Goal: Information Seeking & Learning: Learn about a topic

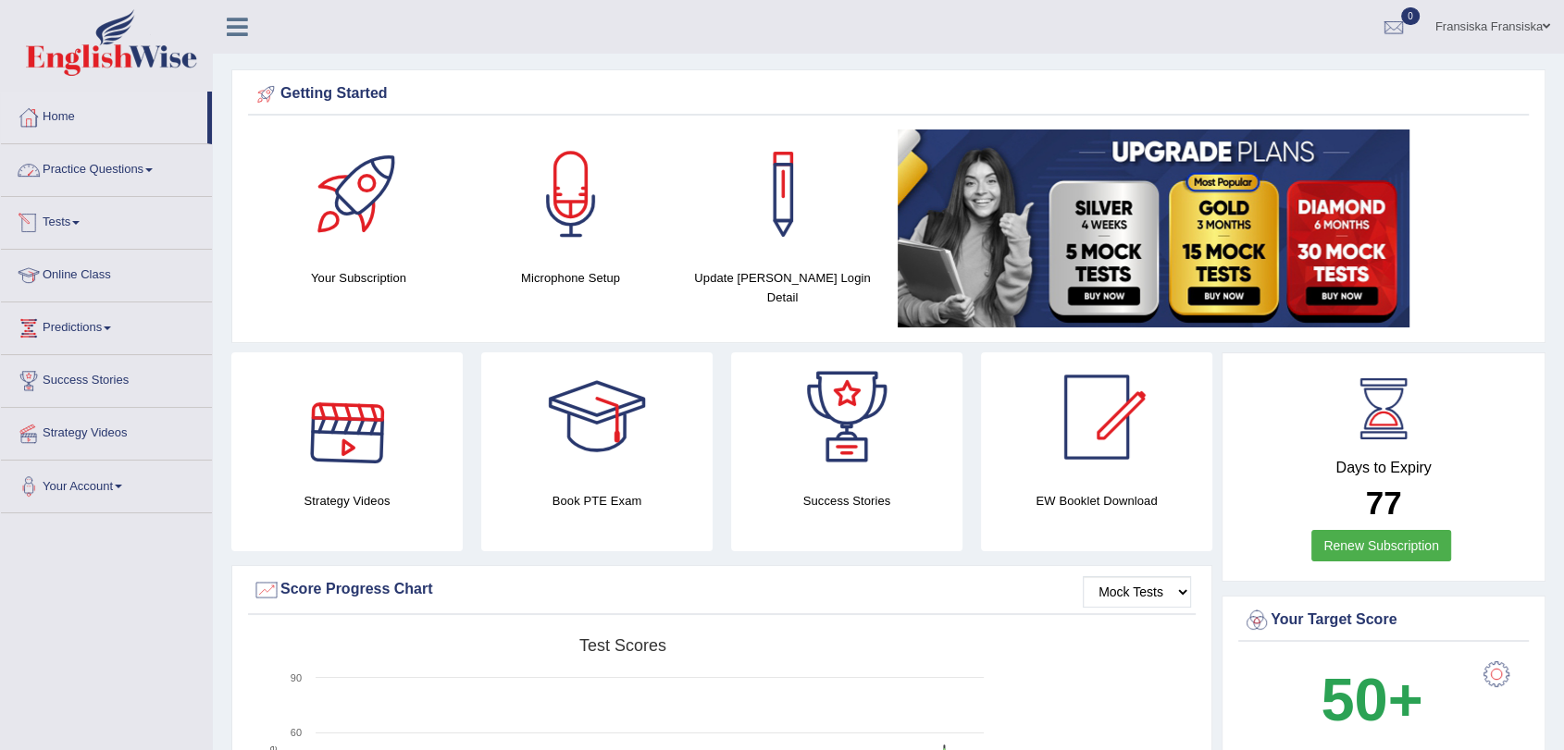
click at [96, 173] on link "Practice Questions" at bounding box center [106, 167] width 211 height 46
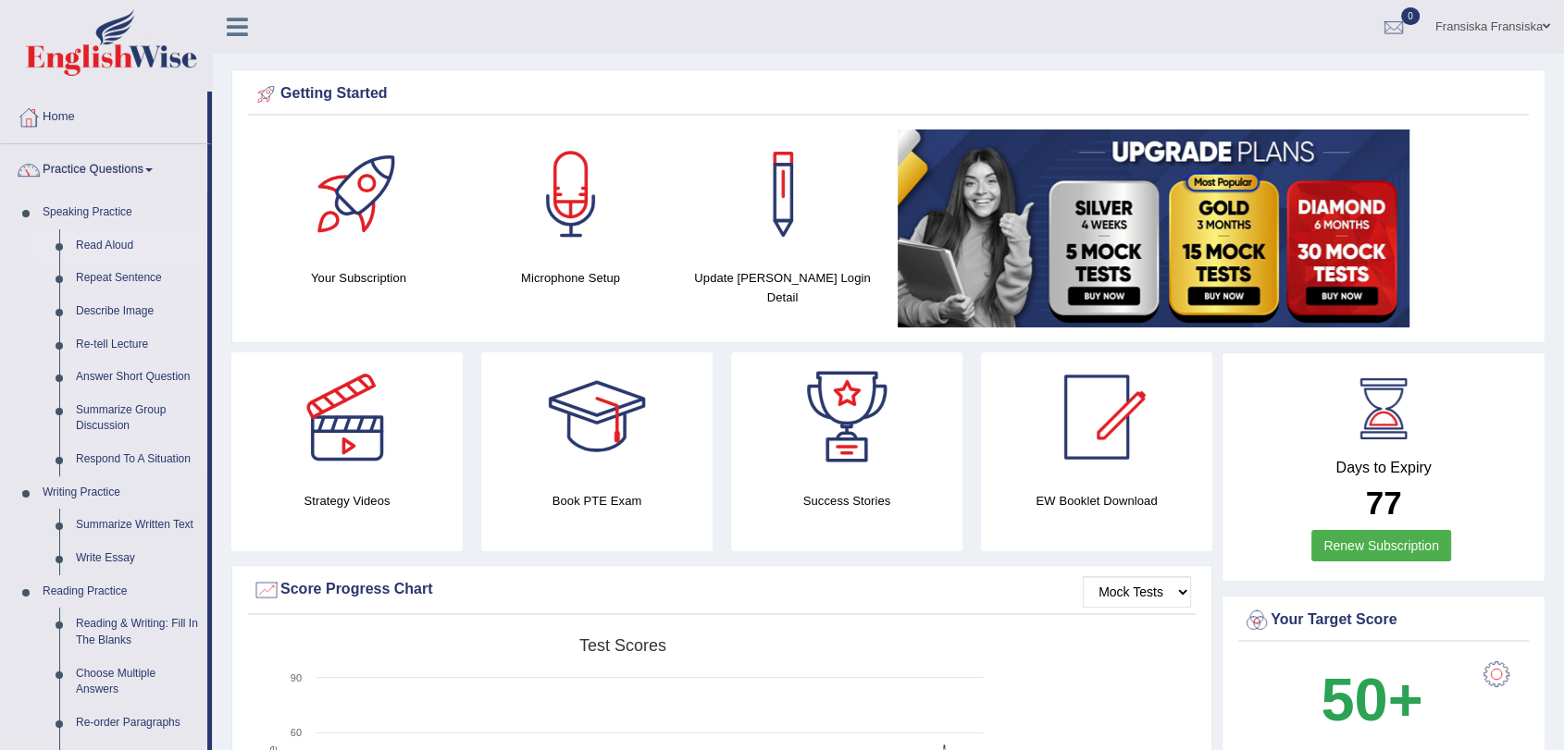
click at [121, 254] on link "Read Aloud" at bounding box center [138, 245] width 140 height 33
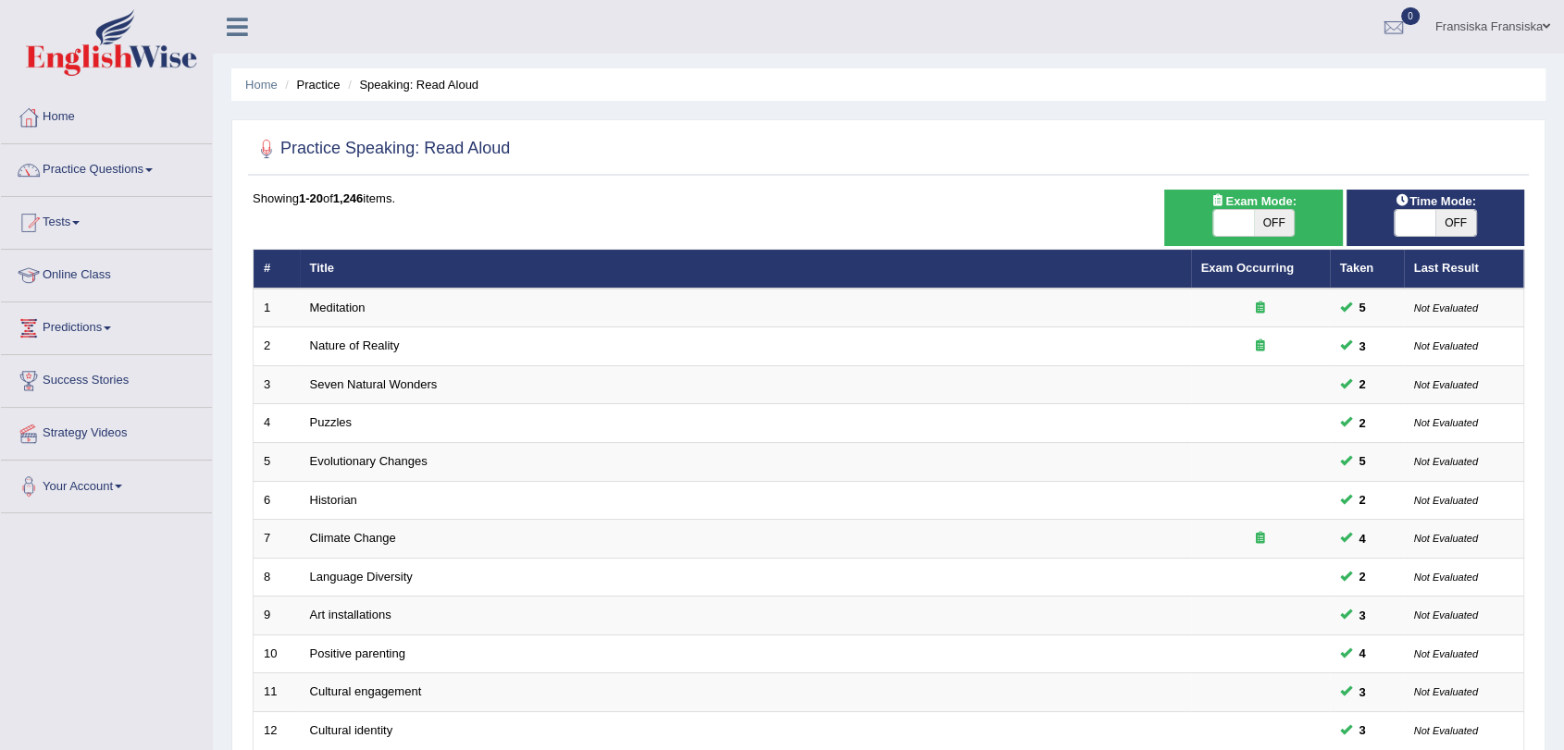
click at [331, 312] on link "Meditation" at bounding box center [338, 308] width 56 height 14
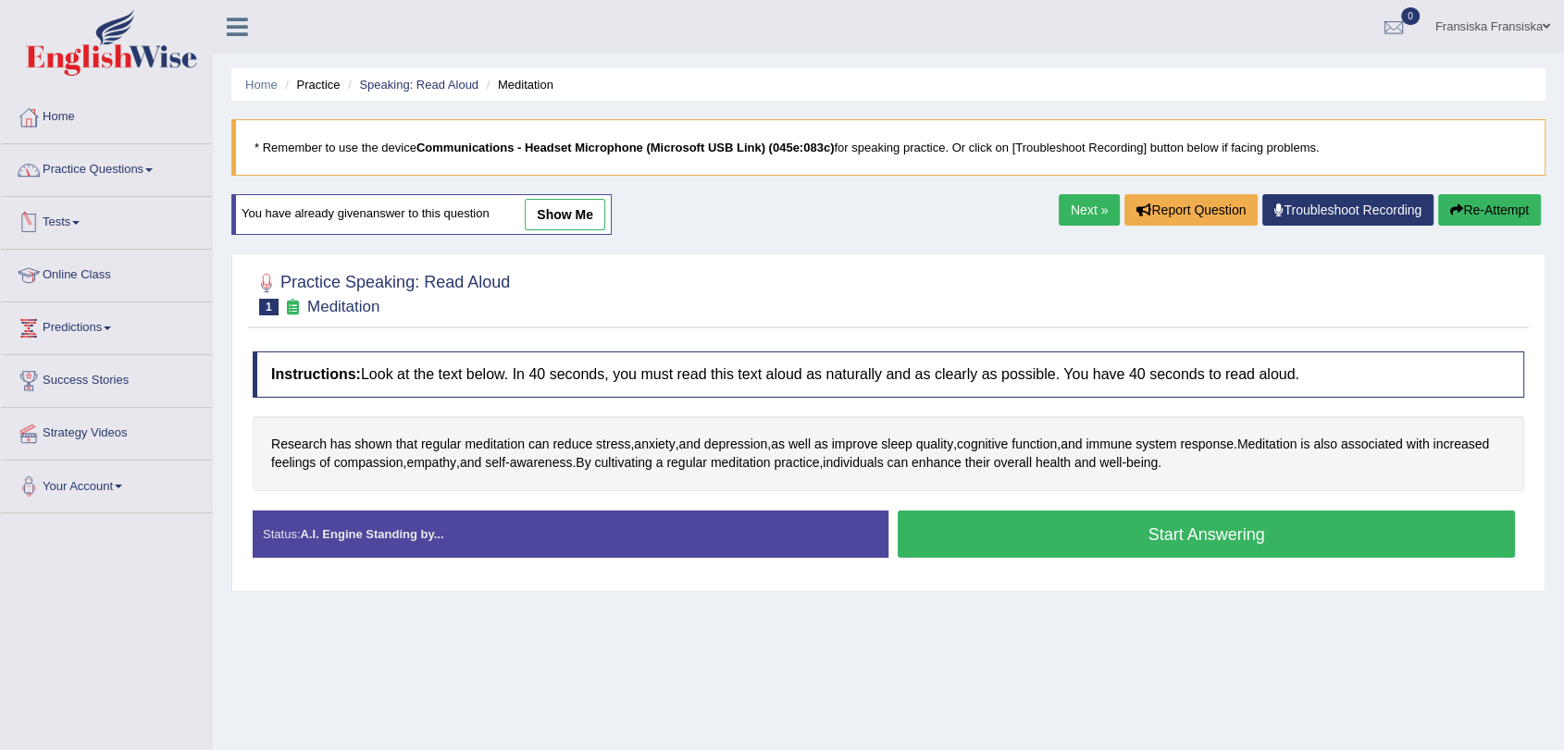
click at [82, 176] on link "Practice Questions" at bounding box center [106, 167] width 211 height 46
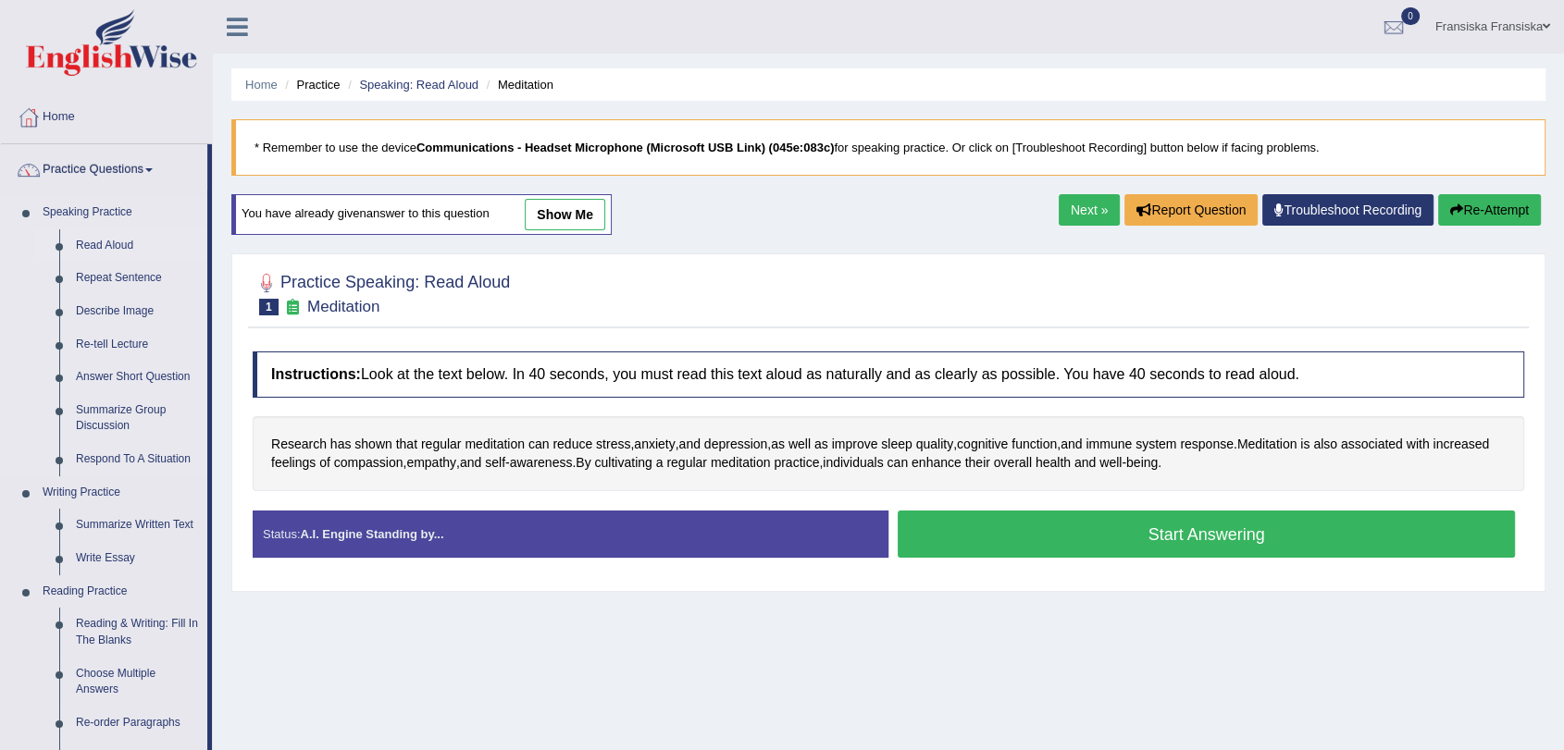
click at [128, 242] on link "Read Aloud" at bounding box center [138, 245] width 140 height 33
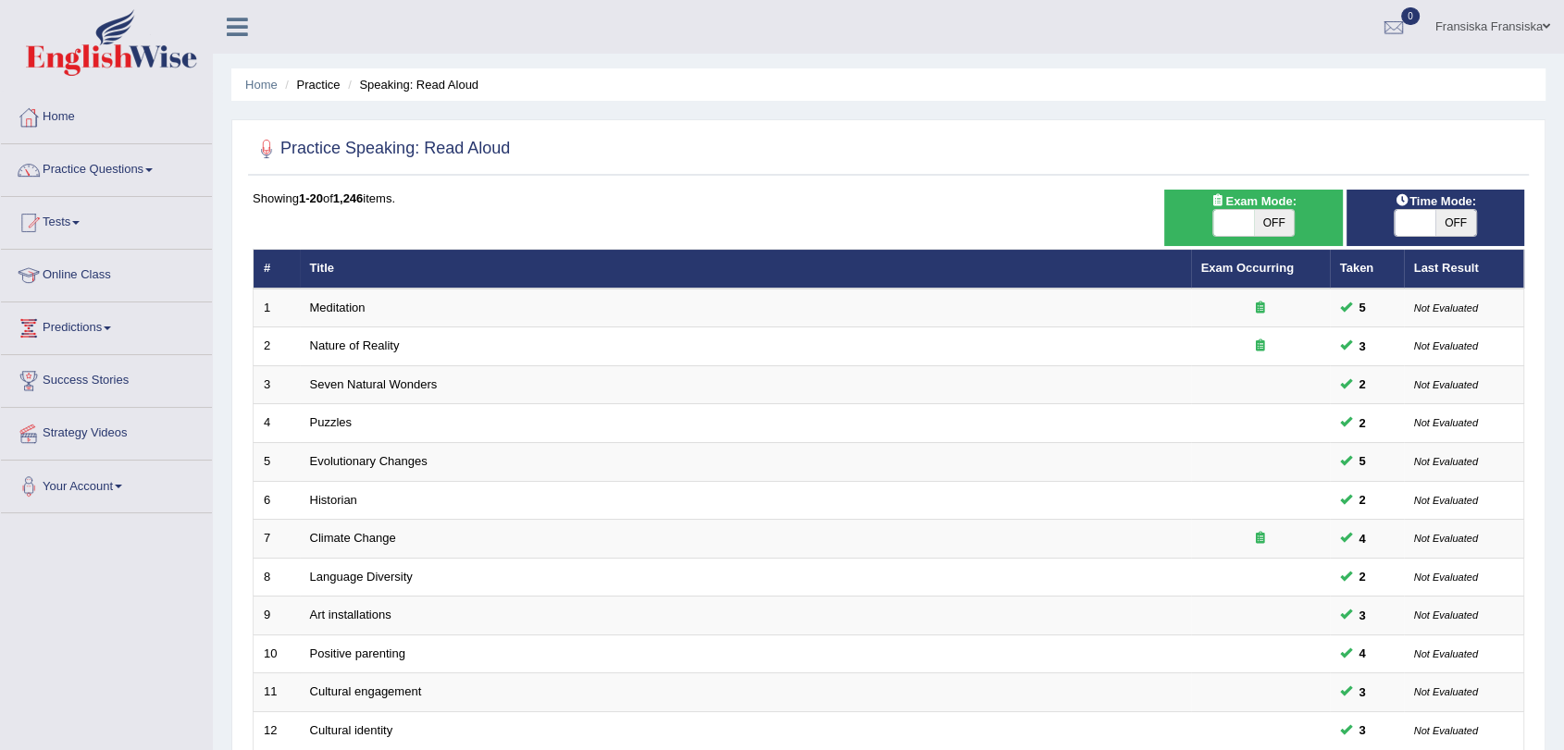
click at [1254, 226] on span "OFF" at bounding box center [1274, 223] width 41 height 26
checkbox input "true"
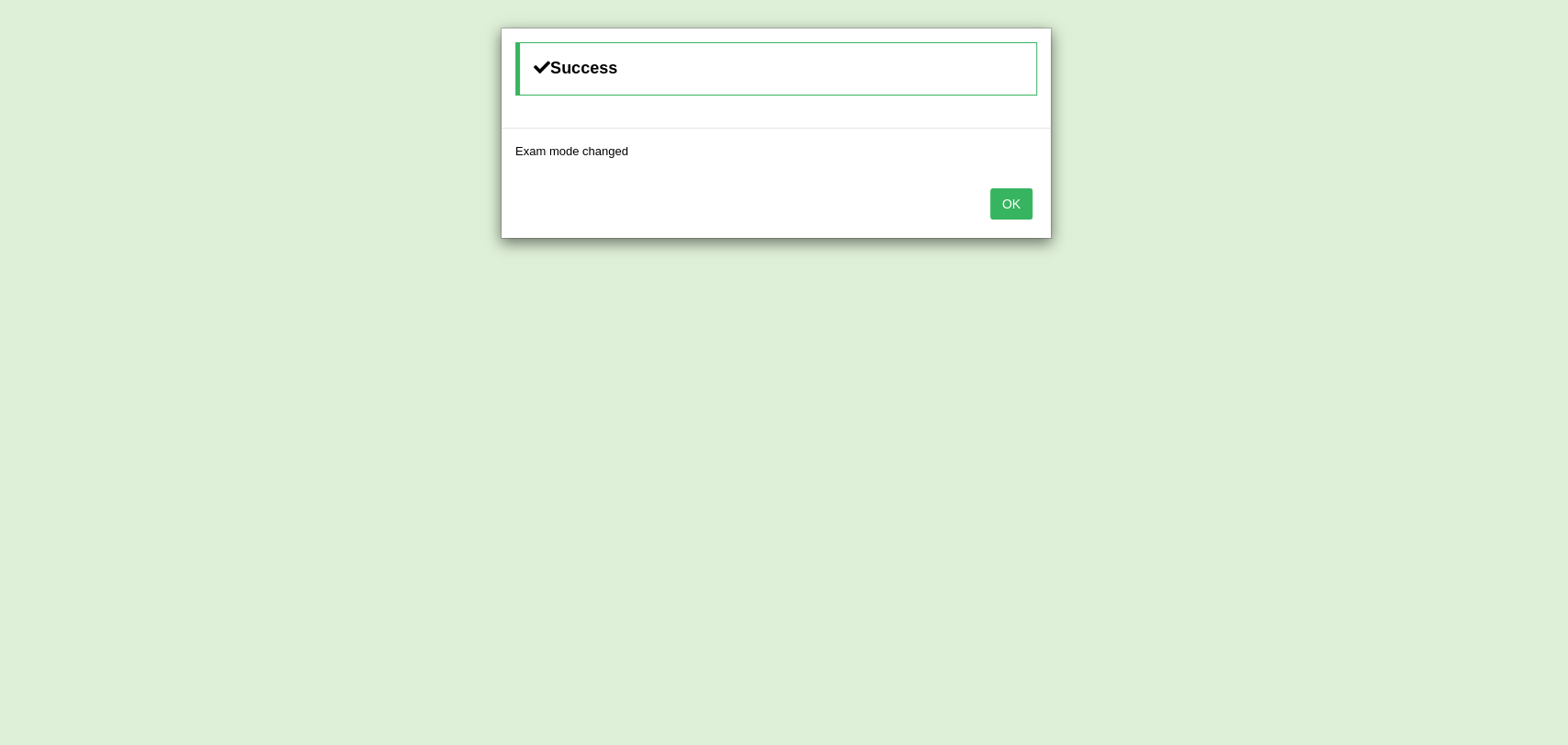
click at [1008, 201] on button "OK" at bounding box center [1011, 204] width 43 height 31
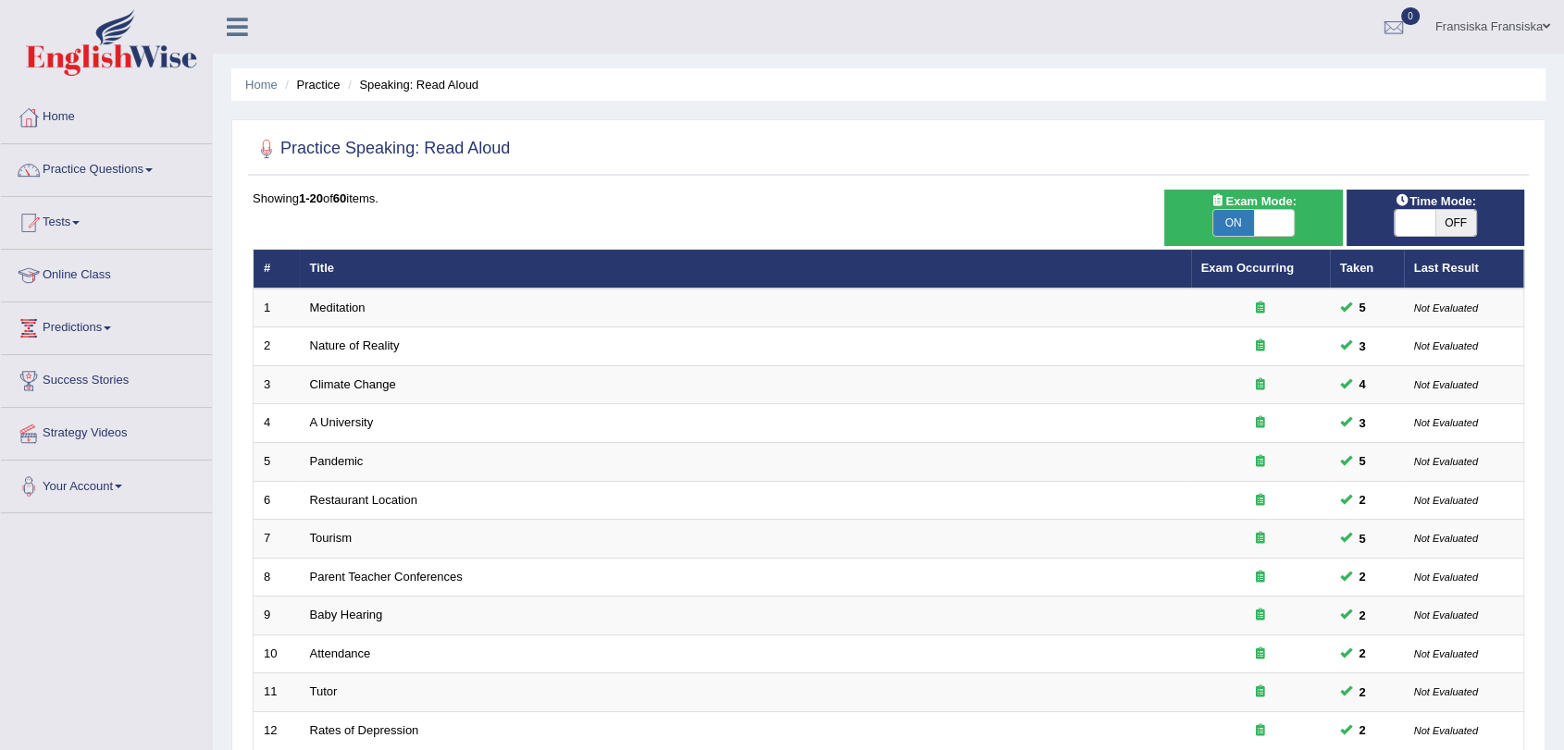
click at [1441, 225] on span "OFF" at bounding box center [1455, 223] width 41 height 26
checkbox input "true"
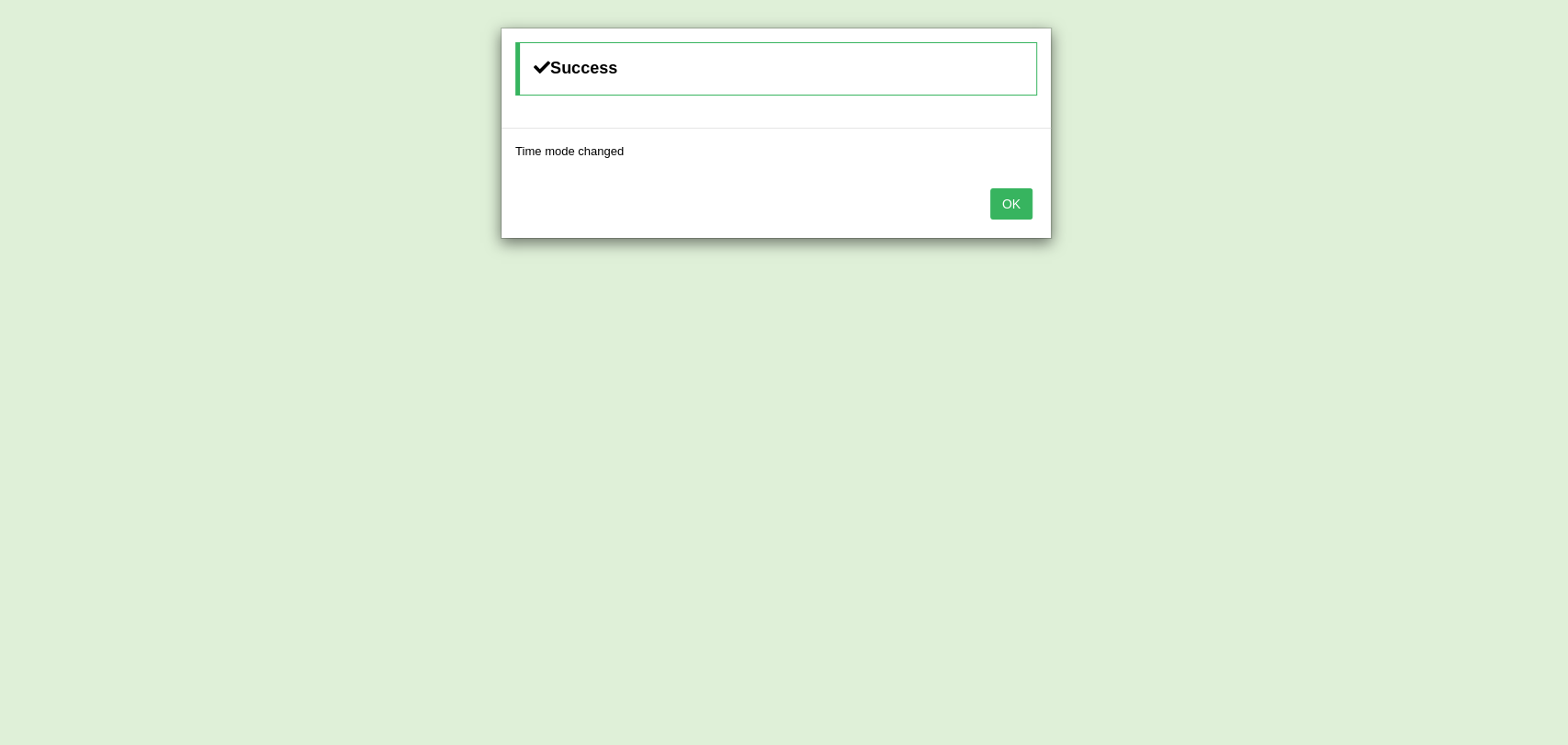
click at [1009, 209] on button "OK" at bounding box center [1011, 204] width 43 height 31
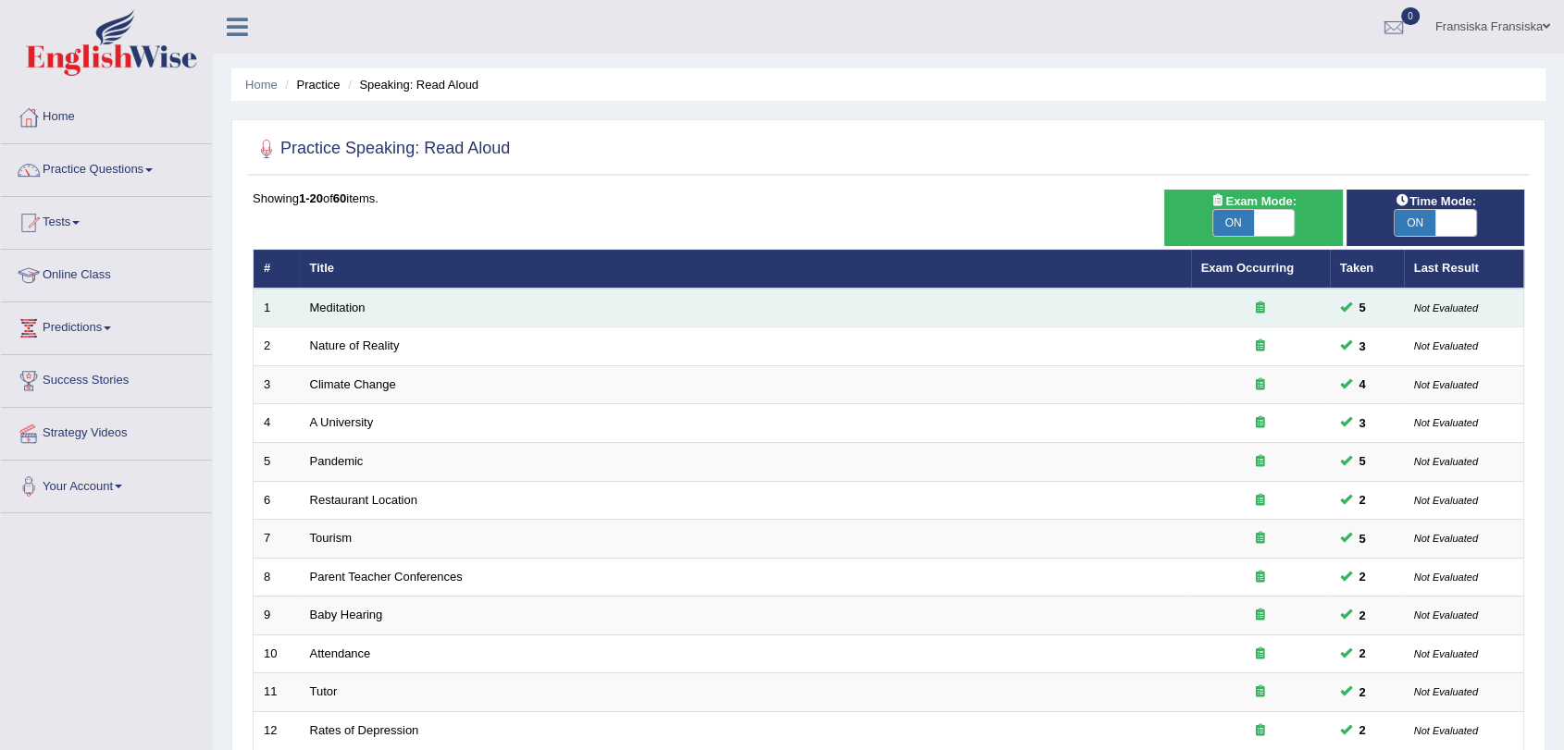
click at [333, 315] on td "Meditation" at bounding box center [745, 308] width 891 height 39
click at [340, 311] on link "Meditation" at bounding box center [338, 308] width 56 height 14
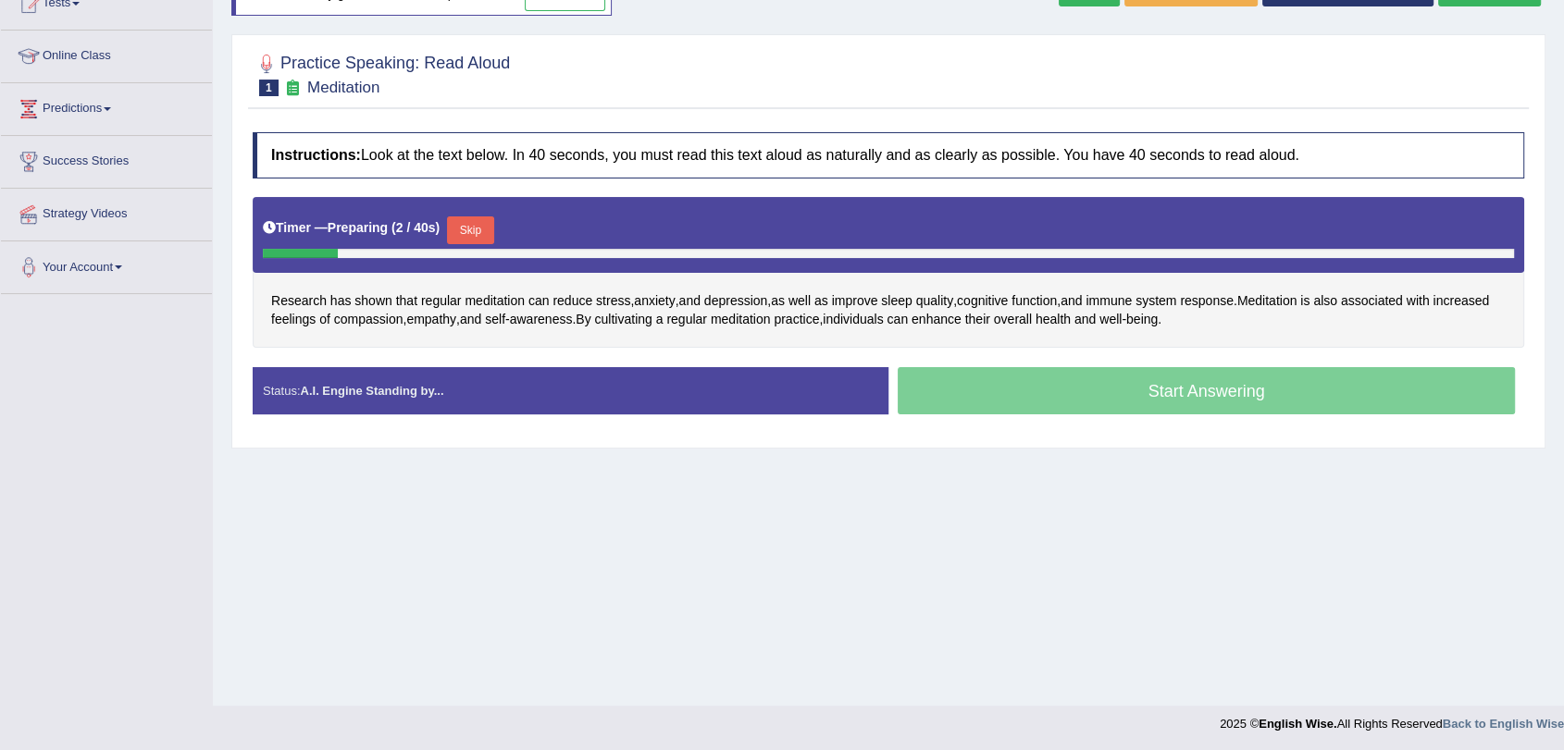
scroll to position [221, 0]
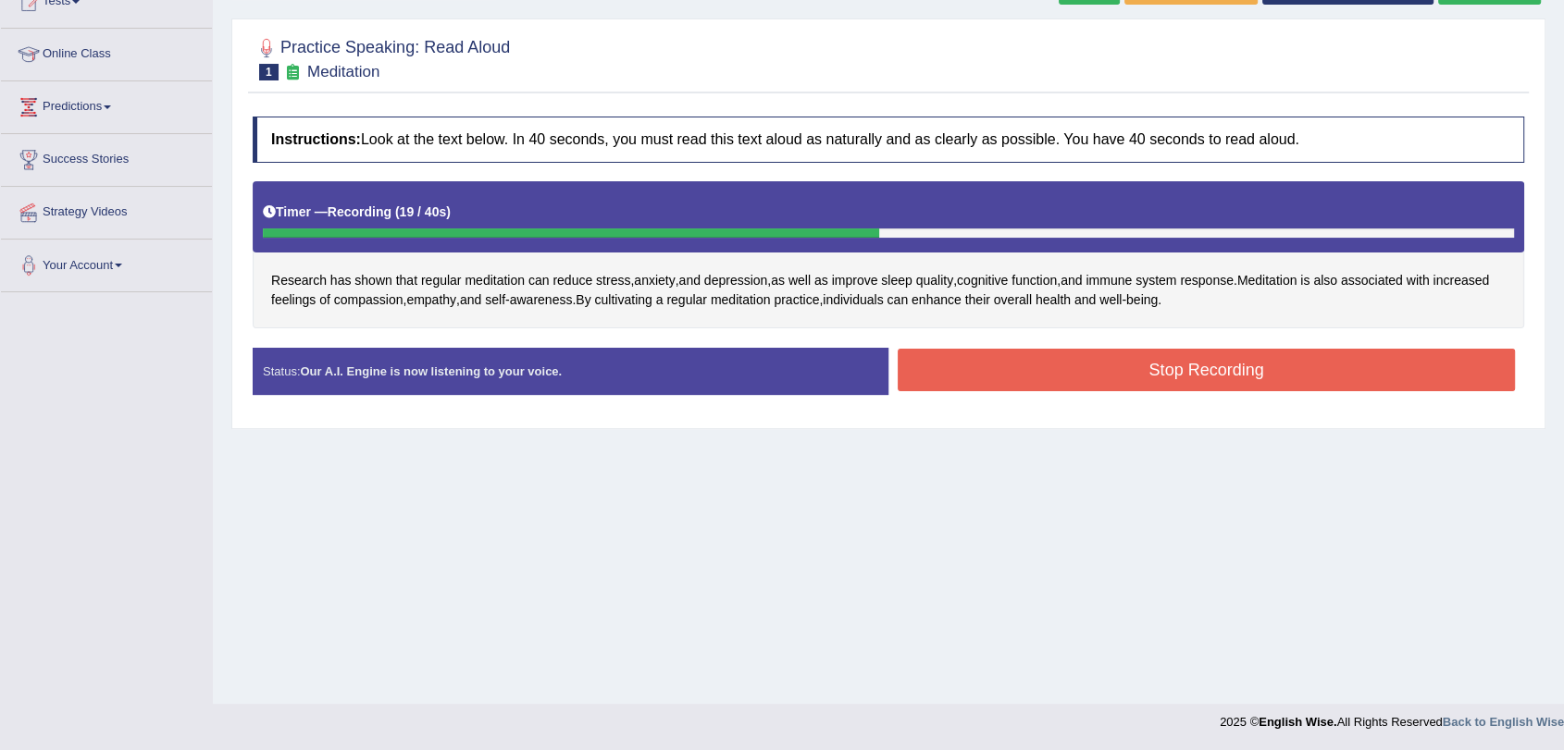
click at [1142, 361] on button "Stop Recording" at bounding box center [1205, 370] width 617 height 43
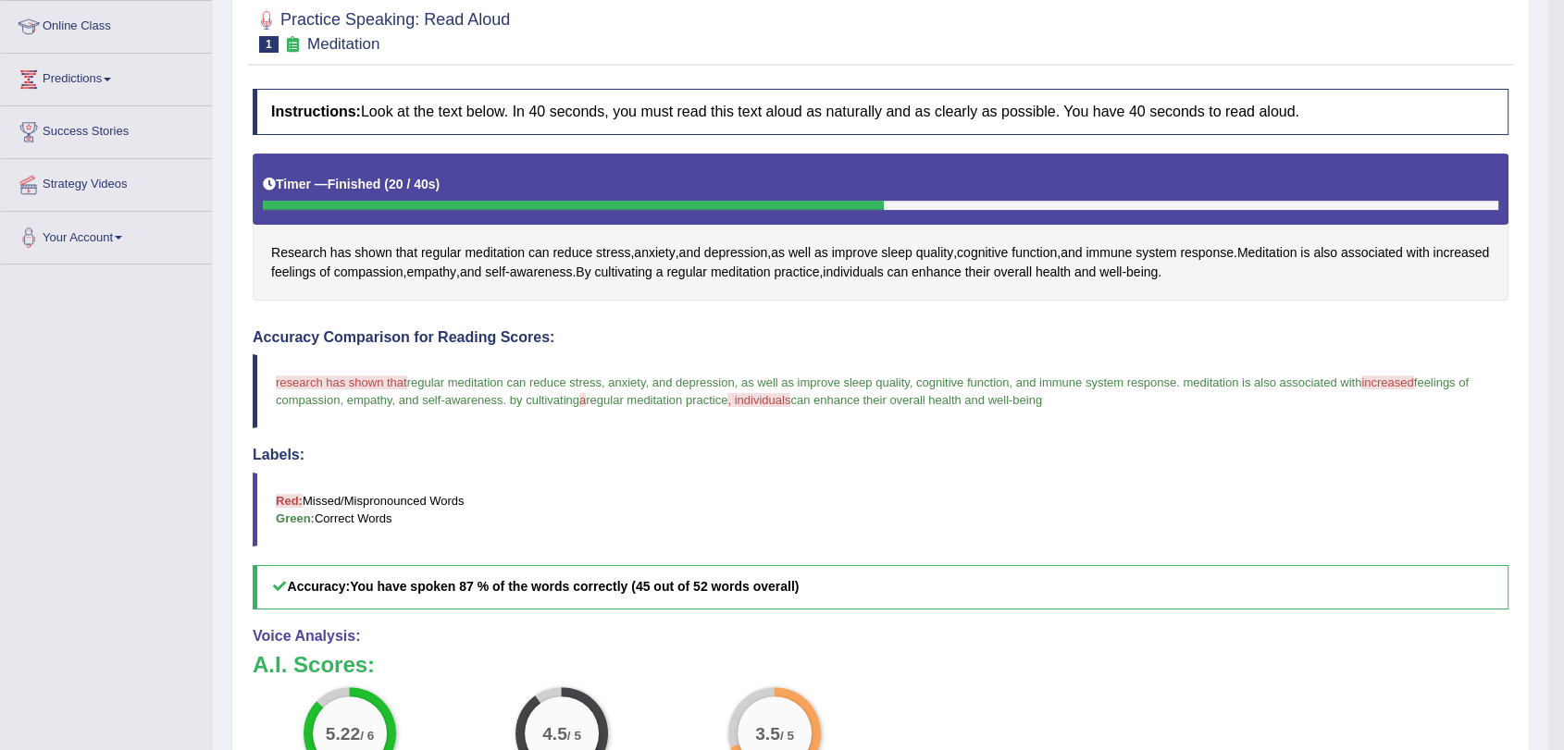
scroll to position [0, 0]
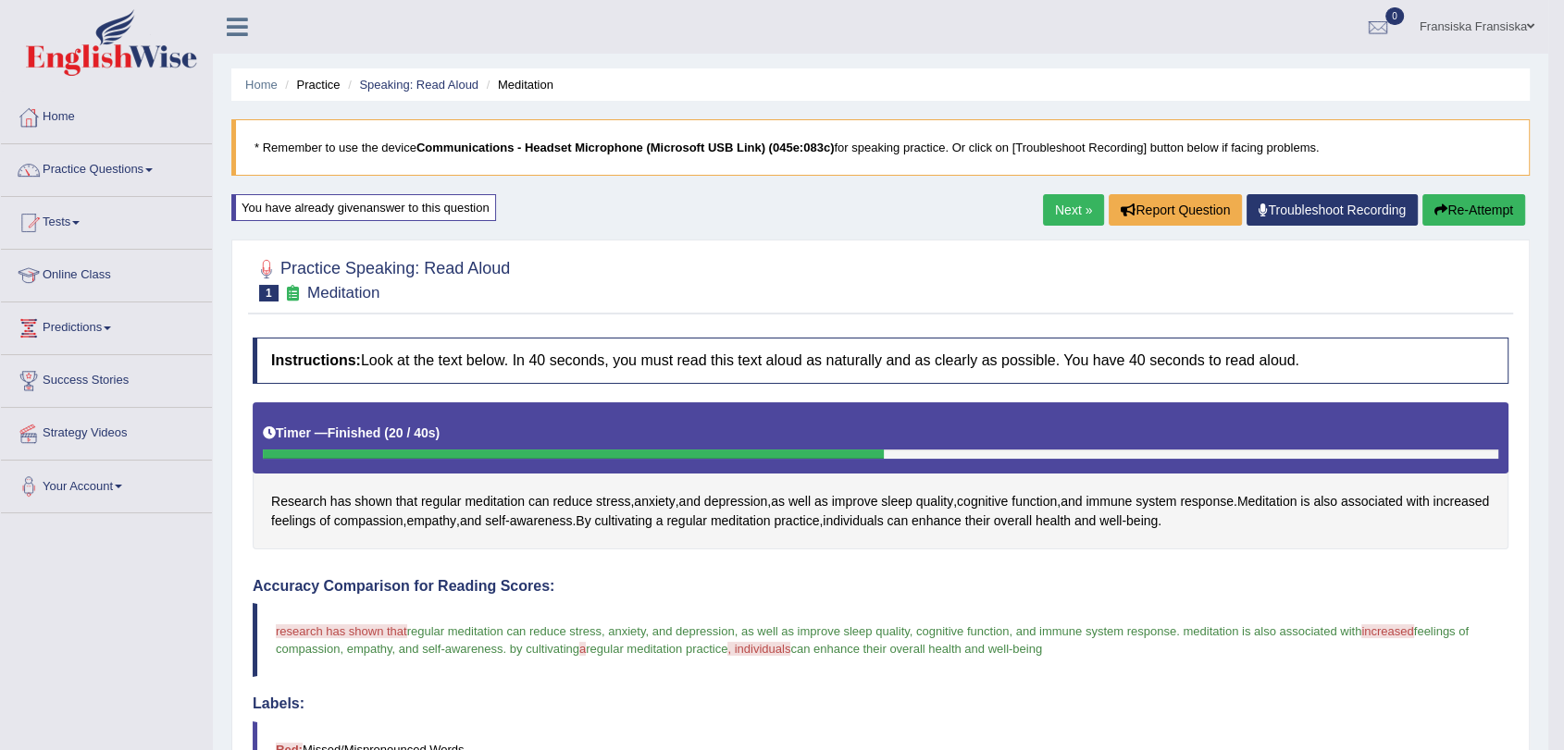
click at [1044, 206] on link "Next »" at bounding box center [1073, 209] width 61 height 31
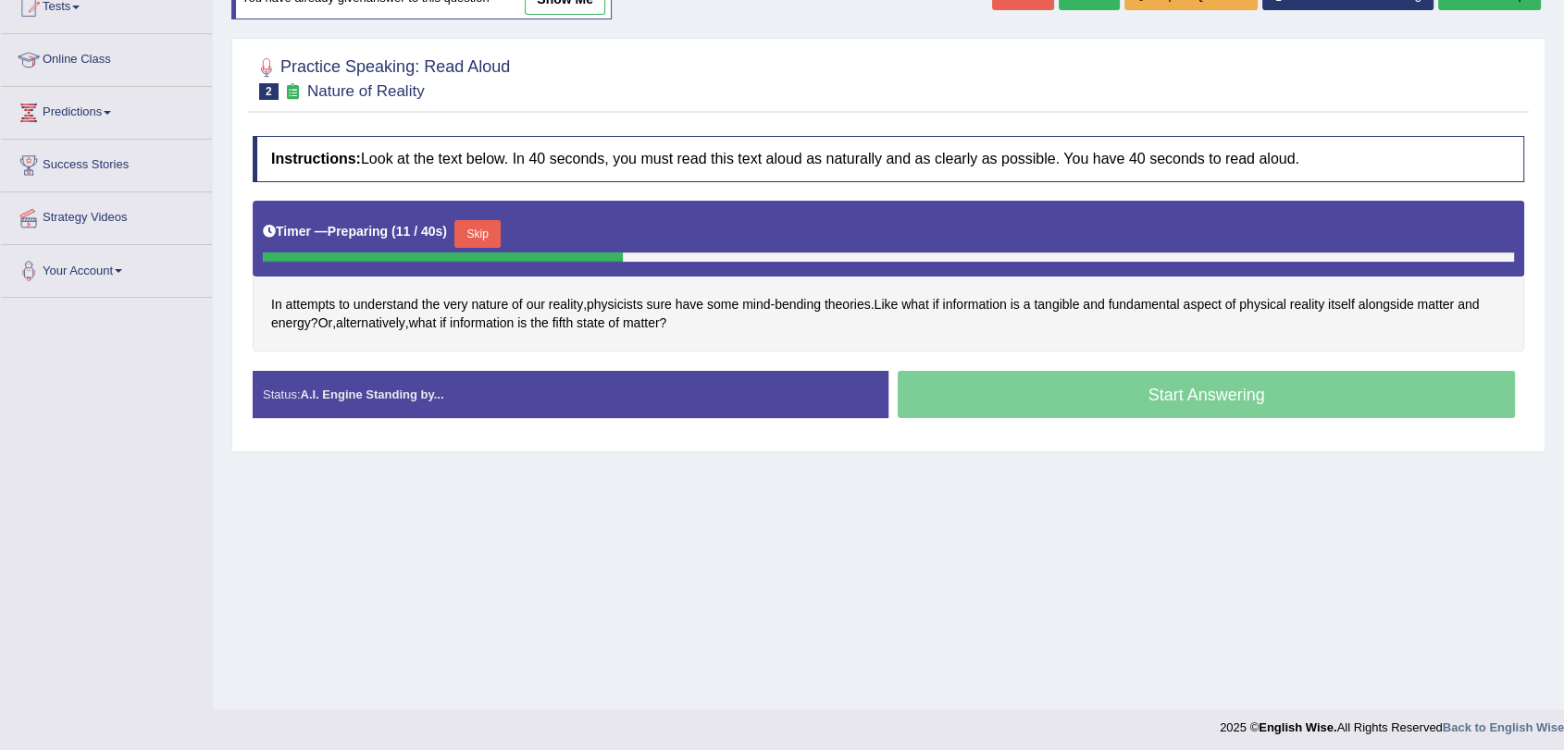
scroll to position [221, 0]
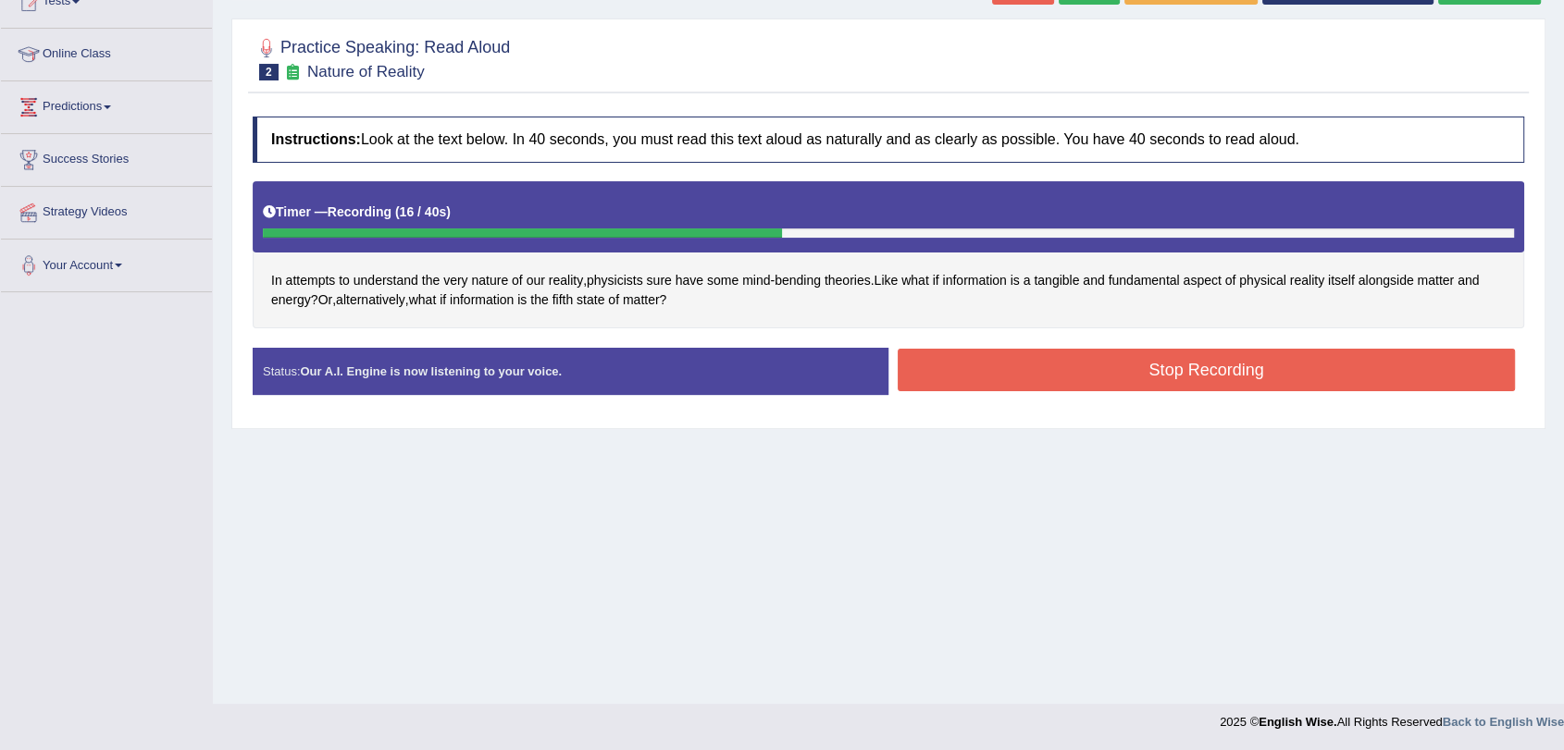
click at [1207, 362] on button "Stop Recording" at bounding box center [1205, 370] width 617 height 43
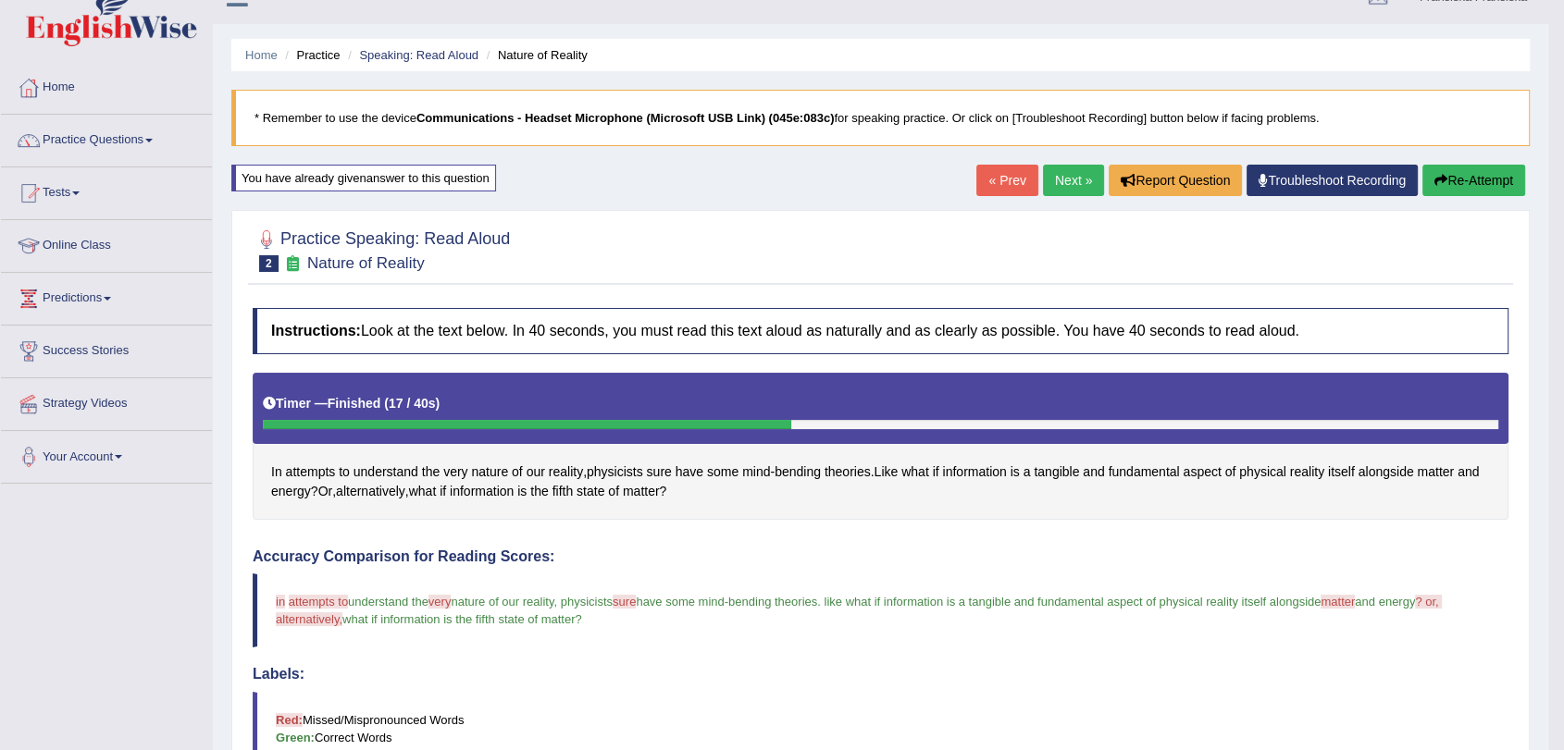
scroll to position [10, 0]
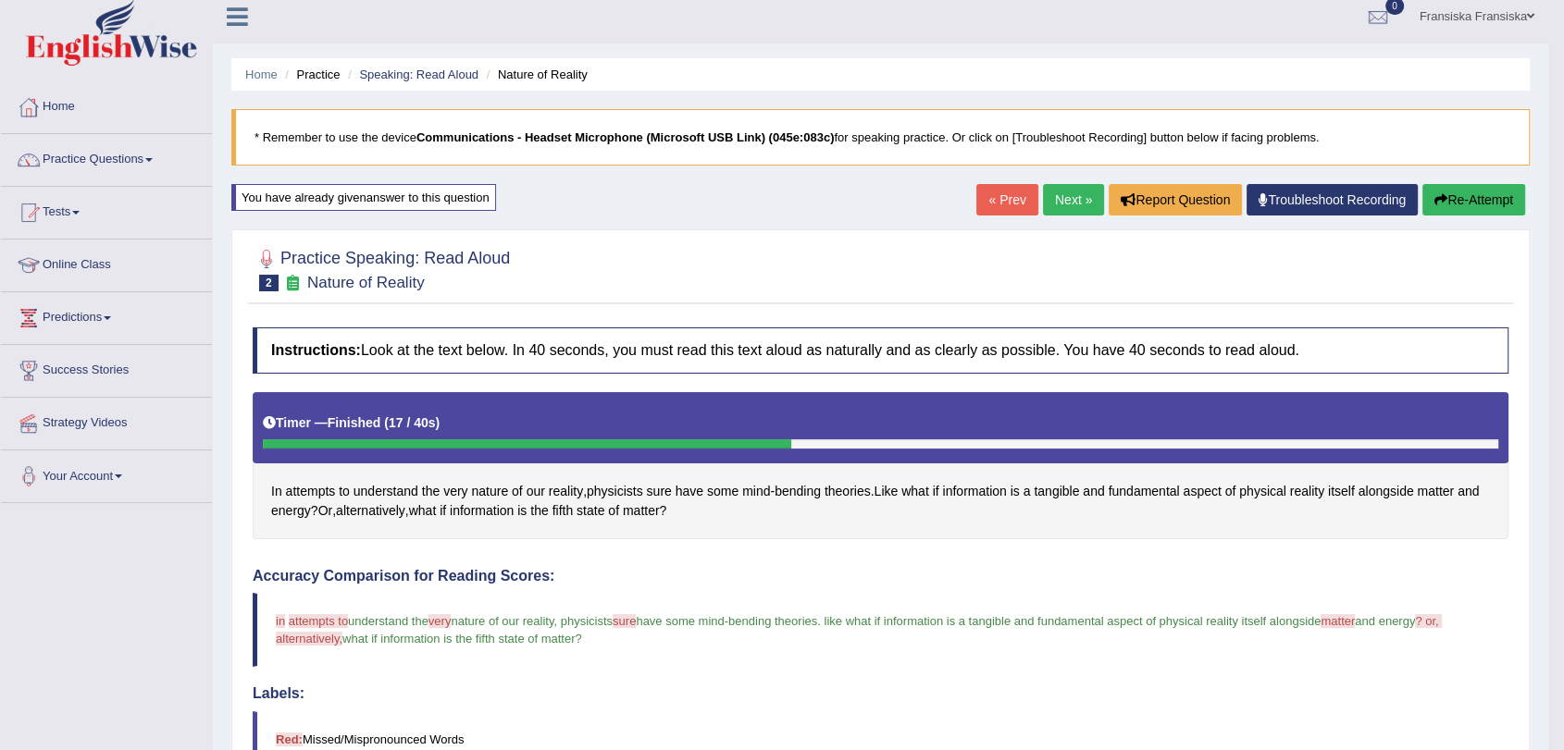
click at [1055, 211] on link "Next »" at bounding box center [1073, 199] width 61 height 31
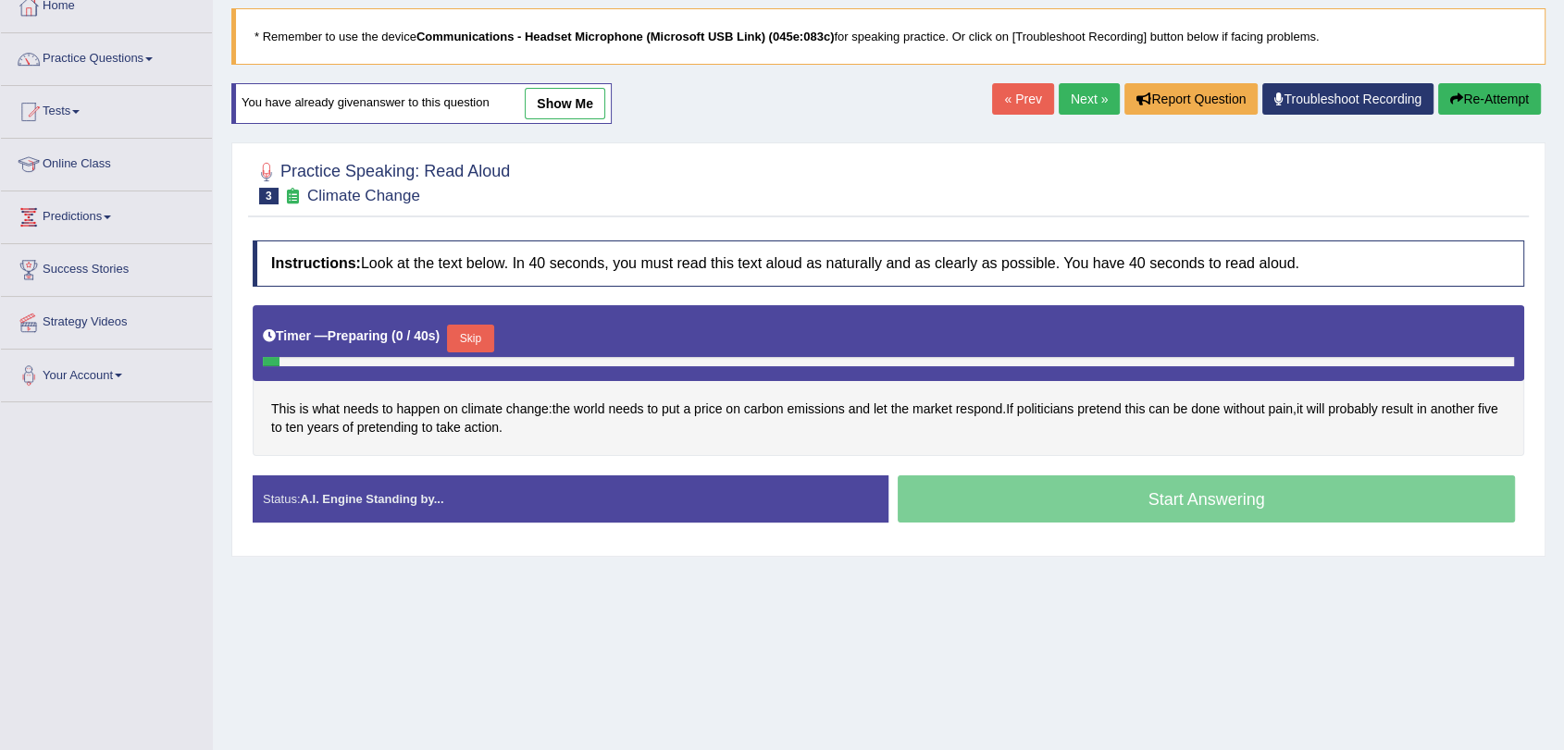
scroll to position [221, 0]
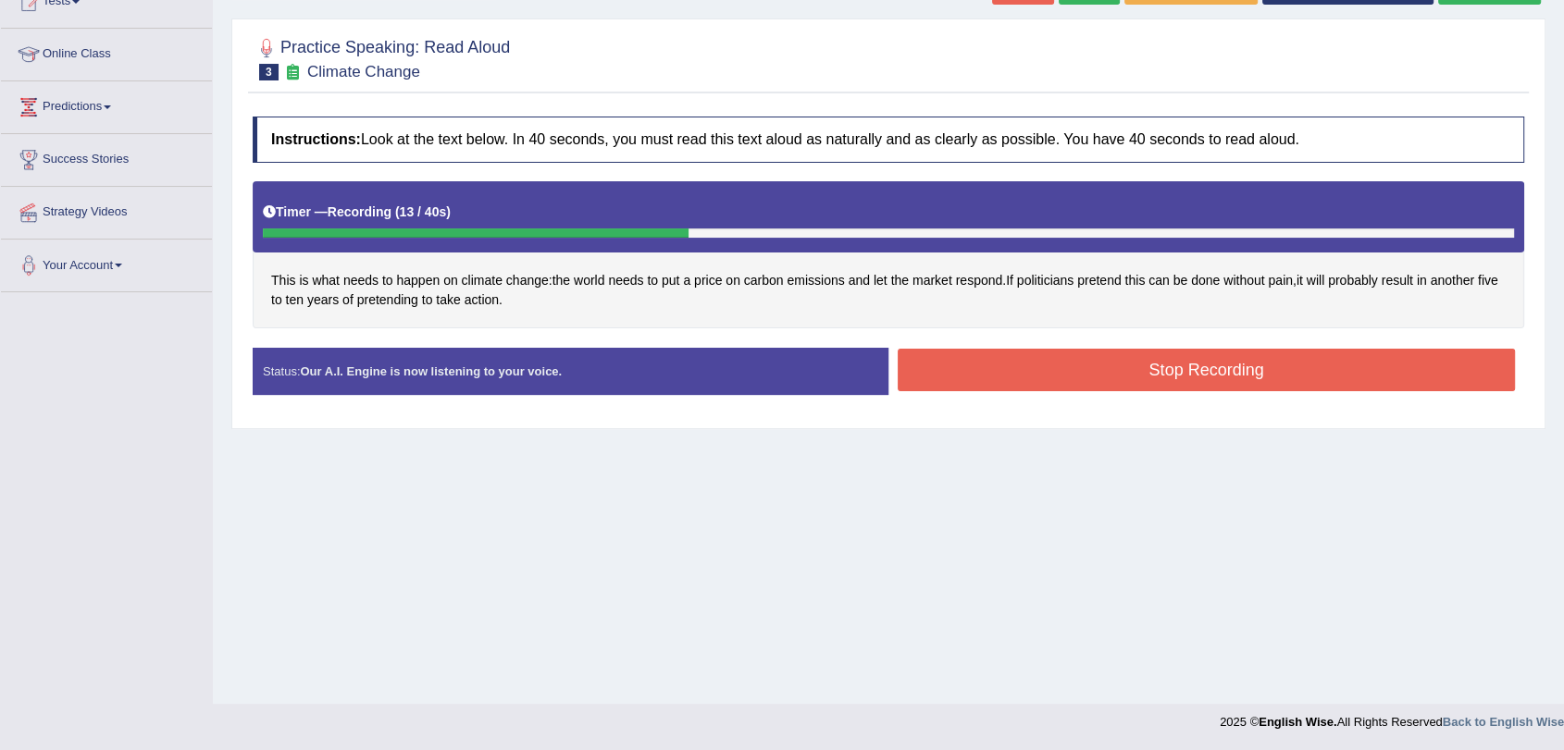
click at [1087, 378] on button "Stop Recording" at bounding box center [1205, 370] width 617 height 43
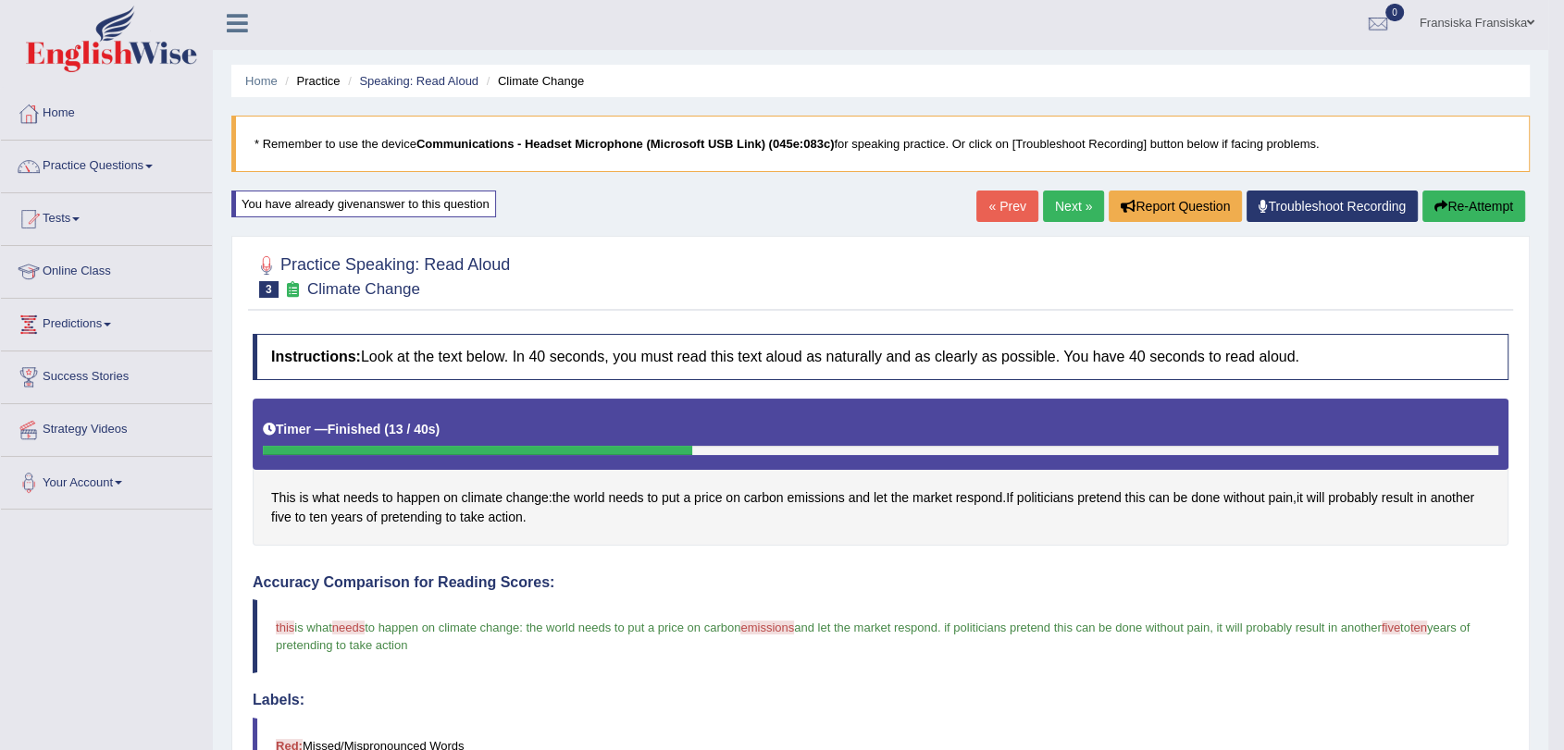
scroll to position [0, 0]
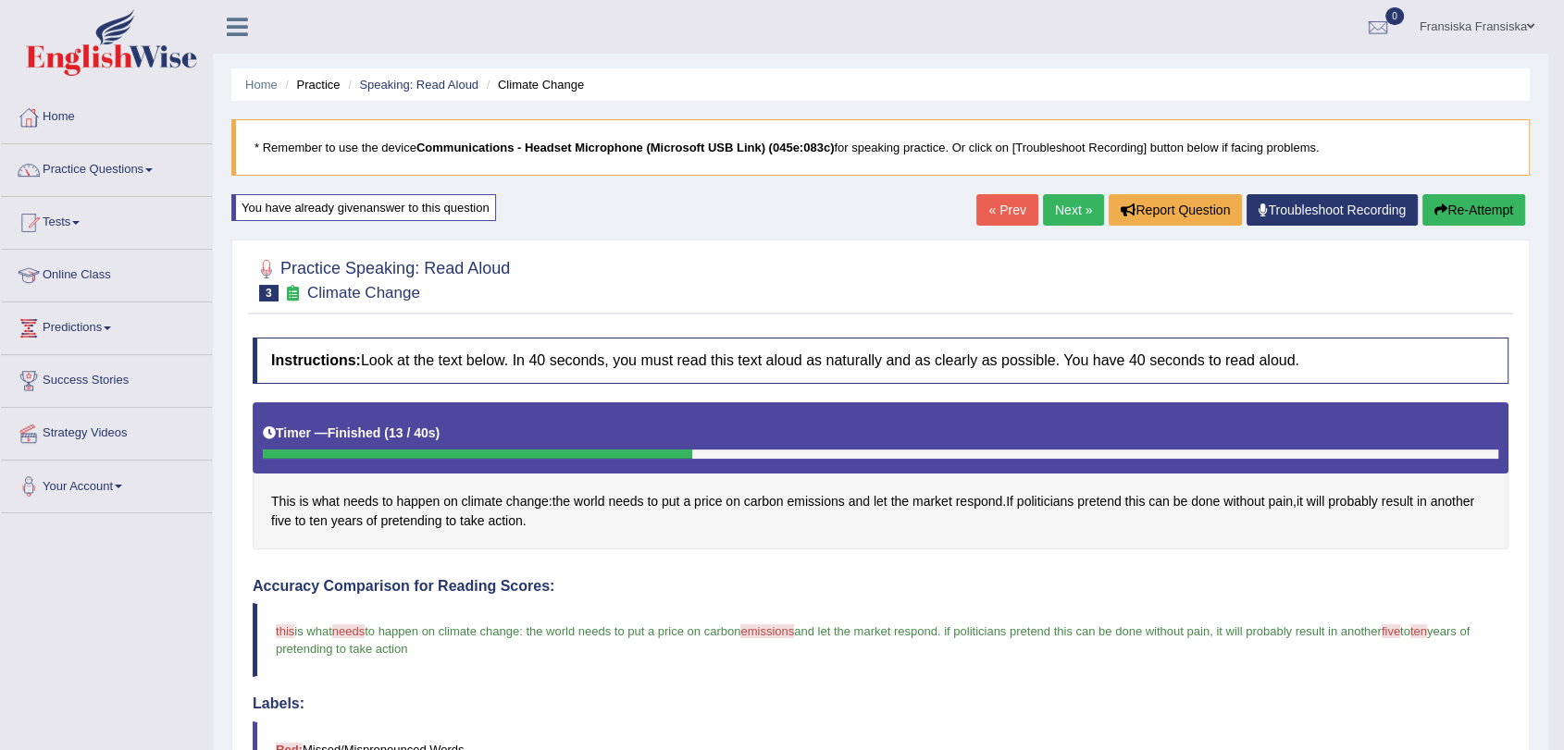
click at [1074, 215] on link "Next »" at bounding box center [1073, 209] width 61 height 31
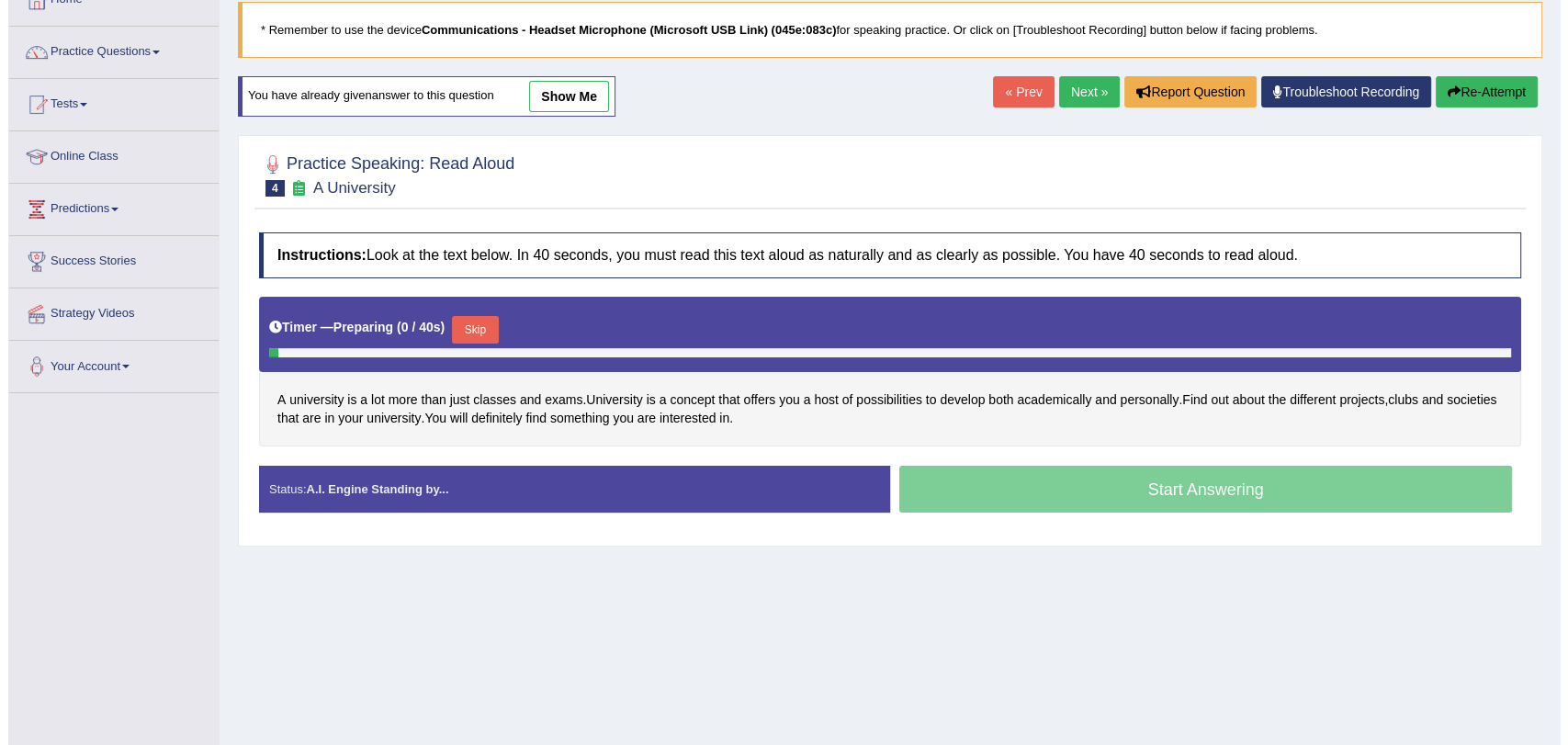
scroll to position [220, 0]
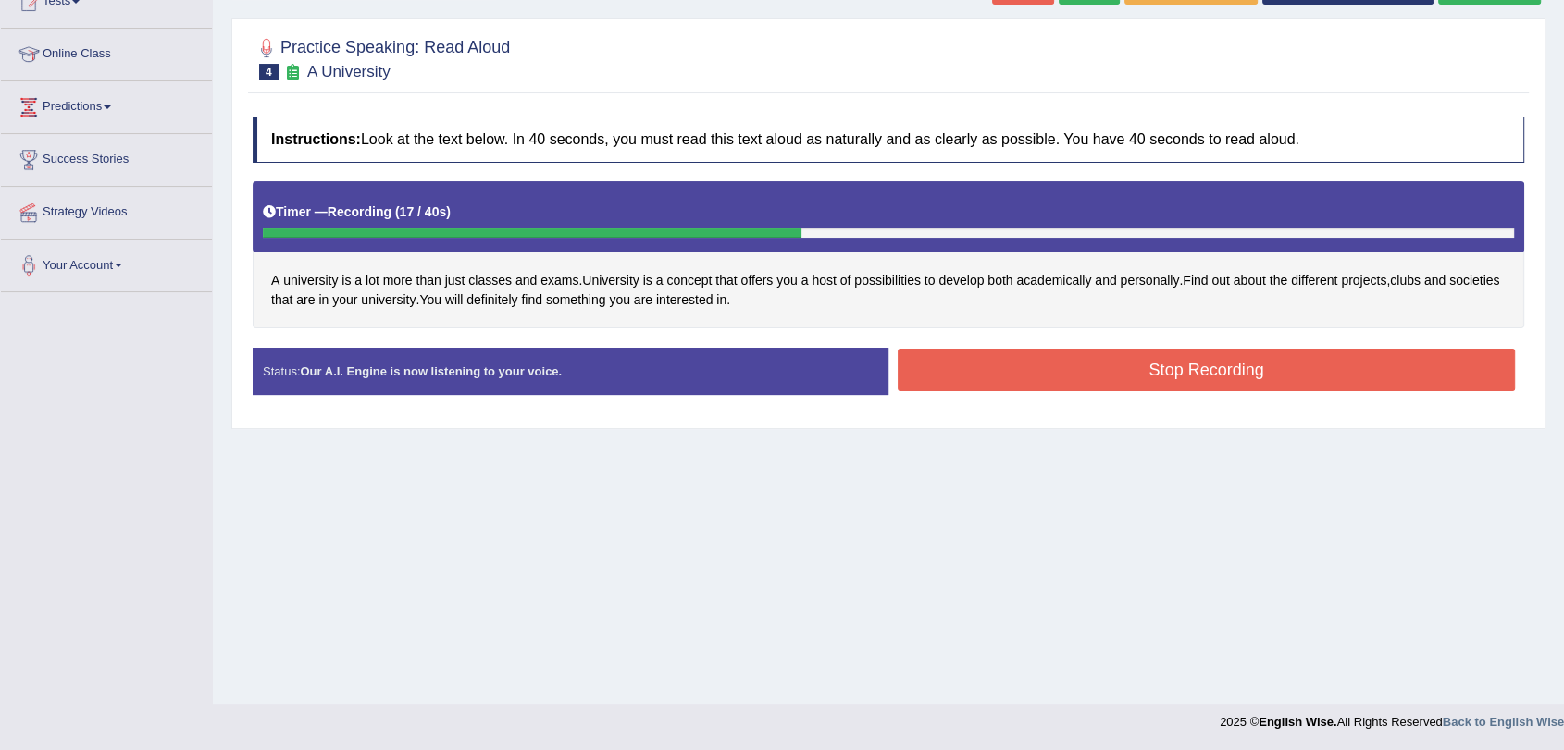
click at [1068, 380] on button "Stop Recording" at bounding box center [1205, 370] width 617 height 43
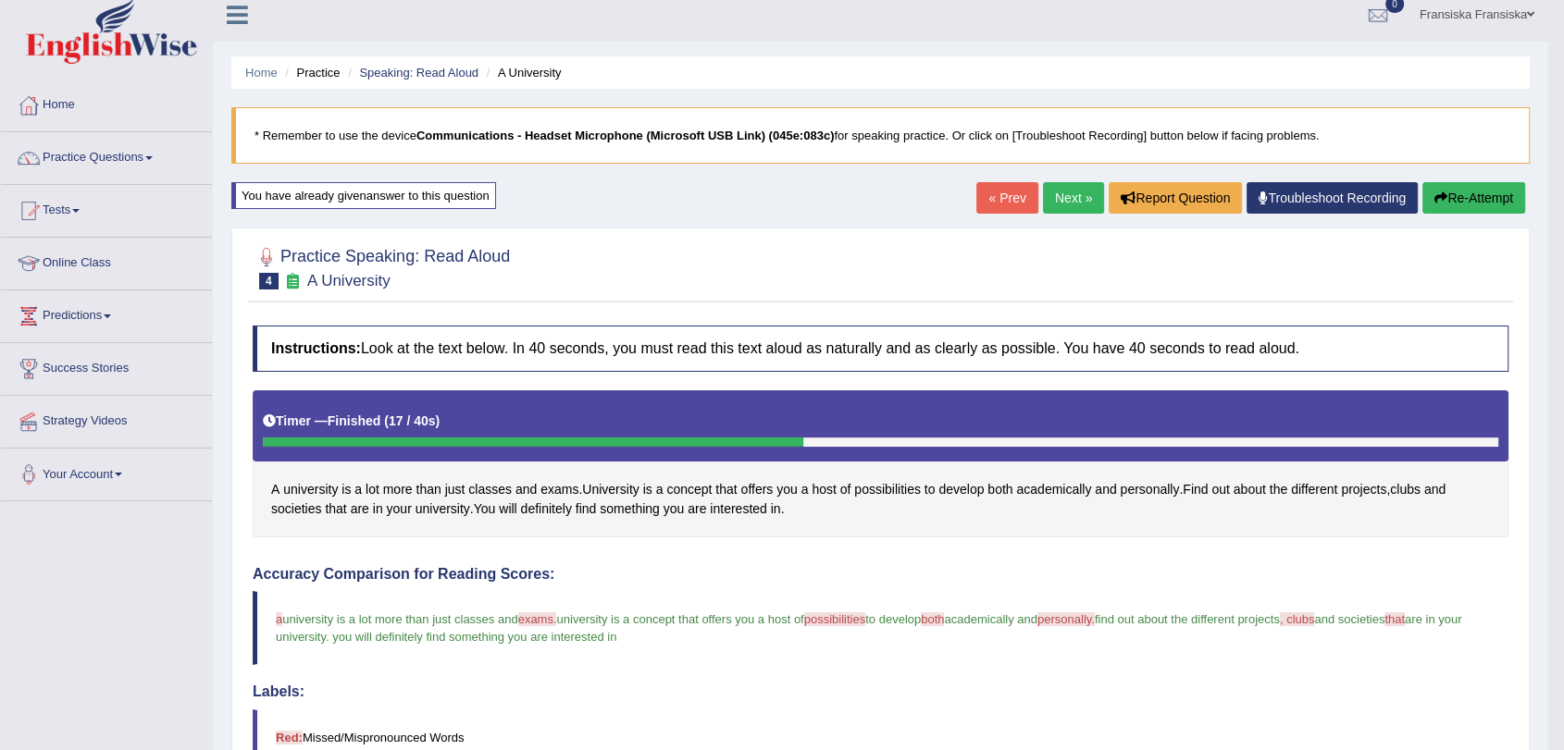
scroll to position [0, 0]
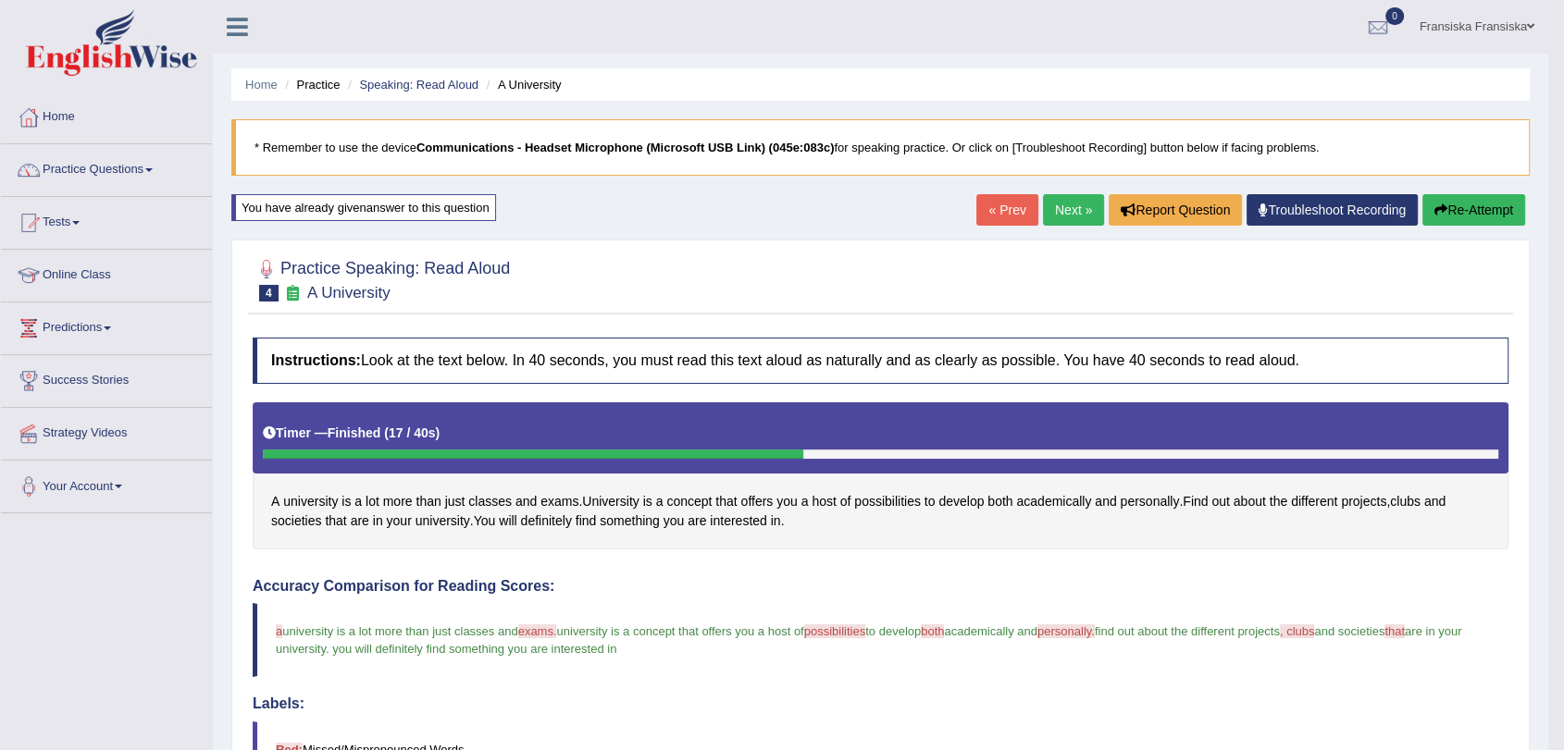
click at [1066, 209] on link "Next »" at bounding box center [1073, 209] width 61 height 31
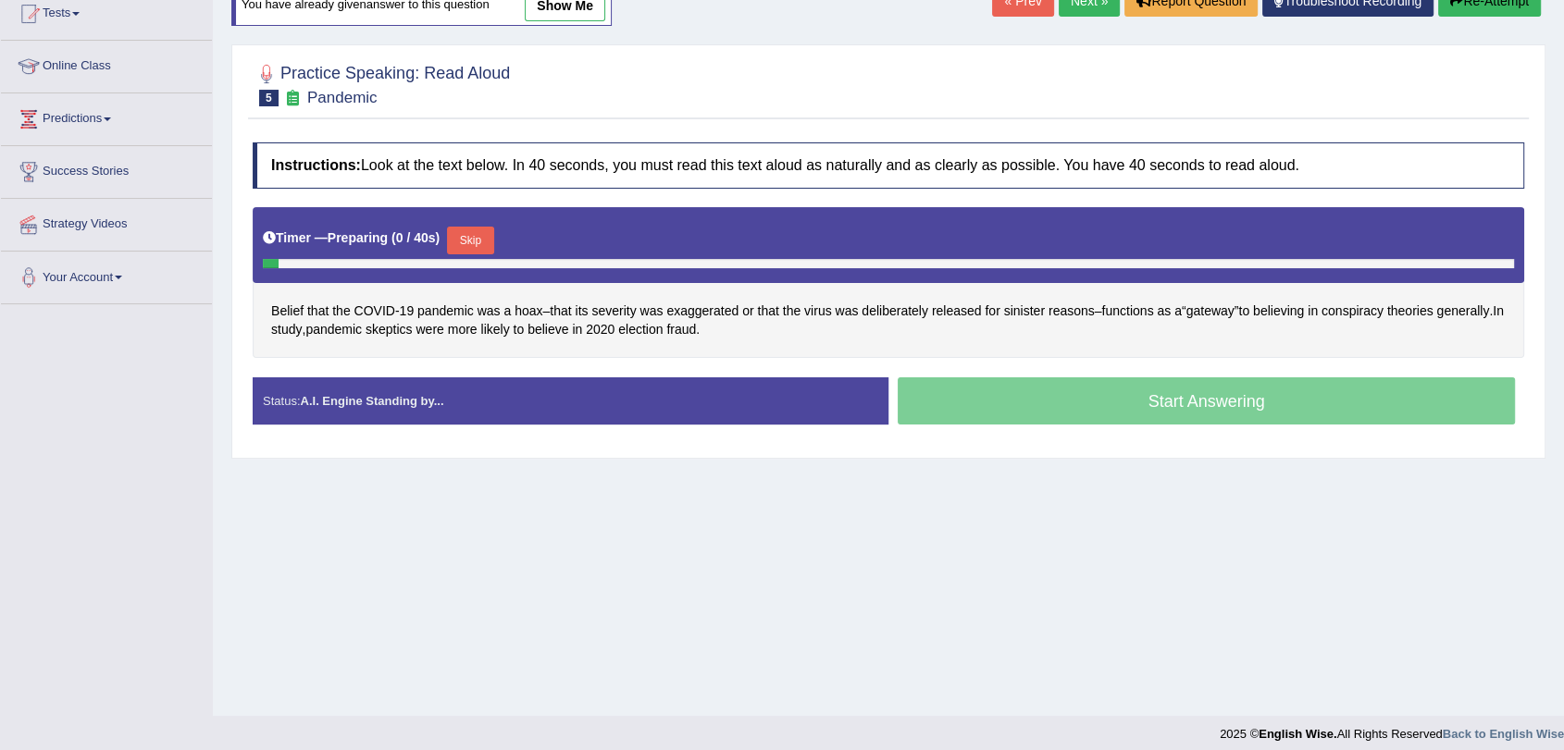
scroll to position [221, 0]
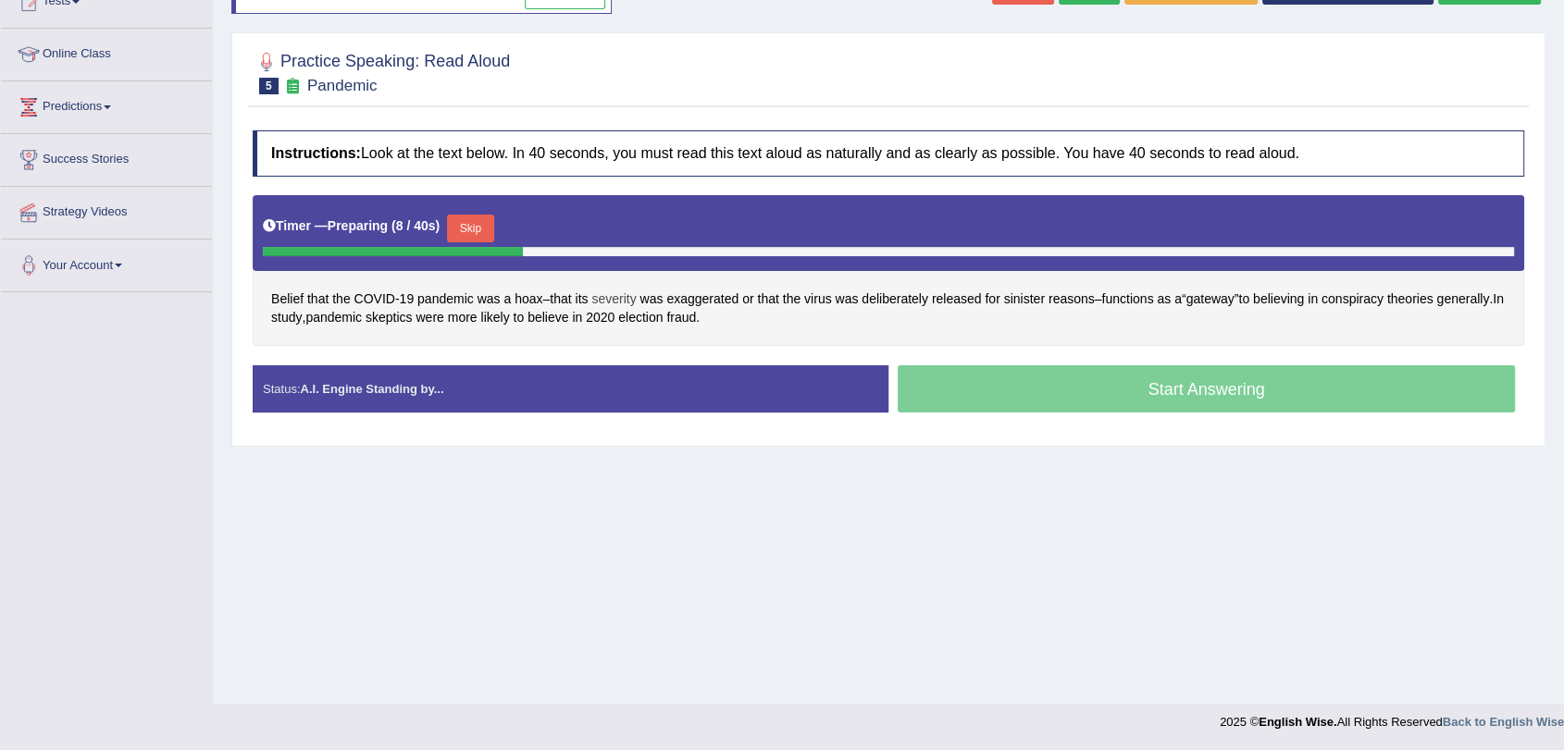
click at [600, 301] on span "severity" at bounding box center [613, 299] width 44 height 19
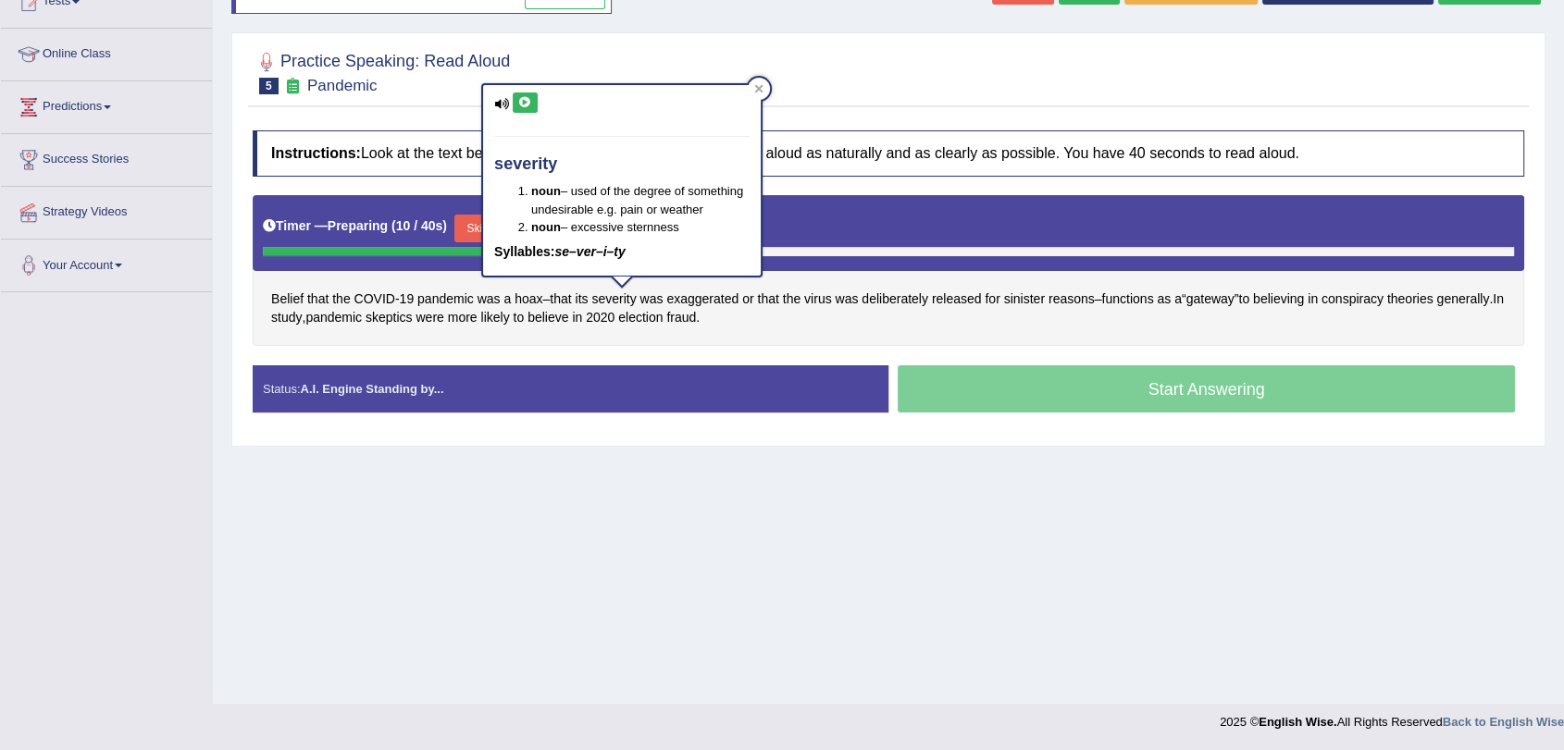
click at [526, 103] on icon at bounding box center [525, 102] width 14 height 11
click at [780, 80] on div at bounding box center [888, 71] width 1271 height 56
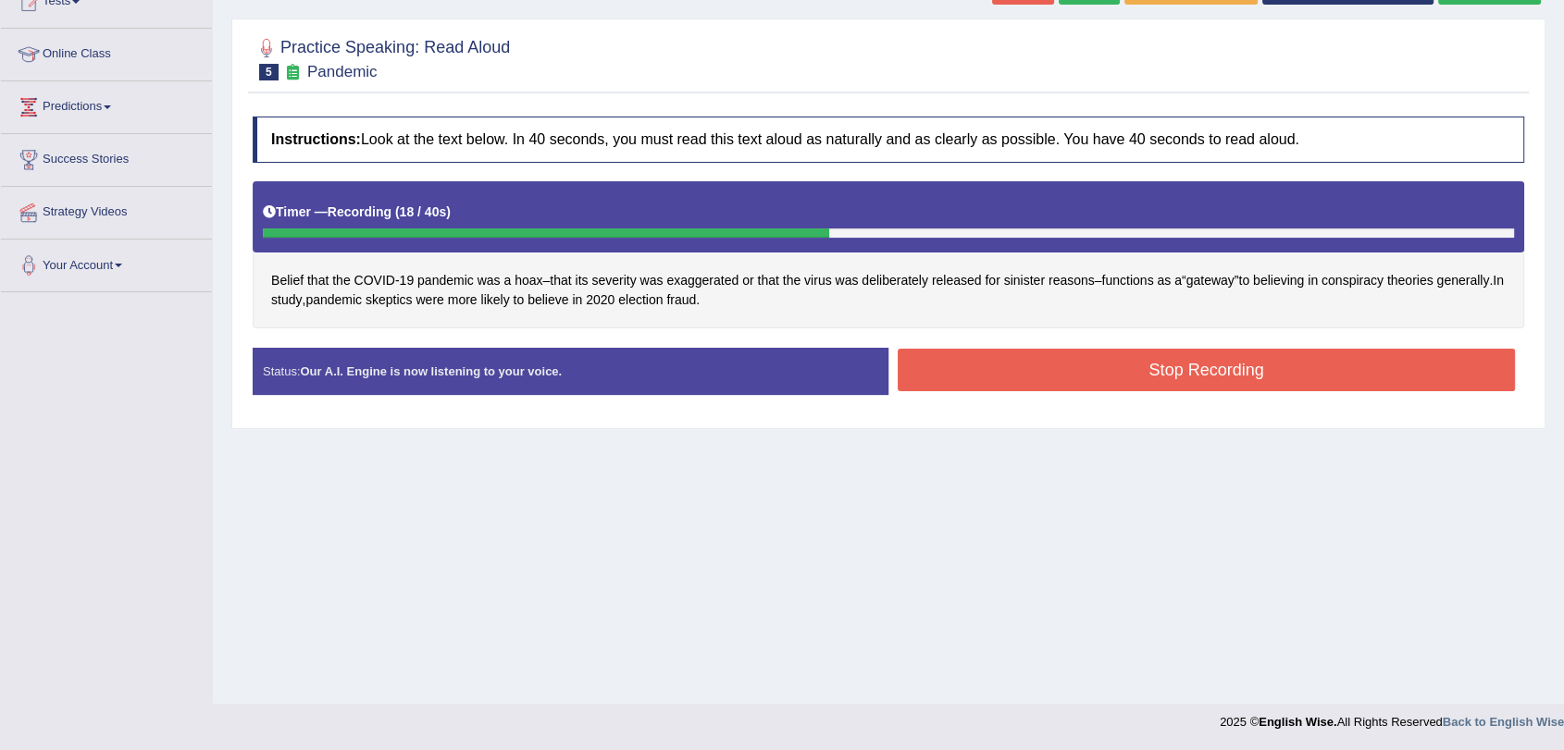
click at [1103, 365] on button "Stop Recording" at bounding box center [1205, 370] width 617 height 43
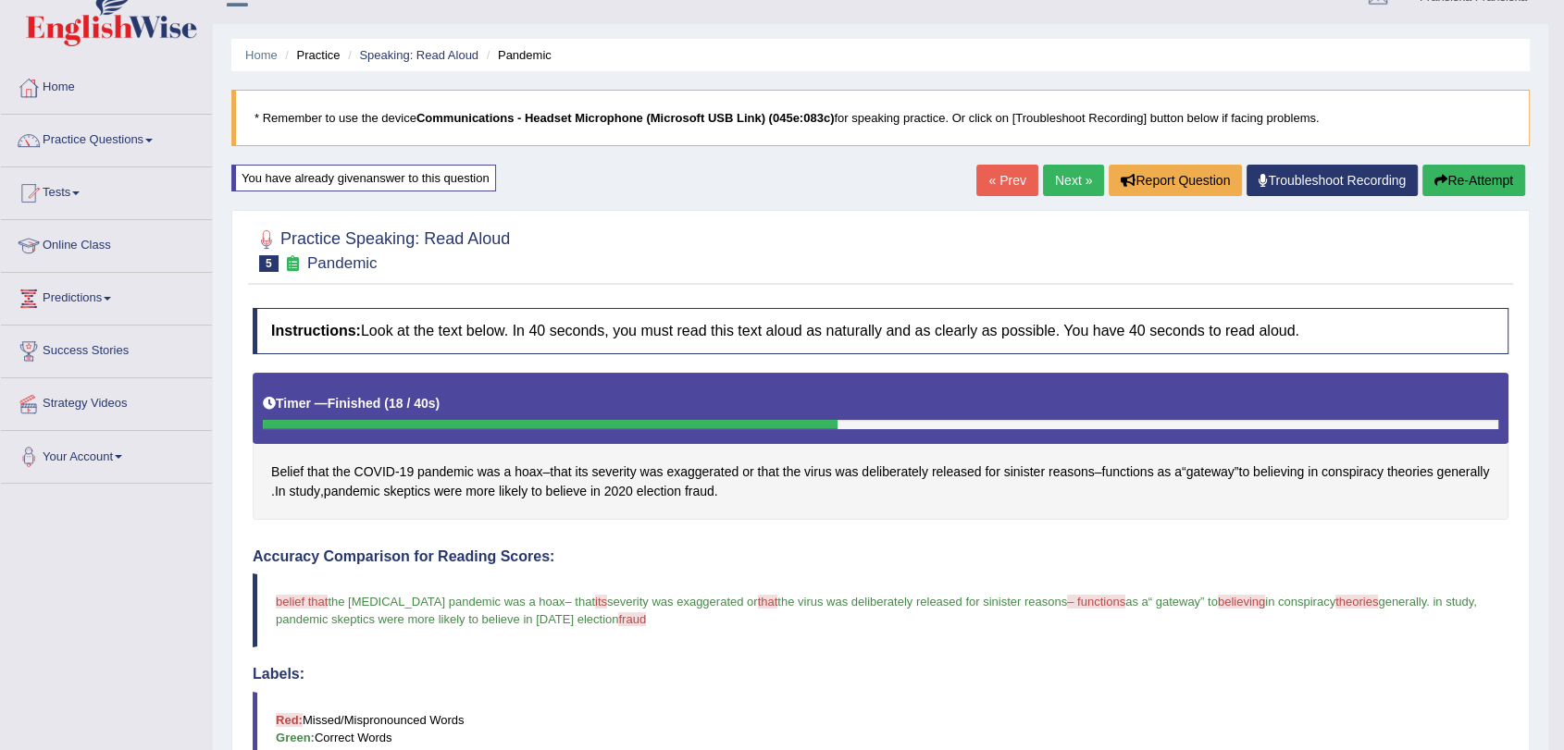
scroll to position [0, 0]
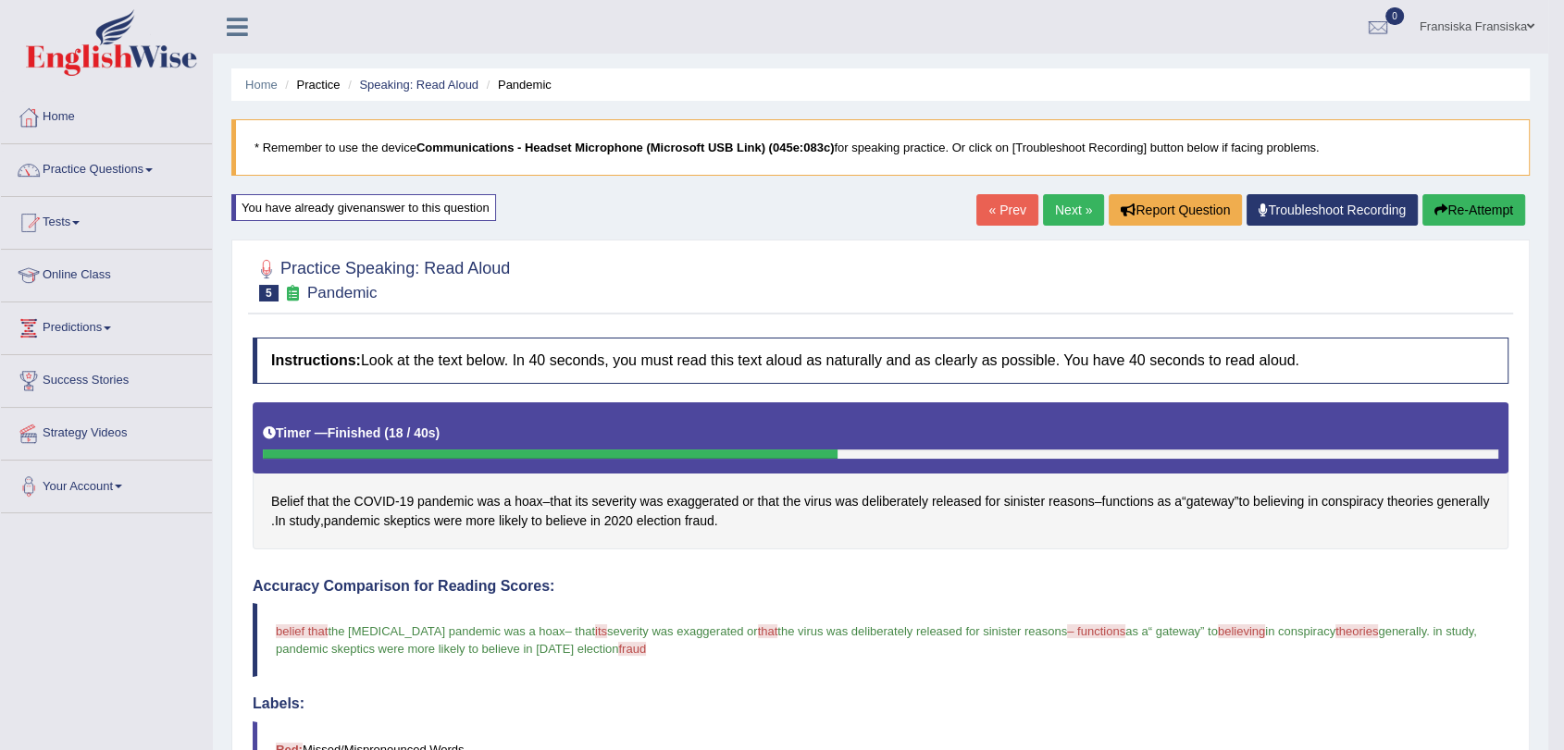
click at [1063, 211] on link "Next »" at bounding box center [1073, 209] width 61 height 31
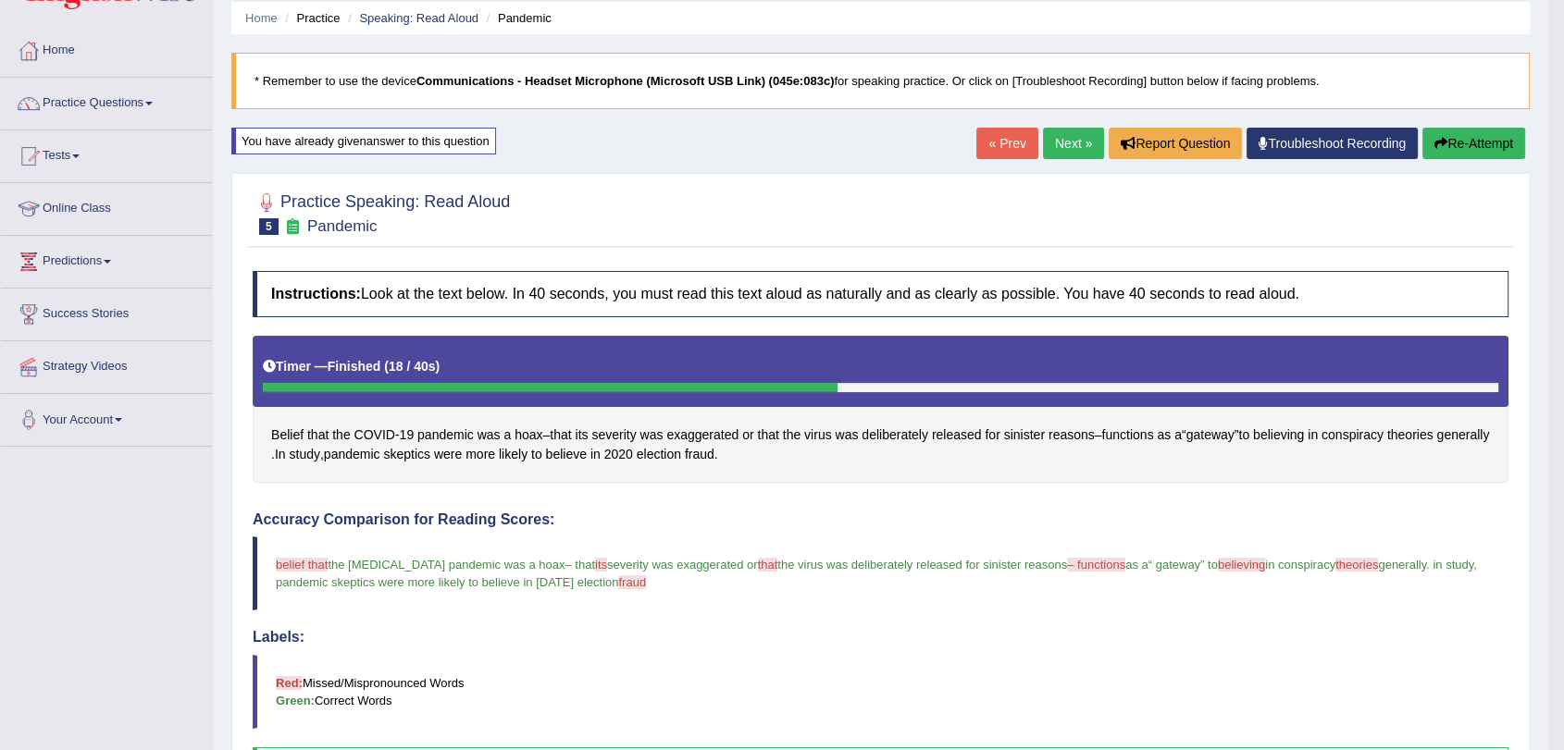
scroll to position [103, 0]
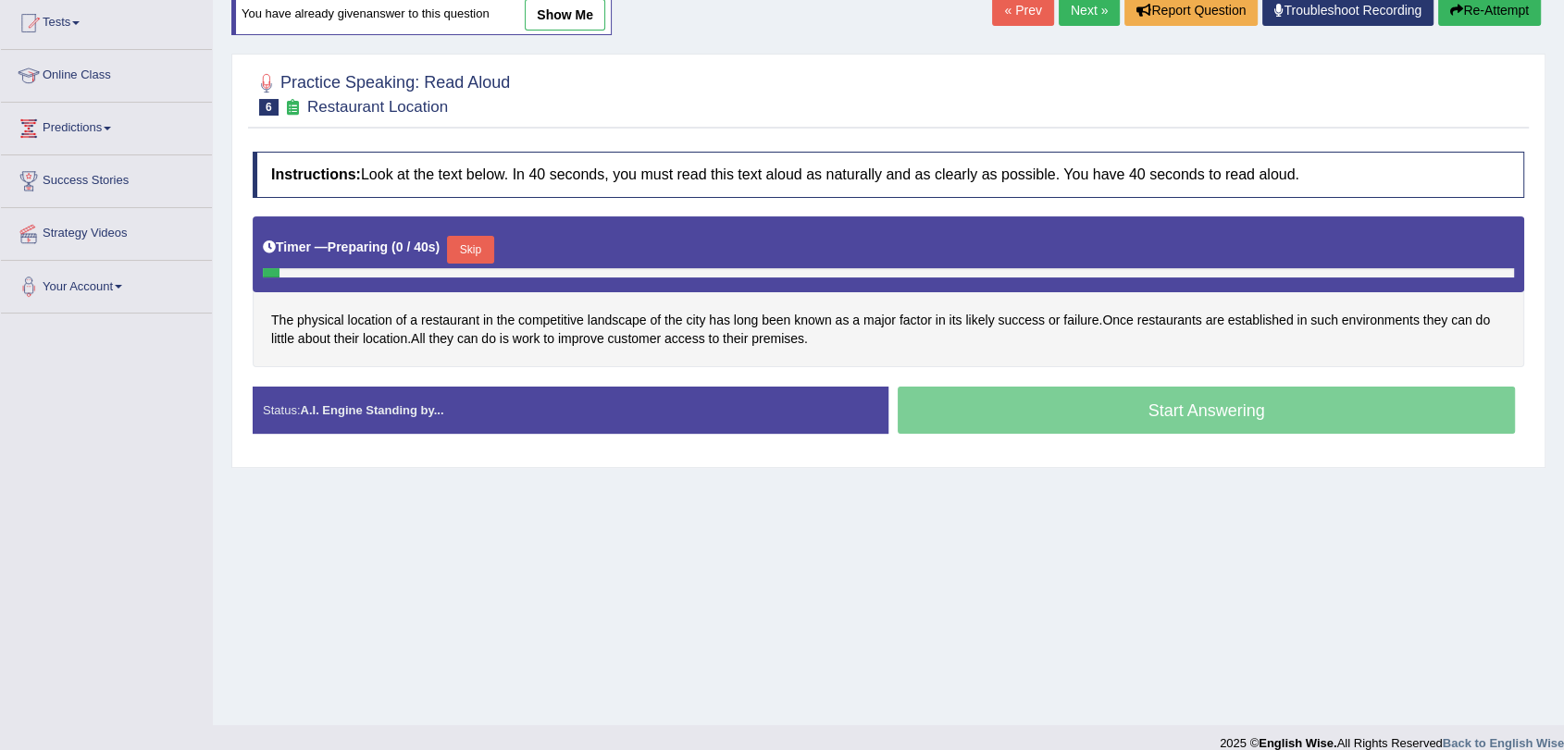
scroll to position [221, 0]
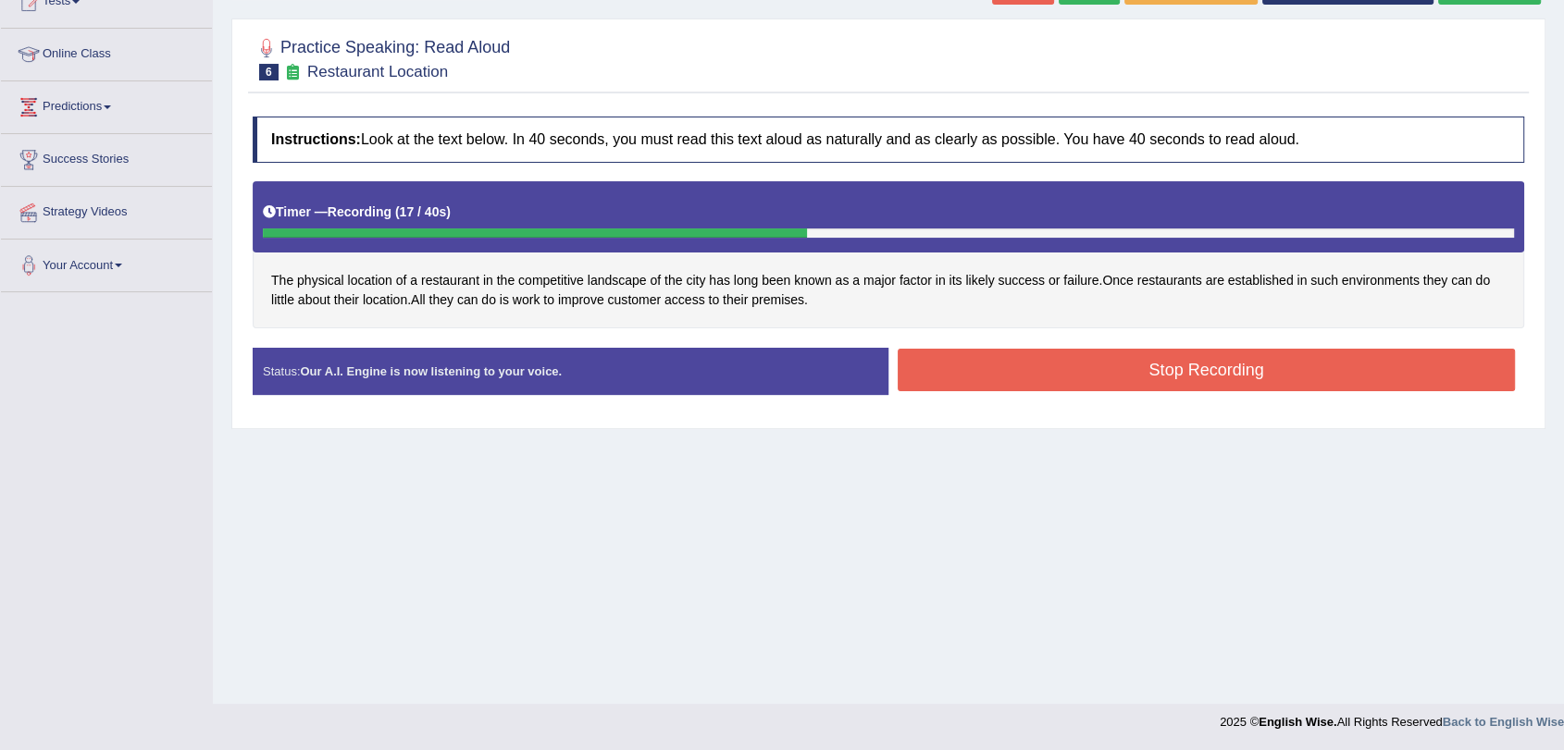
click at [1064, 365] on button "Stop Recording" at bounding box center [1205, 370] width 617 height 43
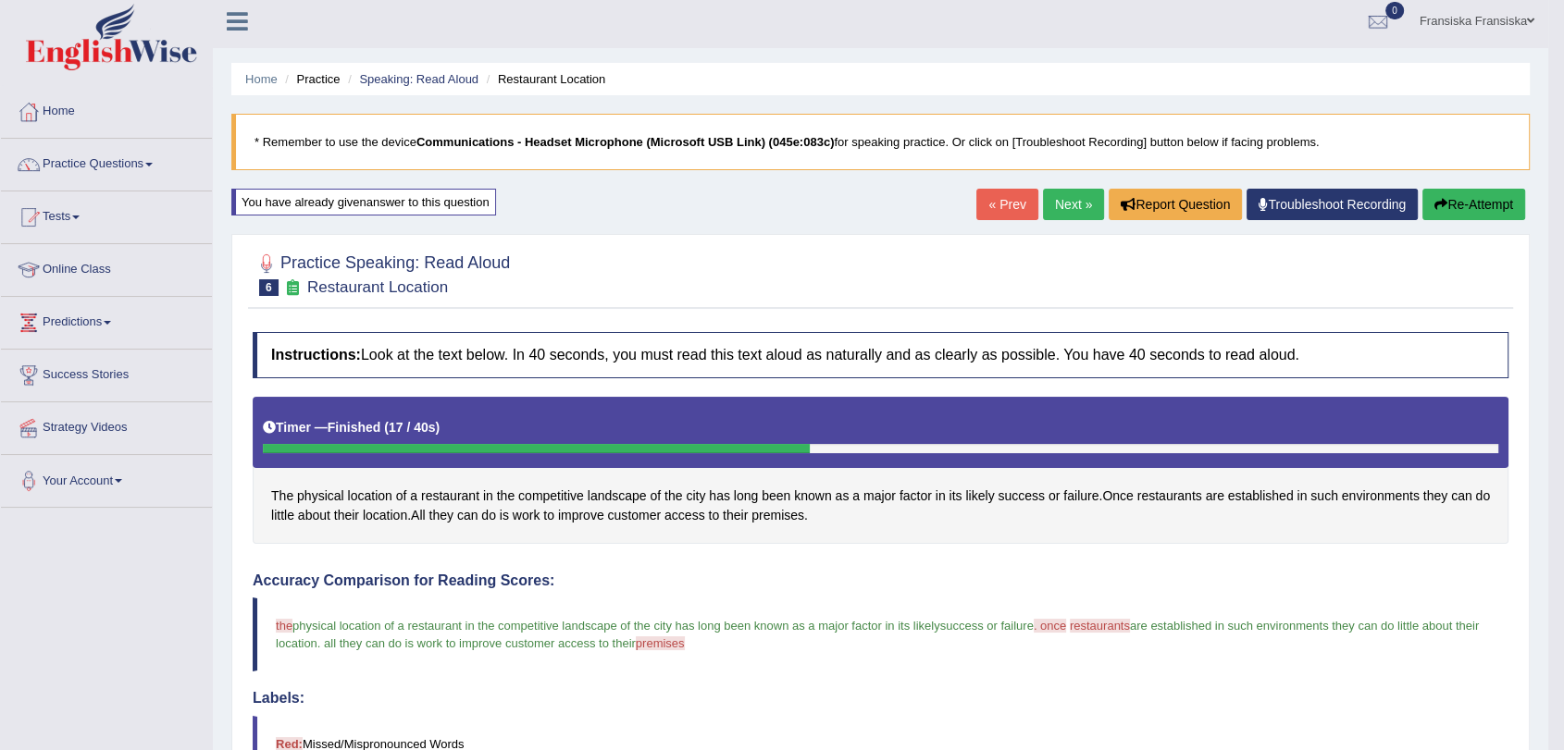
scroll to position [0, 0]
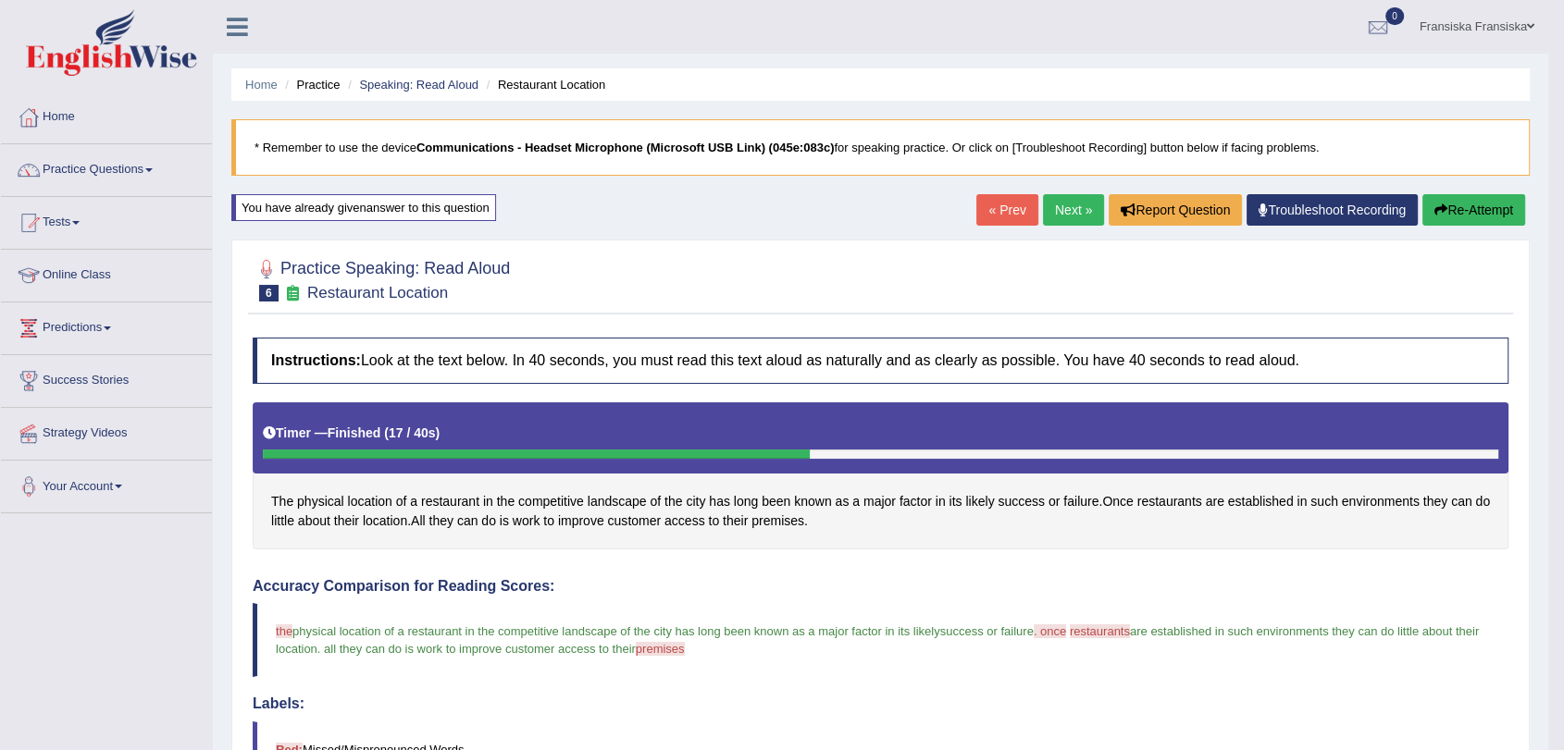
click at [1070, 217] on link "Next »" at bounding box center [1073, 209] width 61 height 31
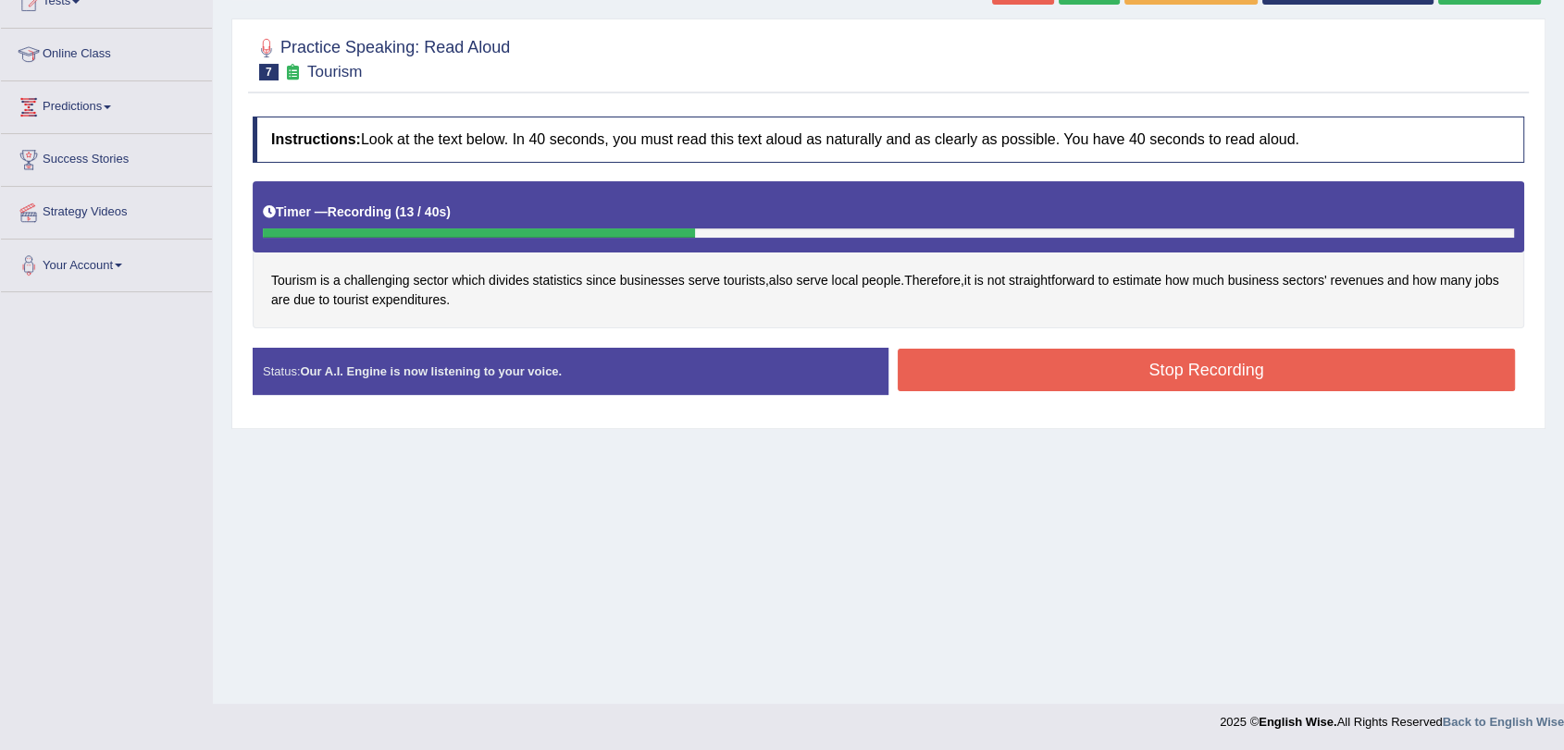
click at [1070, 372] on button "Stop Recording" at bounding box center [1205, 370] width 617 height 43
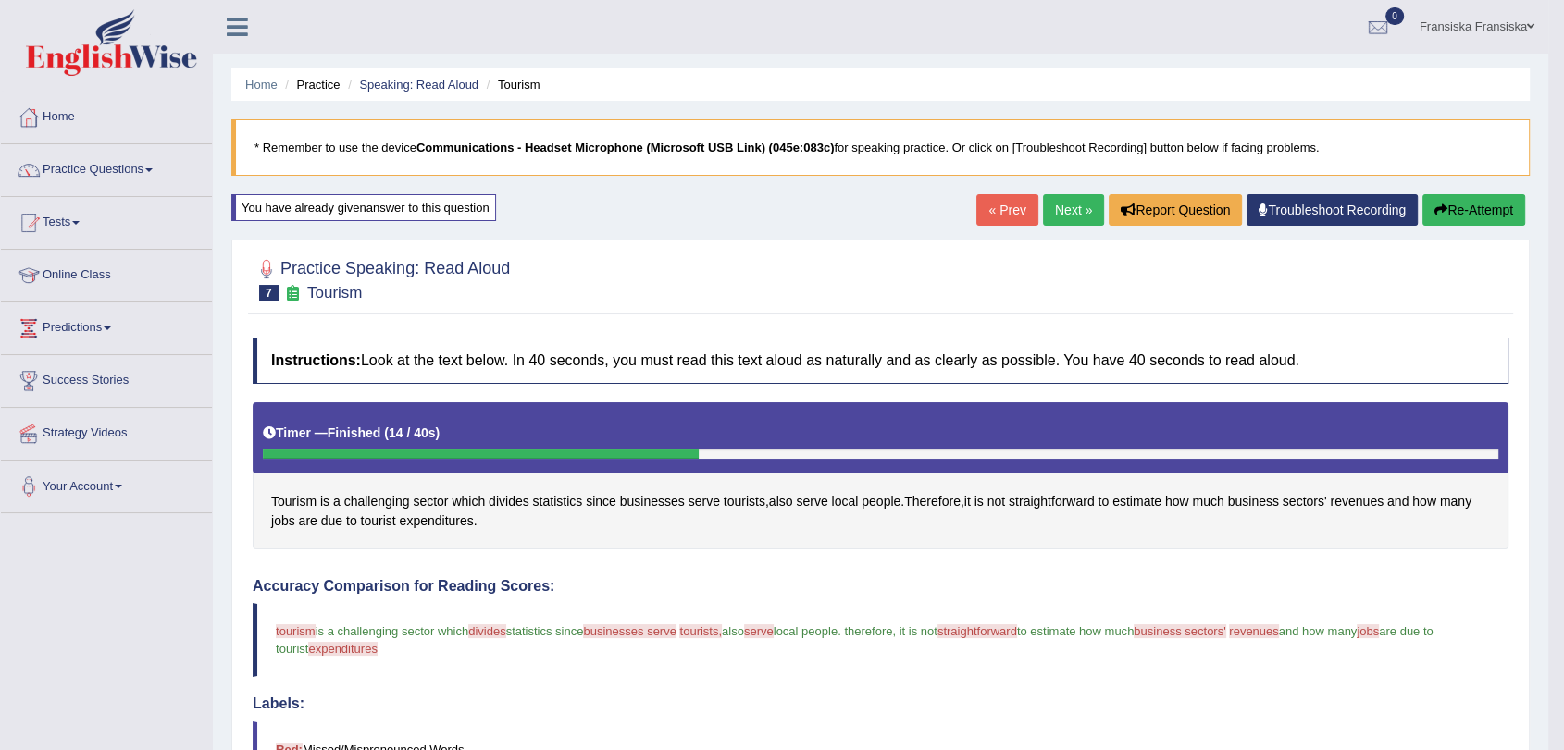
click at [1066, 224] on link "Next »" at bounding box center [1073, 209] width 61 height 31
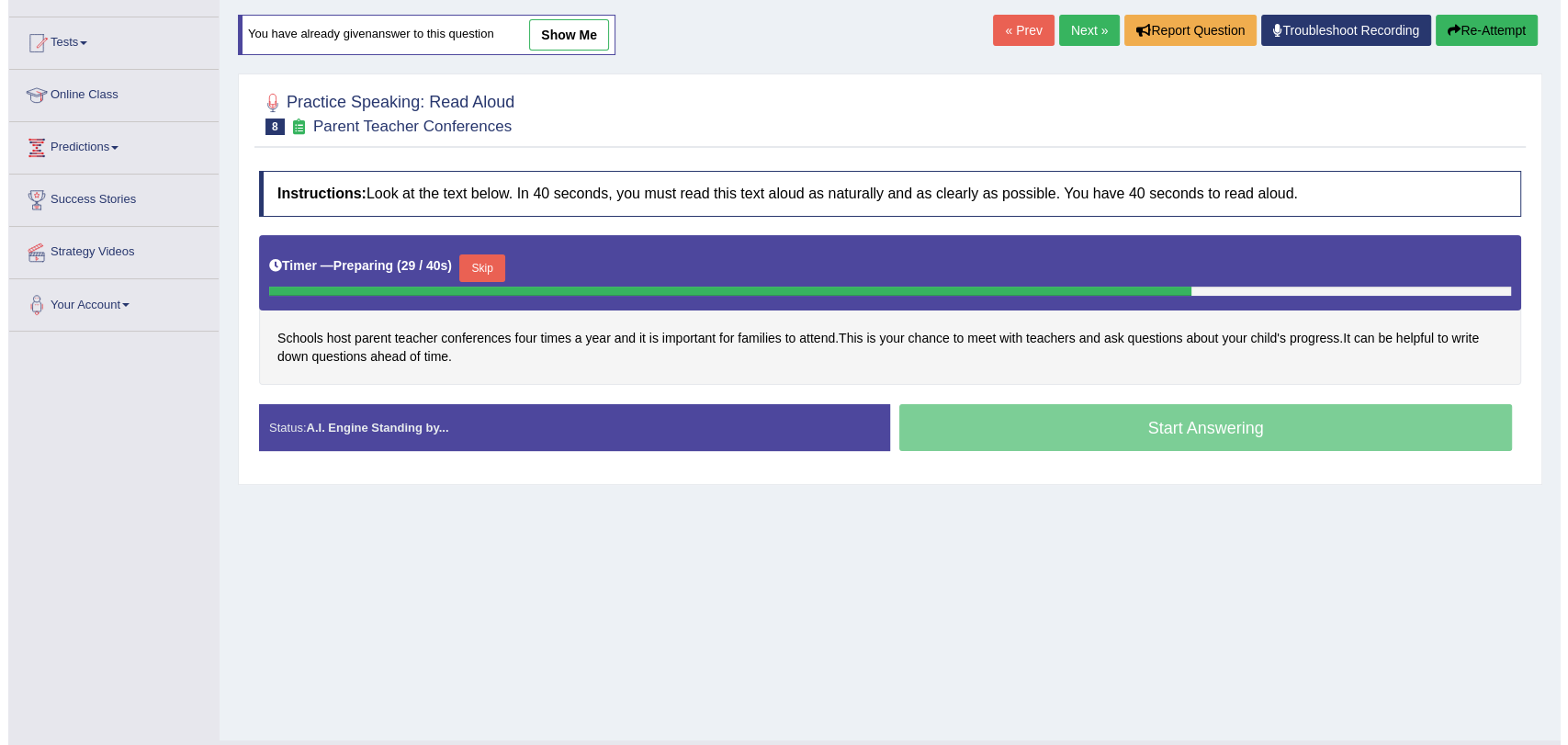
scroll to position [182, 0]
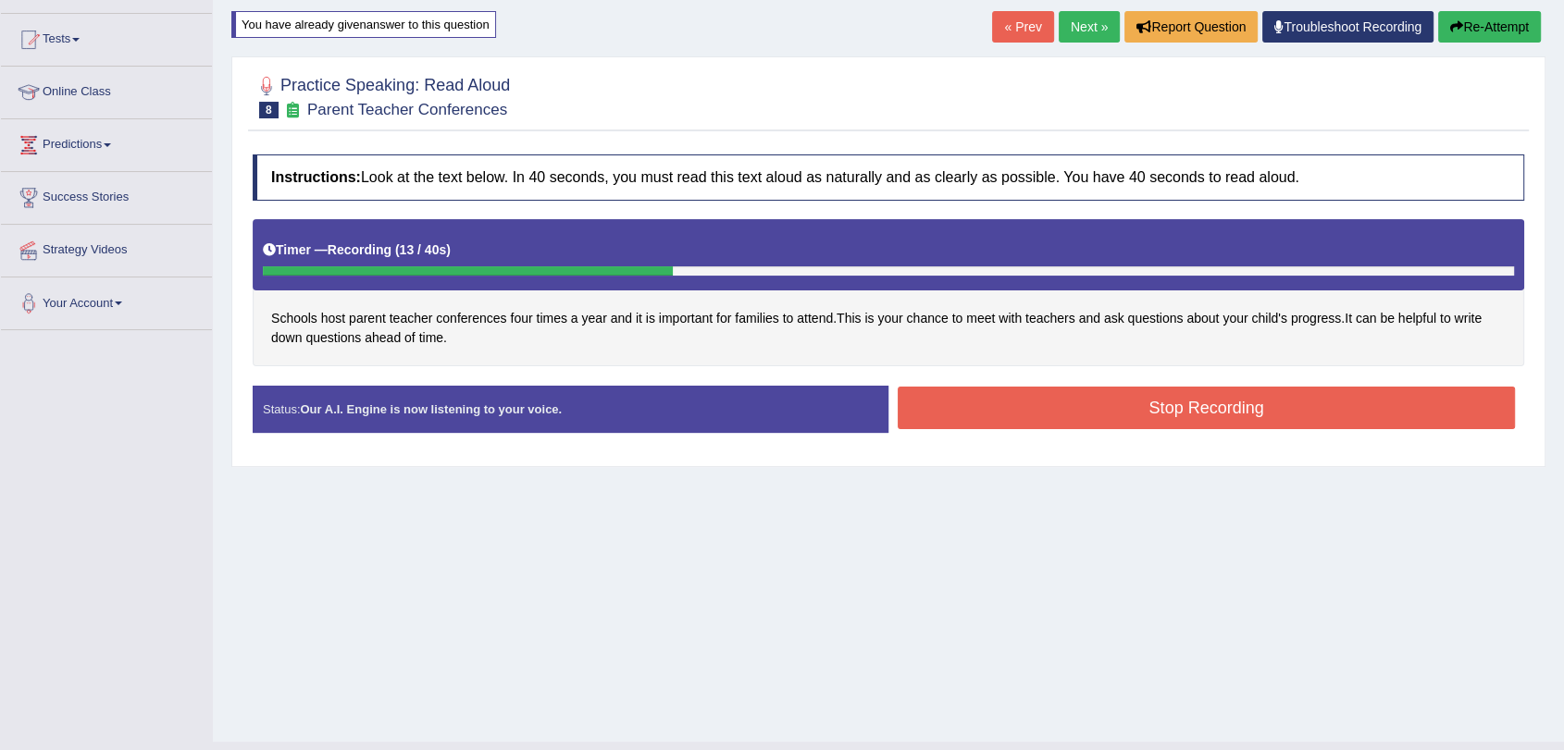
click at [1329, 415] on button "Stop Recording" at bounding box center [1205, 408] width 617 height 43
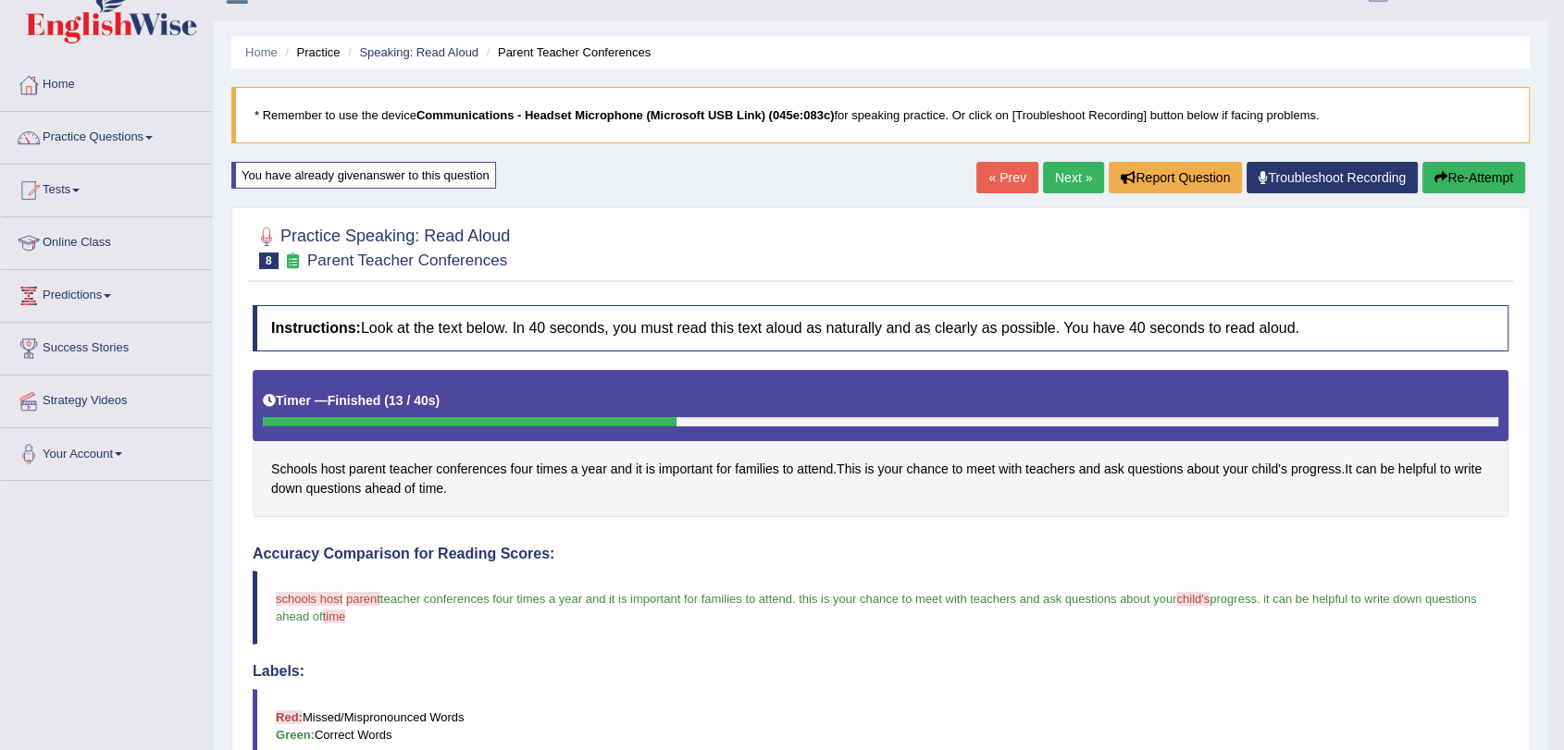
scroll to position [0, 0]
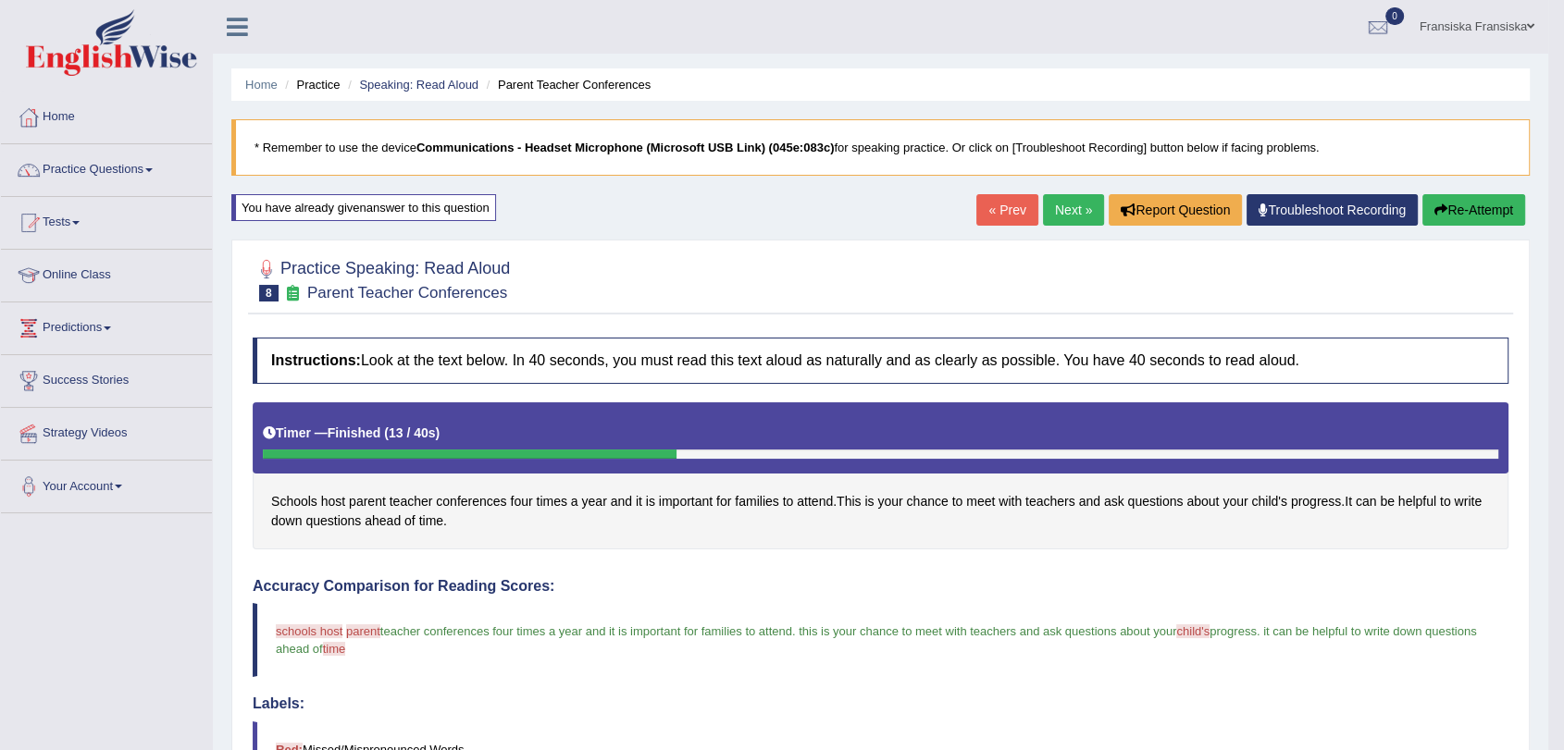
click at [1071, 213] on link "Next »" at bounding box center [1073, 209] width 61 height 31
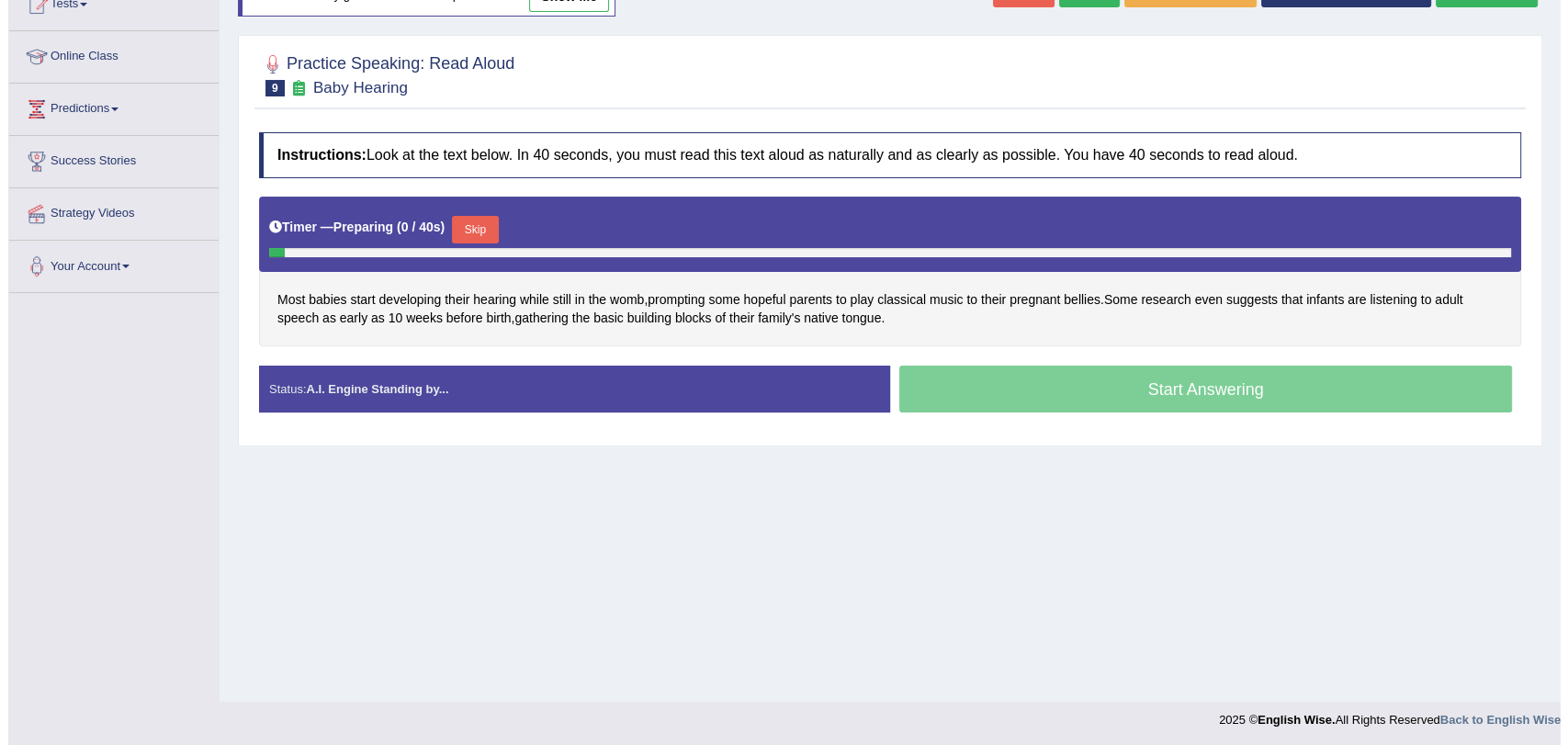
scroll to position [220, 0]
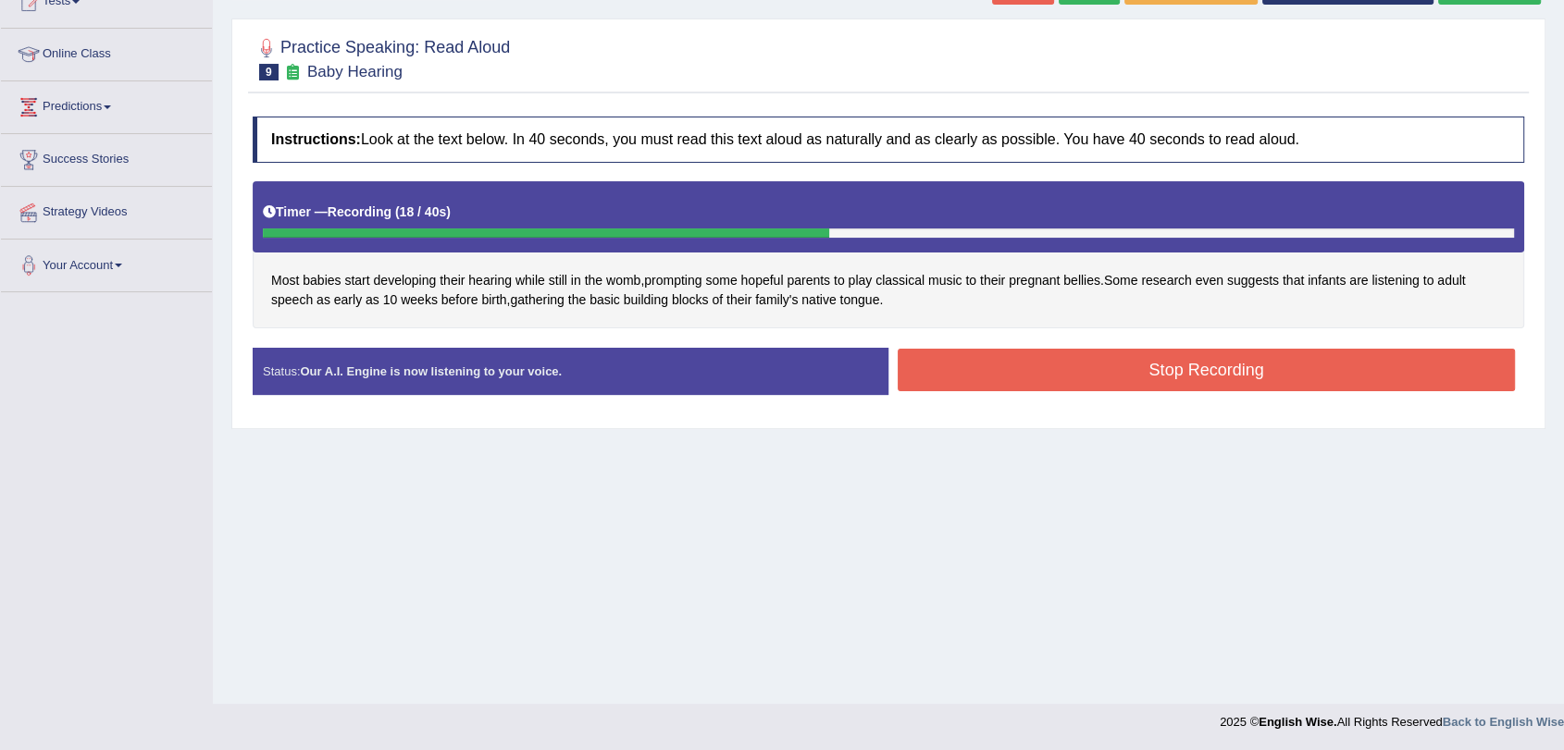
click at [1101, 365] on button "Stop Recording" at bounding box center [1205, 370] width 617 height 43
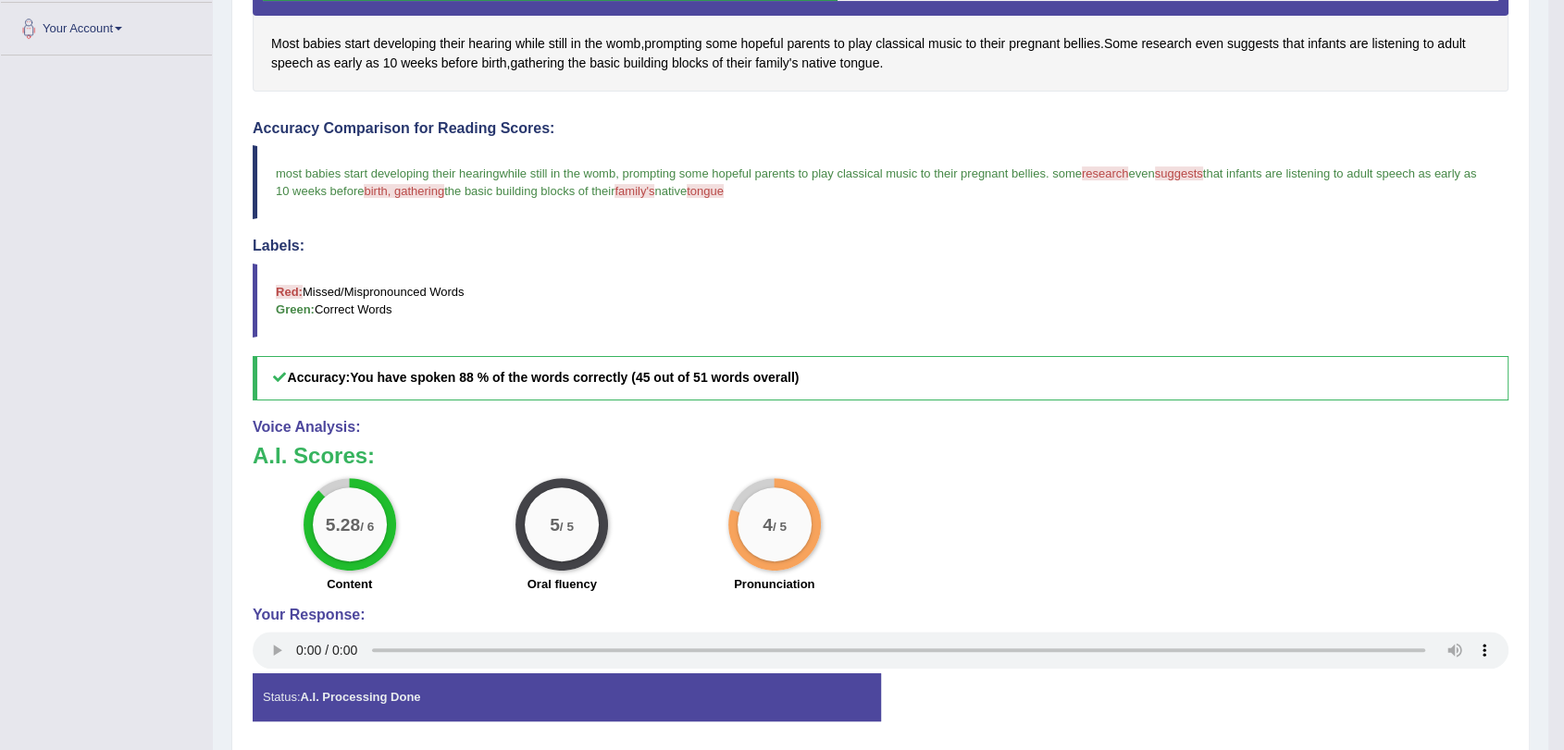
scroll to position [113, 0]
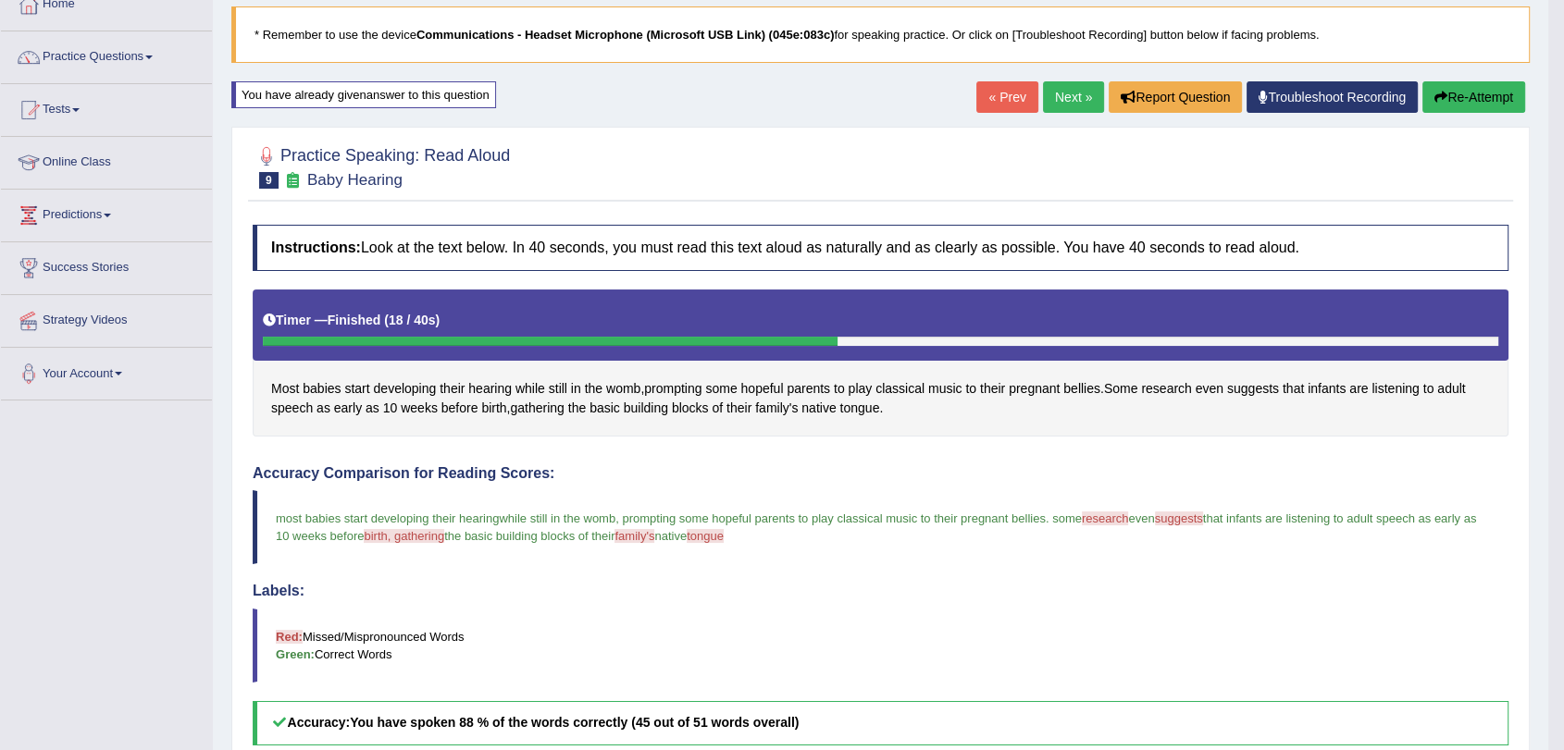
click at [1060, 103] on link "Next »" at bounding box center [1073, 96] width 61 height 31
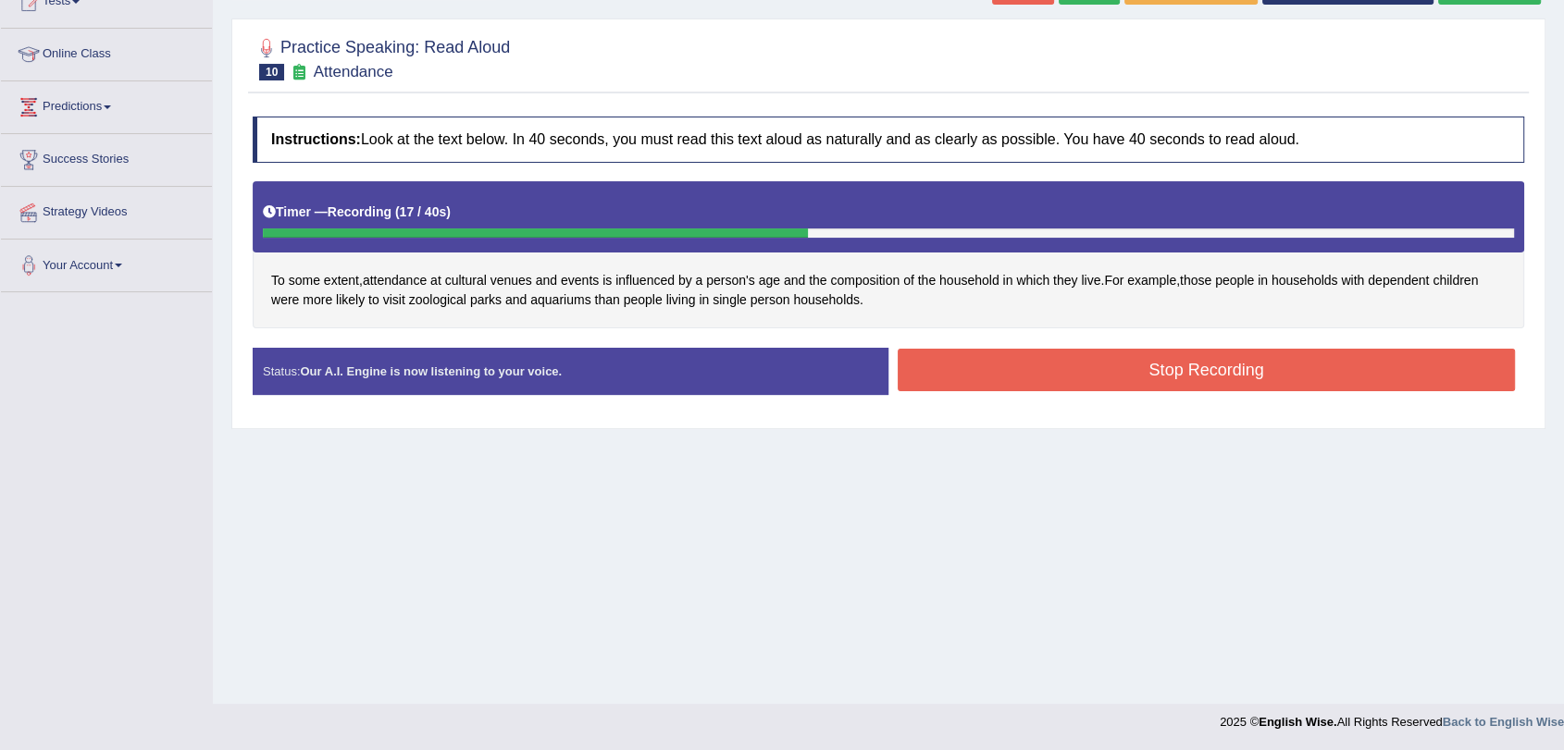
click at [1080, 364] on button "Stop Recording" at bounding box center [1205, 370] width 617 height 43
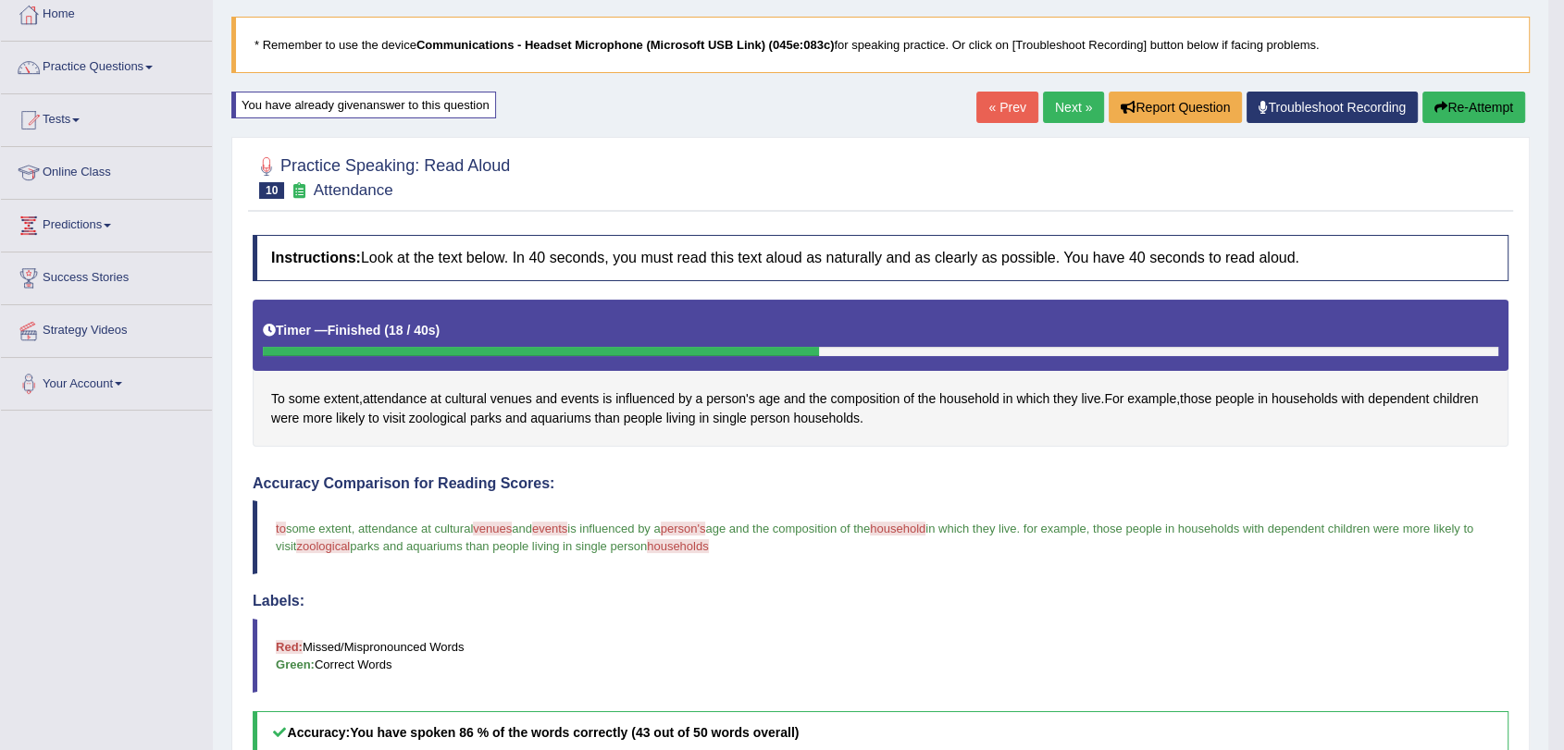
scroll to position [10, 0]
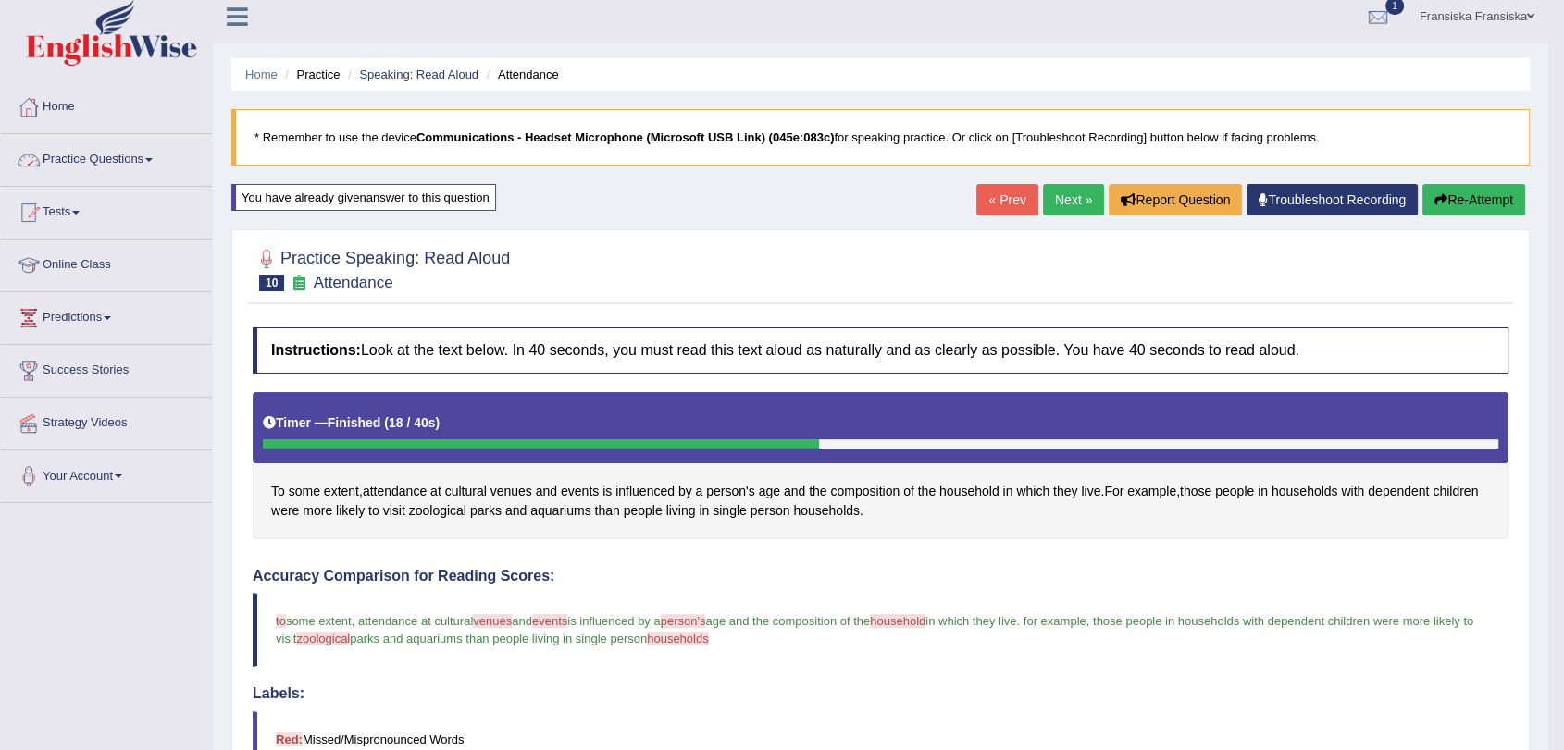
click at [136, 160] on link "Practice Questions" at bounding box center [106, 157] width 211 height 46
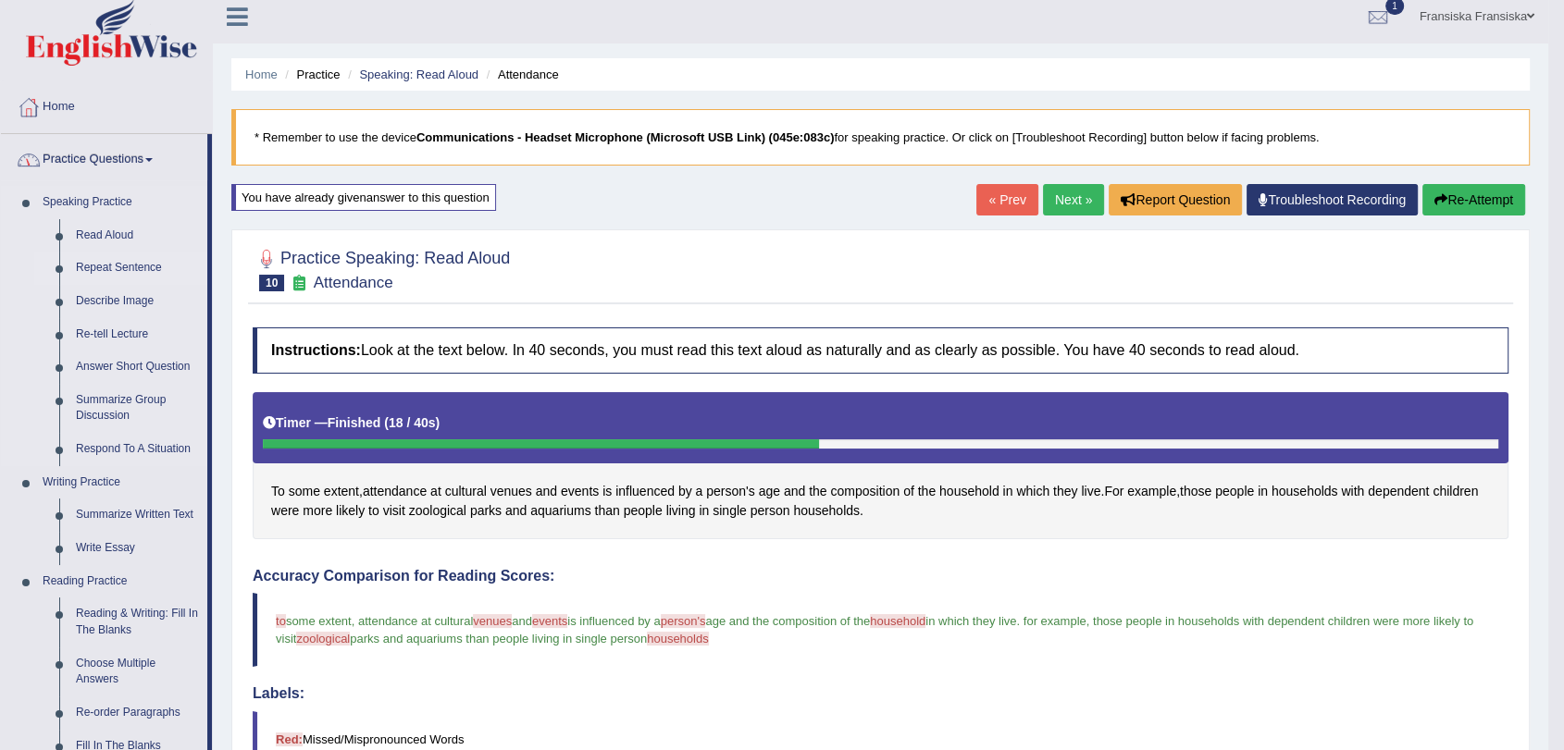
click at [152, 265] on link "Repeat Sentence" at bounding box center [138, 268] width 140 height 33
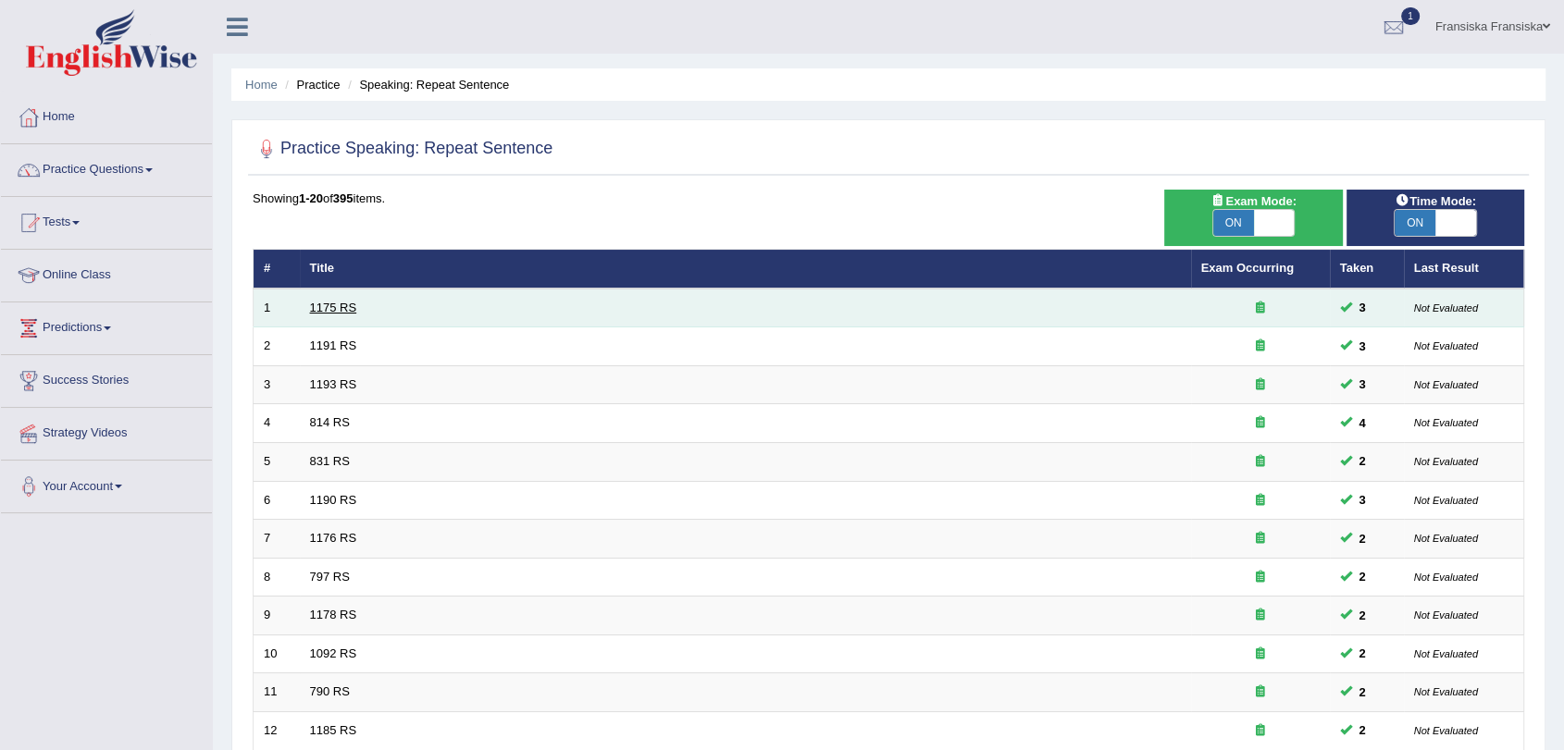
click at [327, 305] on link "1175 RS" at bounding box center [333, 308] width 47 height 14
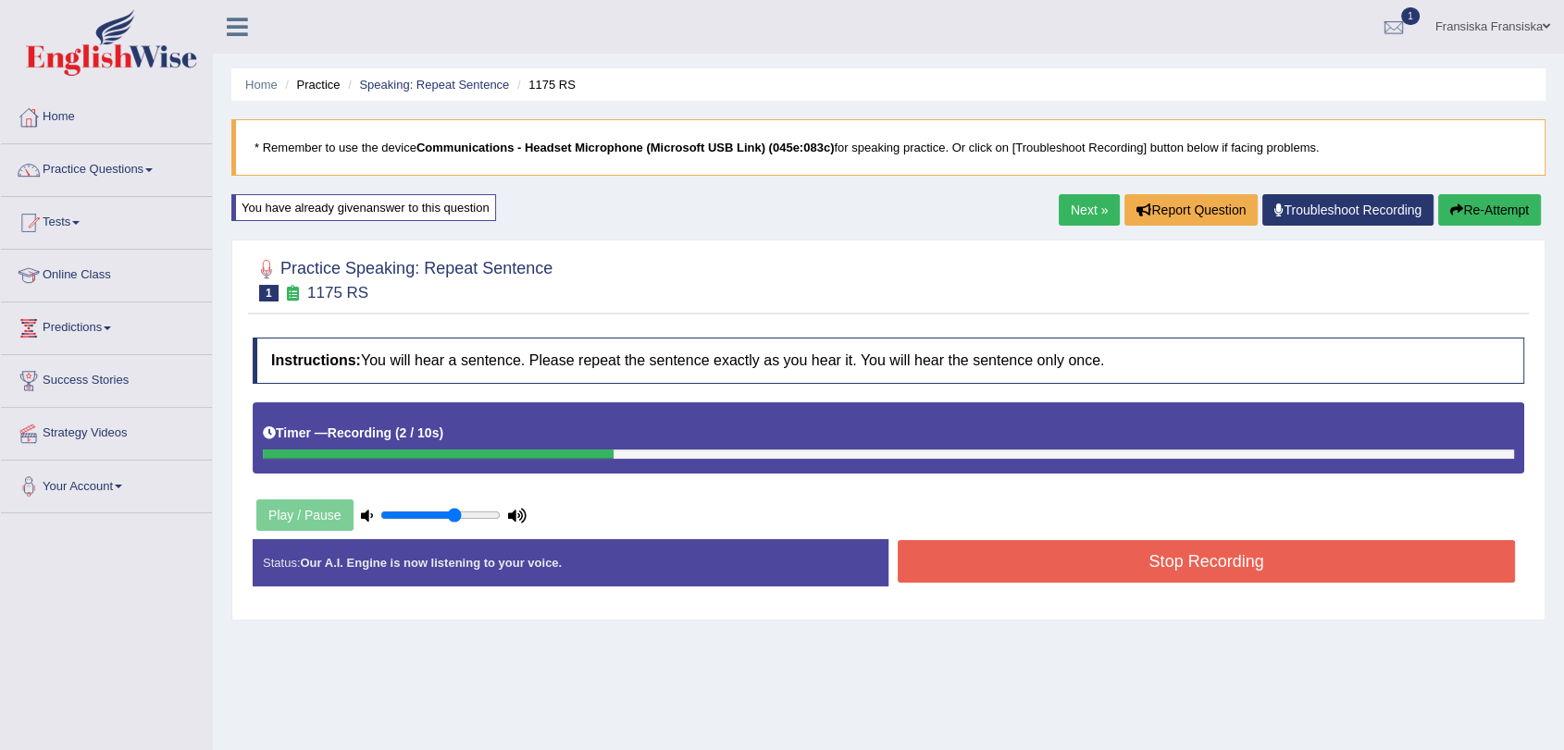
click at [1057, 579] on button "Stop Recording" at bounding box center [1205, 561] width 617 height 43
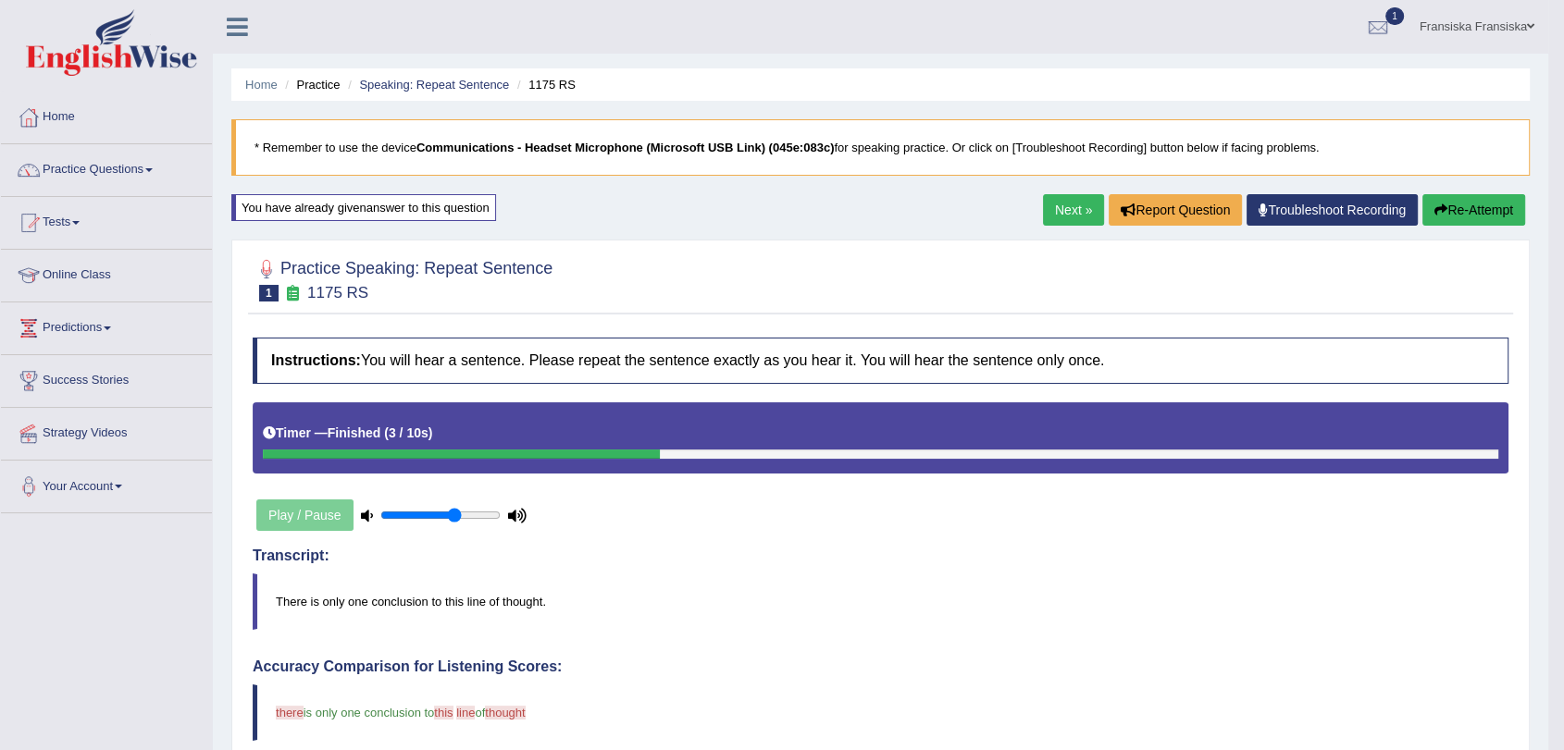
click at [1075, 216] on link "Next »" at bounding box center [1073, 209] width 61 height 31
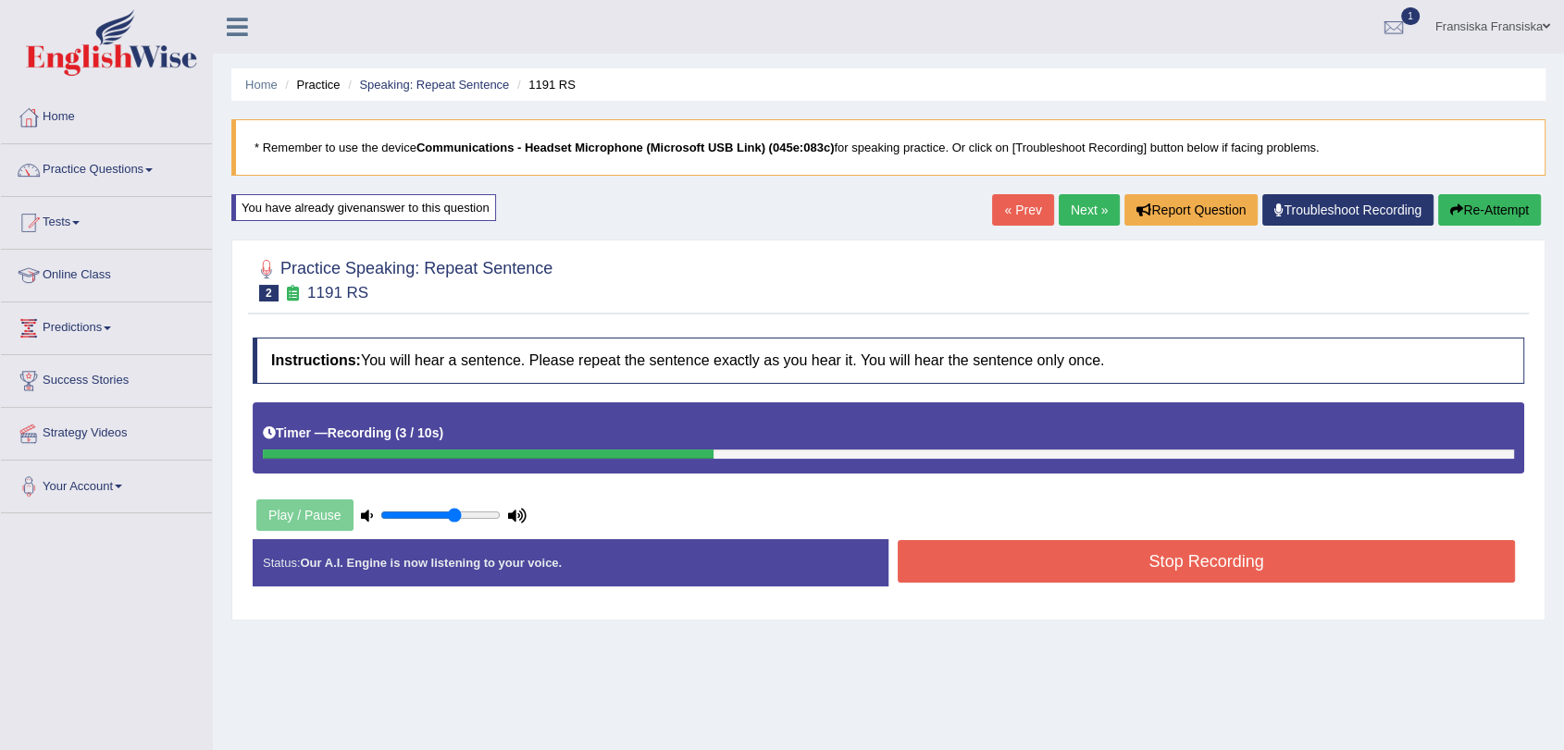
click at [1291, 556] on button "Stop Recording" at bounding box center [1205, 561] width 617 height 43
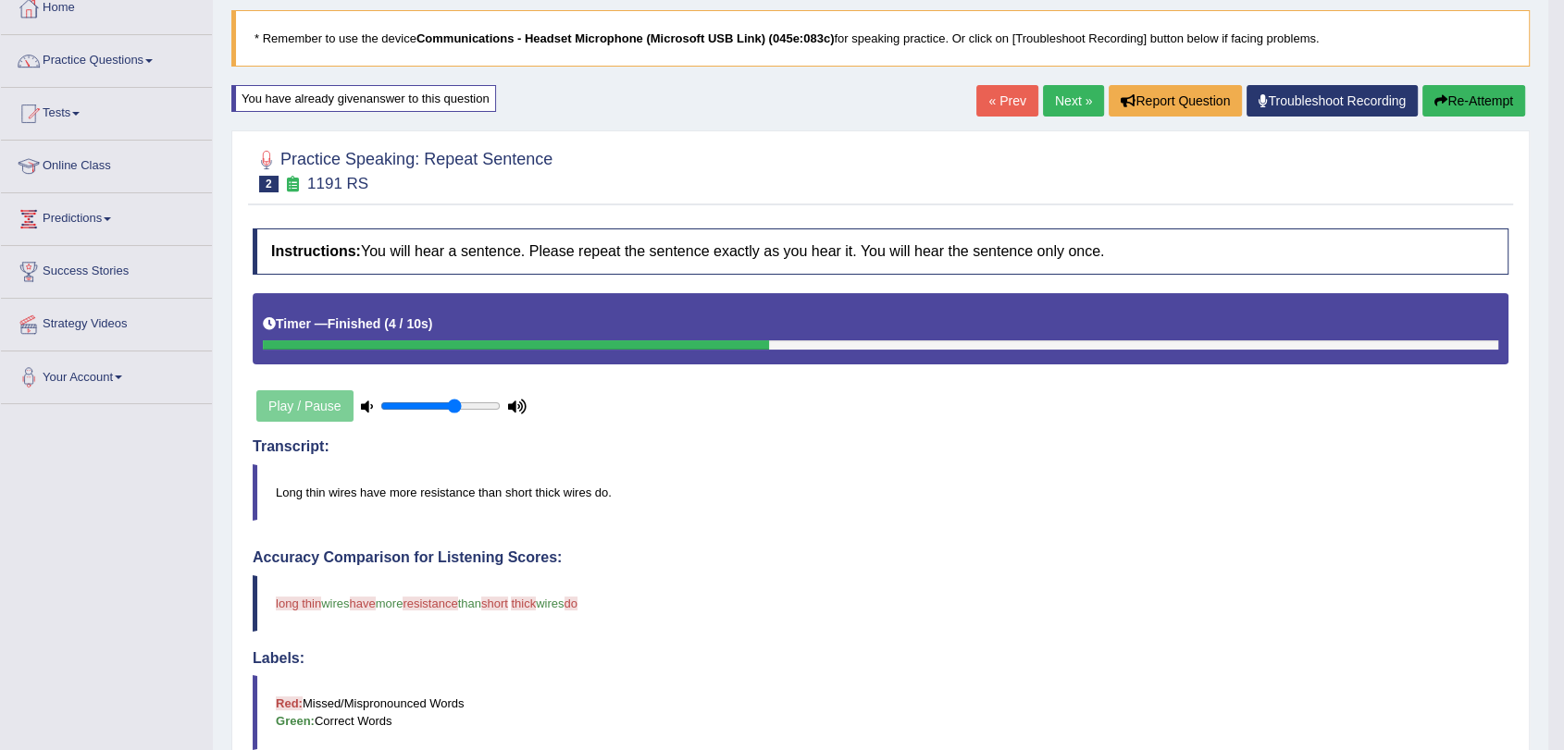
scroll to position [74, 0]
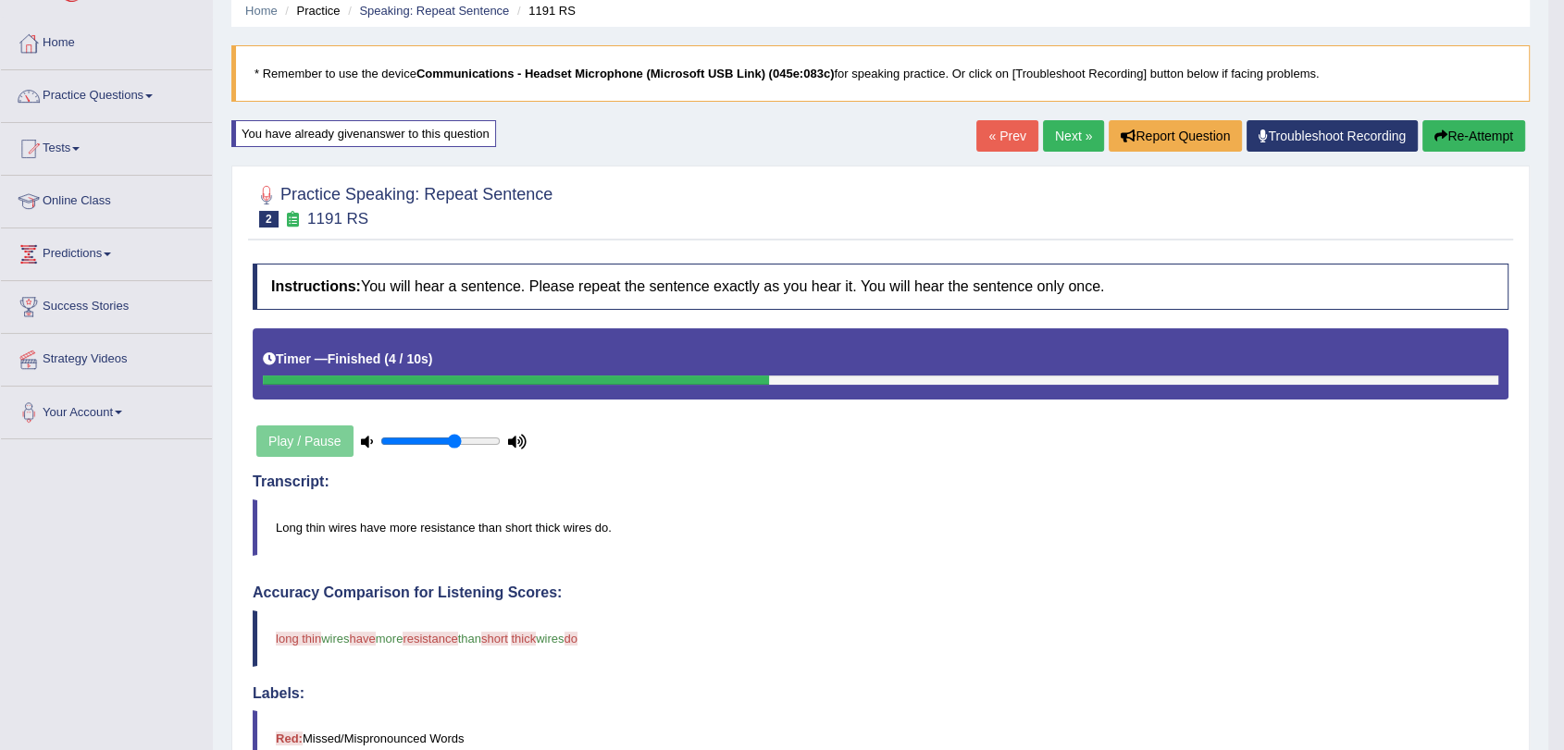
click at [1060, 140] on link "Next »" at bounding box center [1073, 135] width 61 height 31
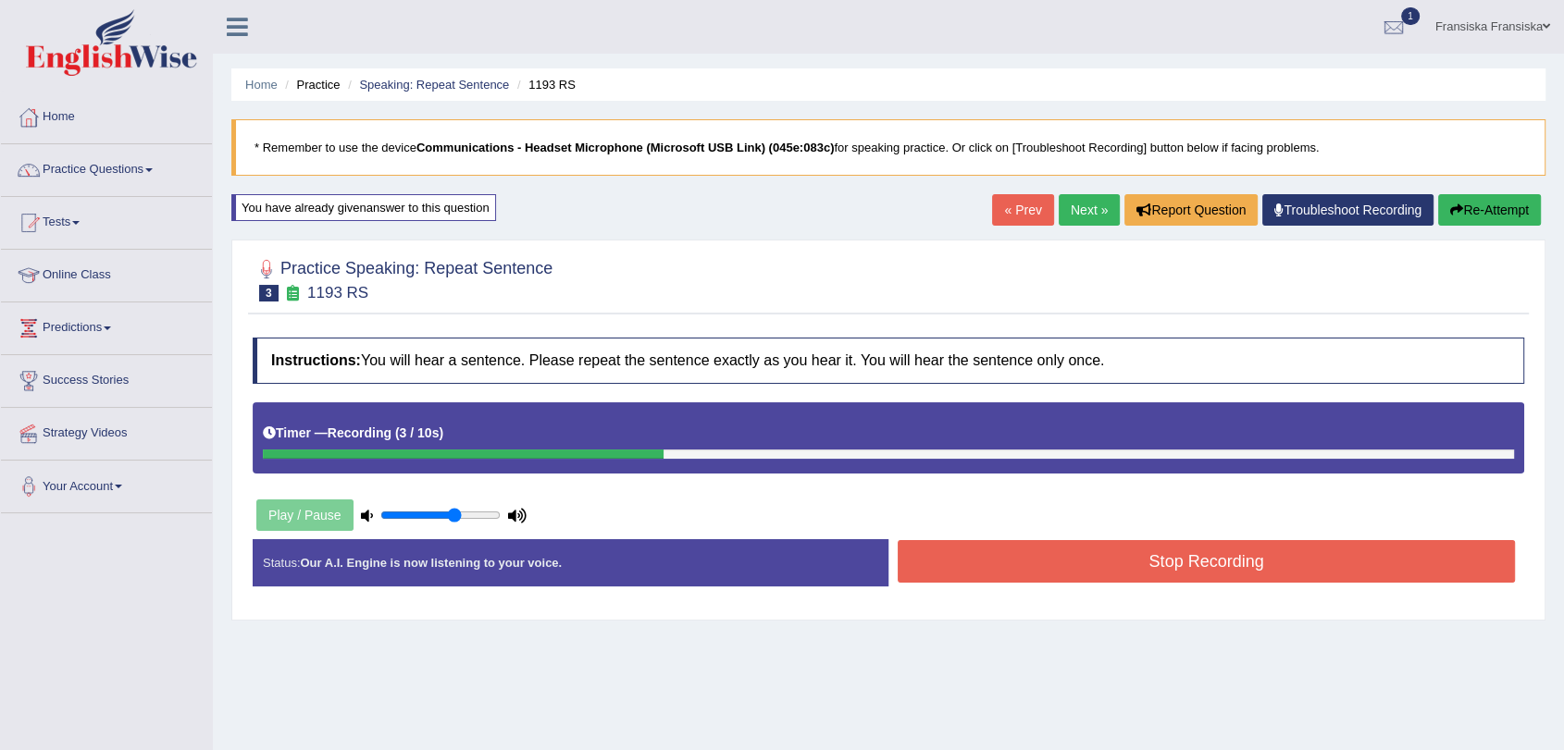
click at [1209, 551] on button "Stop Recording" at bounding box center [1205, 561] width 617 height 43
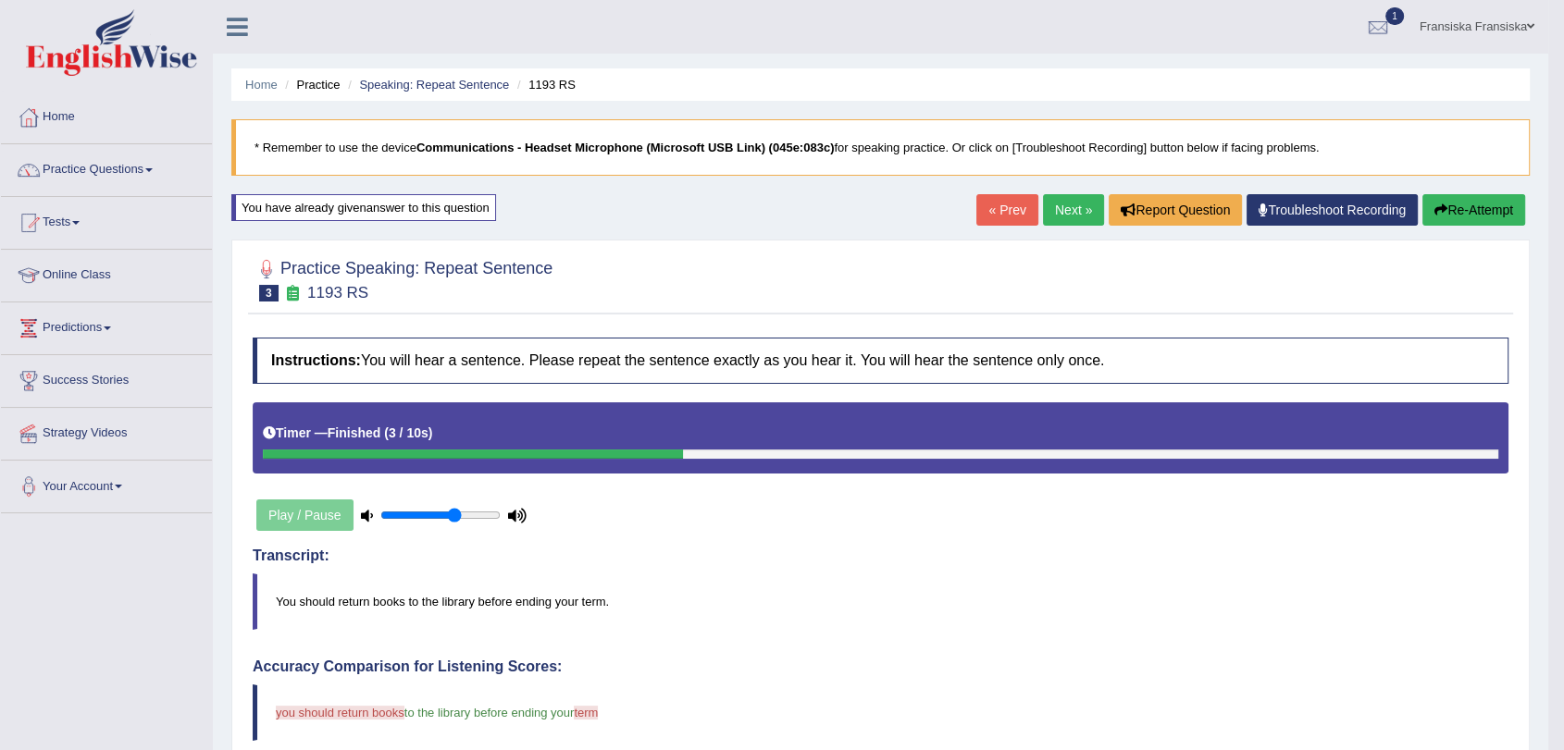
click at [1052, 204] on link "Next »" at bounding box center [1073, 209] width 61 height 31
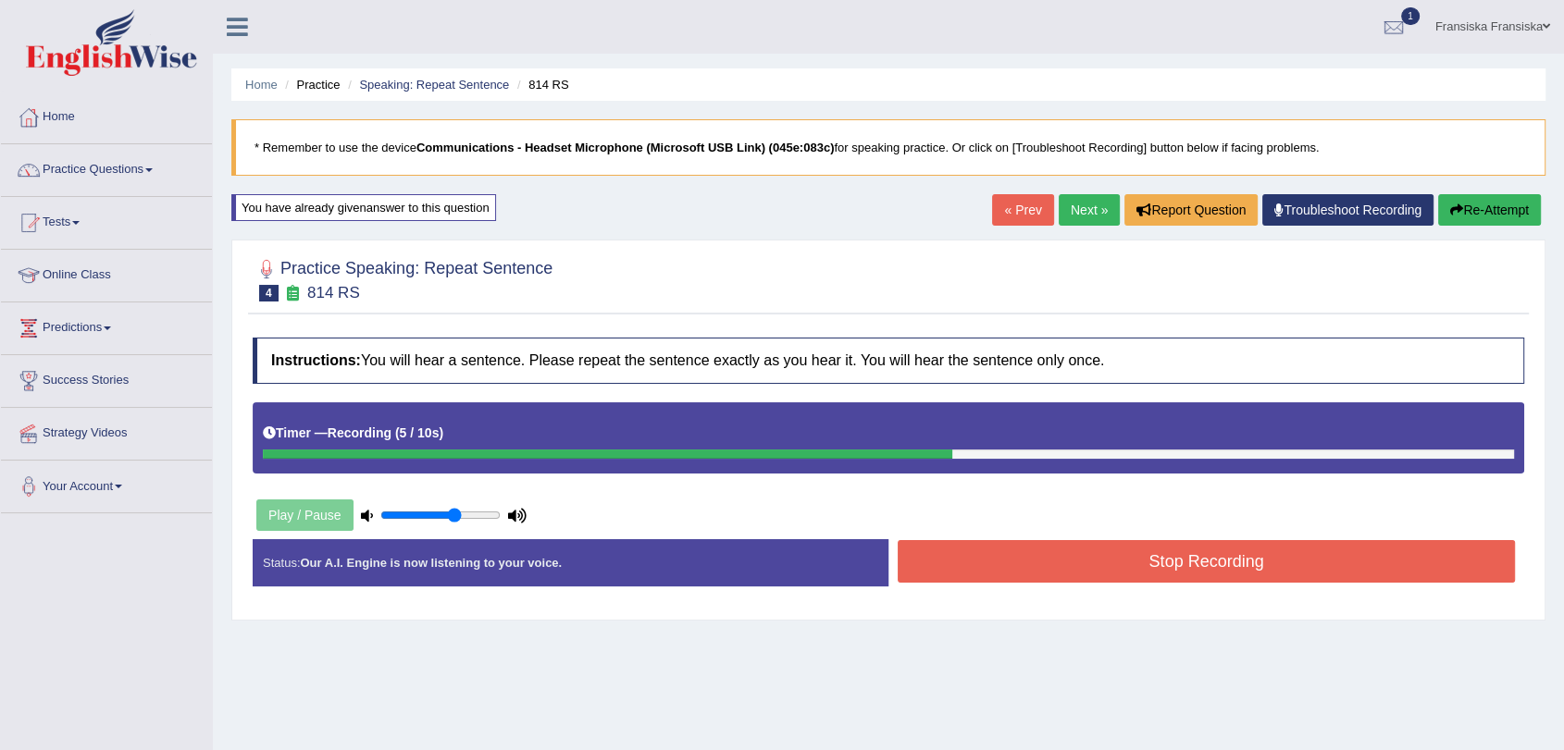
click at [1185, 556] on button "Stop Recording" at bounding box center [1205, 561] width 617 height 43
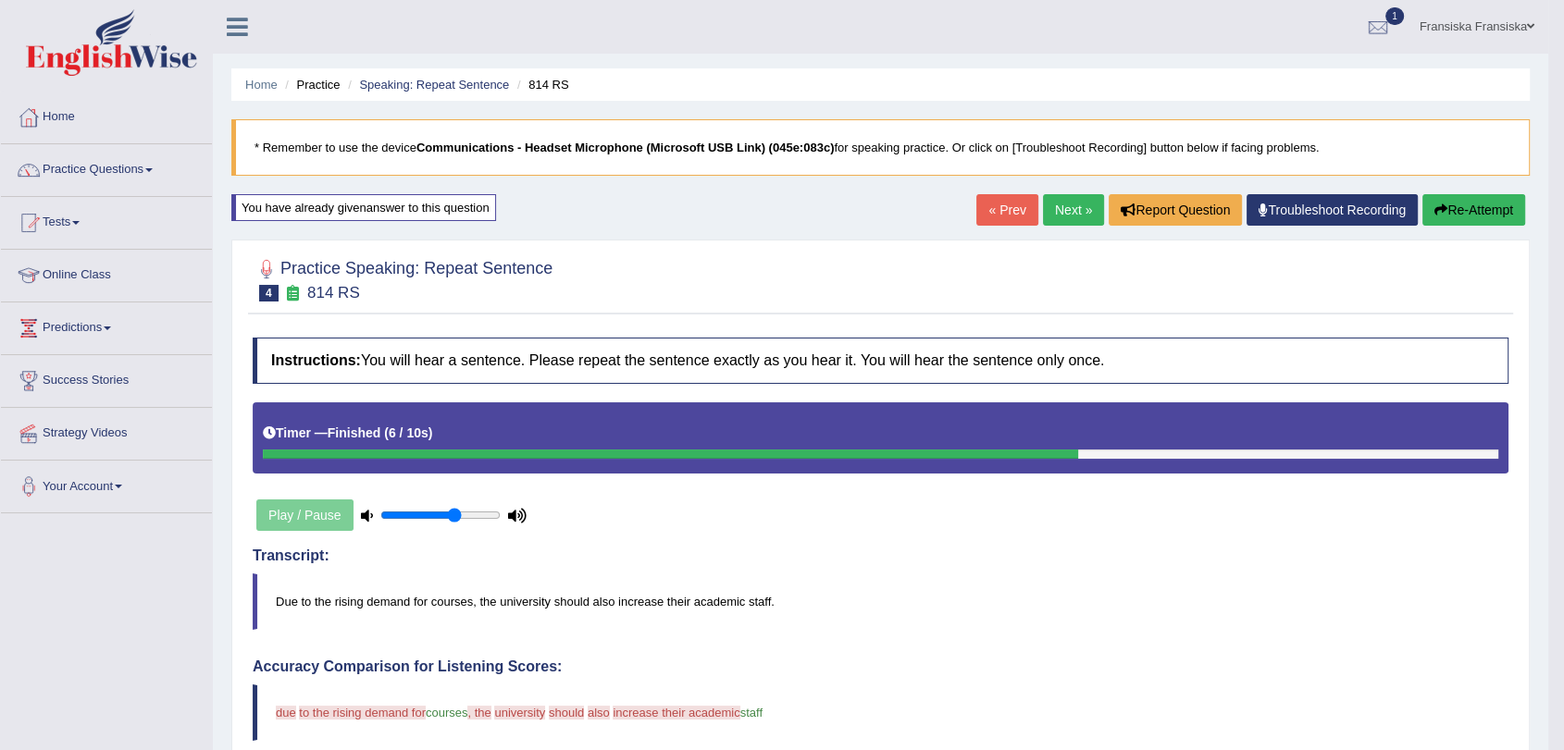
click at [1073, 204] on link "Next »" at bounding box center [1073, 209] width 61 height 31
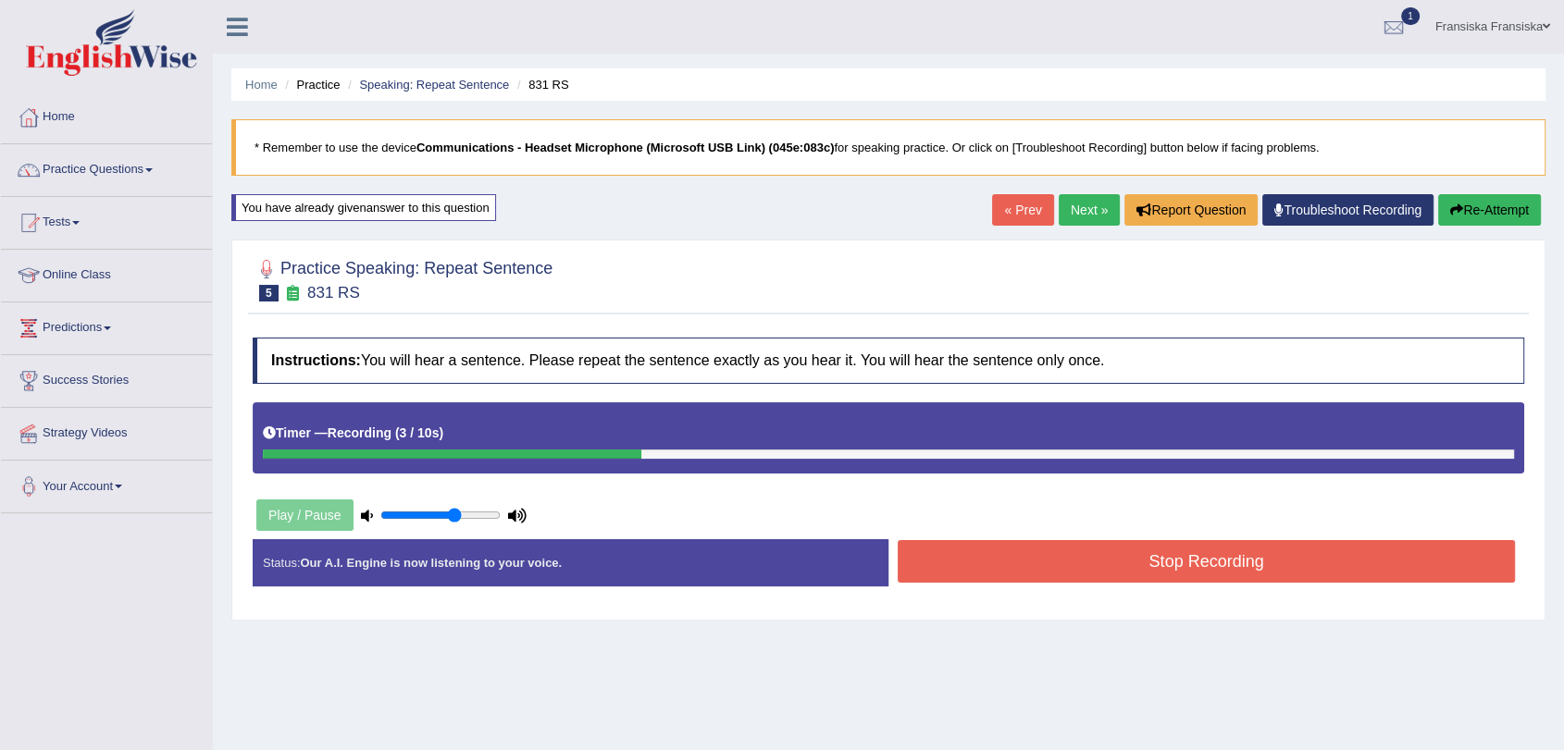
click at [1273, 561] on button "Stop Recording" at bounding box center [1205, 561] width 617 height 43
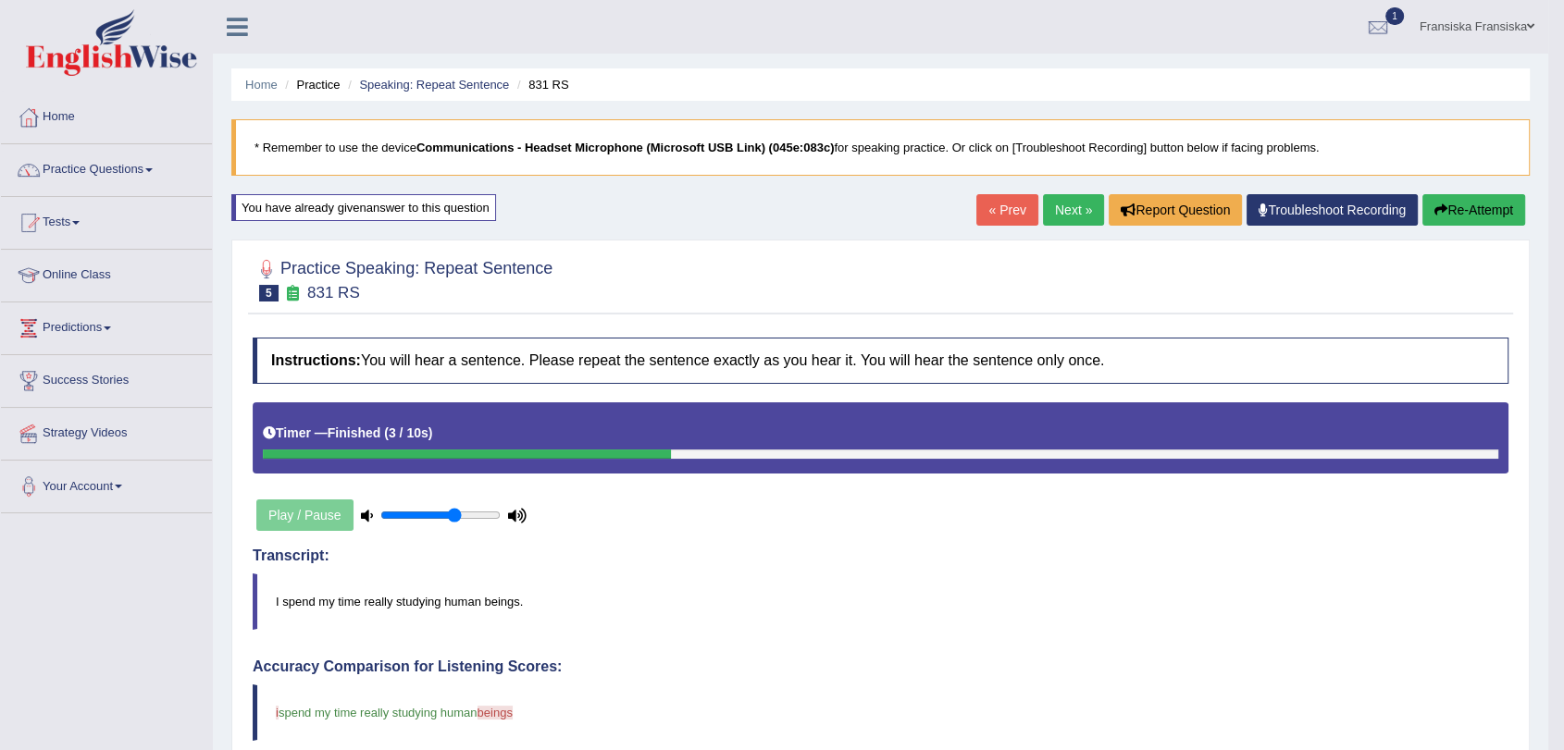
click at [1079, 215] on link "Next »" at bounding box center [1073, 209] width 61 height 31
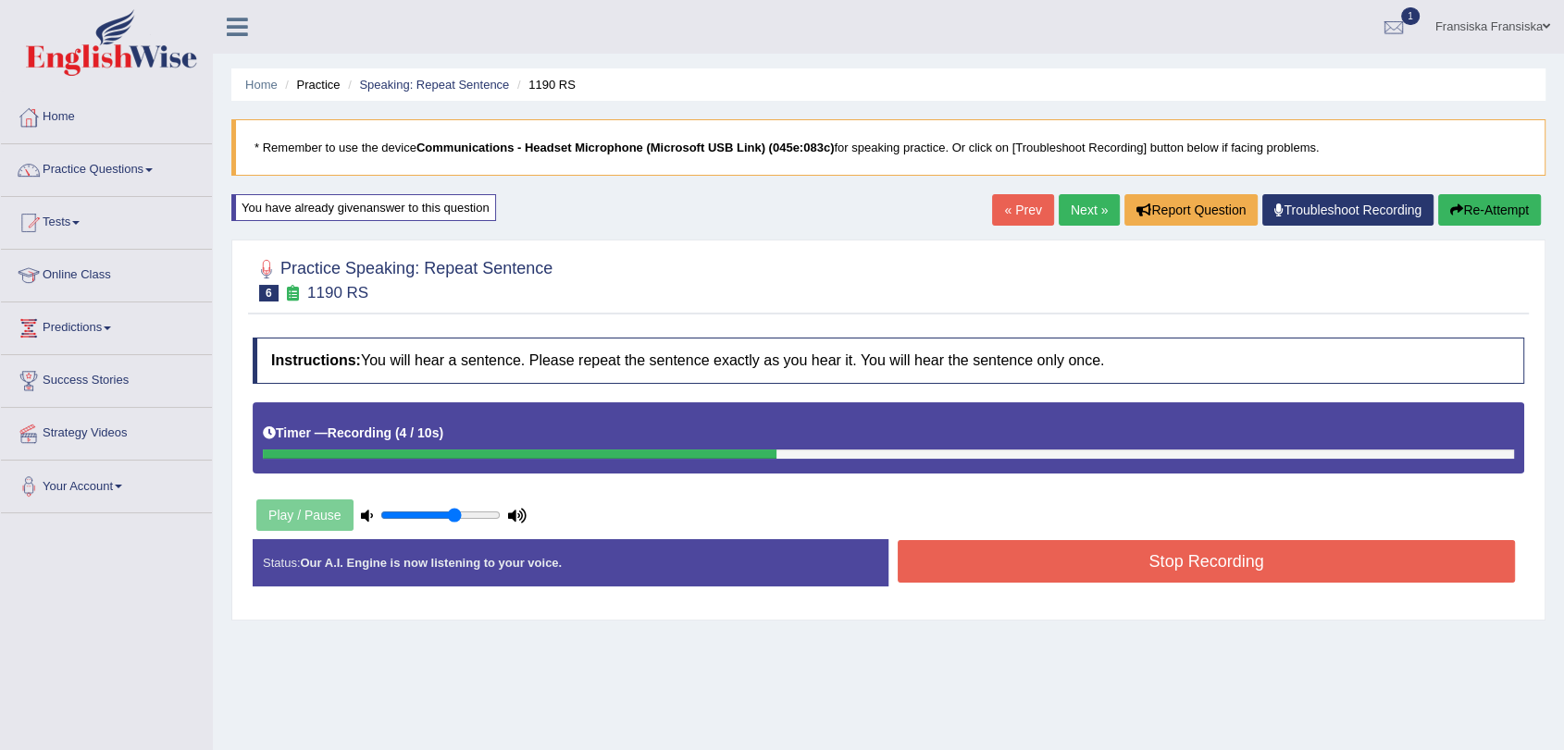
click at [1173, 566] on button "Stop Recording" at bounding box center [1205, 561] width 617 height 43
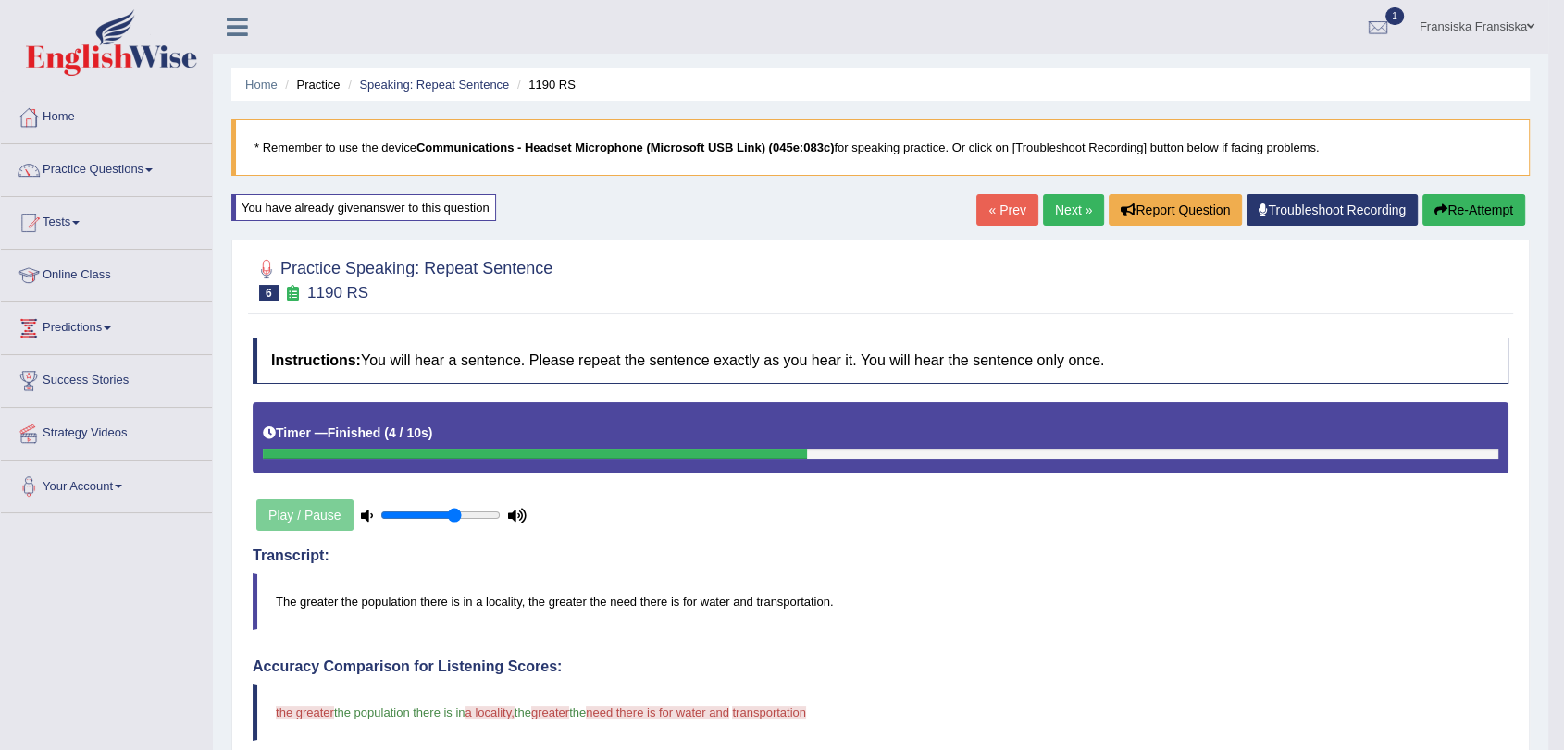
click at [1068, 212] on link "Next »" at bounding box center [1073, 209] width 61 height 31
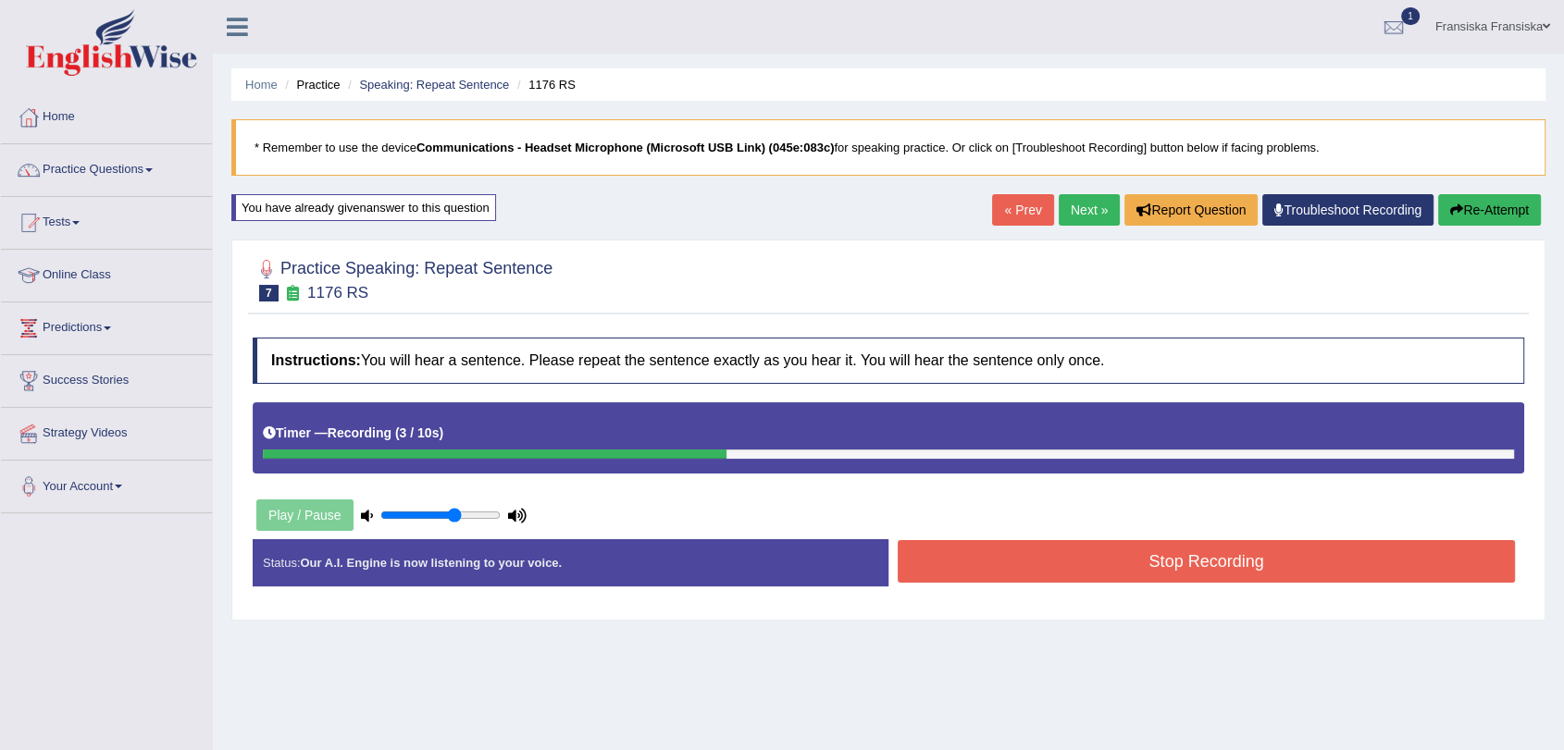
click at [1141, 572] on button "Stop Recording" at bounding box center [1205, 561] width 617 height 43
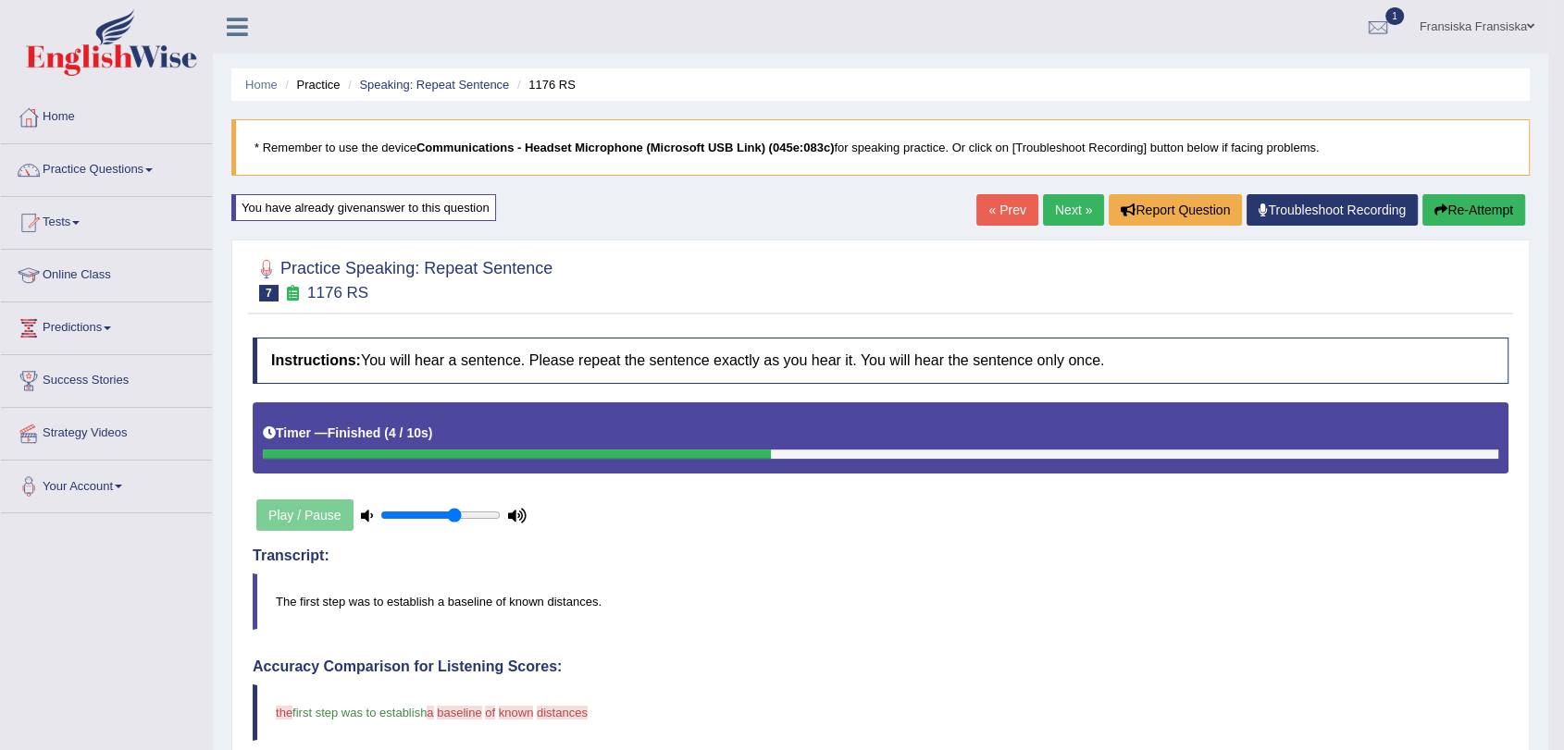
click at [1074, 210] on link "Next »" at bounding box center [1073, 209] width 61 height 31
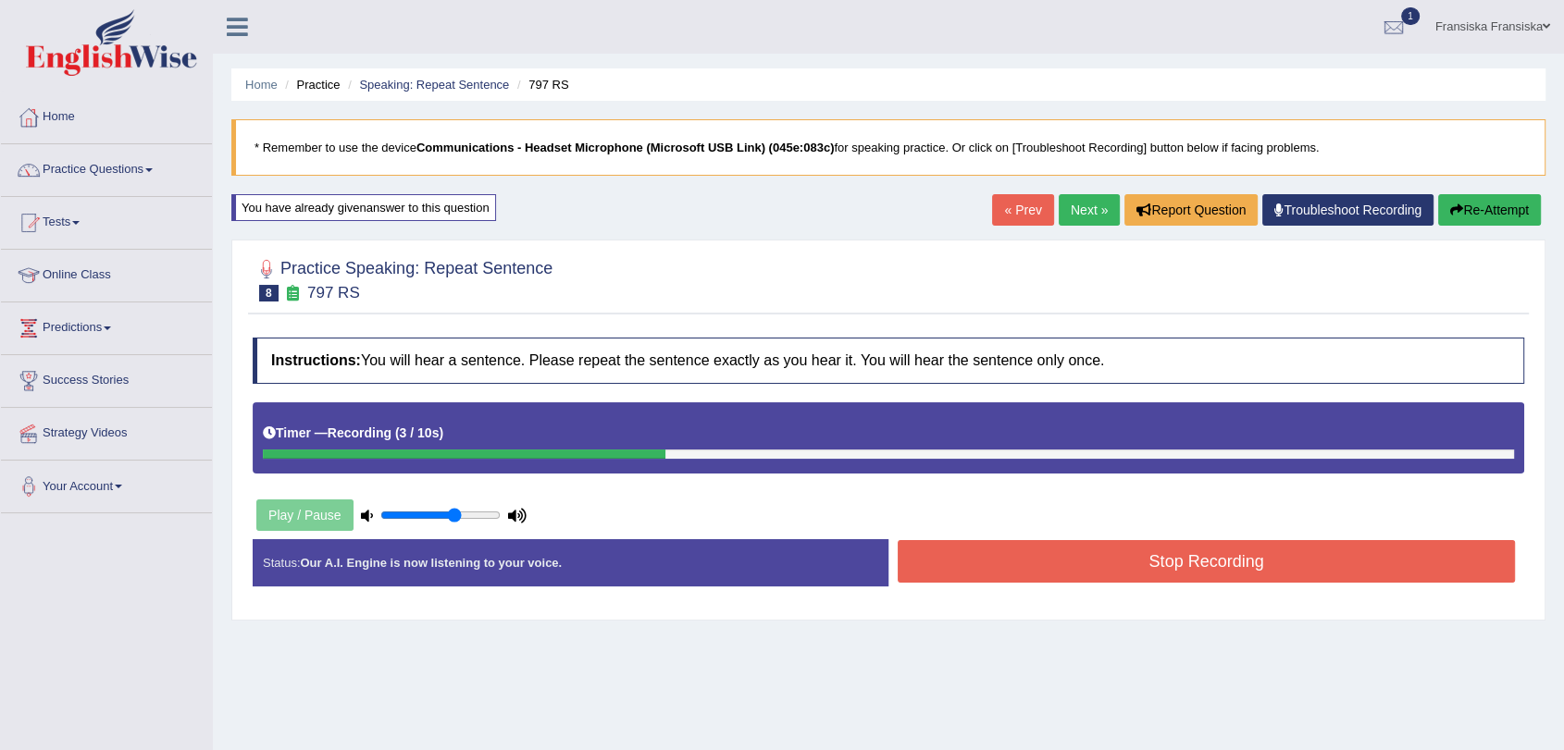
click at [1161, 568] on button "Stop Recording" at bounding box center [1205, 561] width 617 height 43
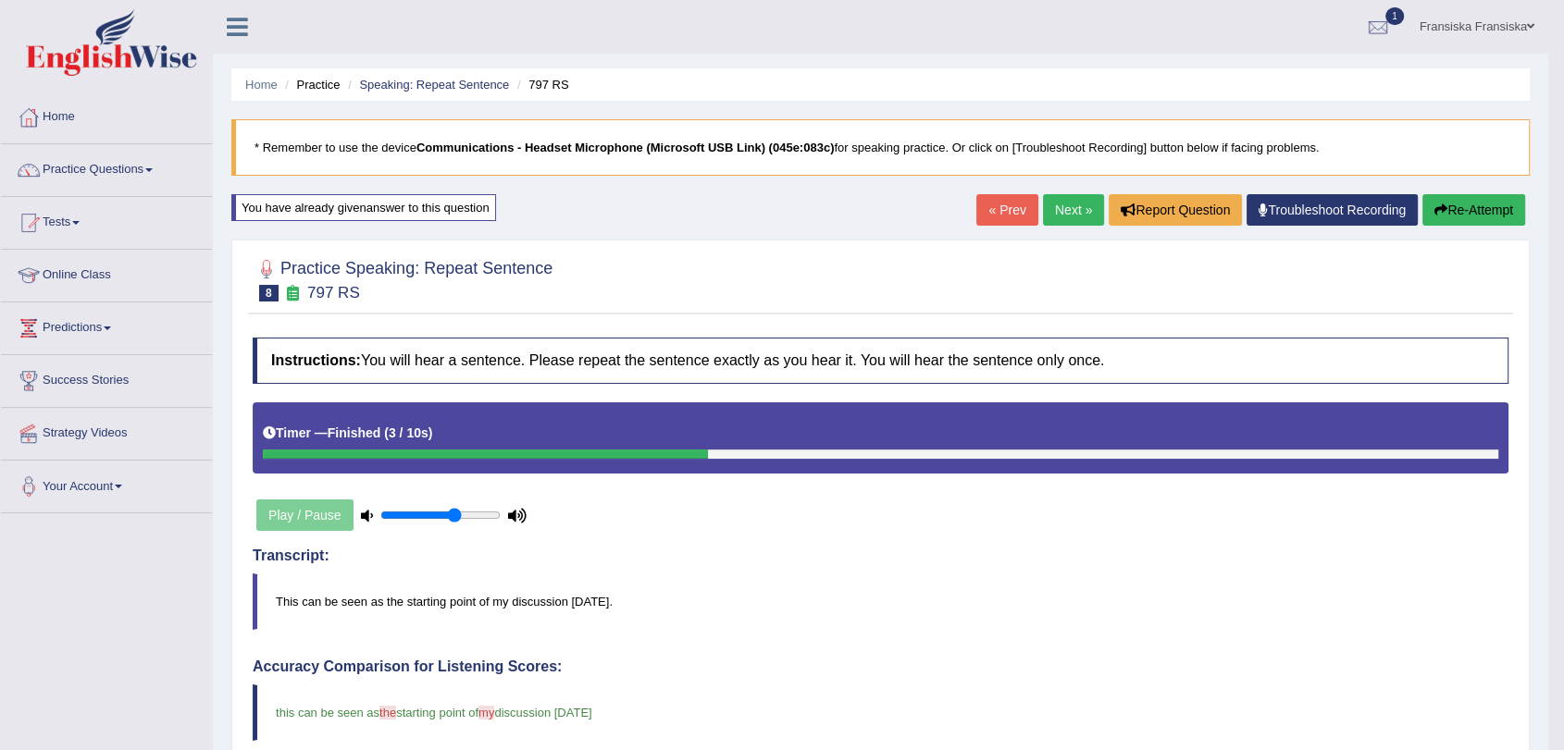
click at [1061, 216] on link "Next »" at bounding box center [1073, 209] width 61 height 31
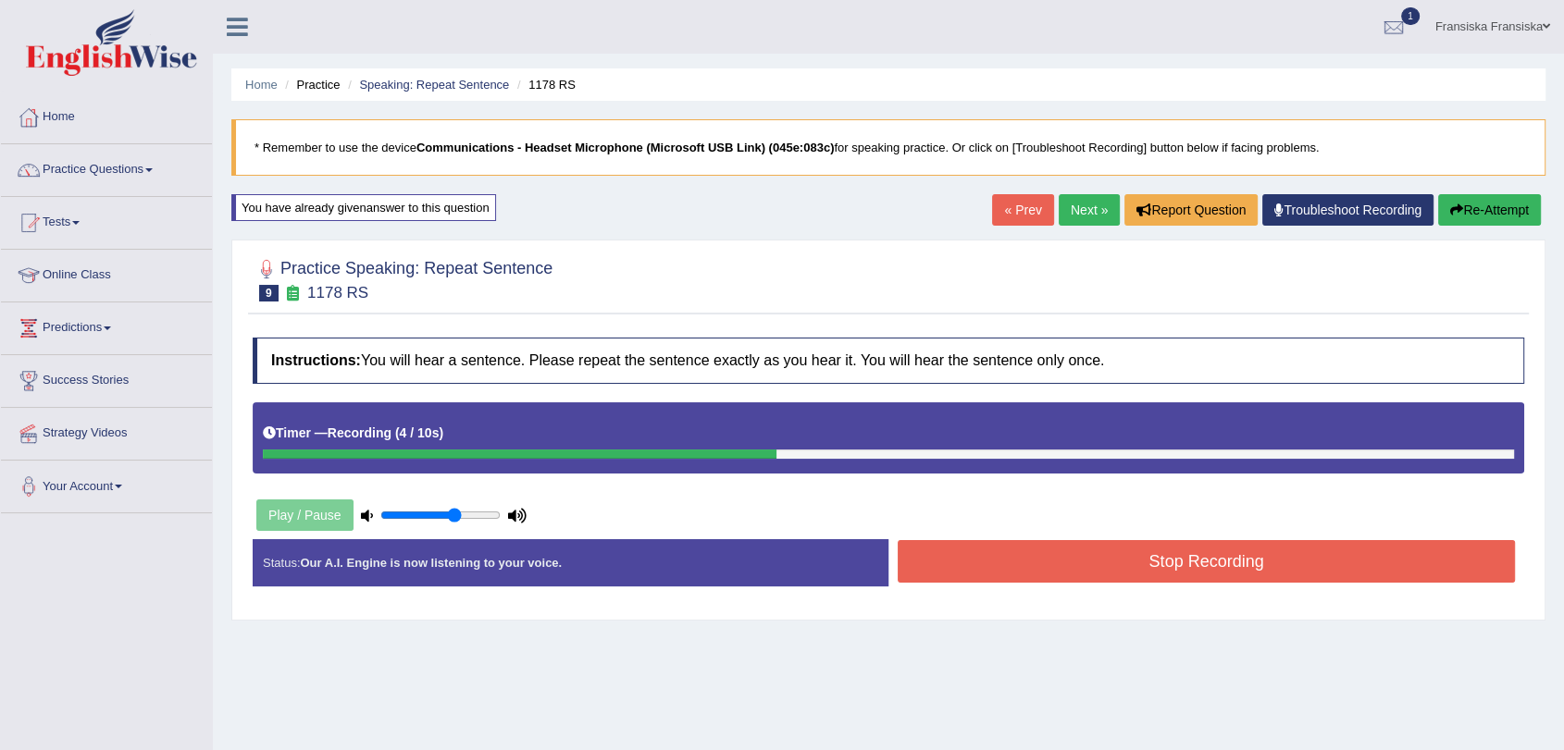
click at [1277, 560] on button "Stop Recording" at bounding box center [1205, 561] width 617 height 43
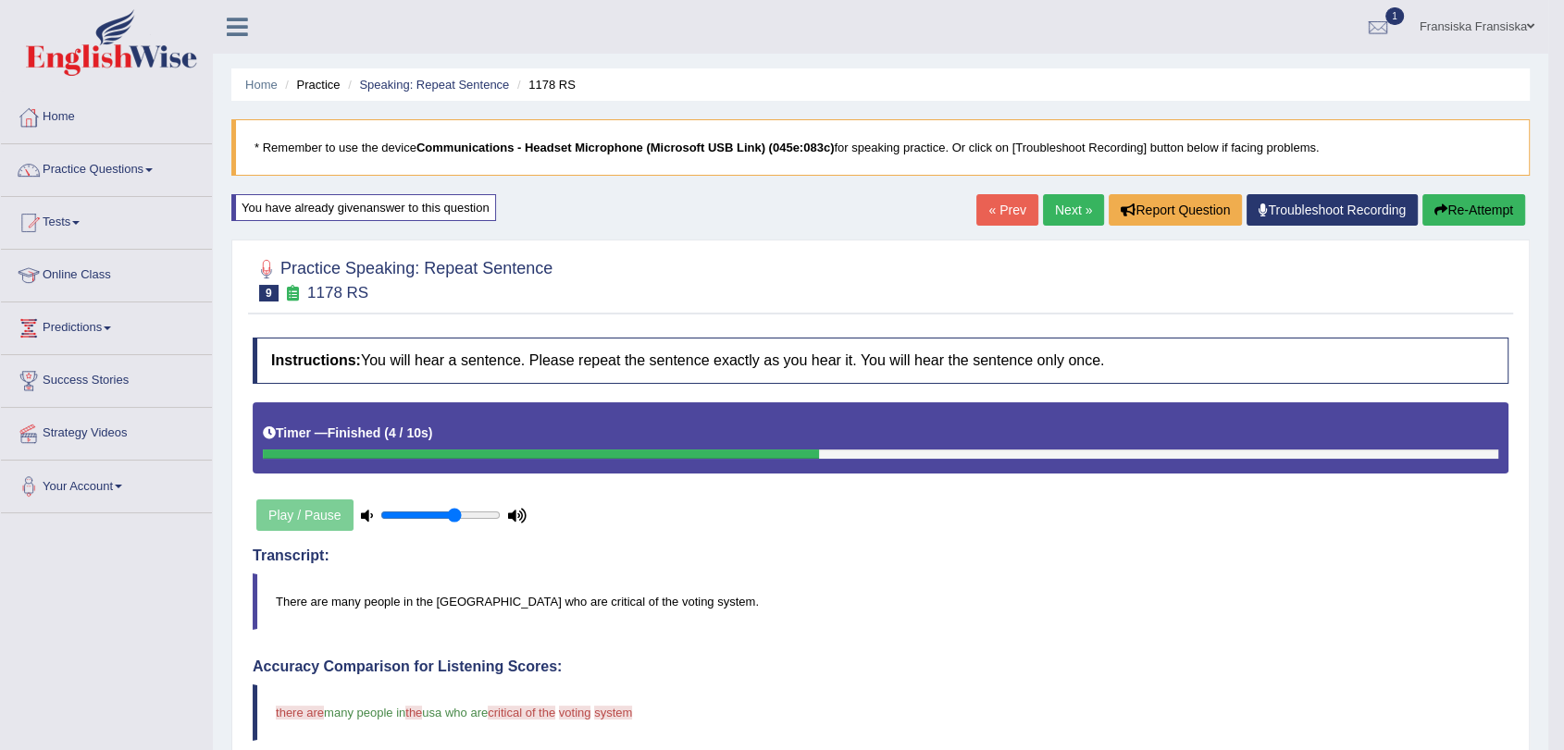
click at [1058, 222] on link "Next »" at bounding box center [1073, 209] width 61 height 31
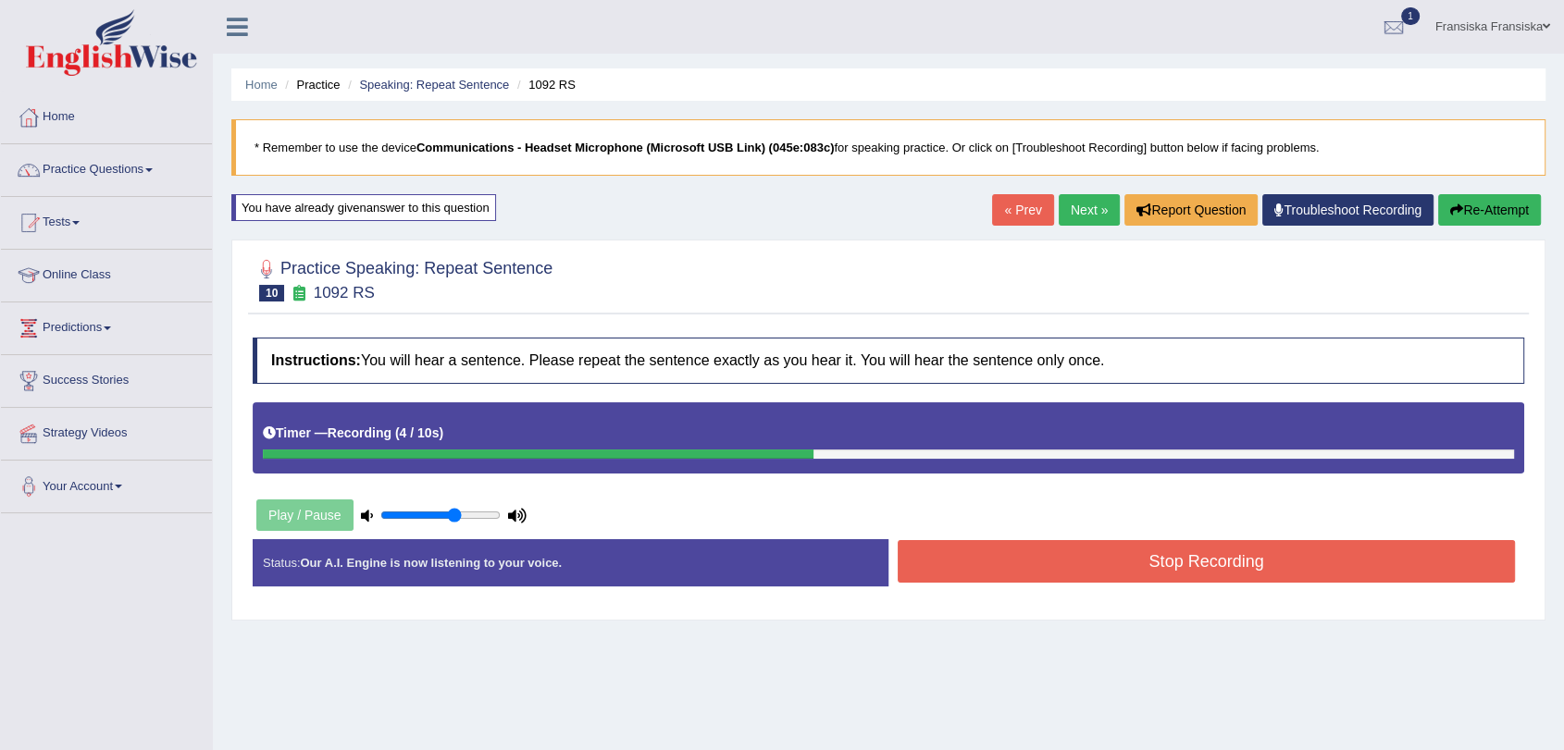
click at [1199, 553] on button "Stop Recording" at bounding box center [1205, 561] width 617 height 43
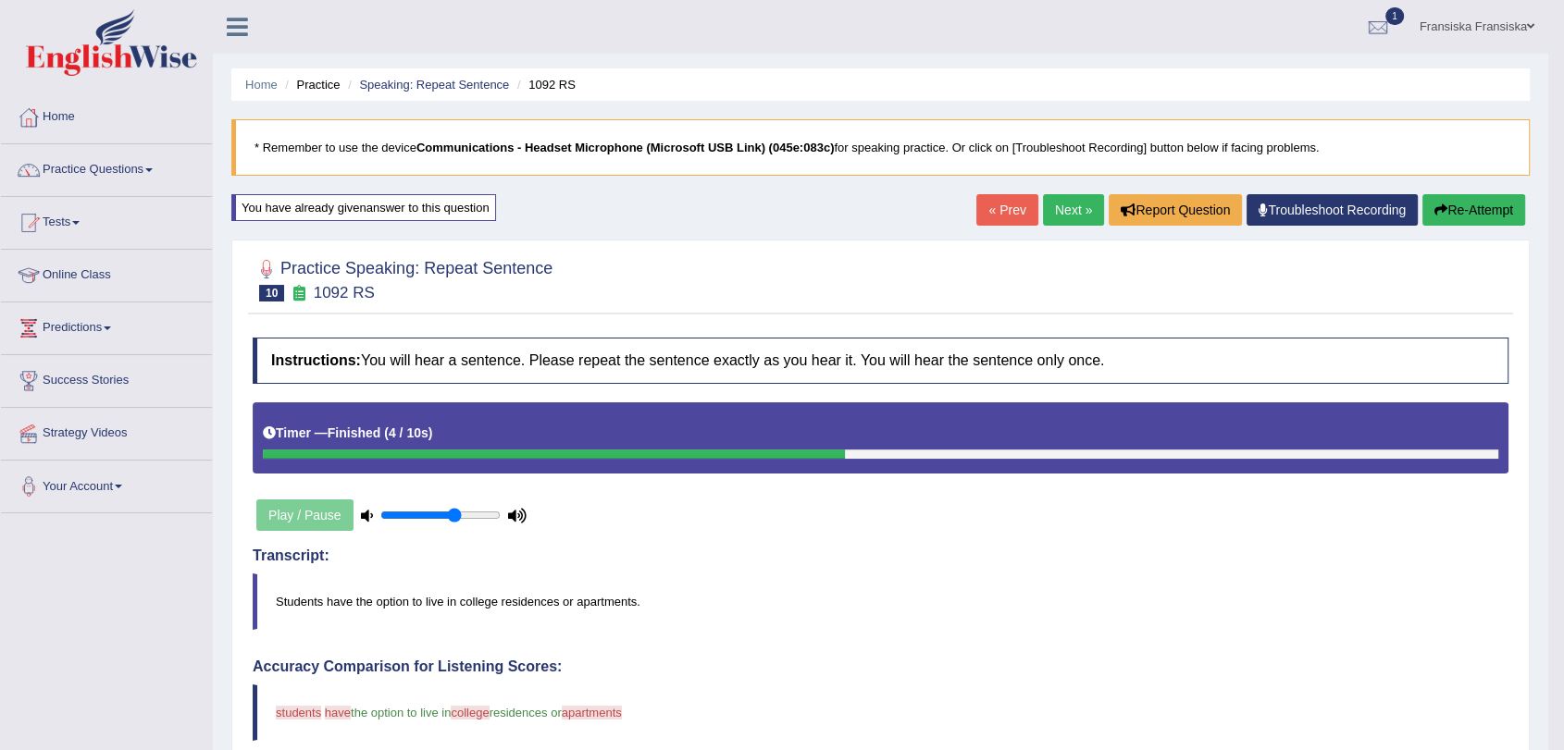
click at [1074, 215] on link "Next »" at bounding box center [1073, 209] width 61 height 31
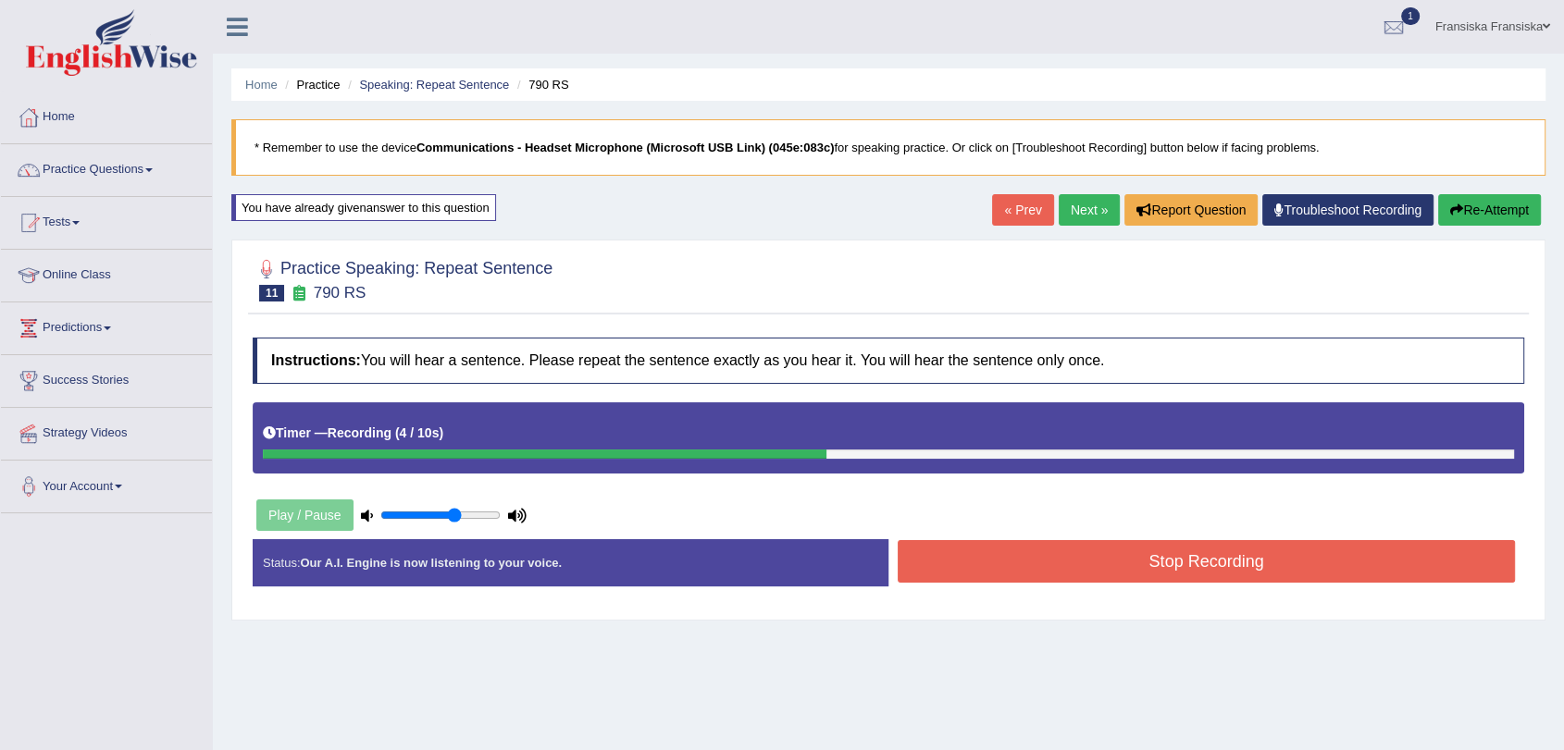
click at [1150, 558] on button "Stop Recording" at bounding box center [1205, 561] width 617 height 43
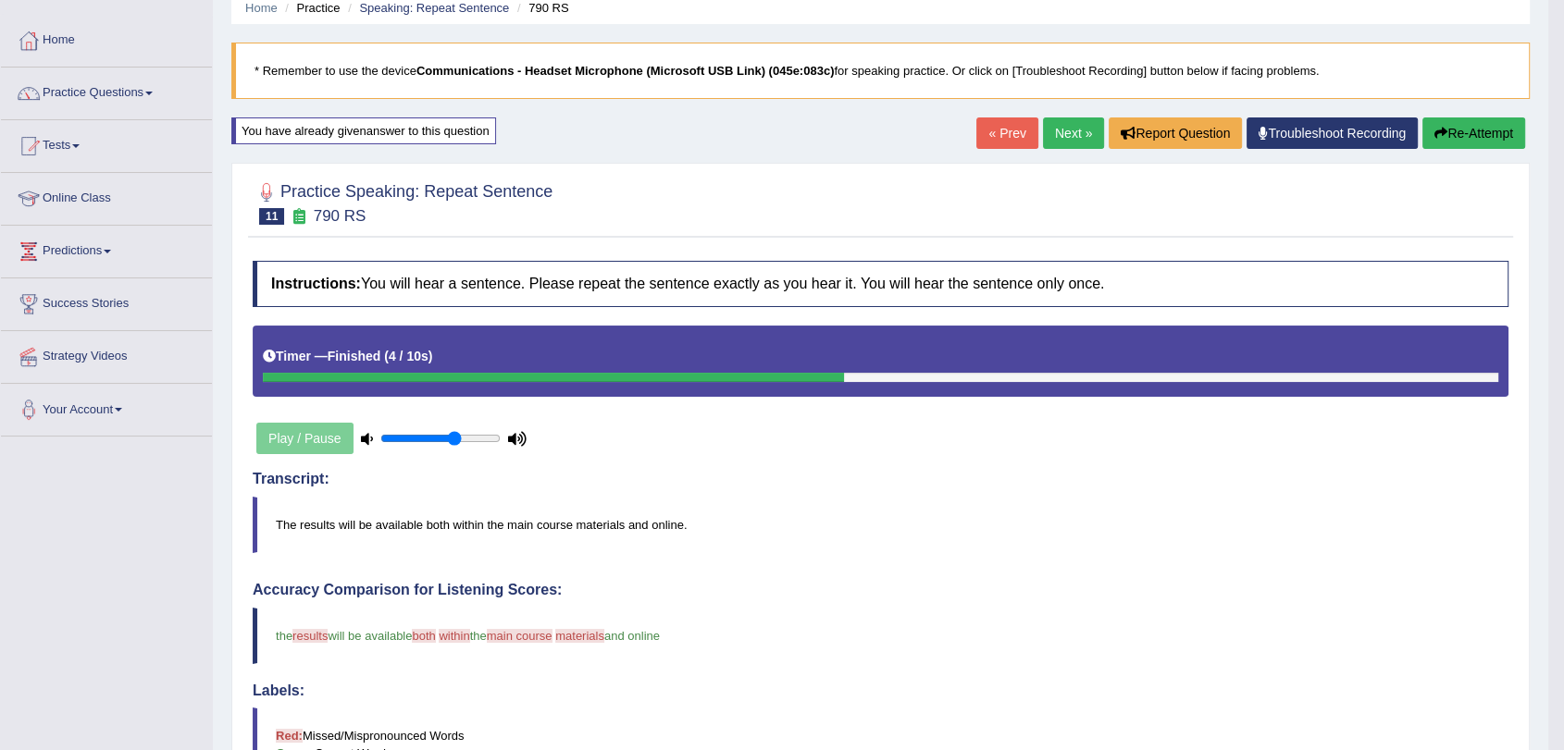
scroll to position [74, 0]
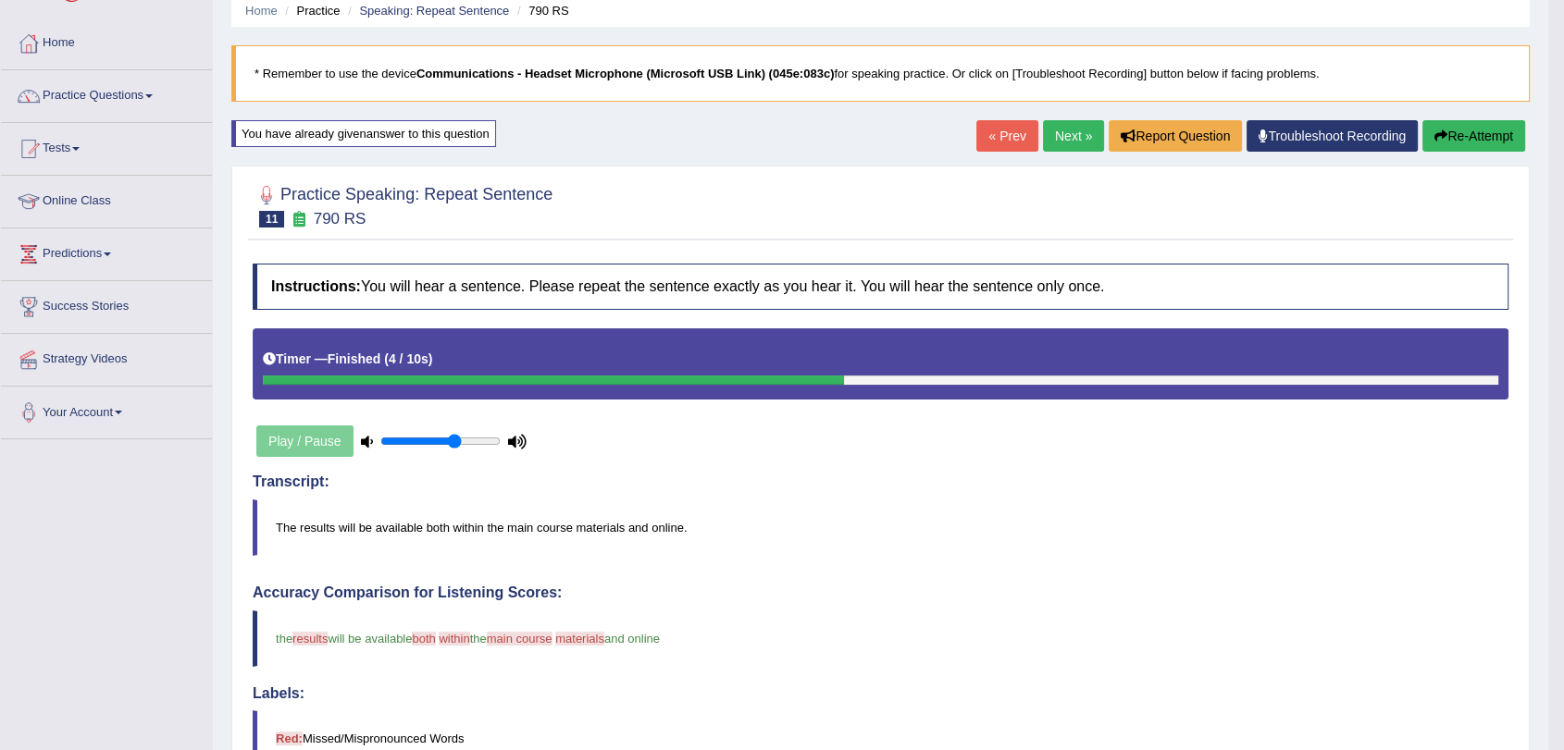
click at [1073, 142] on link "Next »" at bounding box center [1073, 135] width 61 height 31
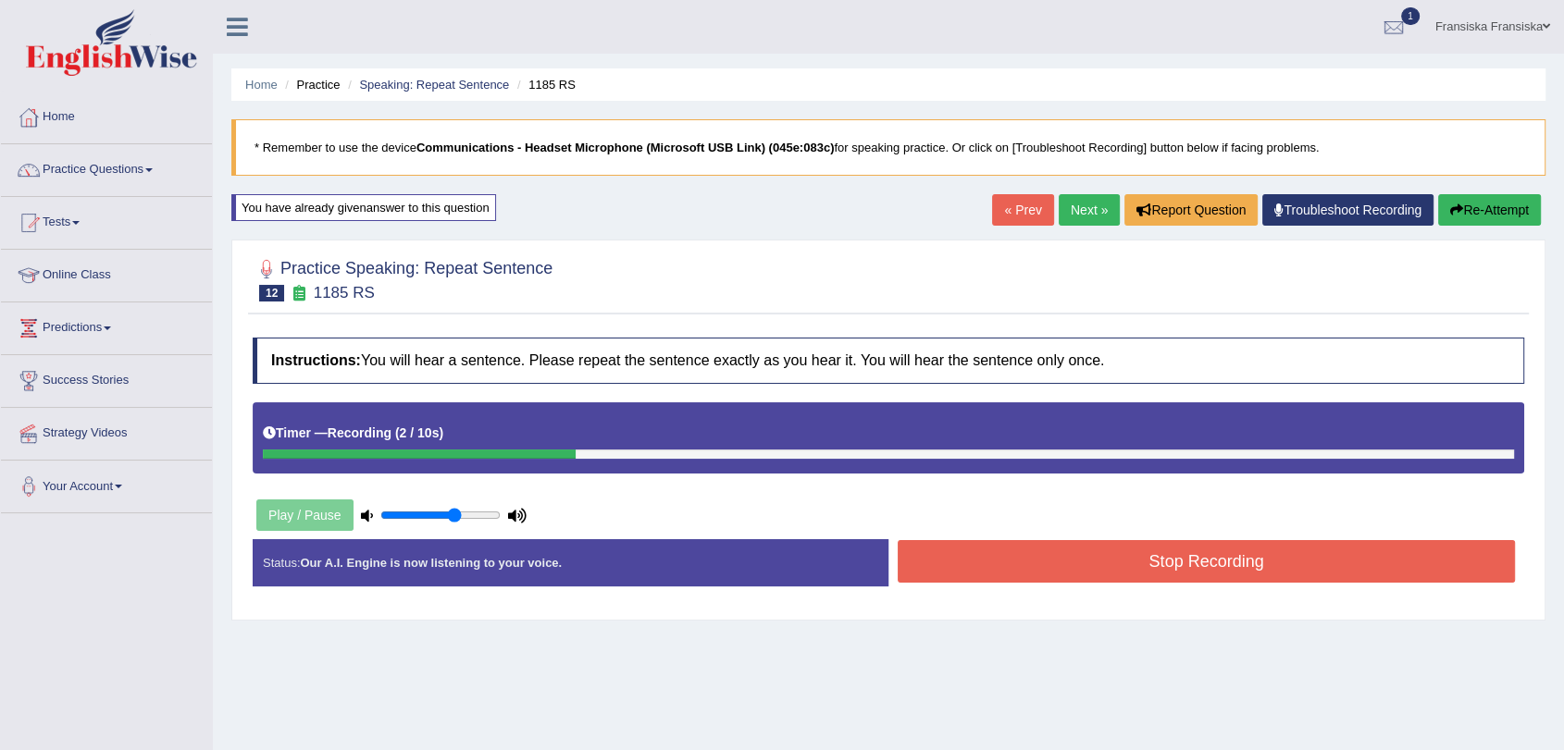
click at [1207, 558] on button "Stop Recording" at bounding box center [1205, 561] width 617 height 43
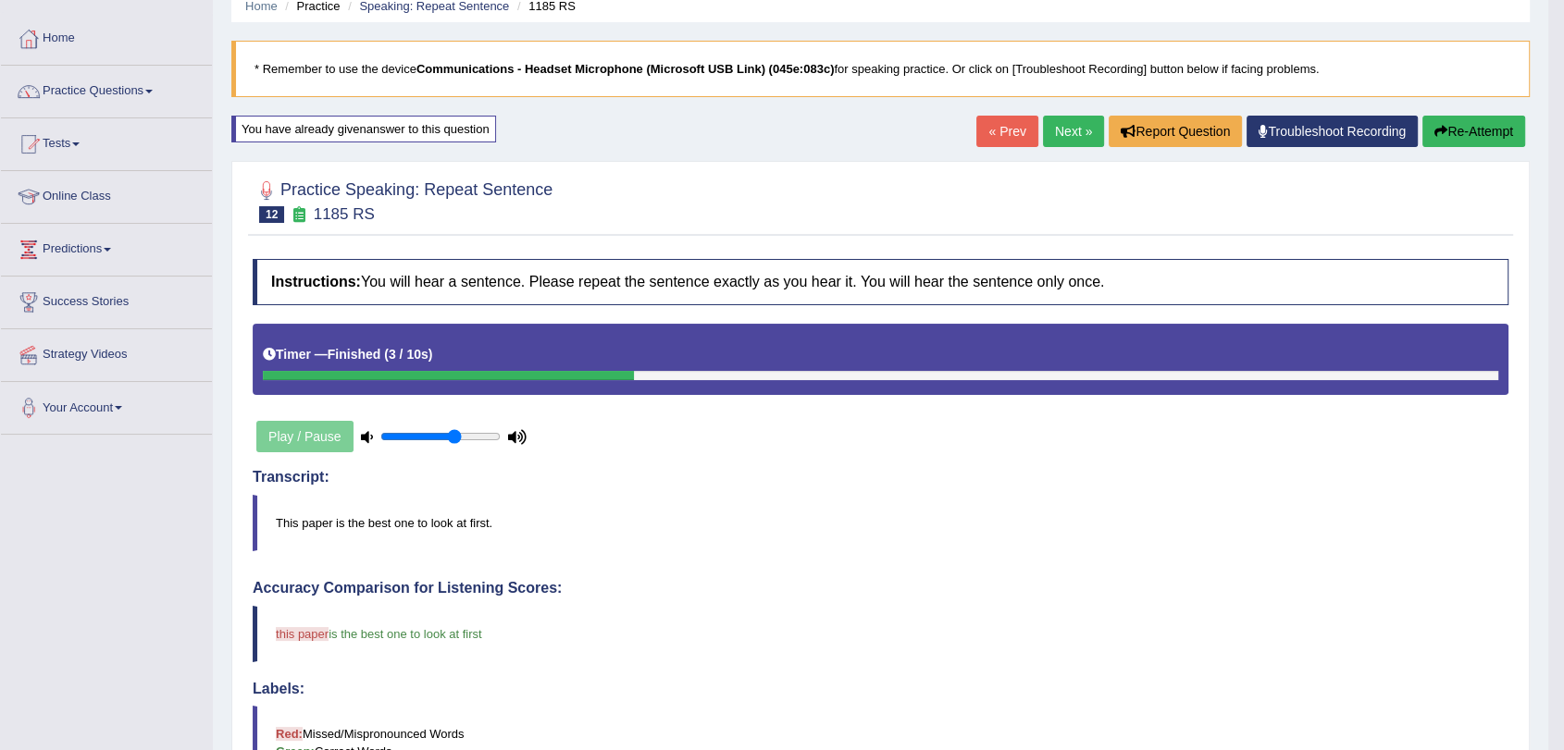
scroll to position [74, 0]
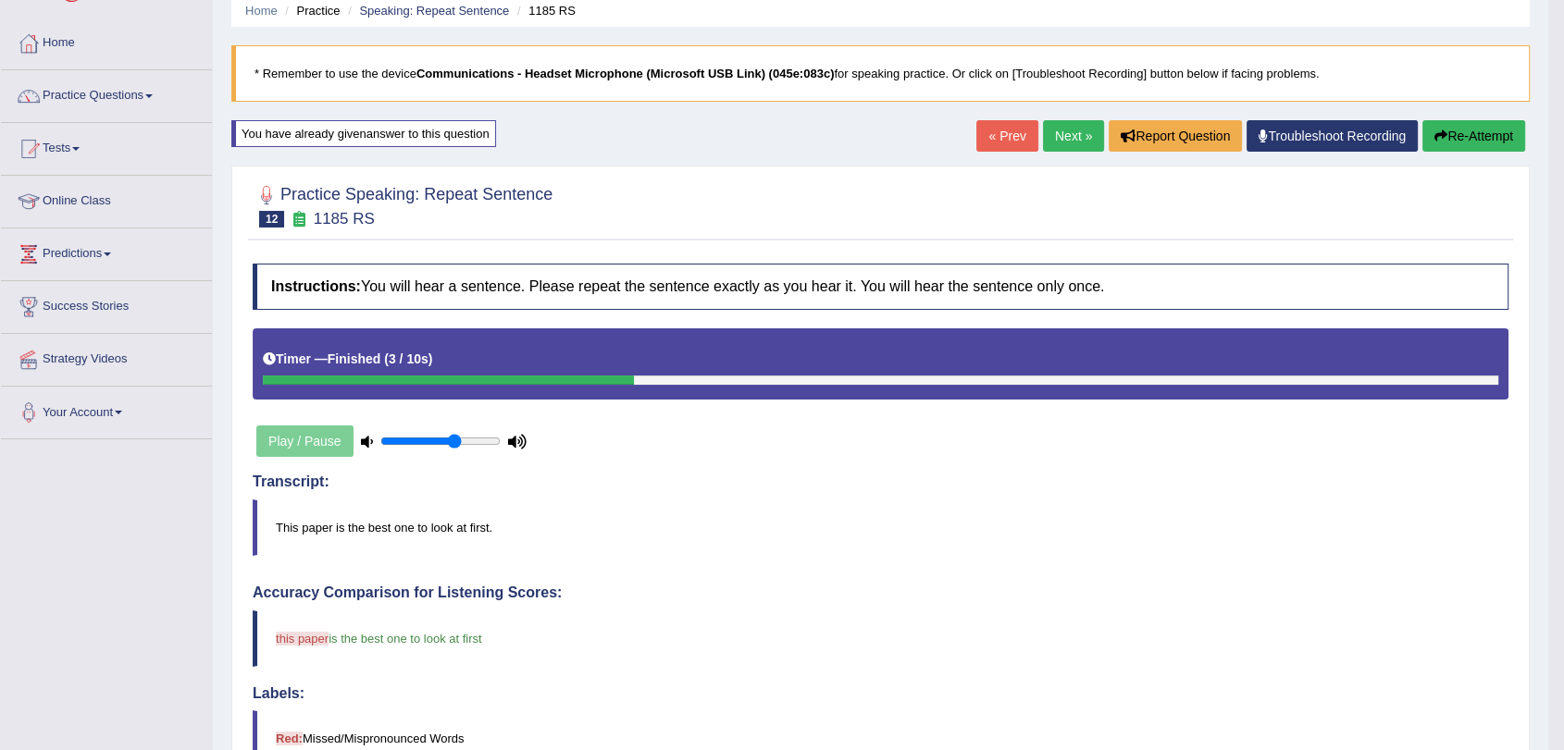
click at [1049, 143] on link "Next »" at bounding box center [1073, 135] width 61 height 31
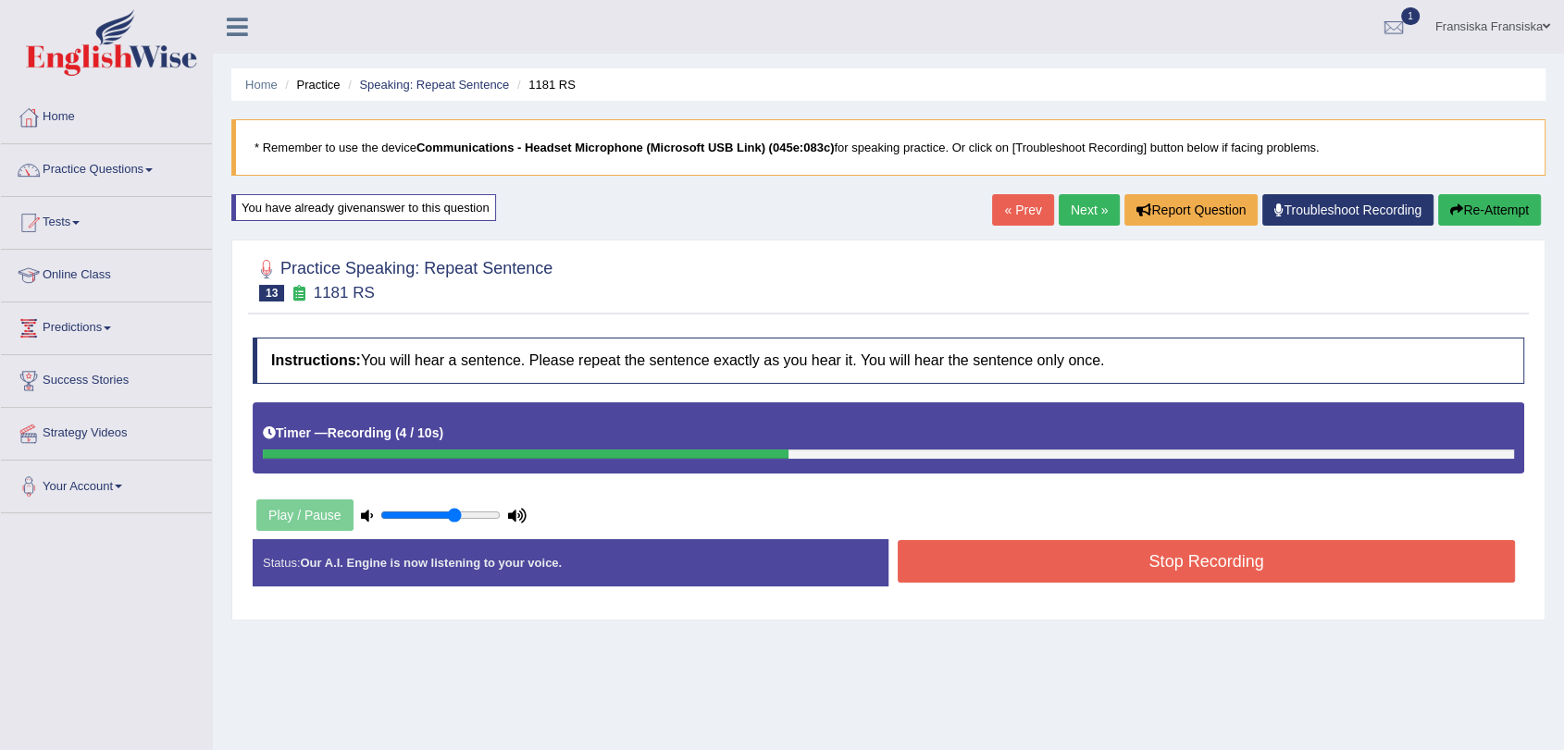
click at [1281, 555] on button "Stop Recording" at bounding box center [1205, 561] width 617 height 43
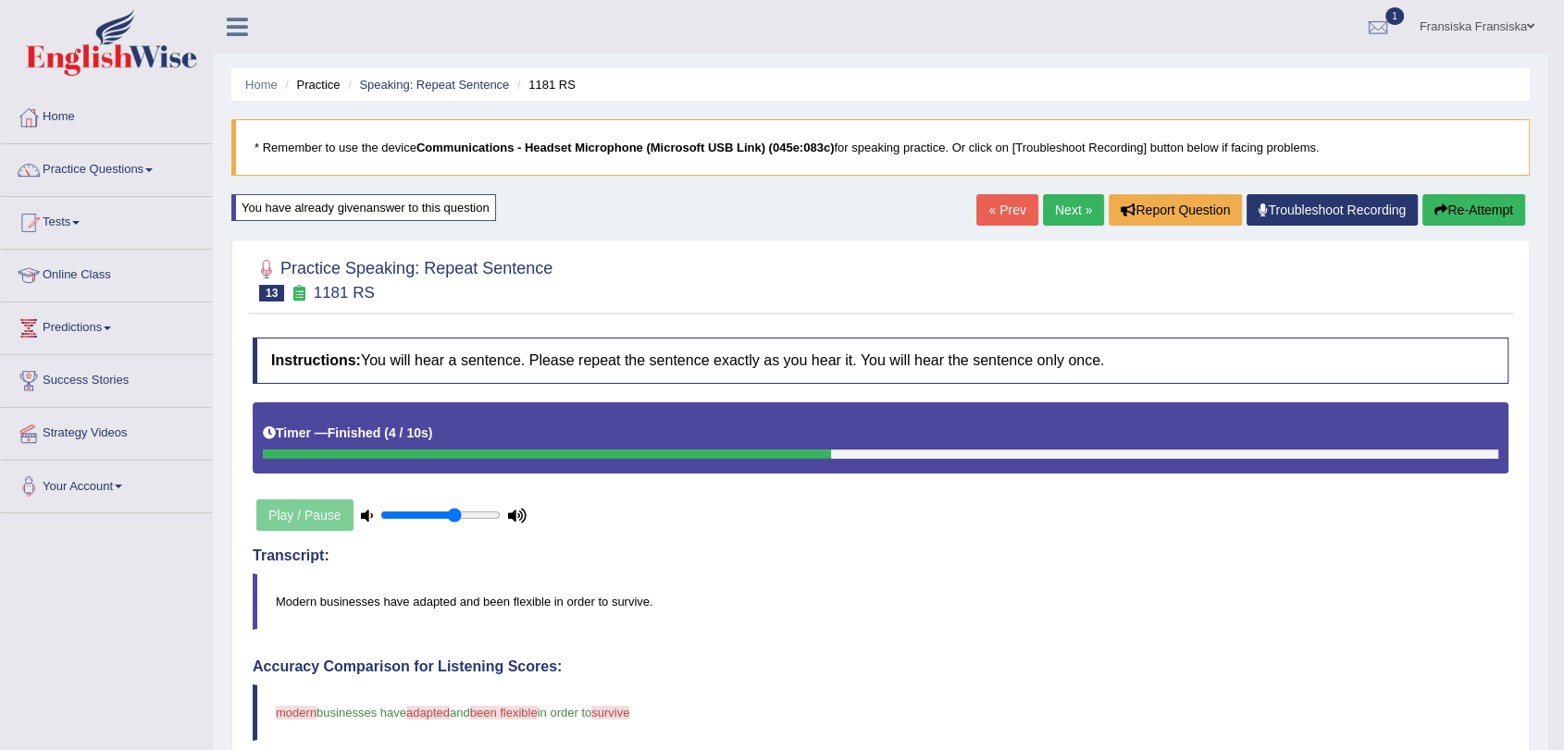
click at [1058, 224] on link "Next »" at bounding box center [1073, 209] width 61 height 31
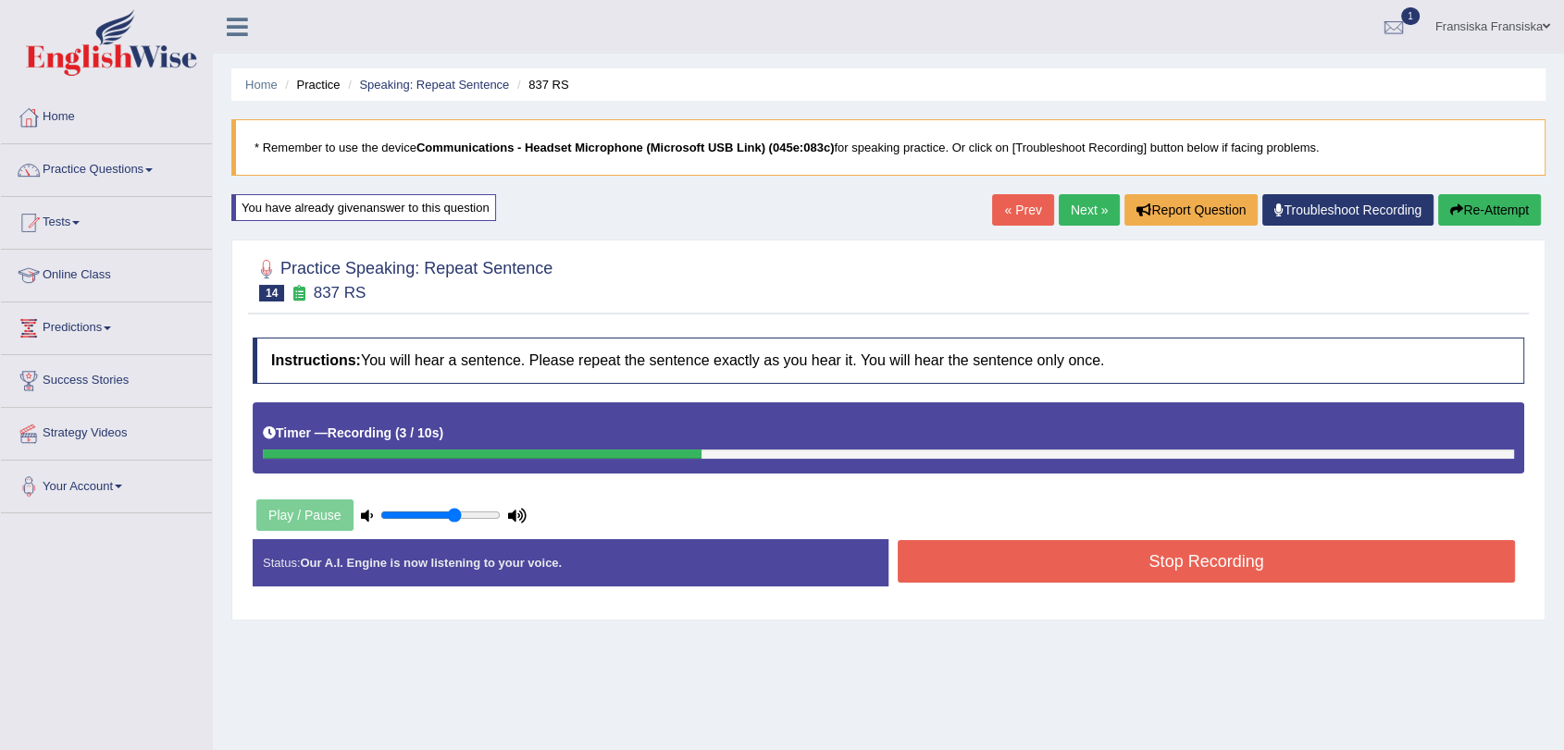
click at [1205, 551] on button "Stop Recording" at bounding box center [1205, 561] width 617 height 43
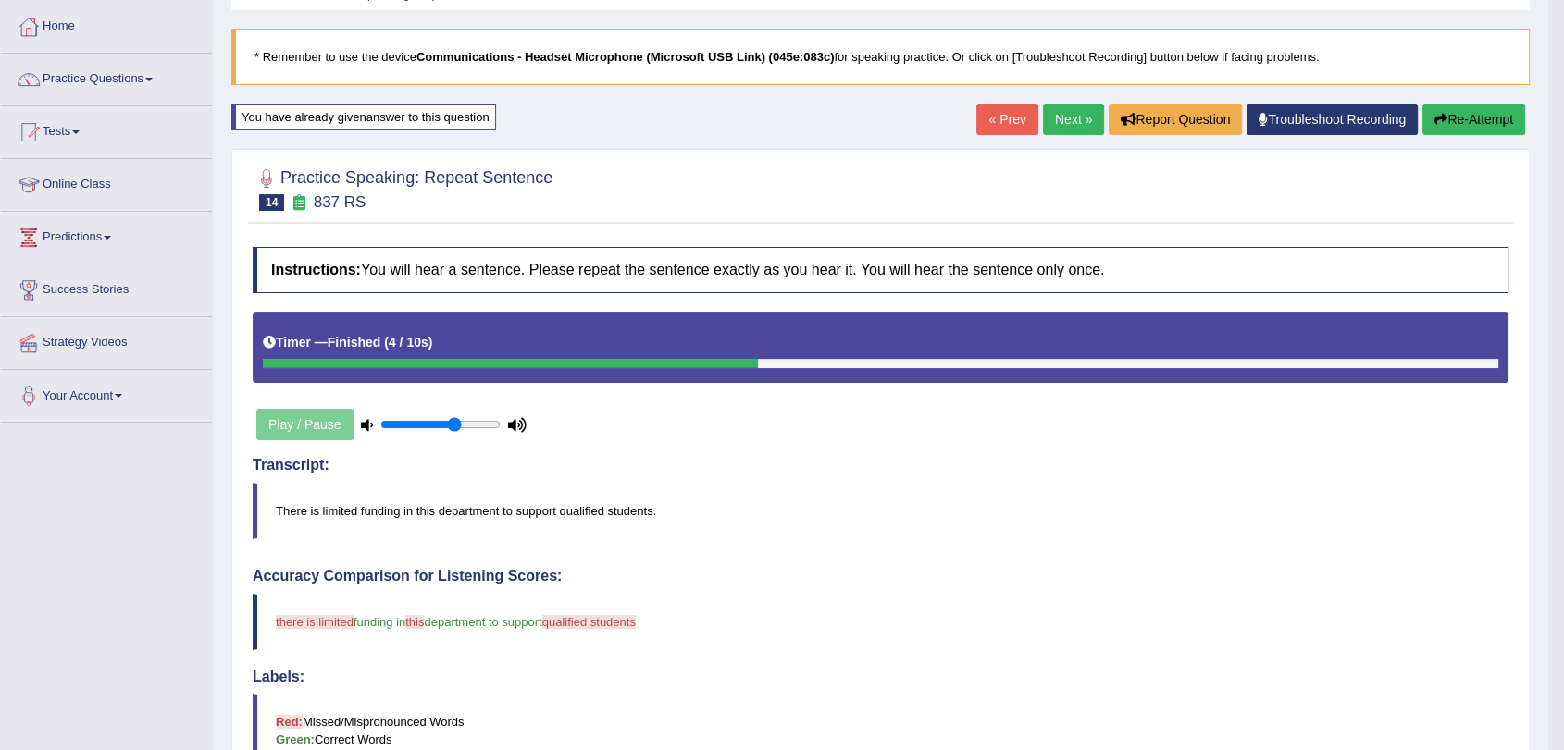
scroll to position [74, 0]
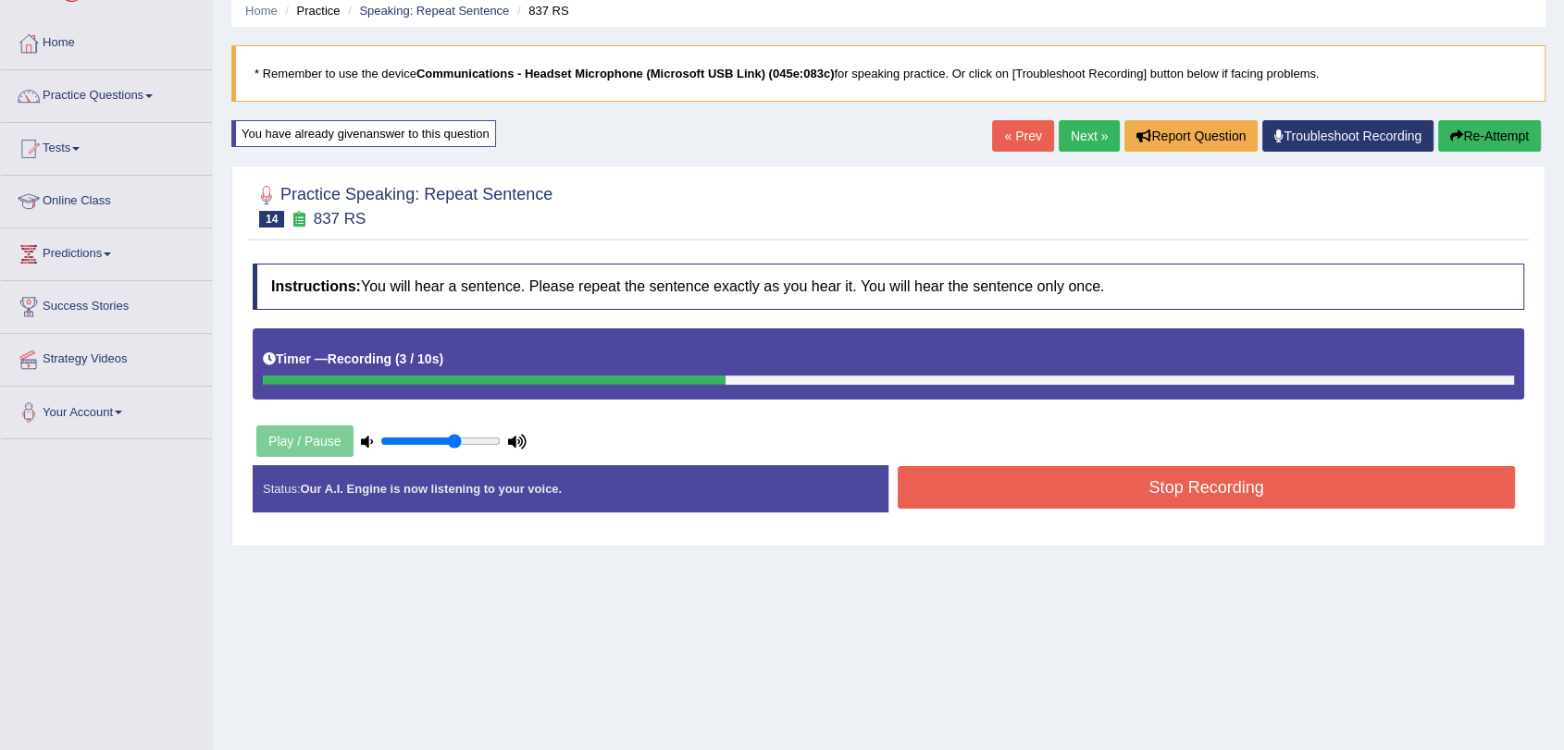
click at [1156, 479] on button "Stop Recording" at bounding box center [1205, 487] width 617 height 43
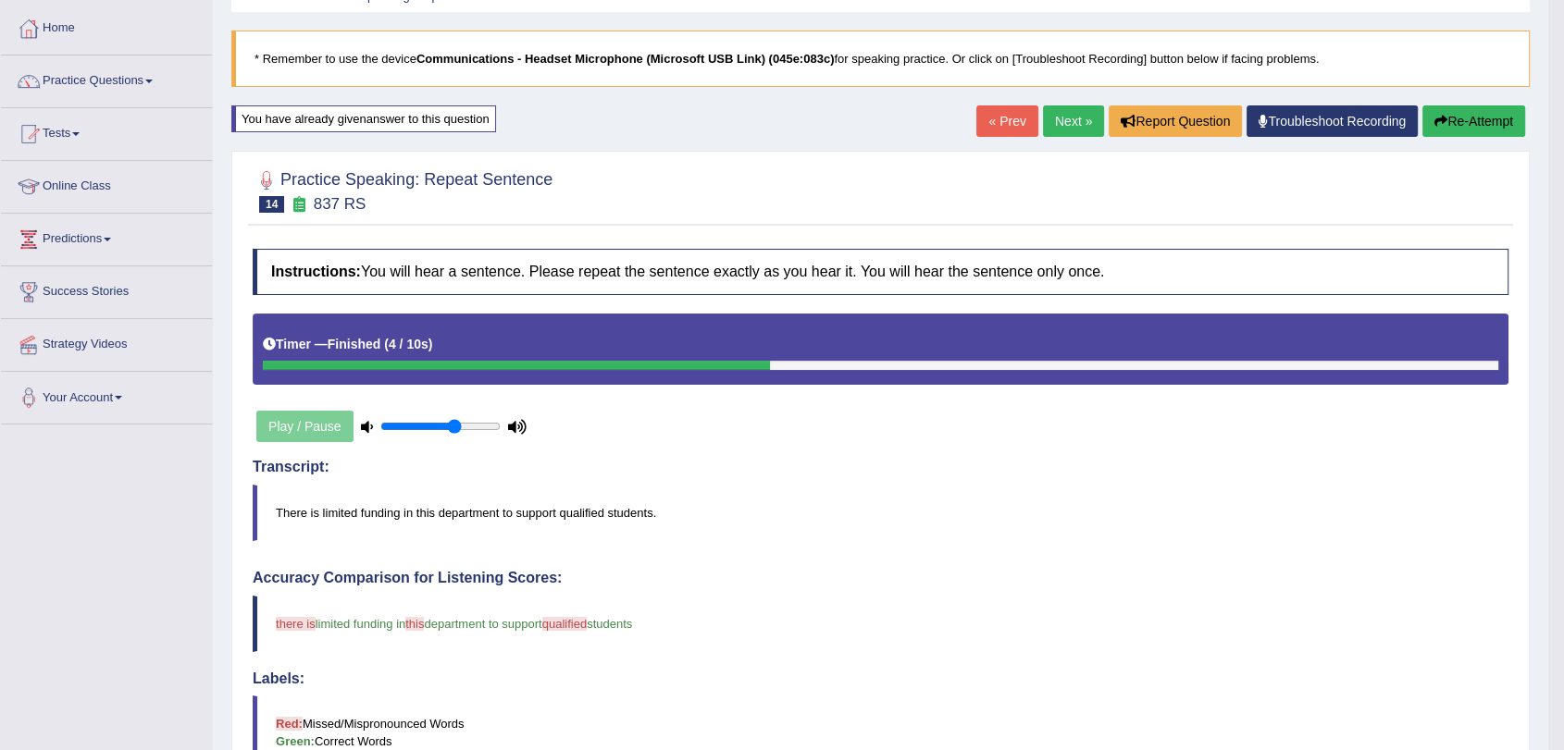
scroll to position [74, 0]
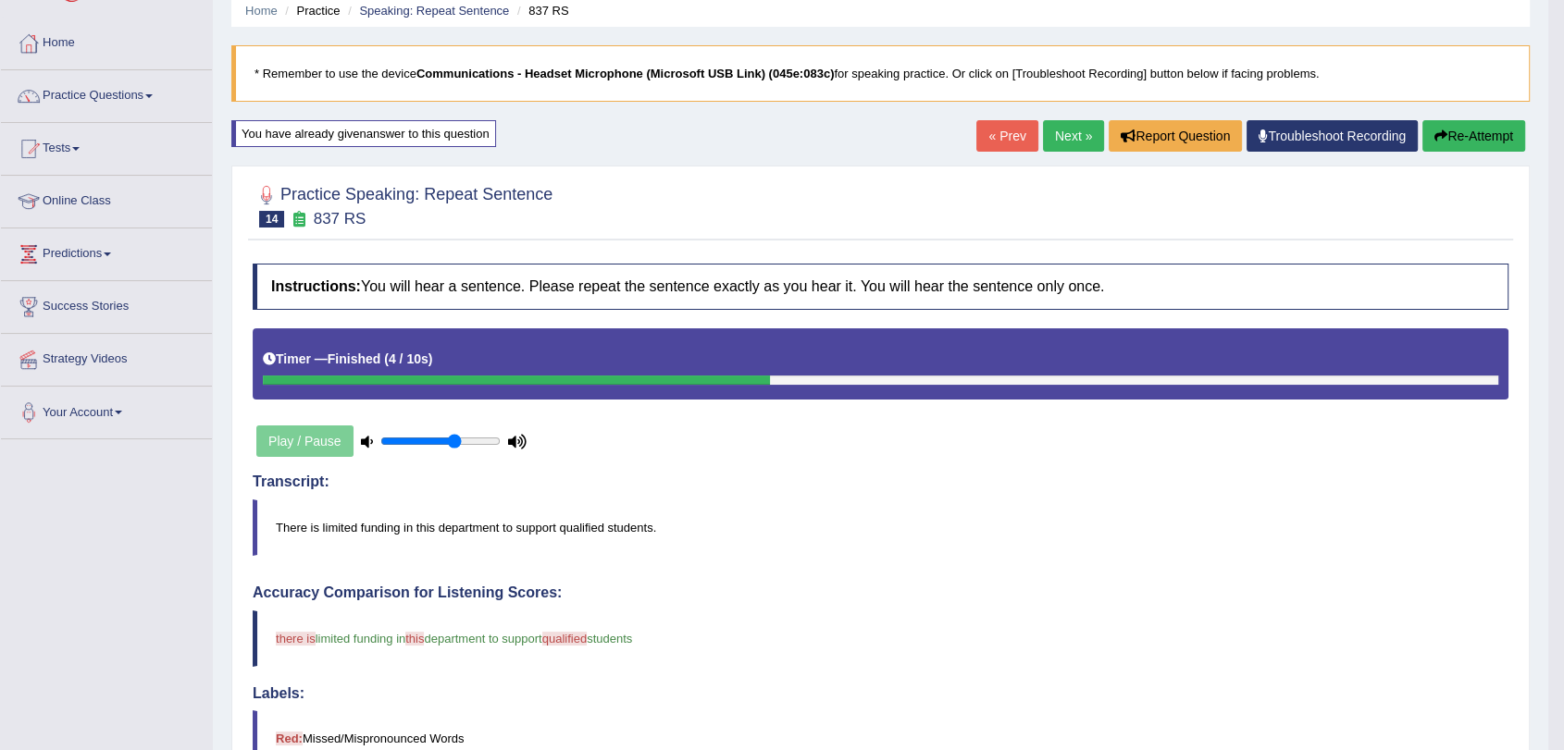
click at [1057, 134] on link "Next »" at bounding box center [1073, 135] width 61 height 31
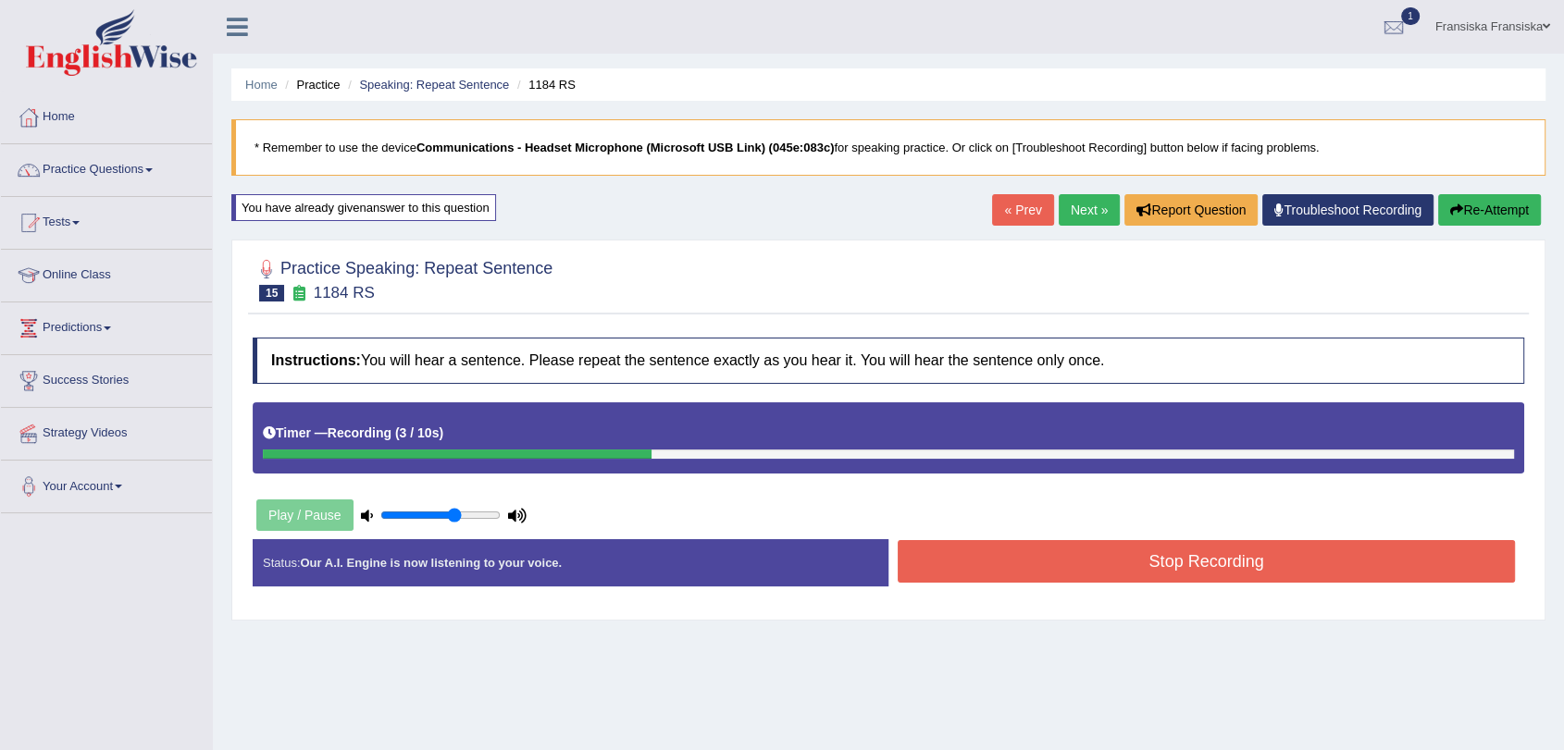
click at [1282, 546] on button "Stop Recording" at bounding box center [1205, 561] width 617 height 43
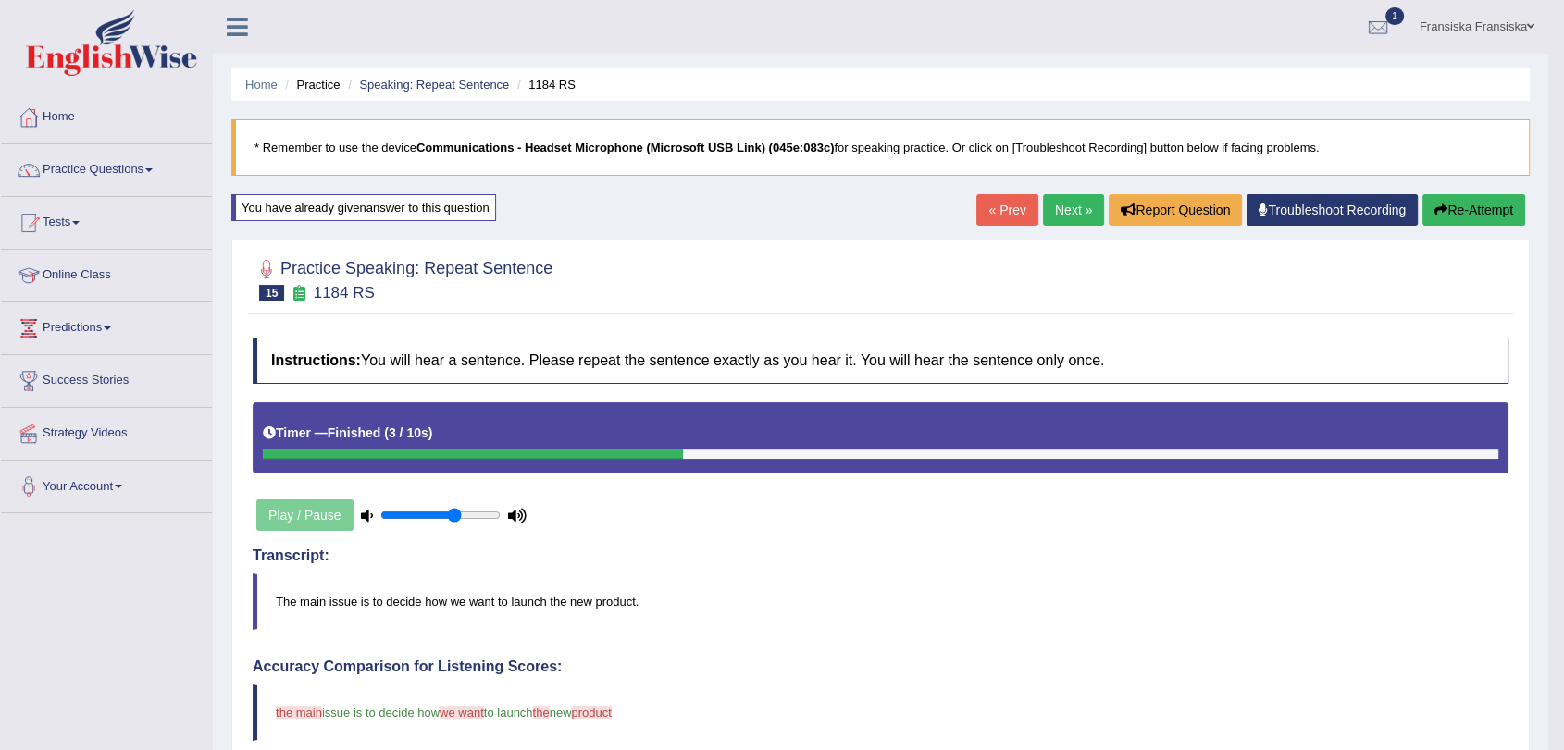
click at [1051, 213] on link "Next »" at bounding box center [1073, 209] width 61 height 31
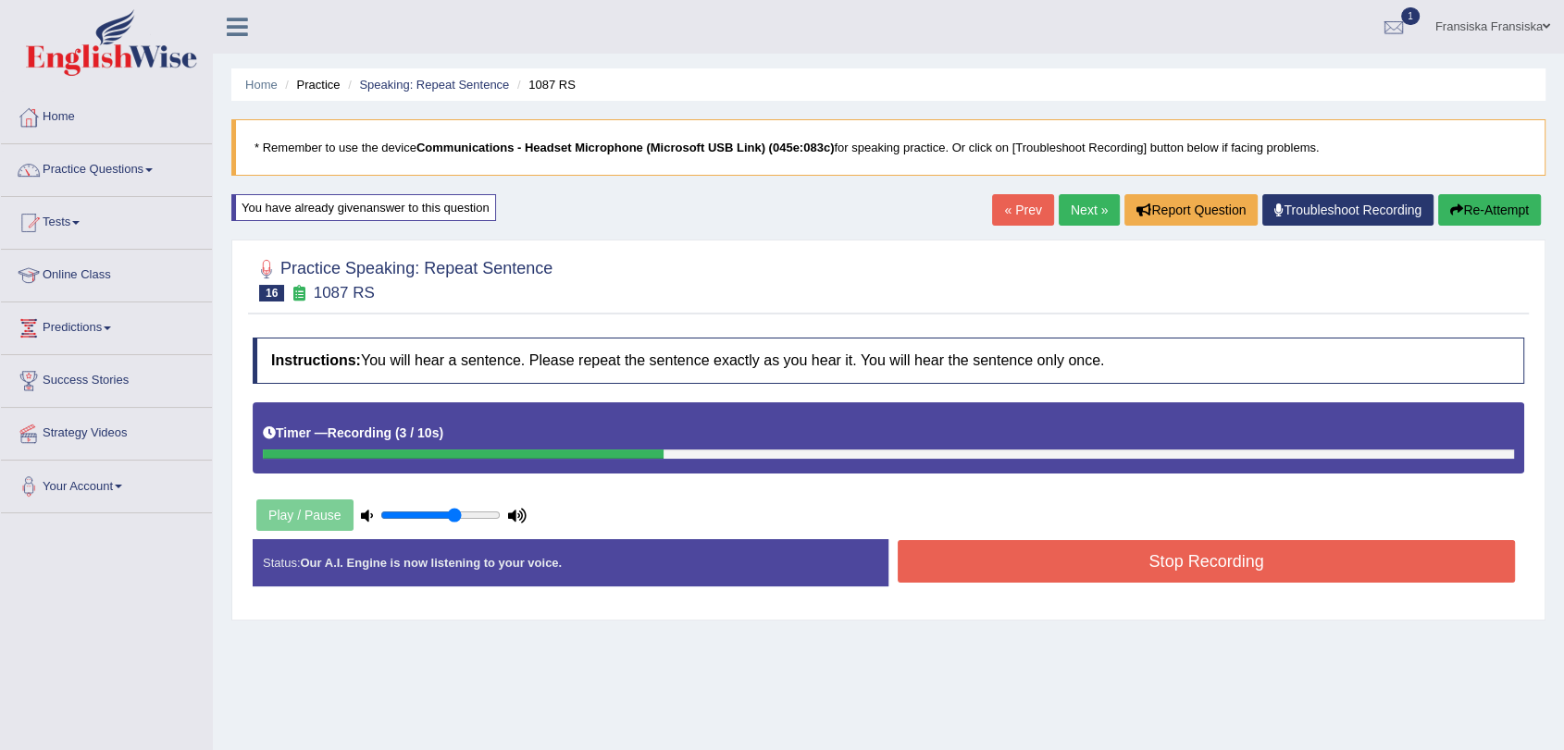
click at [1115, 559] on button "Stop Recording" at bounding box center [1205, 561] width 617 height 43
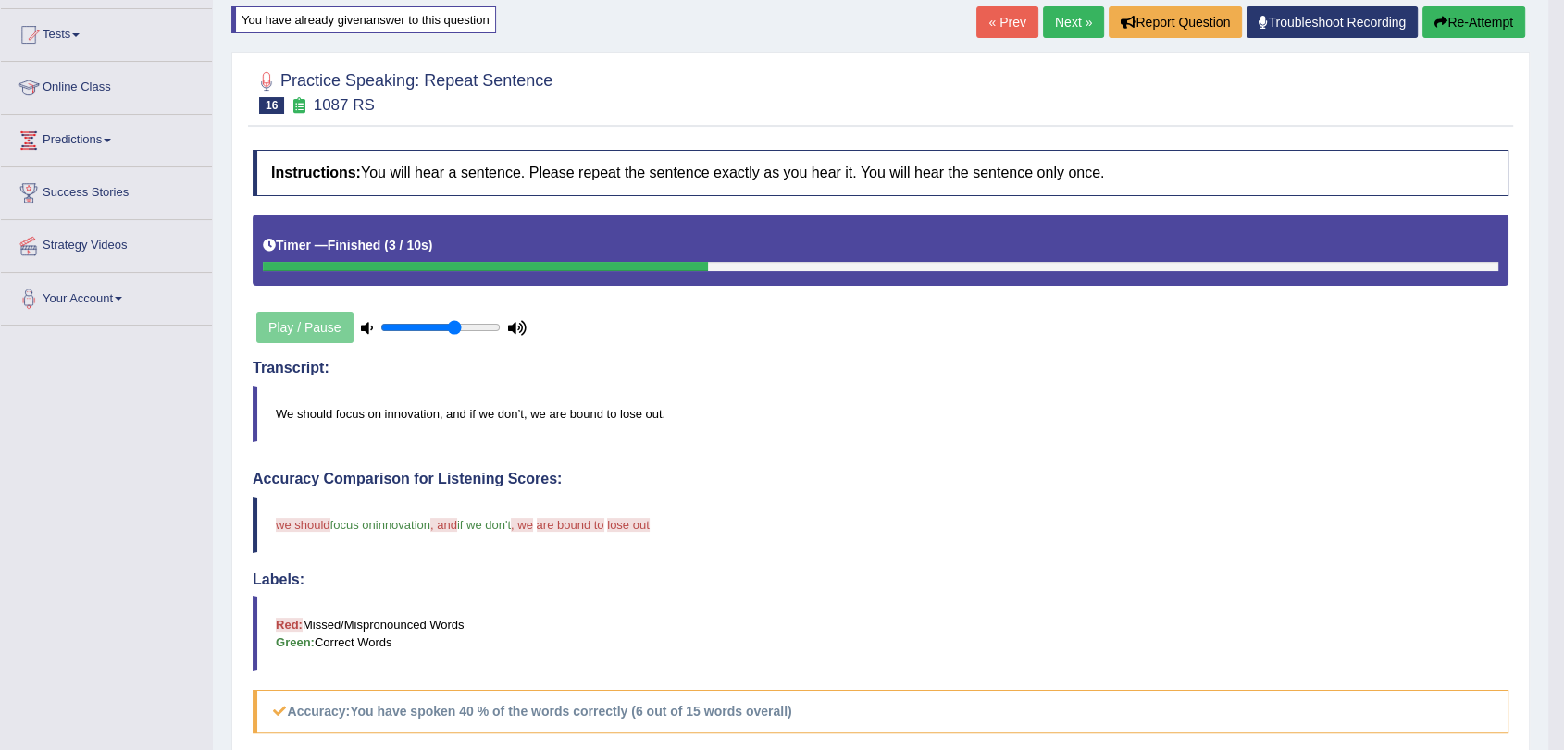
scroll to position [74, 0]
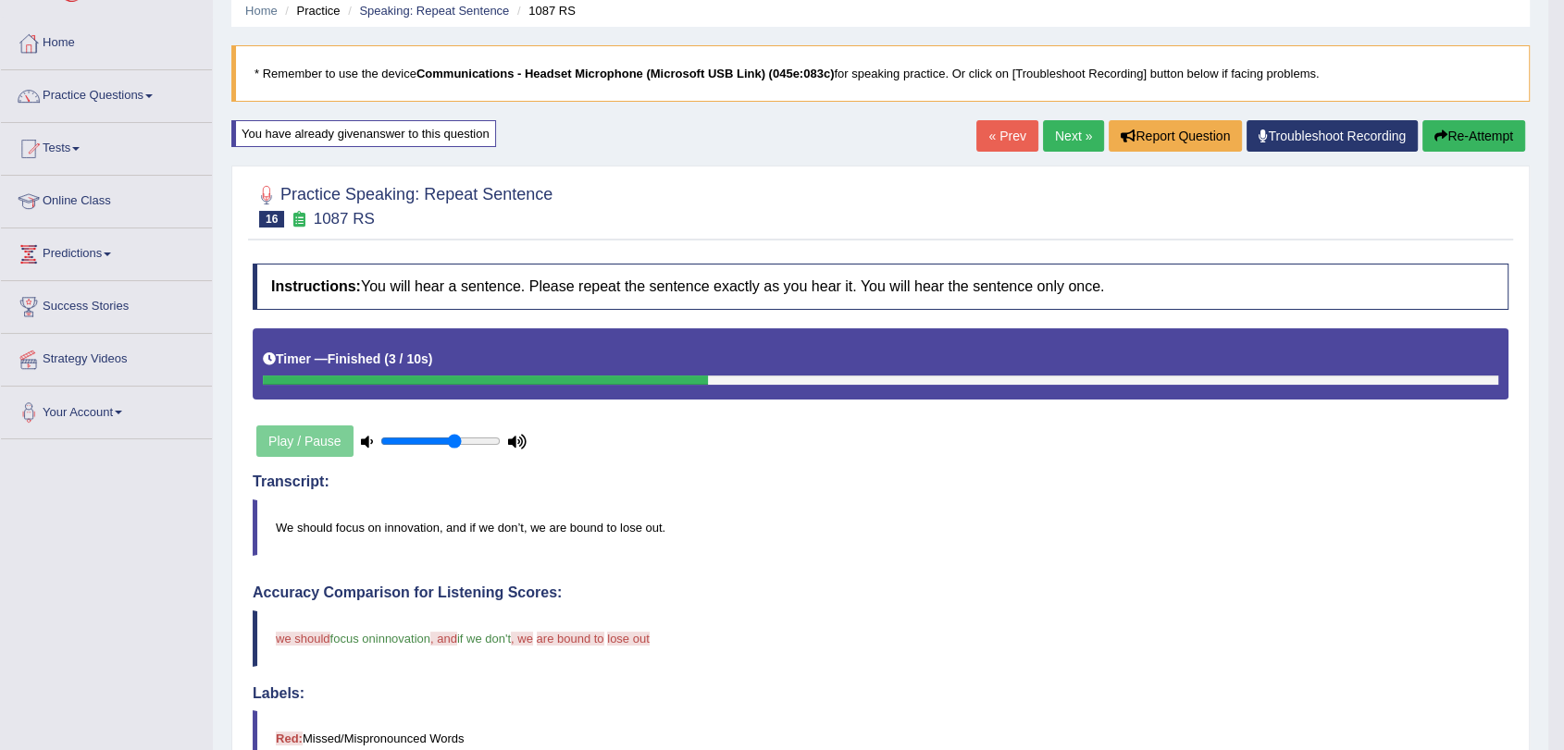
click at [1055, 133] on link "Next »" at bounding box center [1073, 135] width 61 height 31
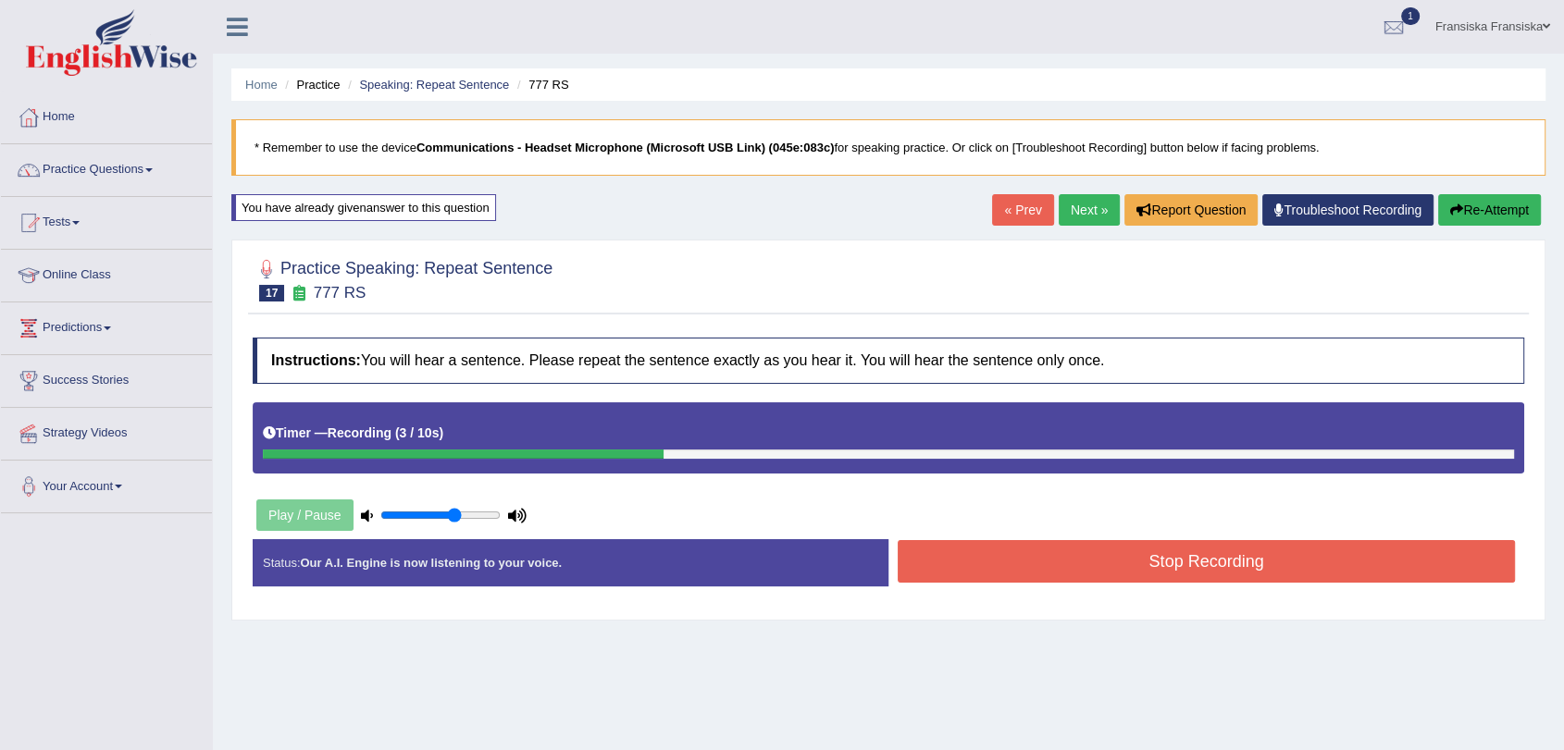
click at [1183, 576] on button "Stop Recording" at bounding box center [1205, 561] width 617 height 43
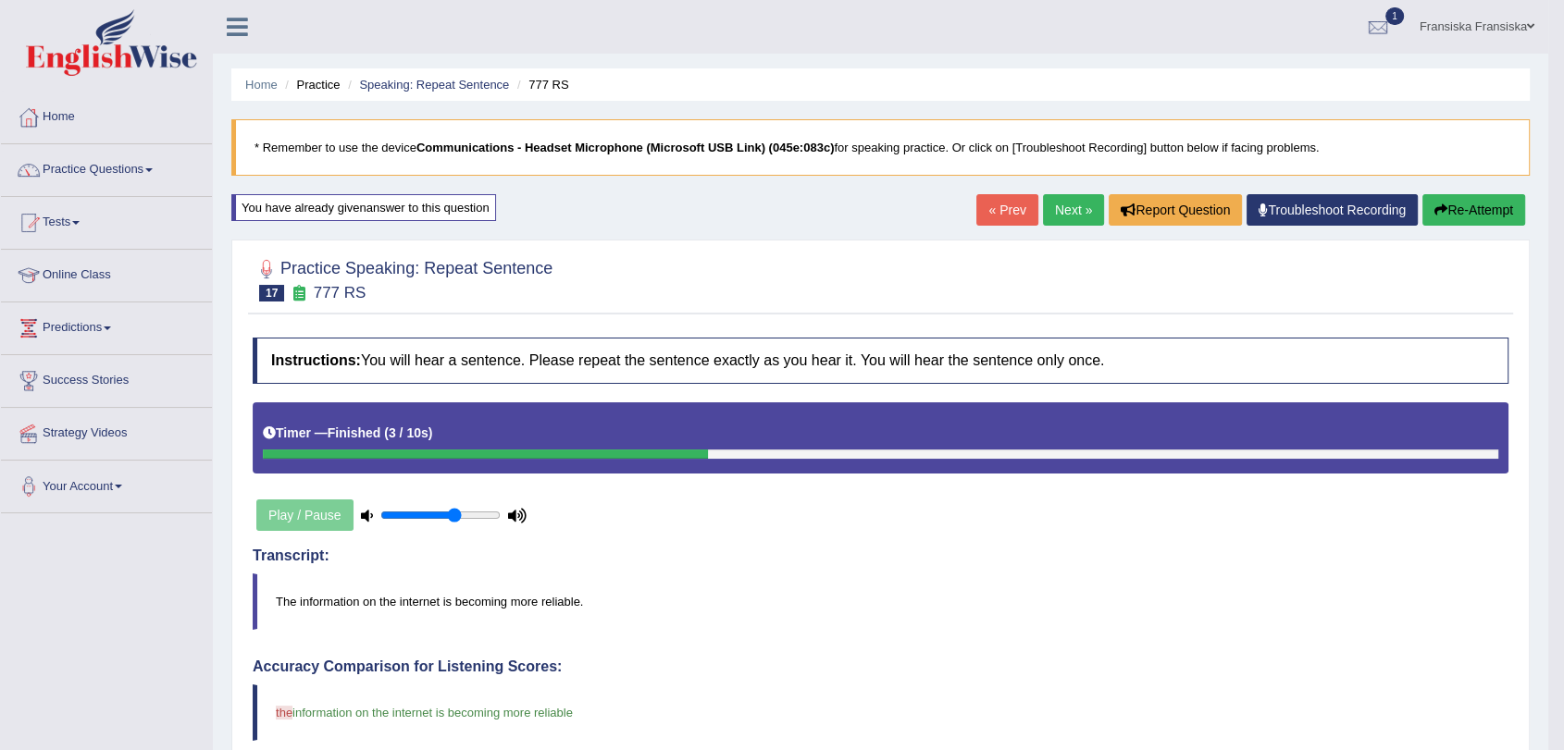
click at [1075, 213] on link "Next »" at bounding box center [1073, 209] width 61 height 31
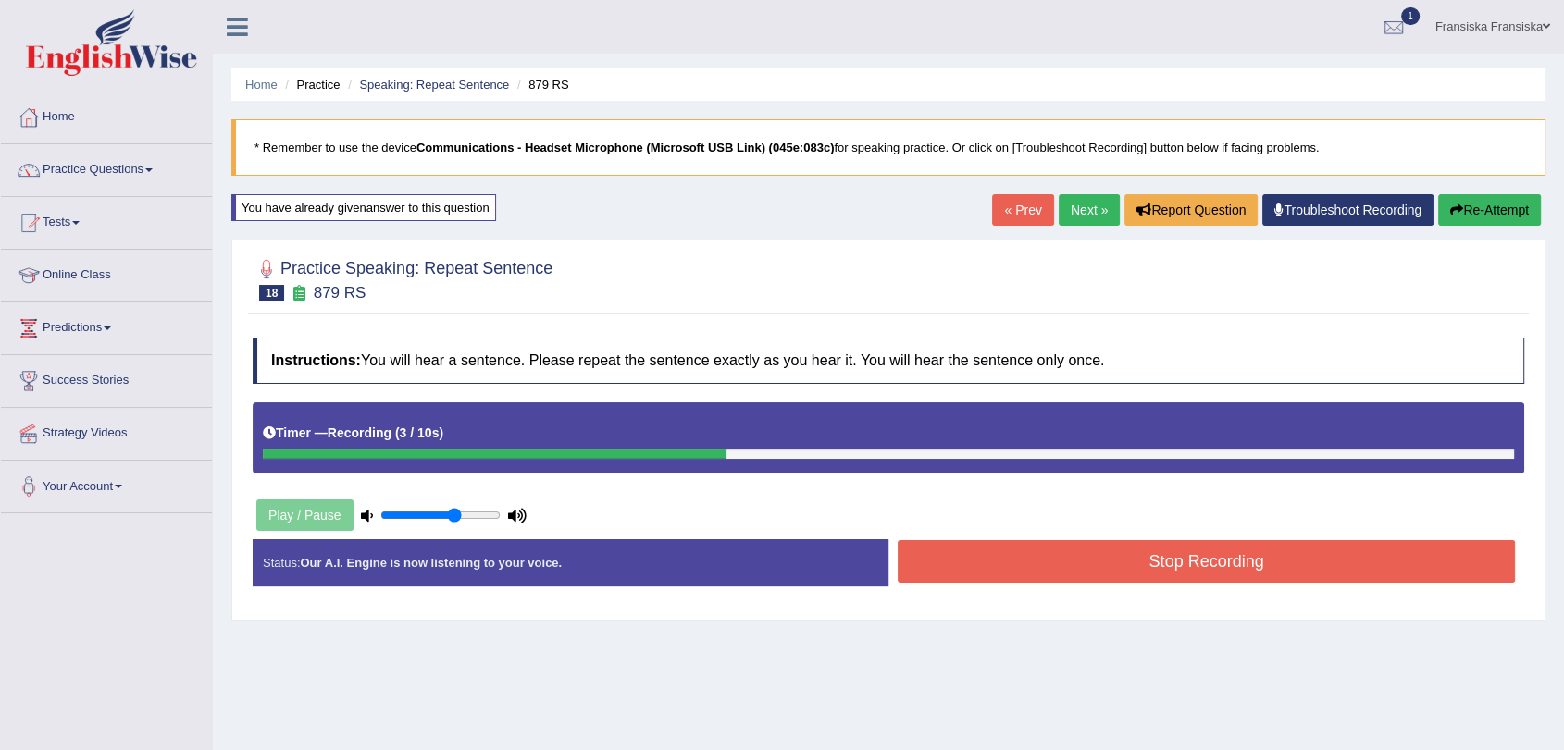
click at [1258, 548] on button "Stop Recording" at bounding box center [1205, 561] width 617 height 43
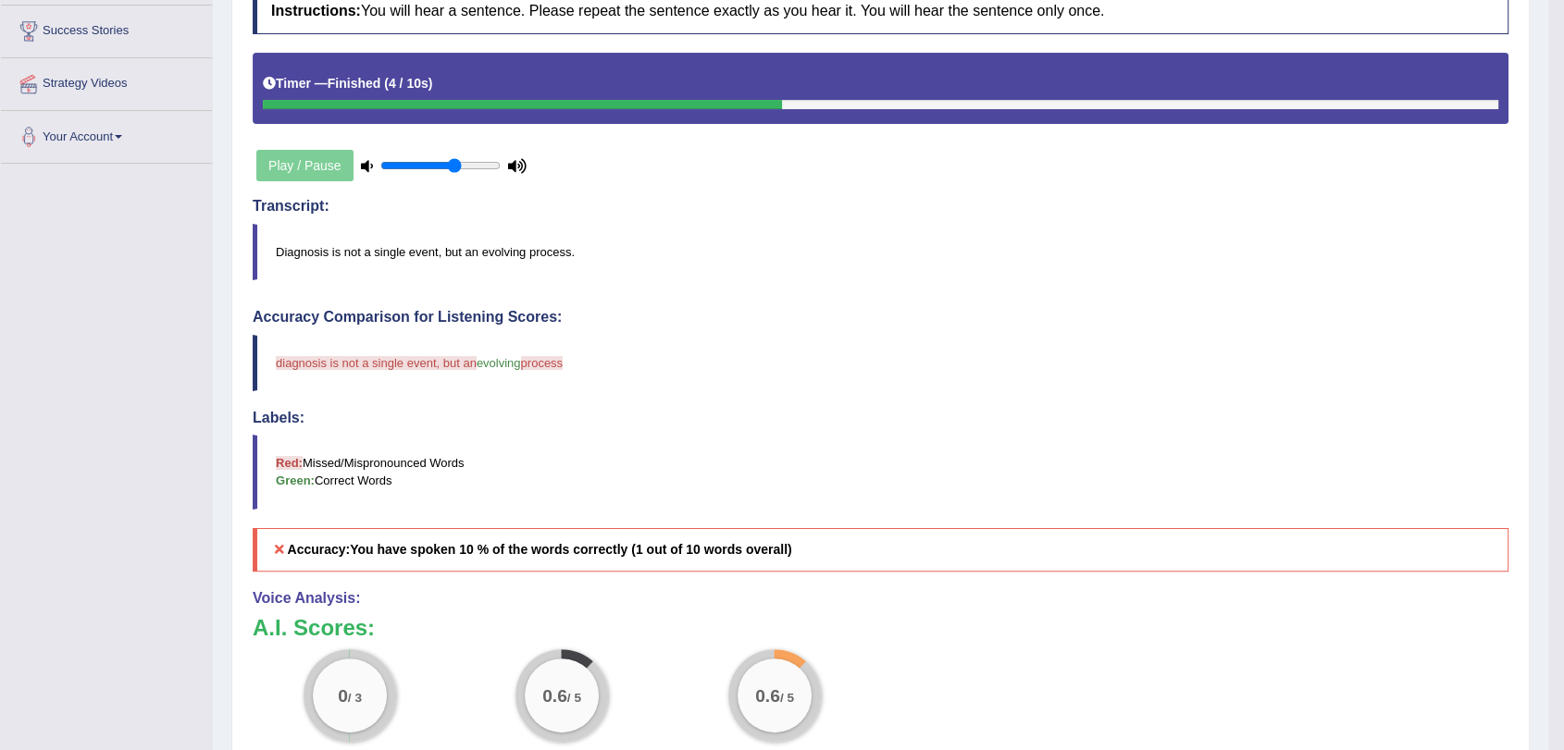
scroll to position [74, 0]
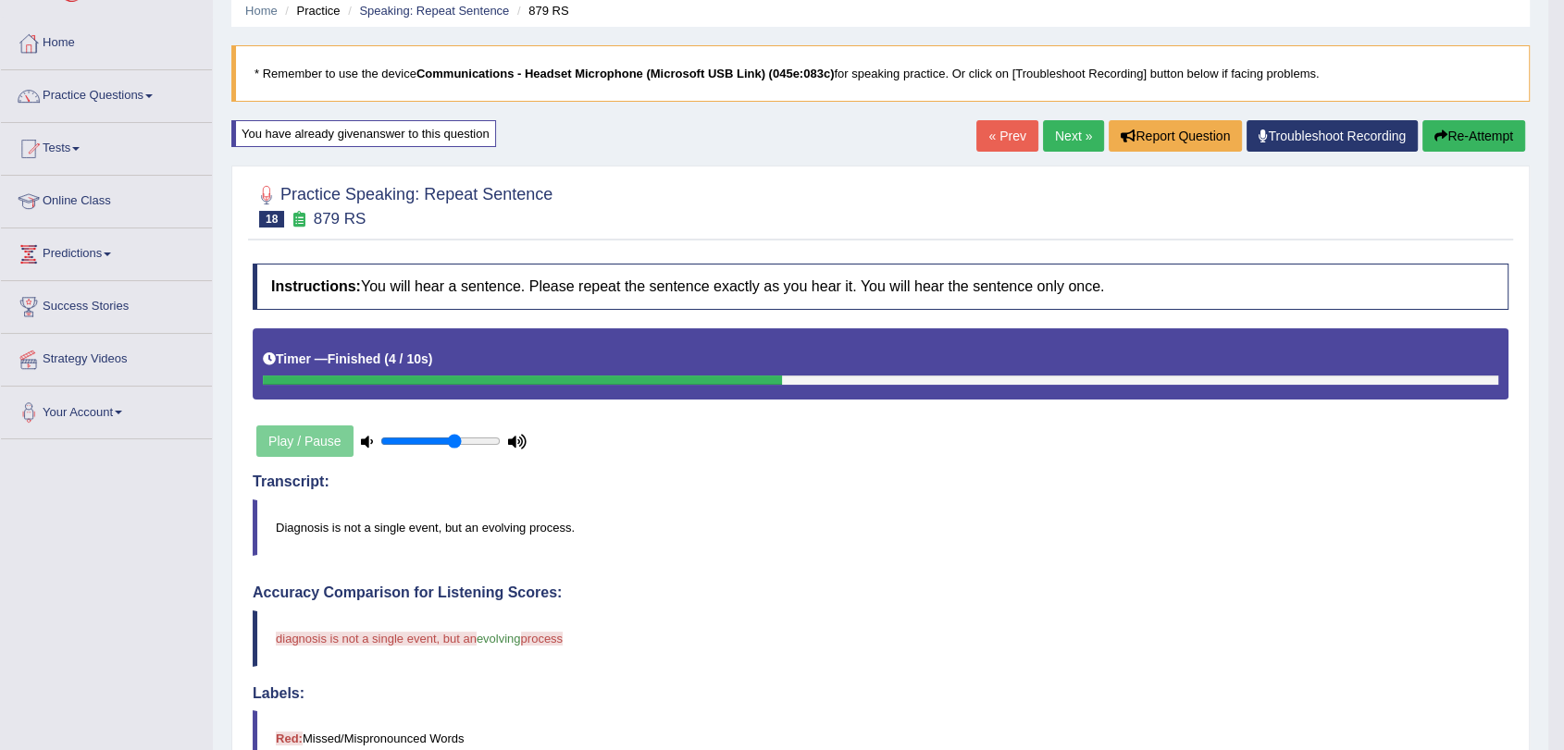
click at [1058, 149] on link "Next »" at bounding box center [1073, 135] width 61 height 31
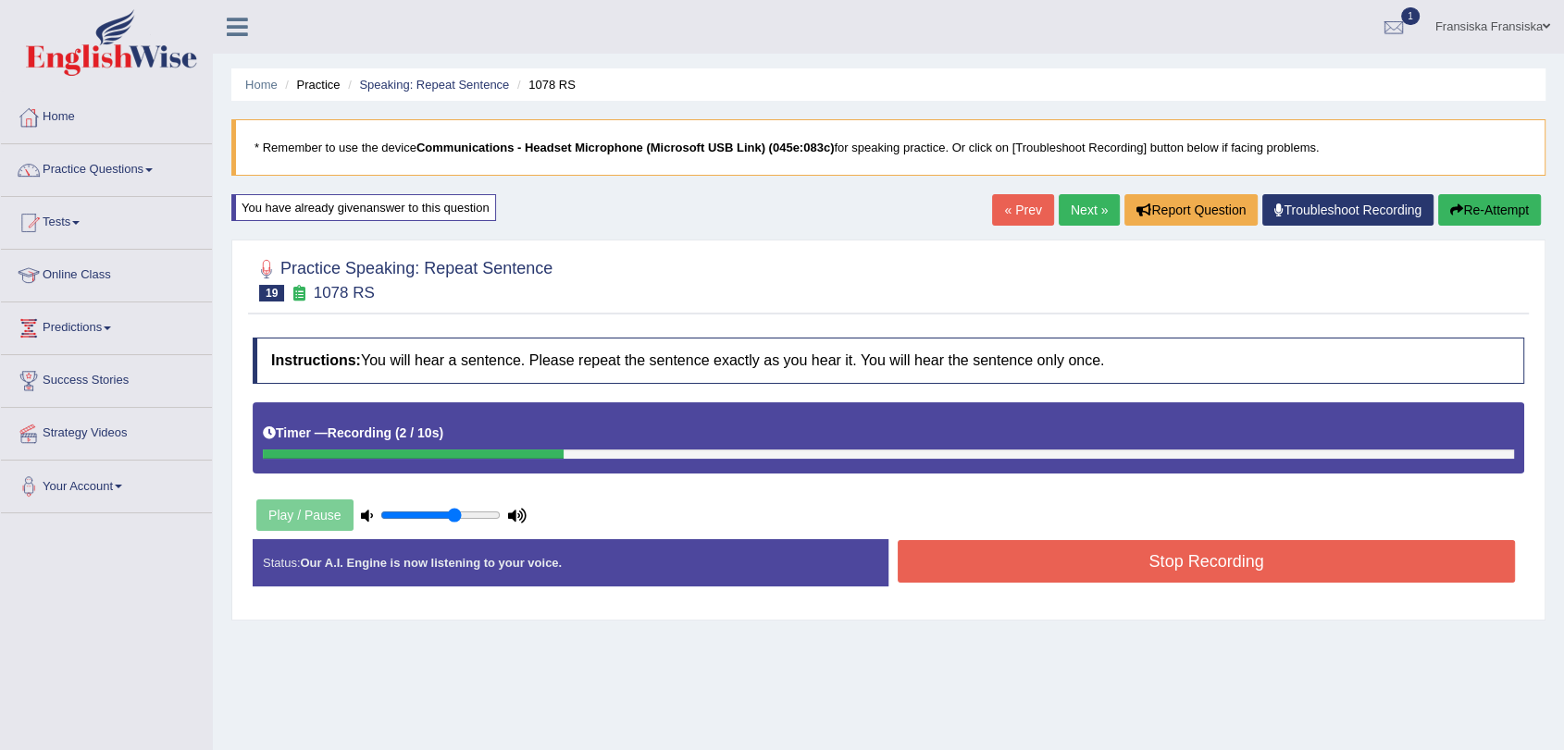
click at [1167, 551] on button "Stop Recording" at bounding box center [1205, 561] width 617 height 43
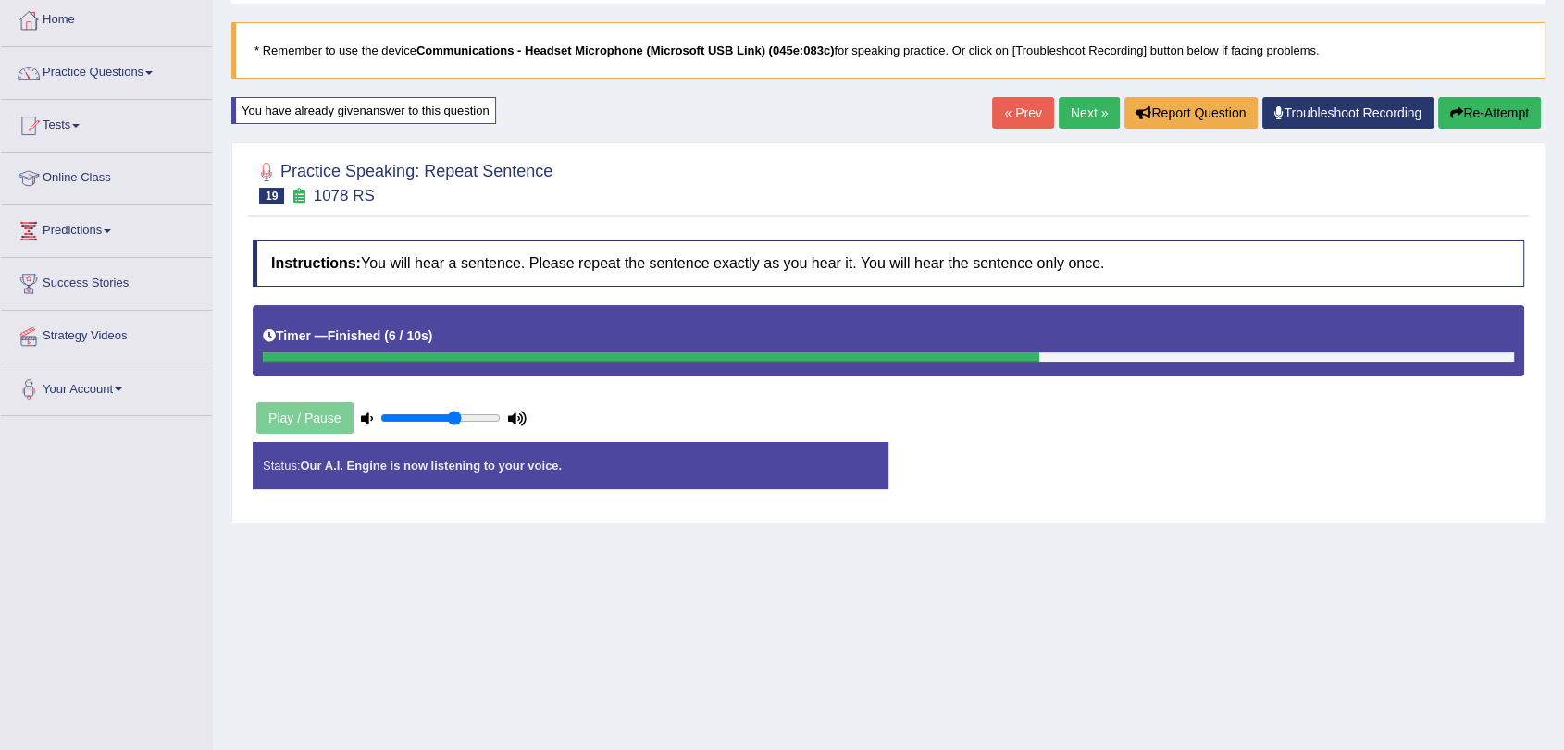
scroll to position [221, 0]
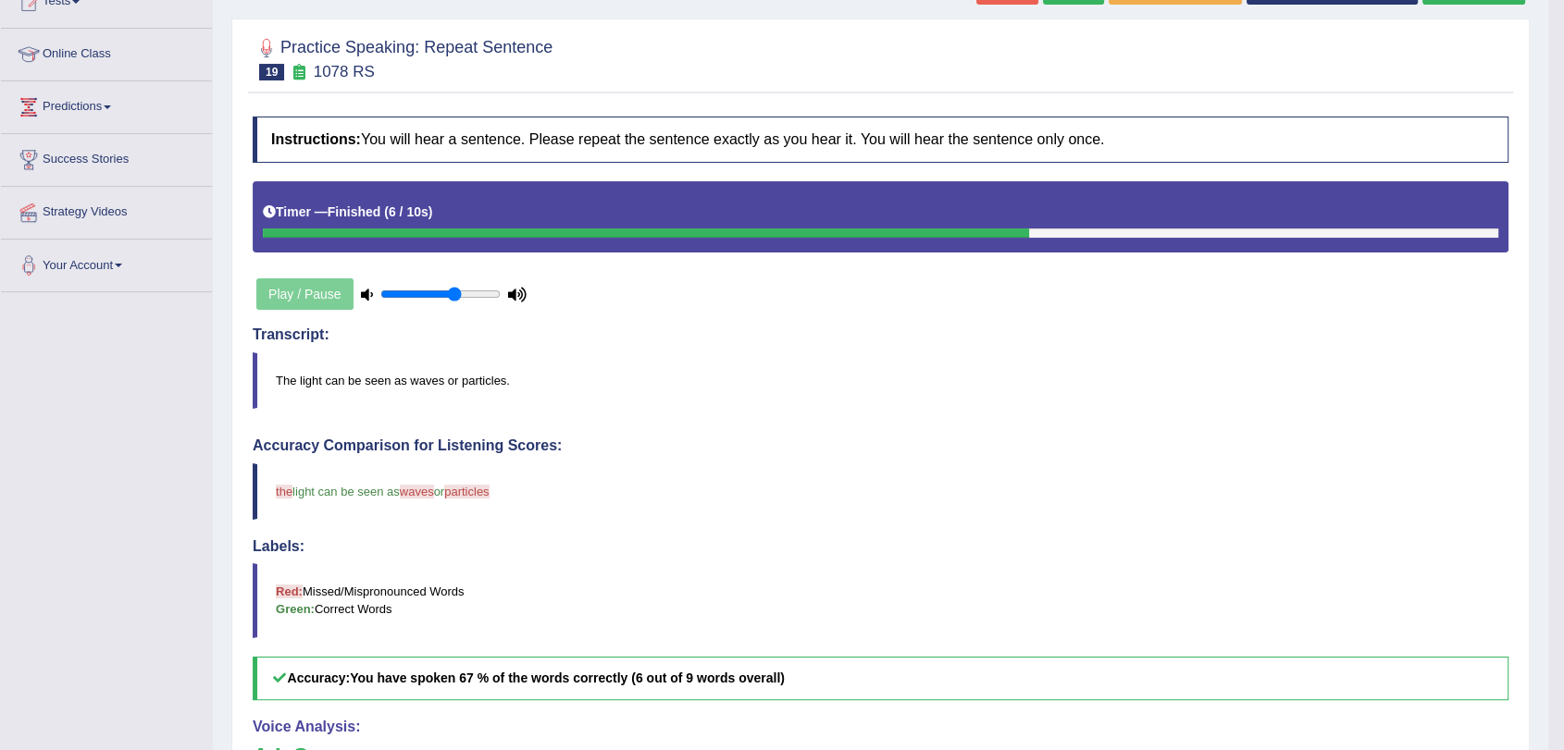
click at [1025, 612] on blockquote "Red: Missed/Mispronounced Words Green: Correct Words" at bounding box center [881, 600] width 1256 height 74
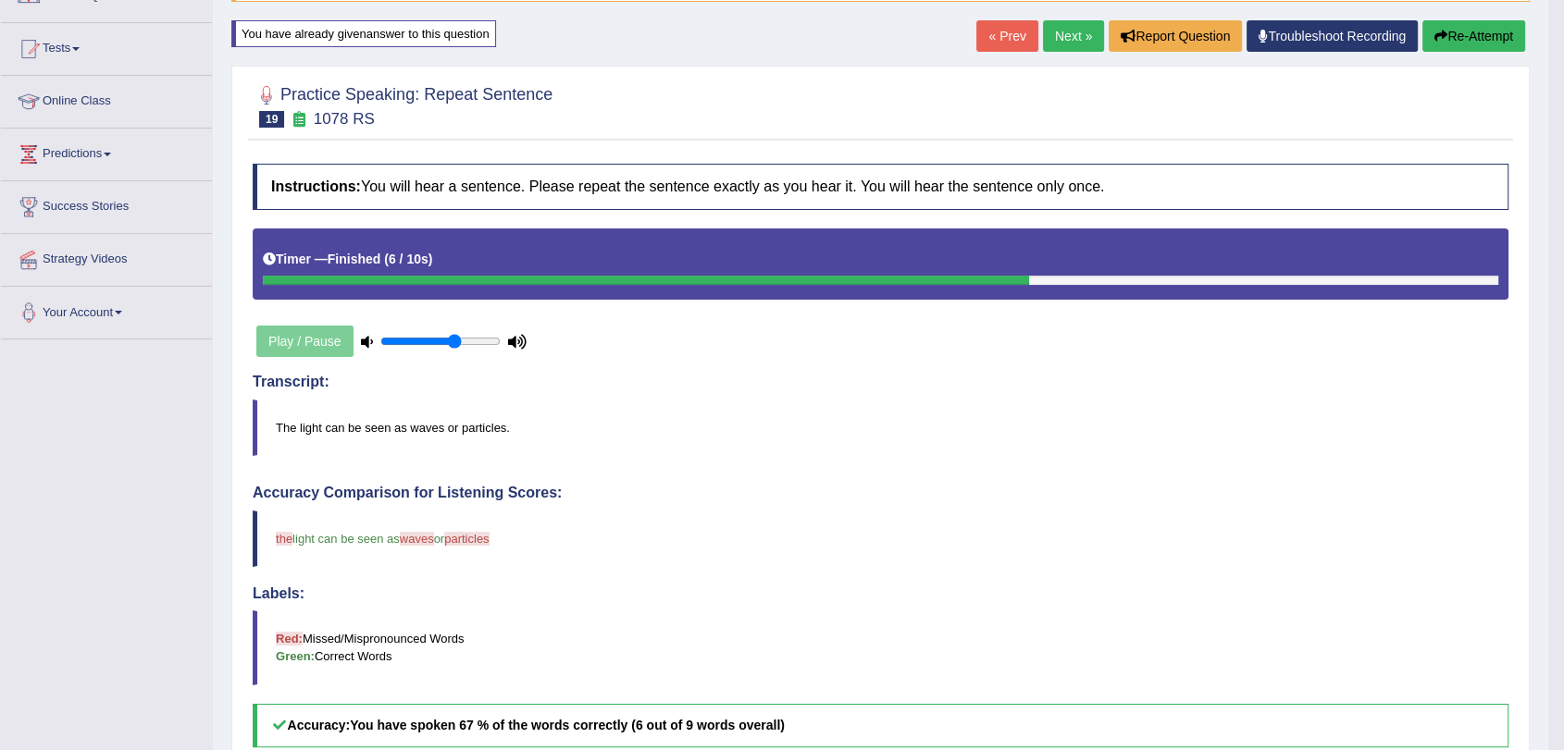
scroll to position [0, 0]
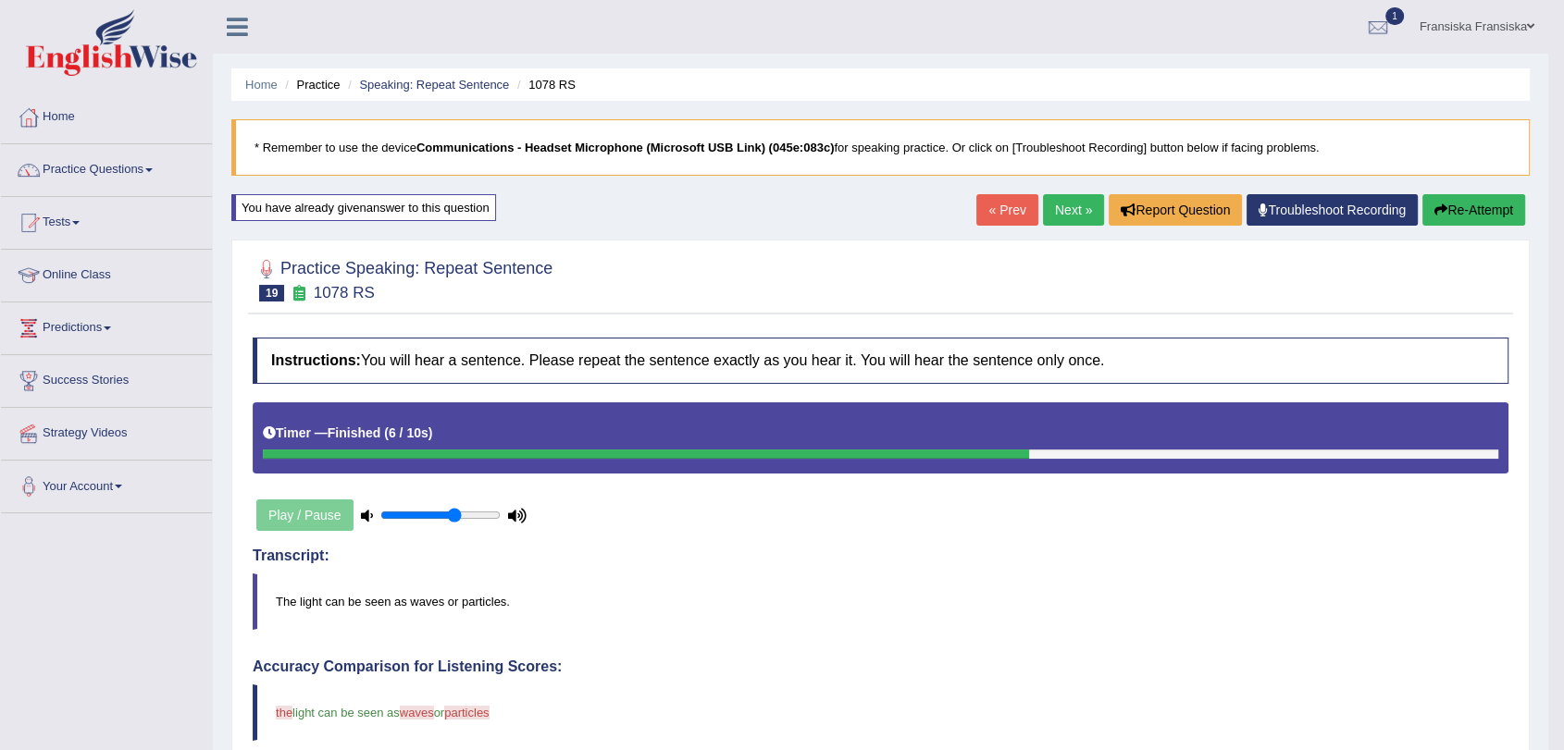
click at [1068, 221] on link "Next »" at bounding box center [1073, 209] width 61 height 31
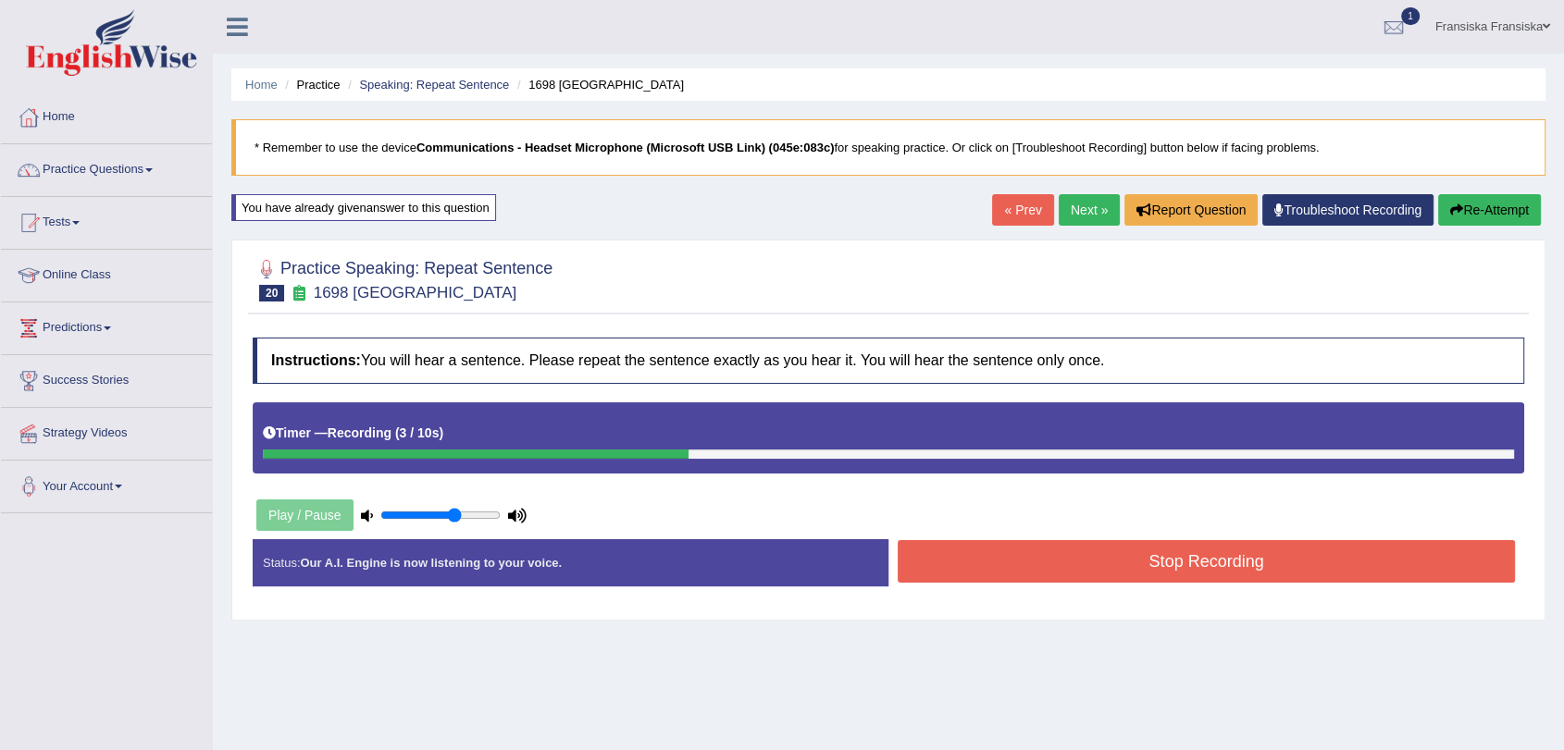
click at [1142, 561] on button "Stop Recording" at bounding box center [1205, 561] width 617 height 43
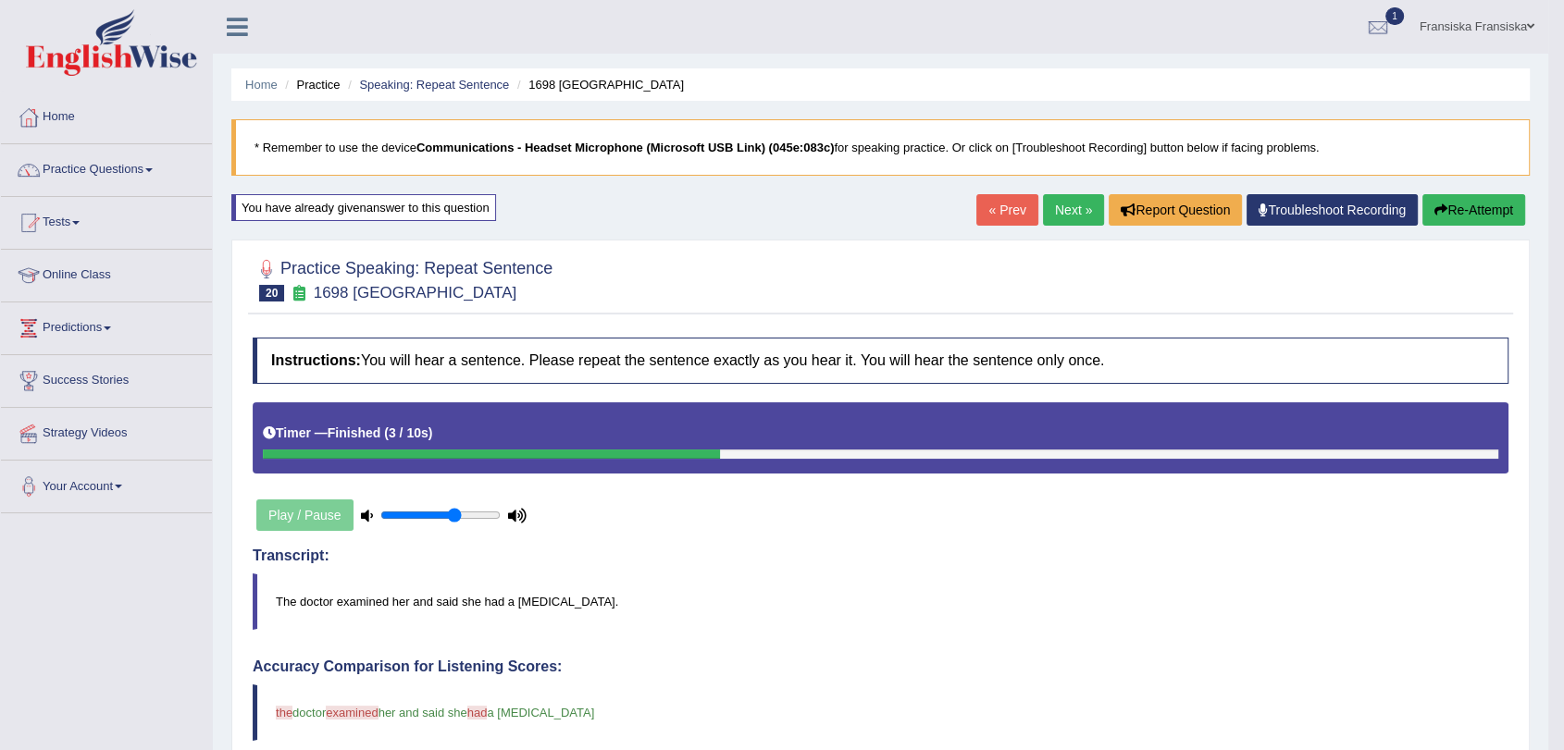
click at [1075, 224] on link "Next »" at bounding box center [1073, 209] width 61 height 31
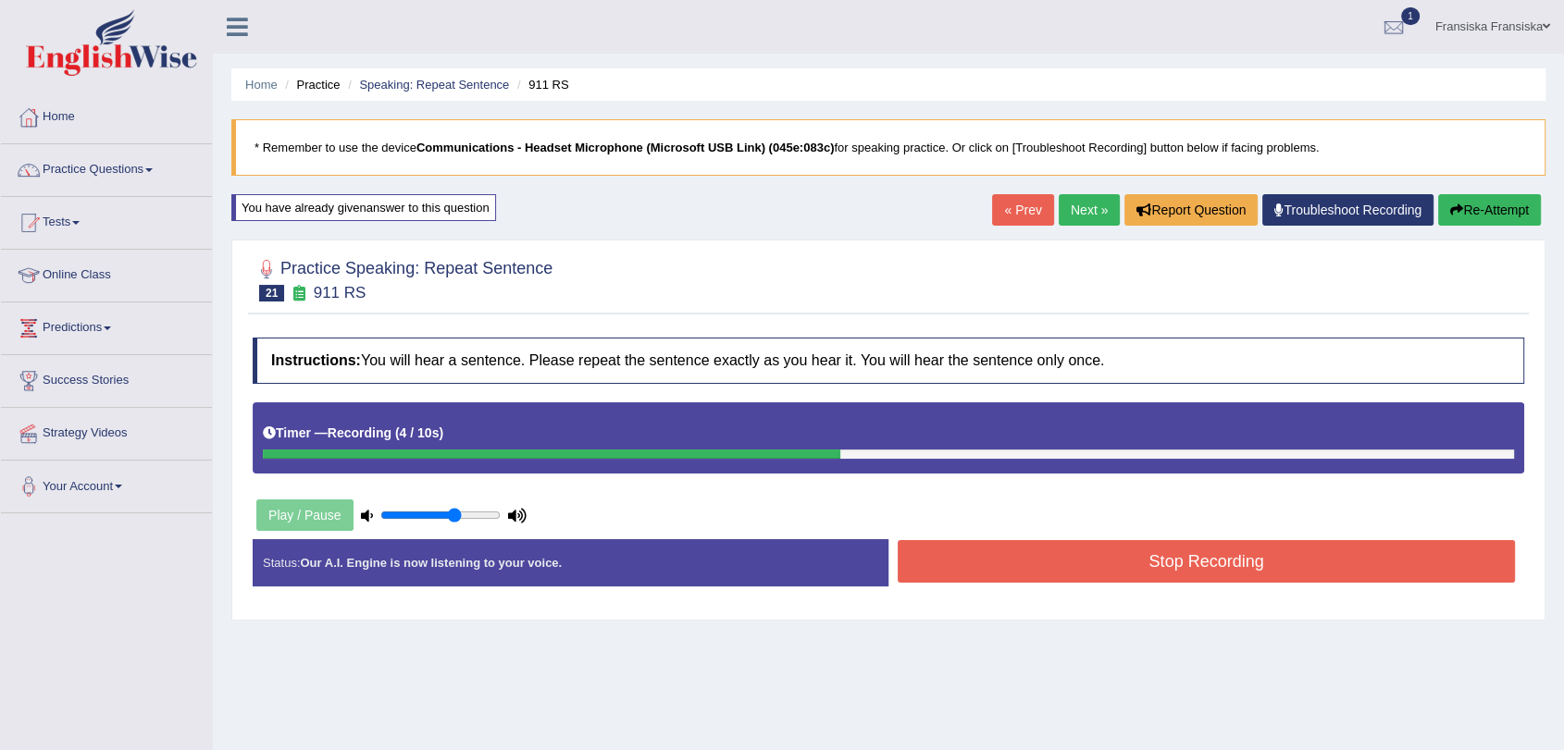
click at [1162, 561] on button "Stop Recording" at bounding box center [1205, 561] width 617 height 43
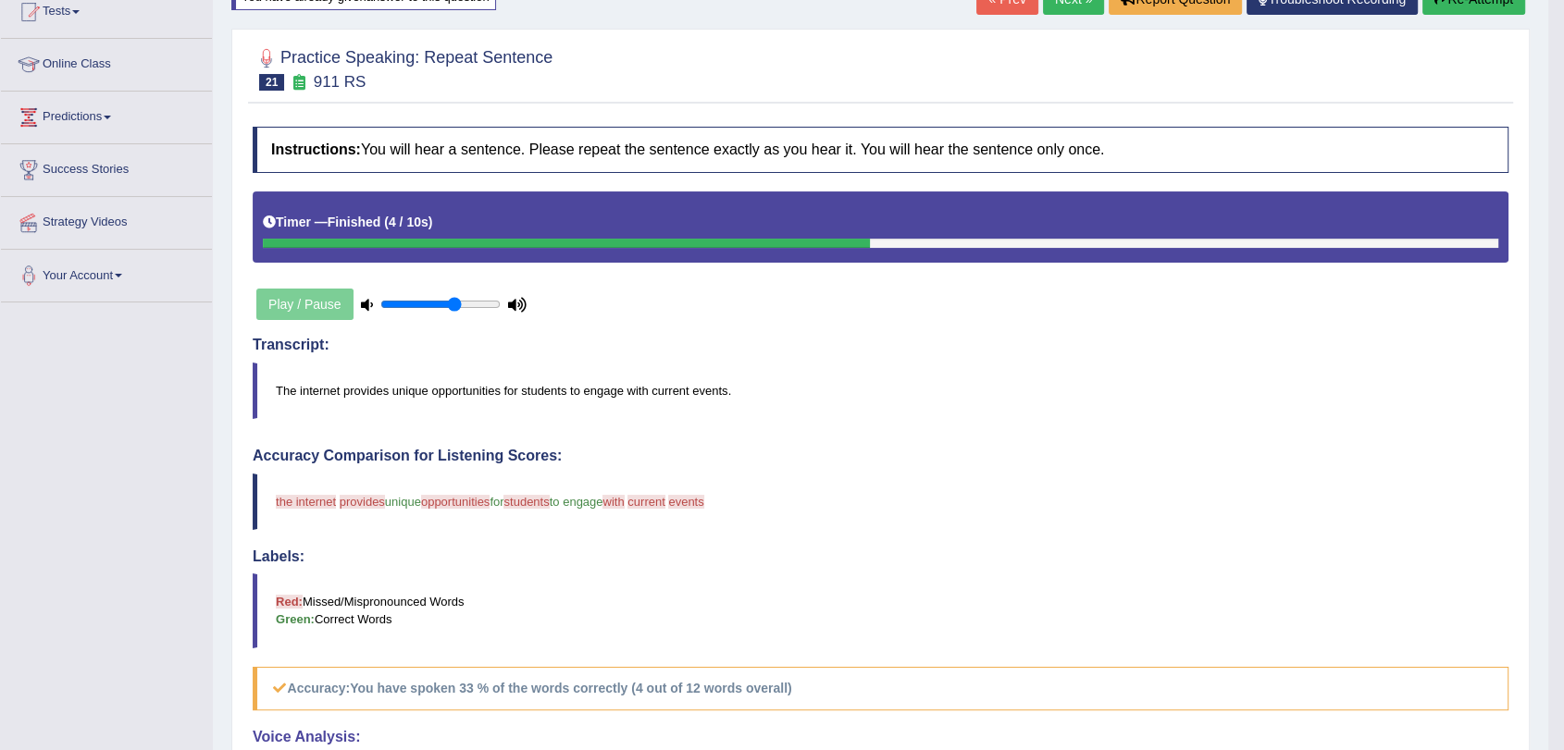
scroll to position [177, 0]
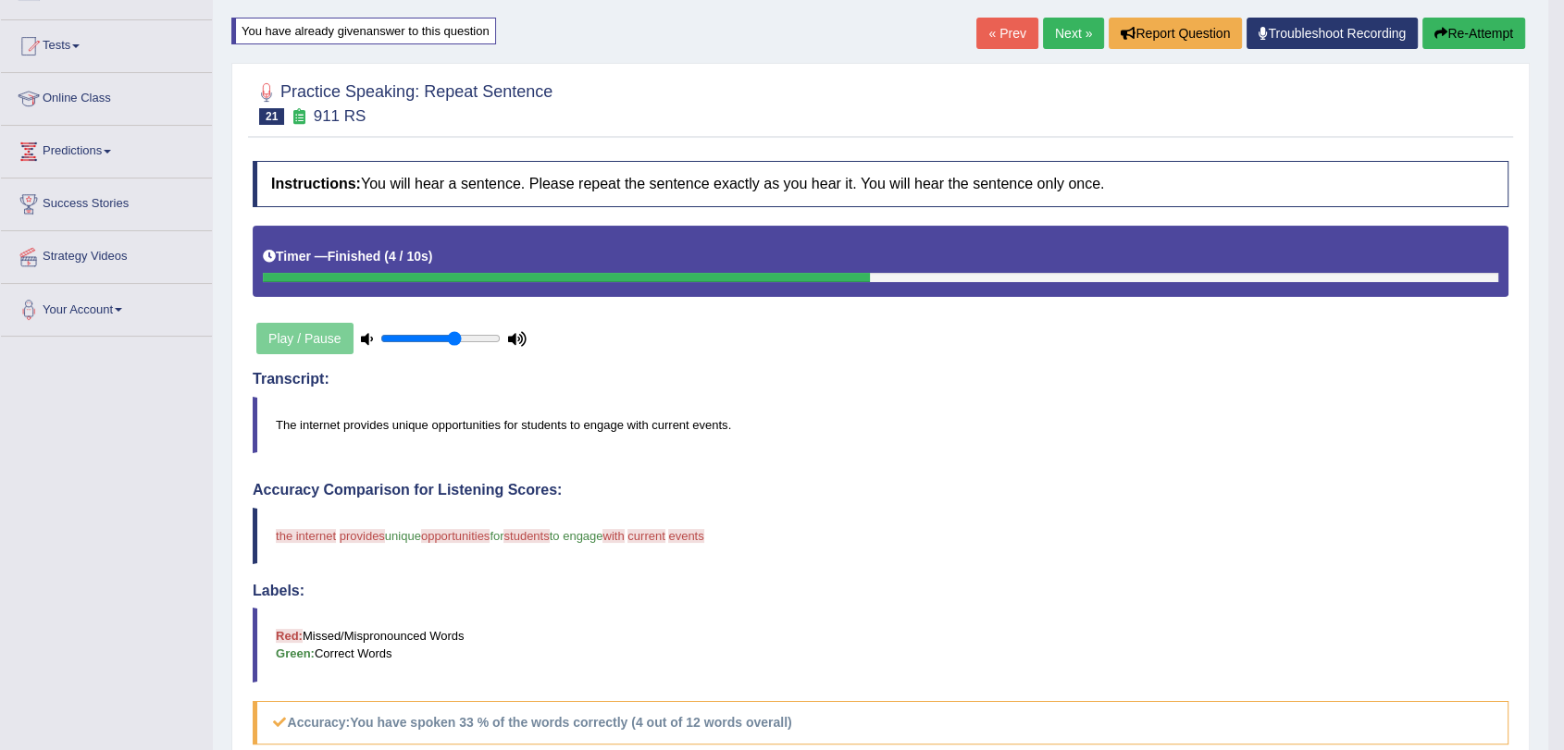
click at [1067, 43] on link "Next »" at bounding box center [1073, 33] width 61 height 31
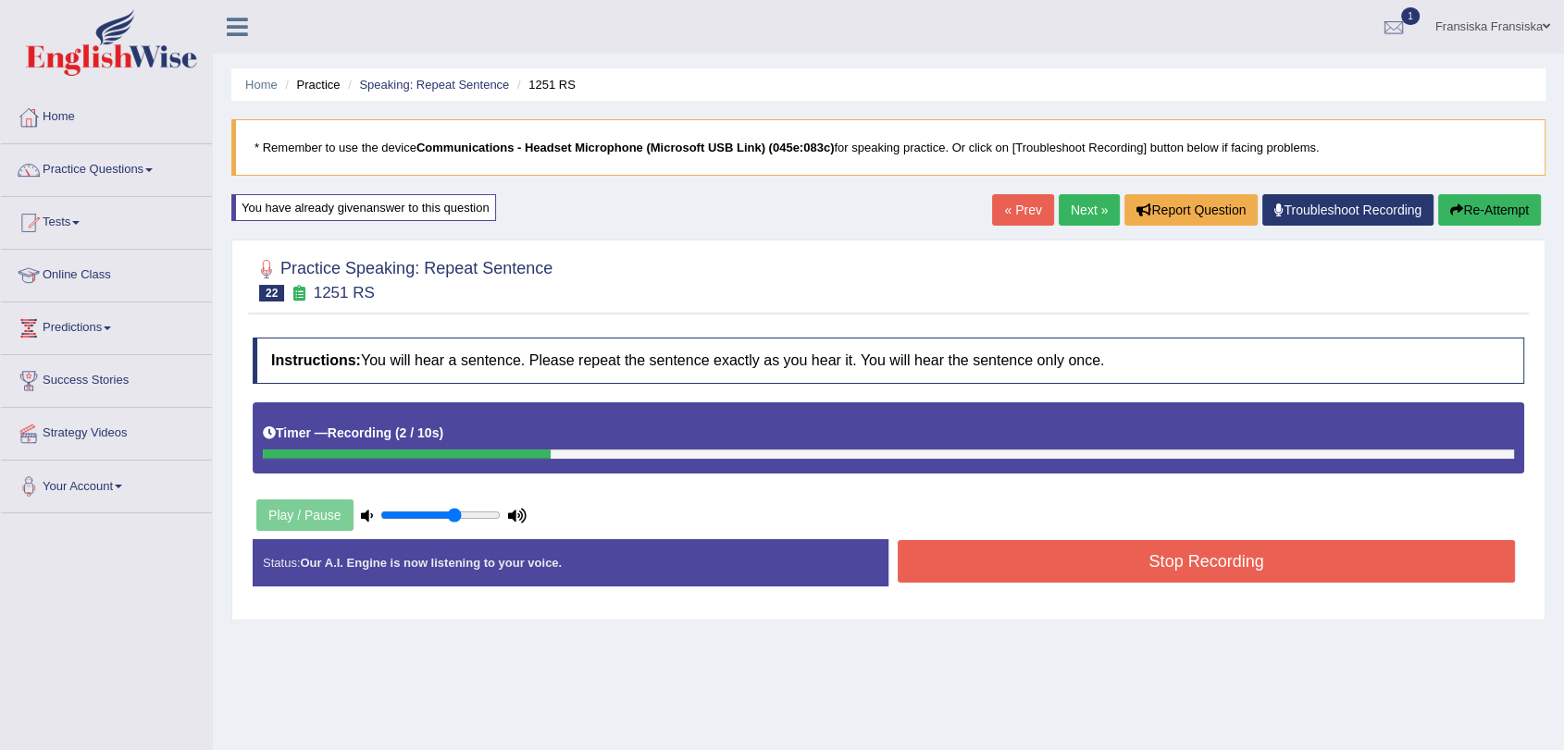
click at [1224, 574] on button "Stop Recording" at bounding box center [1205, 561] width 617 height 43
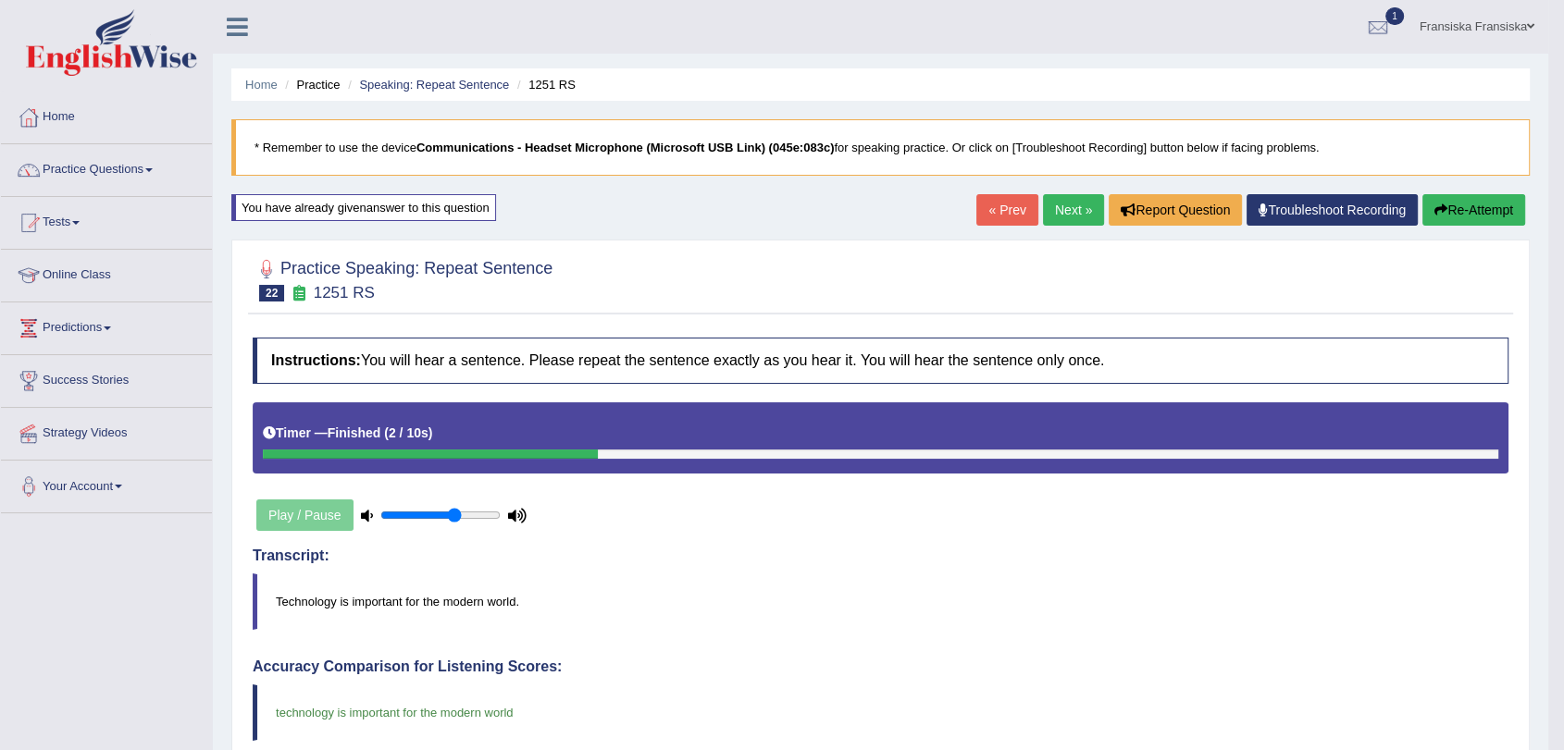
click at [1061, 195] on link "Next »" at bounding box center [1073, 209] width 61 height 31
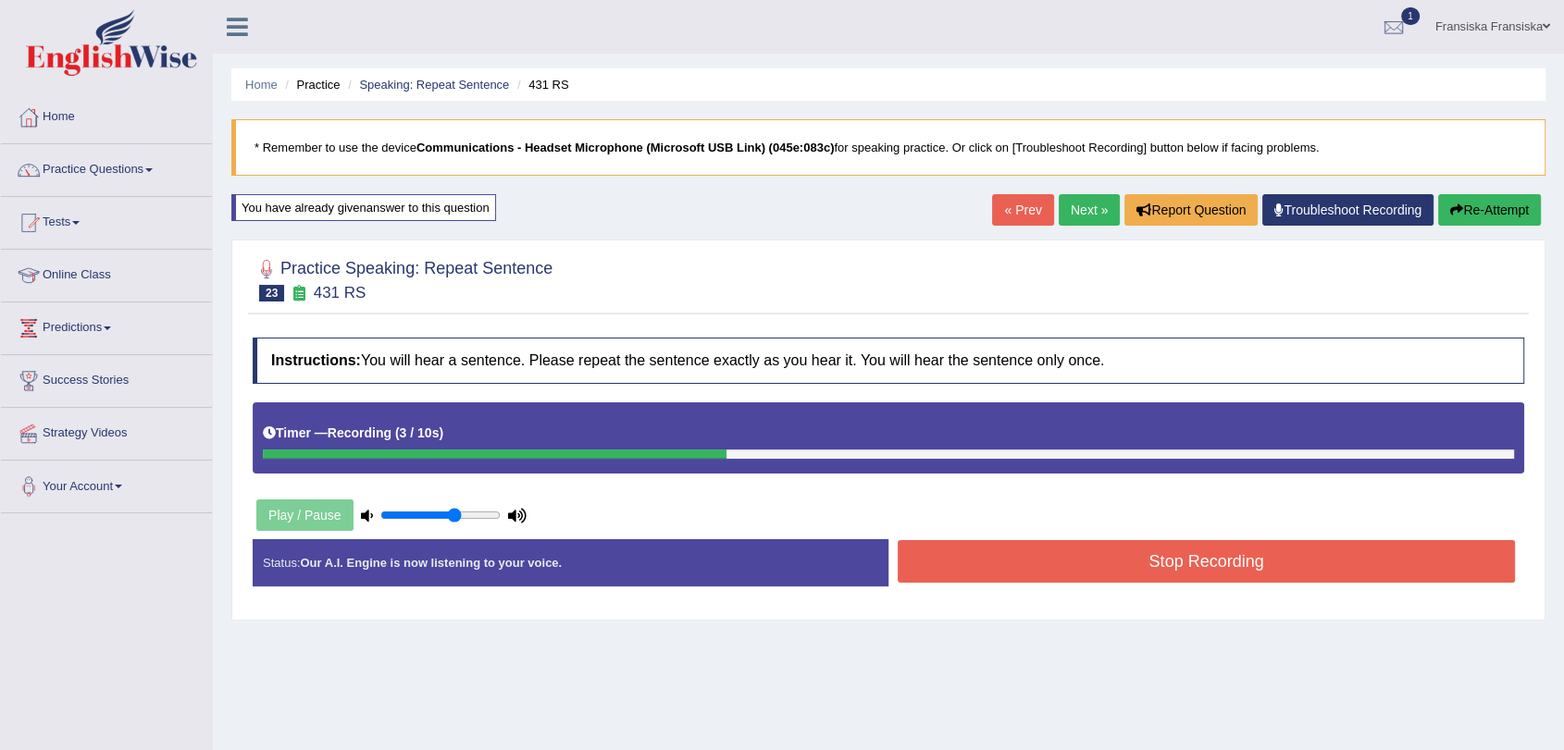
click at [1224, 554] on button "Stop Recording" at bounding box center [1205, 561] width 617 height 43
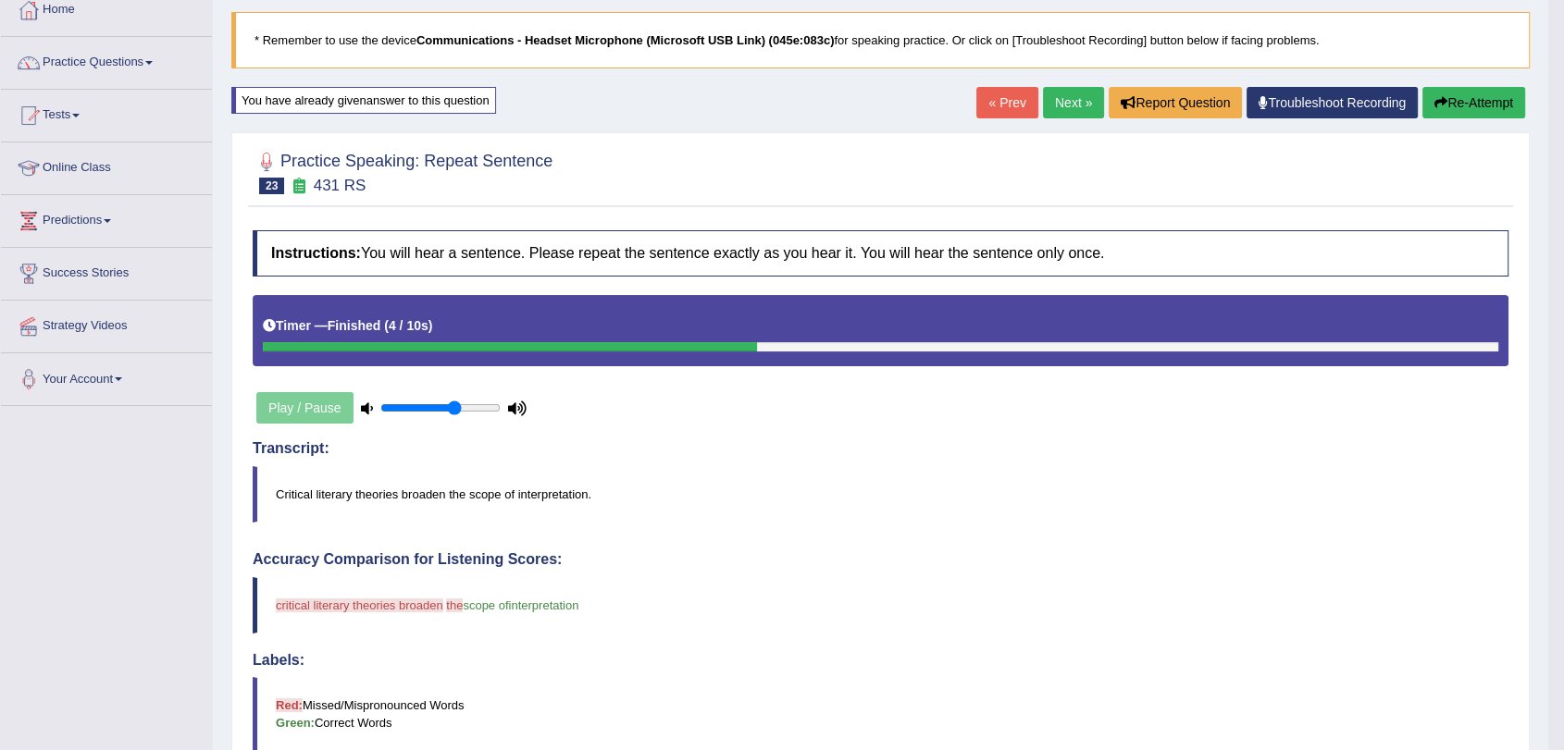
scroll to position [74, 0]
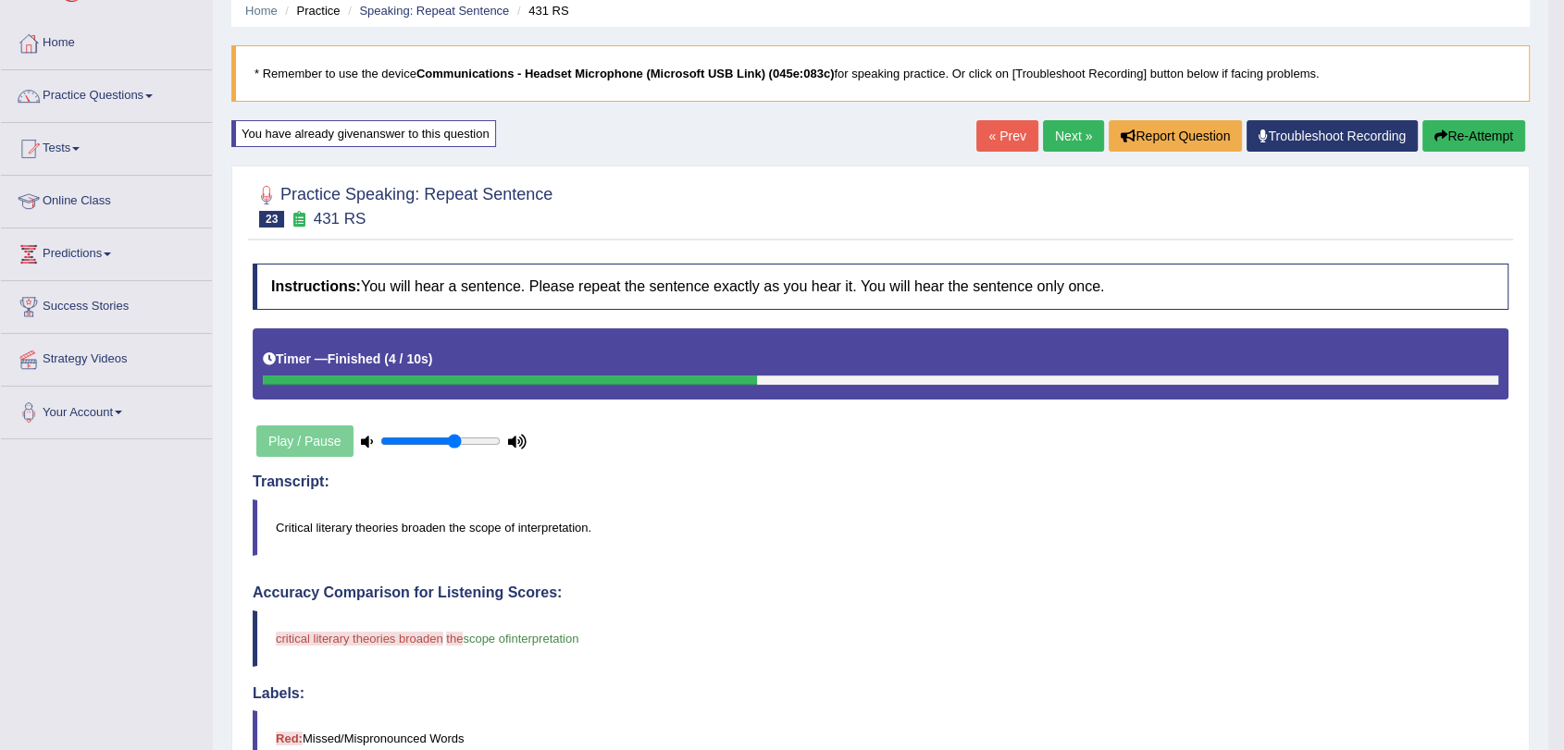
click at [1049, 126] on link "Next »" at bounding box center [1073, 135] width 61 height 31
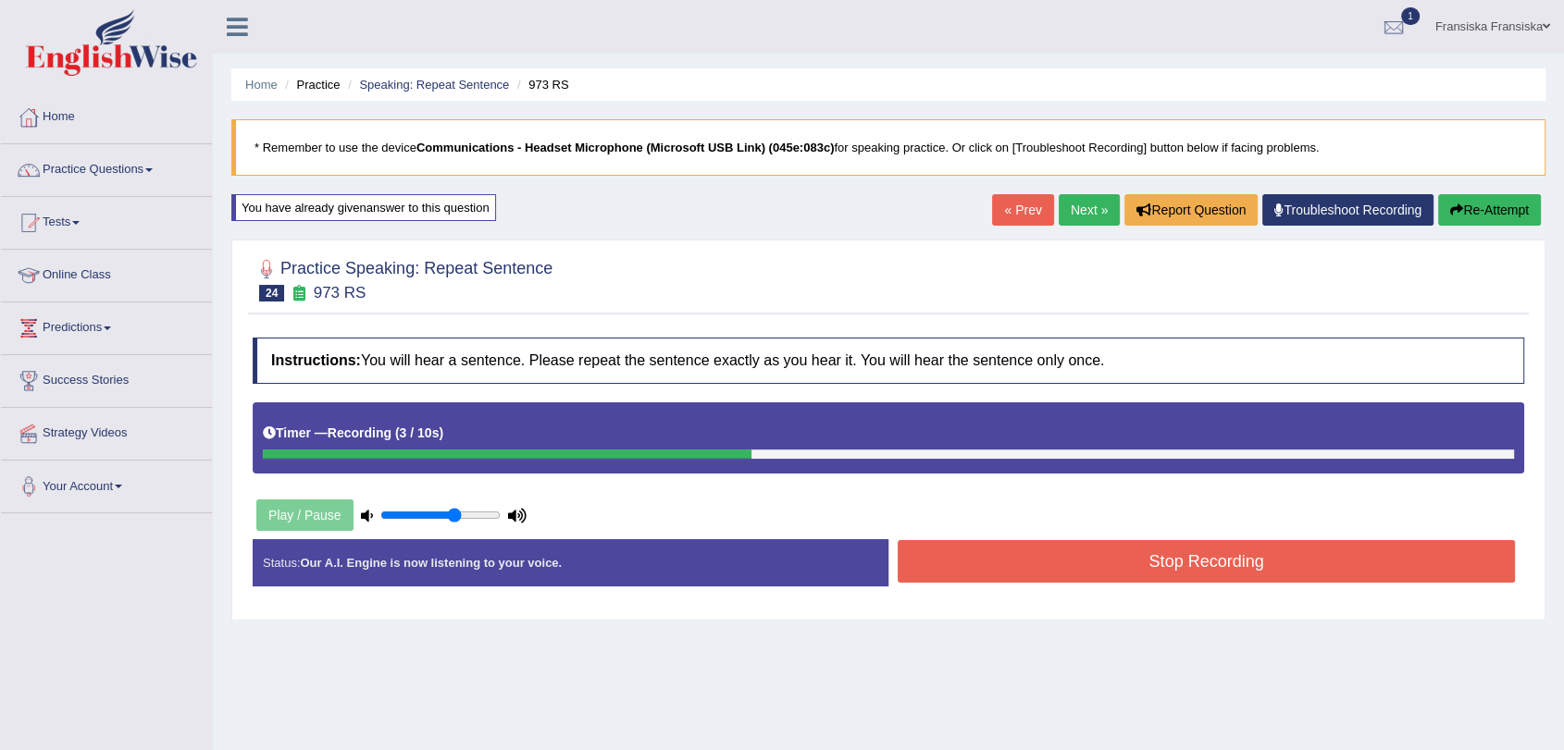
click at [1183, 548] on button "Stop Recording" at bounding box center [1205, 561] width 617 height 43
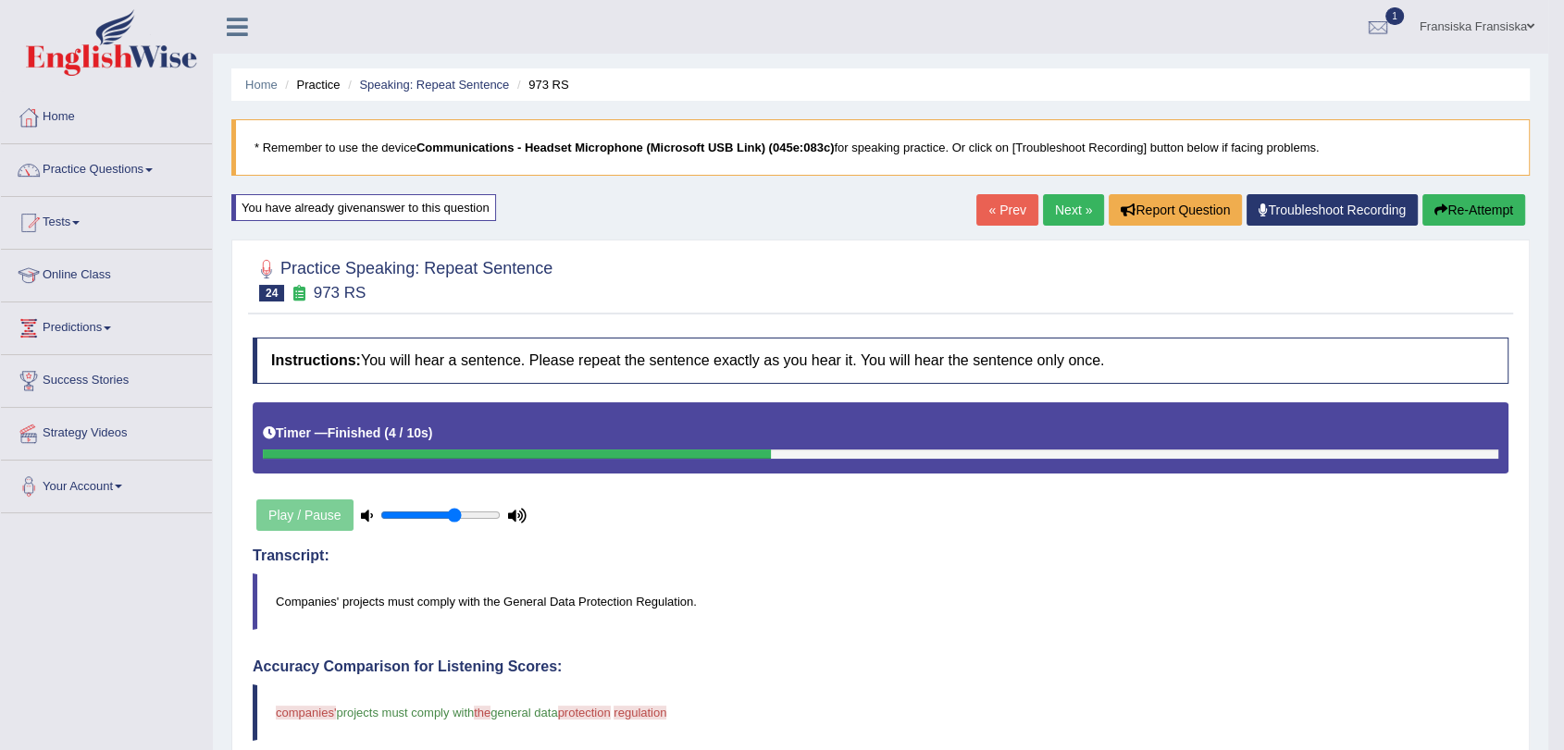
click at [1078, 198] on link "Next »" at bounding box center [1073, 209] width 61 height 31
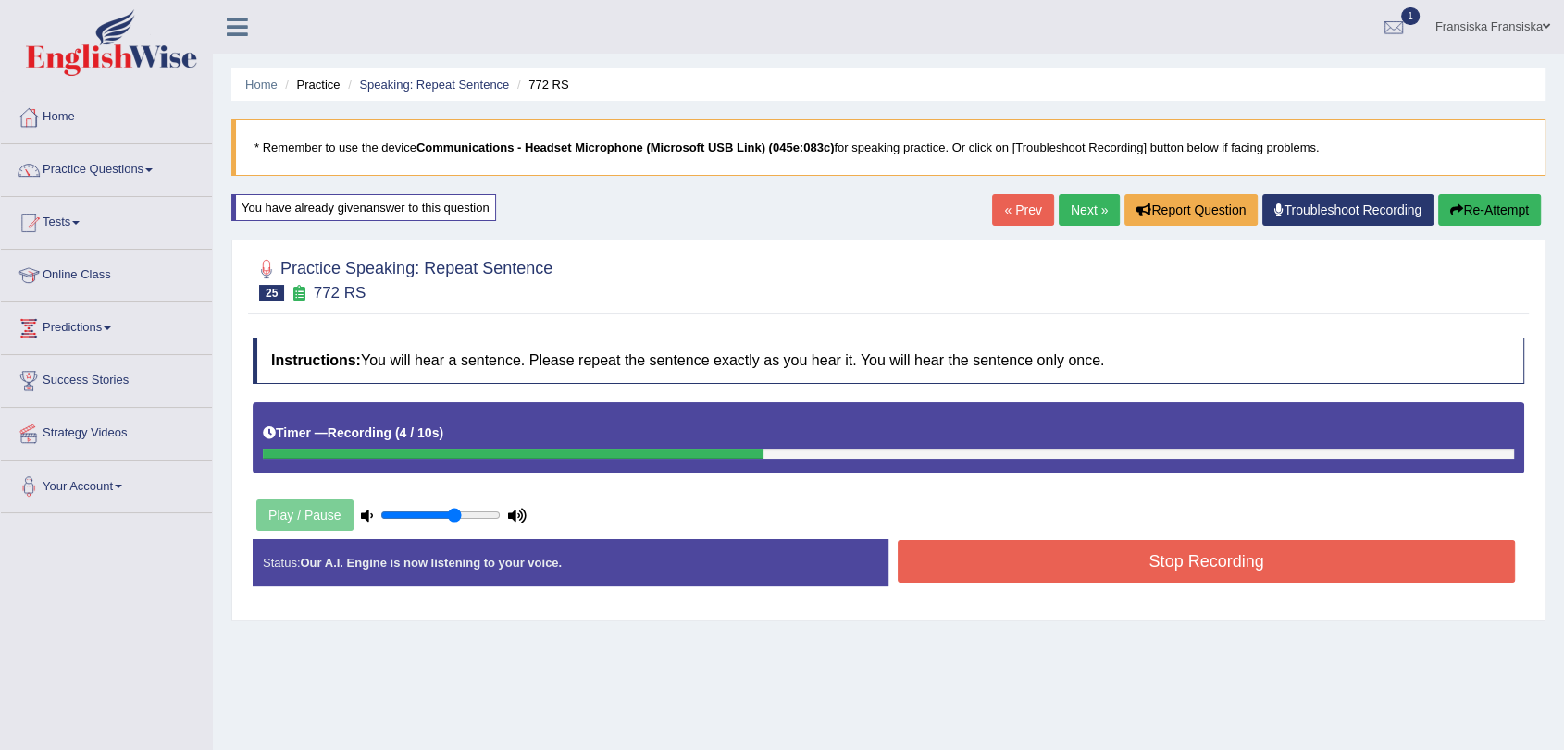
click at [1125, 553] on button "Stop Recording" at bounding box center [1205, 561] width 617 height 43
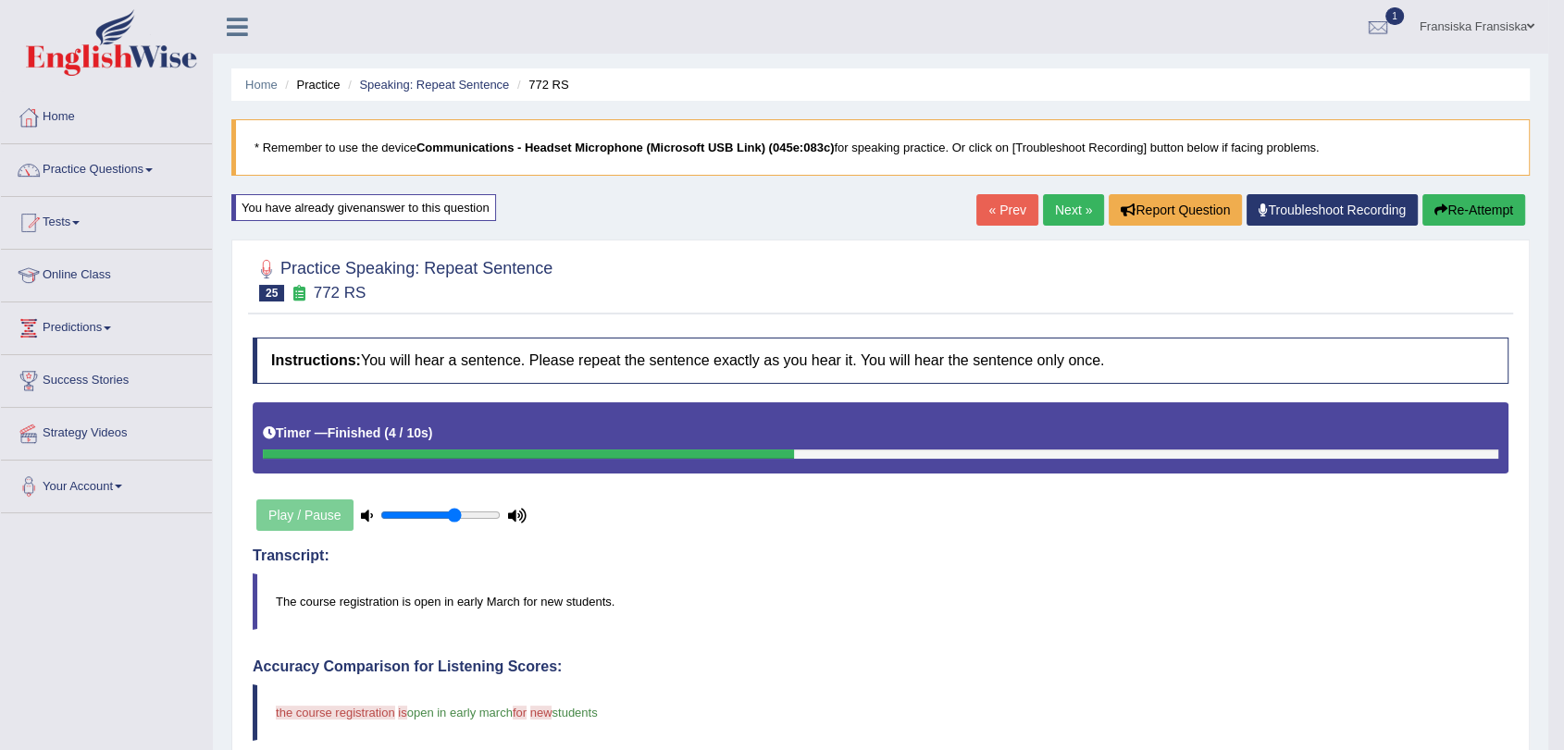
click at [1071, 212] on link "Next »" at bounding box center [1073, 209] width 61 height 31
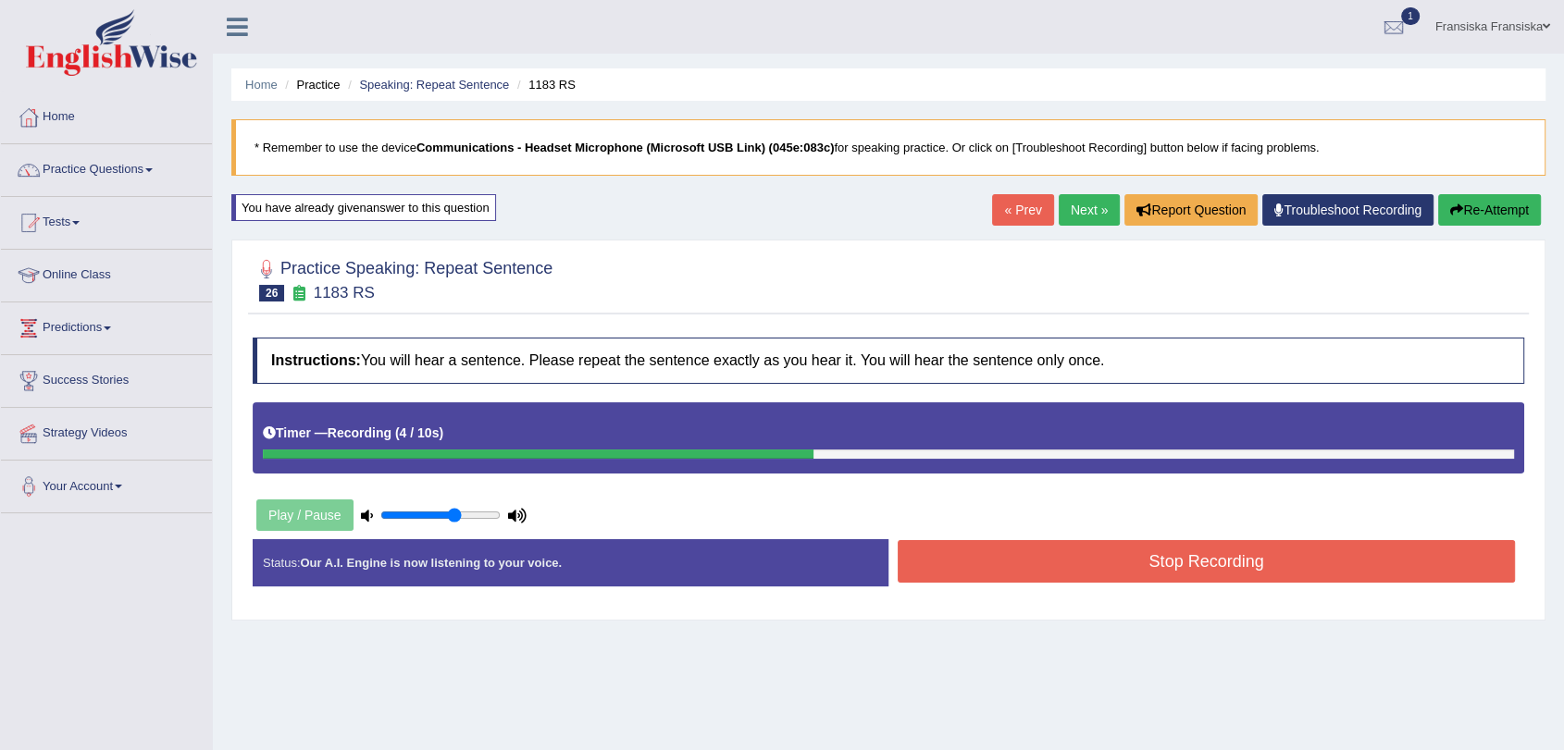
click at [1247, 560] on button "Stop Recording" at bounding box center [1205, 561] width 617 height 43
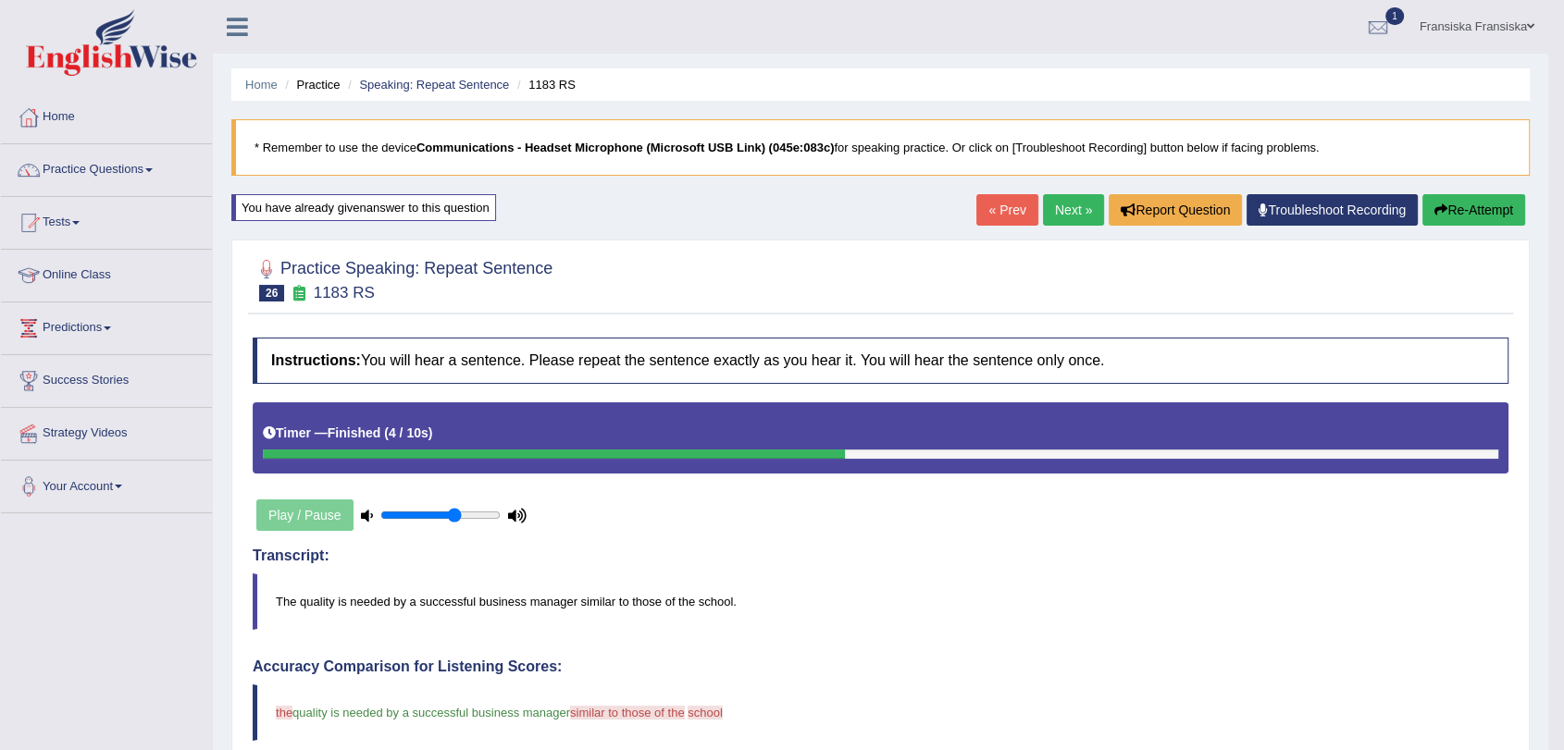
click at [1072, 209] on link "Next »" at bounding box center [1073, 209] width 61 height 31
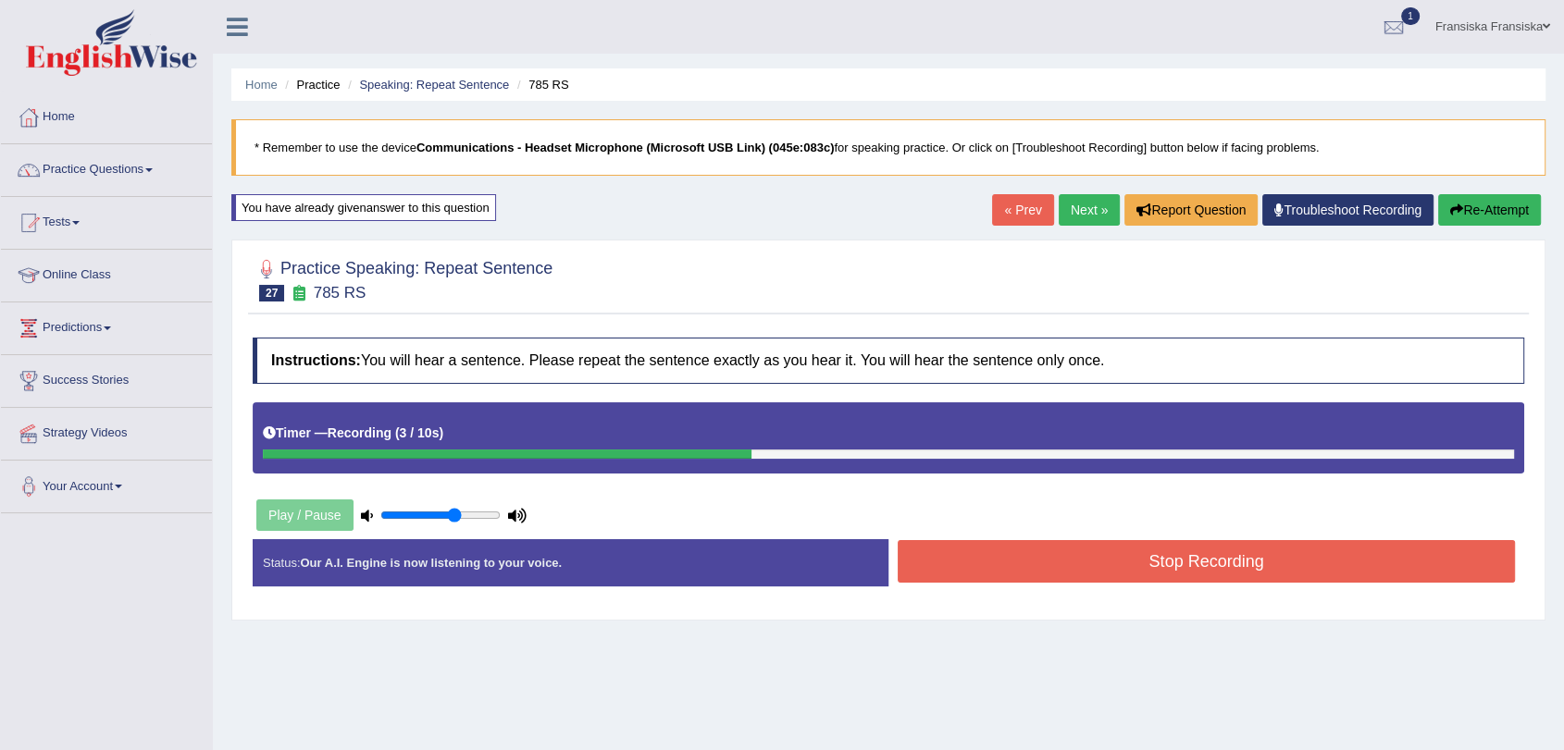
click at [1156, 572] on button "Stop Recording" at bounding box center [1205, 561] width 617 height 43
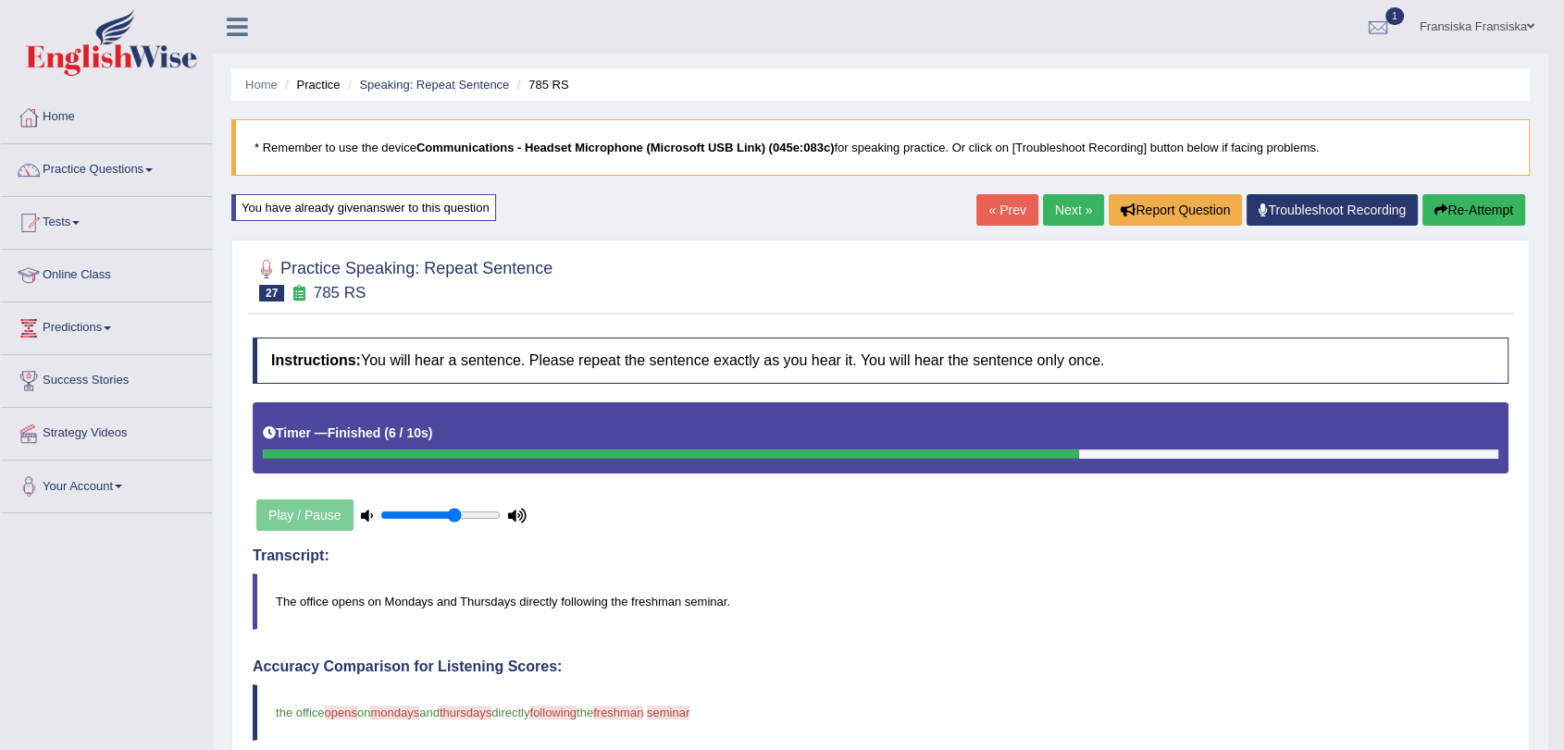
click at [1067, 211] on link "Next »" at bounding box center [1073, 209] width 61 height 31
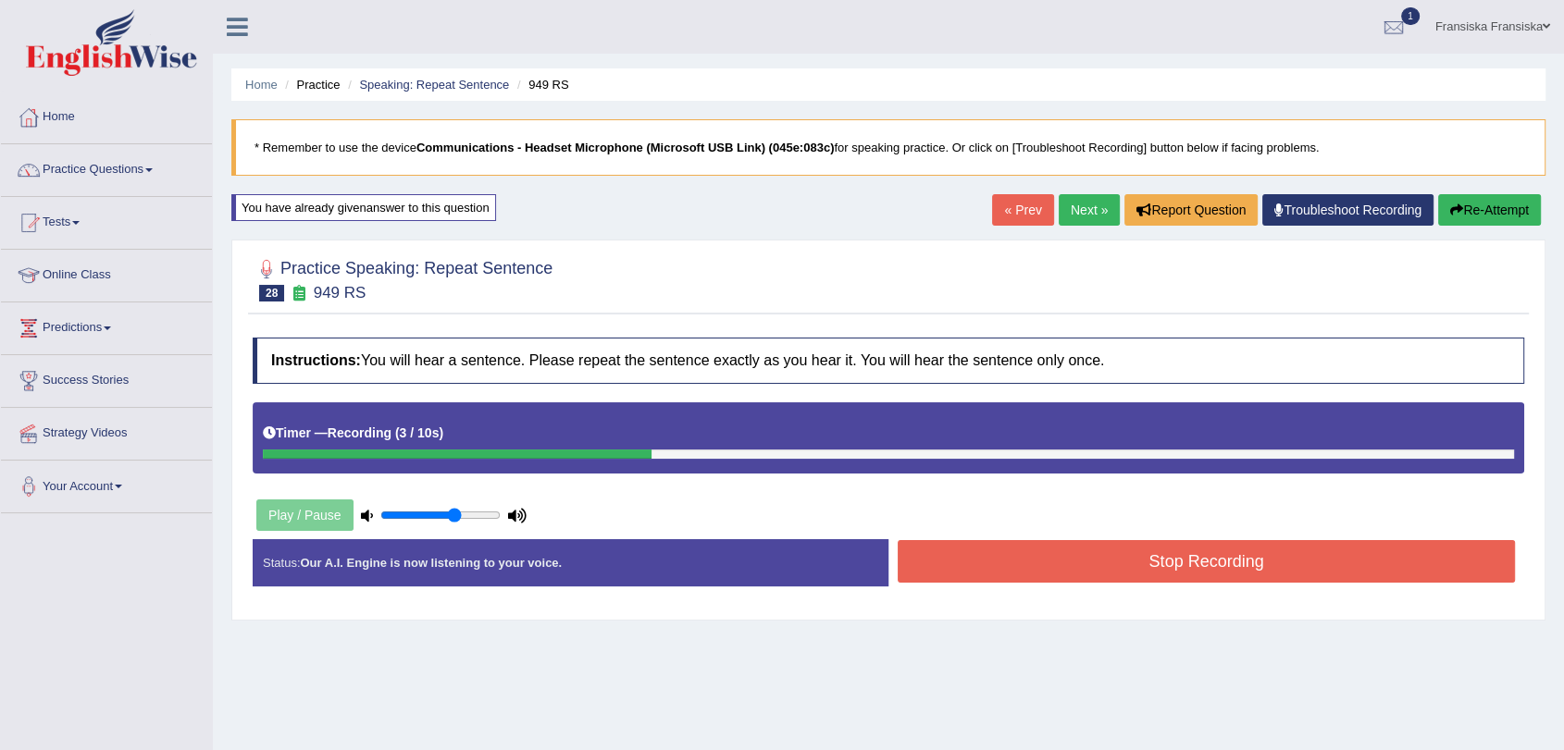
click at [1209, 555] on button "Stop Recording" at bounding box center [1205, 561] width 617 height 43
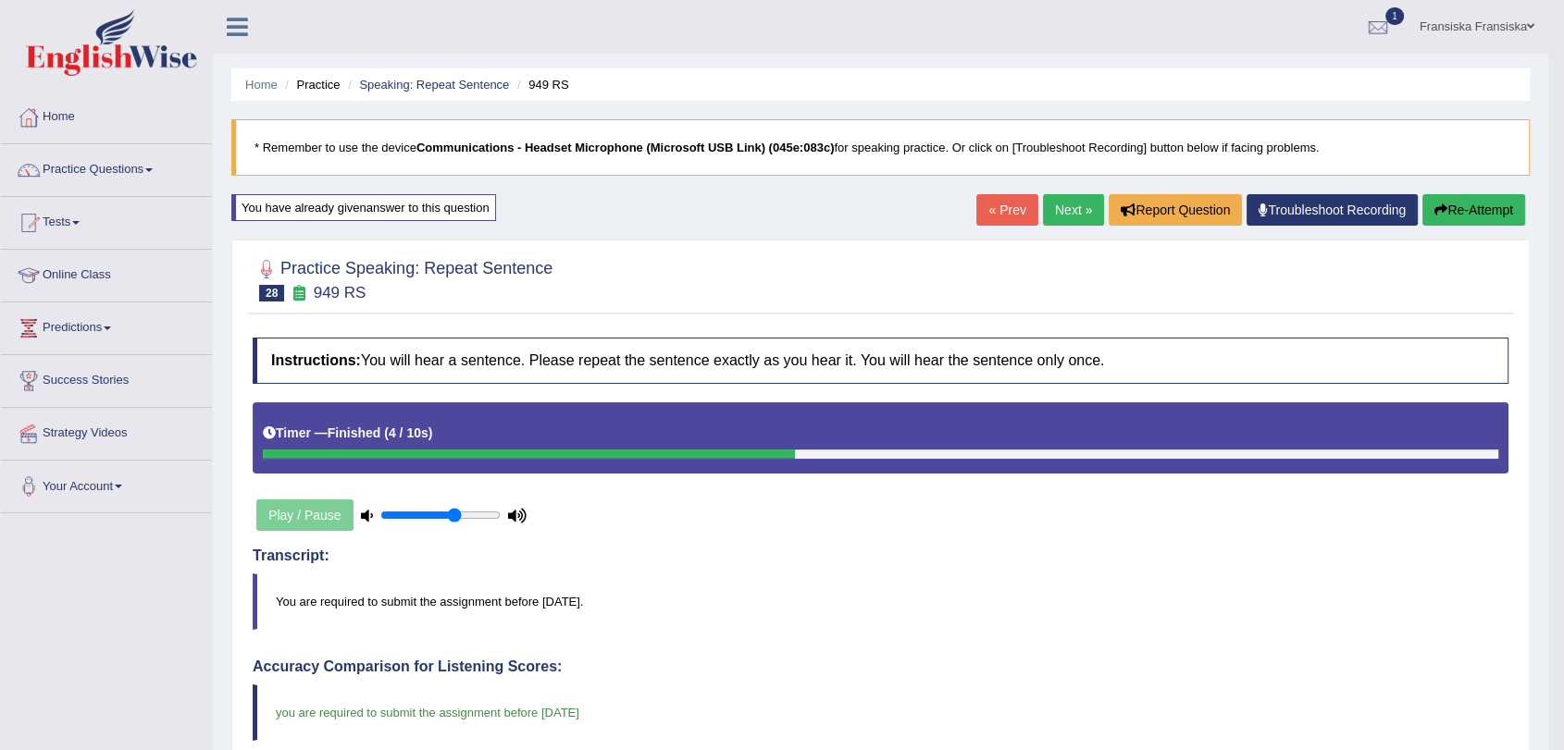
click at [1065, 213] on link "Next »" at bounding box center [1073, 209] width 61 height 31
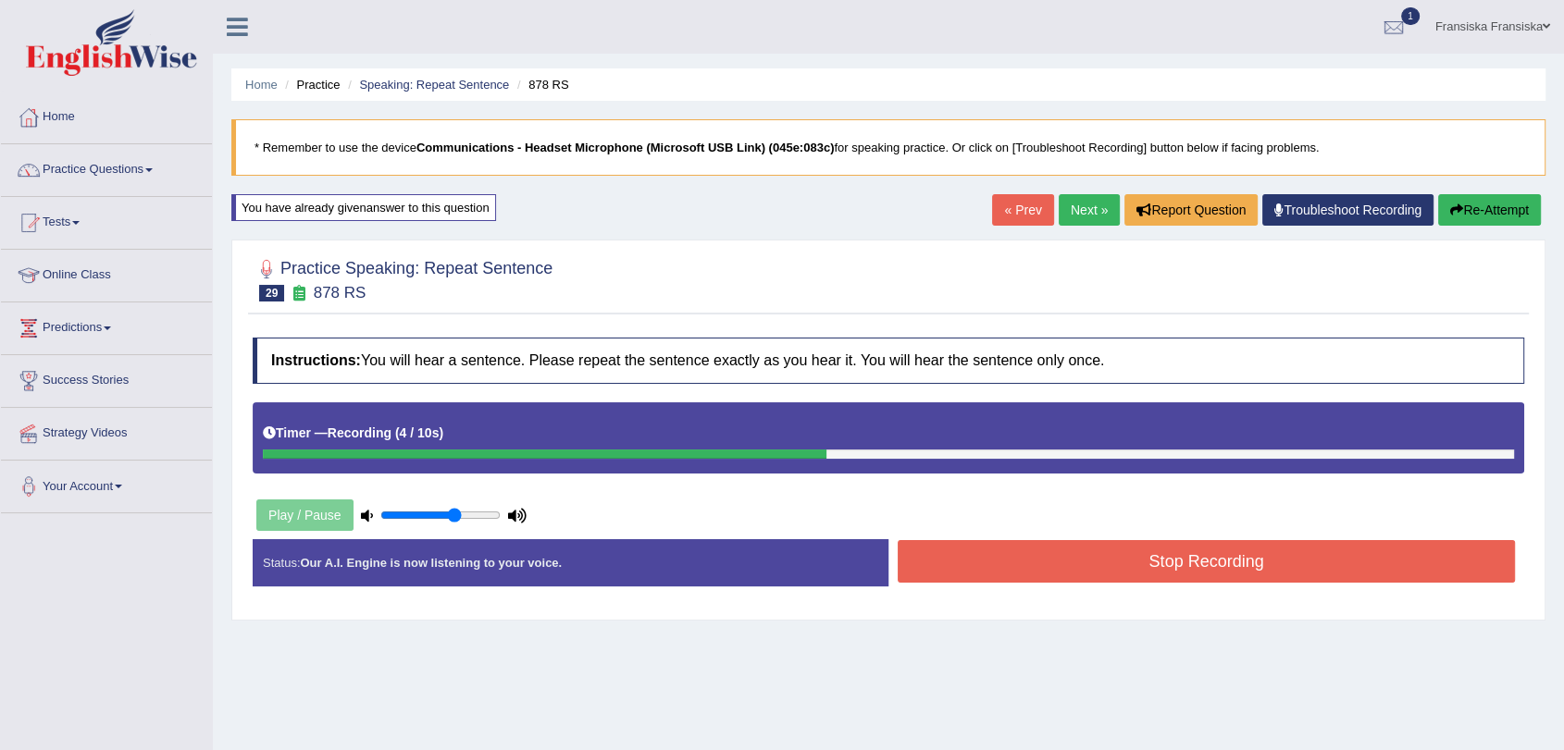
click at [1192, 572] on button "Stop Recording" at bounding box center [1205, 561] width 617 height 43
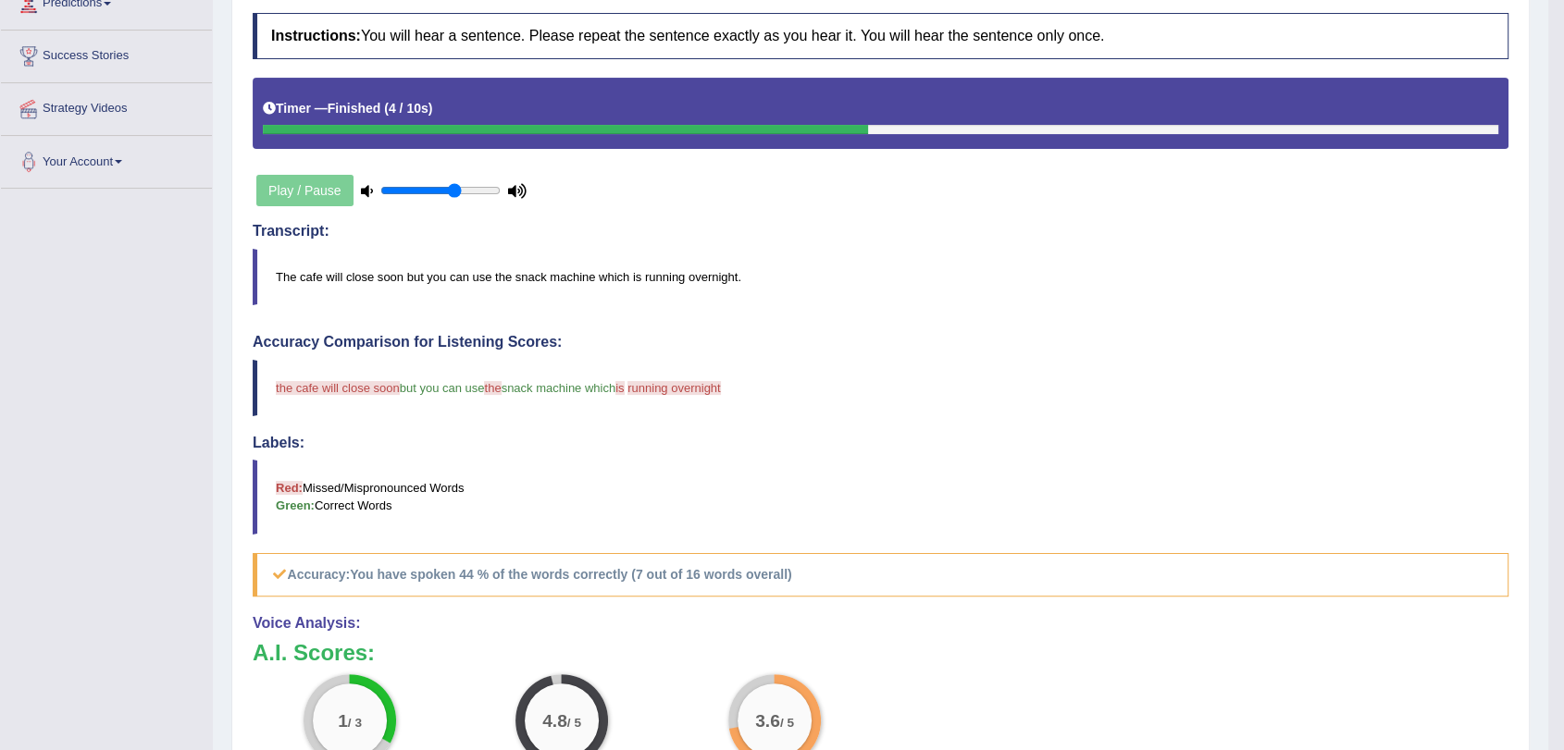
scroll to position [74, 0]
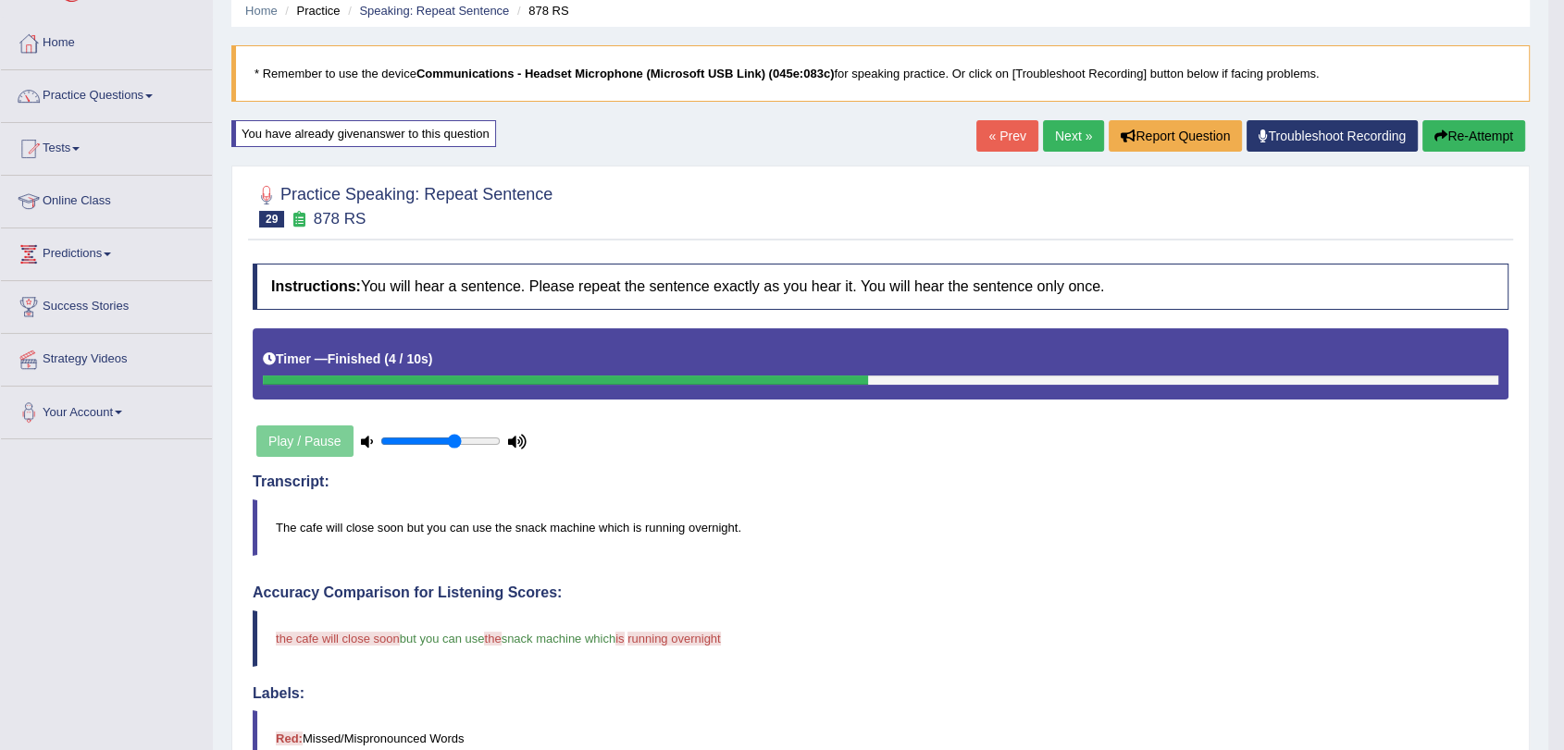
click at [1074, 142] on link "Next »" at bounding box center [1073, 135] width 61 height 31
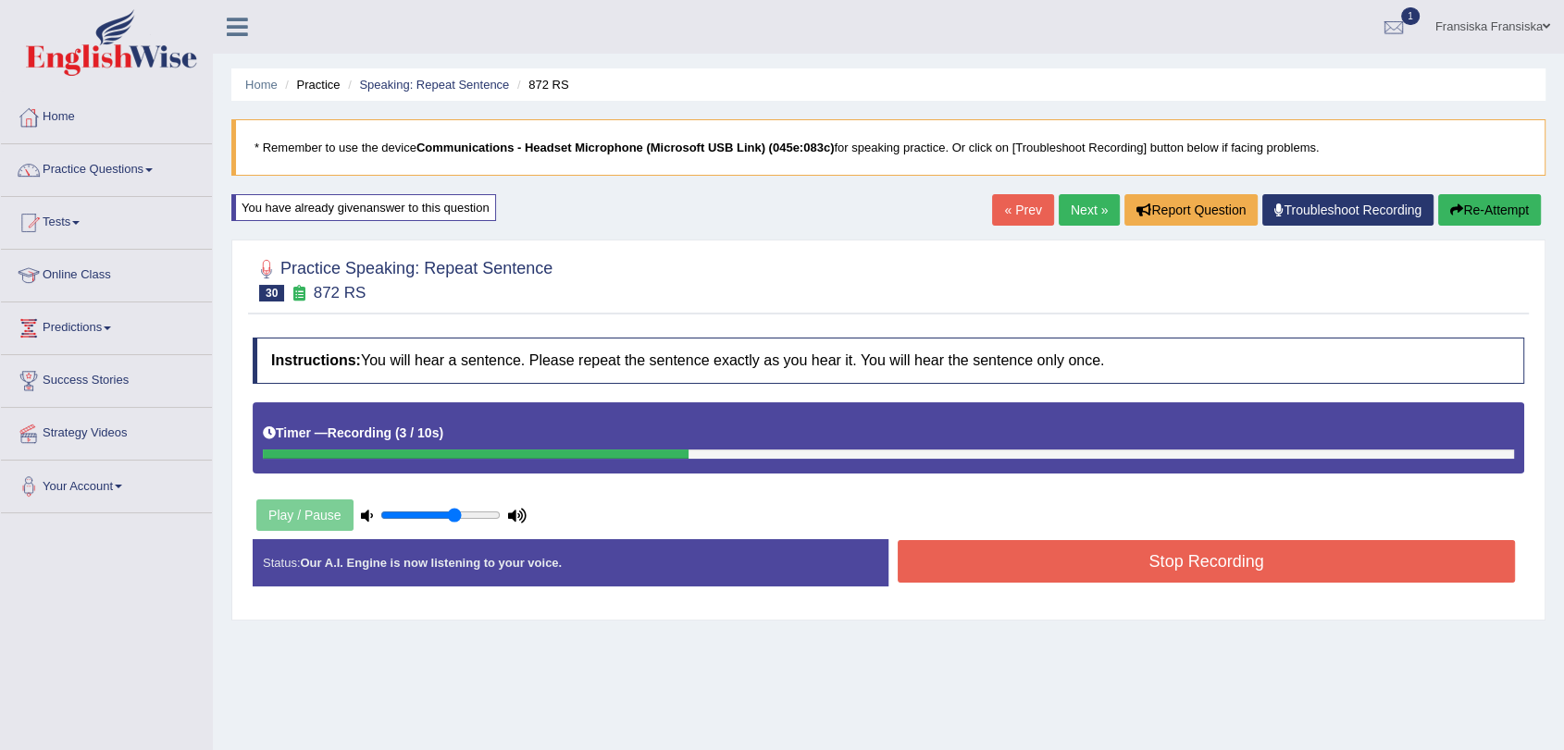
click at [1153, 573] on button "Stop Recording" at bounding box center [1205, 561] width 617 height 43
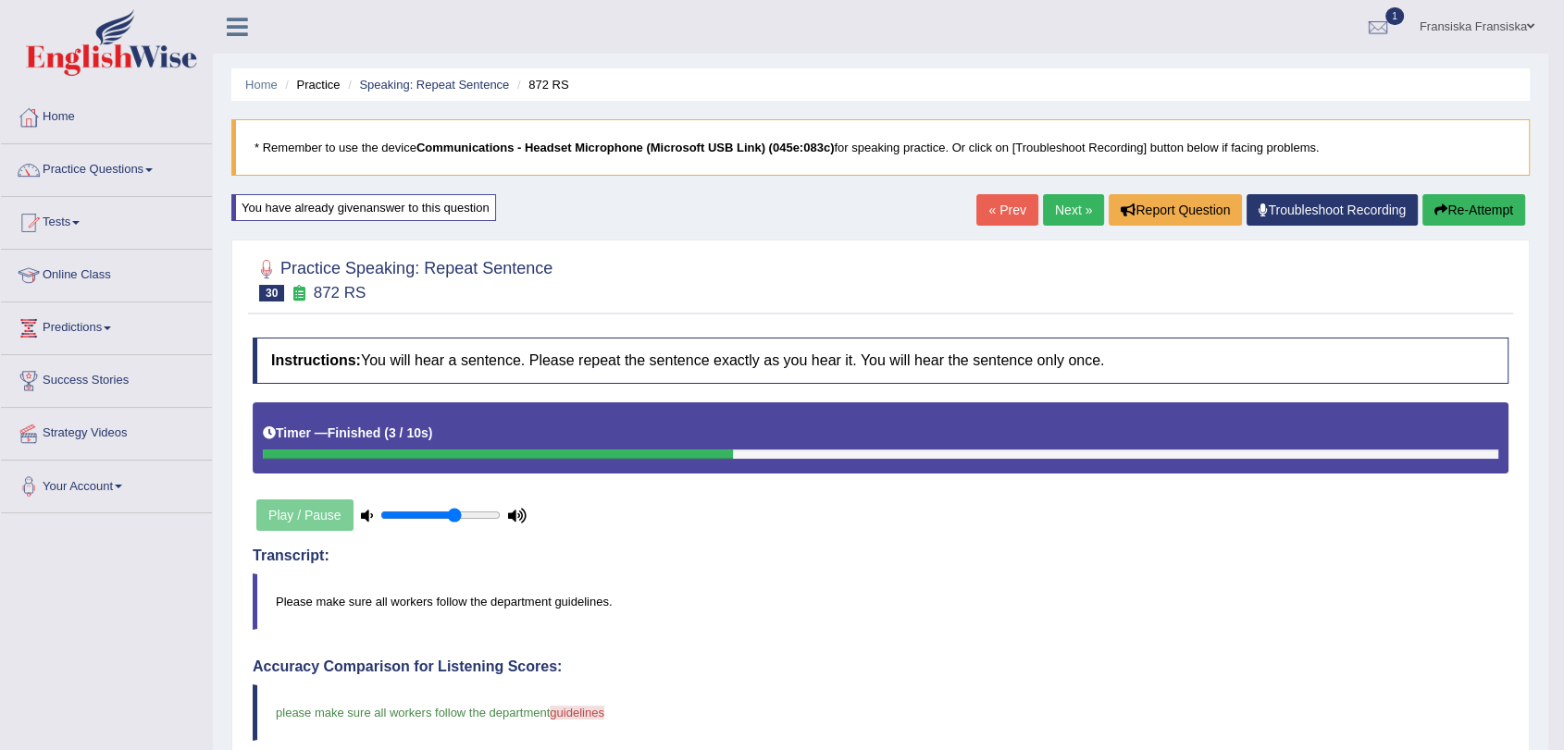
click at [1061, 212] on link "Next »" at bounding box center [1073, 209] width 61 height 31
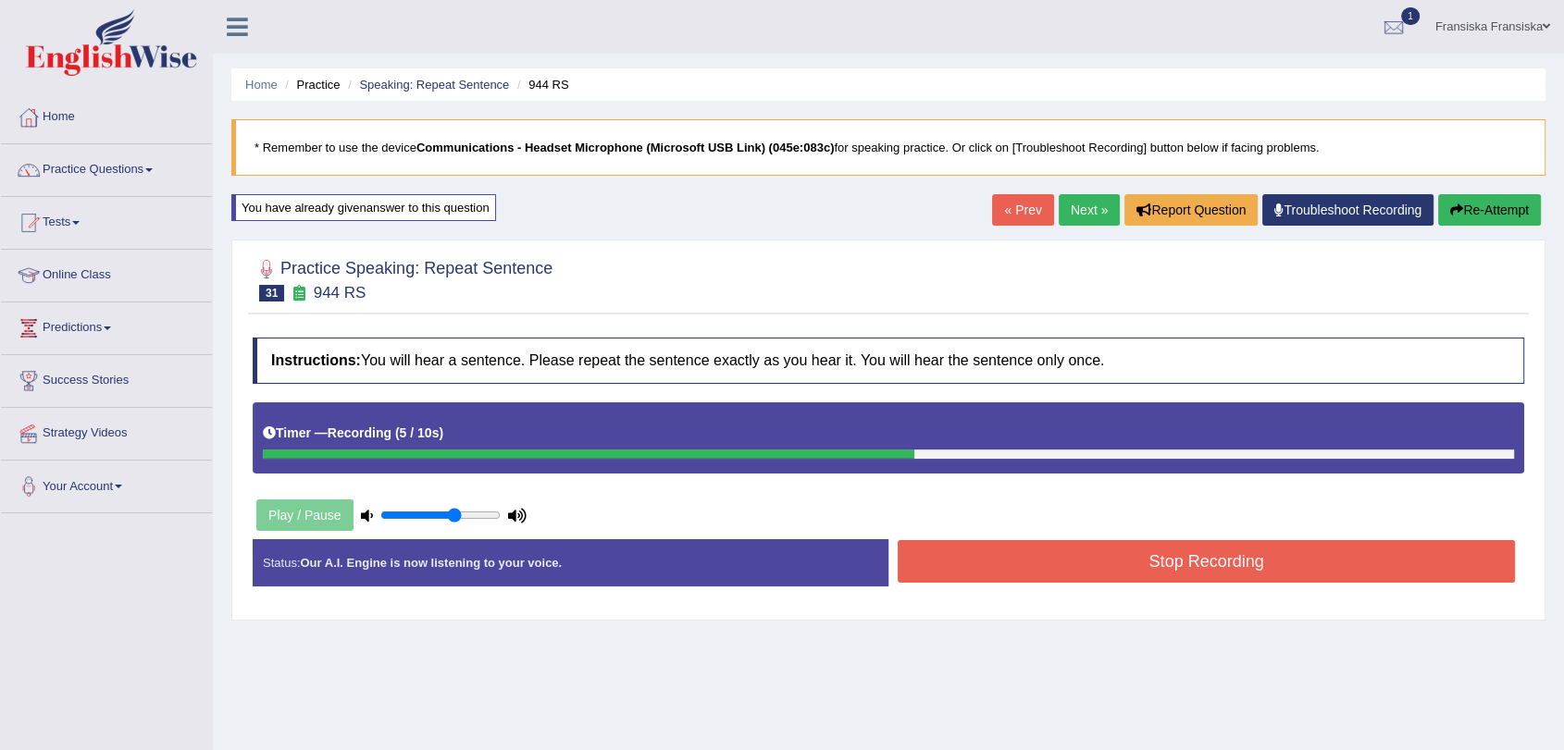
click at [1207, 563] on button "Stop Recording" at bounding box center [1205, 561] width 617 height 43
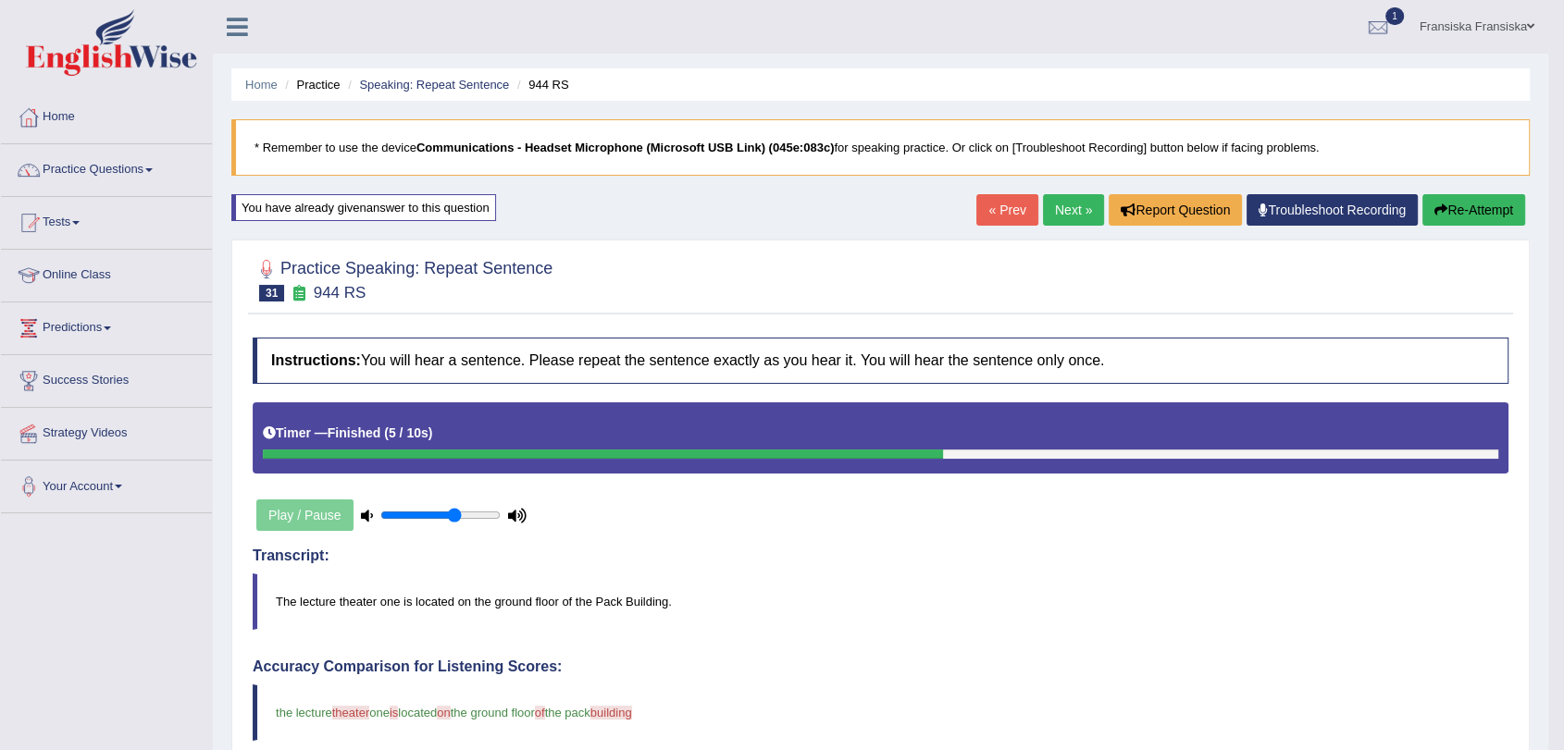
drag, startPoint x: 1052, startPoint y: 211, endPoint x: 1045, endPoint y: 219, distance: 11.1
click at [1052, 211] on link "Next »" at bounding box center [1073, 209] width 61 height 31
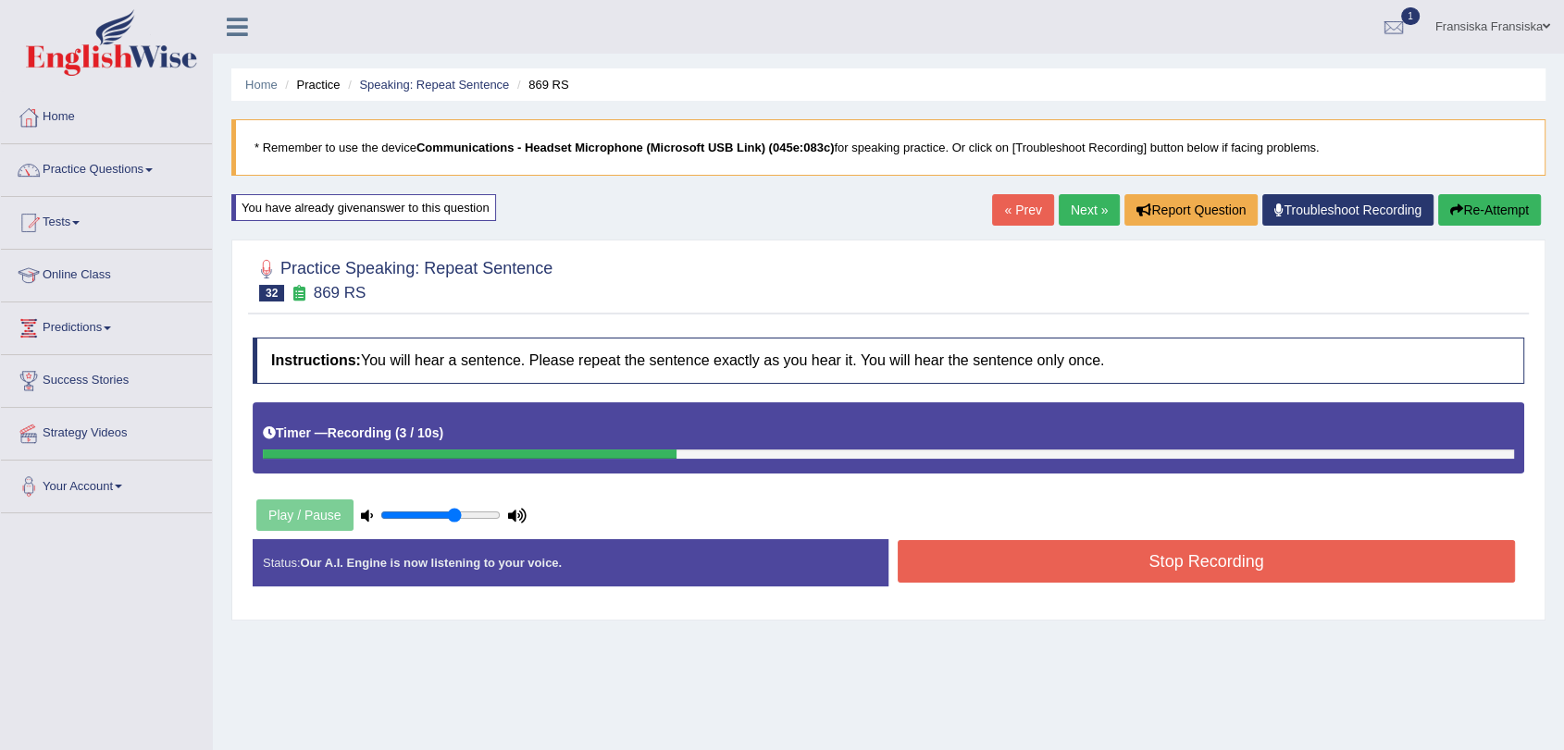
click at [1196, 564] on button "Stop Recording" at bounding box center [1205, 561] width 617 height 43
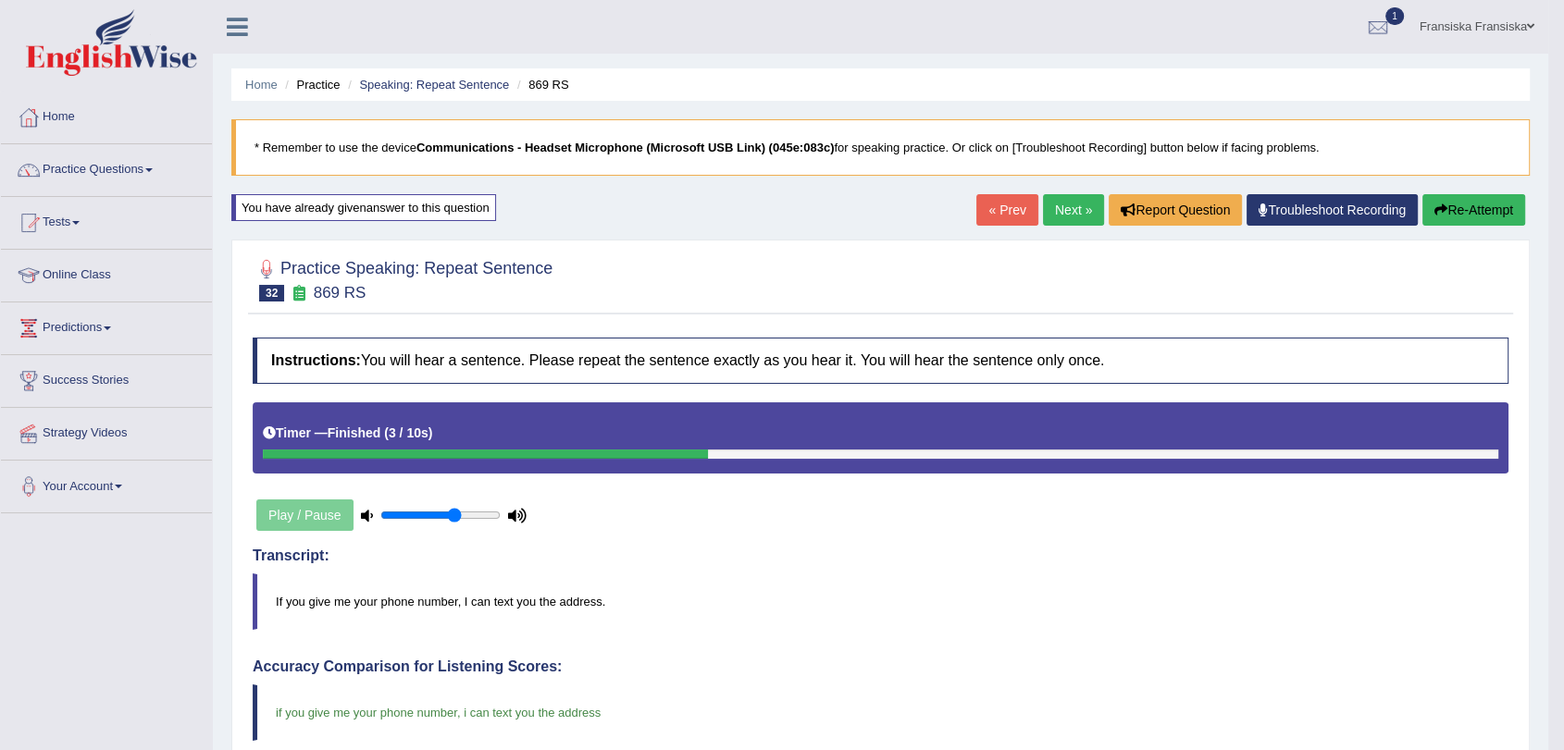
click at [1075, 202] on link "Next »" at bounding box center [1073, 209] width 61 height 31
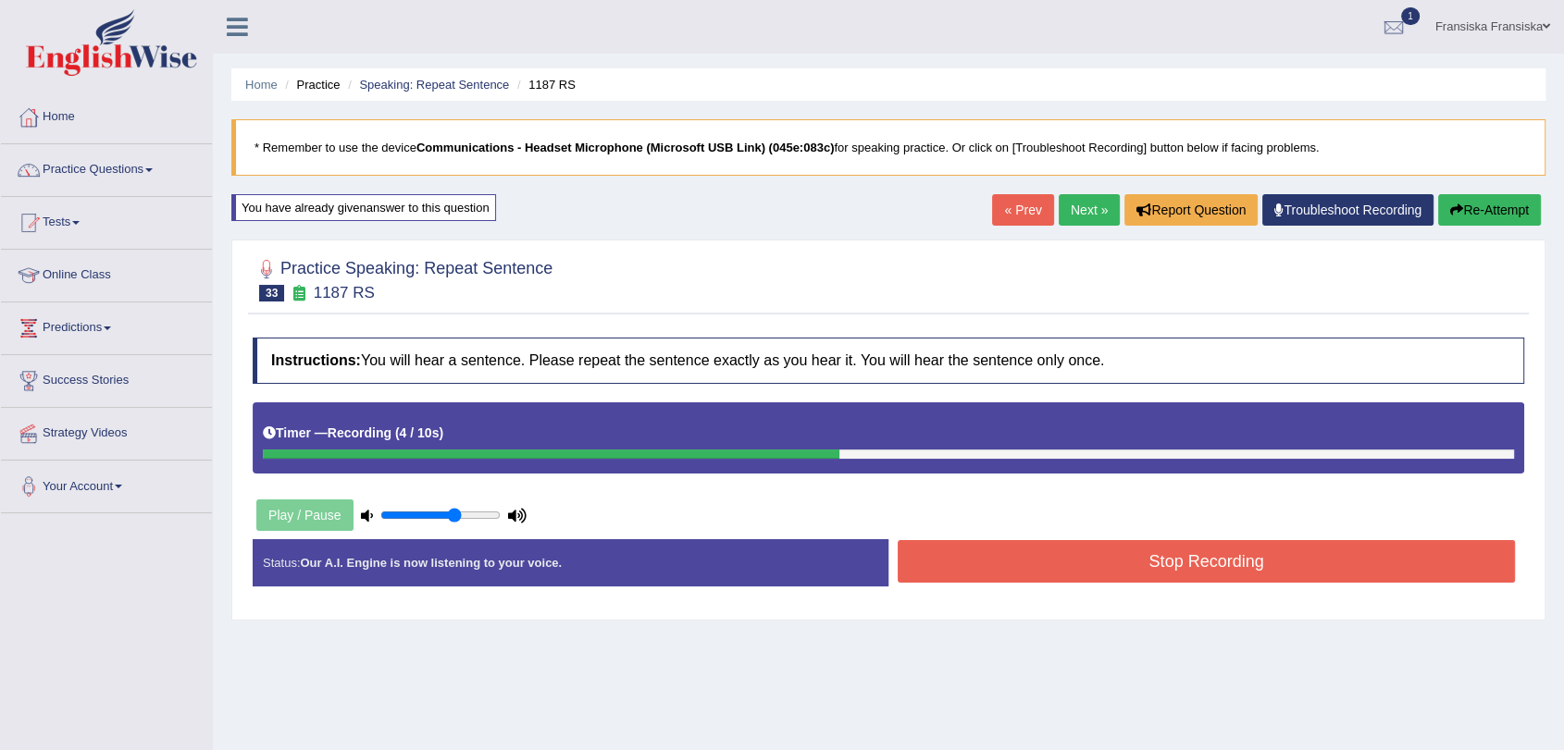
click at [1207, 552] on button "Stop Recording" at bounding box center [1205, 561] width 617 height 43
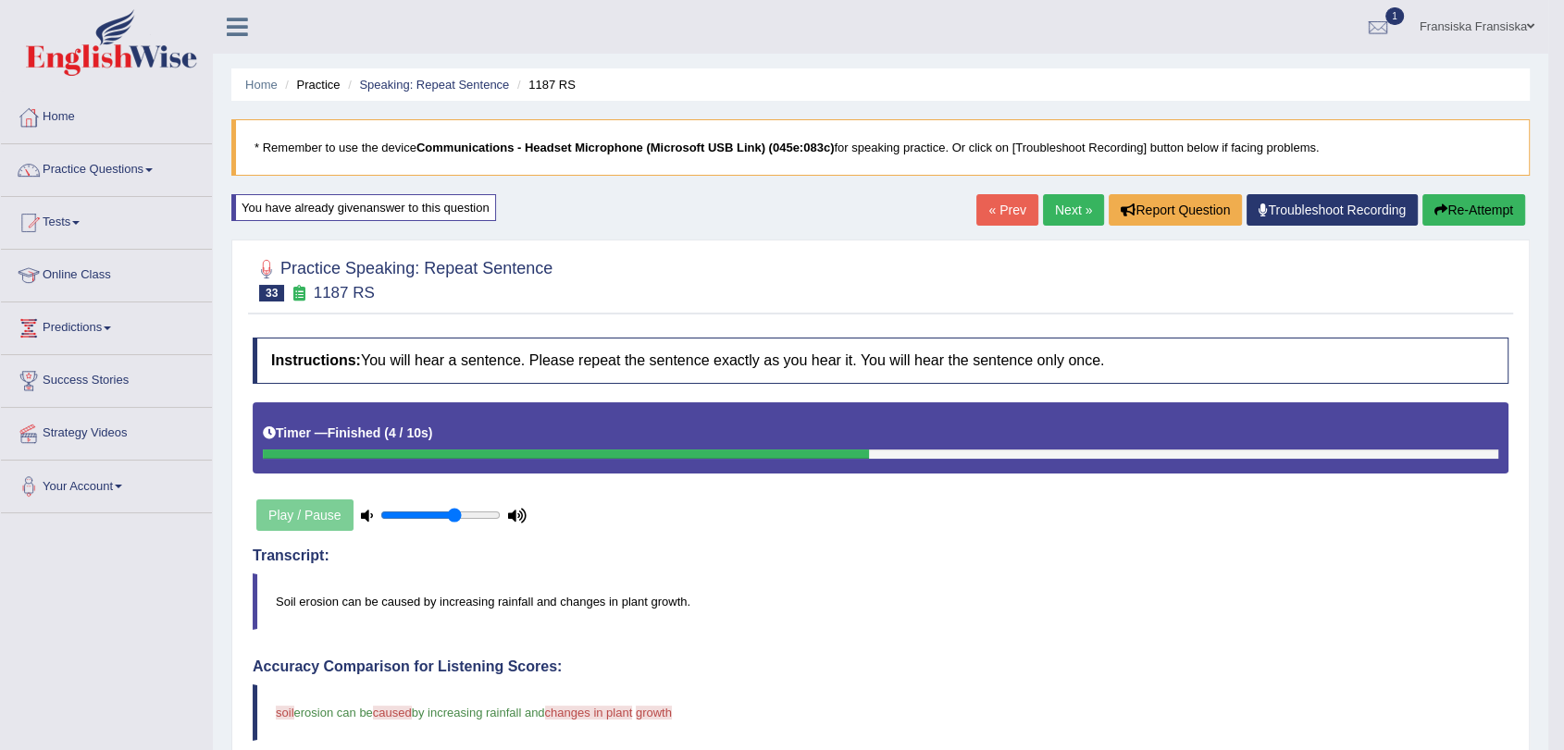
click at [1071, 204] on link "Next »" at bounding box center [1073, 209] width 61 height 31
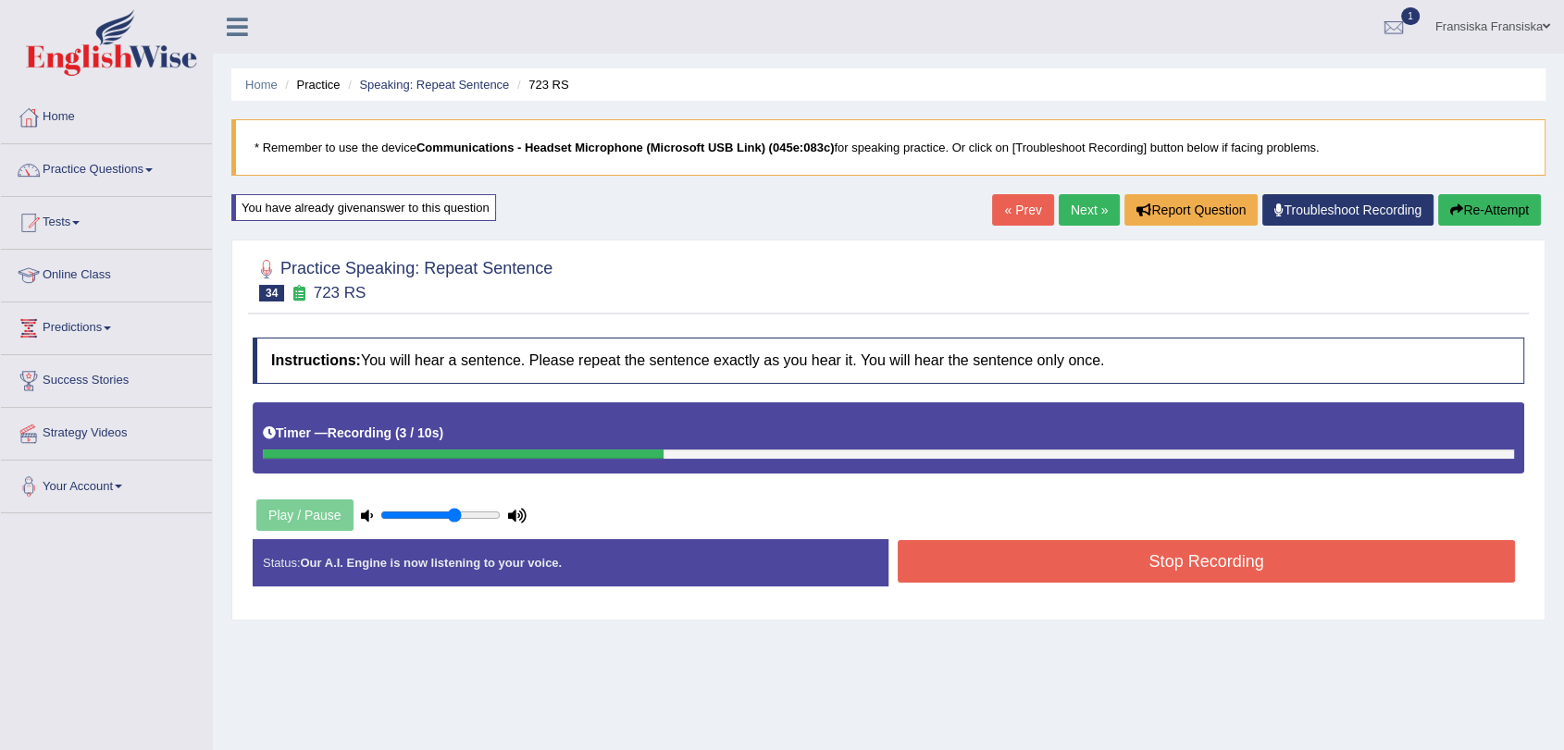
click at [1157, 572] on button "Stop Recording" at bounding box center [1205, 561] width 617 height 43
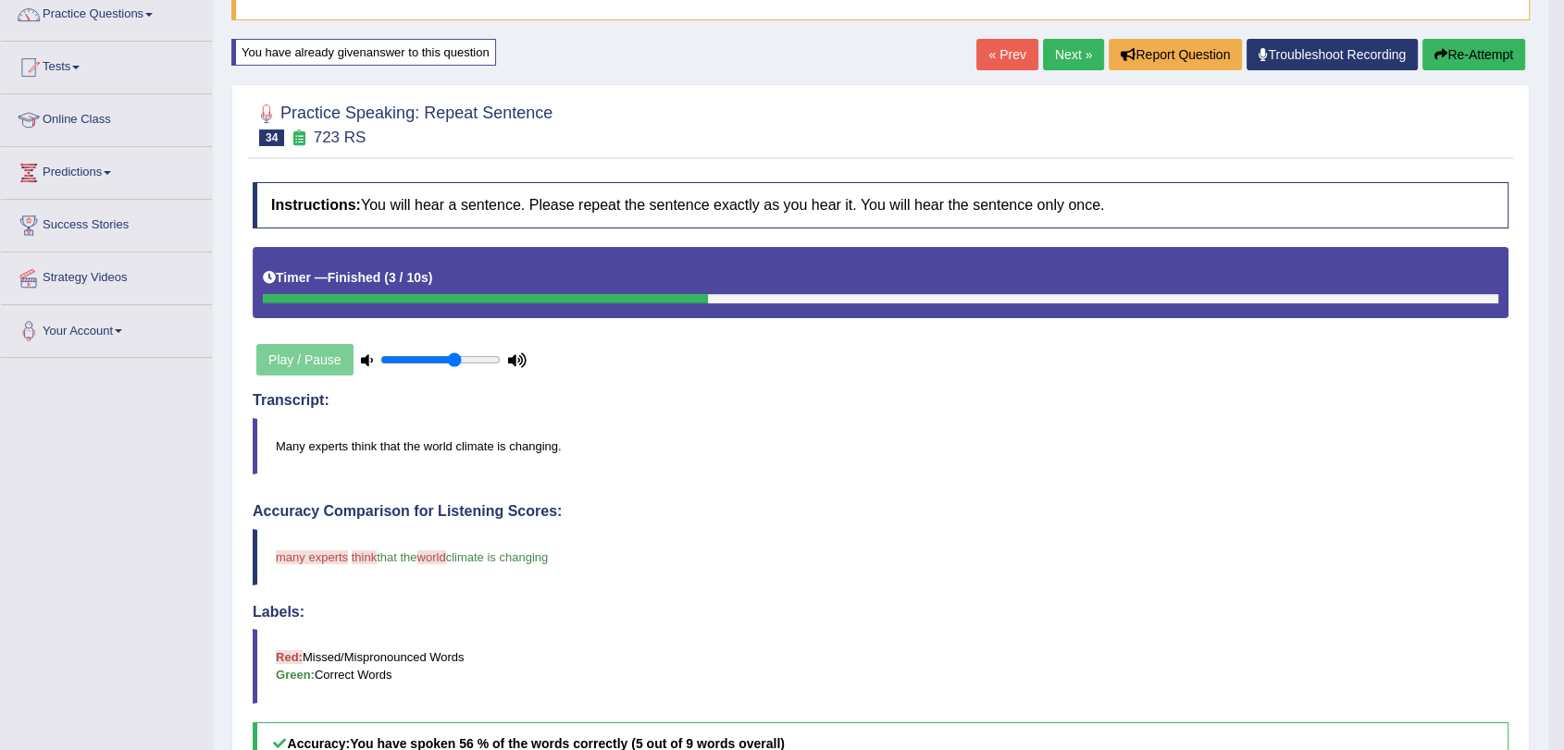
scroll to position [74, 0]
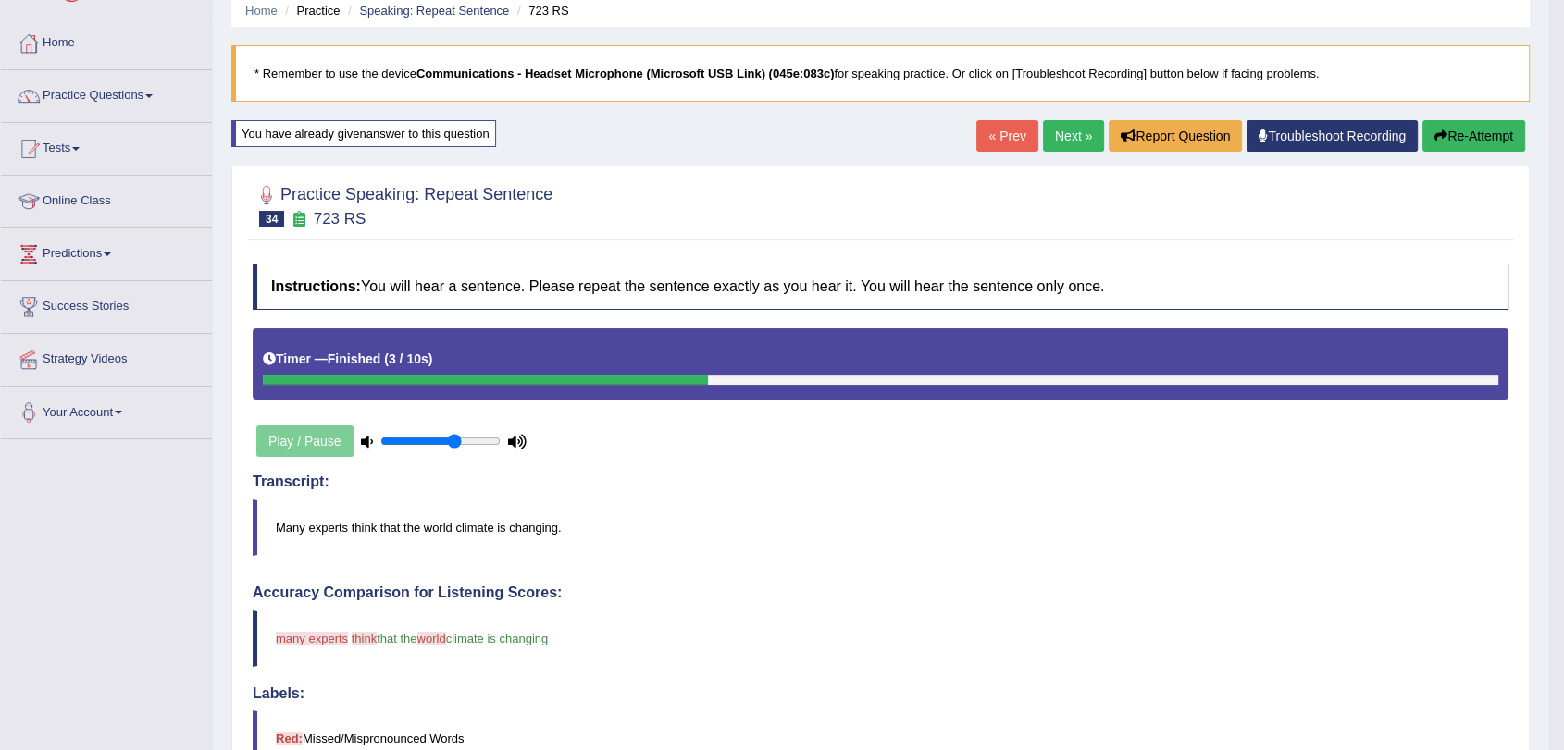
click at [1067, 139] on link "Next »" at bounding box center [1073, 135] width 61 height 31
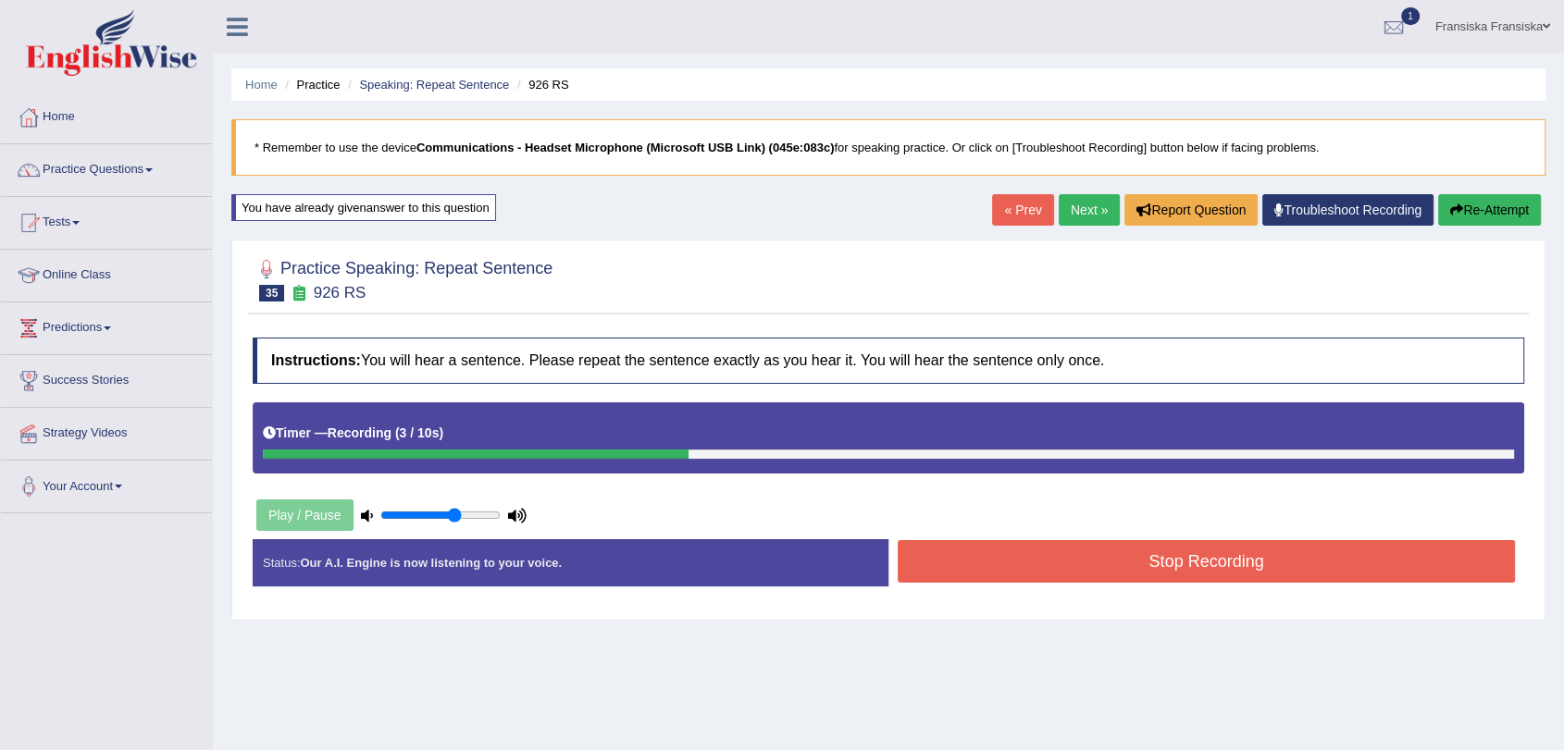
click at [1179, 551] on button "Stop Recording" at bounding box center [1205, 561] width 617 height 43
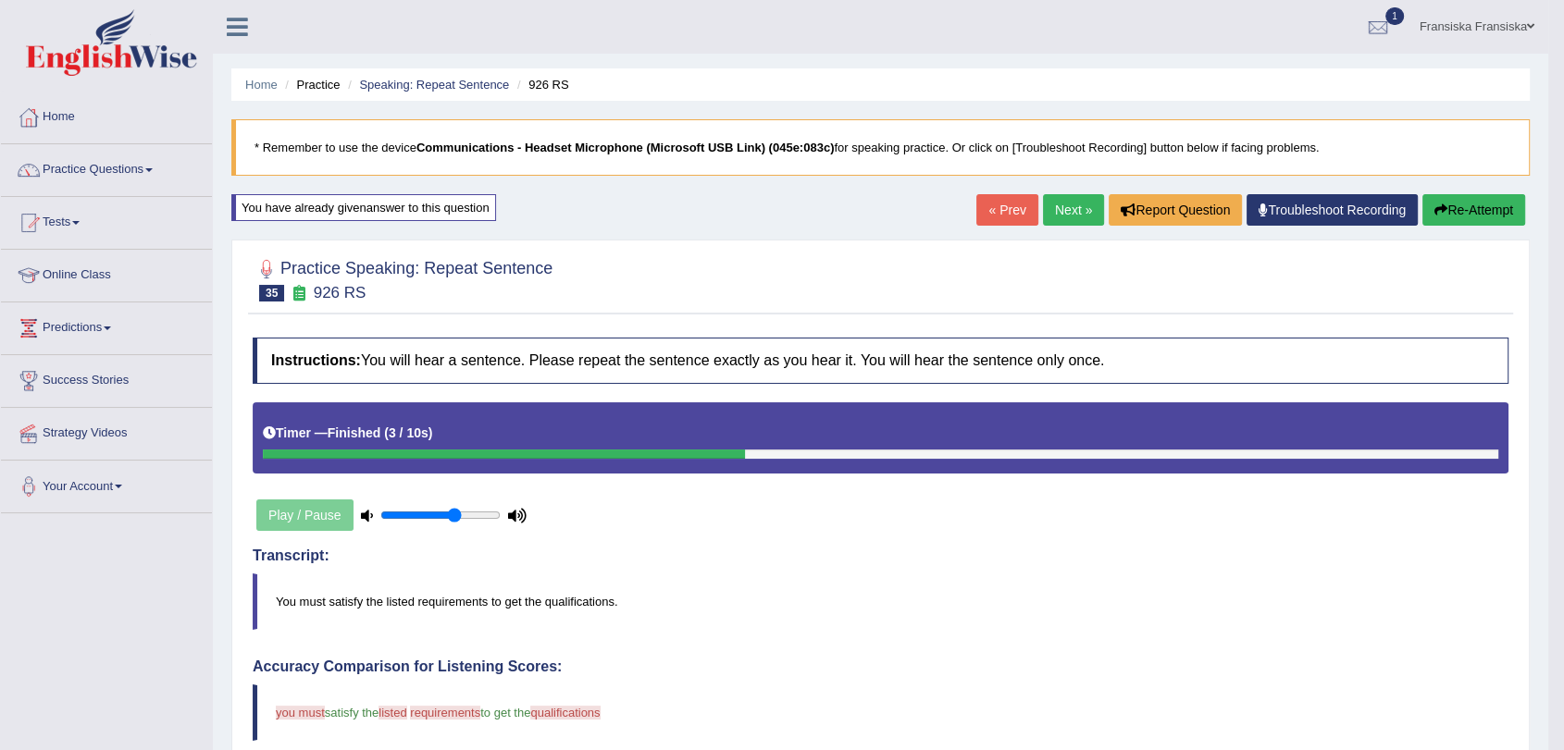
click at [1052, 209] on link "Next »" at bounding box center [1073, 209] width 61 height 31
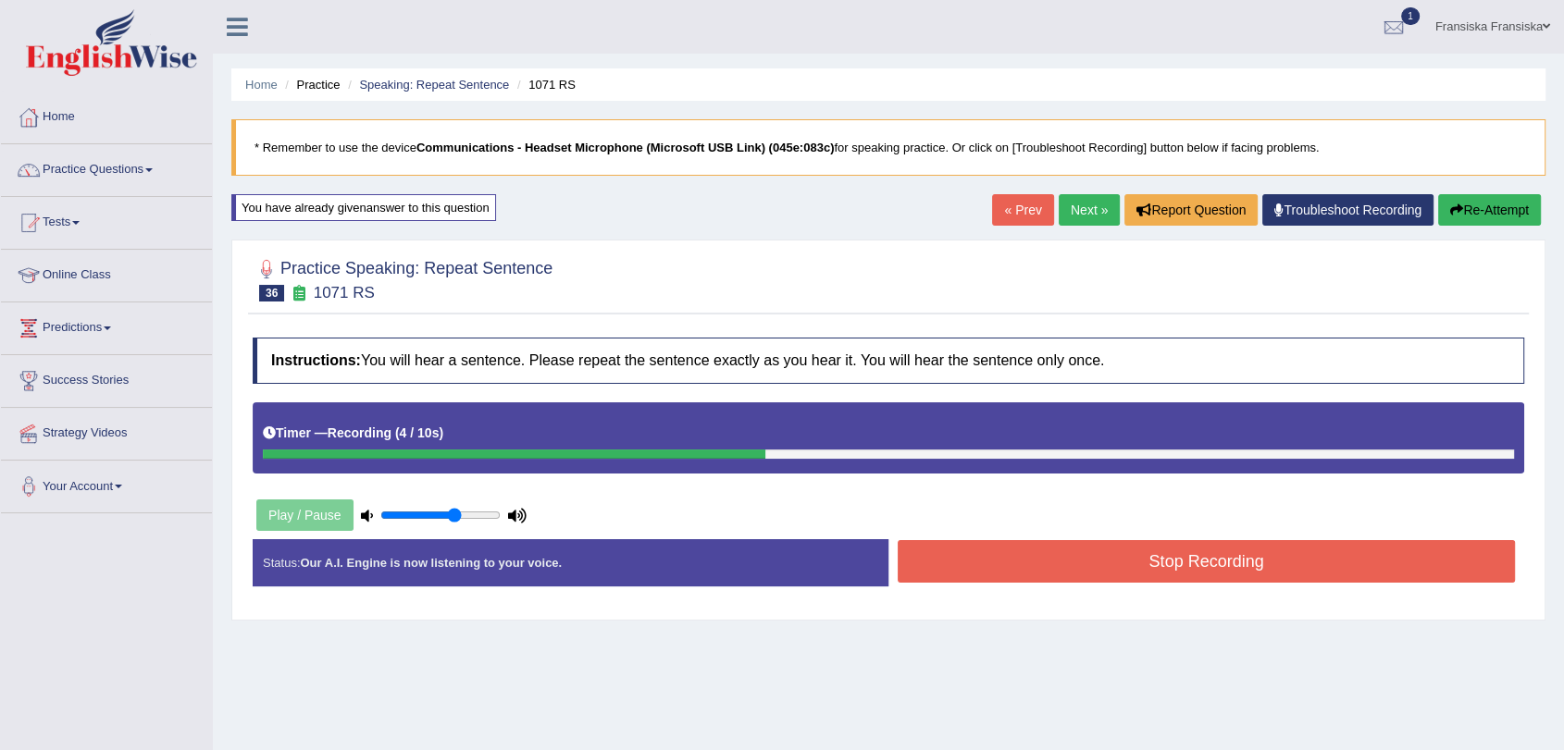
click at [1231, 558] on button "Stop Recording" at bounding box center [1205, 561] width 617 height 43
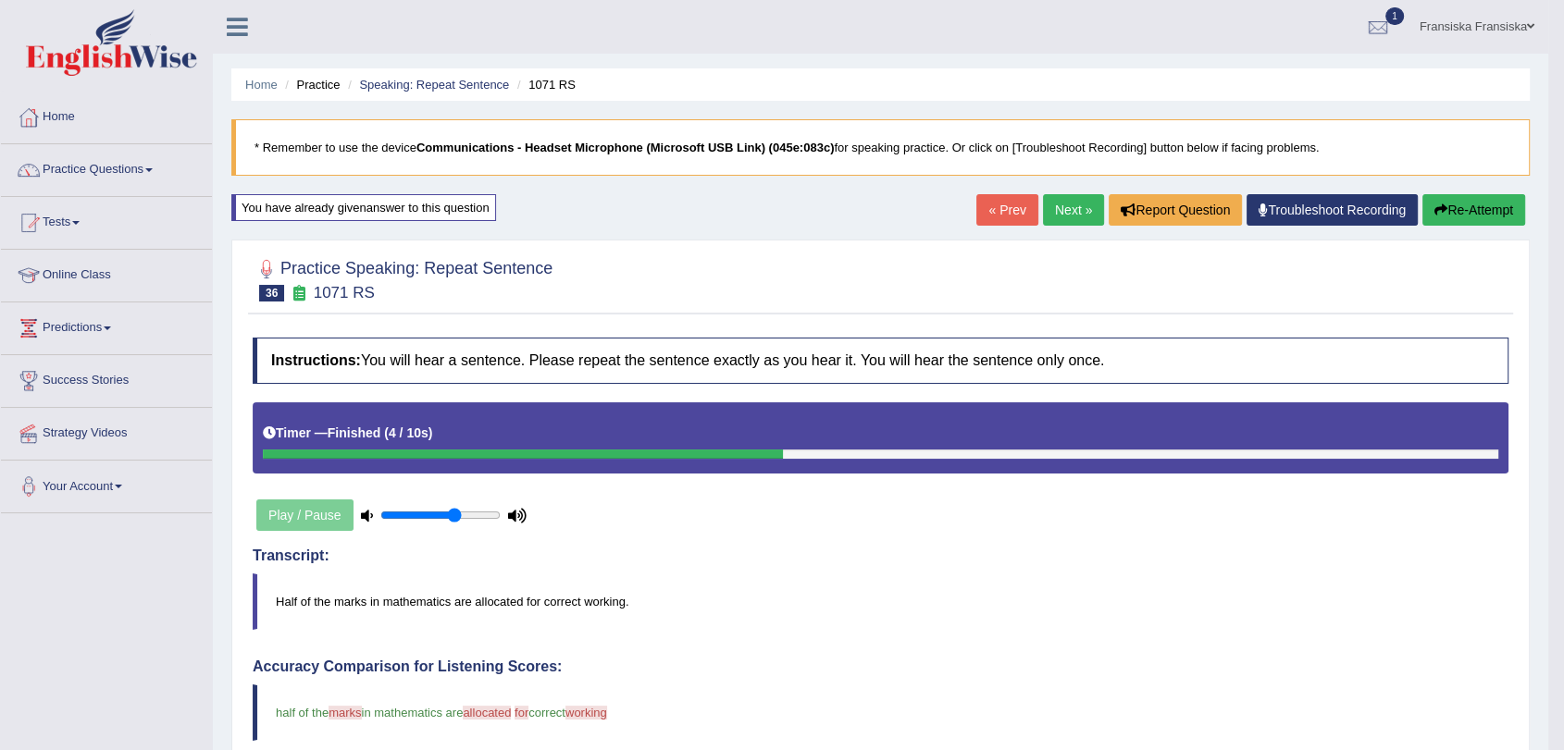
click at [1088, 196] on link "Next »" at bounding box center [1073, 209] width 61 height 31
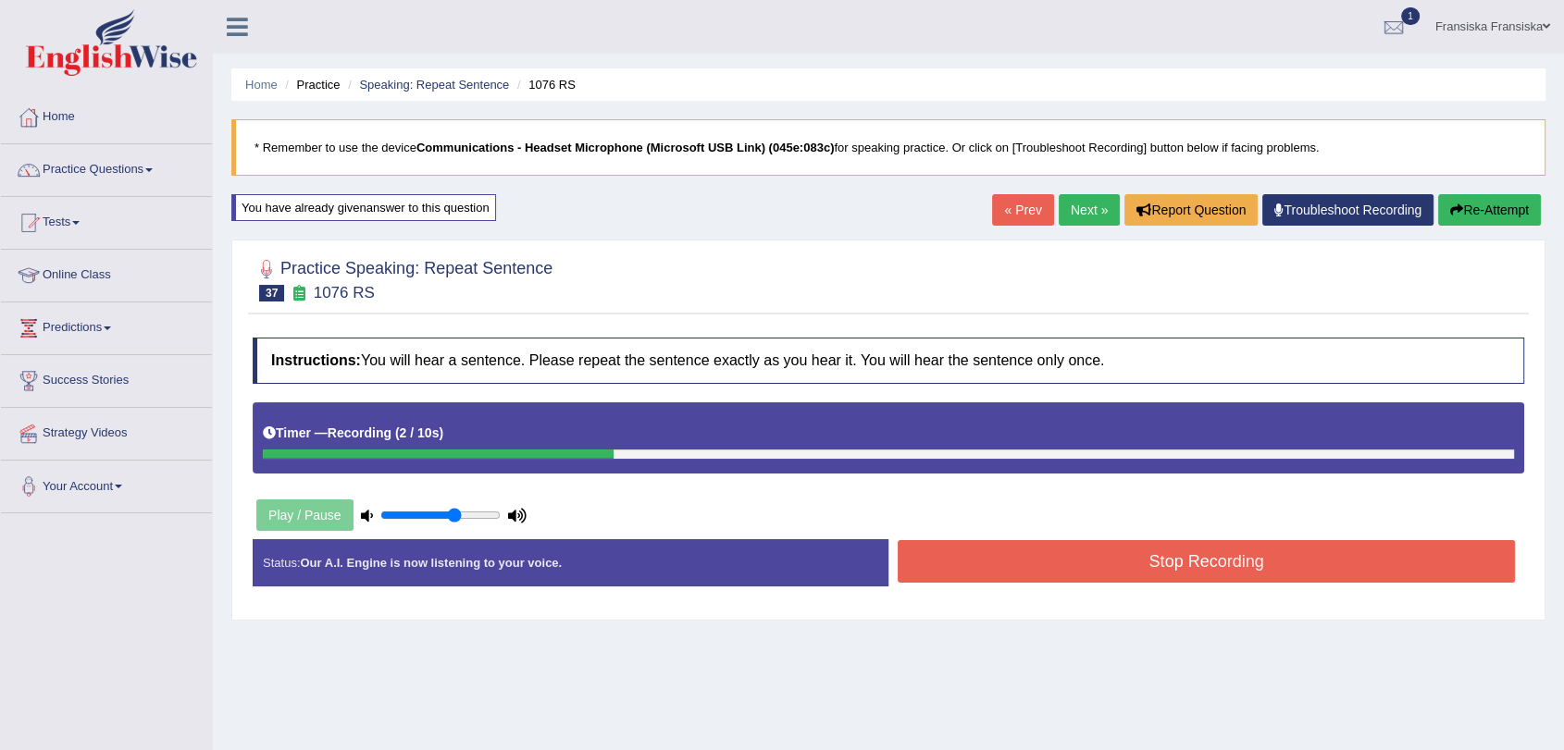
click at [1232, 574] on button "Stop Recording" at bounding box center [1205, 561] width 617 height 43
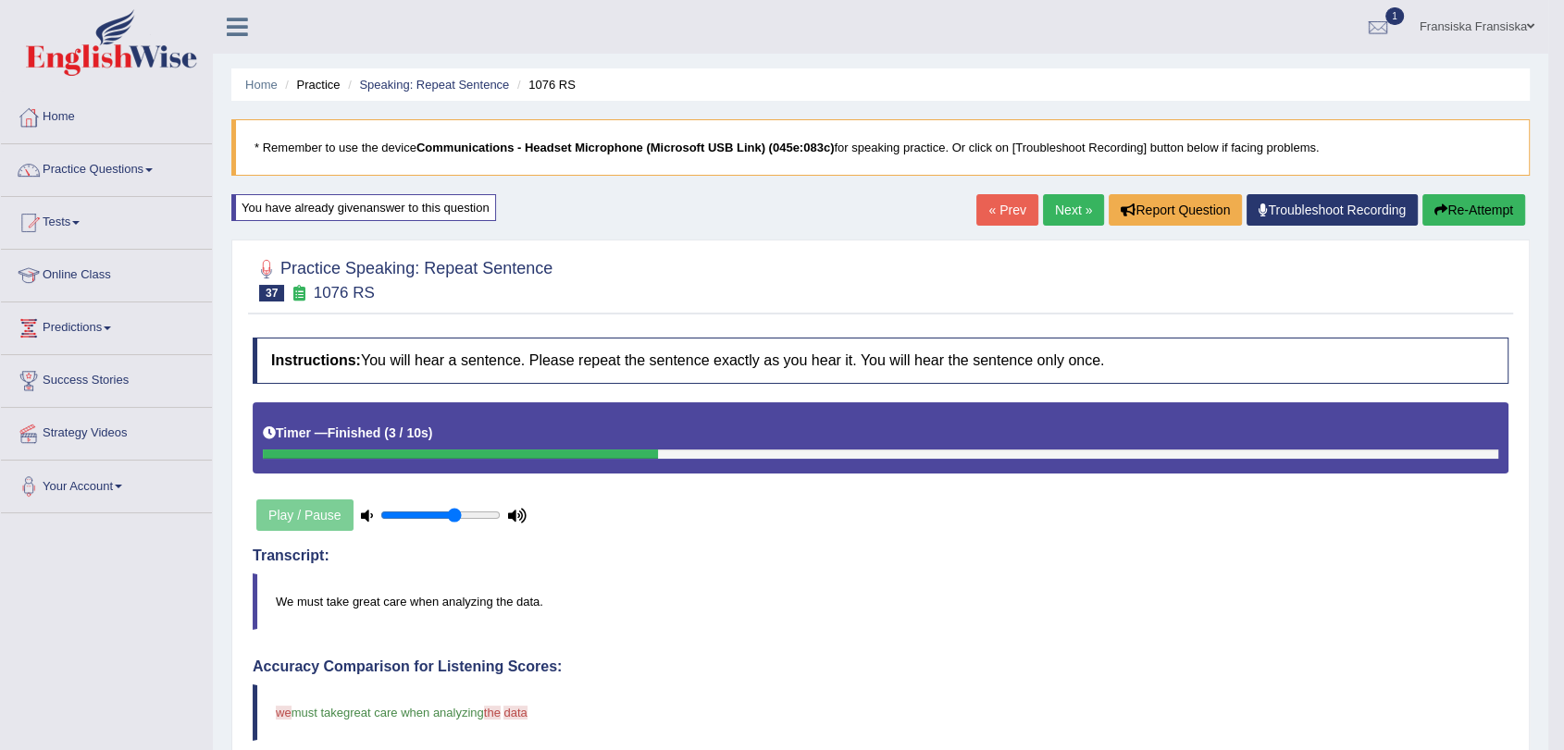
click at [1060, 211] on link "Next »" at bounding box center [1073, 209] width 61 height 31
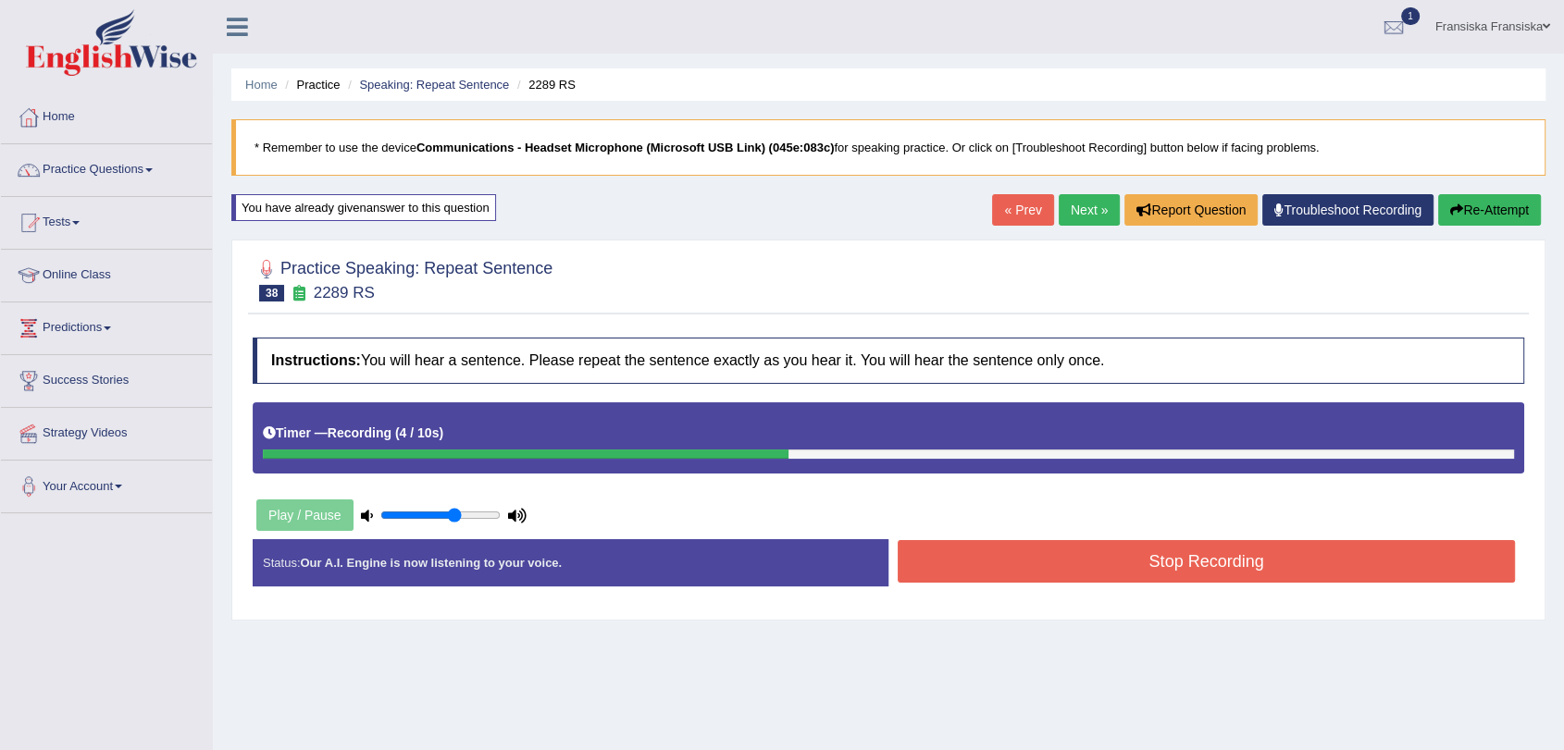
click at [1207, 546] on button "Stop Recording" at bounding box center [1205, 561] width 617 height 43
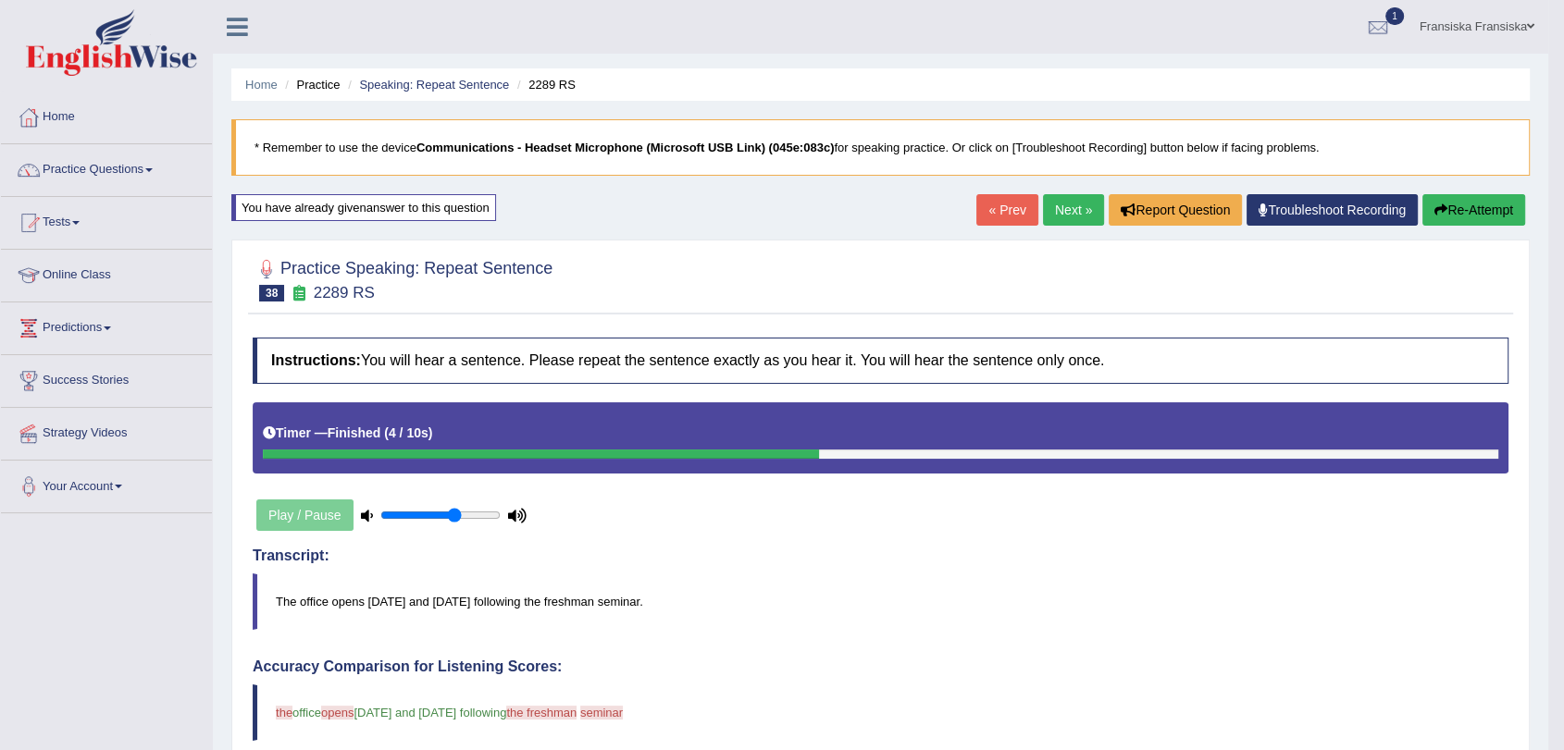
click at [1081, 203] on link "Next »" at bounding box center [1073, 209] width 61 height 31
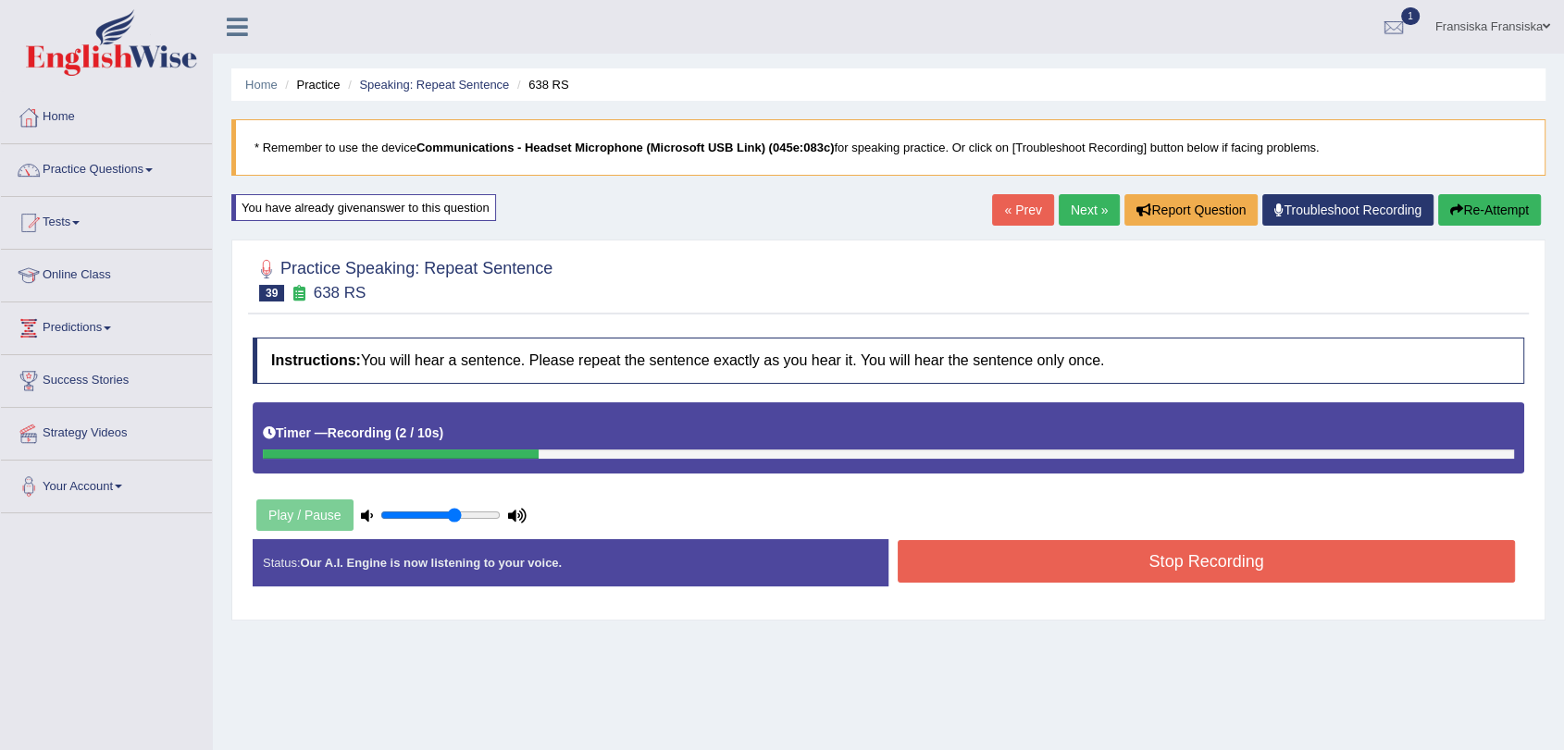
click at [1134, 551] on button "Stop Recording" at bounding box center [1205, 561] width 617 height 43
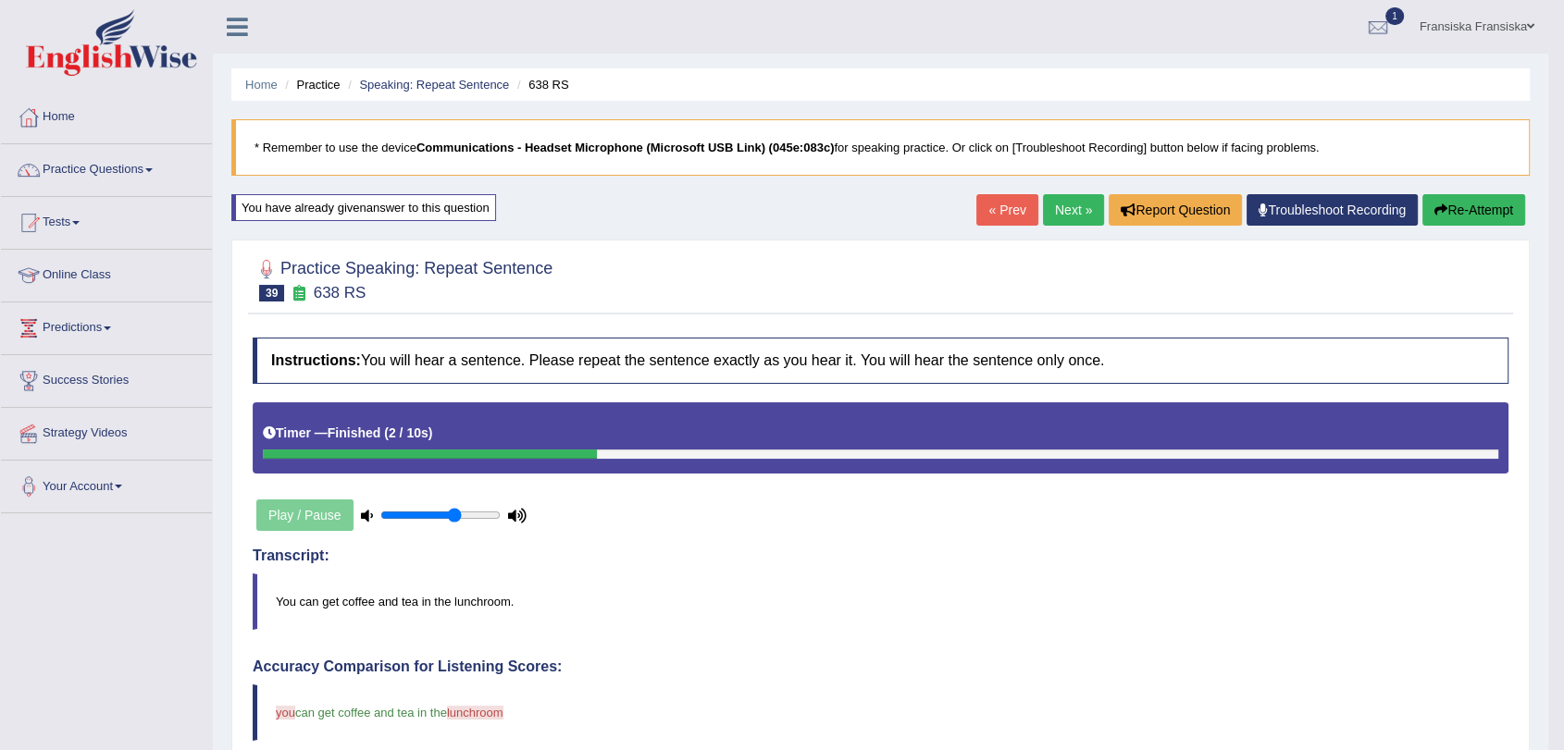
click at [1058, 218] on link "Next »" at bounding box center [1073, 209] width 61 height 31
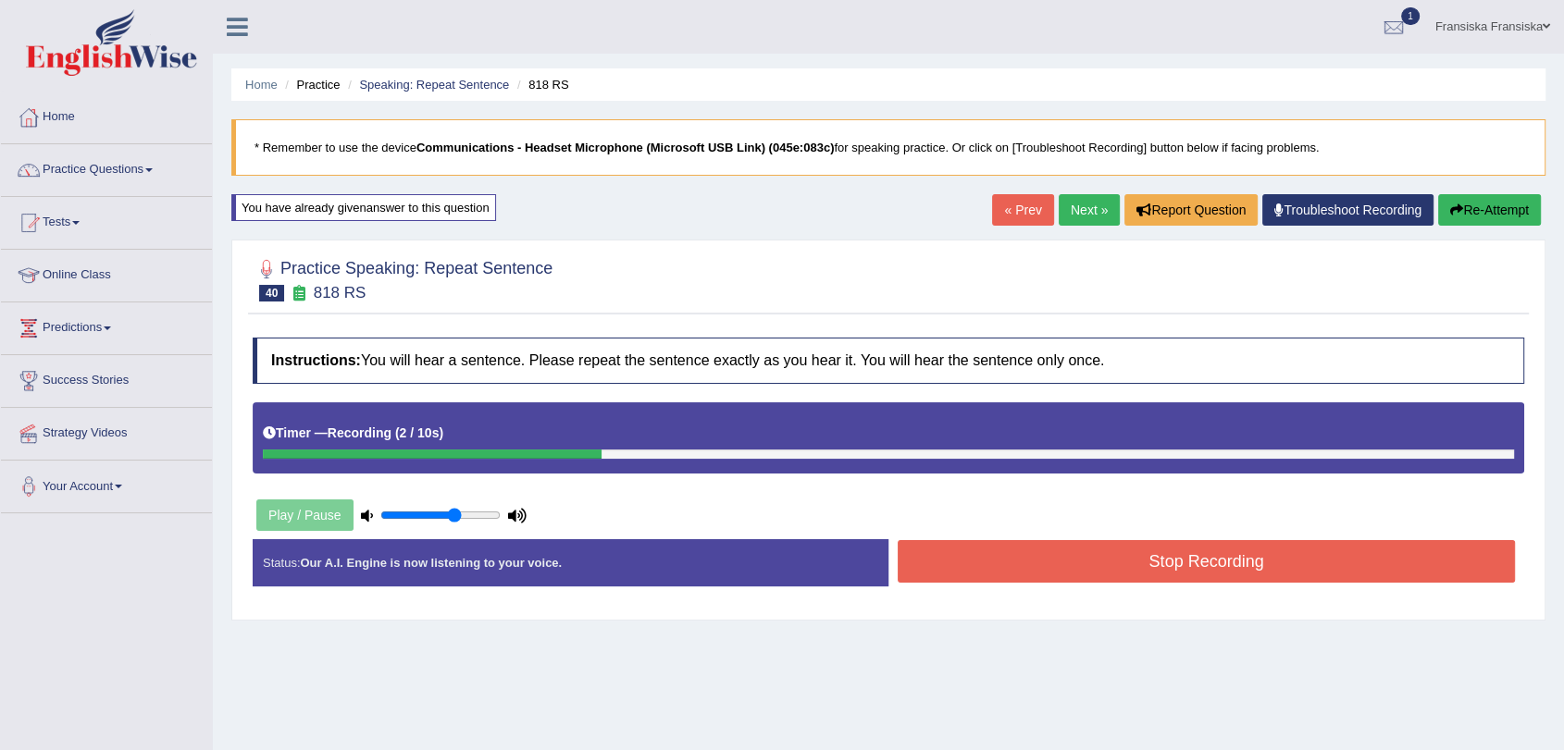
click at [1177, 561] on button "Stop Recording" at bounding box center [1205, 561] width 617 height 43
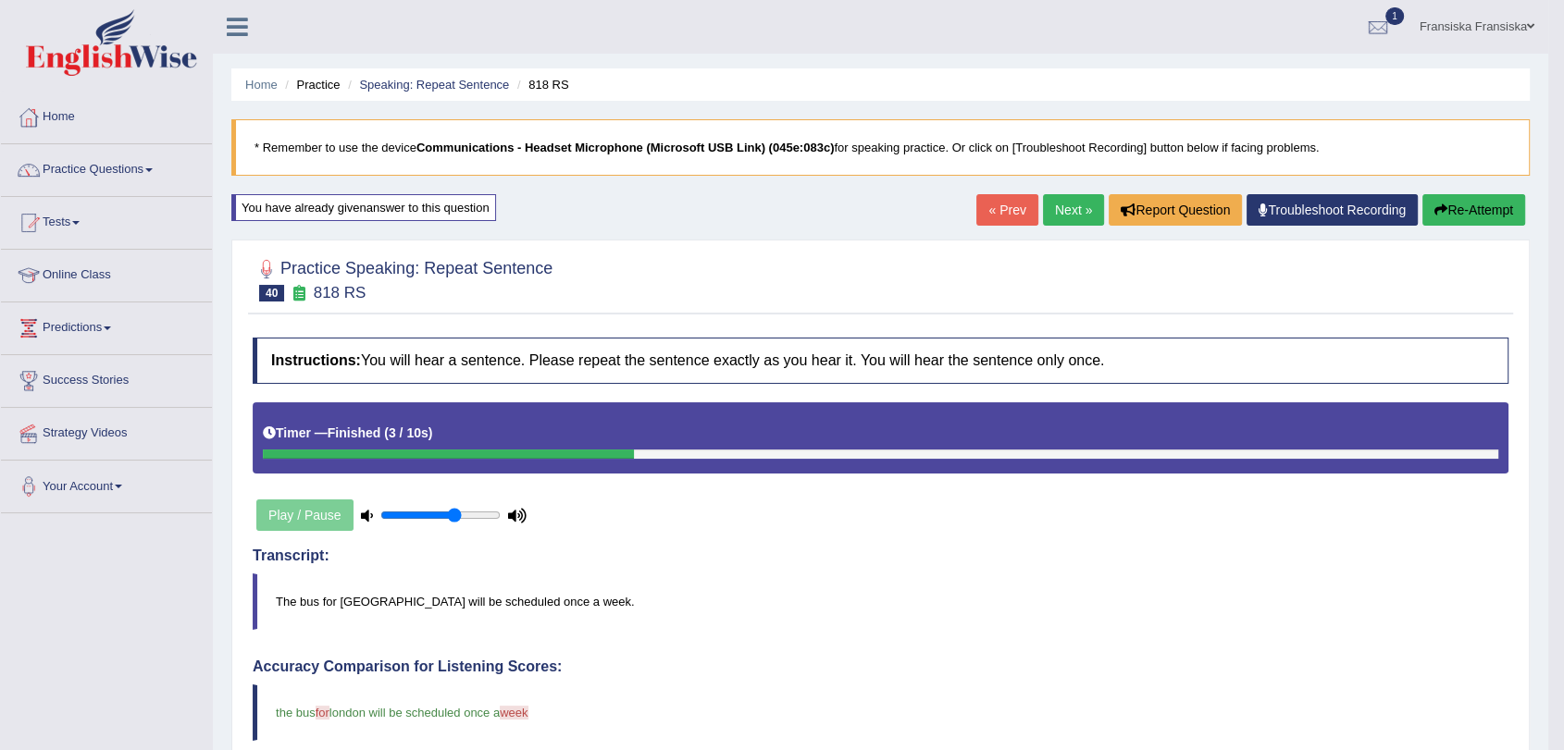
click at [1064, 211] on link "Next »" at bounding box center [1073, 209] width 61 height 31
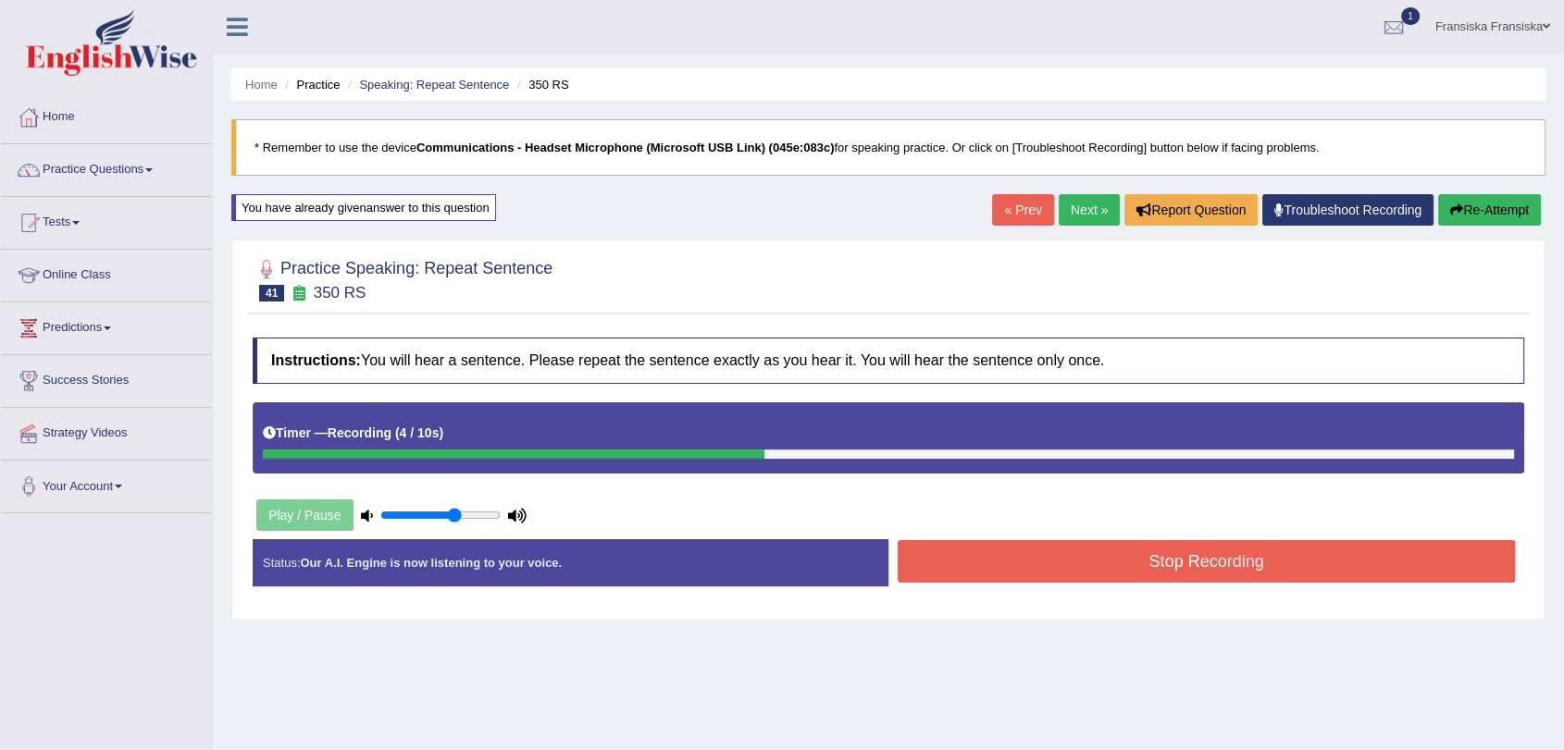
click at [1200, 608] on div "Practice Speaking: Repeat Sentence 41 350 RS Instructions: You will hear a sent…" at bounding box center [888, 430] width 1314 height 381
click at [1195, 573] on button "Stop Recording" at bounding box center [1205, 561] width 617 height 43
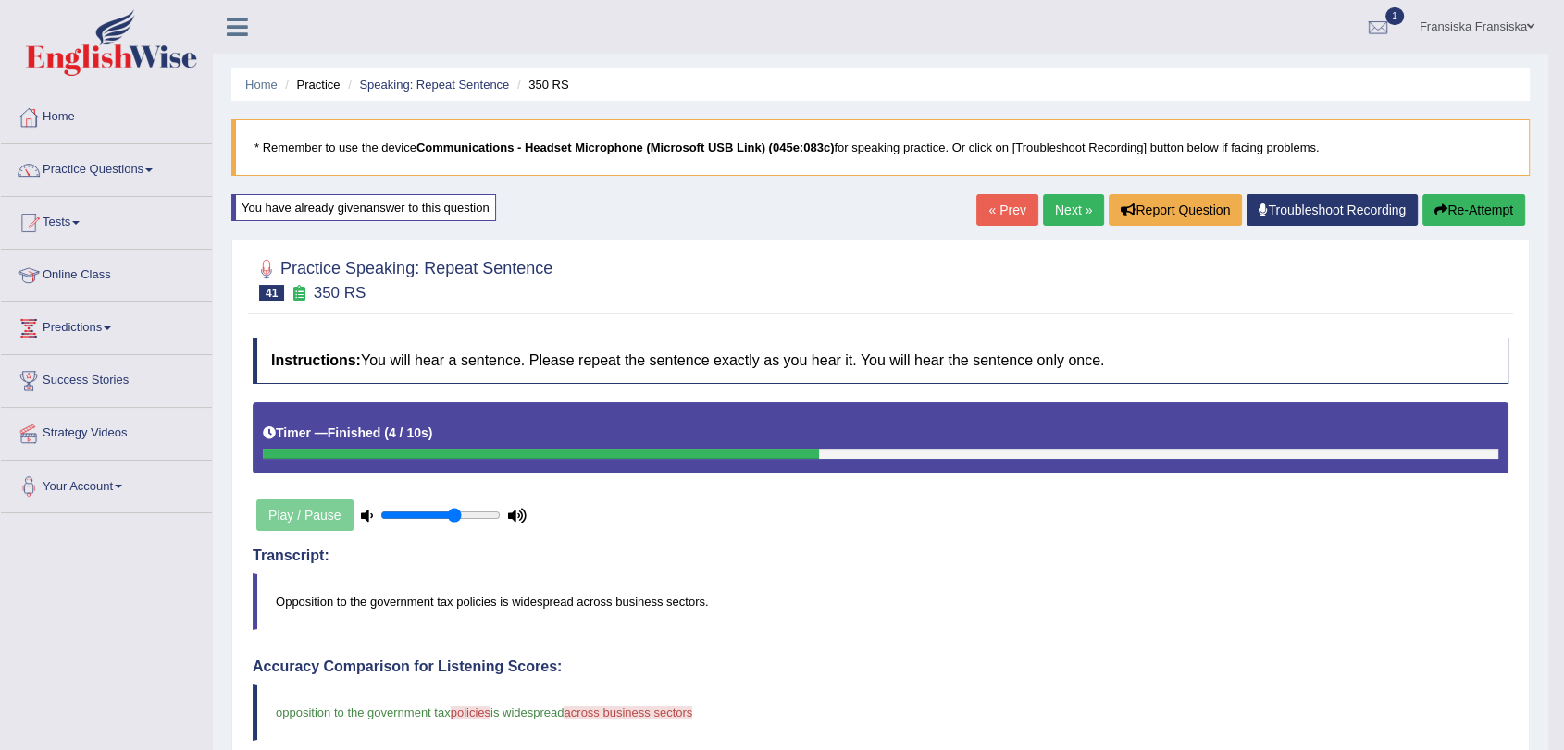
click at [1065, 219] on link "Next »" at bounding box center [1073, 209] width 61 height 31
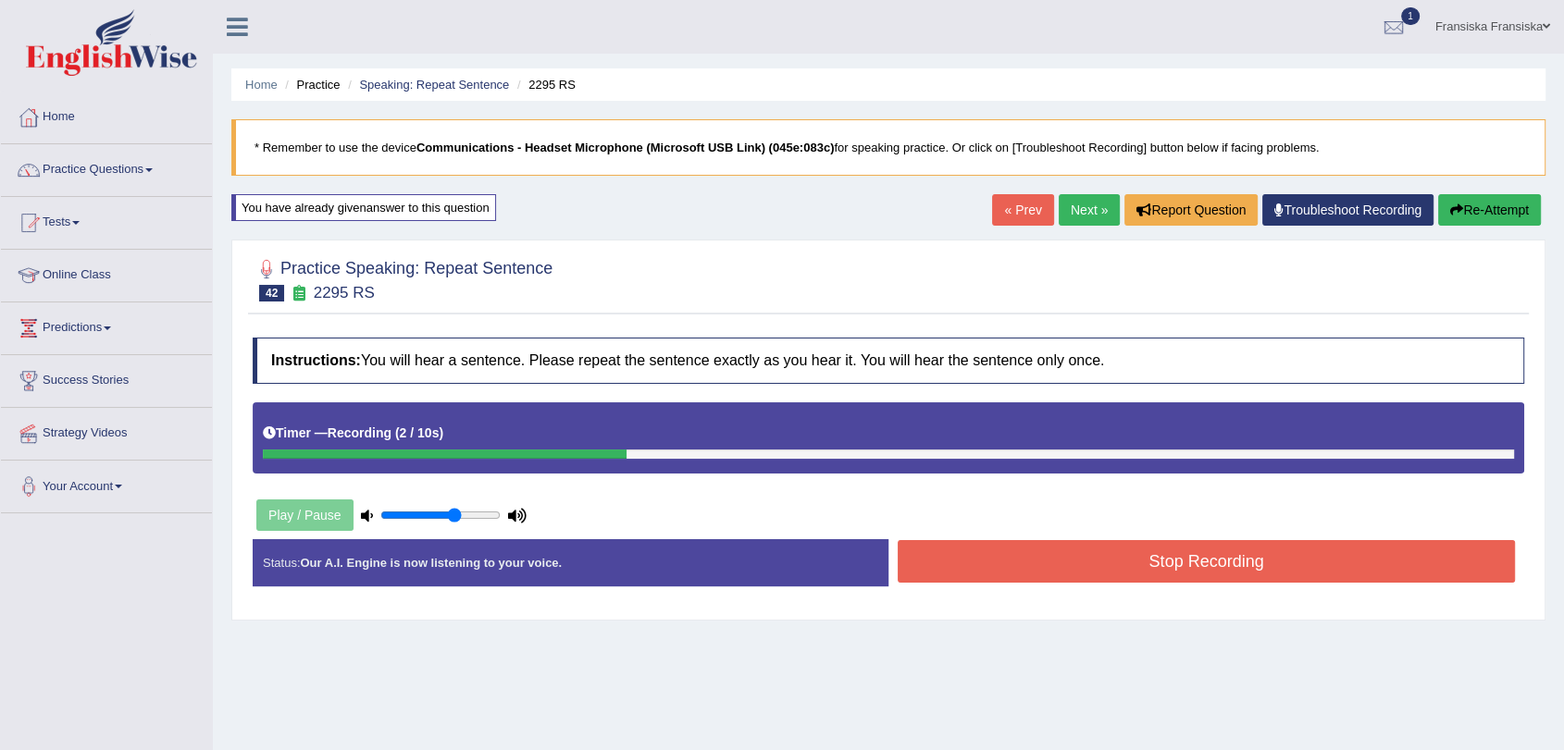
click at [1194, 557] on button "Stop Recording" at bounding box center [1205, 561] width 617 height 43
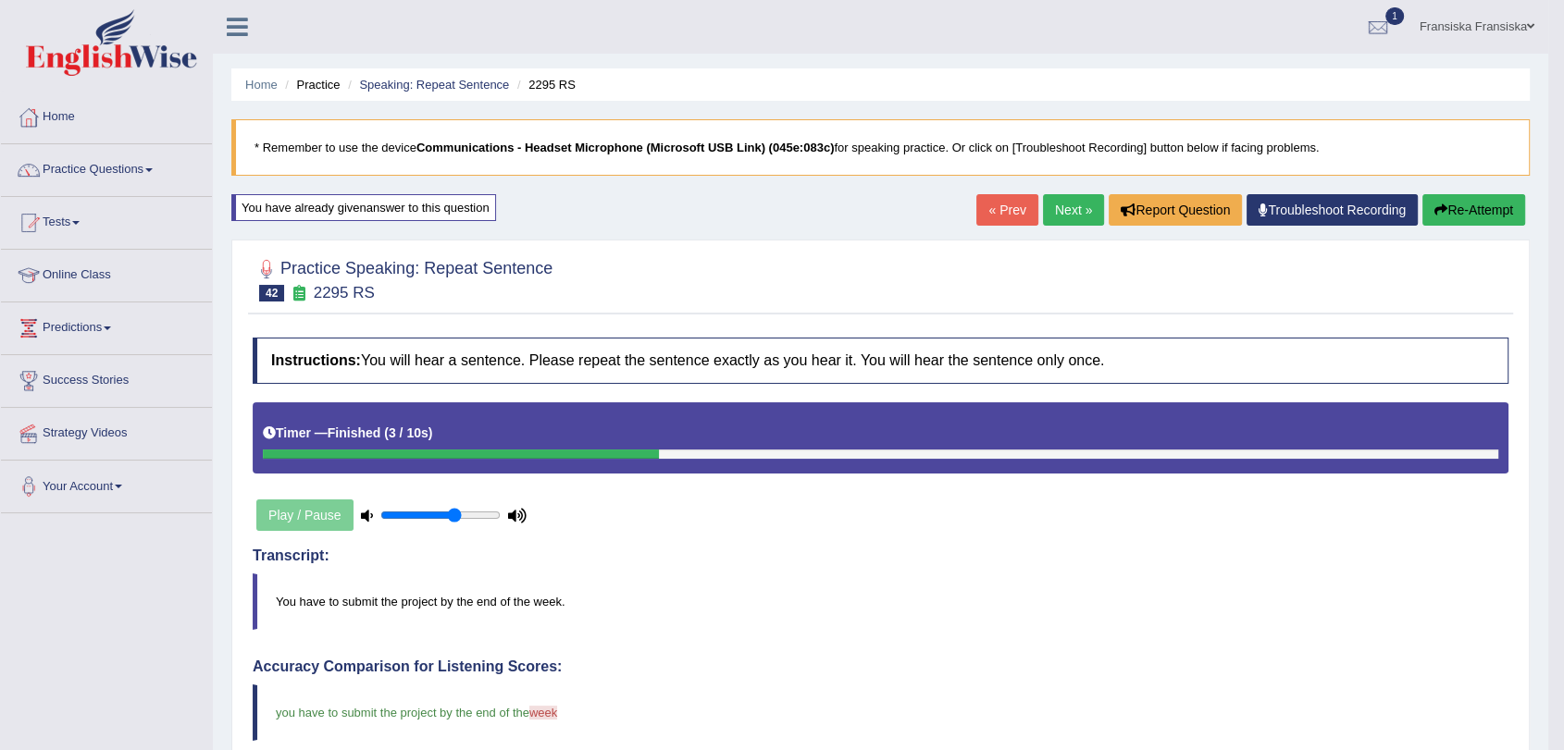
click at [1064, 210] on link "Next »" at bounding box center [1073, 209] width 61 height 31
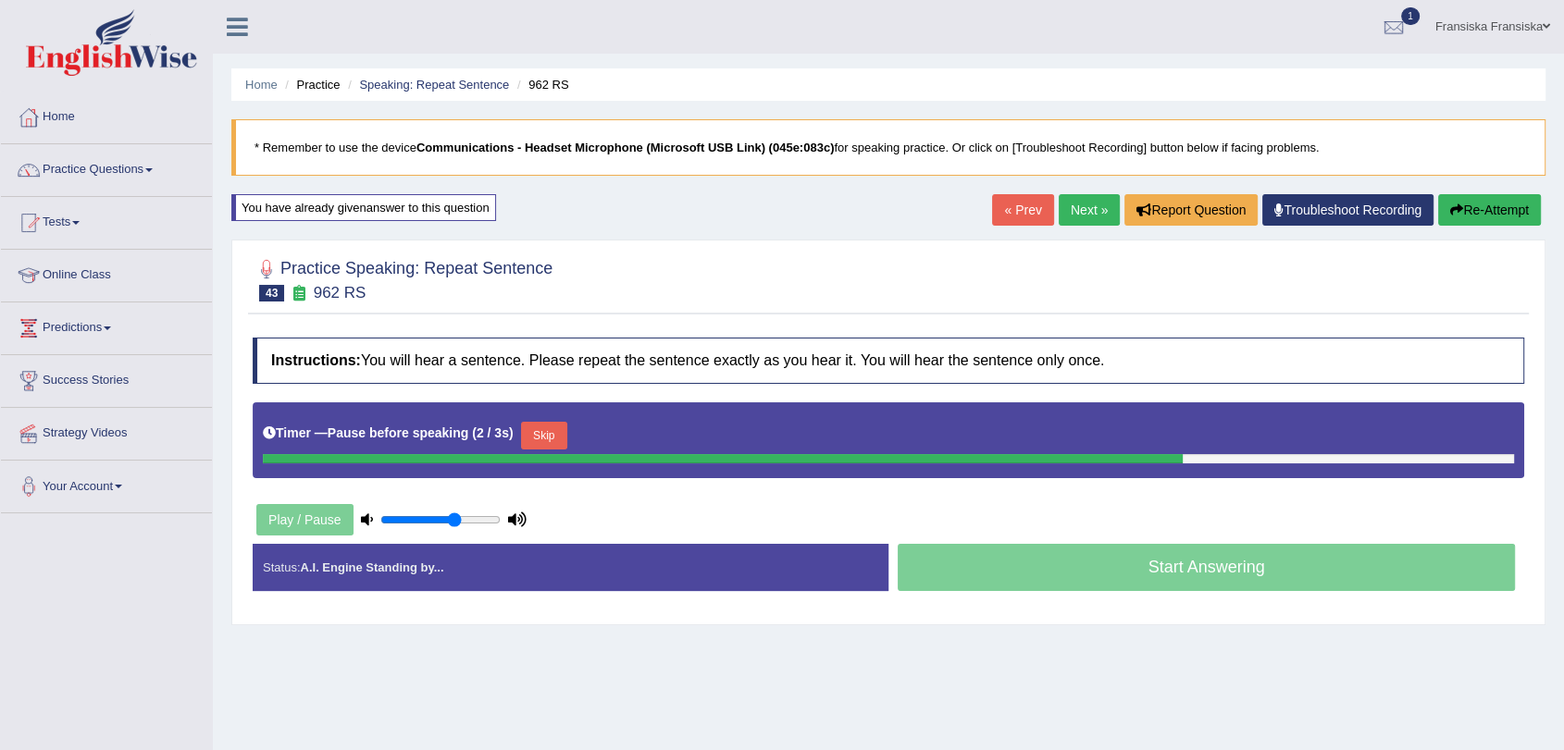
click at [1472, 209] on button "Re-Attempt" at bounding box center [1489, 209] width 103 height 31
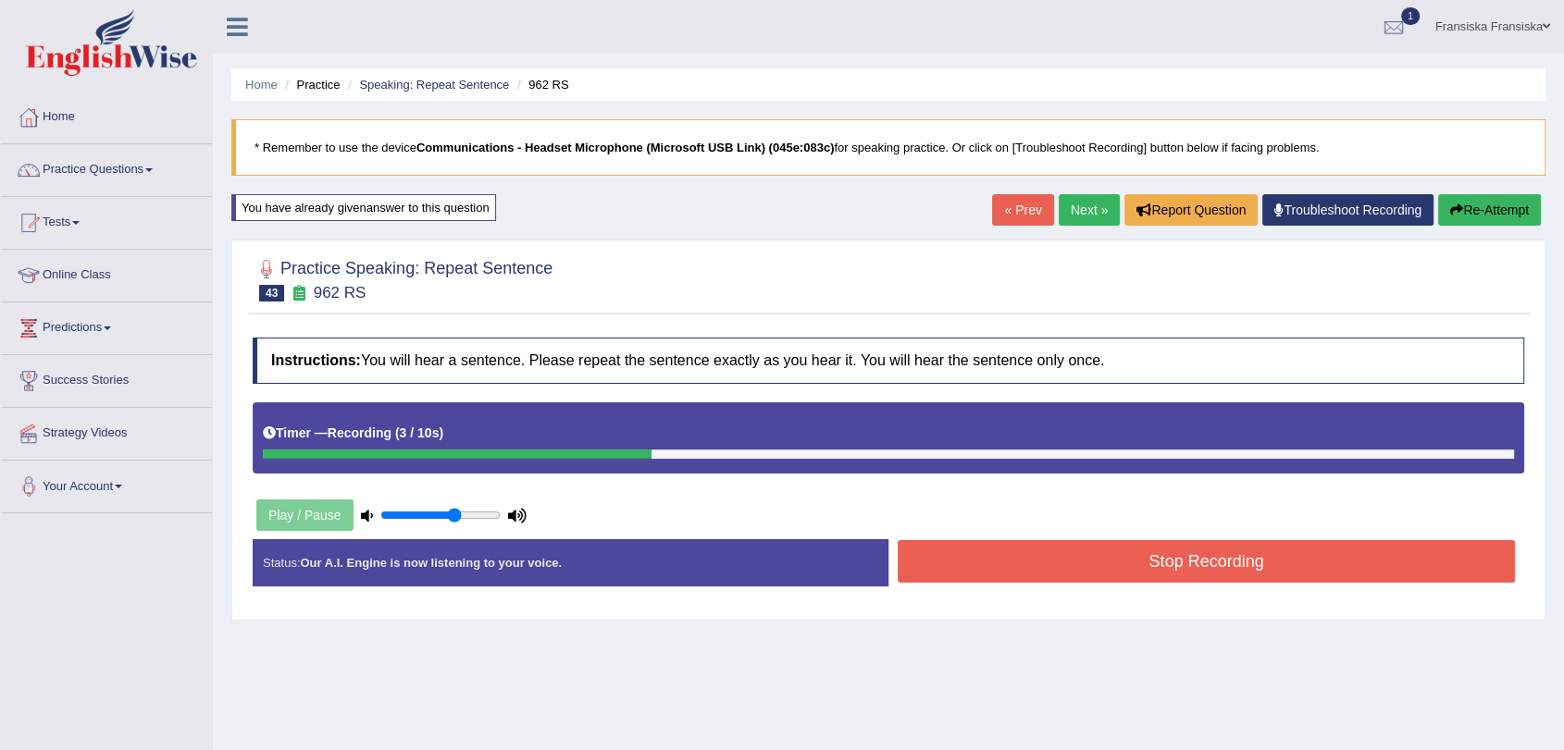
click at [1333, 557] on button "Stop Recording" at bounding box center [1205, 561] width 617 height 43
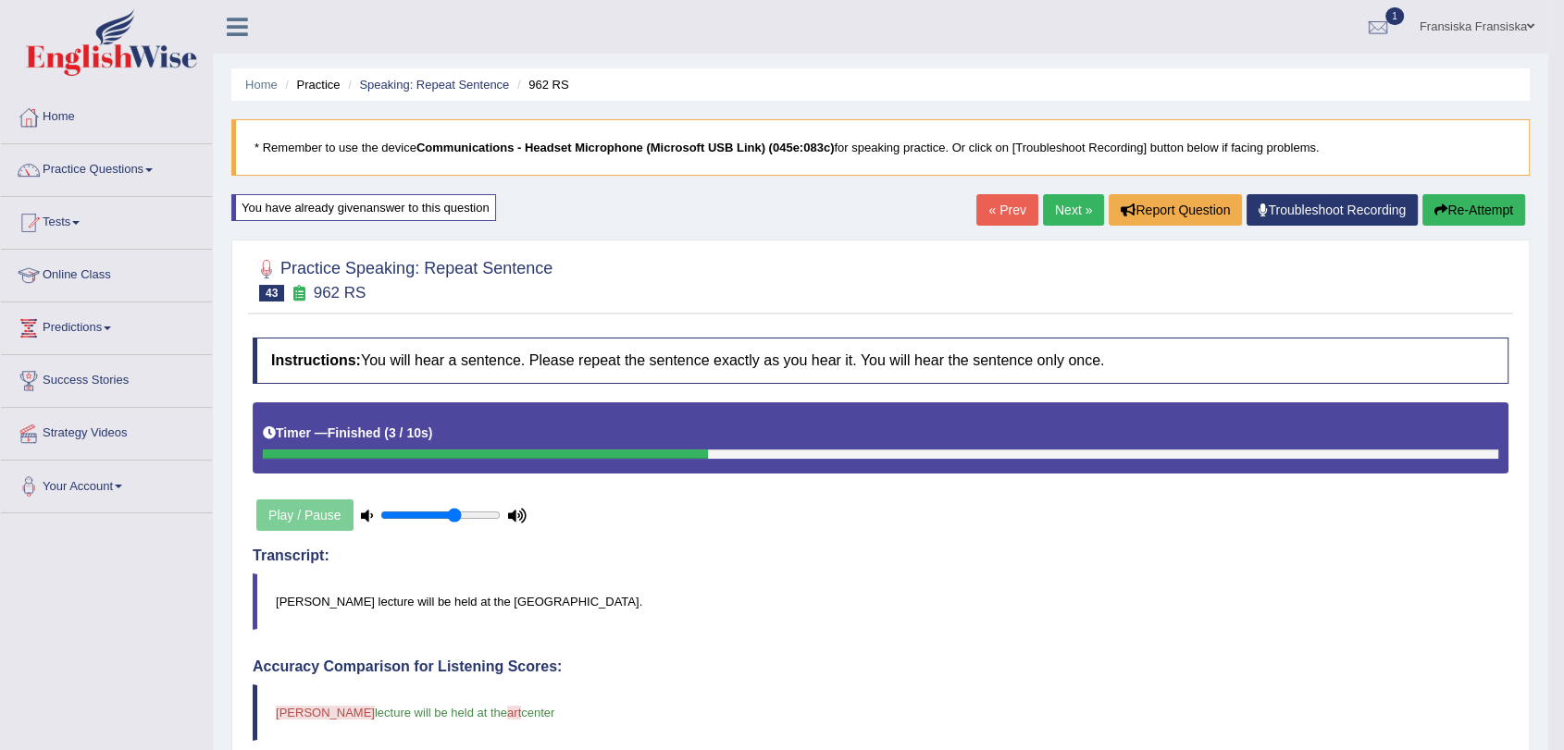
click at [1076, 207] on link "Next »" at bounding box center [1073, 209] width 61 height 31
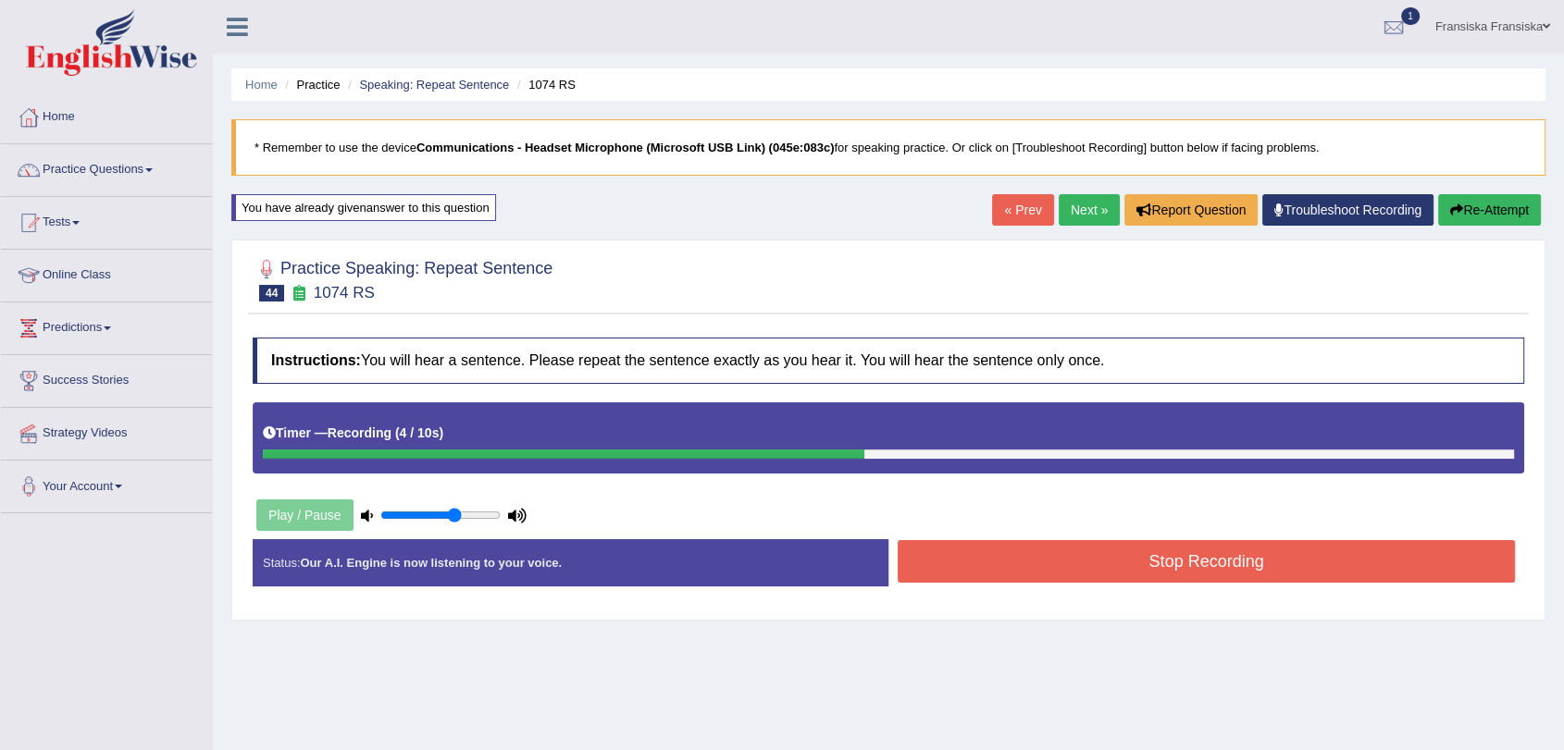
click at [1228, 563] on button "Stop Recording" at bounding box center [1205, 561] width 617 height 43
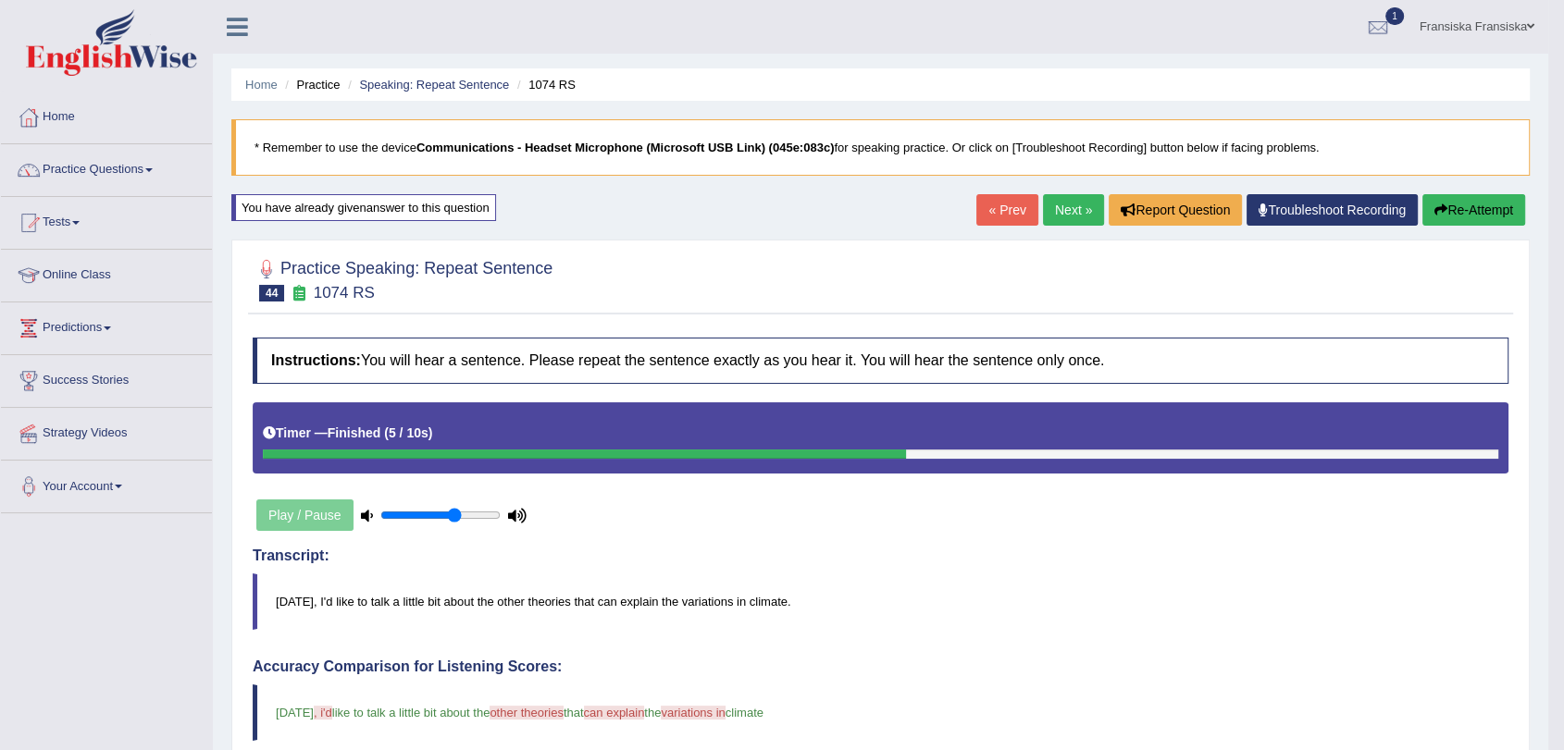
click at [1064, 216] on link "Next »" at bounding box center [1073, 209] width 61 height 31
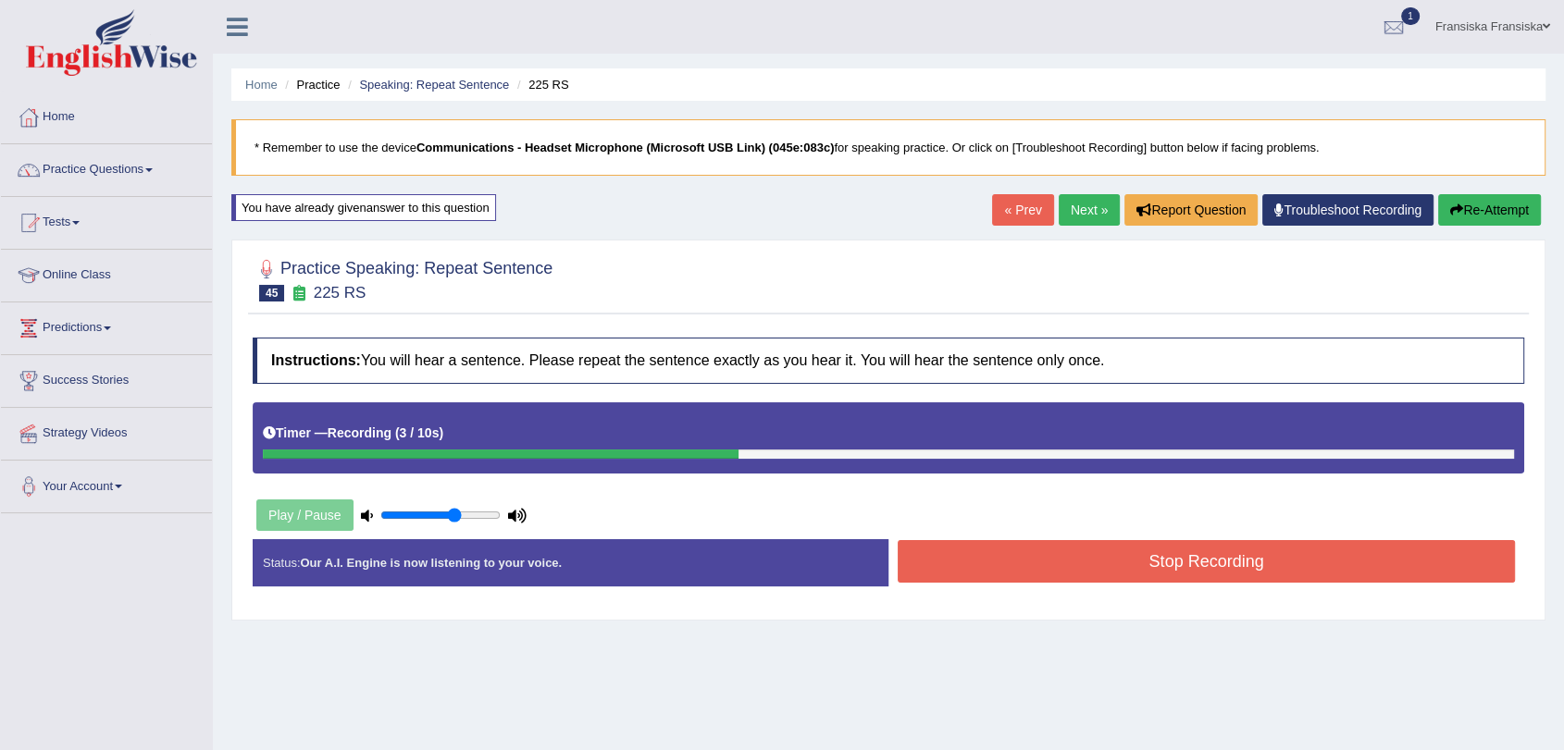
click at [1270, 564] on button "Stop Recording" at bounding box center [1205, 561] width 617 height 43
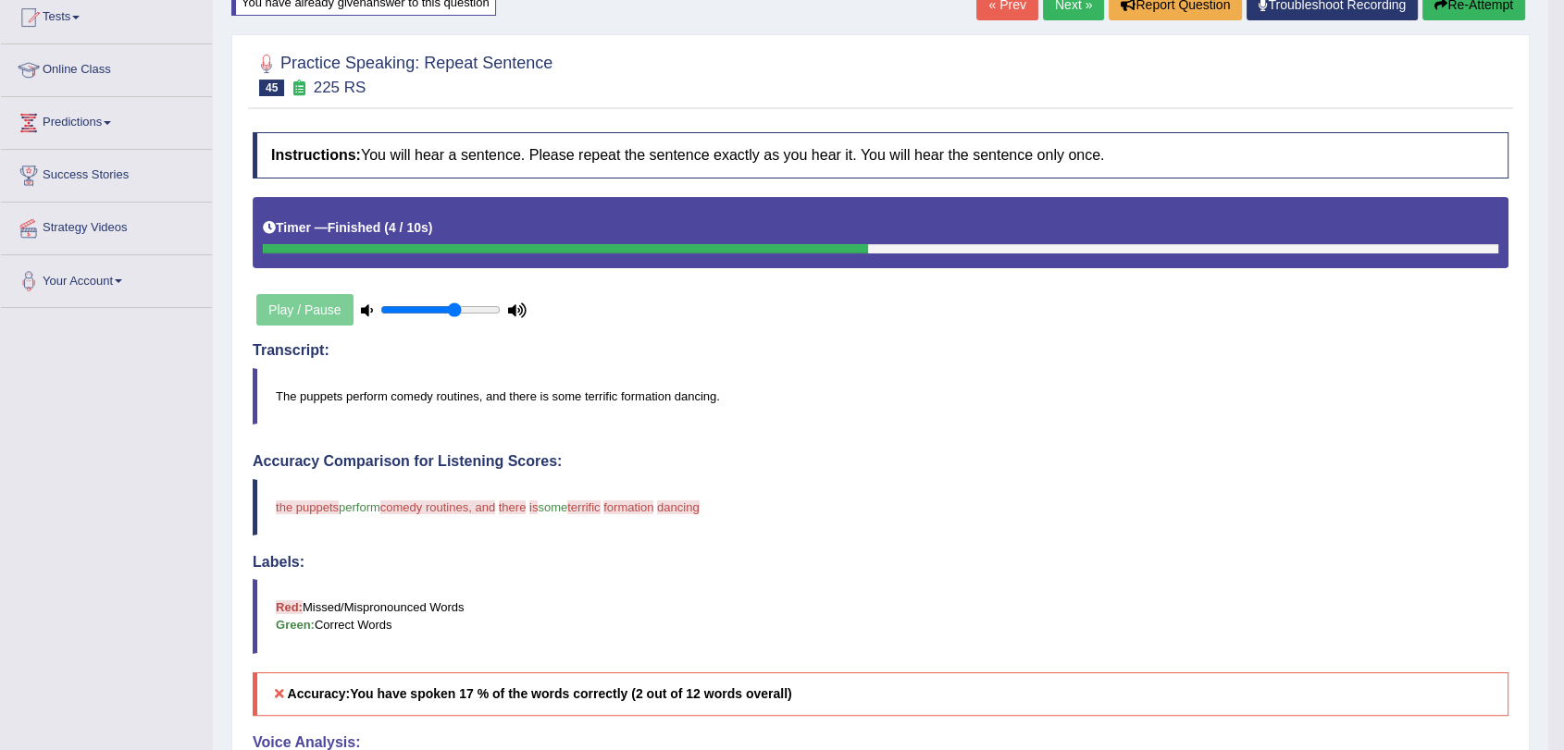
scroll to position [103, 0]
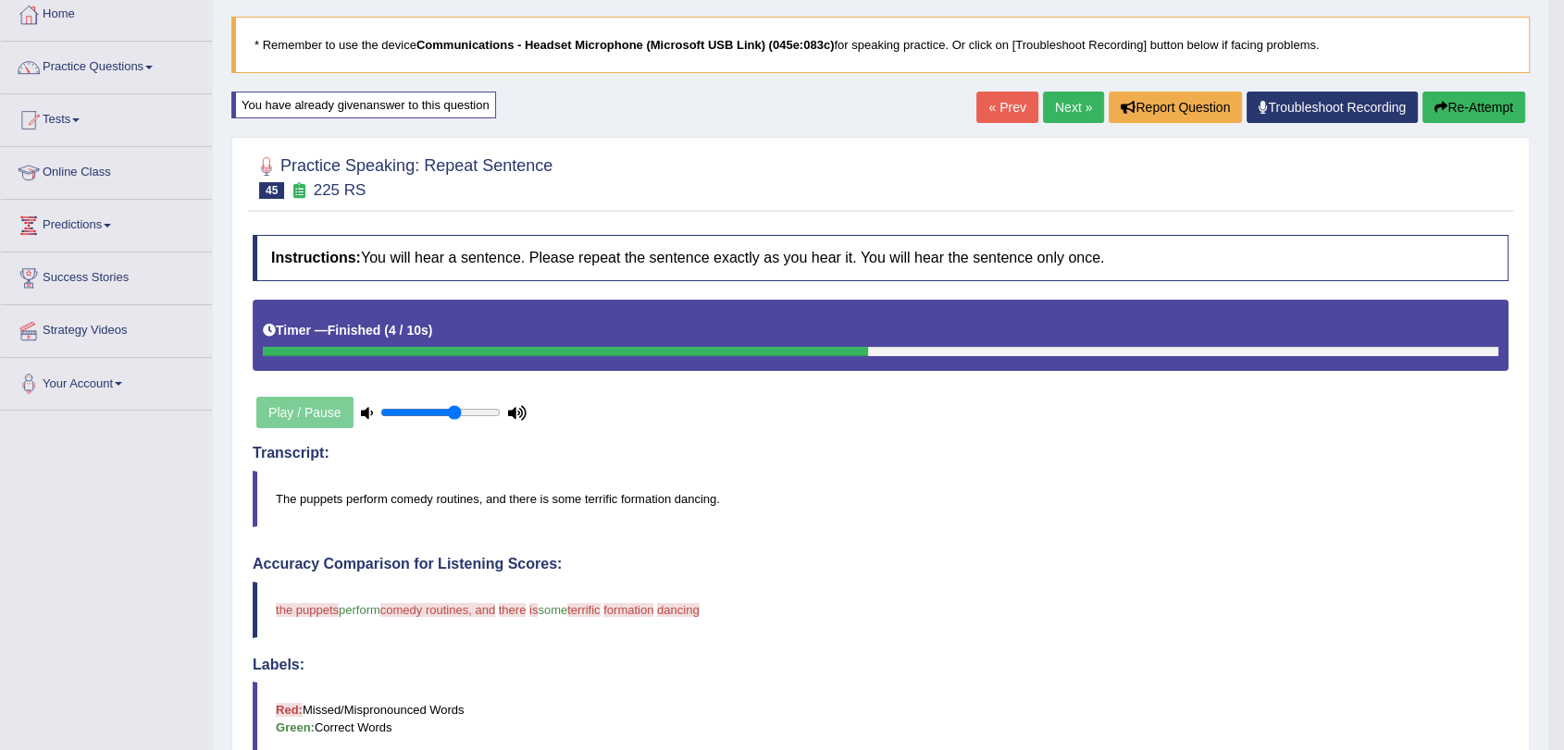
click at [1057, 114] on link "Next »" at bounding box center [1073, 107] width 61 height 31
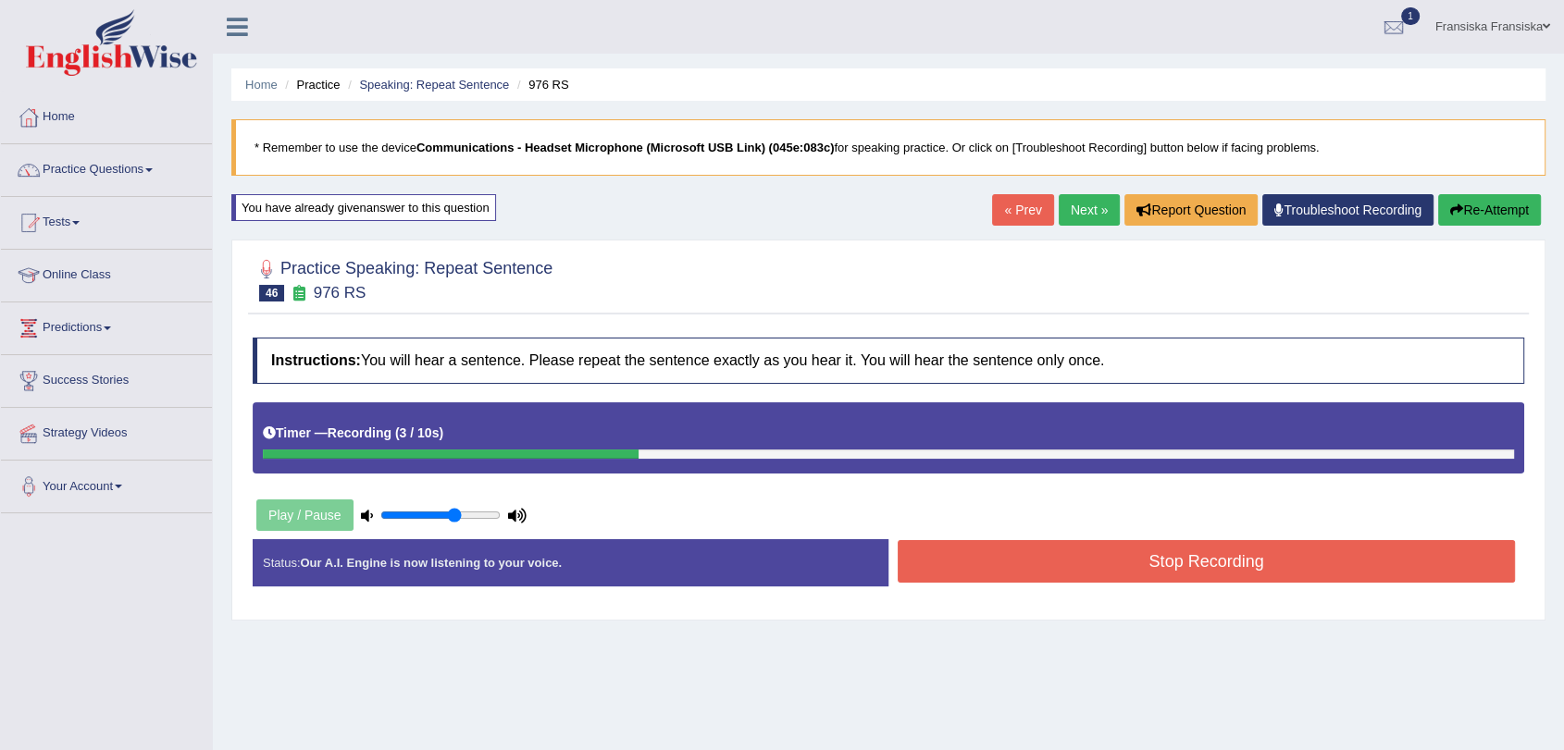
click at [1169, 563] on button "Stop Recording" at bounding box center [1205, 561] width 617 height 43
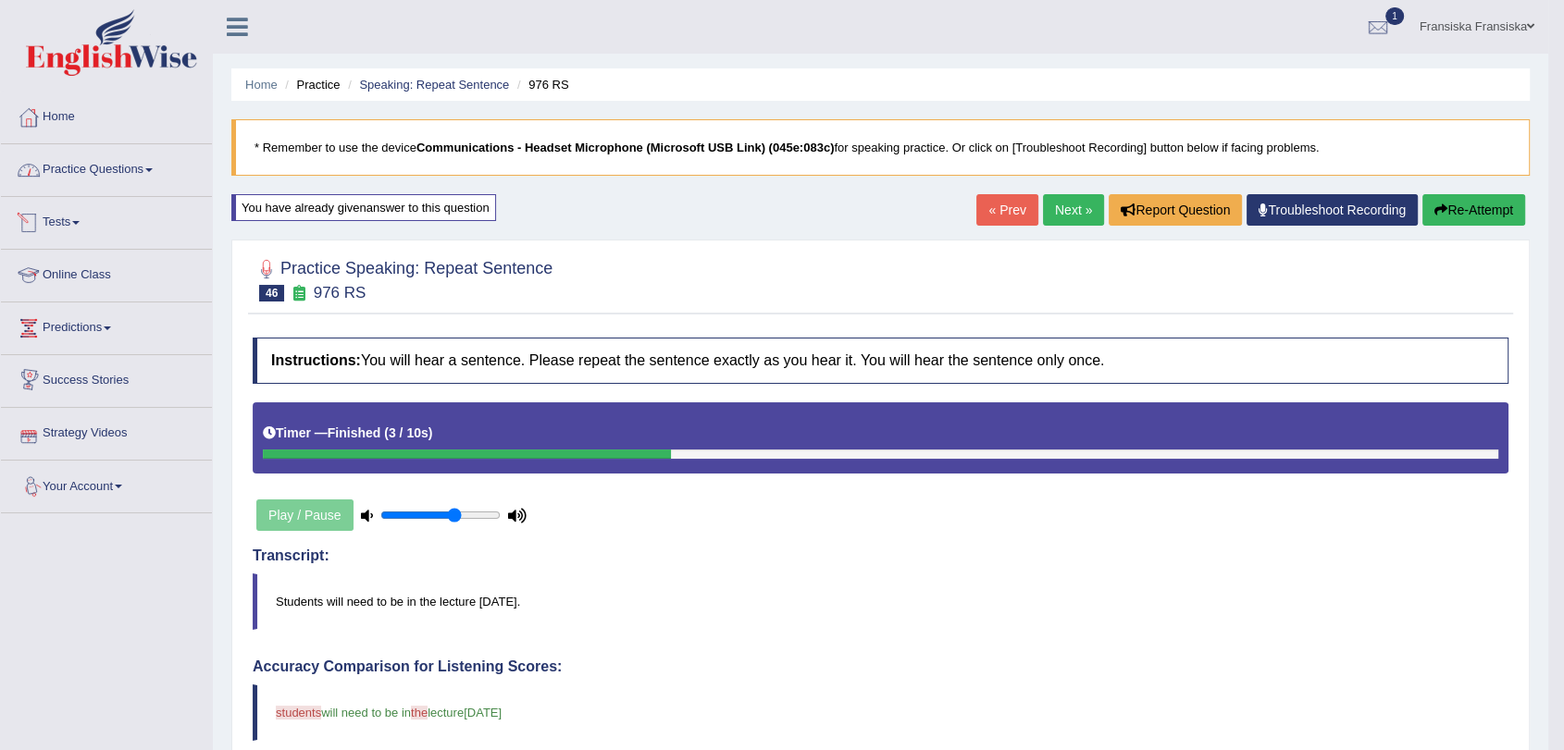
click at [148, 169] on link "Practice Questions" at bounding box center [106, 167] width 211 height 46
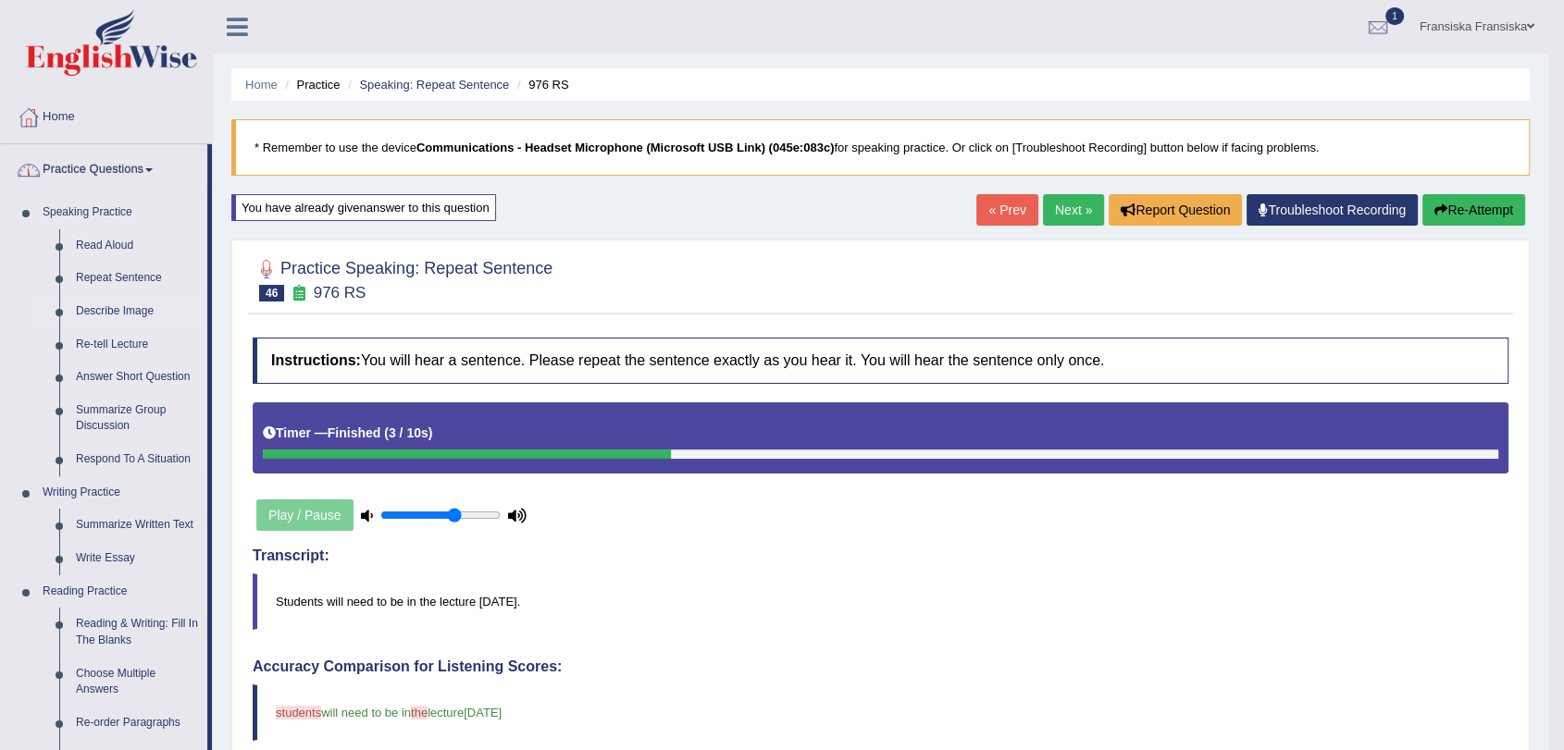
click at [124, 300] on link "Describe Image" at bounding box center [138, 311] width 140 height 33
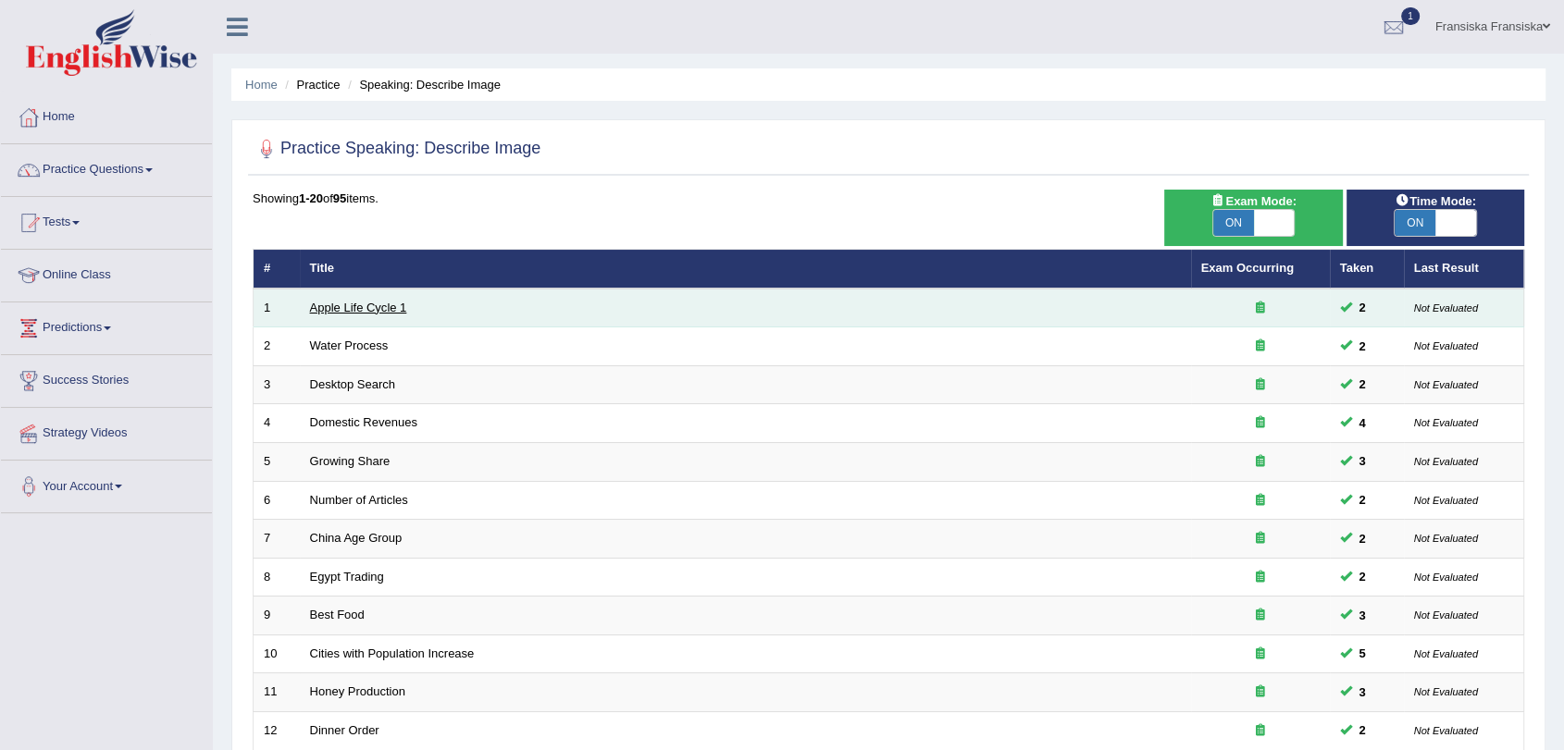
click at [377, 312] on link "Apple Life Cycle 1" at bounding box center [358, 308] width 97 height 14
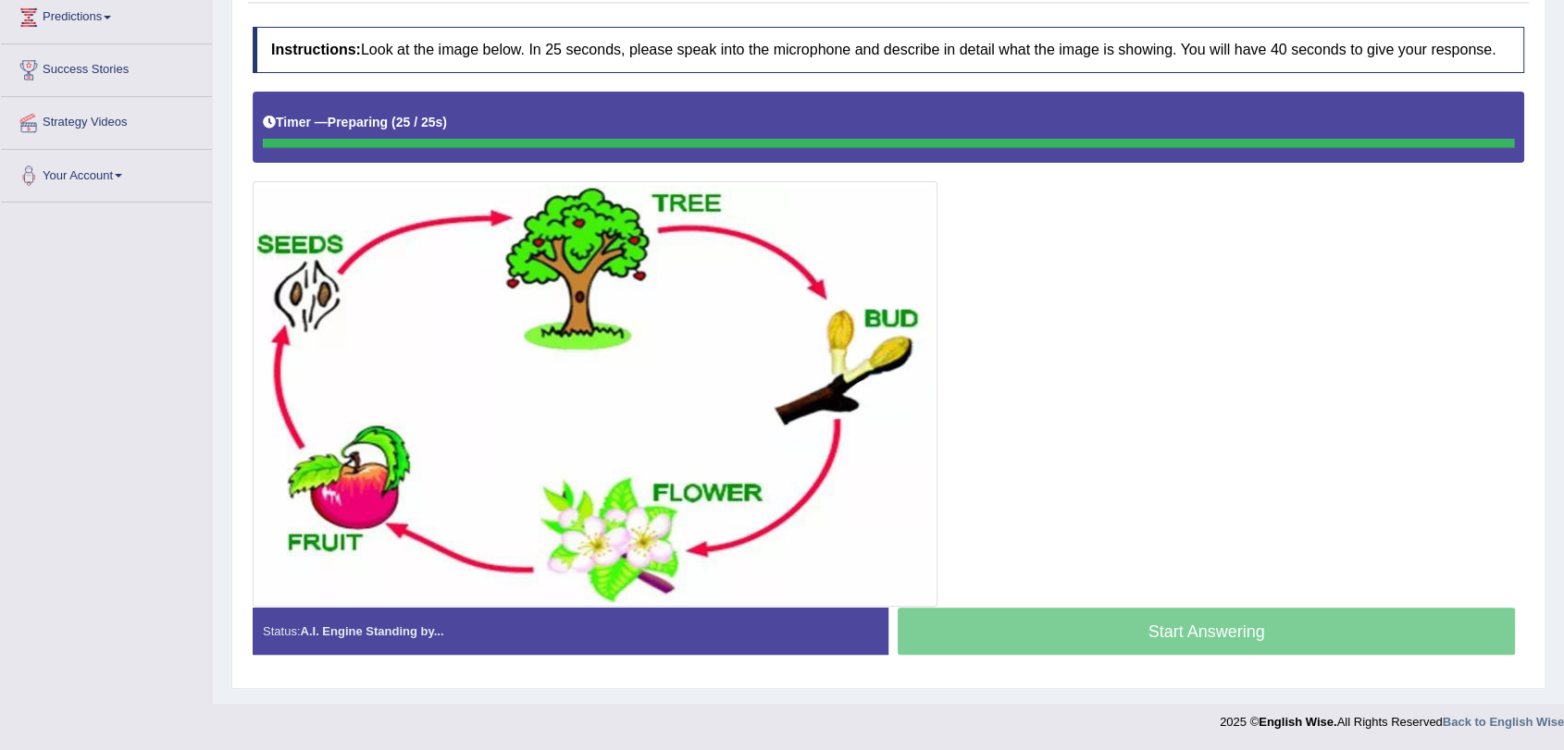
scroll to position [311, 0]
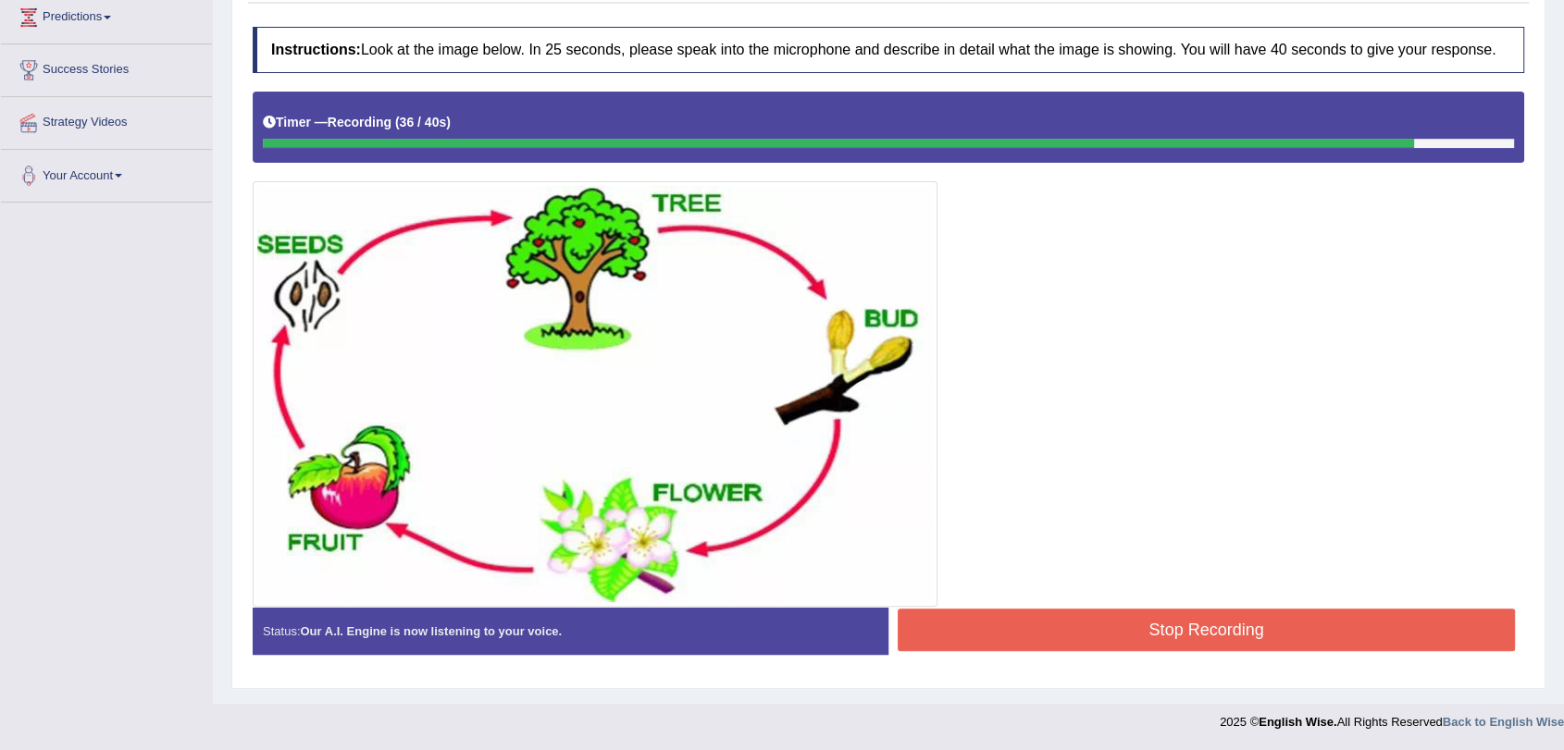
click at [1141, 625] on button "Stop Recording" at bounding box center [1205, 630] width 617 height 43
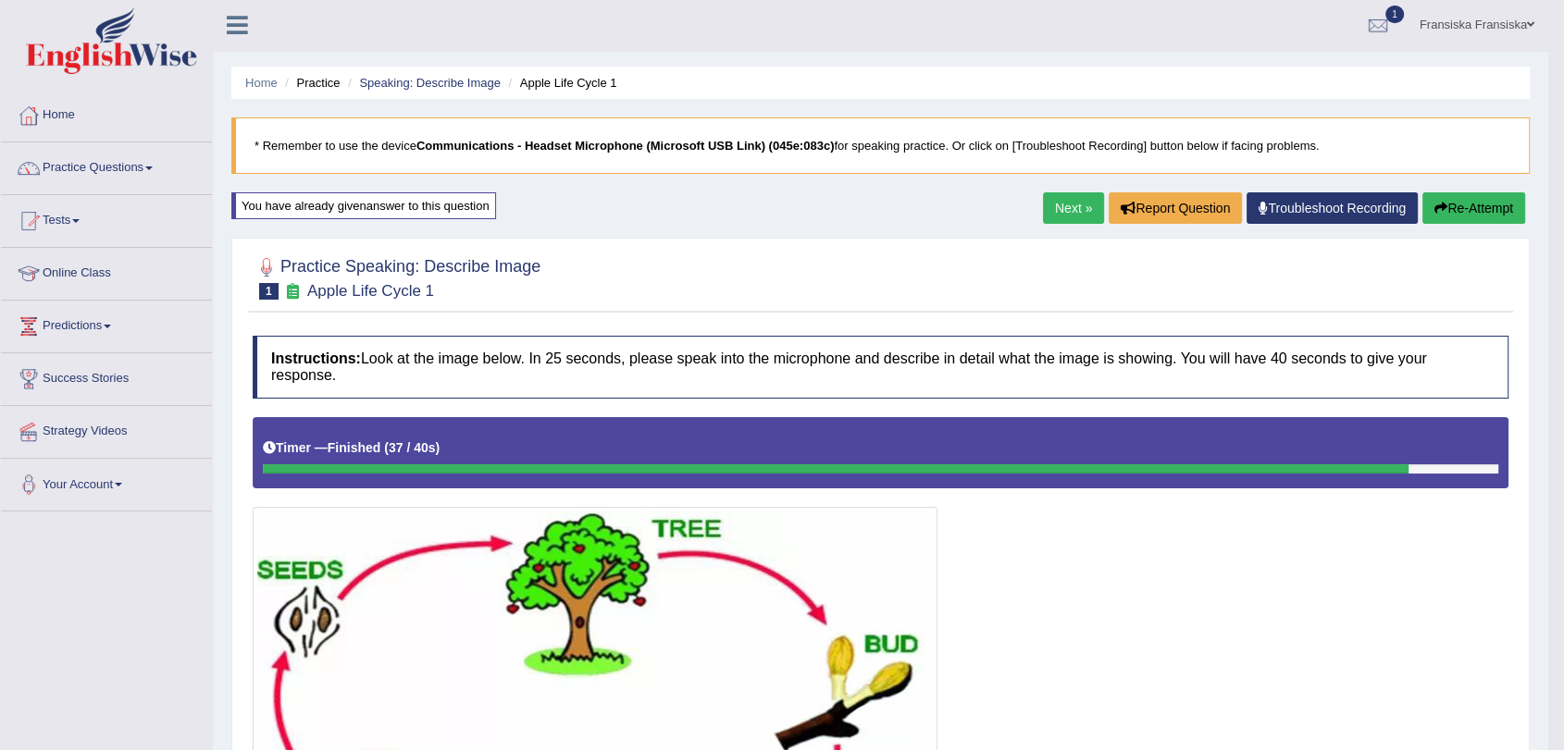
scroll to position [0, 0]
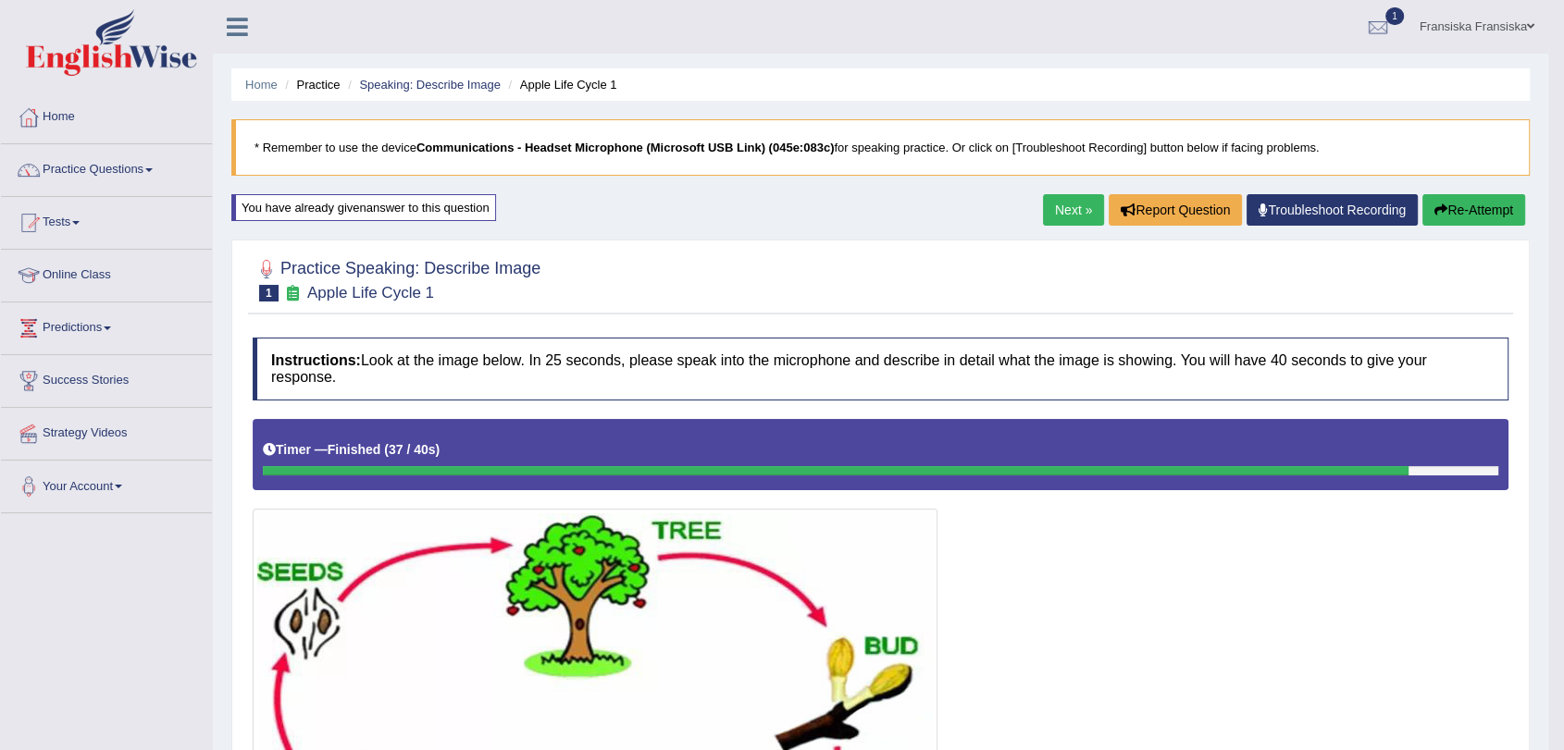
click at [1063, 211] on link "Next »" at bounding box center [1073, 209] width 61 height 31
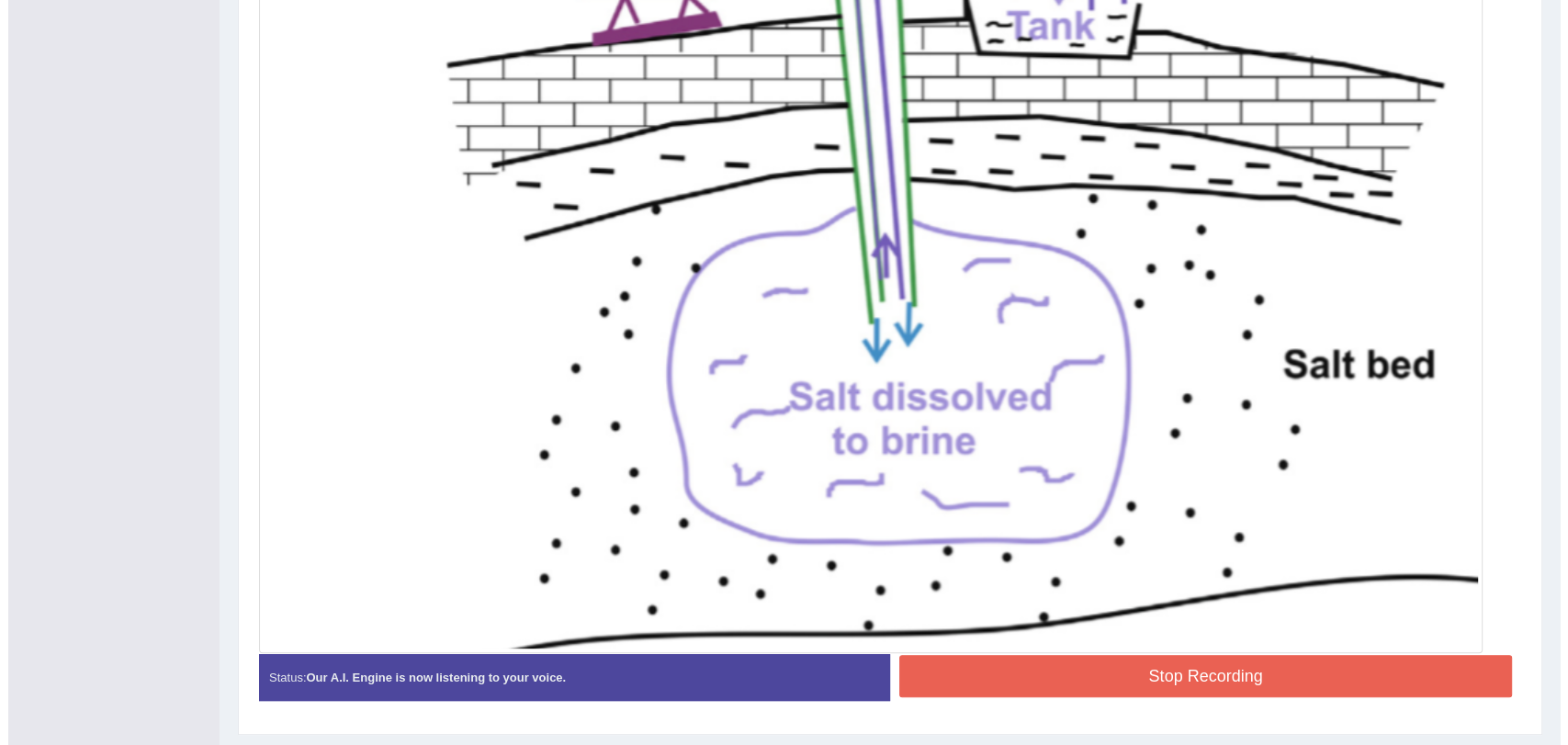
scroll to position [714, 0]
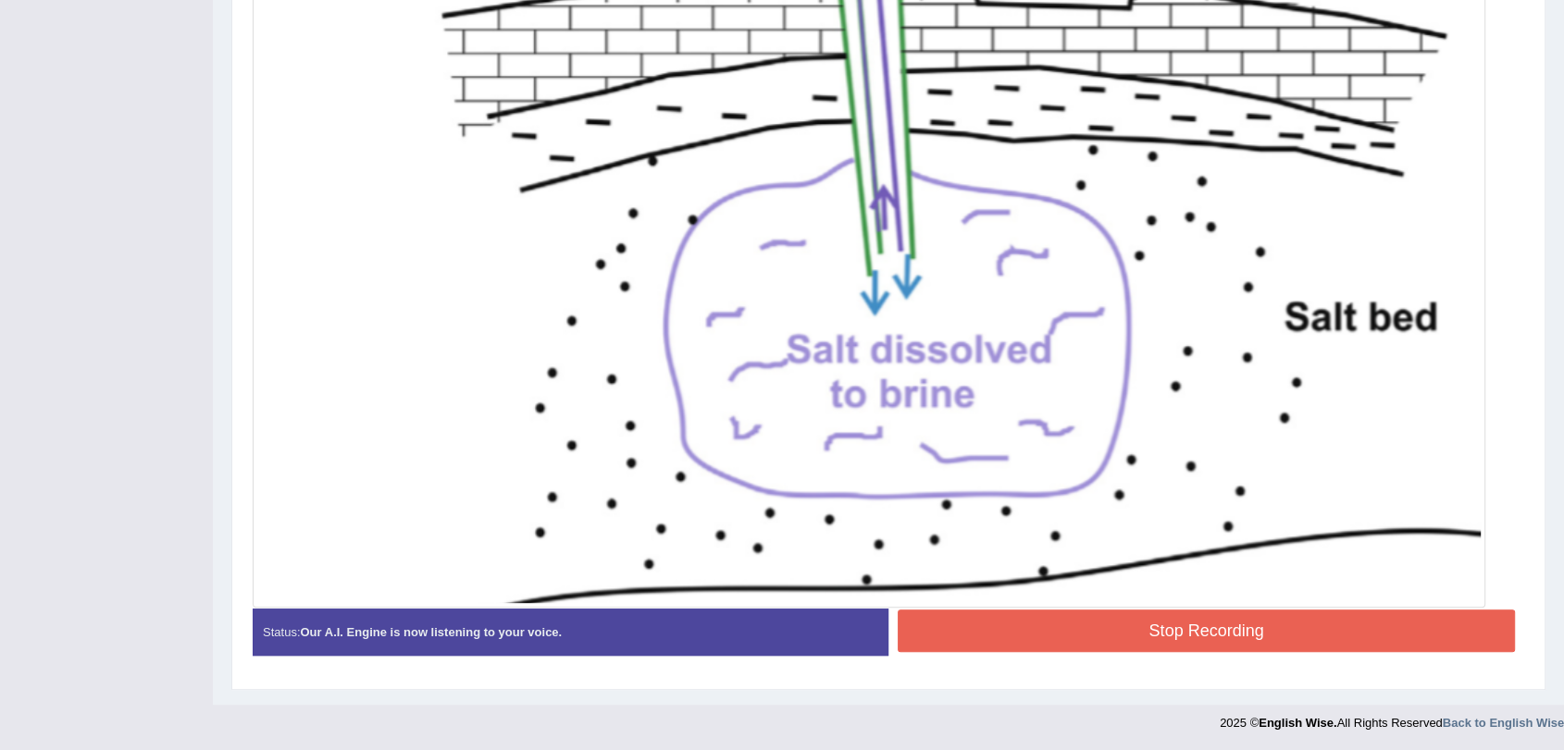
click at [1201, 645] on button "Stop Recording" at bounding box center [1205, 631] width 617 height 43
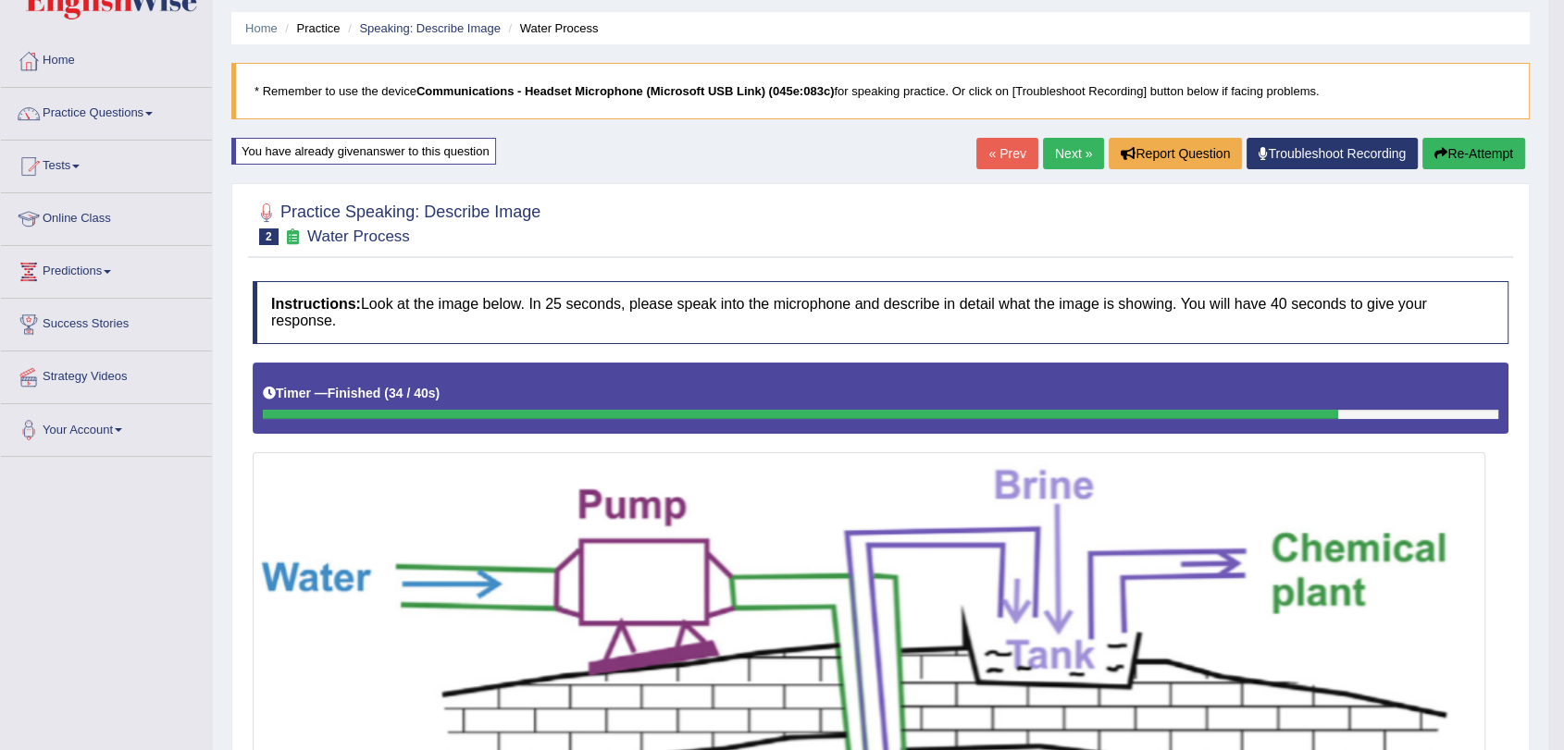
scroll to position [0, 0]
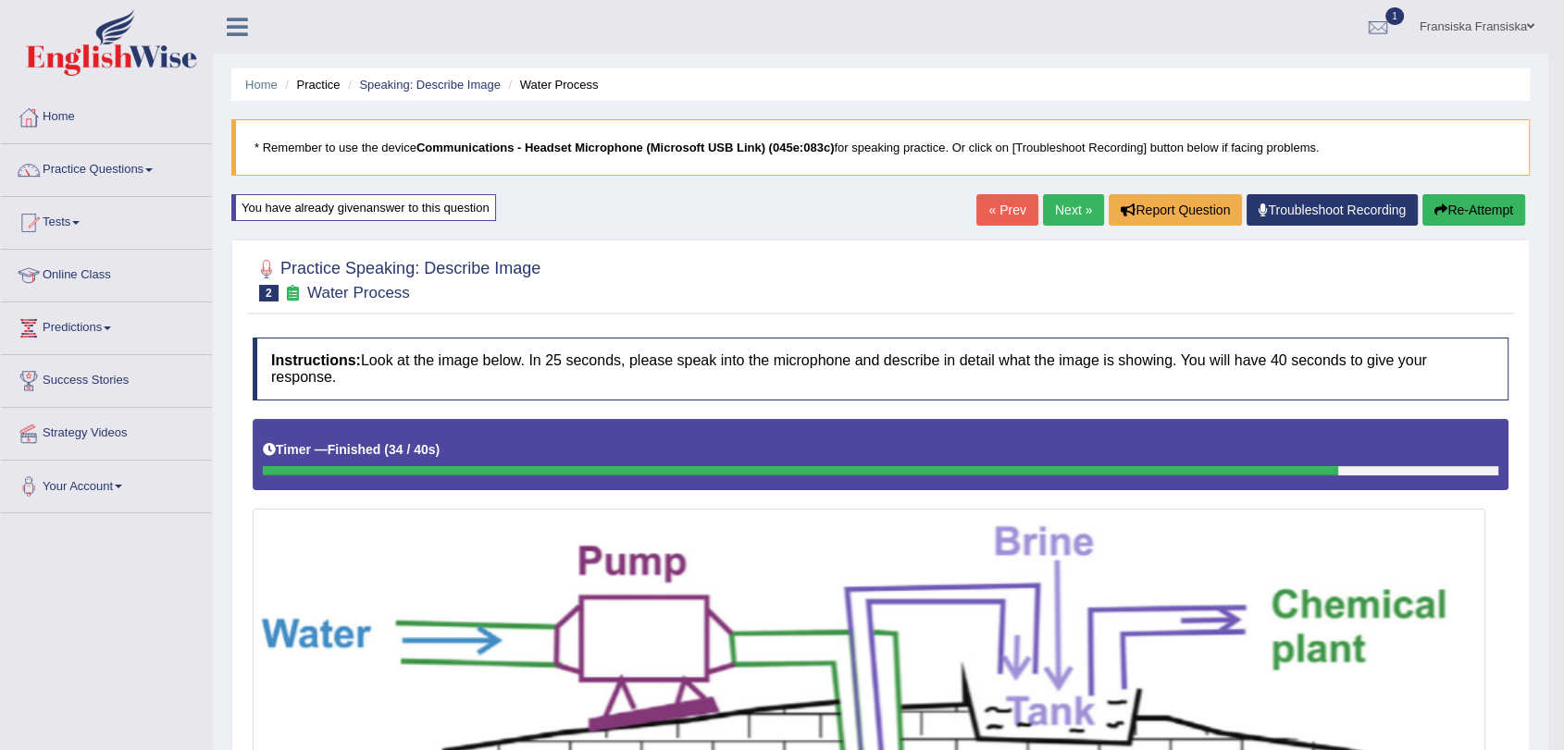
click at [1072, 221] on link "Next »" at bounding box center [1073, 209] width 61 height 31
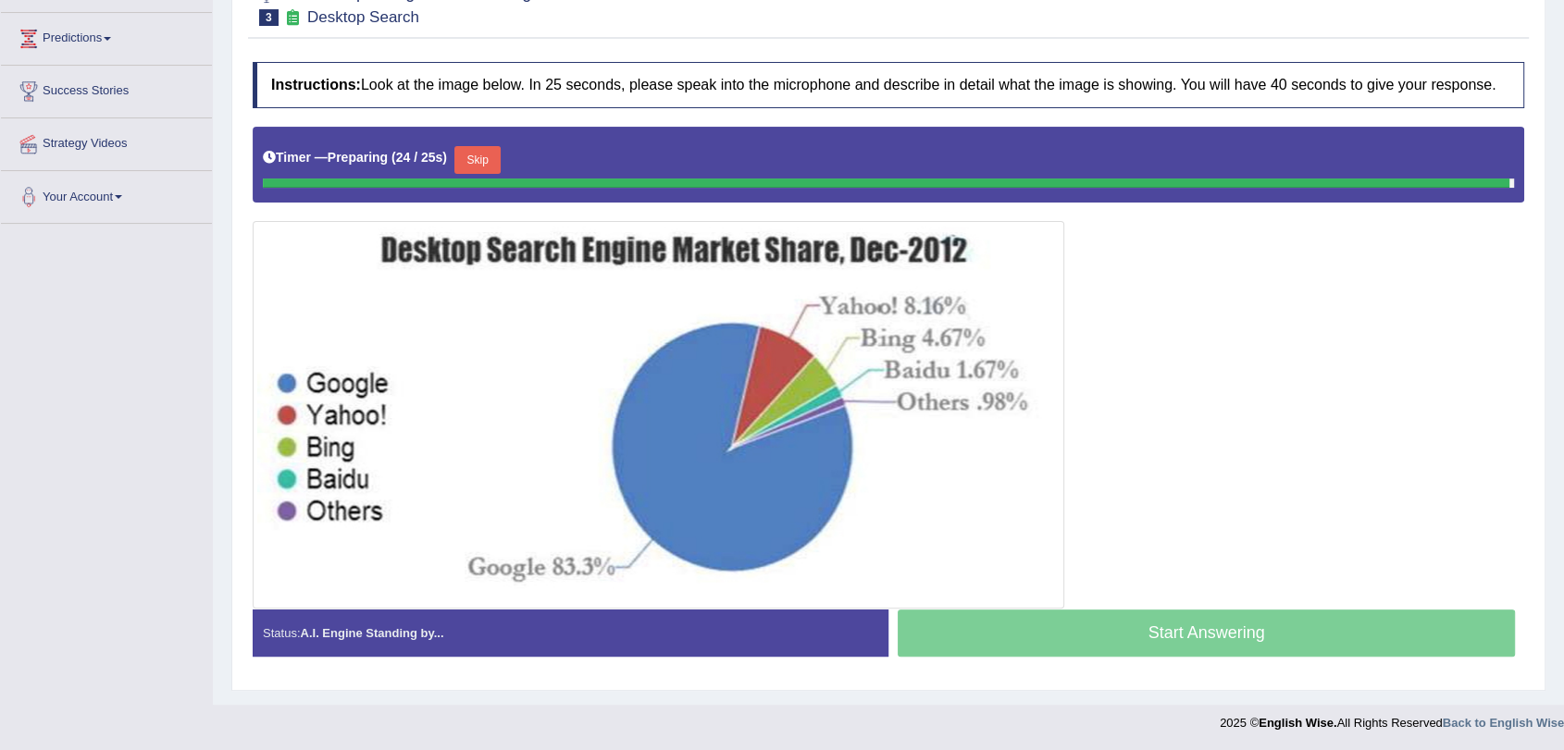
scroll to position [273, 0]
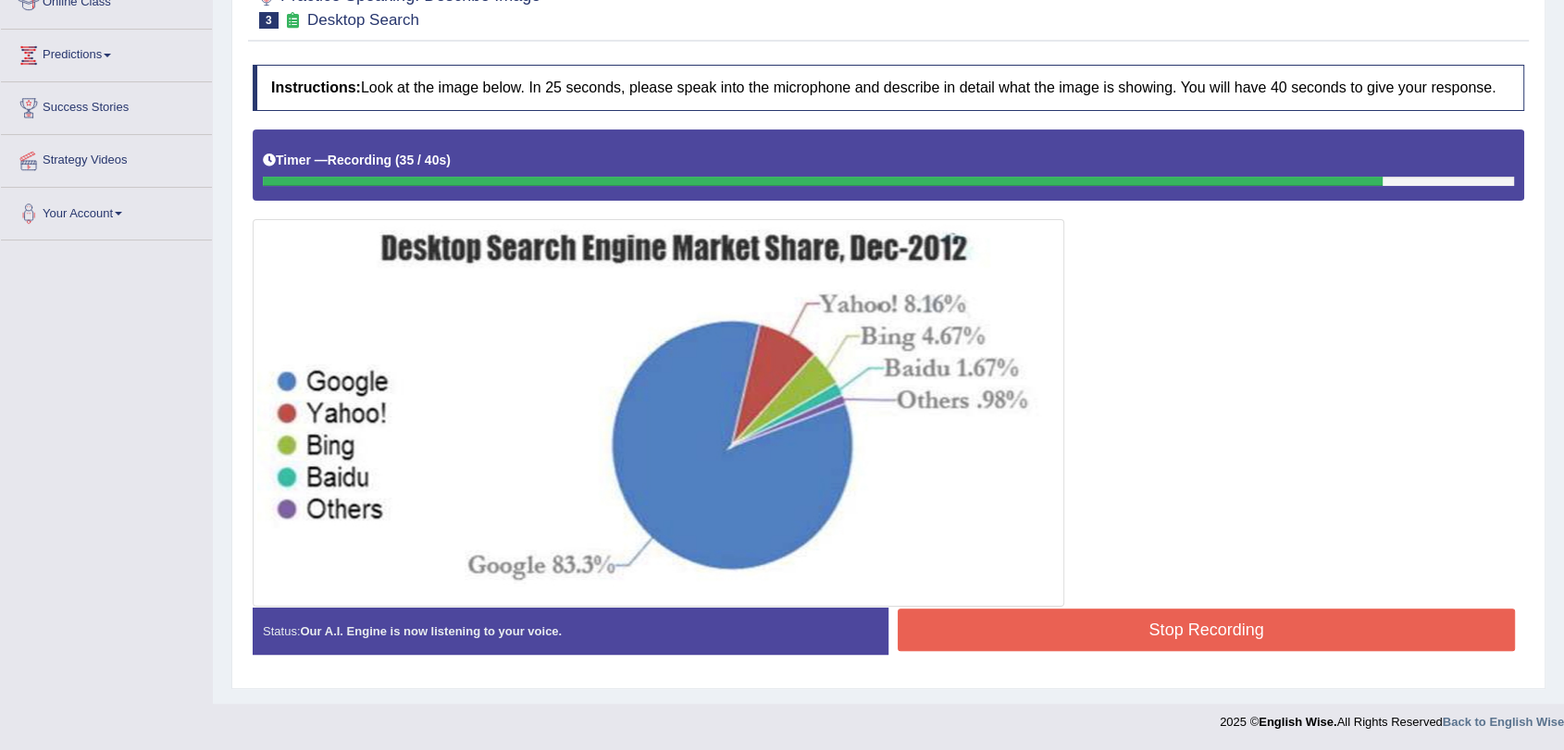
click at [1199, 609] on button "Stop Recording" at bounding box center [1205, 630] width 617 height 43
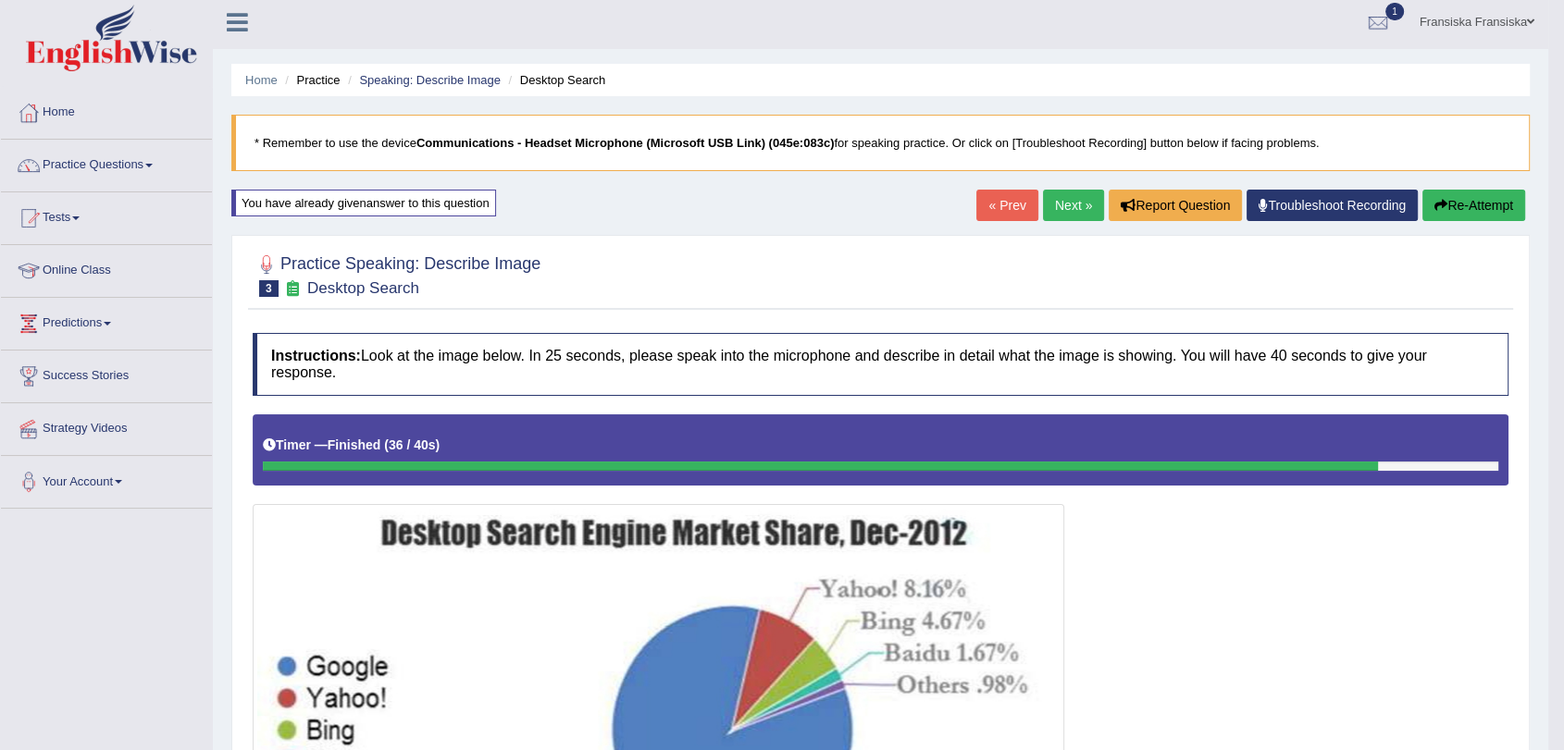
scroll to position [0, 0]
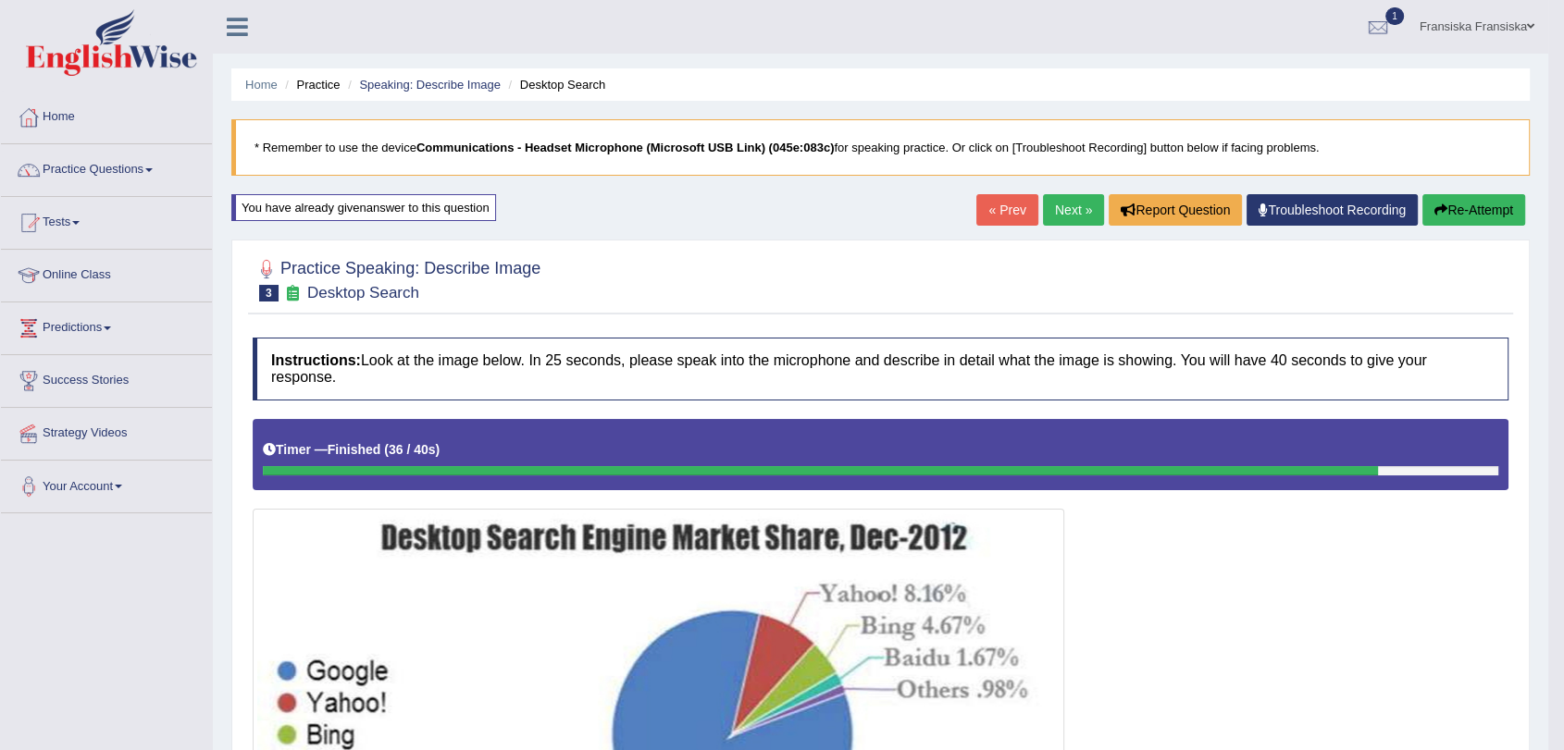
click at [1071, 217] on link "Next »" at bounding box center [1073, 209] width 61 height 31
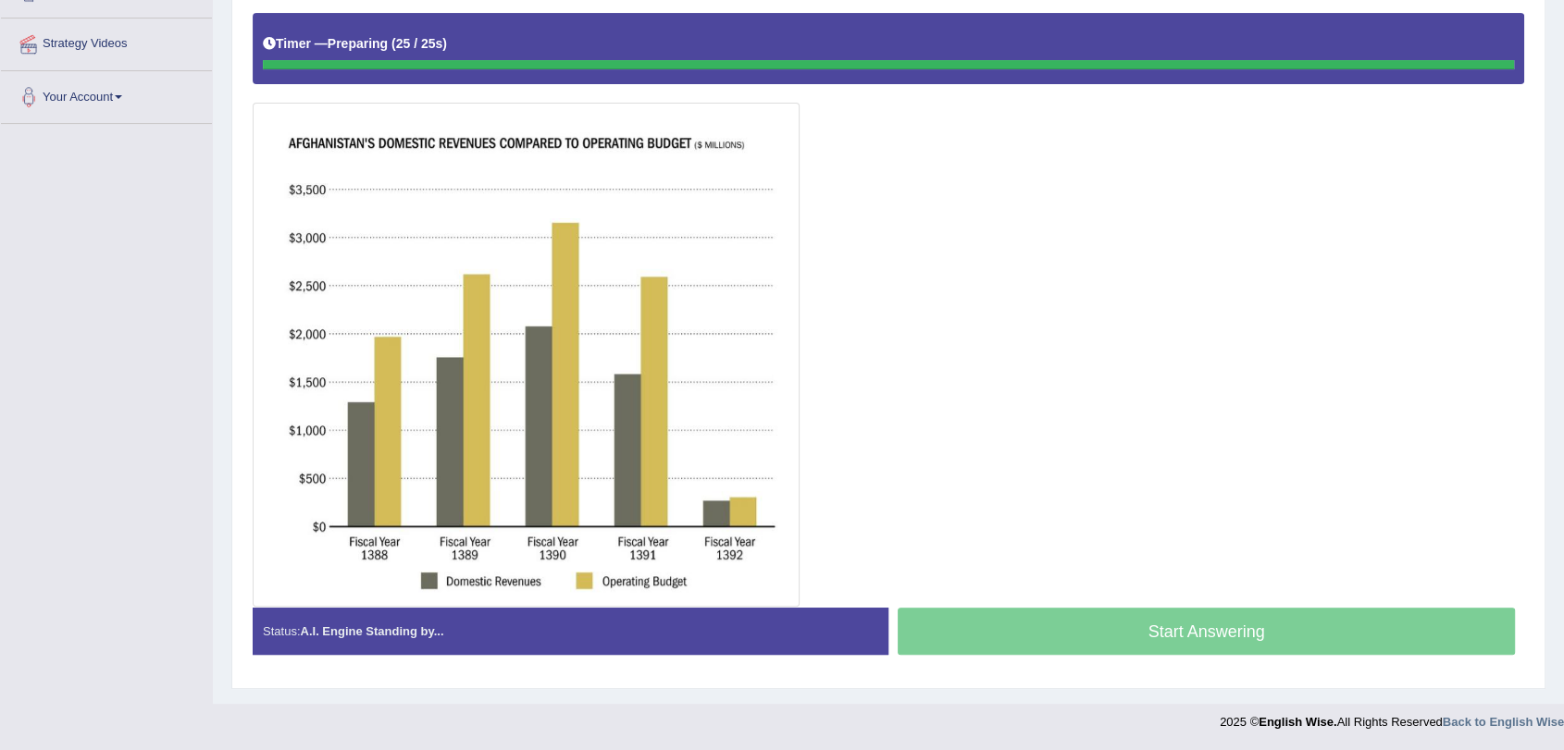
scroll to position [390, 0]
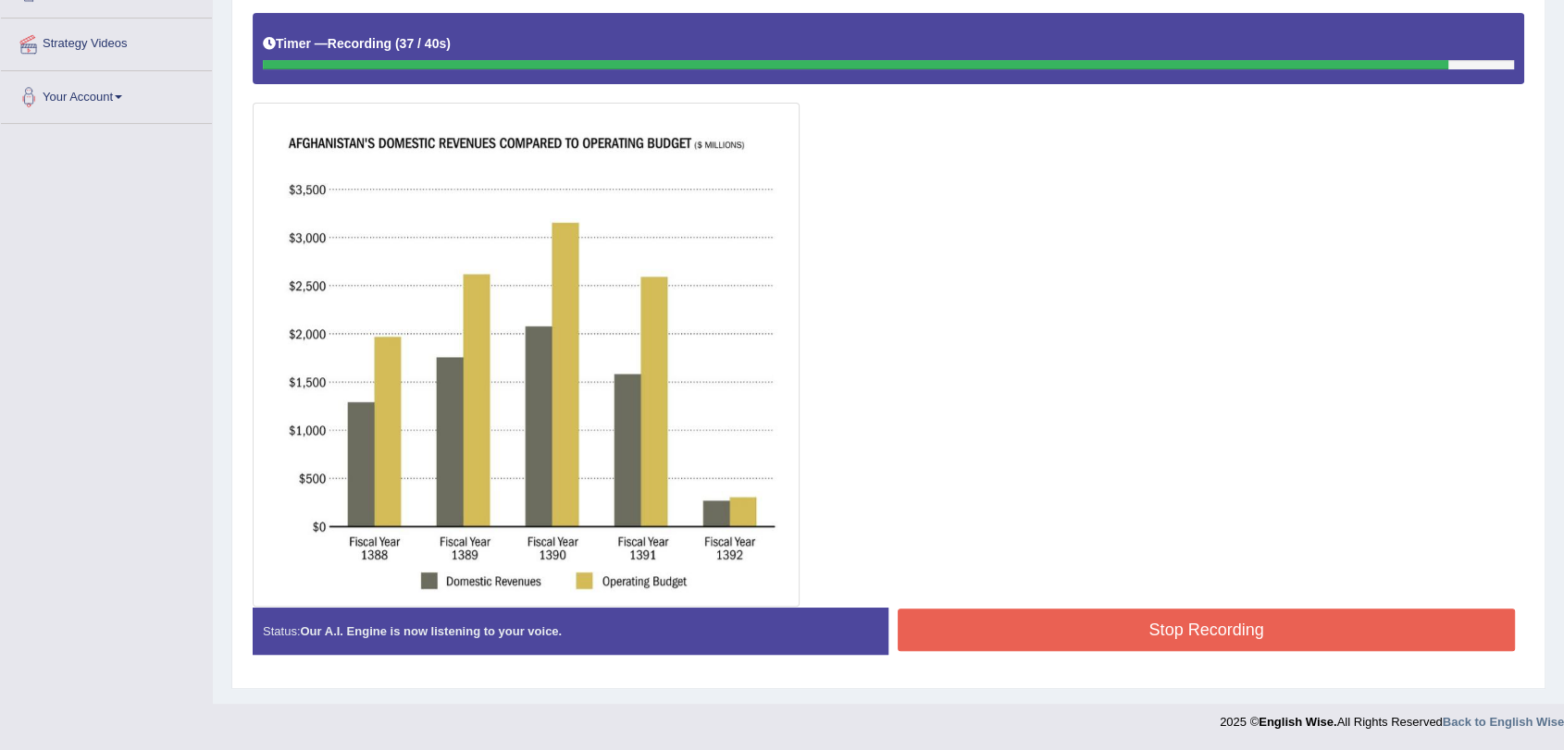
click at [1166, 618] on button "Stop Recording" at bounding box center [1205, 630] width 617 height 43
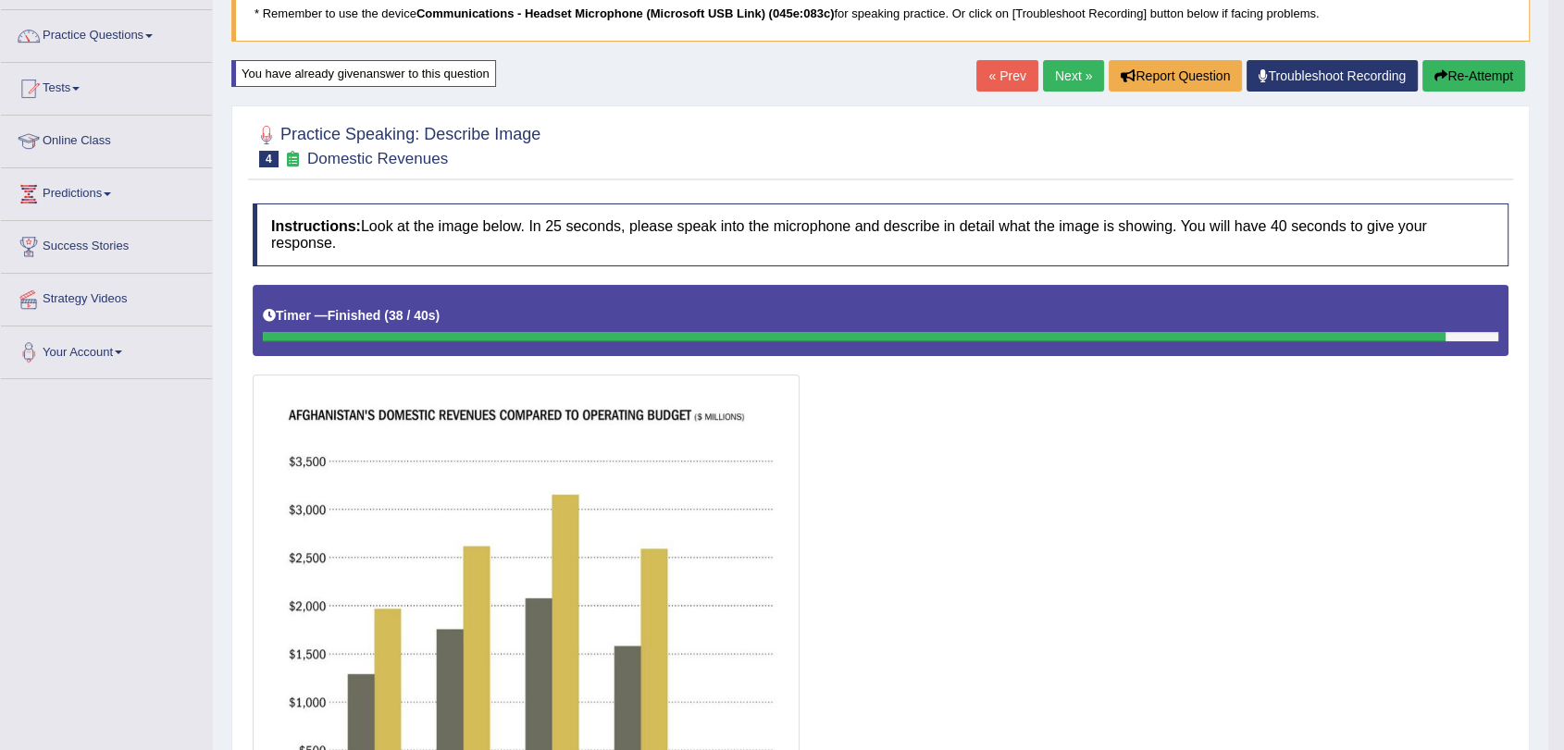
scroll to position [0, 0]
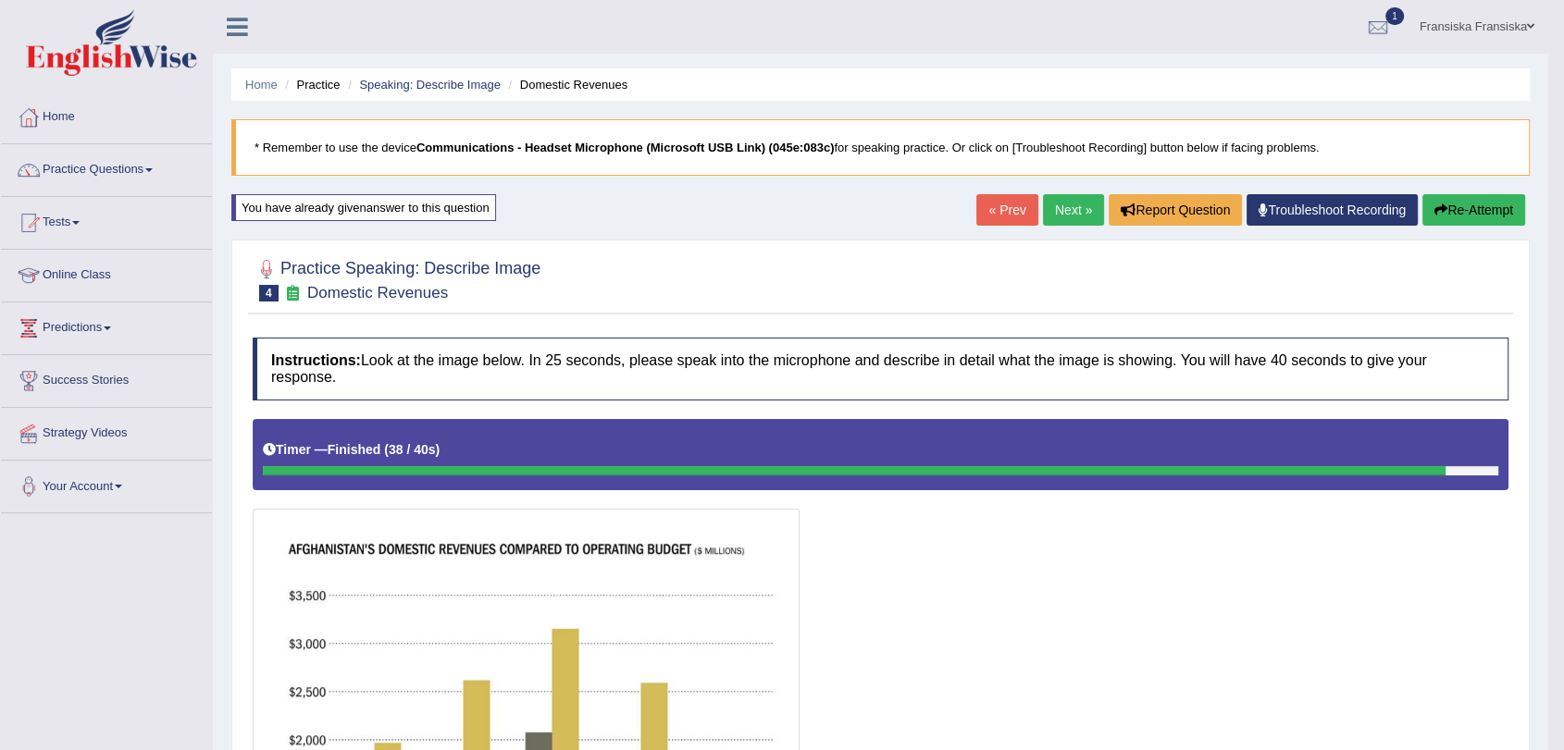
click at [1078, 223] on link "Next »" at bounding box center [1073, 209] width 61 height 31
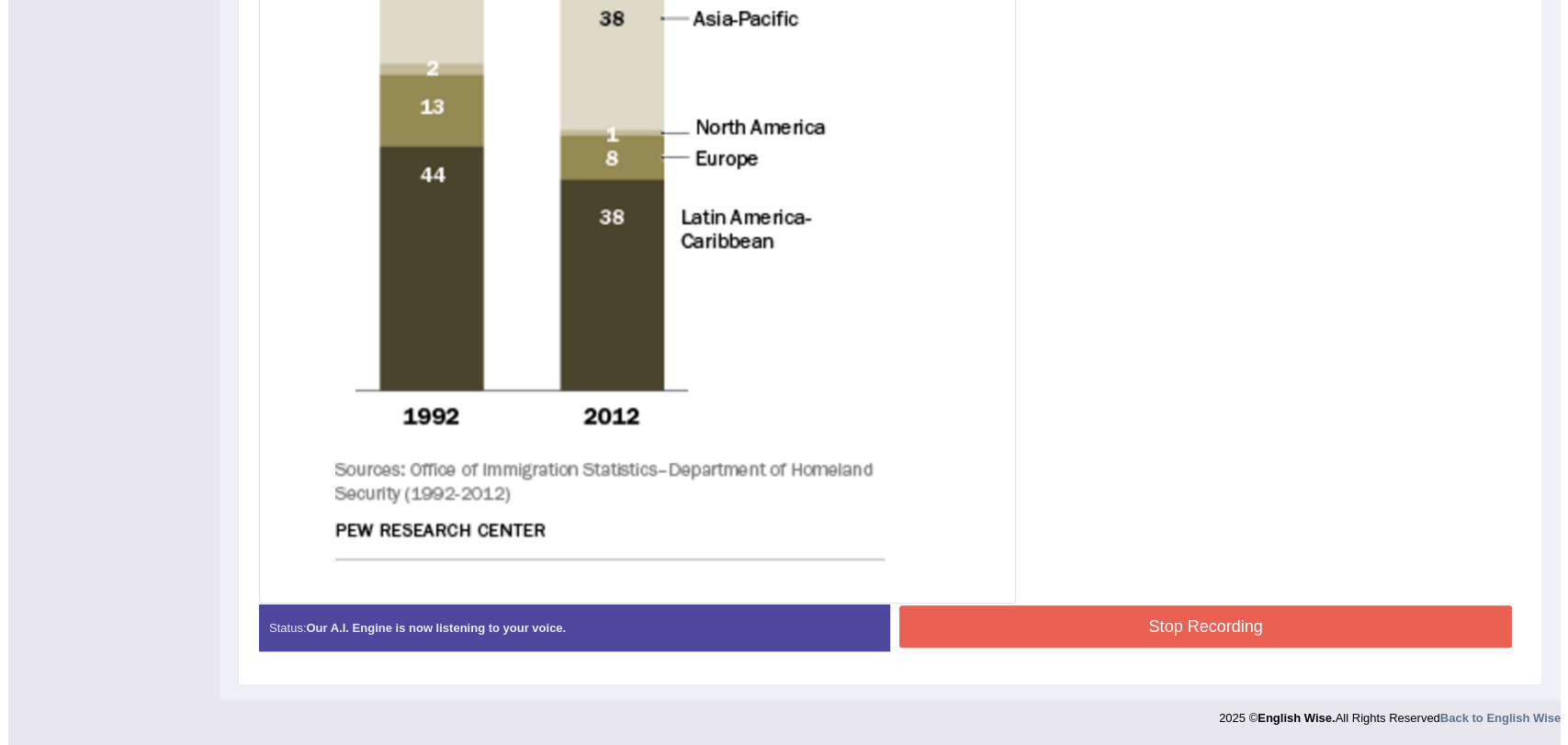
scroll to position [866, 0]
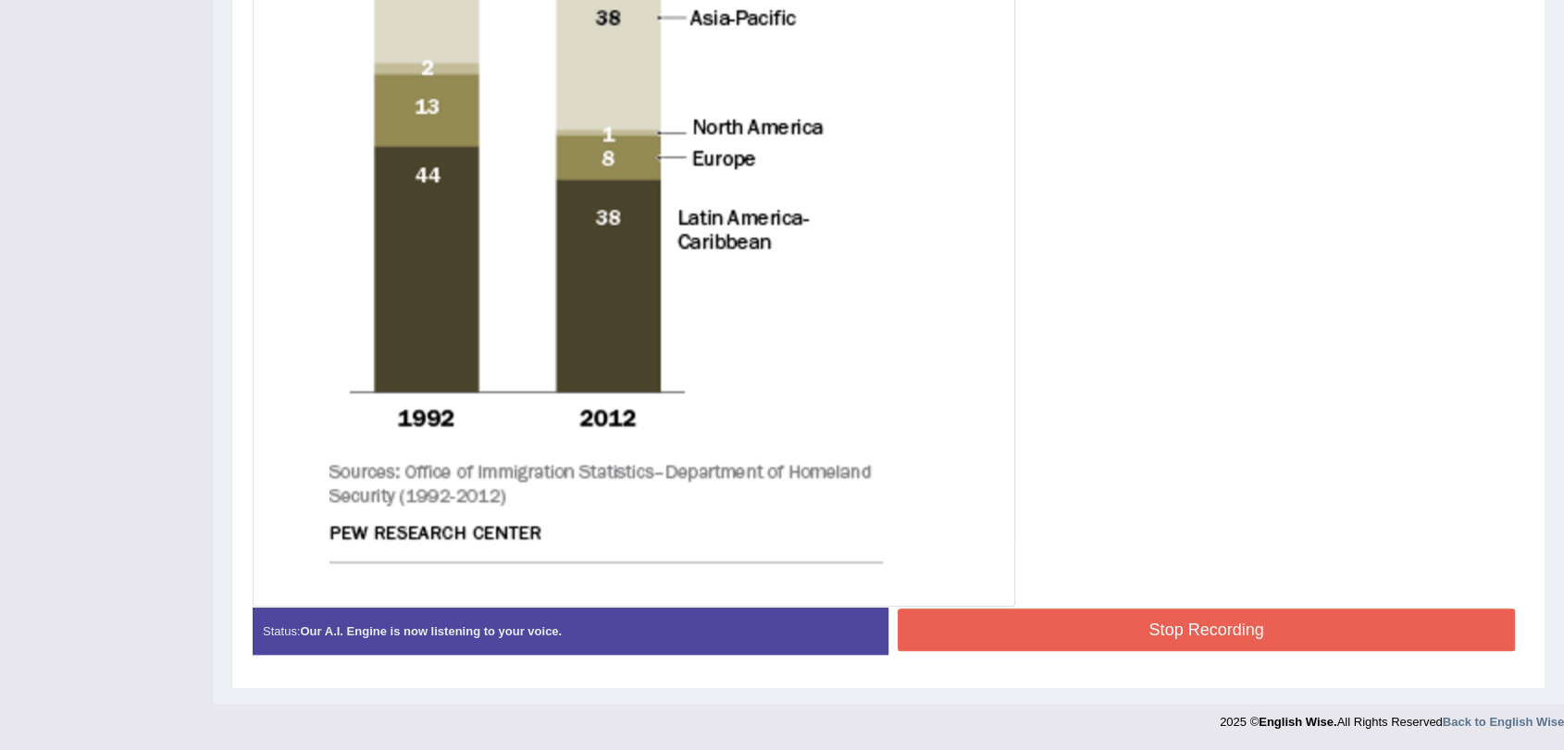
click at [1016, 617] on button "Stop Recording" at bounding box center [1205, 630] width 617 height 43
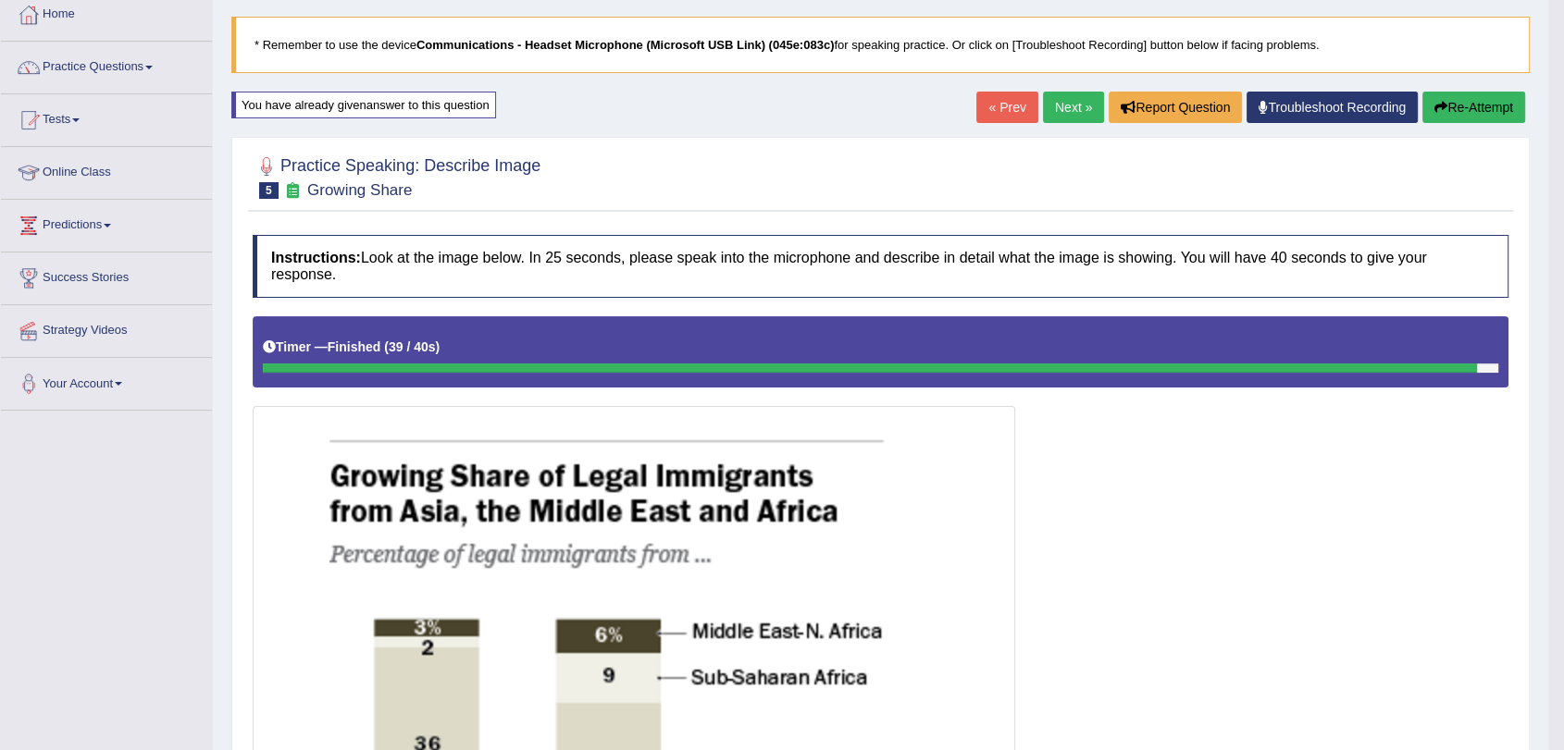
scroll to position [0, 0]
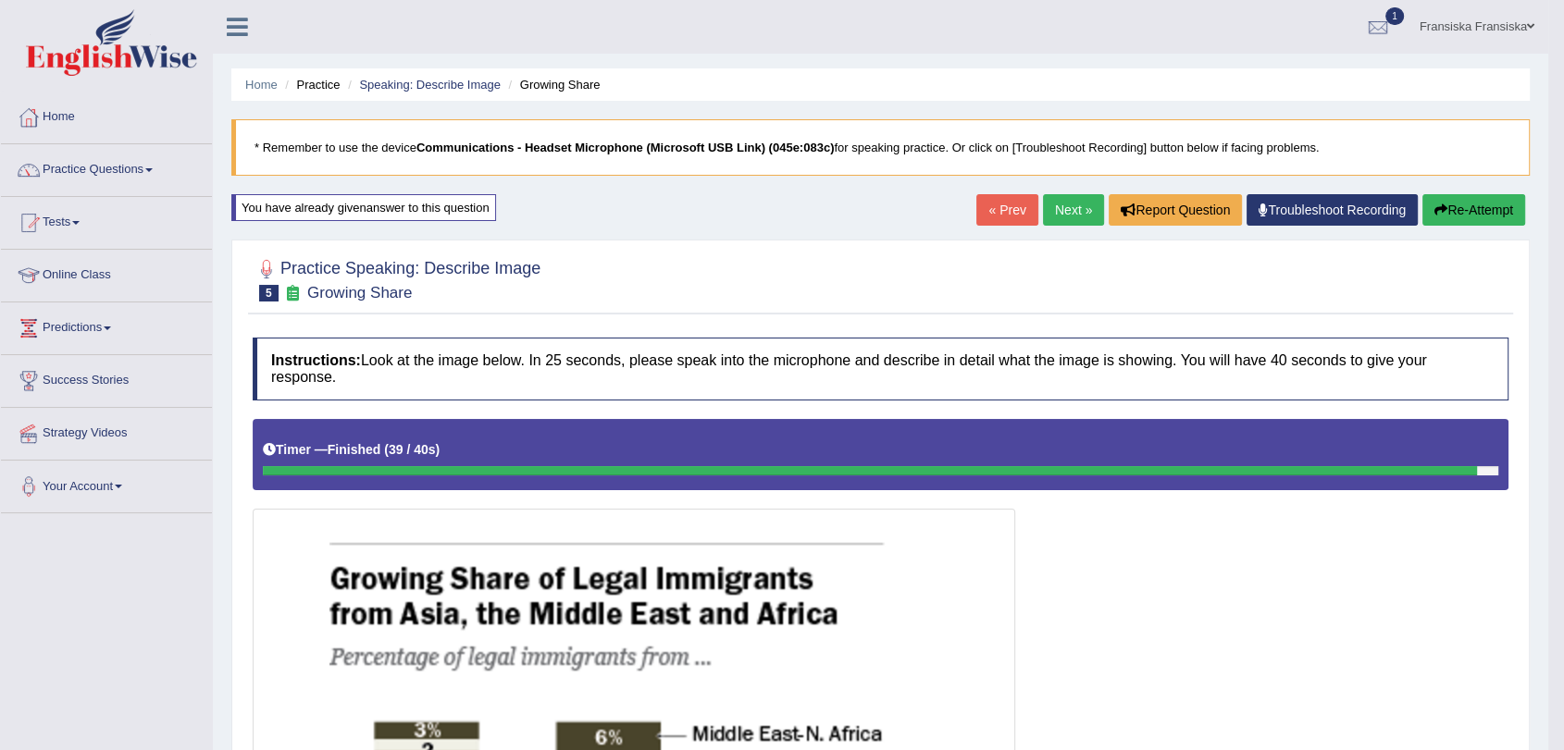
click at [1067, 217] on link "Next »" at bounding box center [1073, 209] width 61 height 31
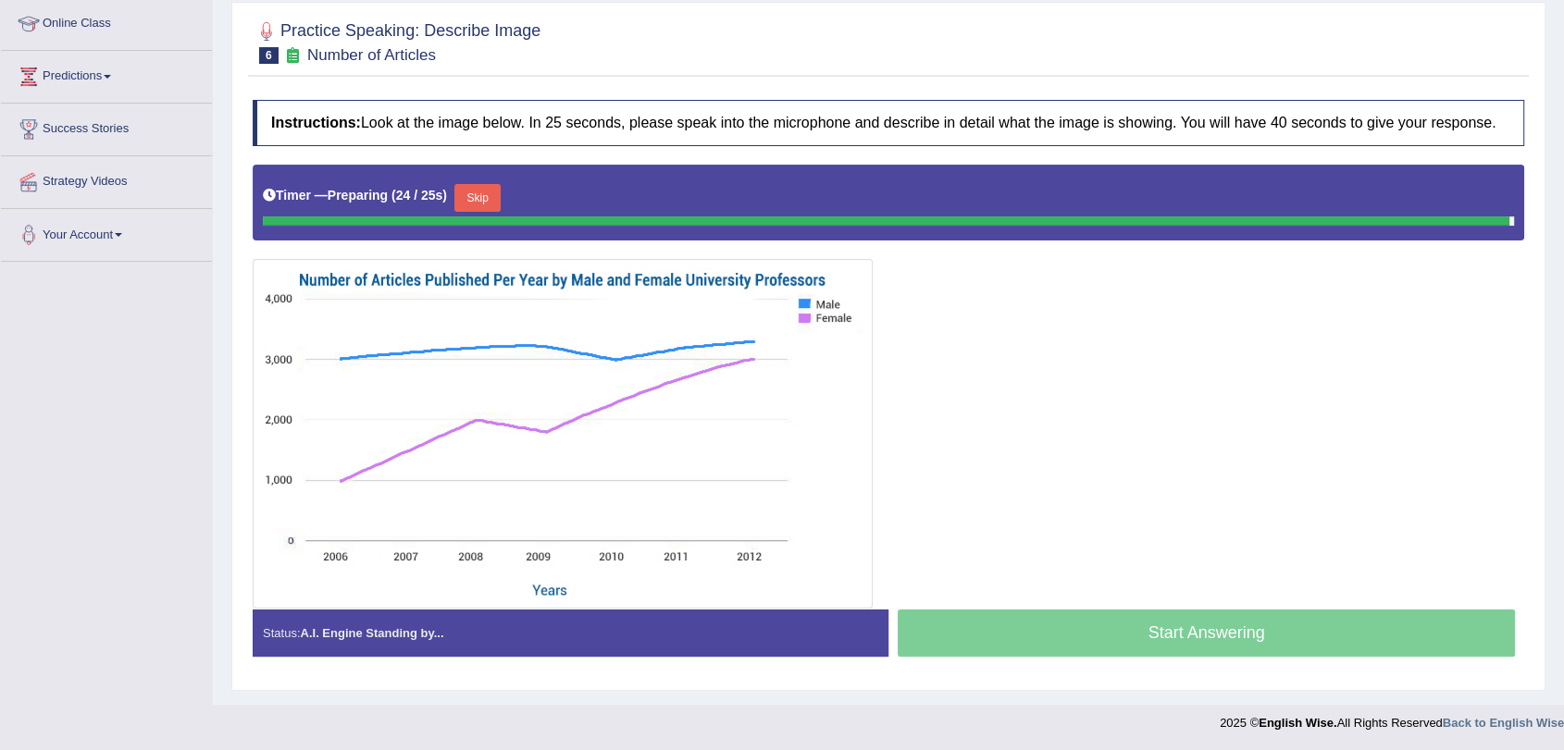
scroll to position [235, 0]
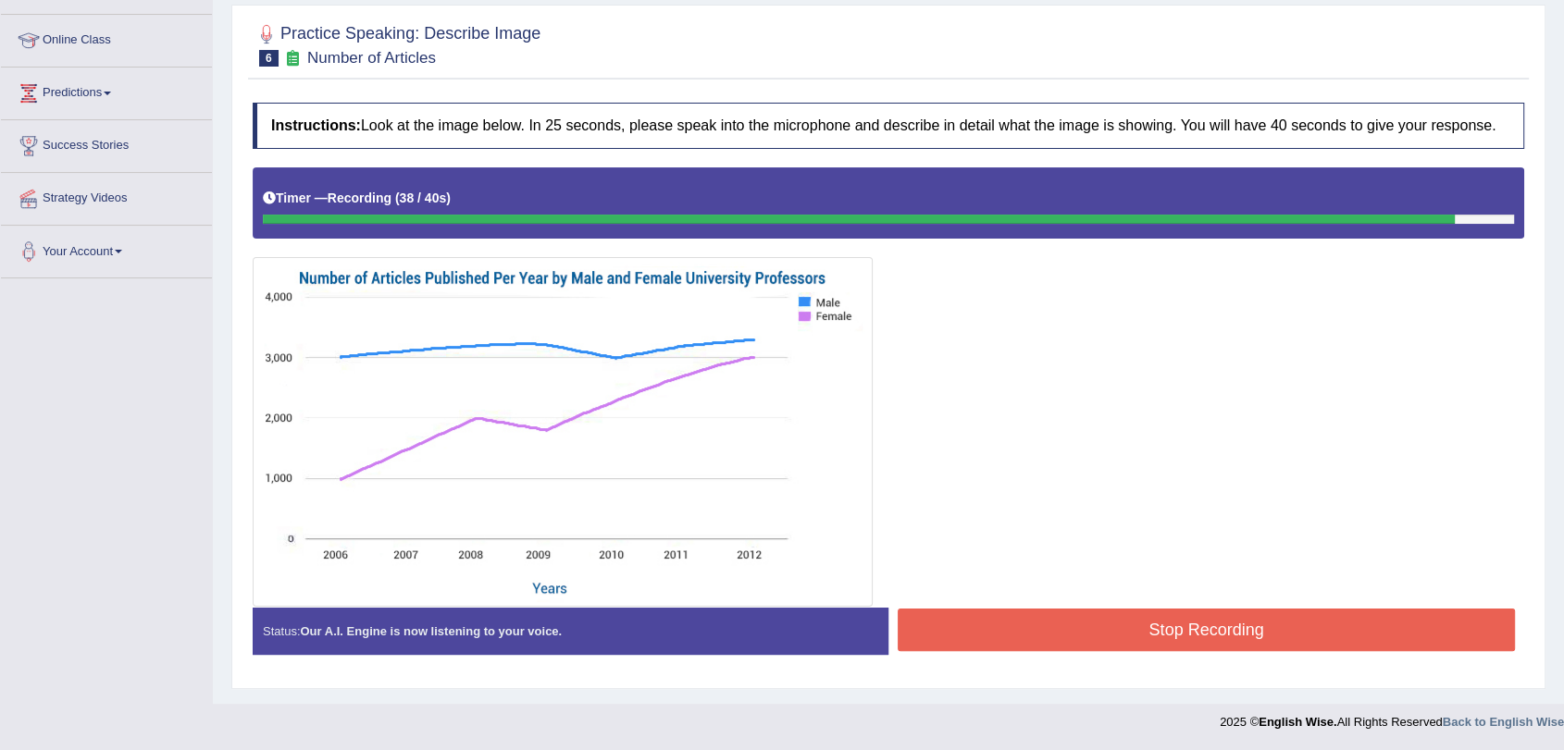
click at [1121, 631] on button "Stop Recording" at bounding box center [1205, 630] width 617 height 43
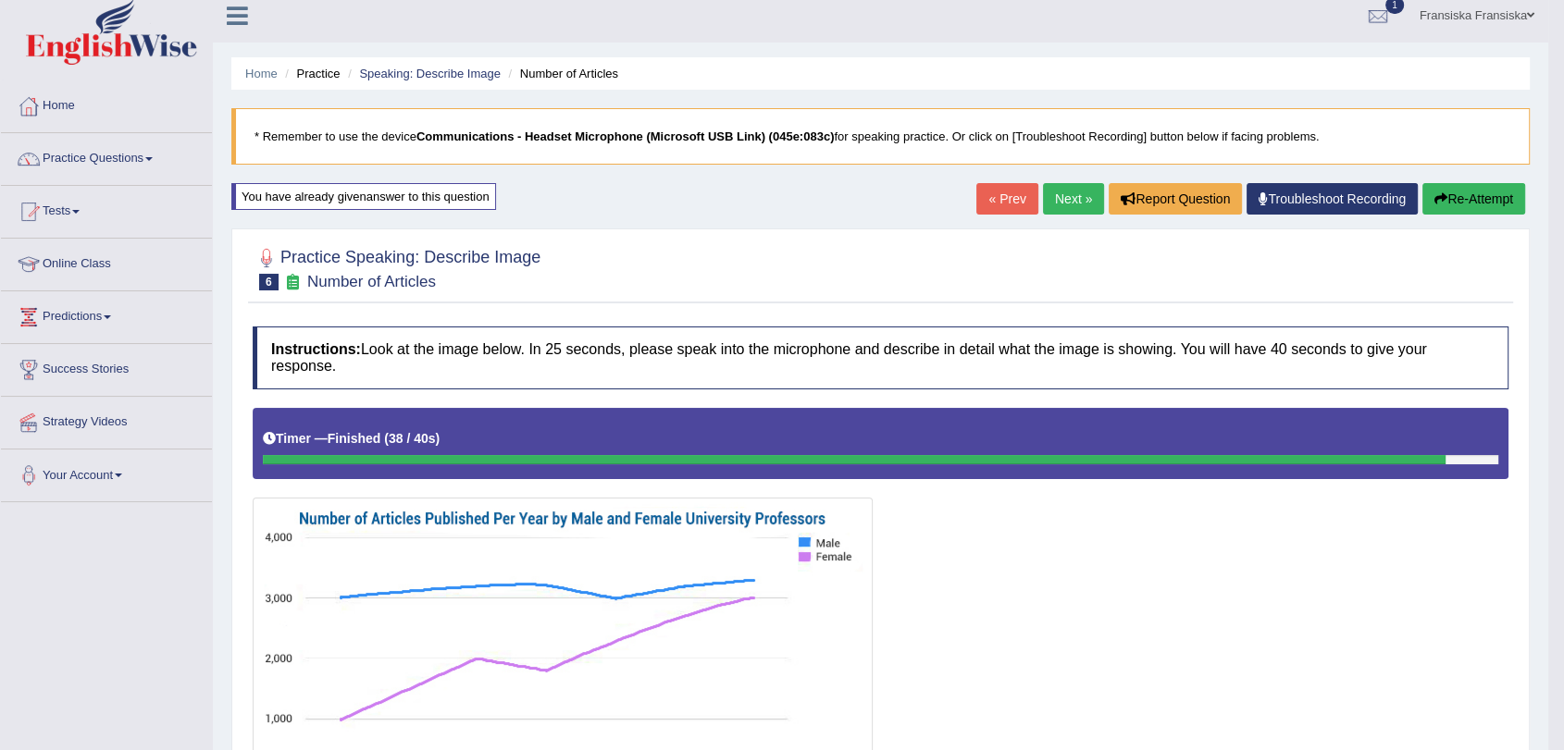
scroll to position [0, 0]
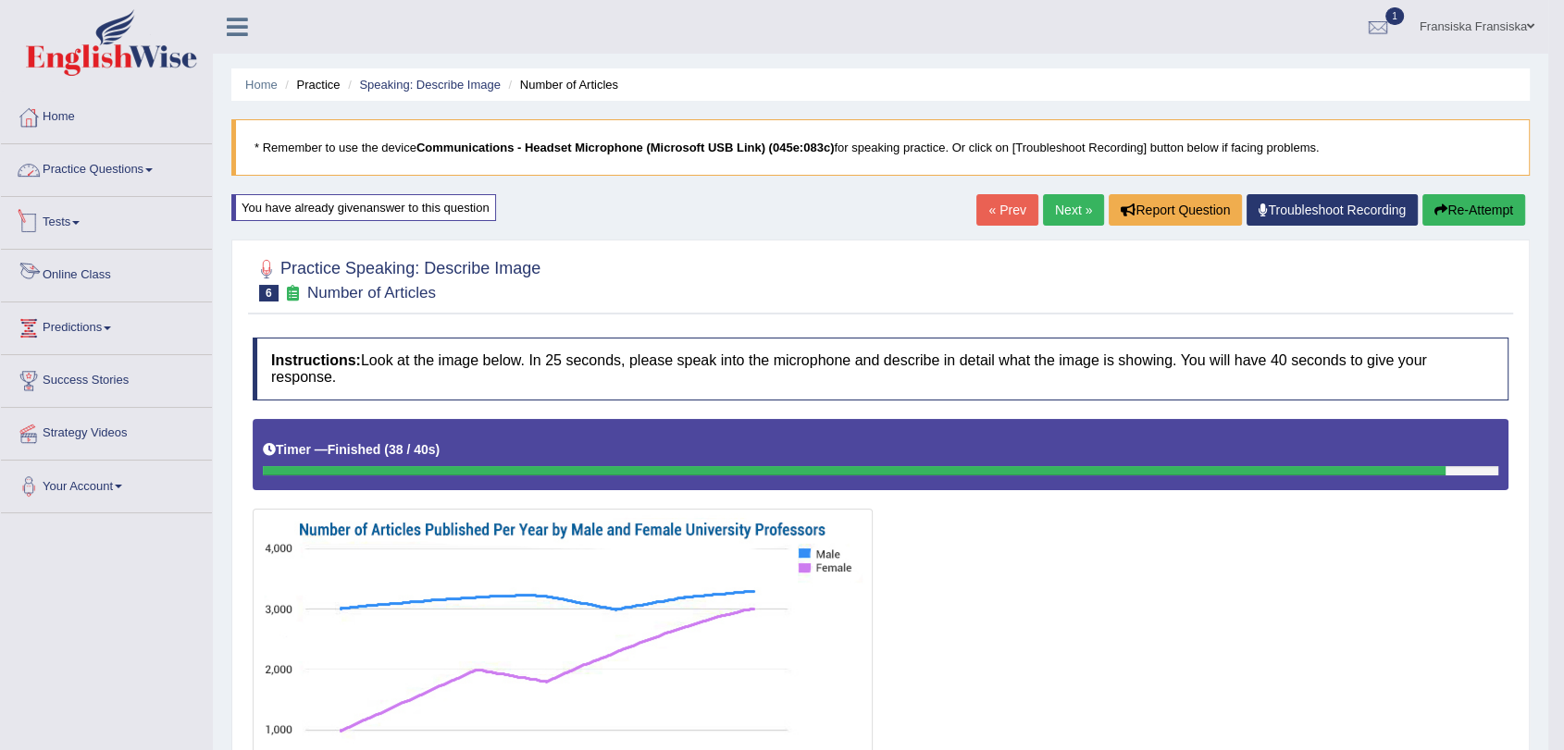
click at [142, 173] on link "Practice Questions" at bounding box center [106, 167] width 211 height 46
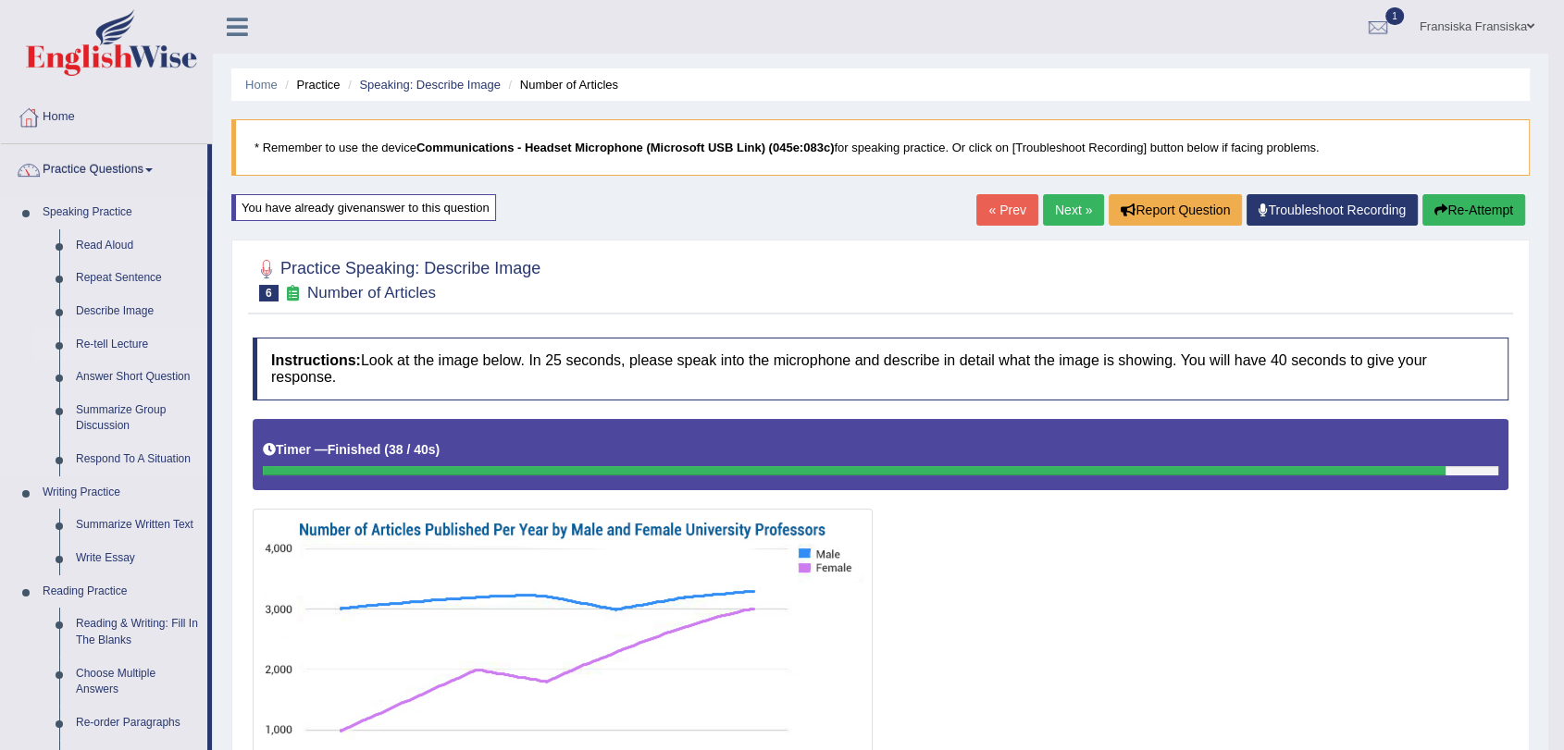
click at [130, 349] on link "Re-tell Lecture" at bounding box center [138, 344] width 140 height 33
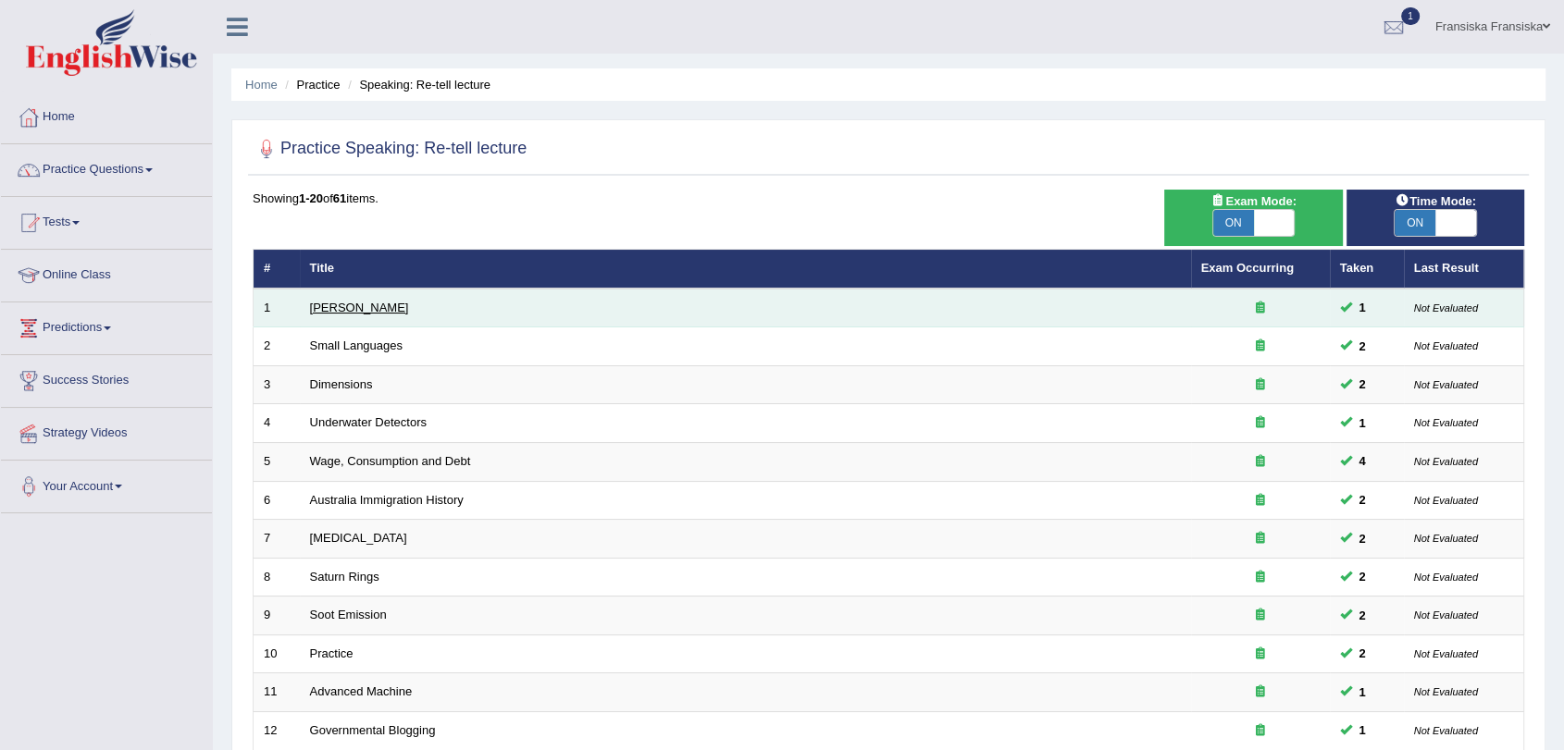
click at [338, 305] on link "[PERSON_NAME]" at bounding box center [359, 308] width 99 height 14
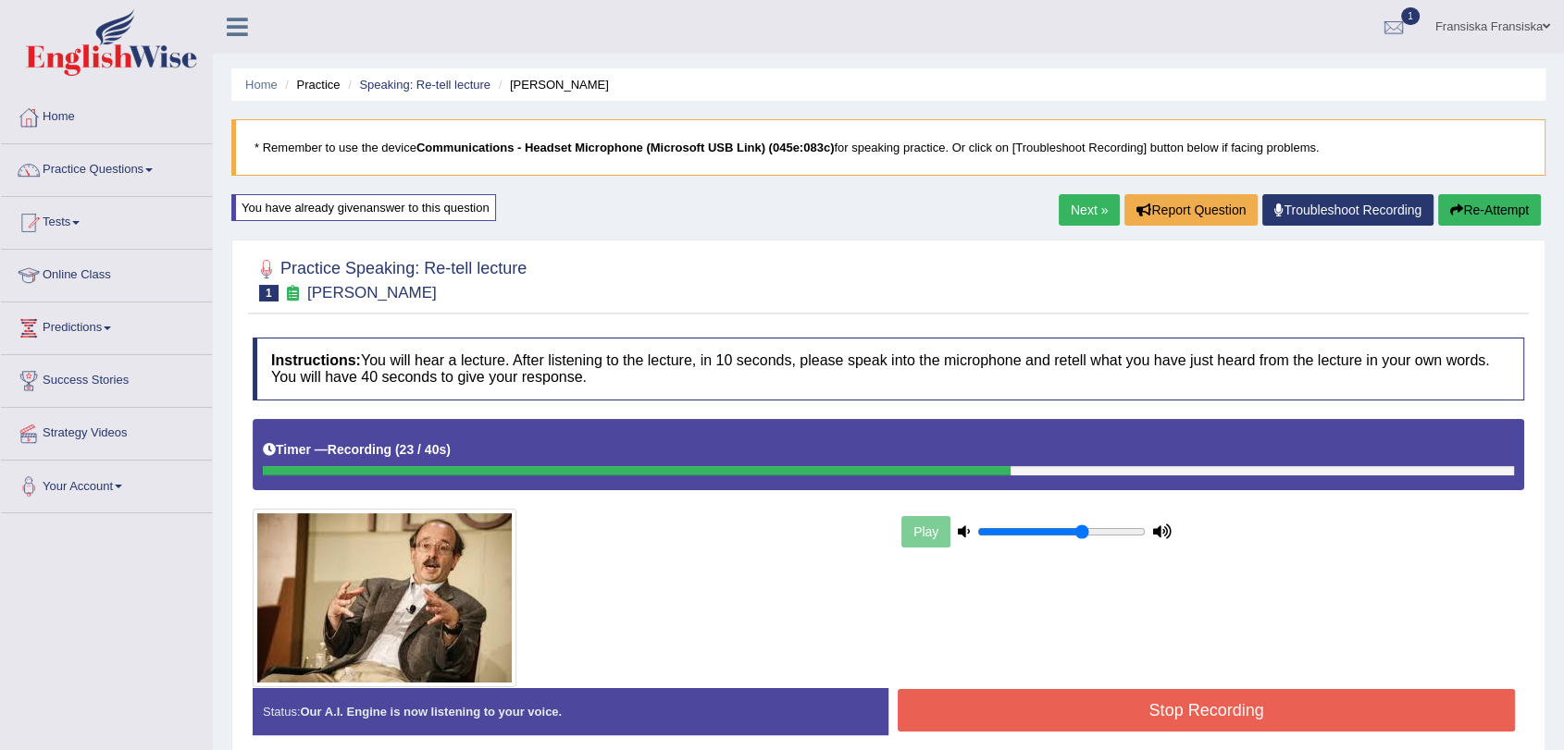
click at [1218, 705] on button "Stop Recording" at bounding box center [1205, 710] width 617 height 43
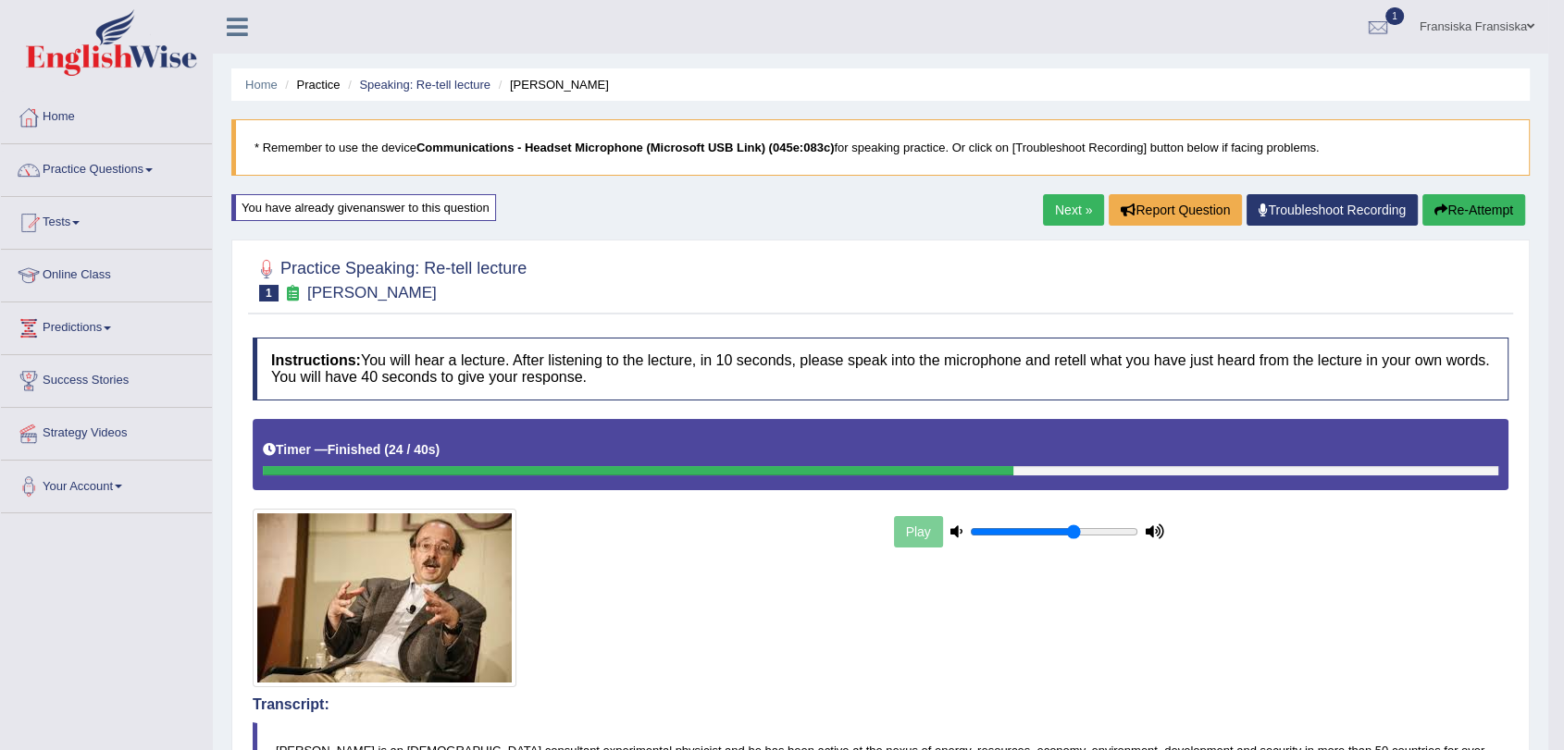
click at [1079, 206] on link "Next »" at bounding box center [1073, 209] width 61 height 31
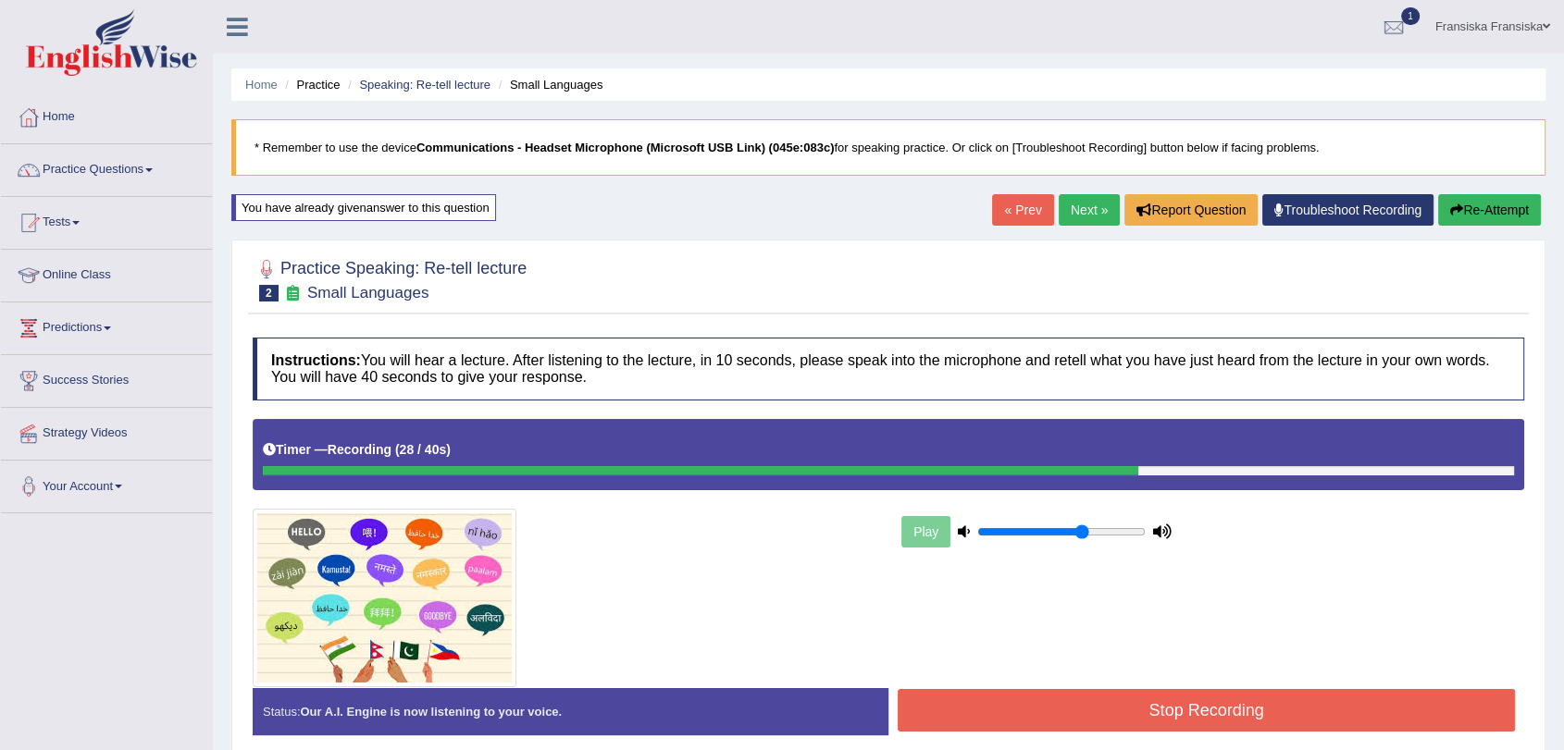
click at [1258, 683] on div "Play" at bounding box center [888, 553] width 1290 height 268
click at [1268, 693] on button "Stop Recording" at bounding box center [1205, 710] width 617 height 43
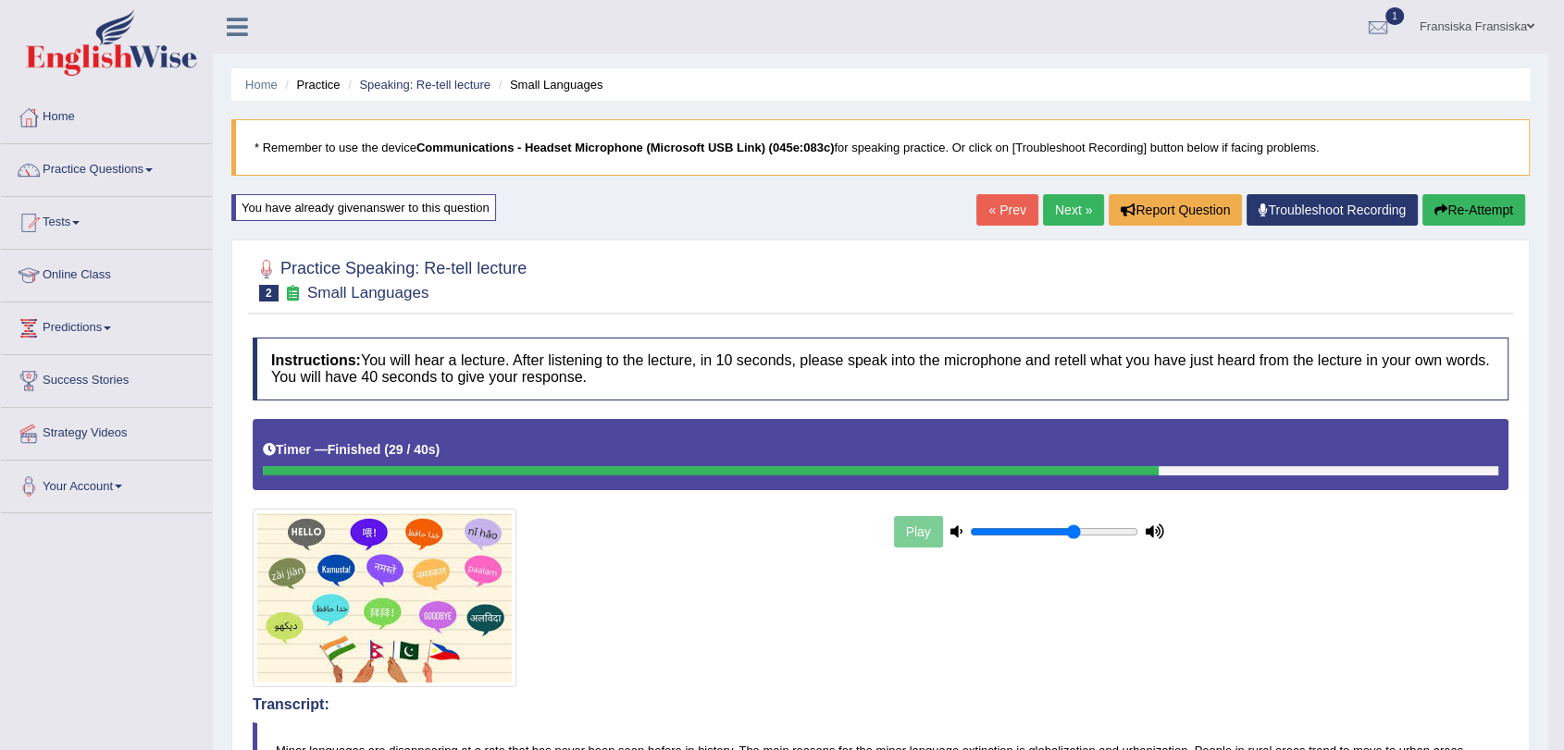
click at [1063, 204] on link "Next »" at bounding box center [1073, 209] width 61 height 31
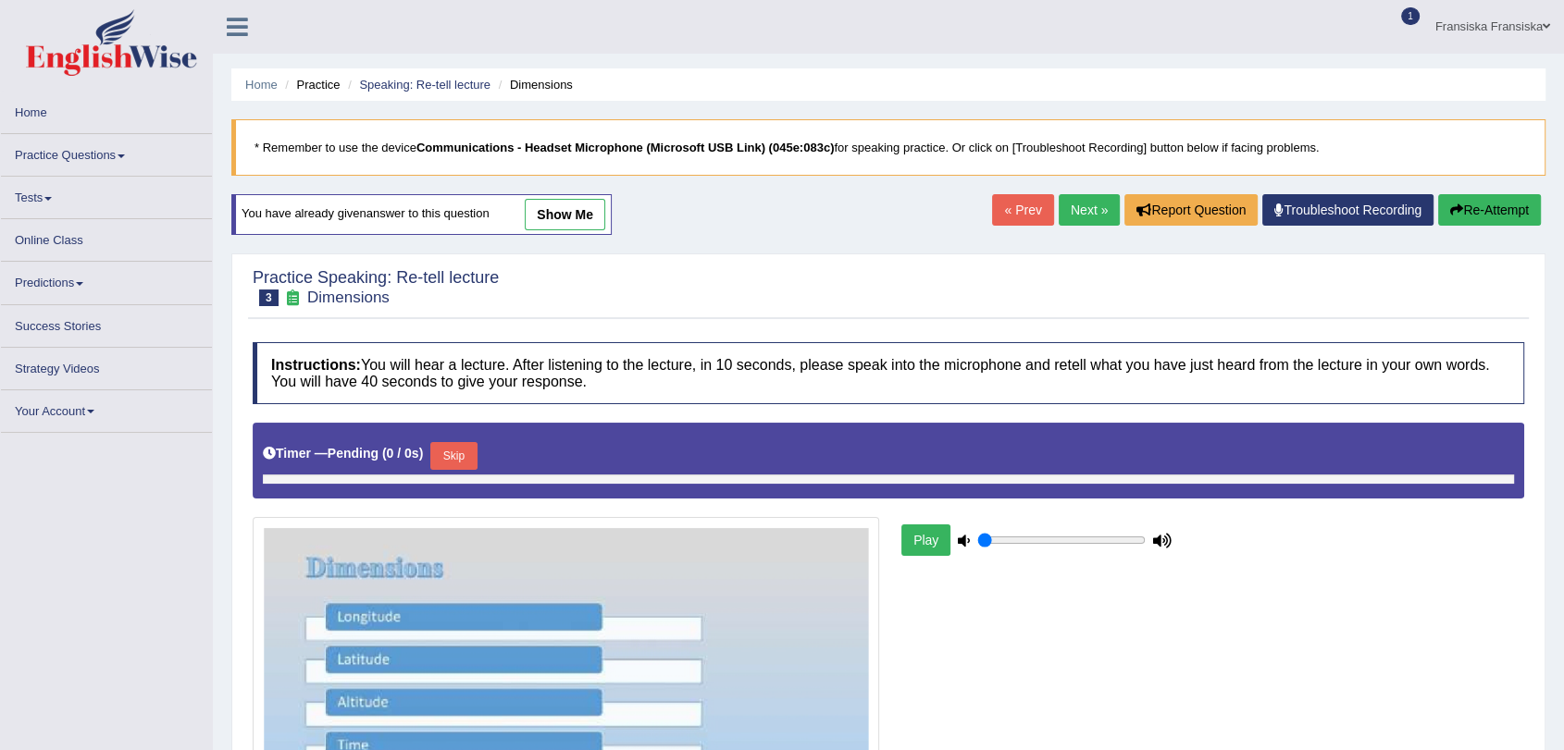
type input "0.65"
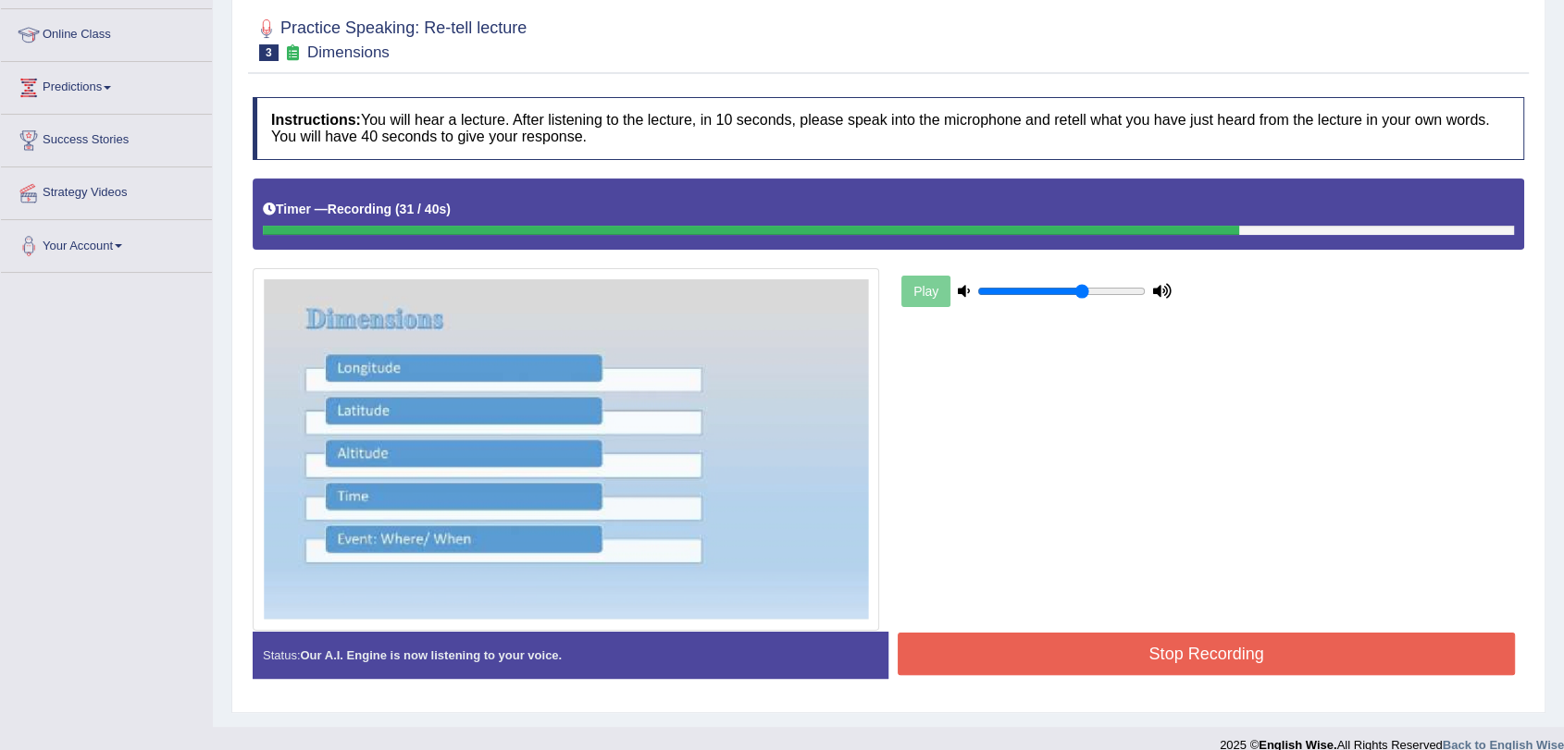
scroll to position [264, 0]
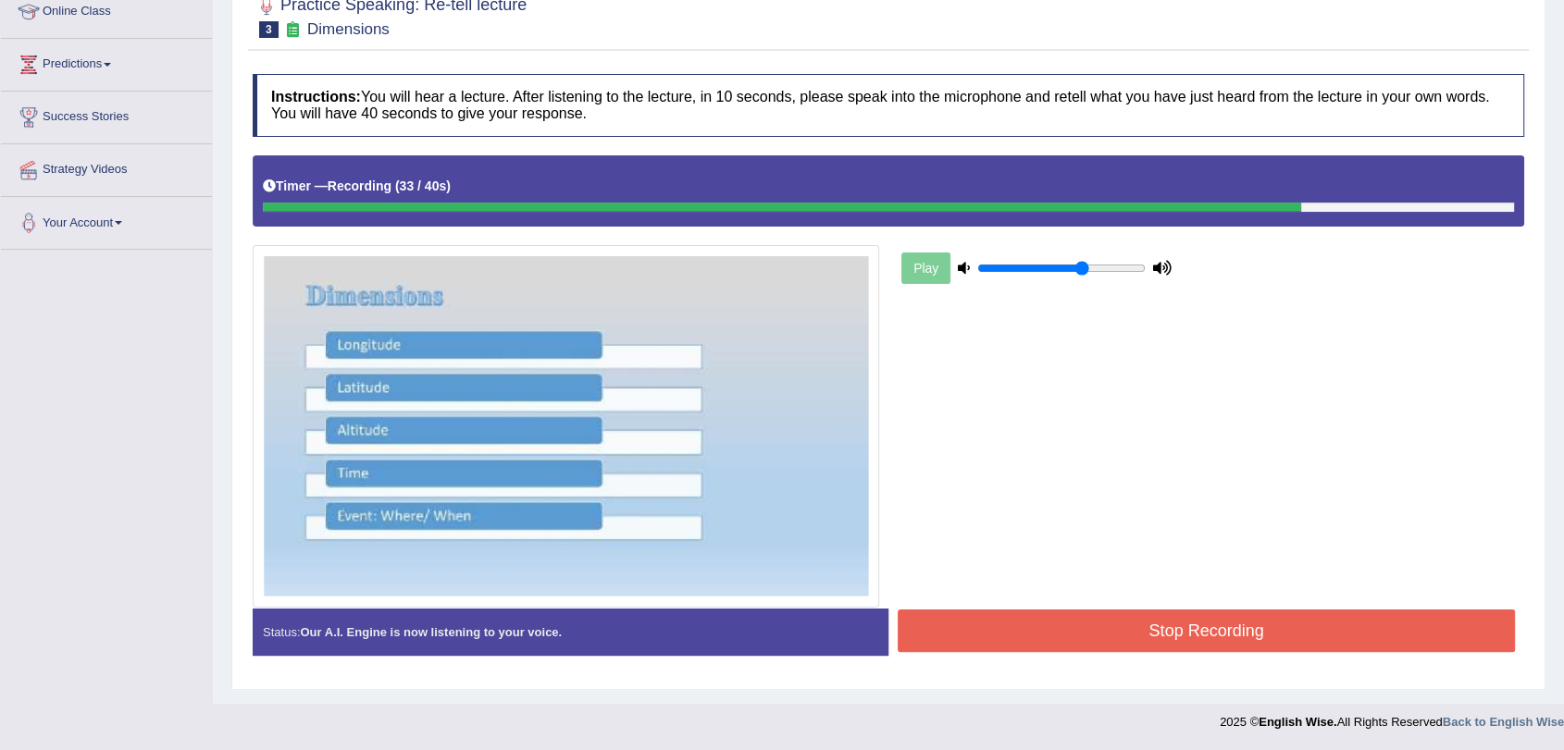
click at [1215, 616] on button "Stop Recording" at bounding box center [1205, 631] width 617 height 43
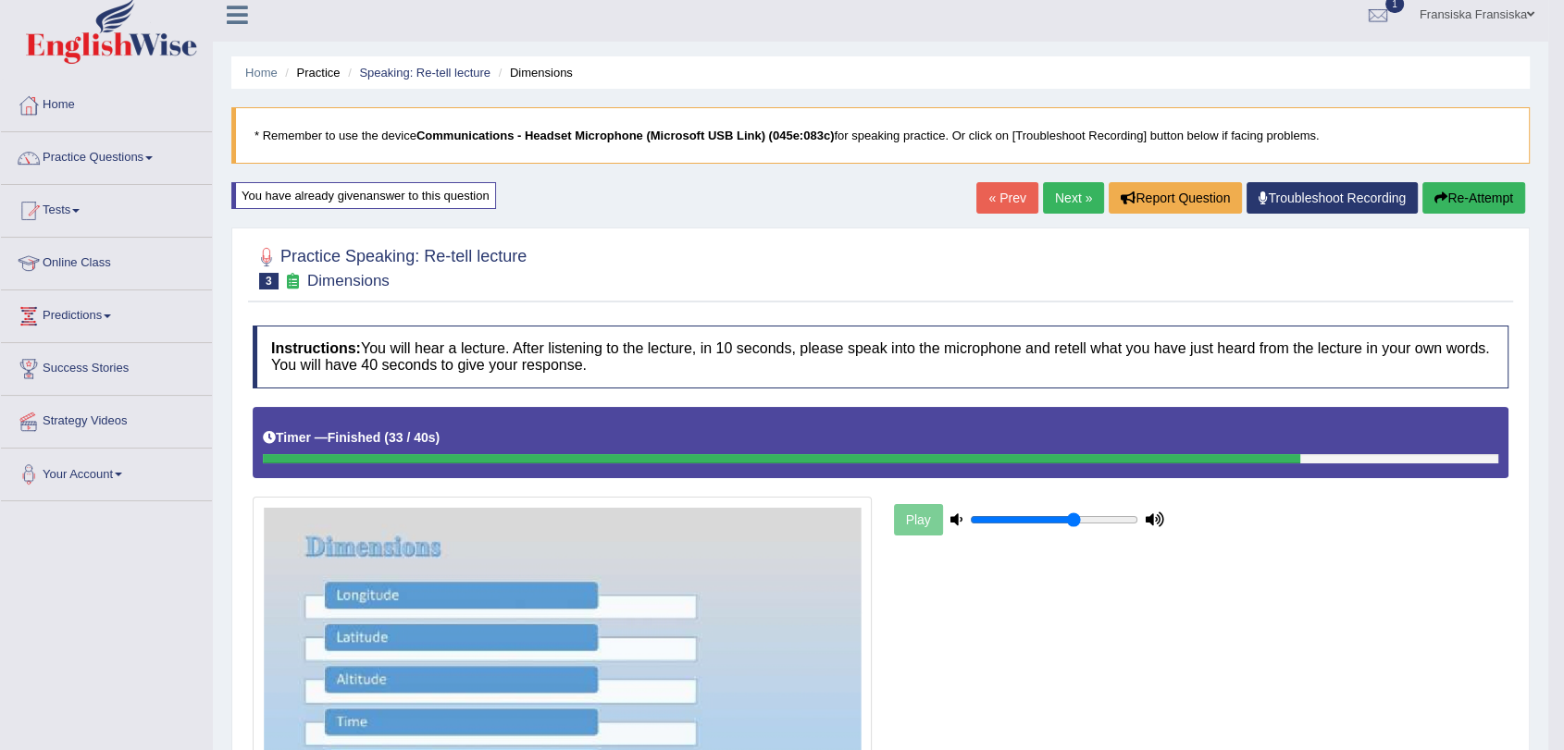
scroll to position [0, 0]
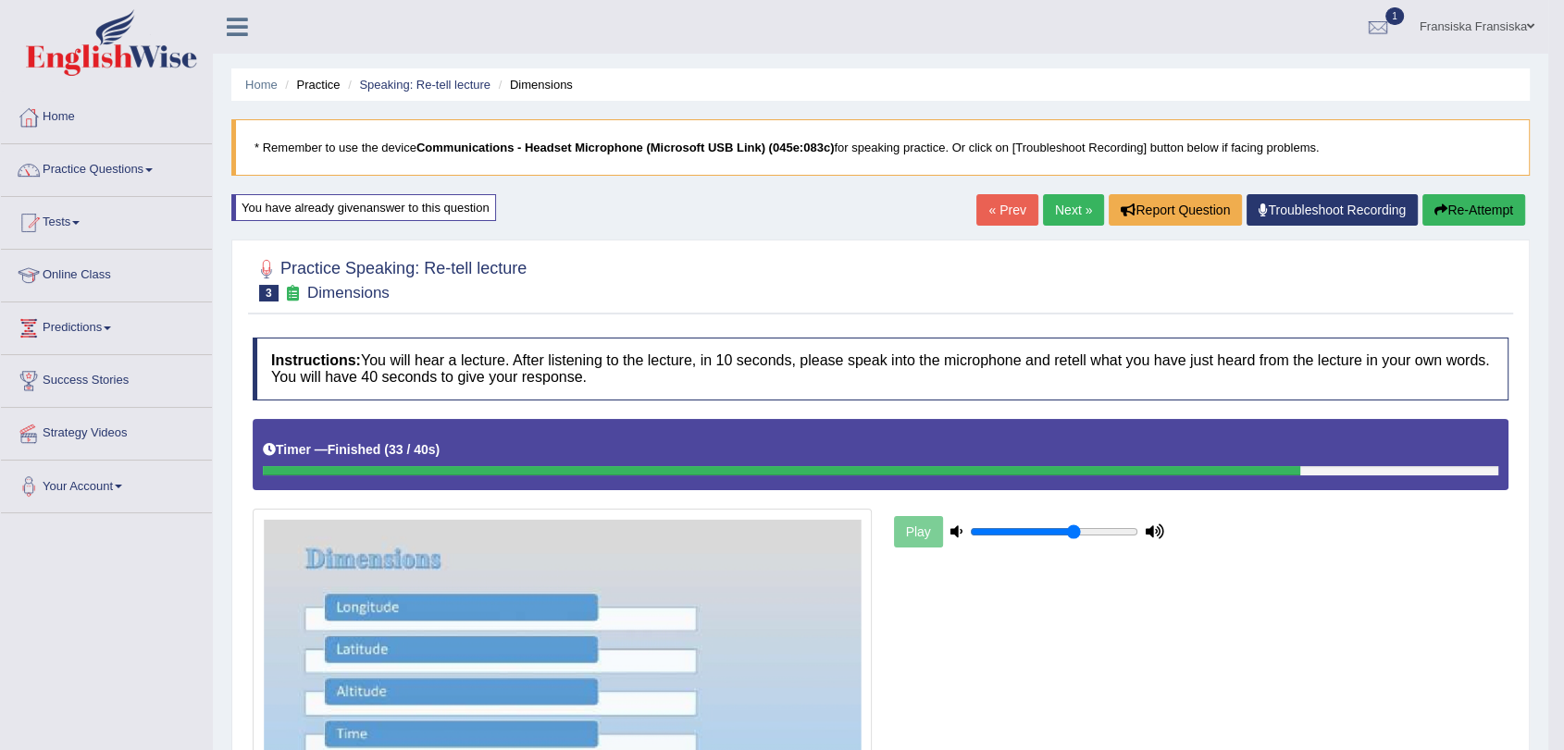
click at [1084, 216] on link "Next »" at bounding box center [1073, 209] width 61 height 31
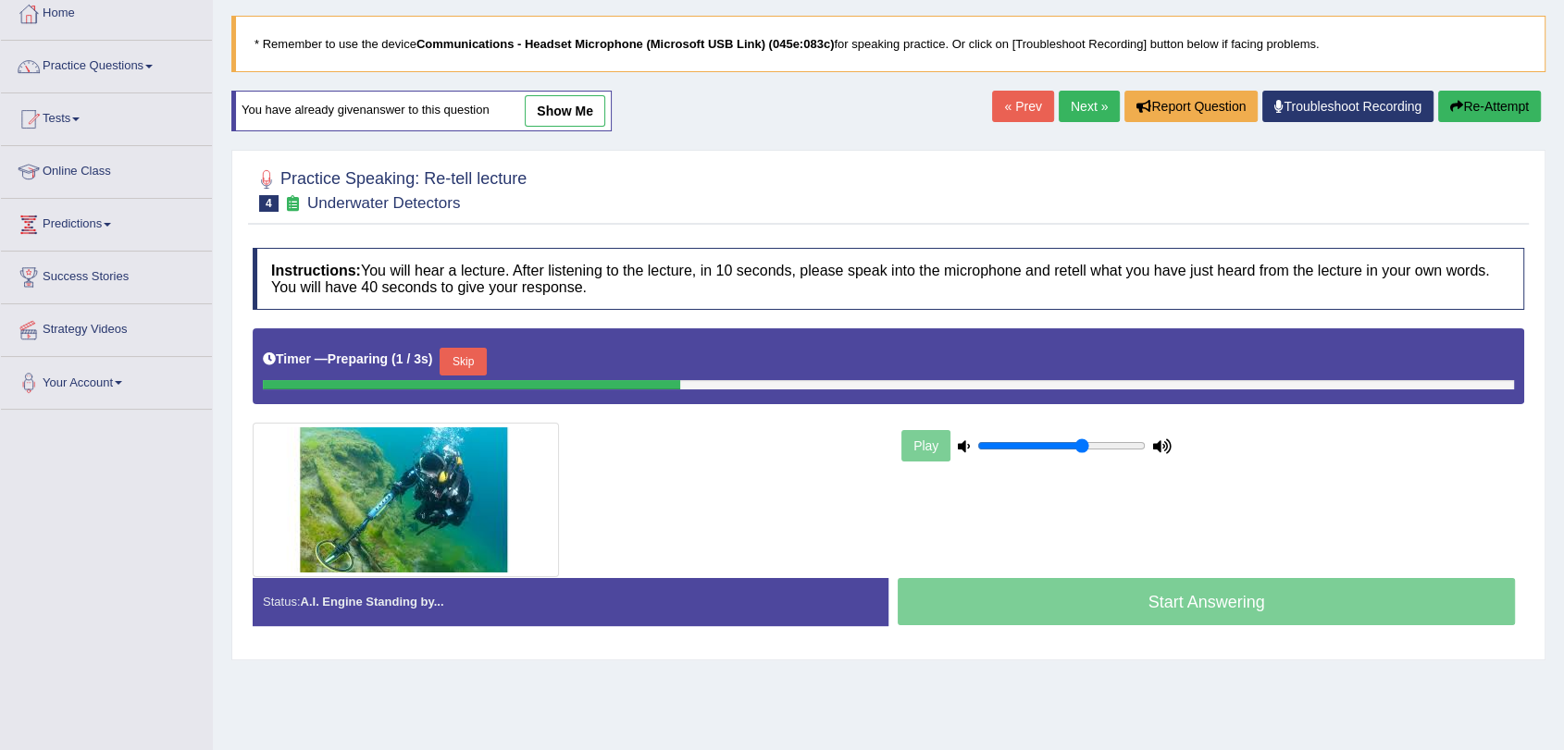
scroll to position [221, 0]
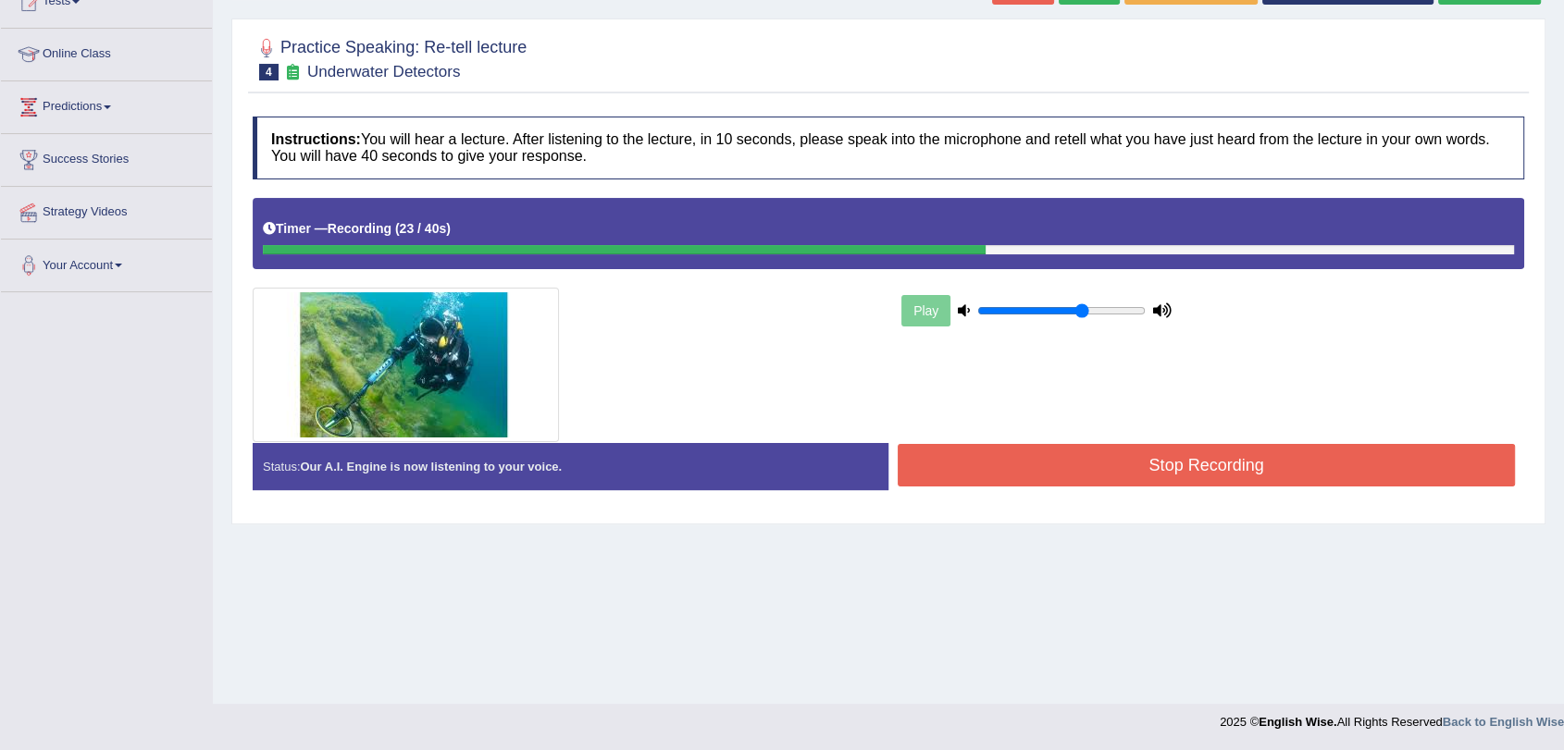
click at [1281, 478] on button "Stop Recording" at bounding box center [1205, 465] width 617 height 43
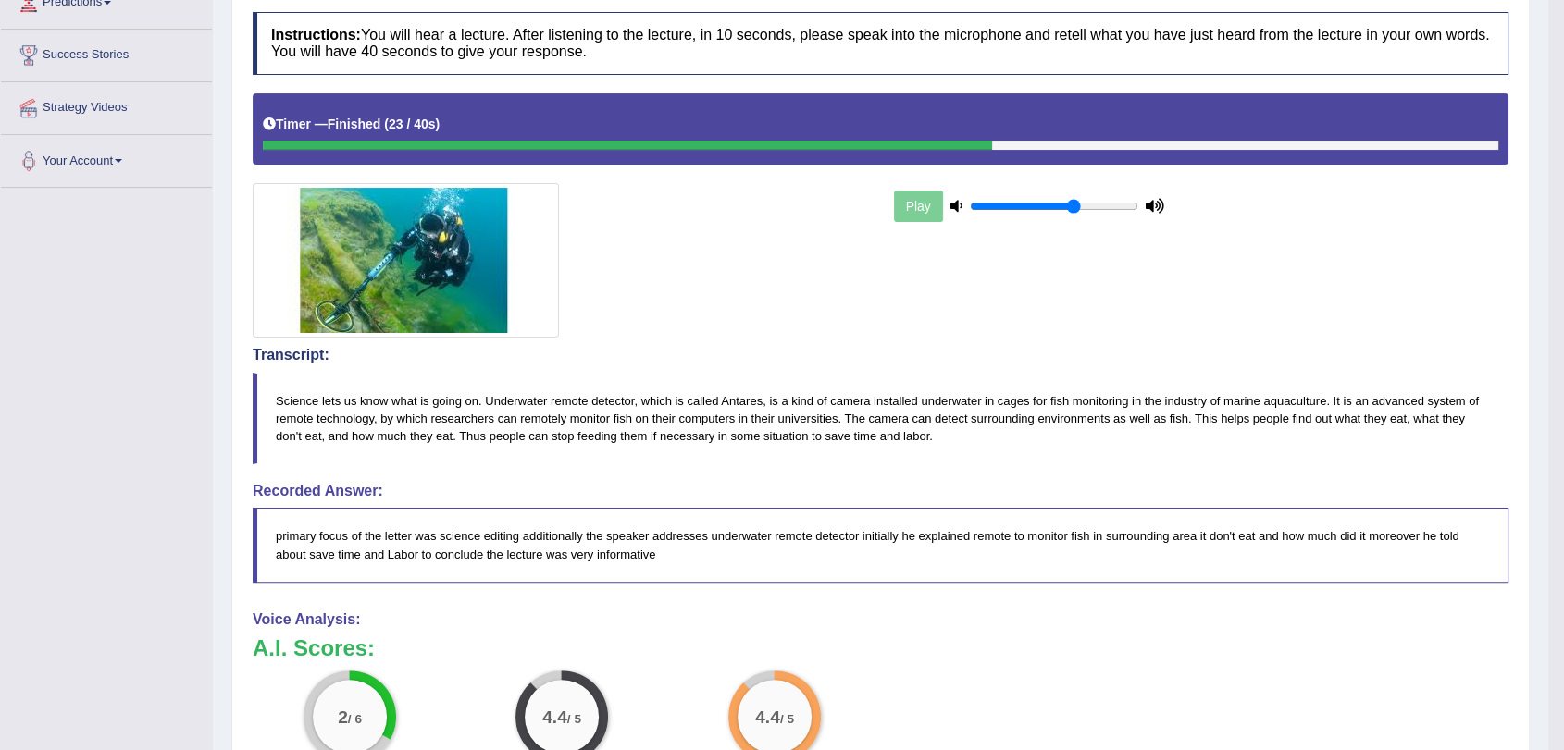
scroll to position [694, 0]
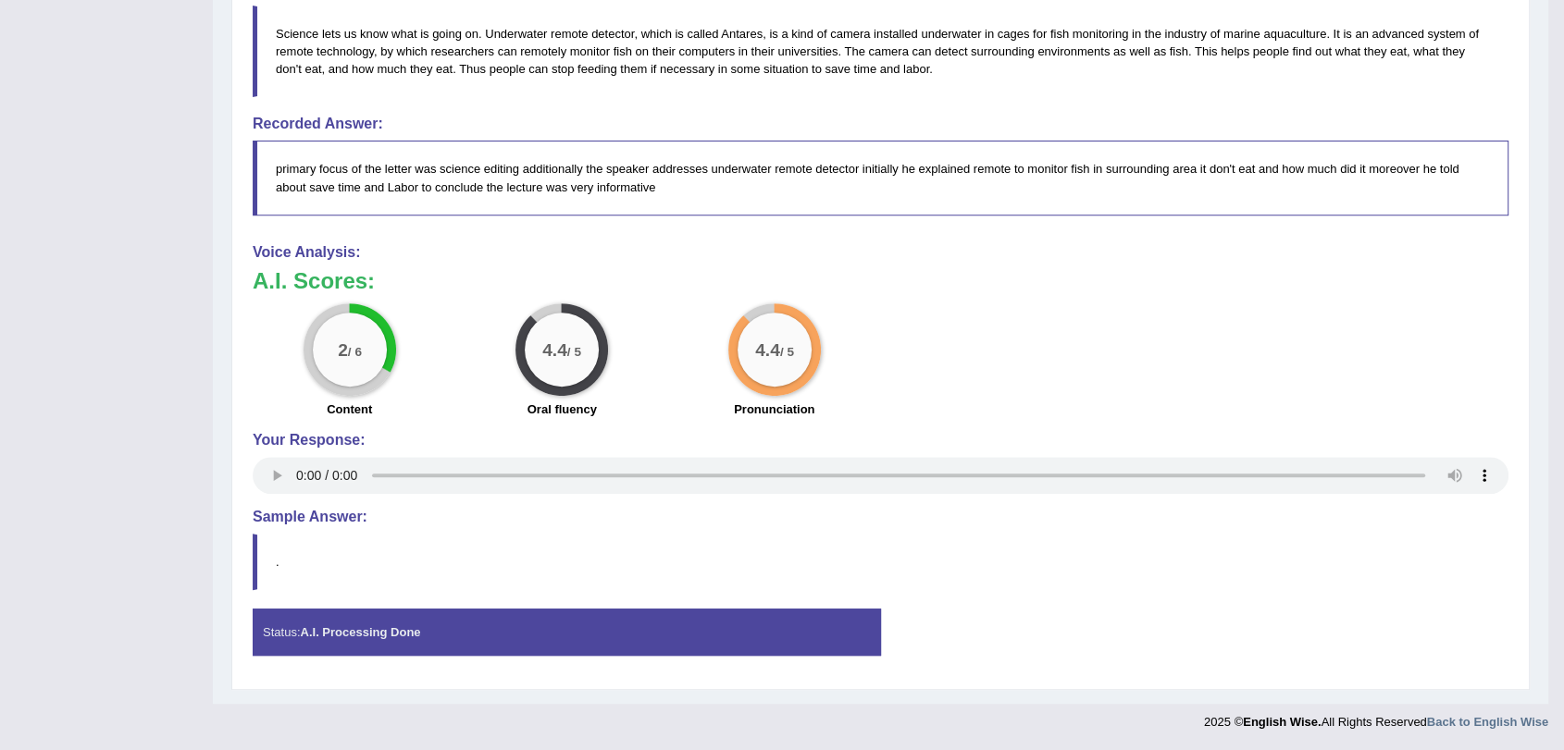
click at [1062, 418] on div "2 / 6 Content 4.4 / 5 Oral fluency 4.4 / 5 Pronunciation" at bounding box center [880, 362] width 1274 height 119
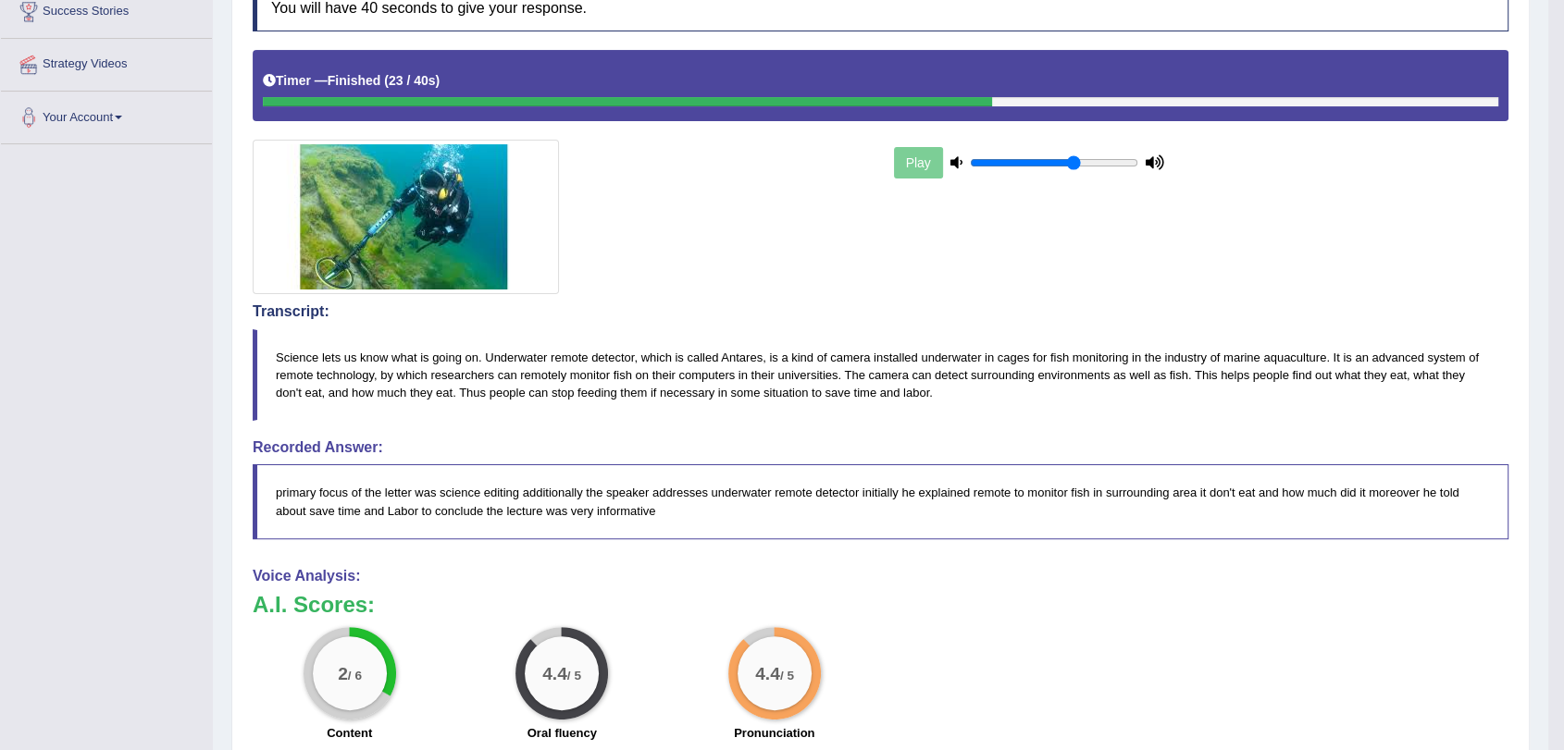
scroll to position [0, 0]
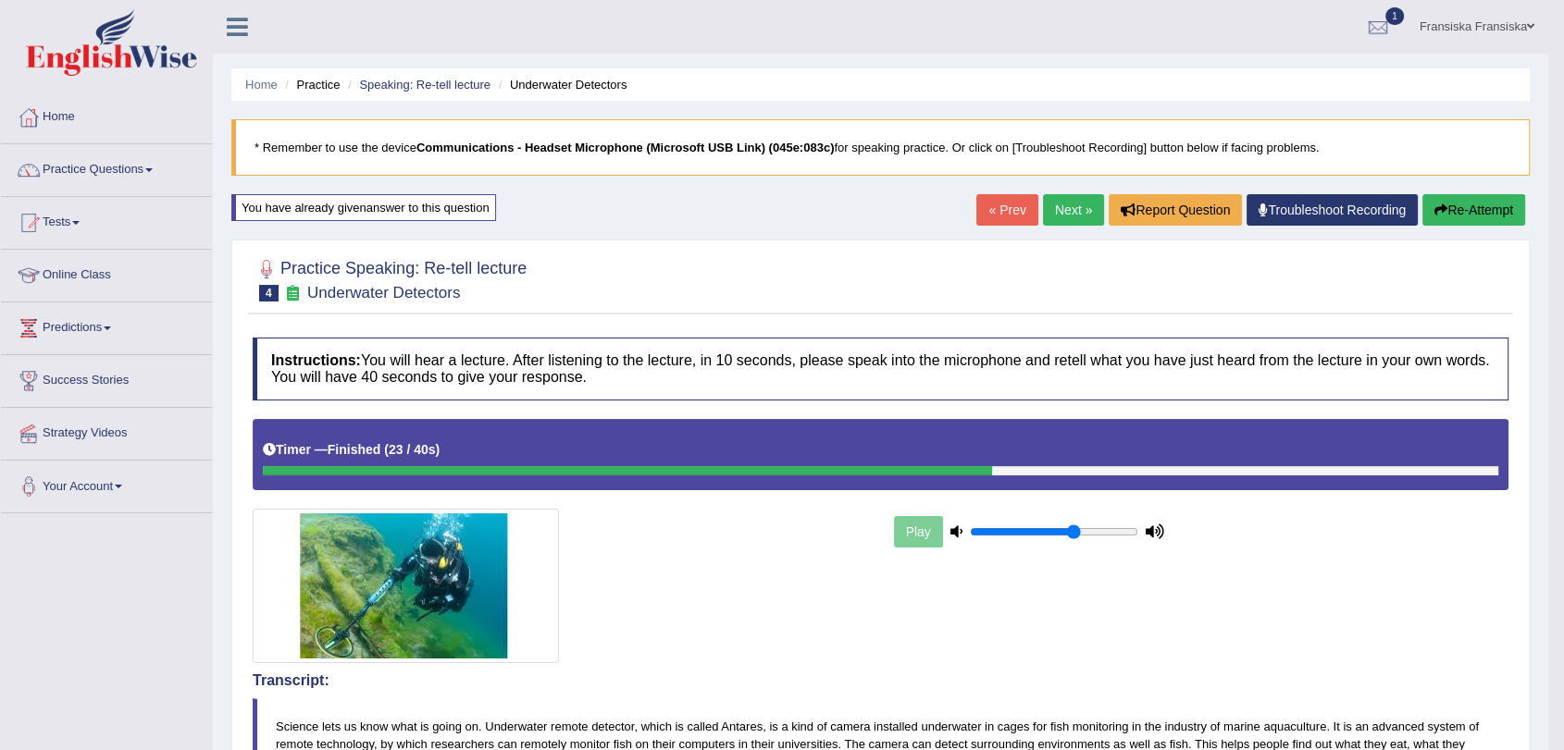
click at [1067, 209] on link "Next »" at bounding box center [1073, 209] width 61 height 31
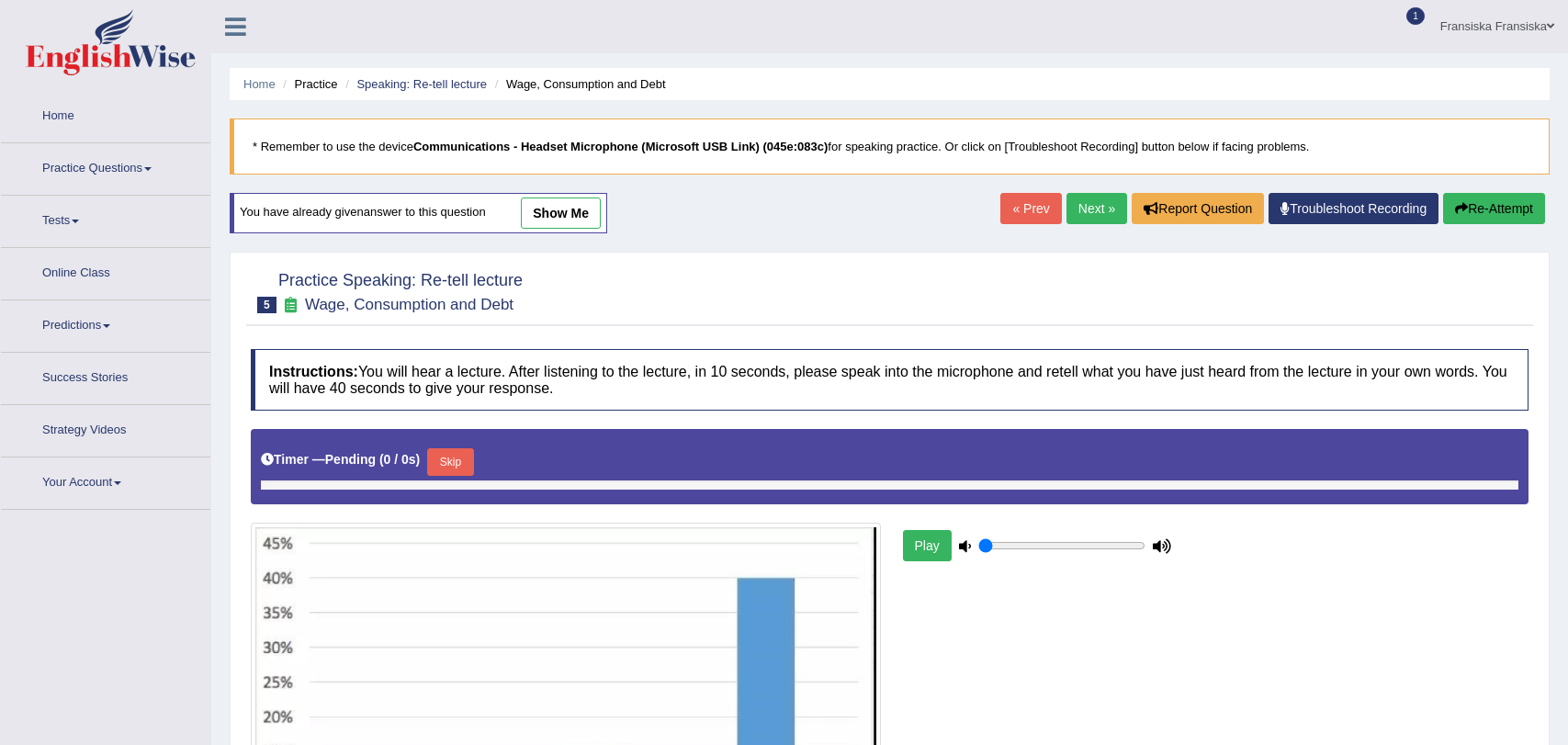
type input "0.65"
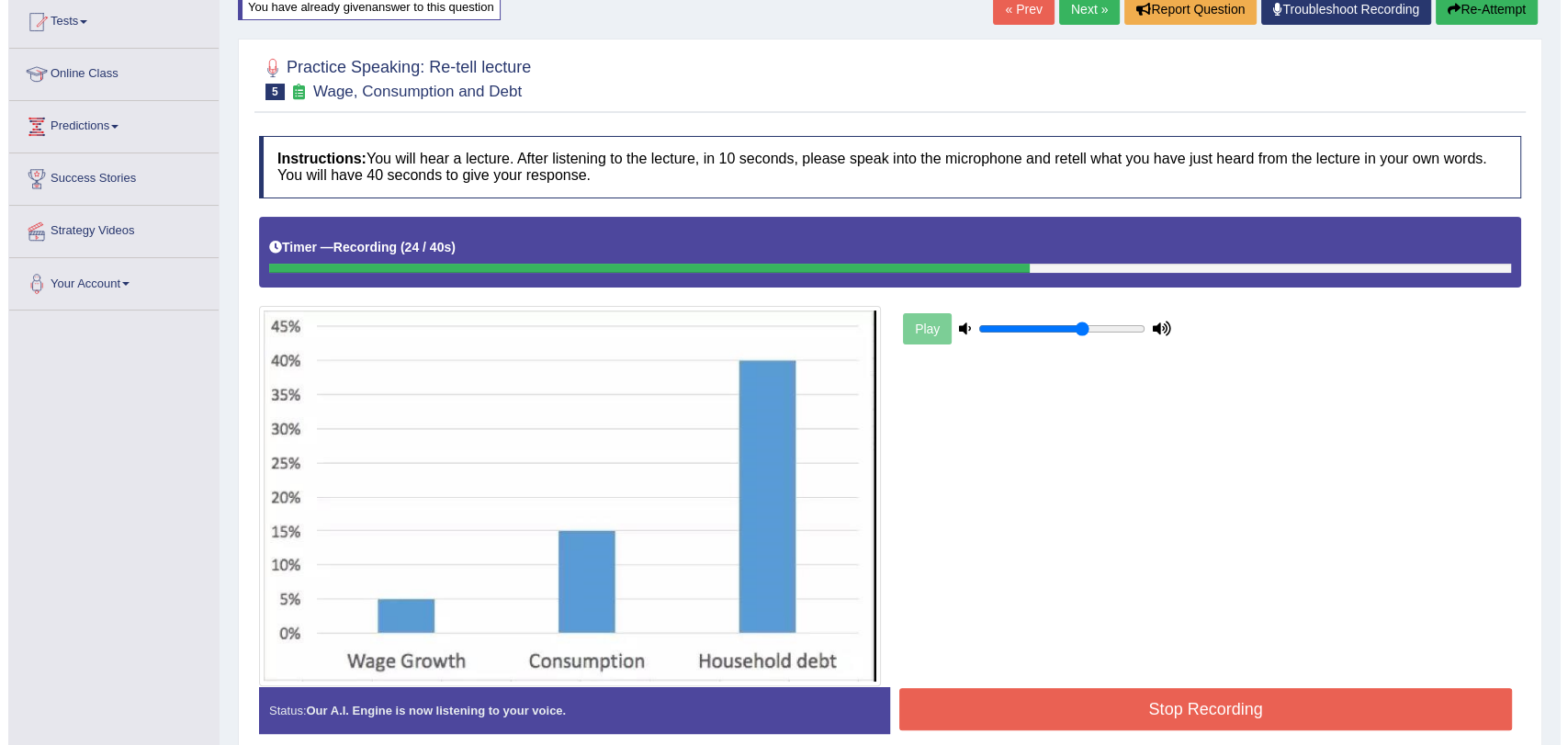
scroll to position [282, 0]
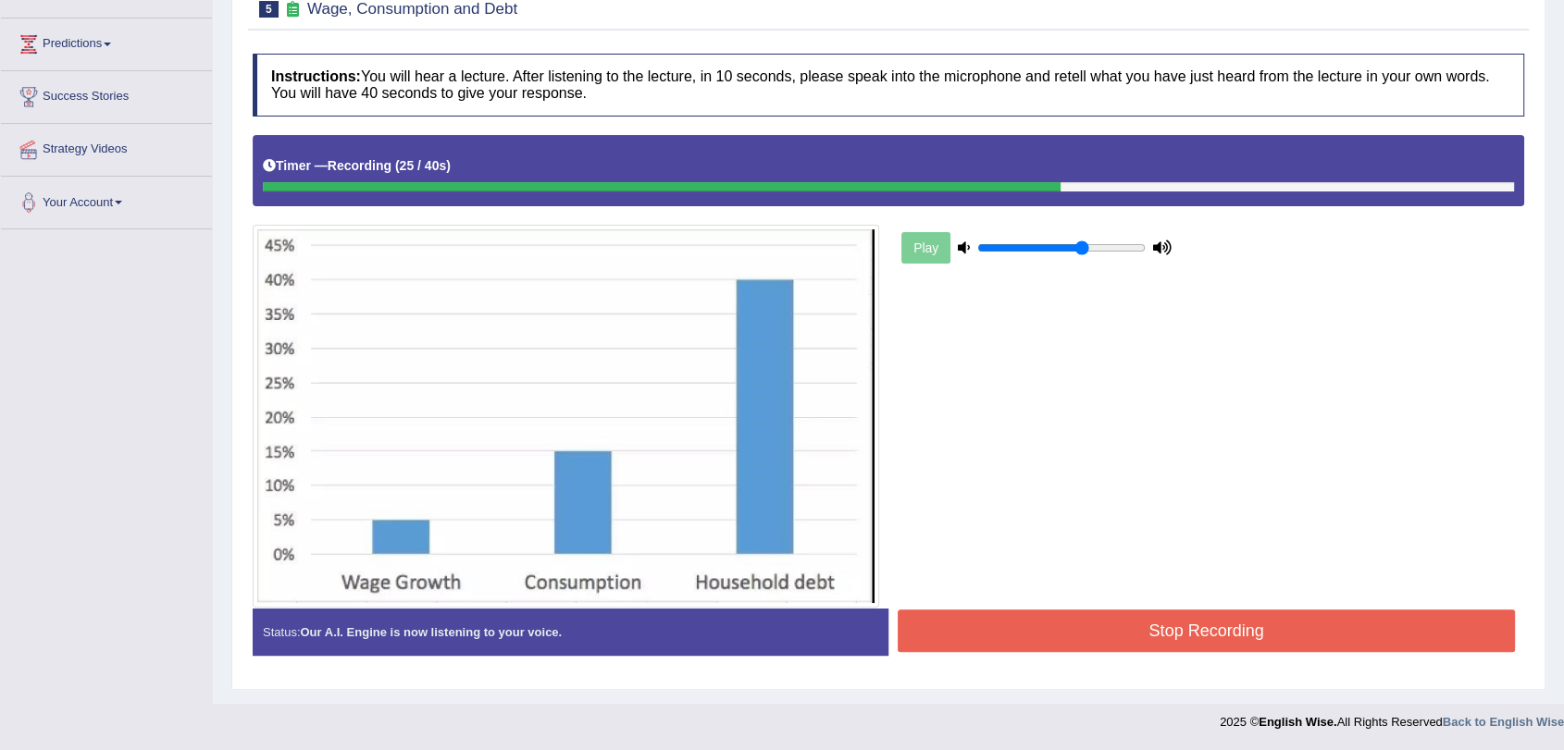
click at [1199, 610] on button "Stop Recording" at bounding box center [1205, 631] width 617 height 43
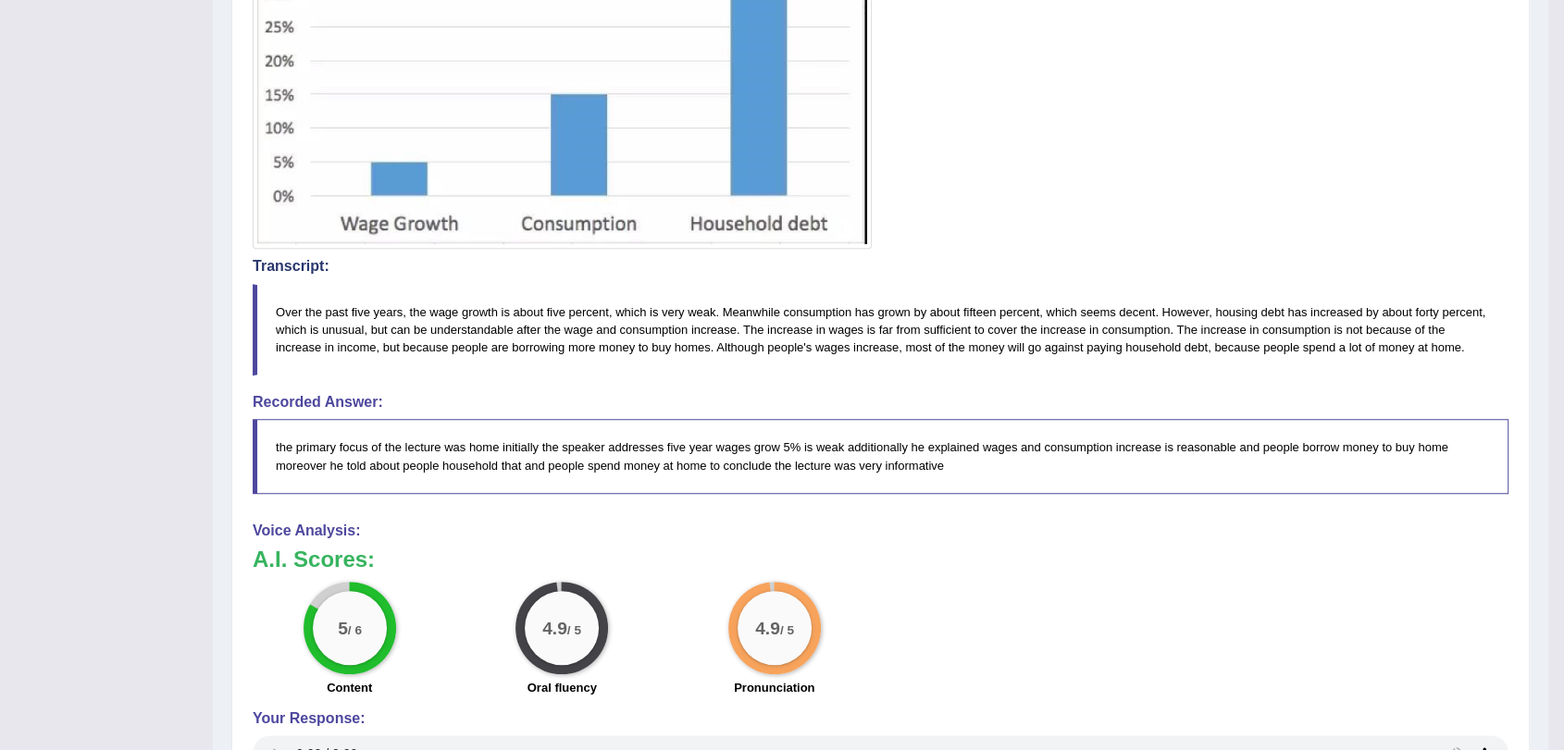
scroll to position [0, 0]
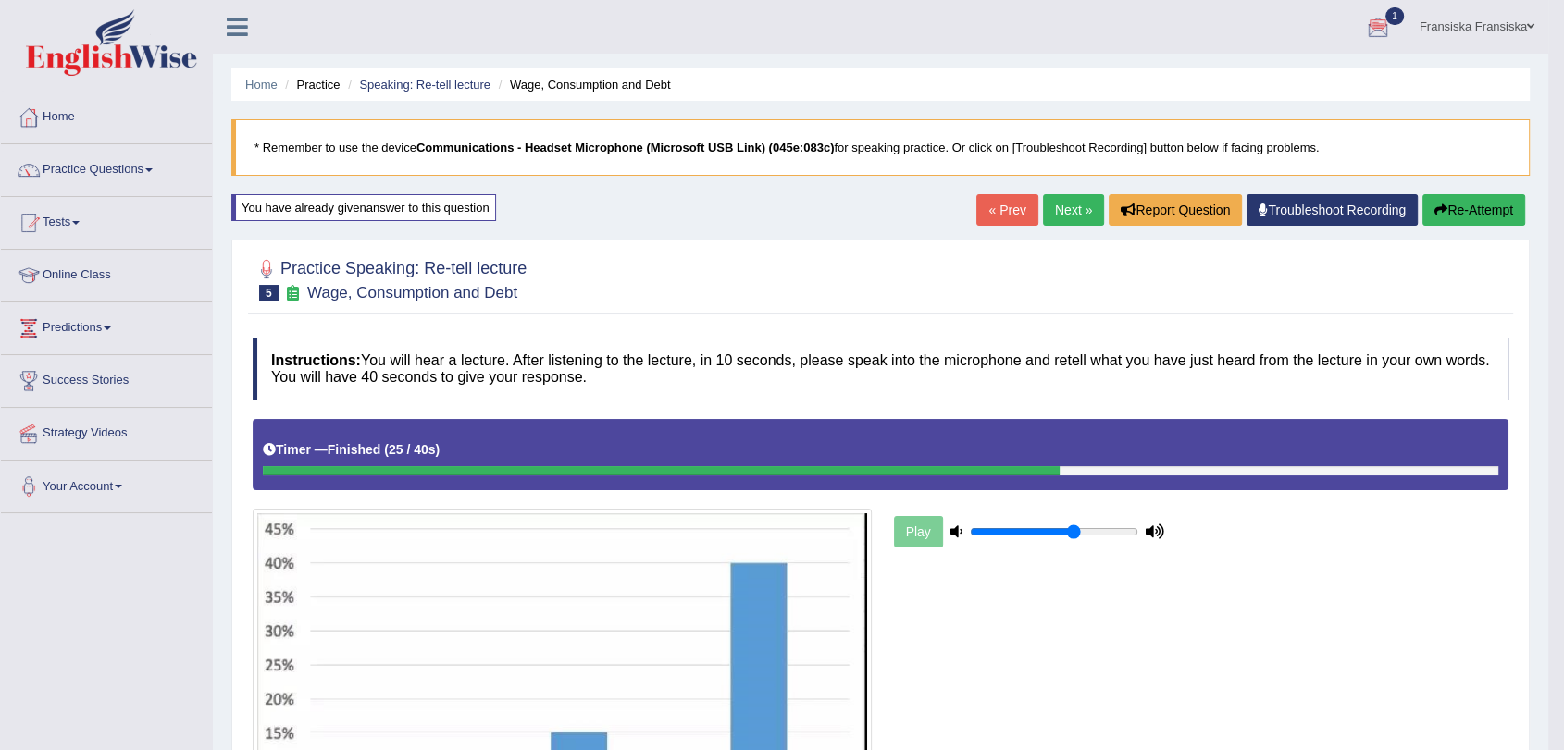
click at [1073, 205] on link "Next »" at bounding box center [1073, 209] width 61 height 31
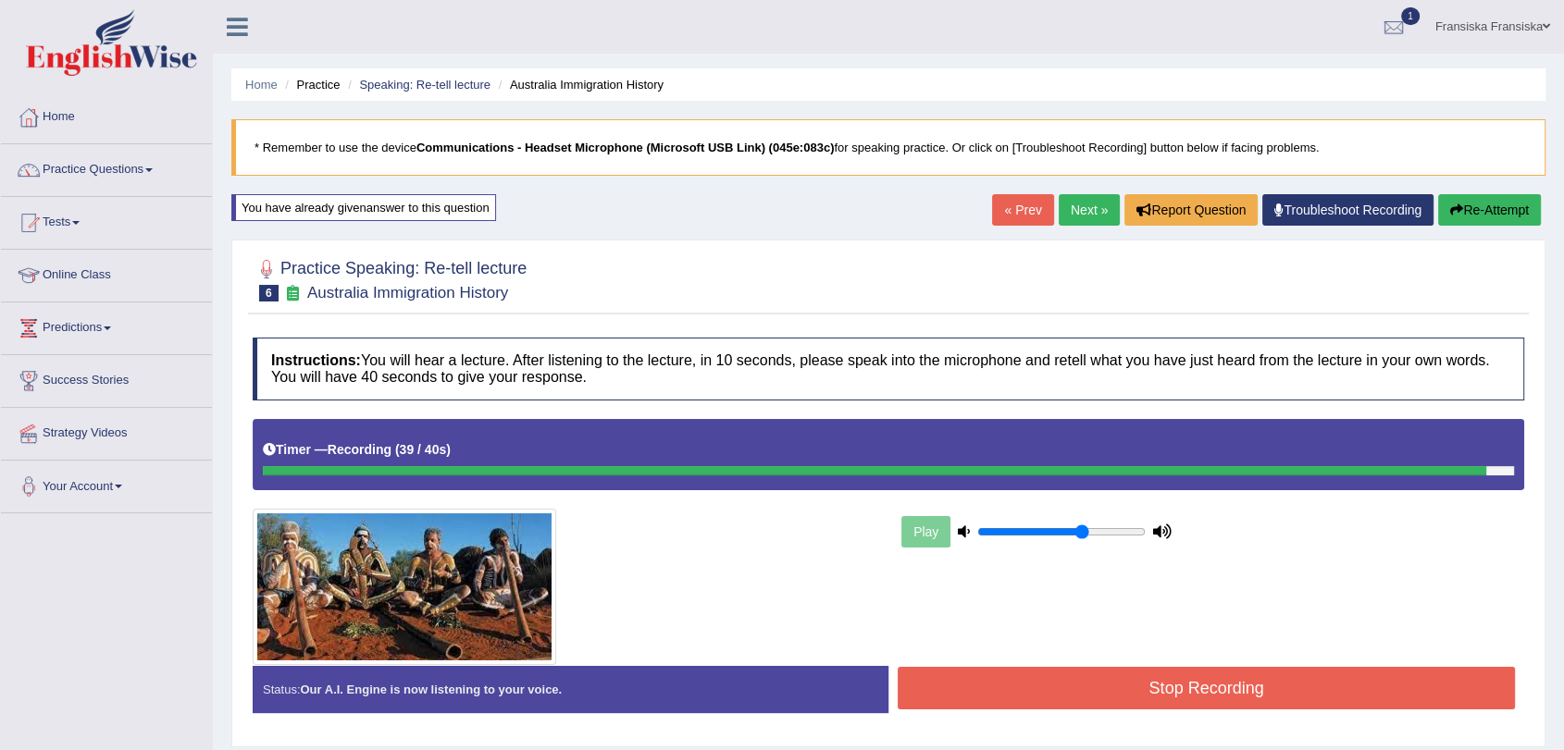
click at [1189, 689] on button "Stop Recording" at bounding box center [1205, 688] width 617 height 43
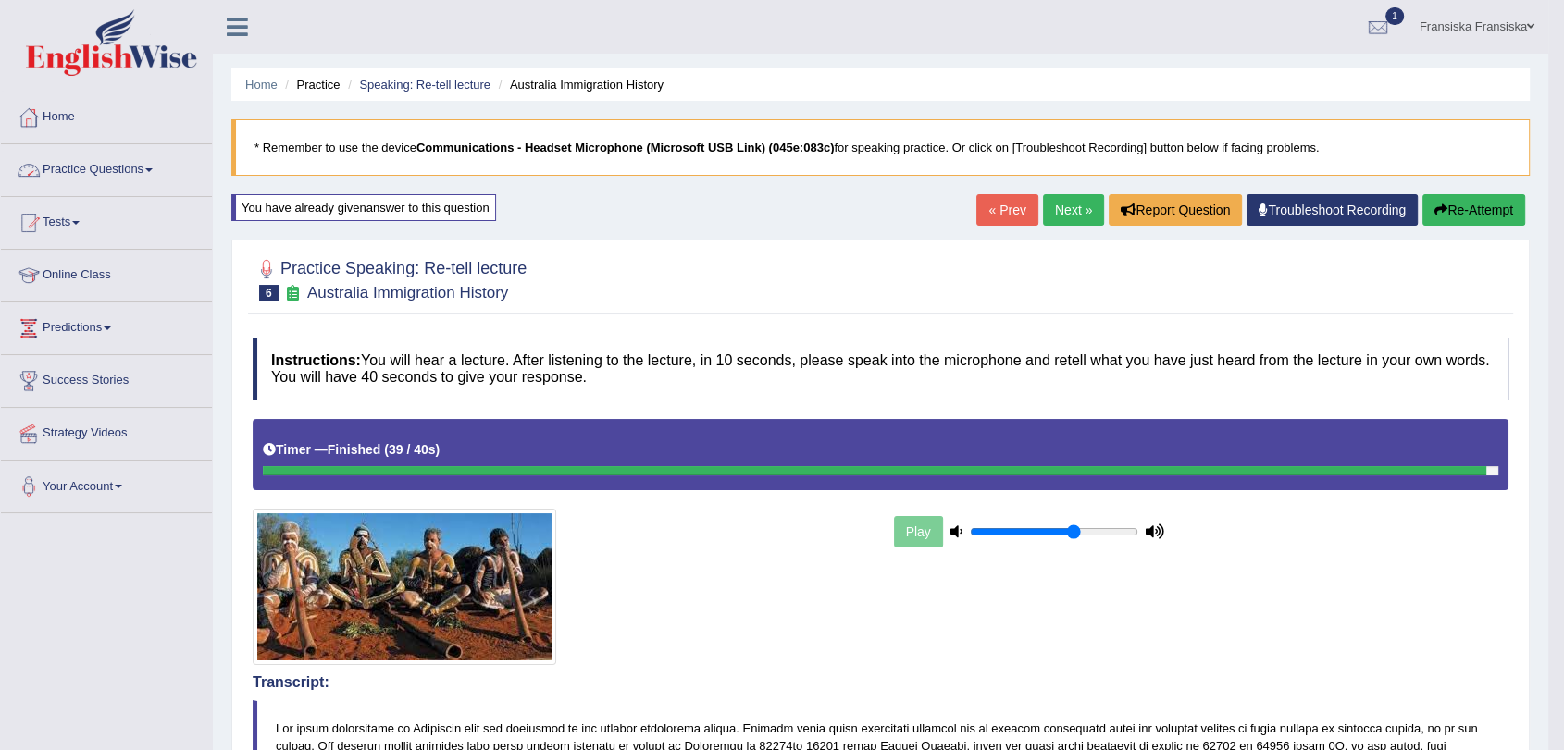
click at [158, 168] on link "Practice Questions" at bounding box center [106, 167] width 211 height 46
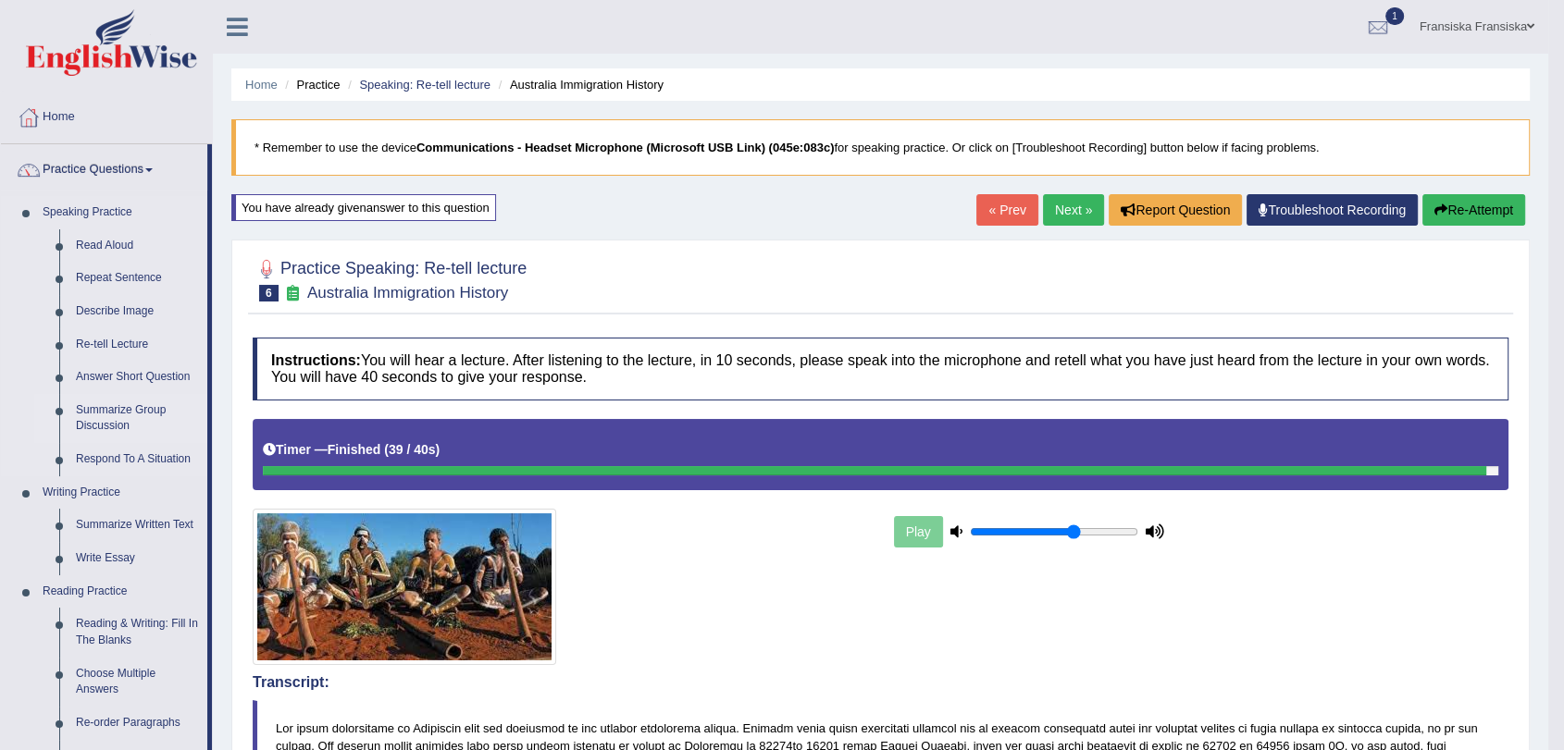
click at [126, 417] on link "Summarize Group Discussion" at bounding box center [138, 418] width 140 height 49
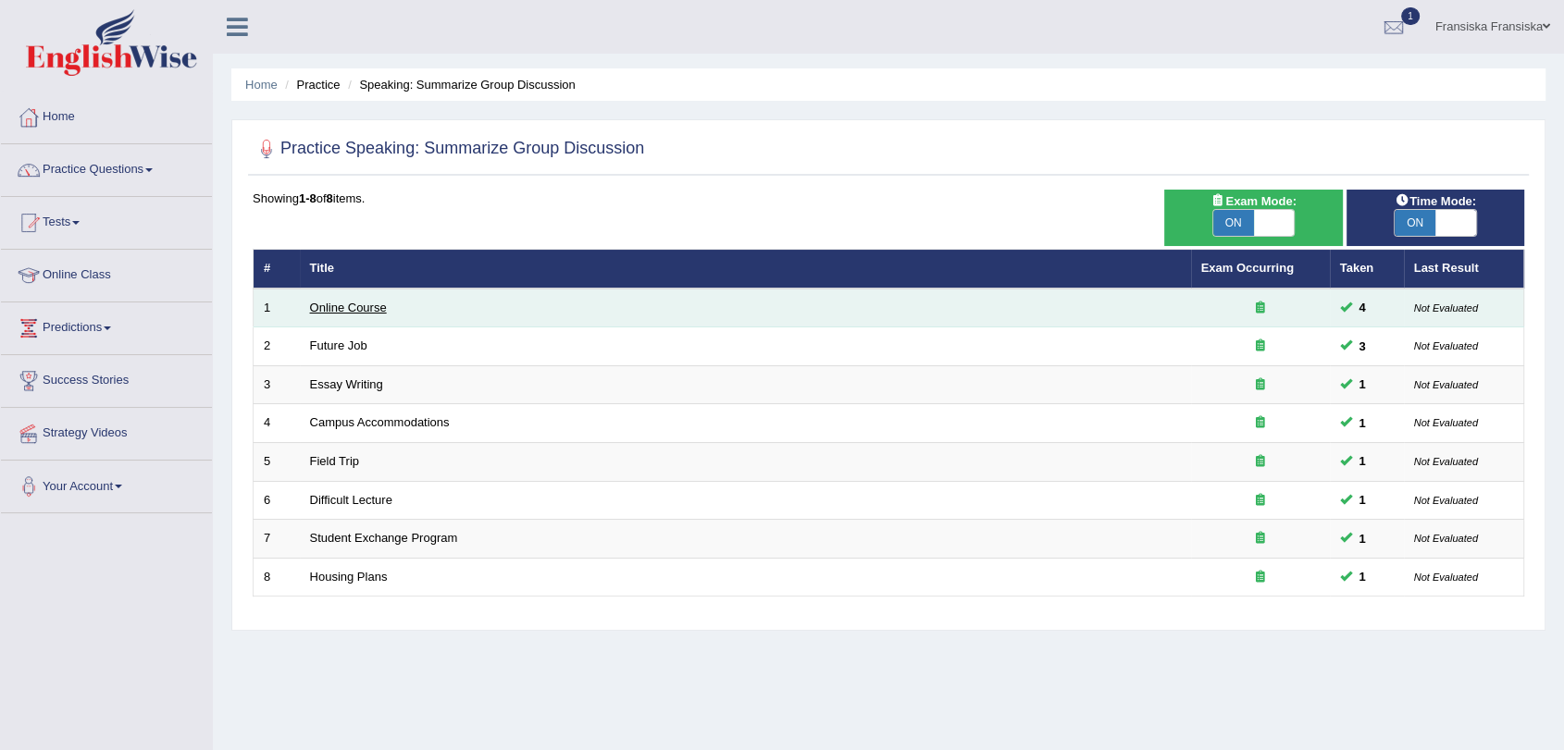
click at [353, 303] on link "Online Course" at bounding box center [348, 308] width 77 height 14
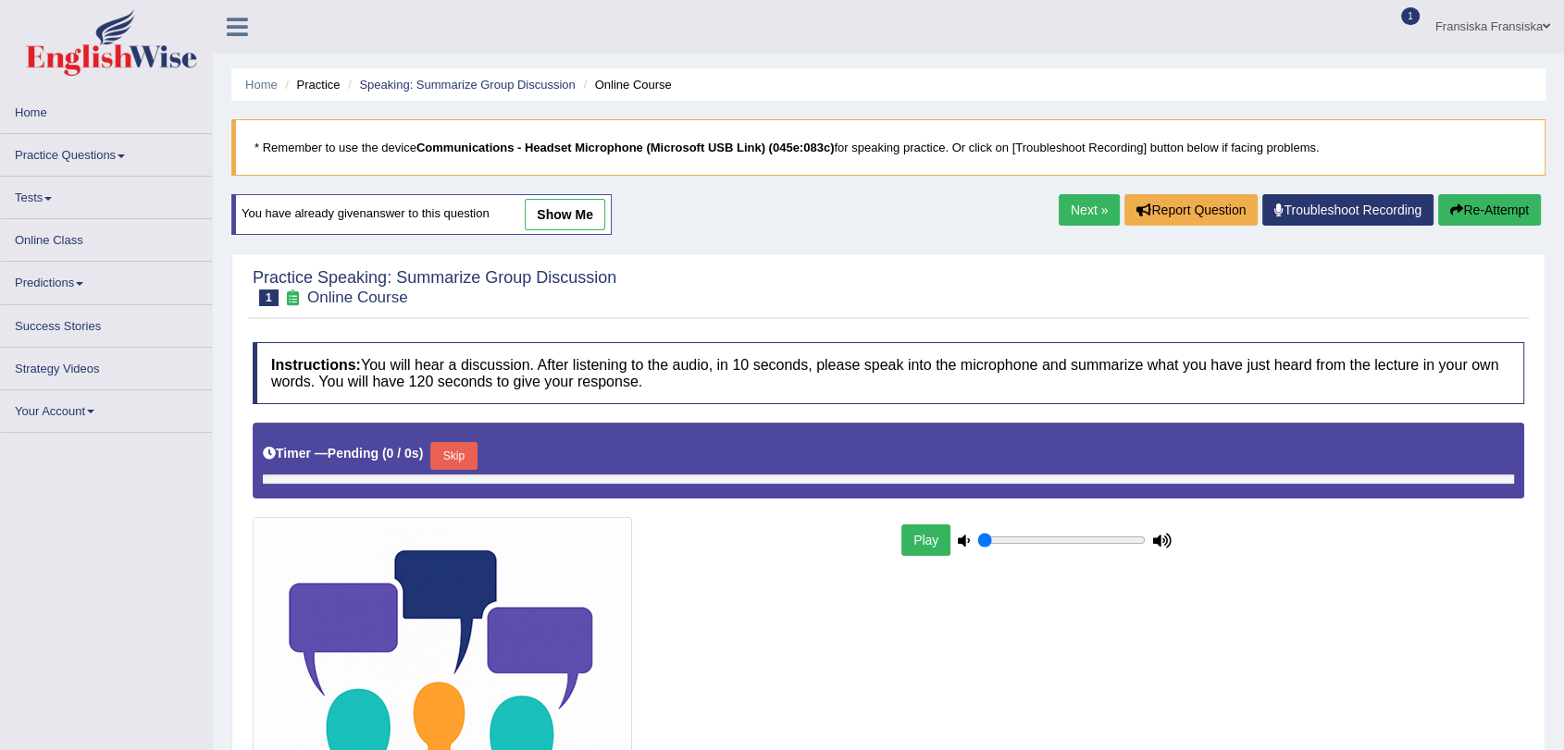
type input "0.65"
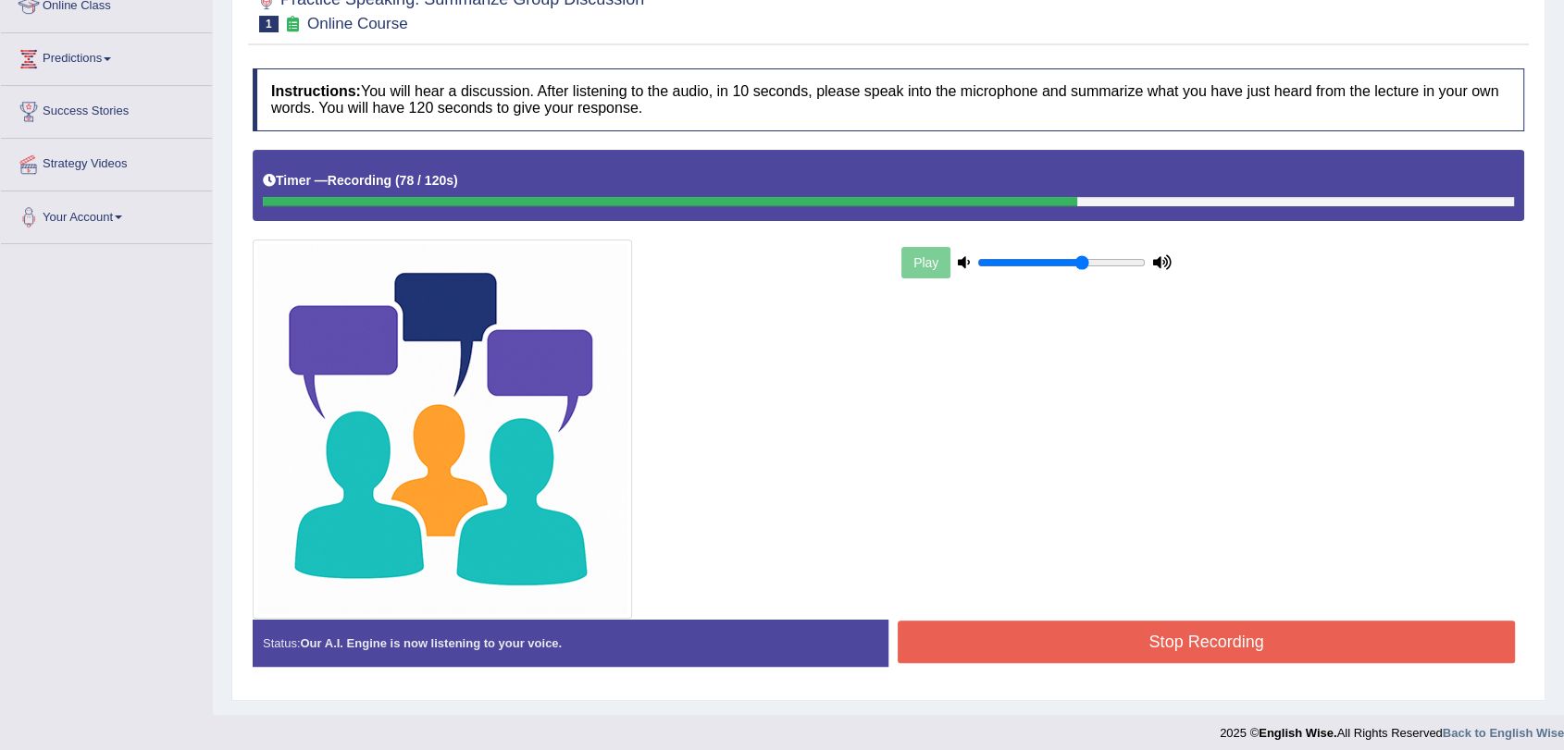
scroll to position [281, 0]
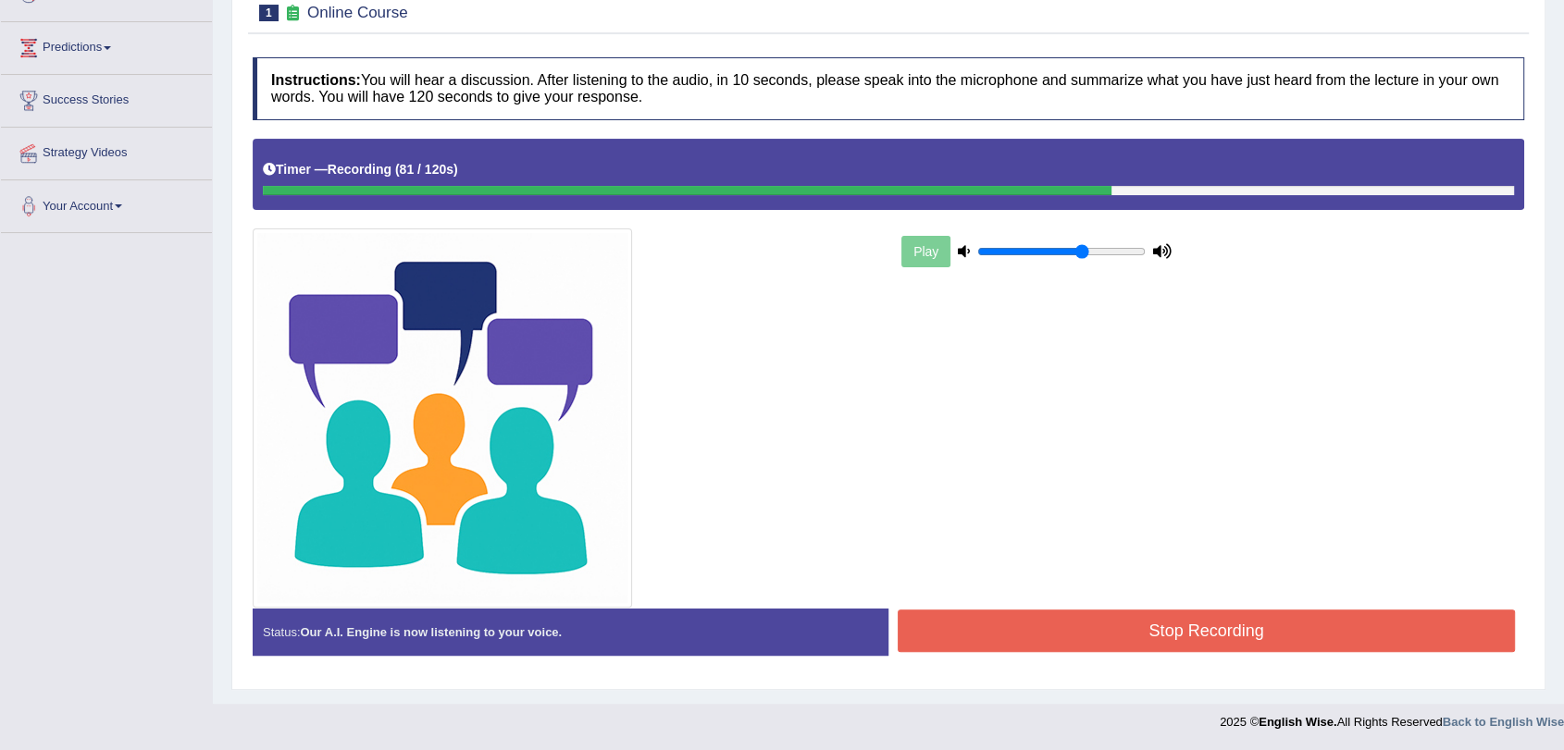
click at [1058, 631] on button "Stop Recording" at bounding box center [1205, 631] width 617 height 43
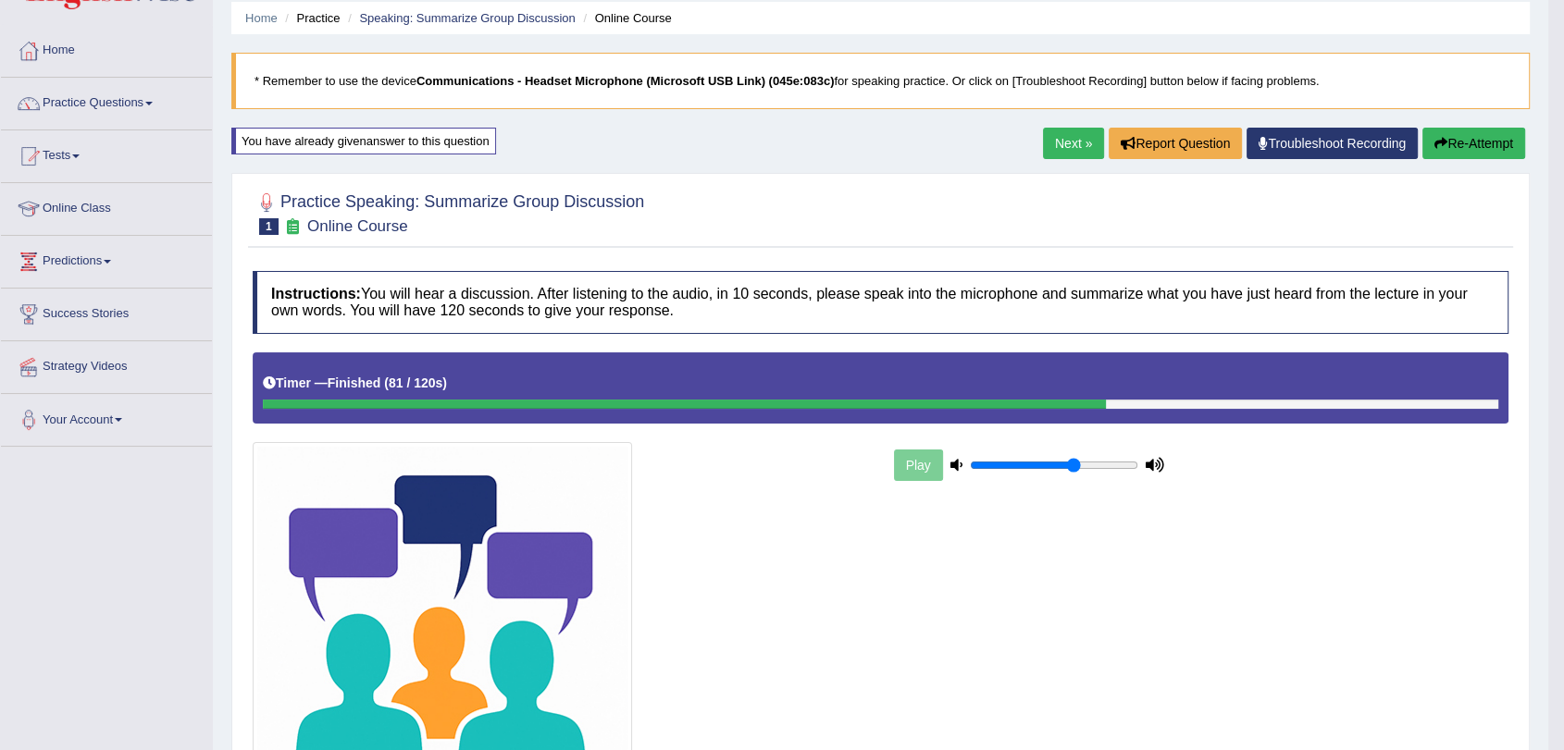
scroll to position [0, 0]
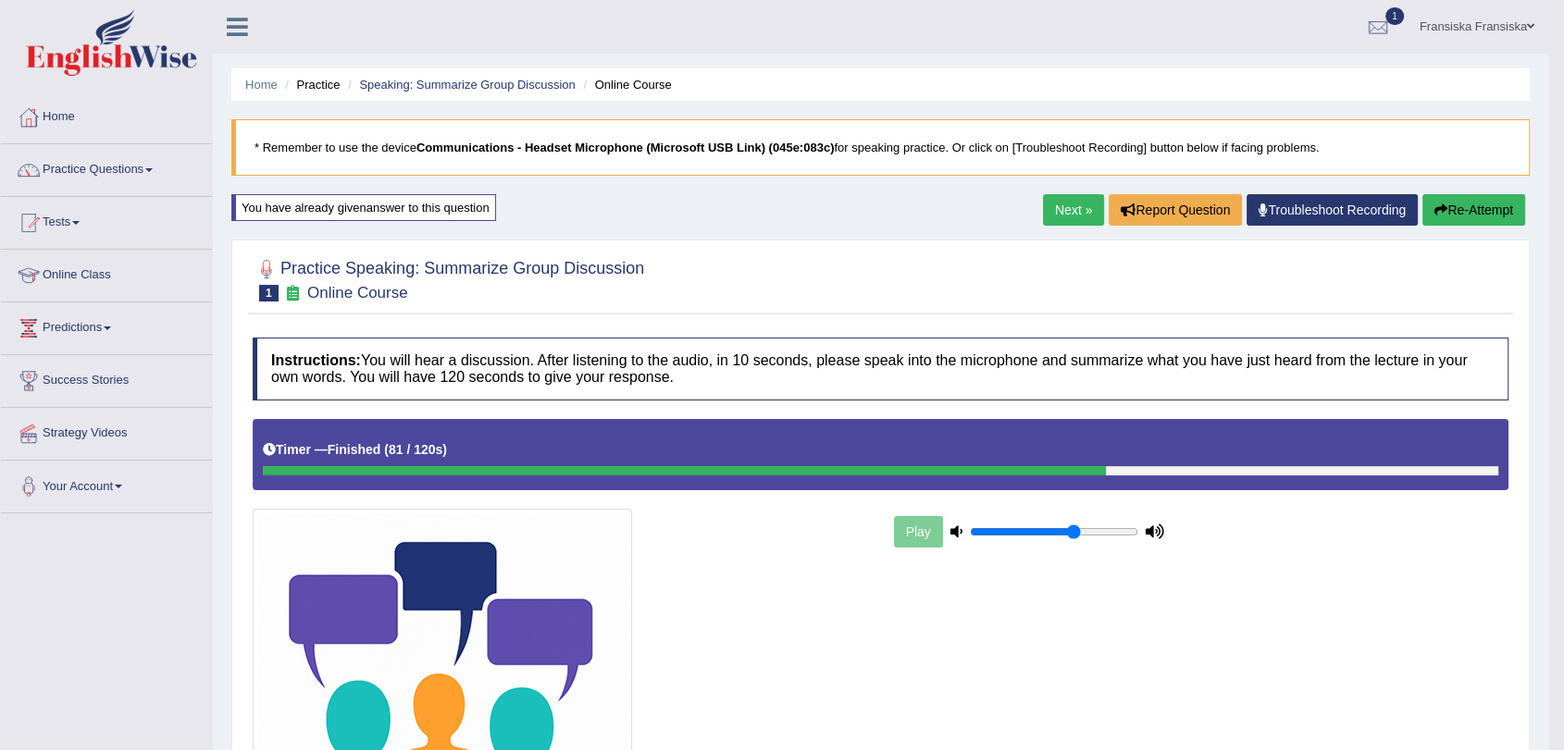
click at [1066, 220] on link "Next »" at bounding box center [1073, 209] width 61 height 31
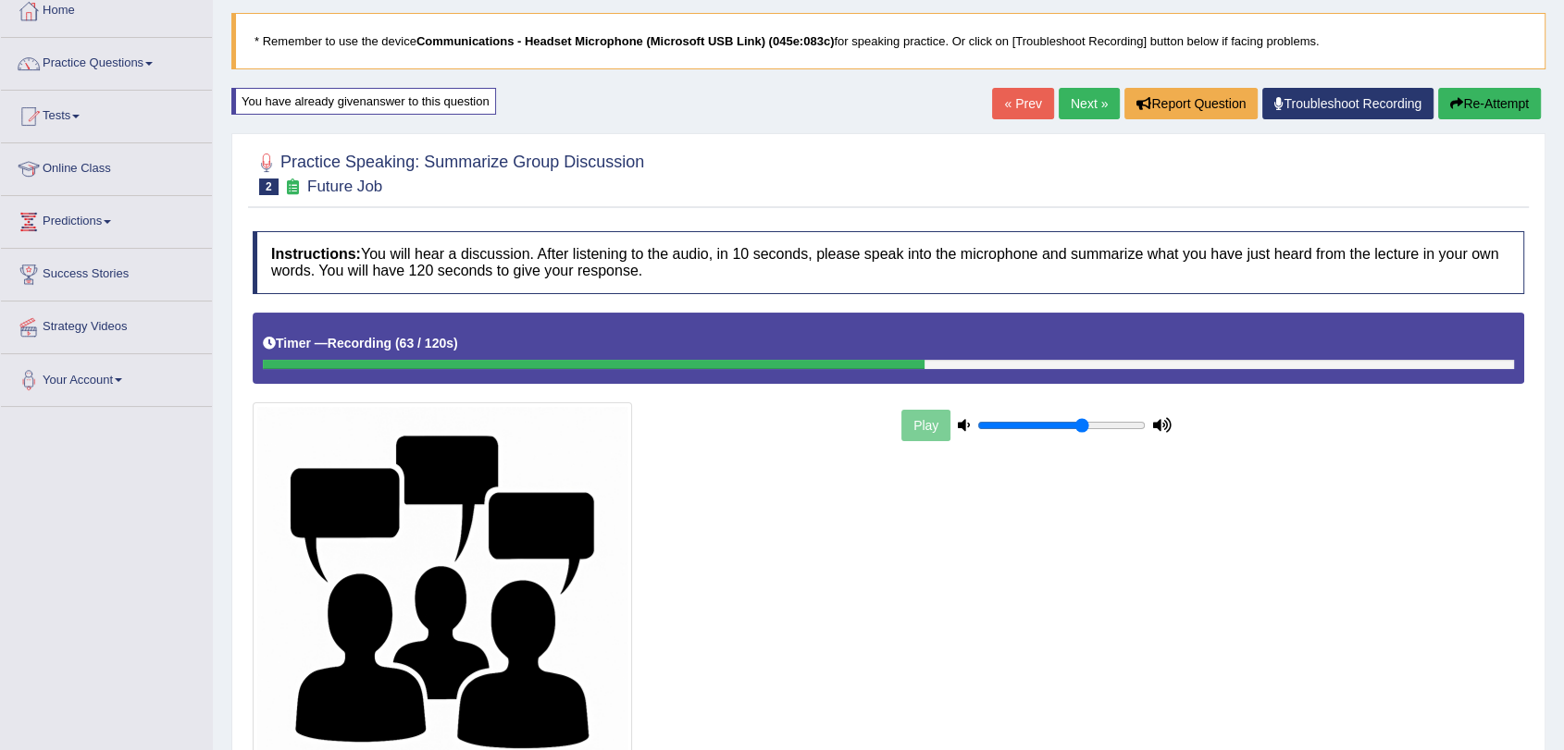
scroll to position [281, 0]
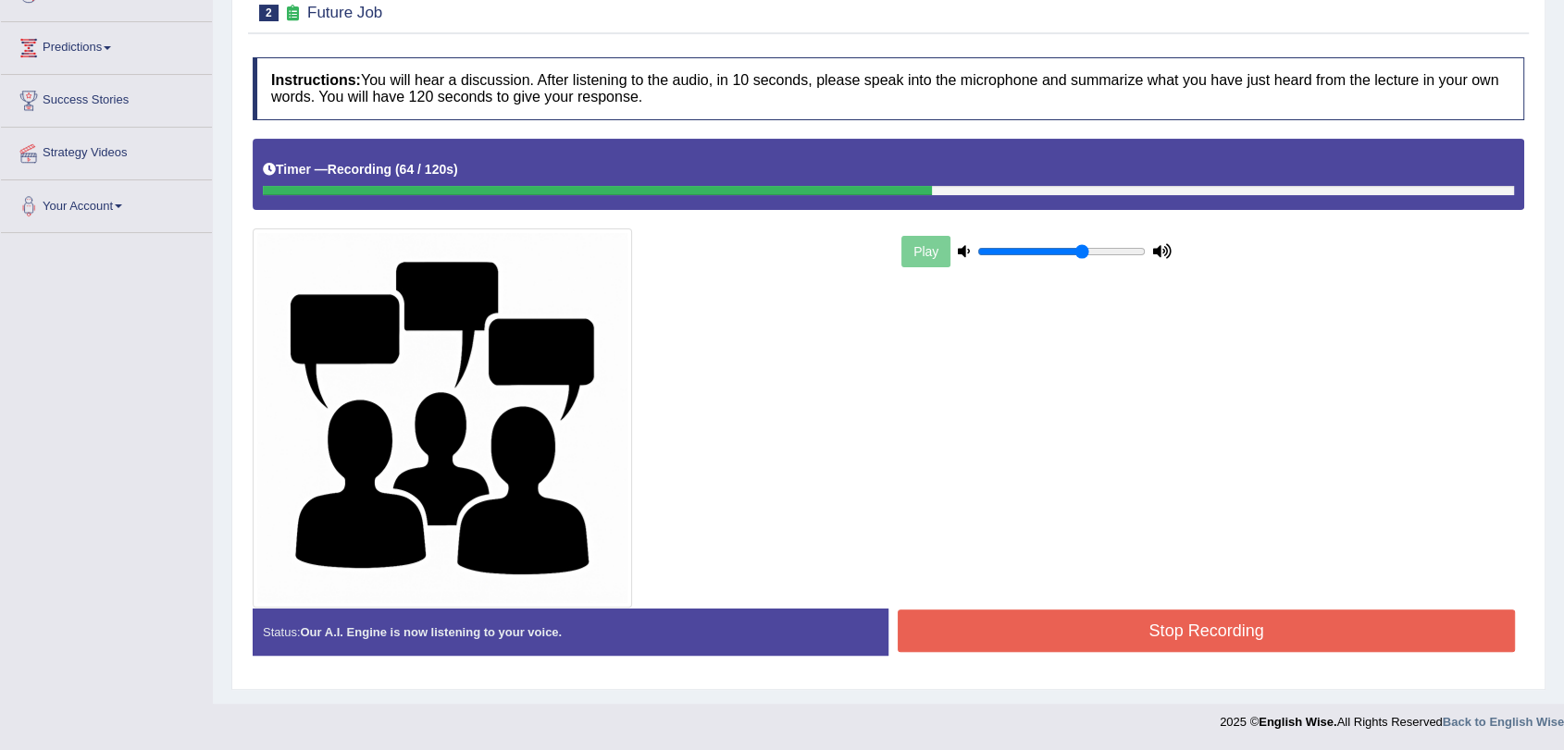
click at [1149, 621] on button "Stop Recording" at bounding box center [1205, 631] width 617 height 43
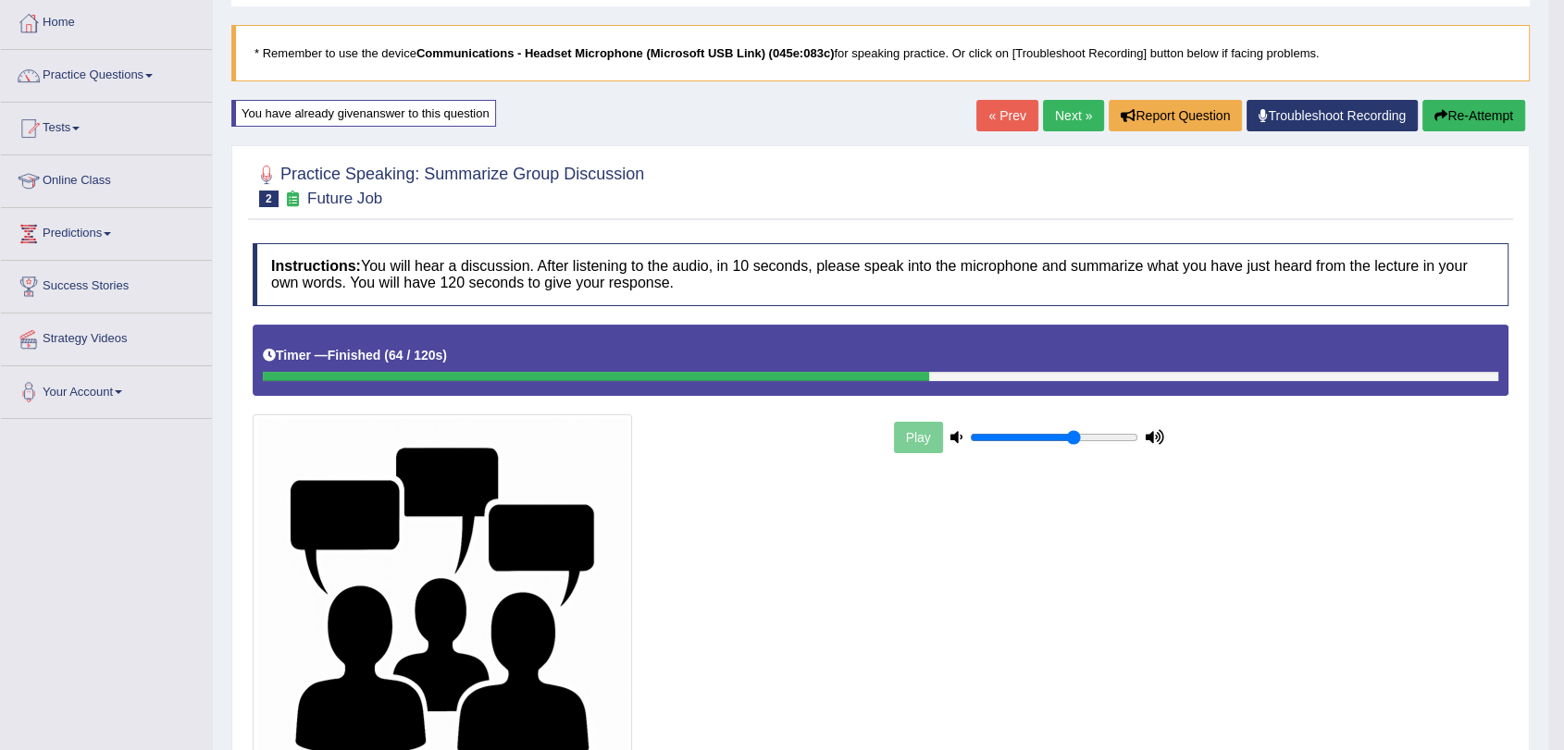
scroll to position [0, 0]
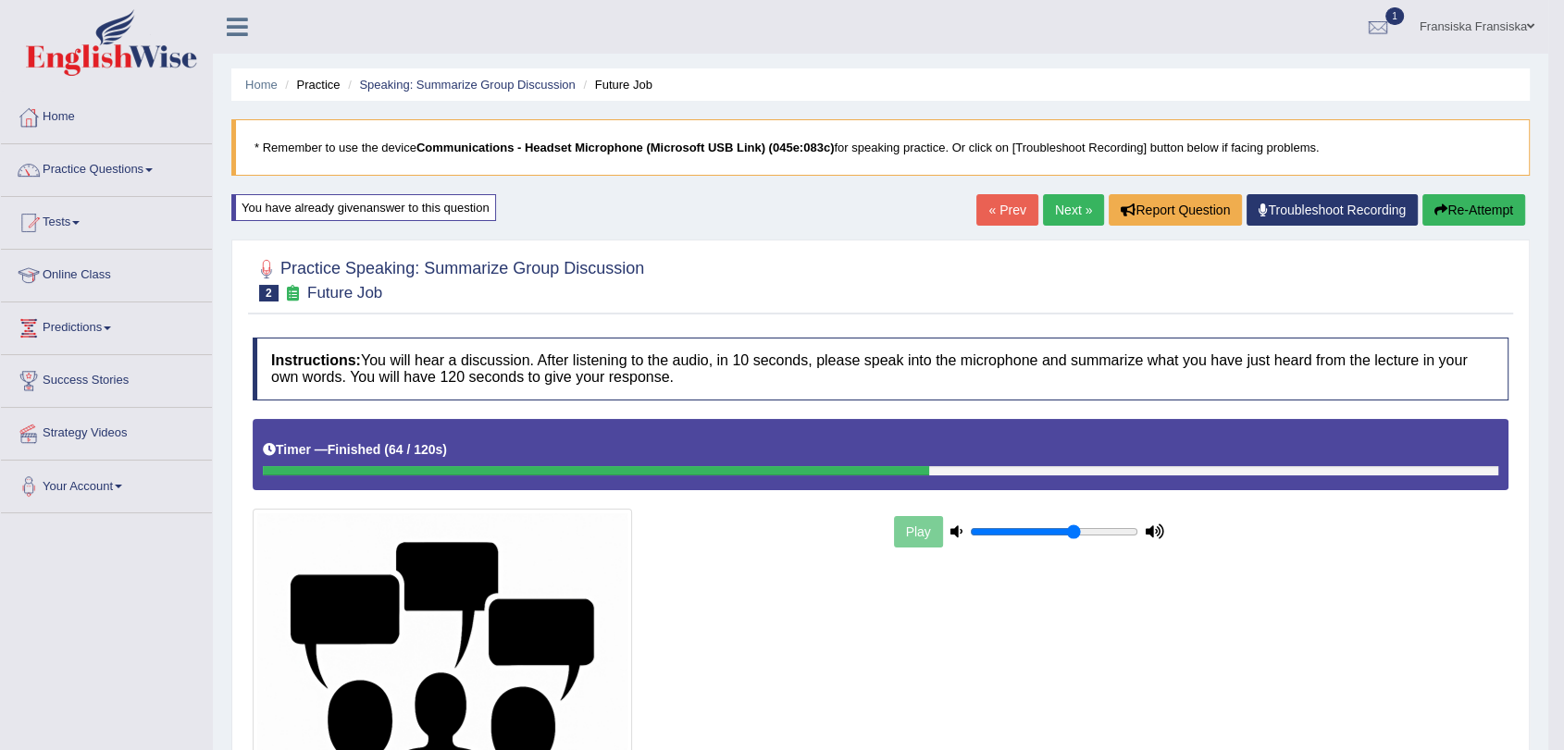
click at [67, 212] on link "Tests" at bounding box center [106, 220] width 211 height 46
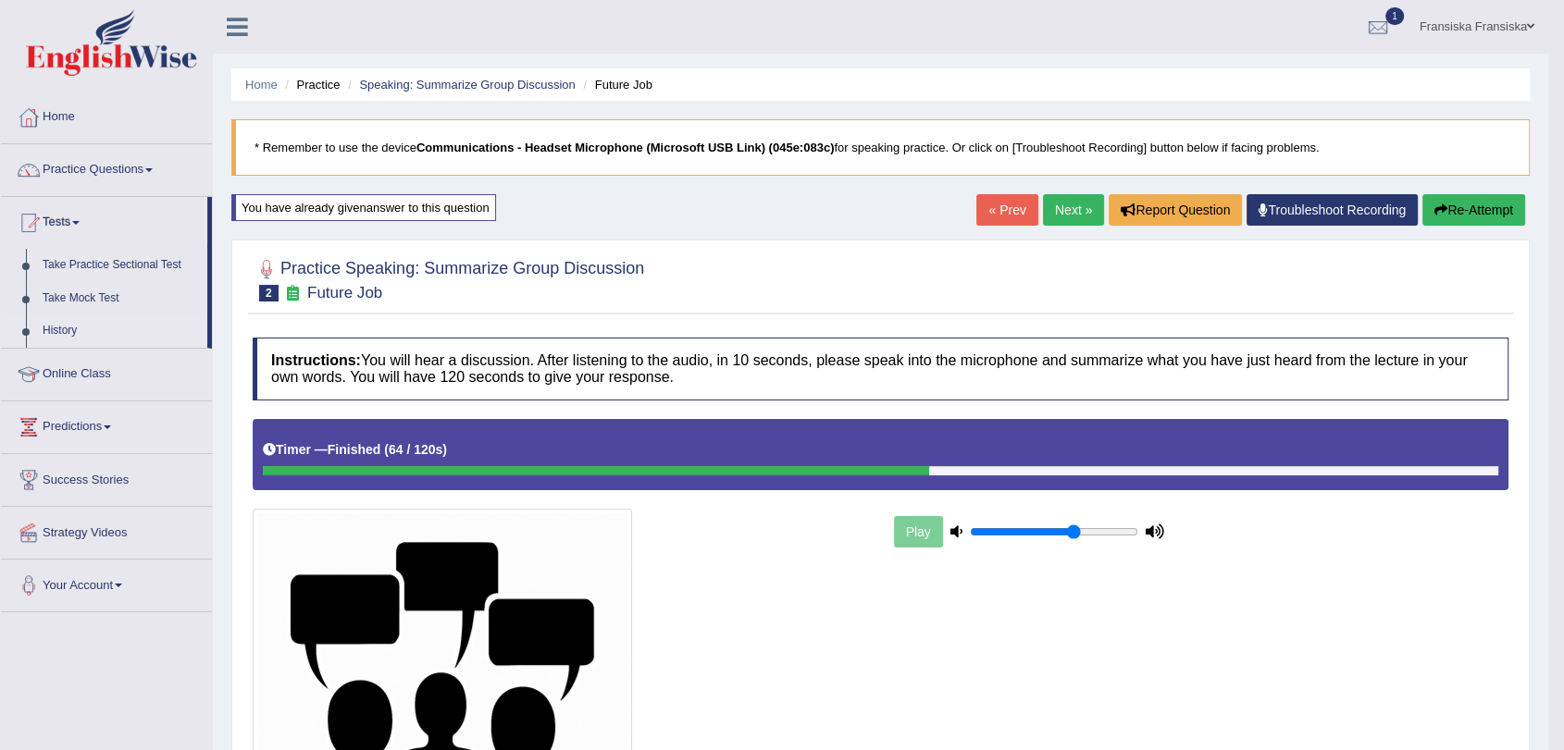
click at [77, 318] on link "History" at bounding box center [120, 331] width 173 height 33
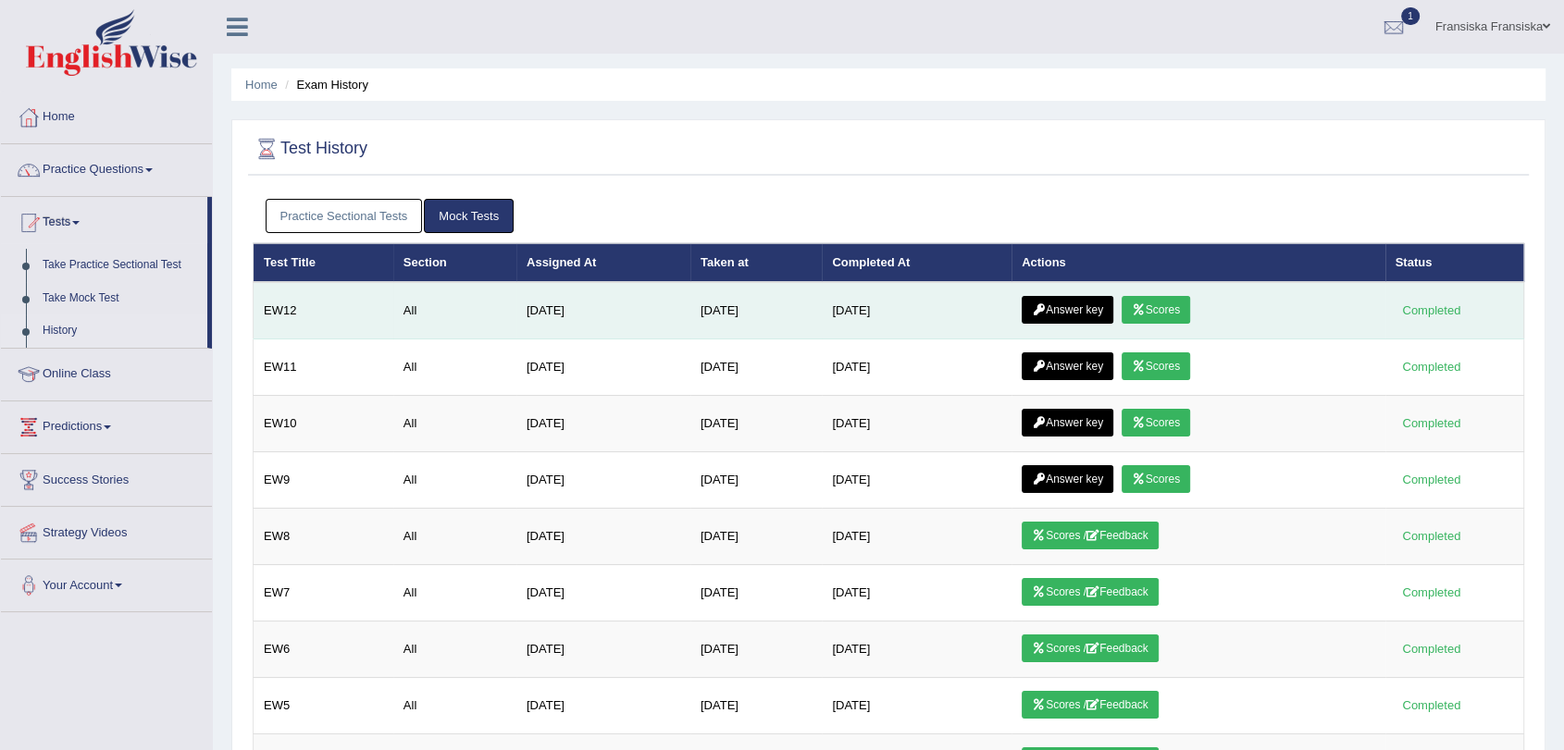
click at [1188, 303] on link "Scores" at bounding box center [1155, 310] width 68 height 28
click at [1075, 309] on link "Answer key" at bounding box center [1067, 310] width 92 height 28
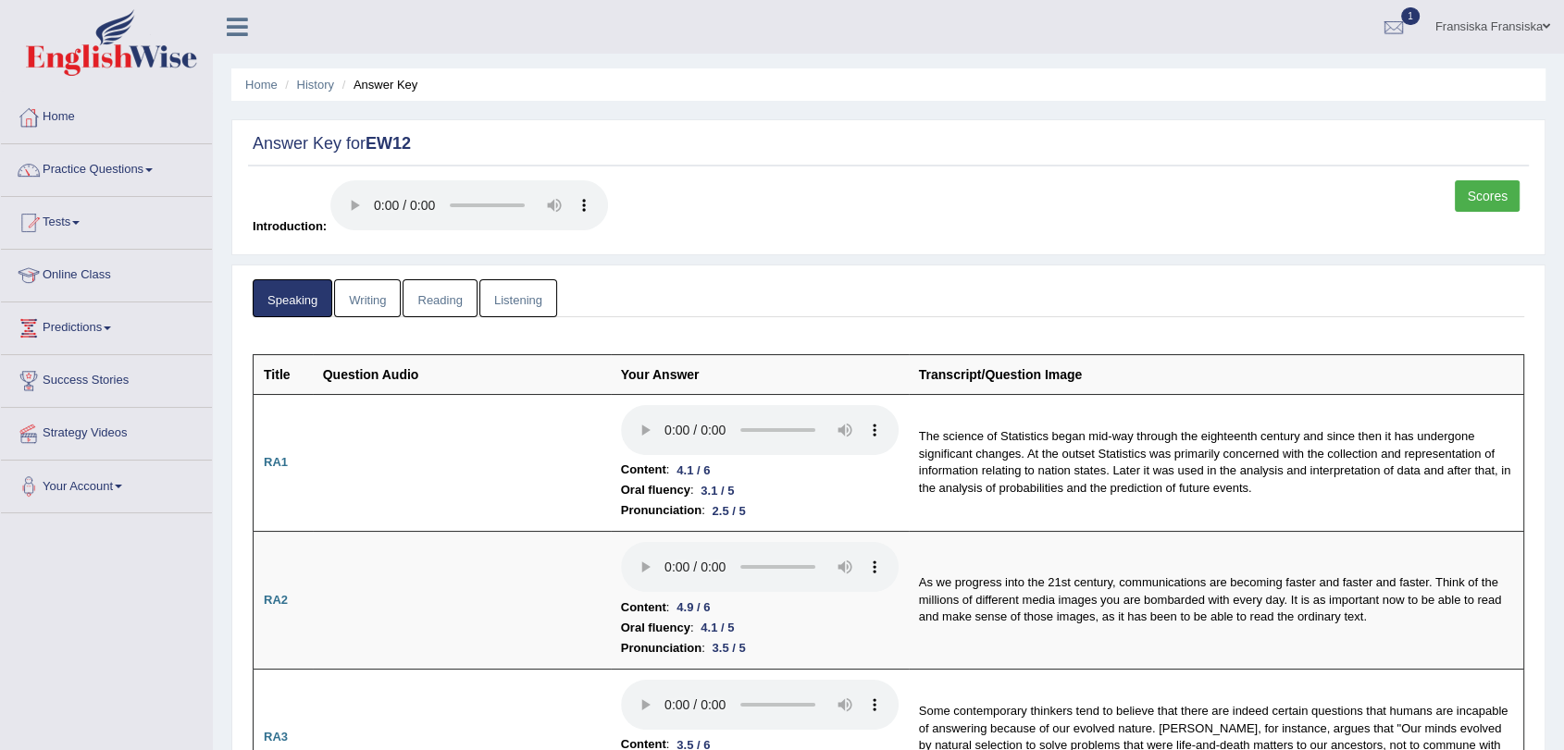
click at [369, 294] on link "Writing" at bounding box center [367, 298] width 67 height 38
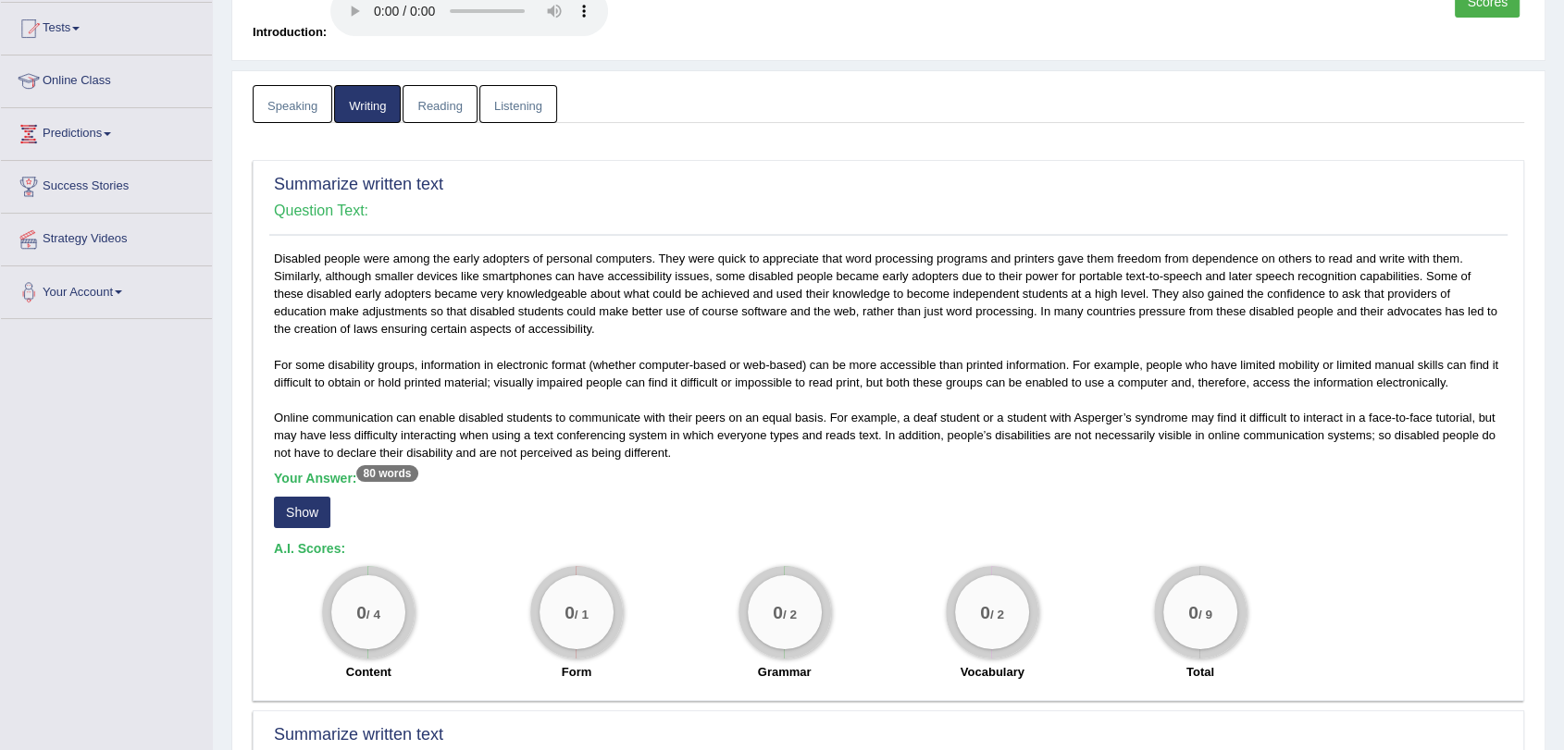
scroll to position [297, 0]
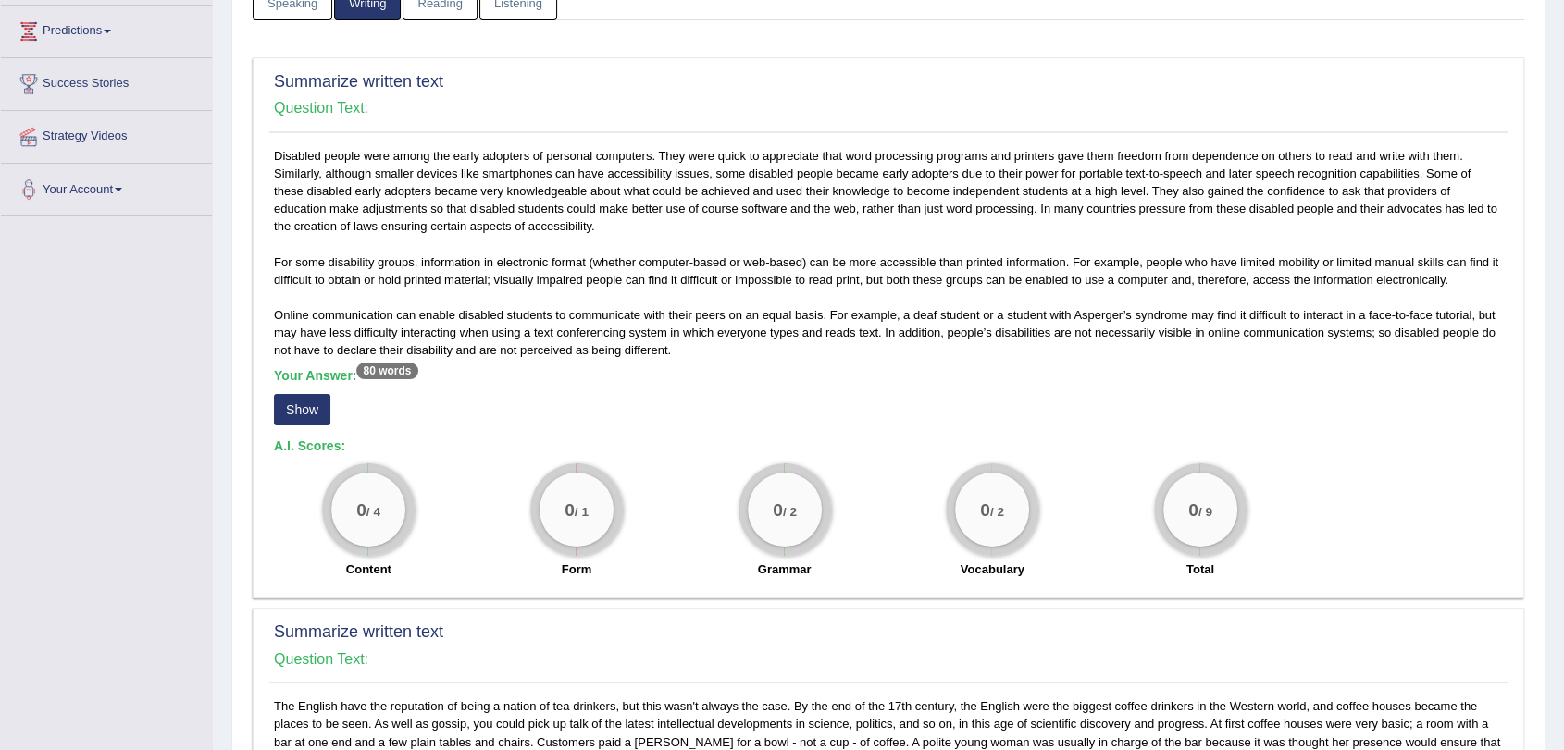
click at [322, 409] on button "Show" at bounding box center [302, 409] width 56 height 31
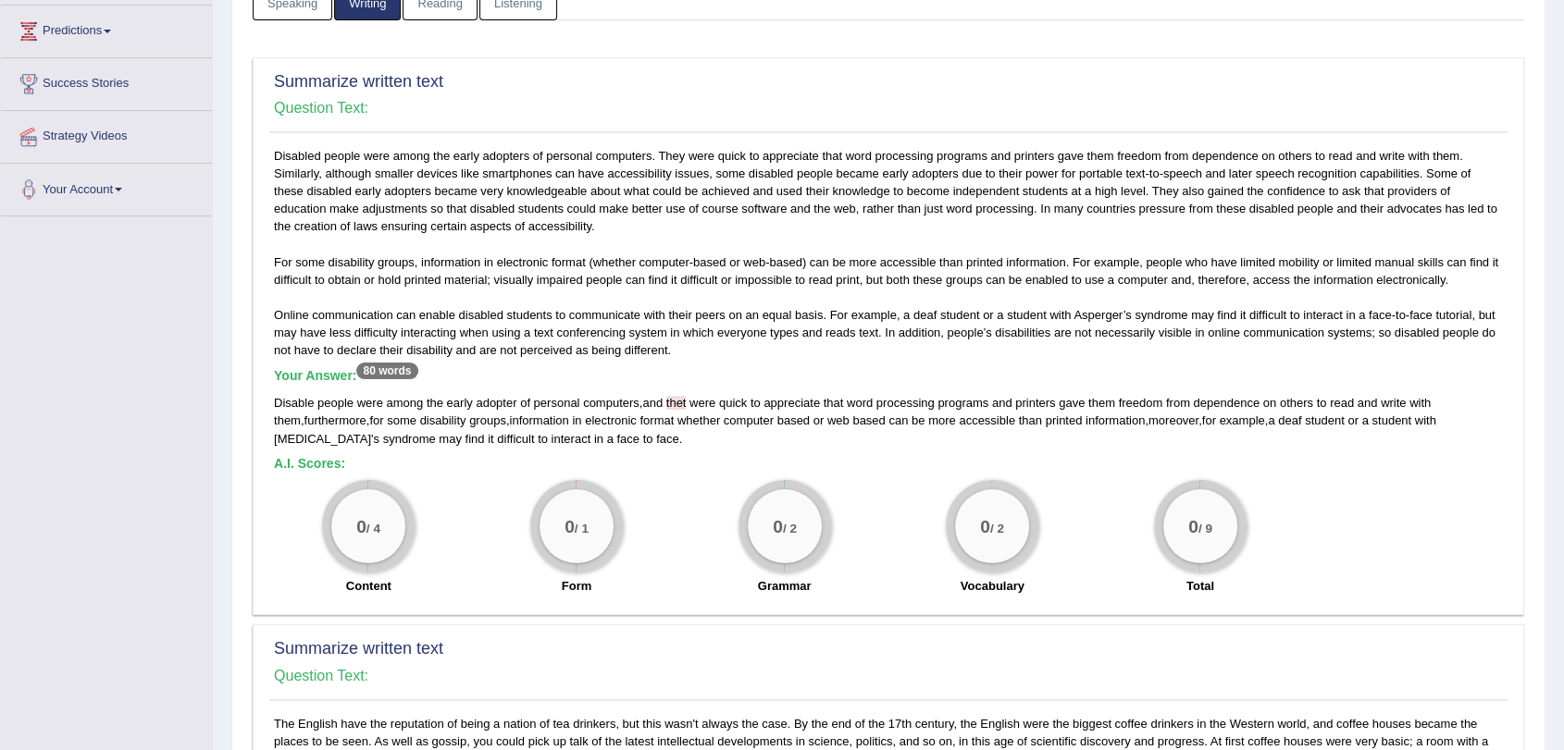
scroll to position [400, 0]
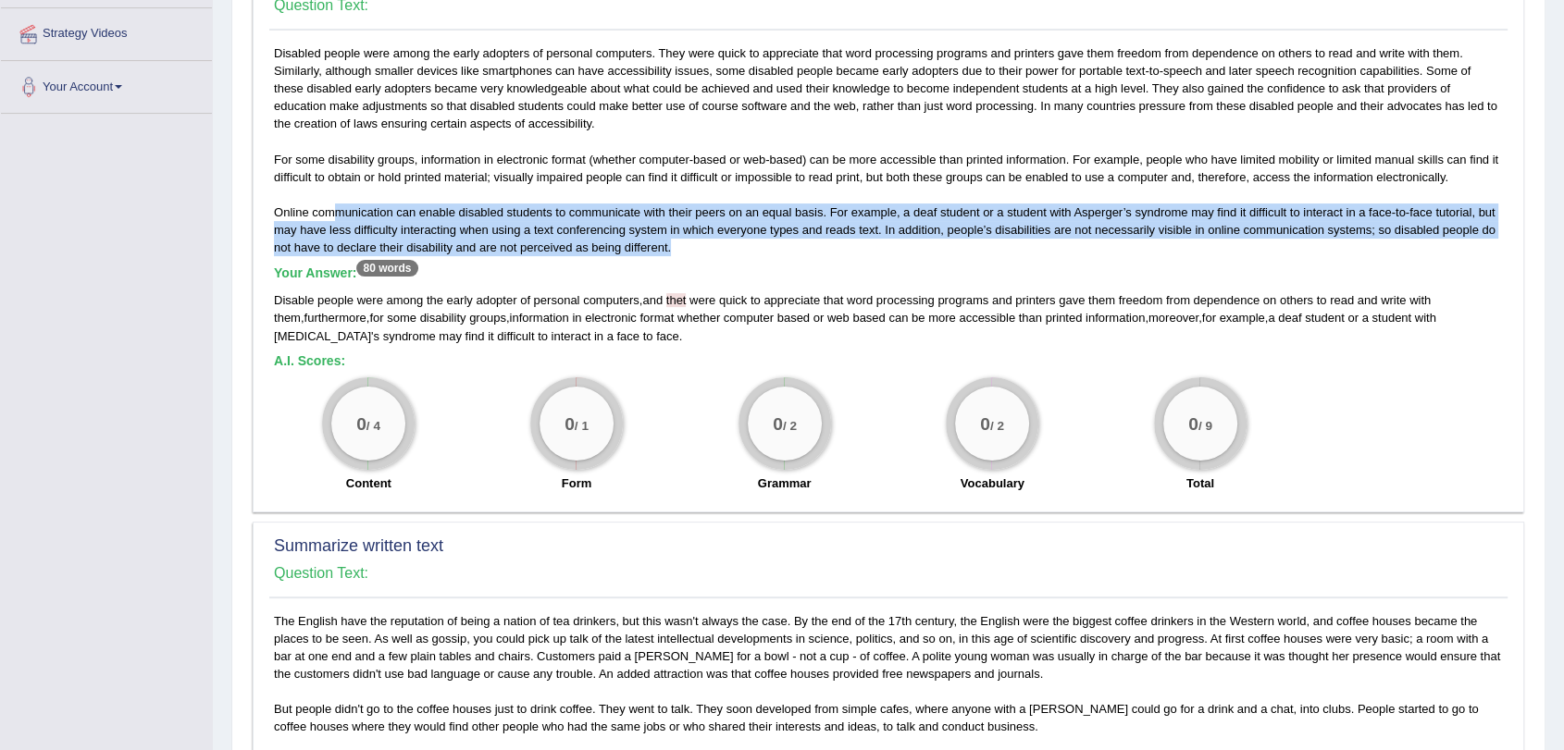
drag, startPoint x: 673, startPoint y: 245, endPoint x: 587, endPoint y: 327, distance: 118.5
click at [305, 210] on div "Disabled people were among the early adopters of personal computers. They were …" at bounding box center [888, 273] width 1238 height 458
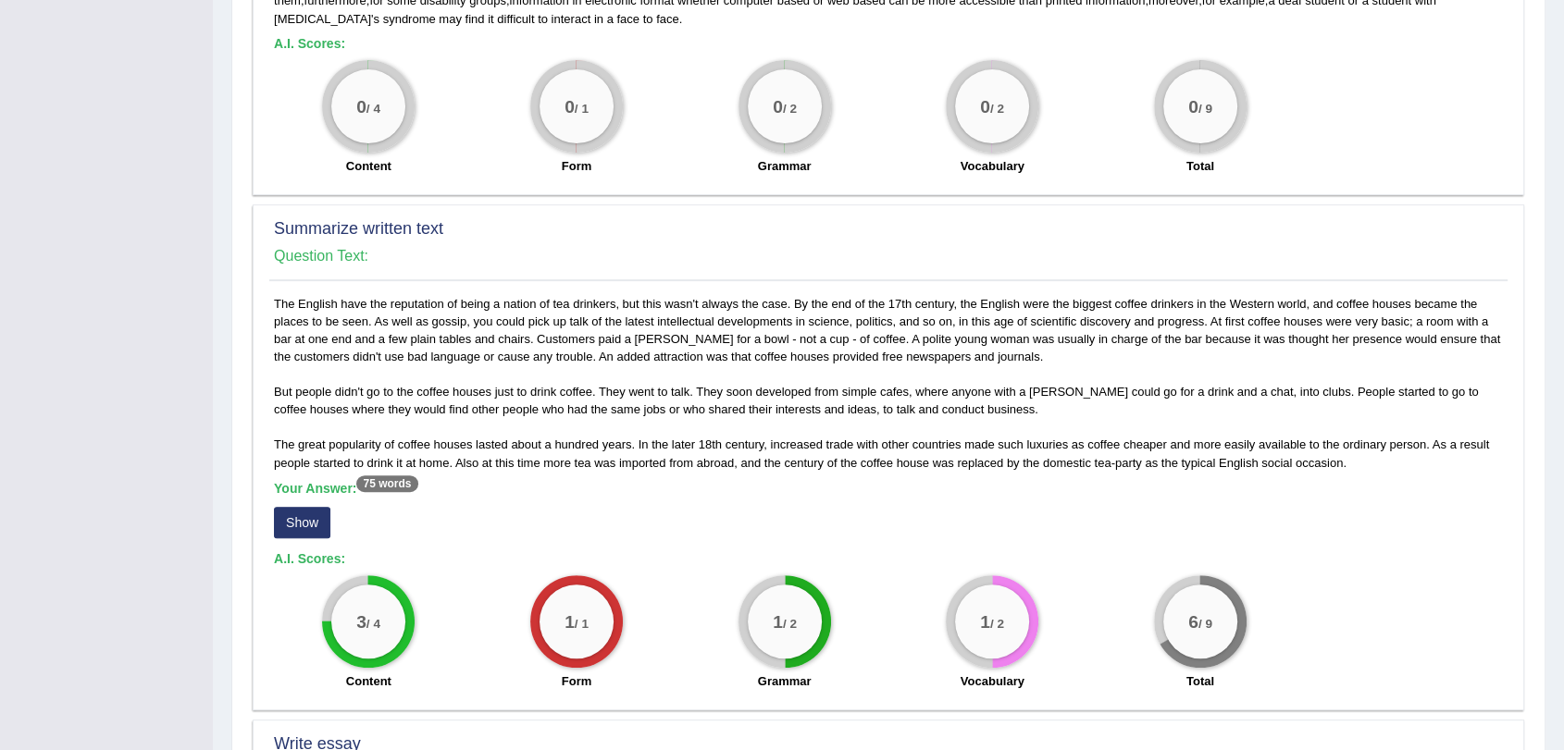
scroll to position [811, 0]
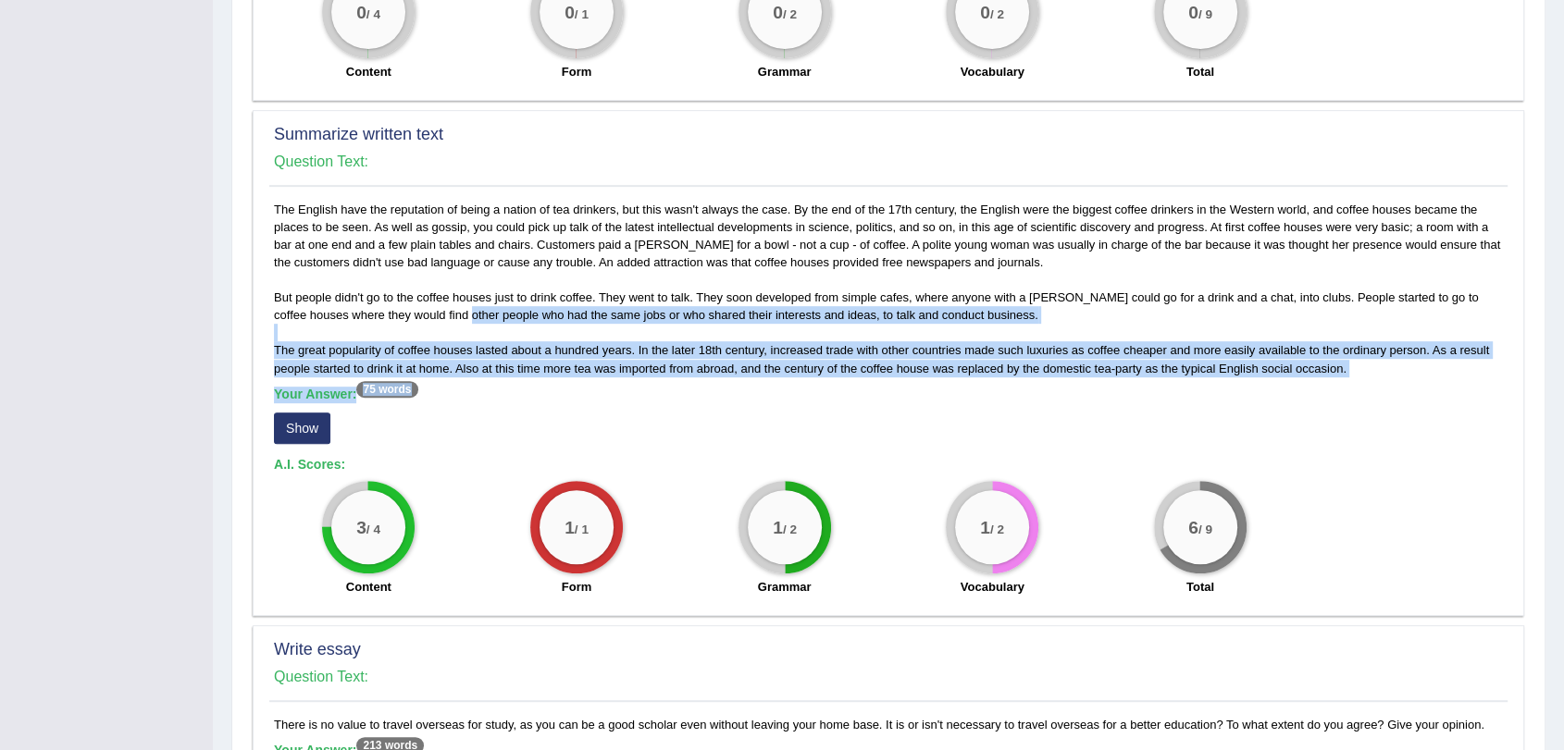
drag, startPoint x: 841, startPoint y: 420, endPoint x: 561, endPoint y: 353, distance: 288.4
click at [439, 312] on div "The English have the reputation of being a nation of tea drinkers, but this was…" at bounding box center [888, 404] width 1238 height 406
click at [854, 438] on div "Your Answer: 75 words Show" at bounding box center [888, 418] width 1229 height 62
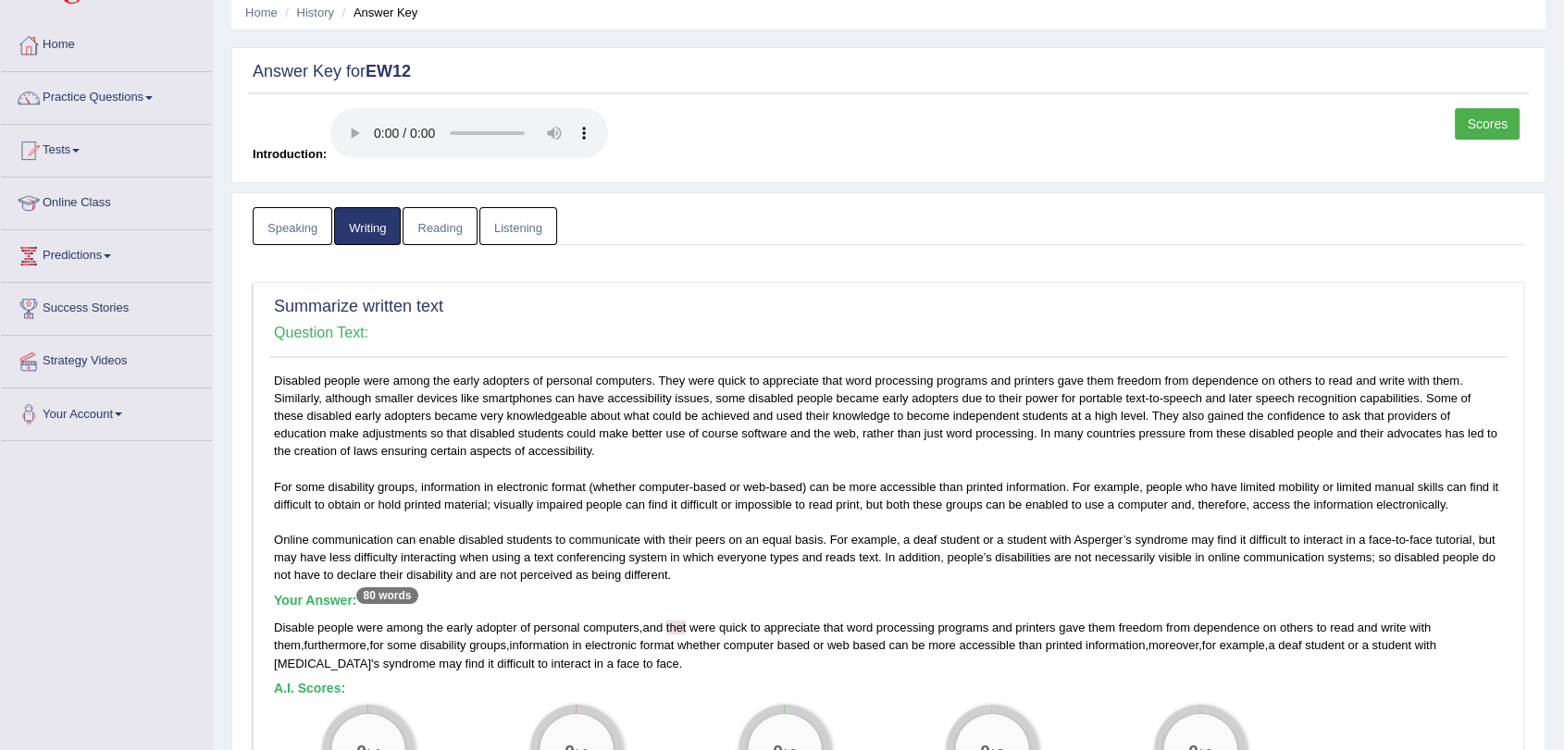
scroll to position [103, 0]
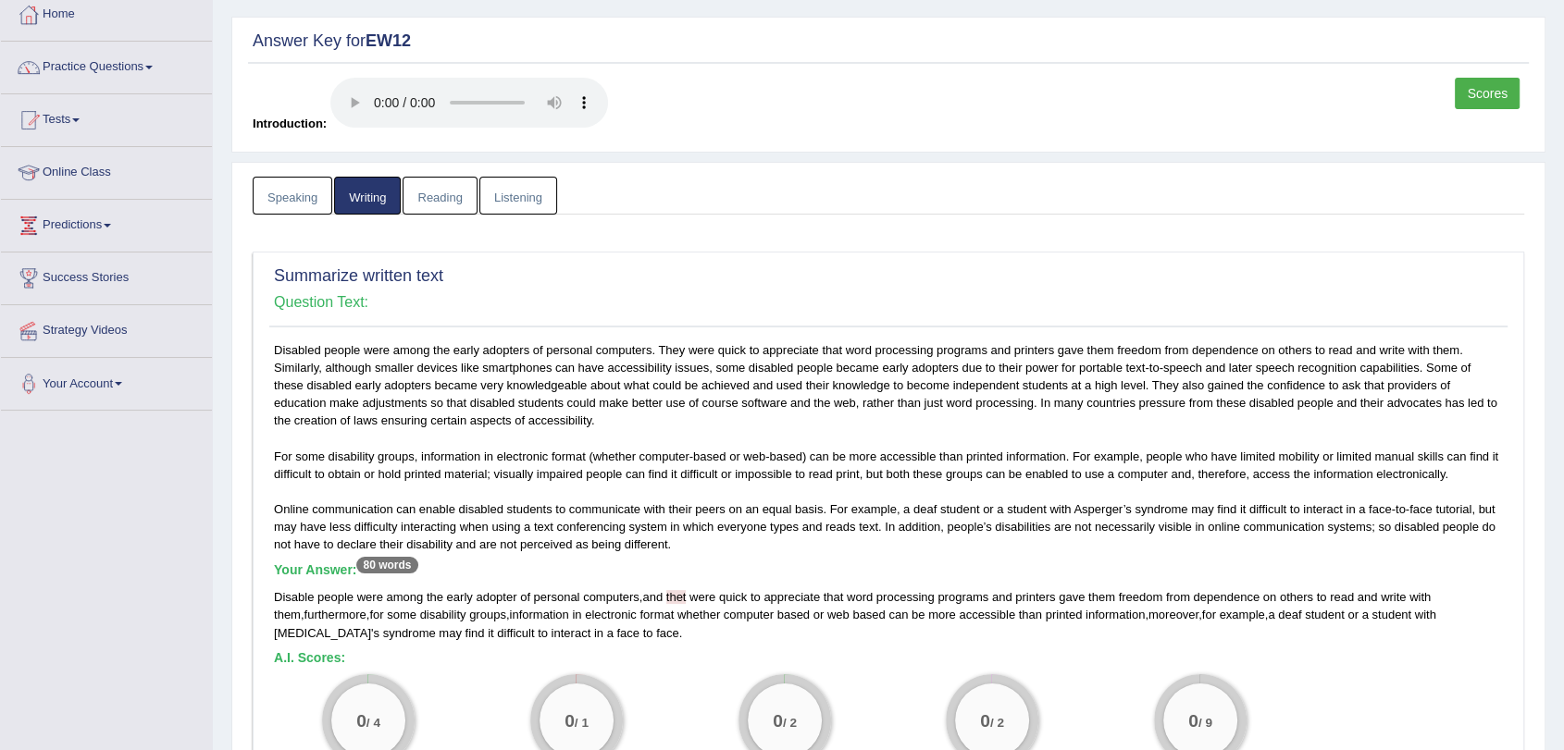
click at [442, 202] on link "Reading" at bounding box center [439, 196] width 74 height 38
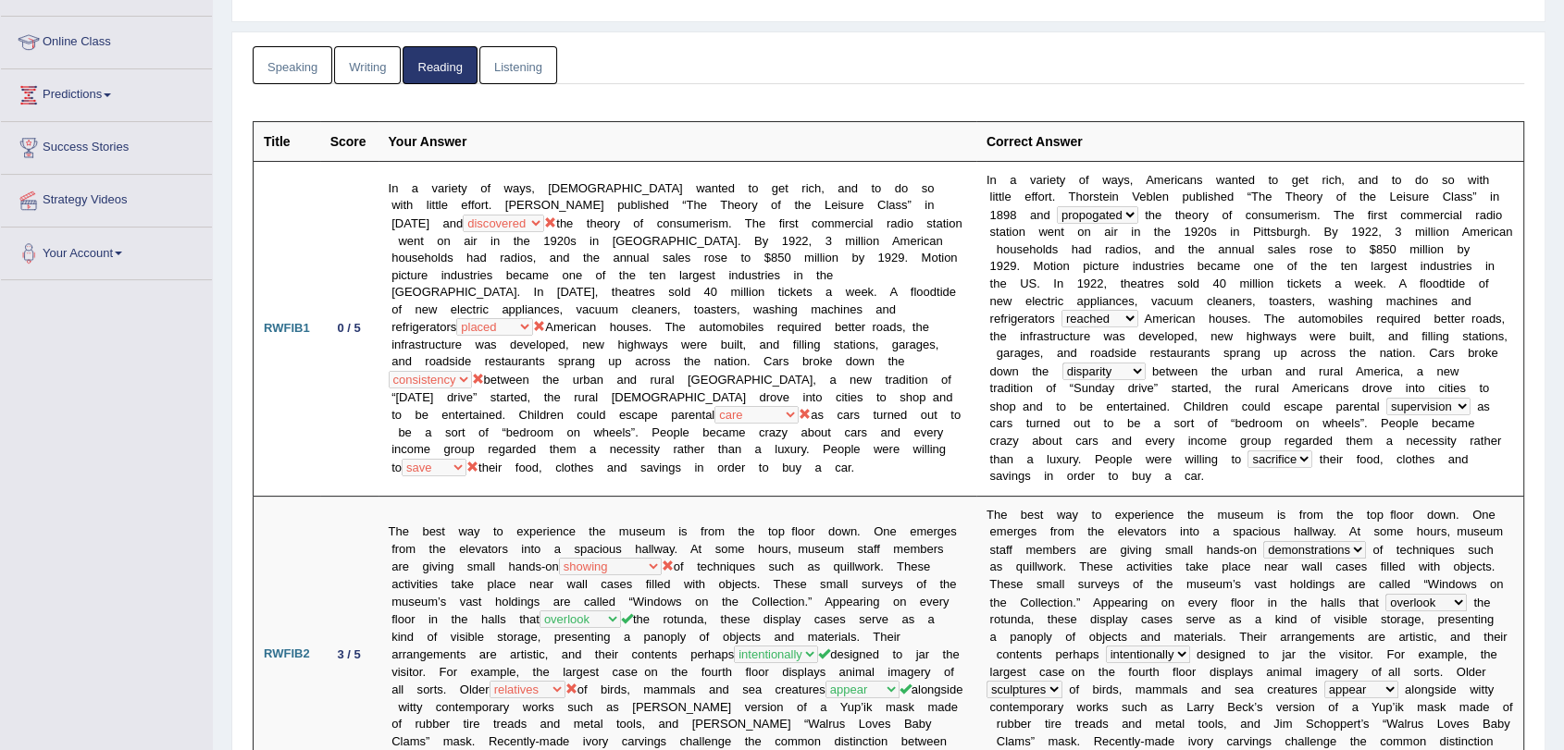
scroll to position [0, 0]
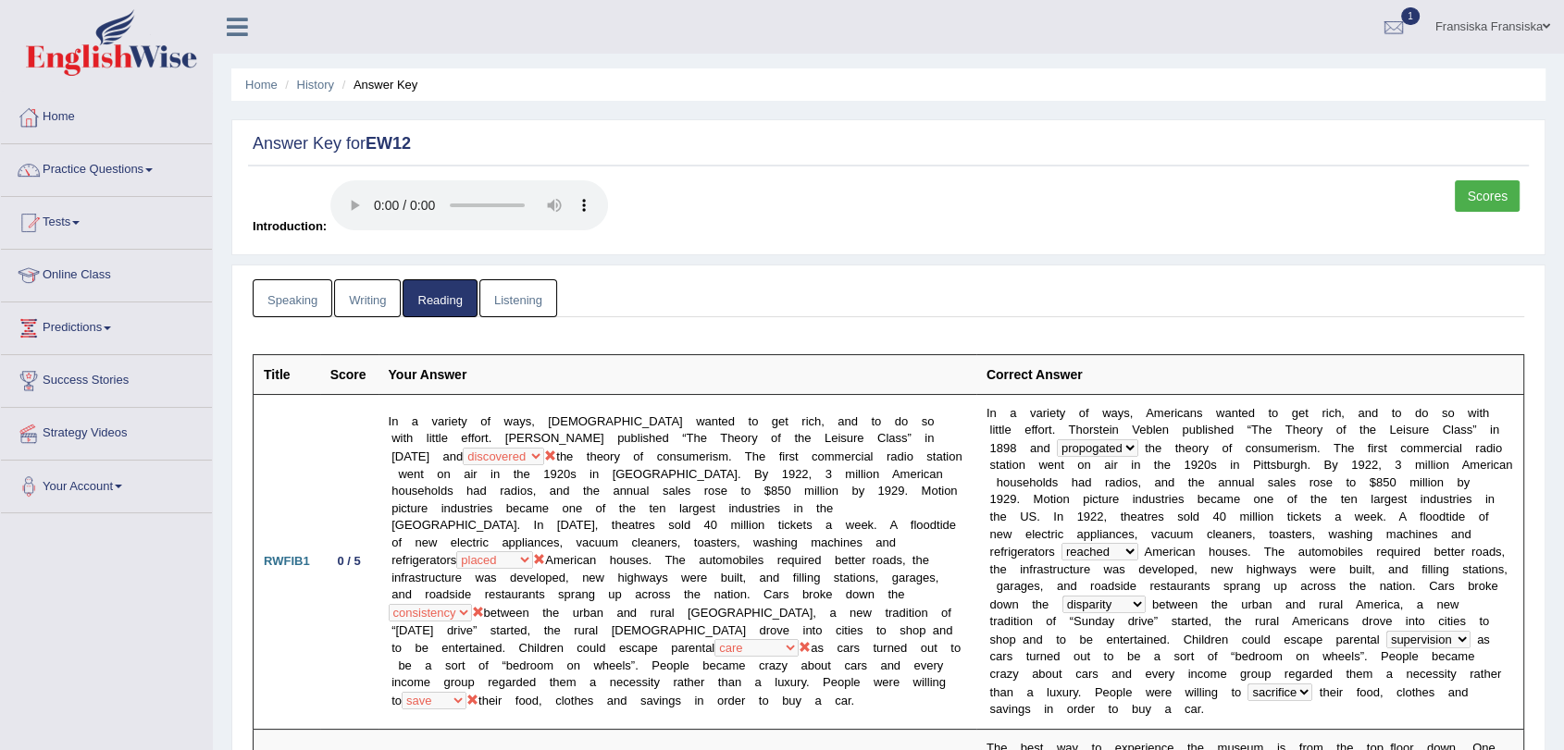
click at [521, 290] on link "Listening" at bounding box center [518, 298] width 78 height 38
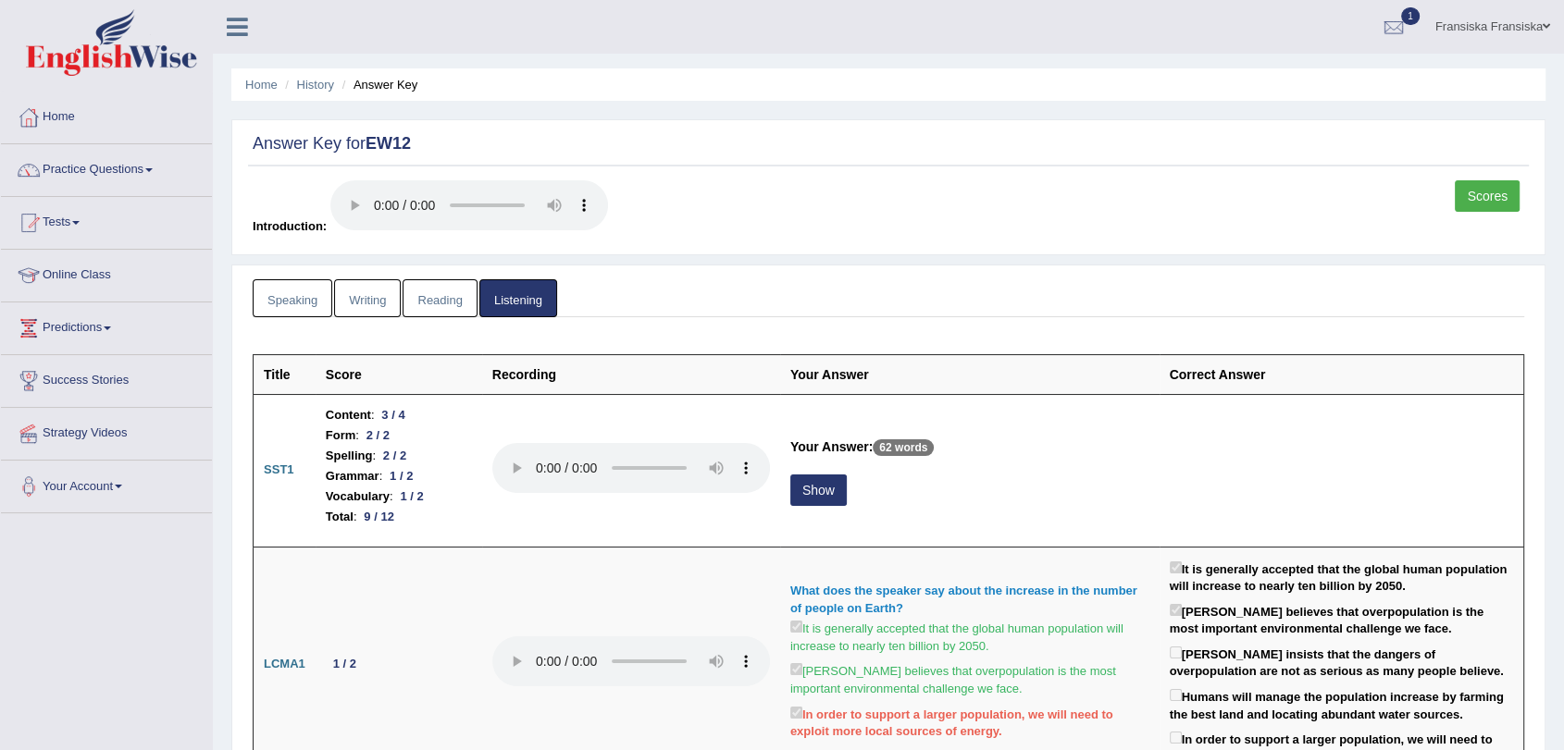
click at [442, 315] on link "Reading" at bounding box center [439, 298] width 74 height 38
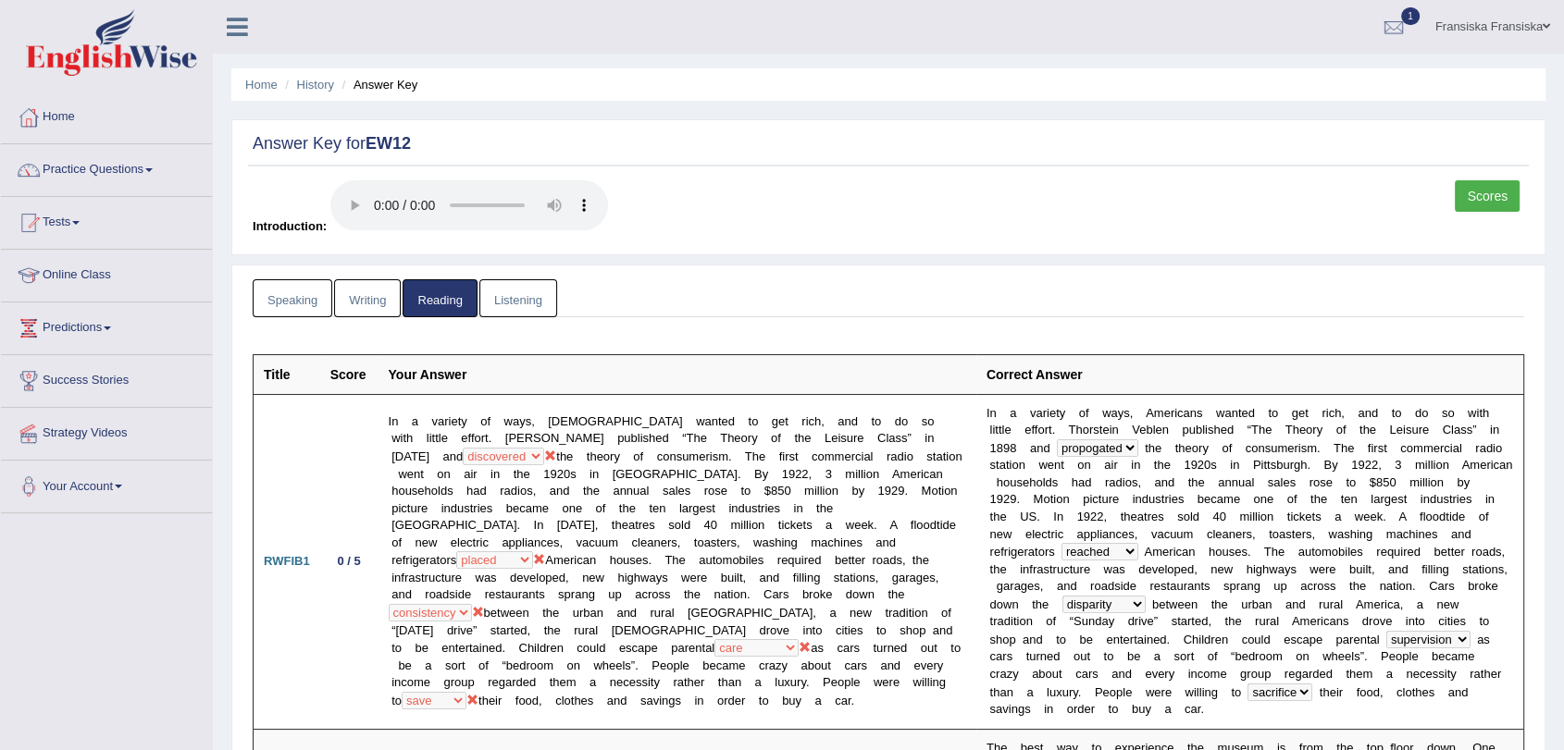
click at [371, 314] on link "Writing" at bounding box center [367, 298] width 67 height 38
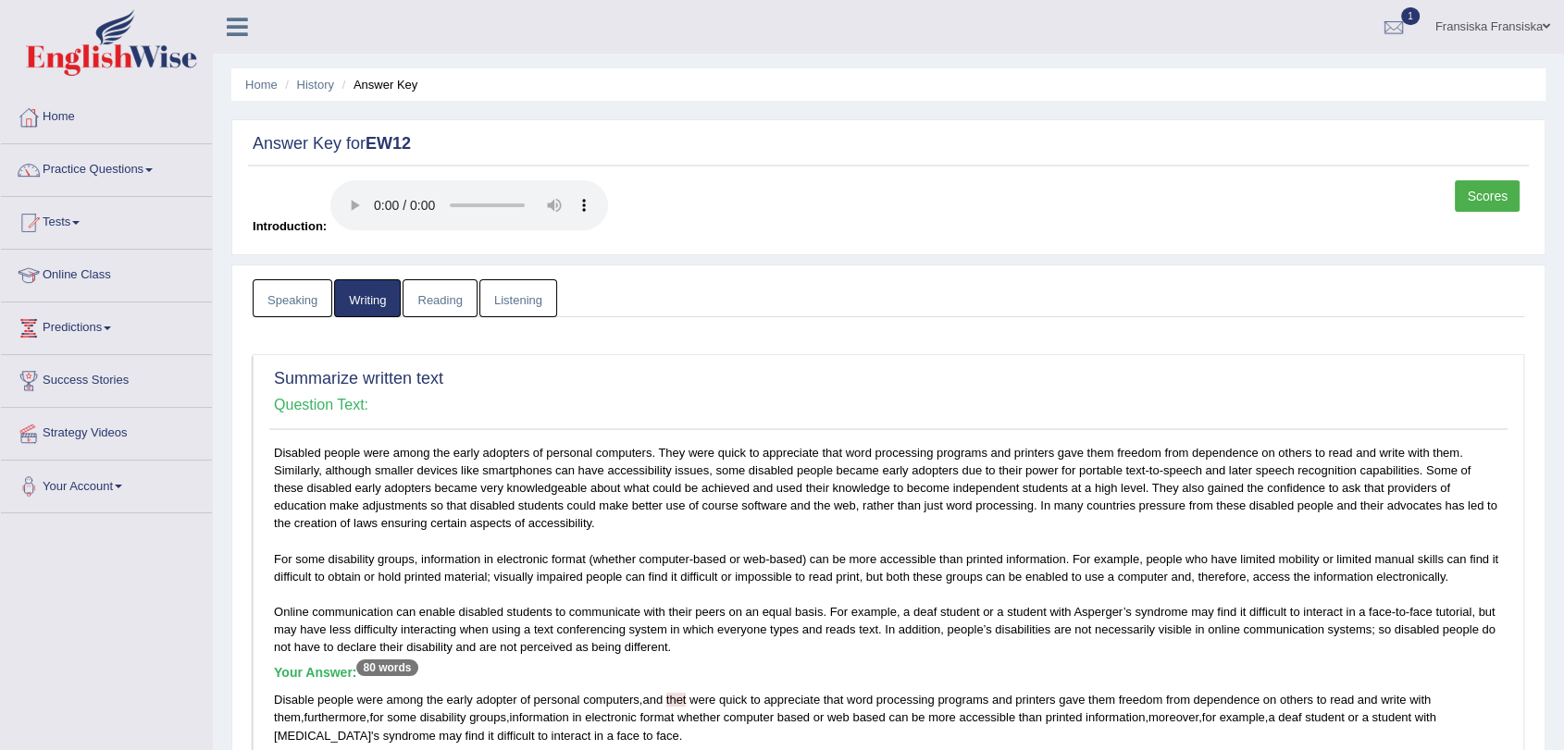
click at [303, 316] on link "Speaking" at bounding box center [293, 298] width 80 height 38
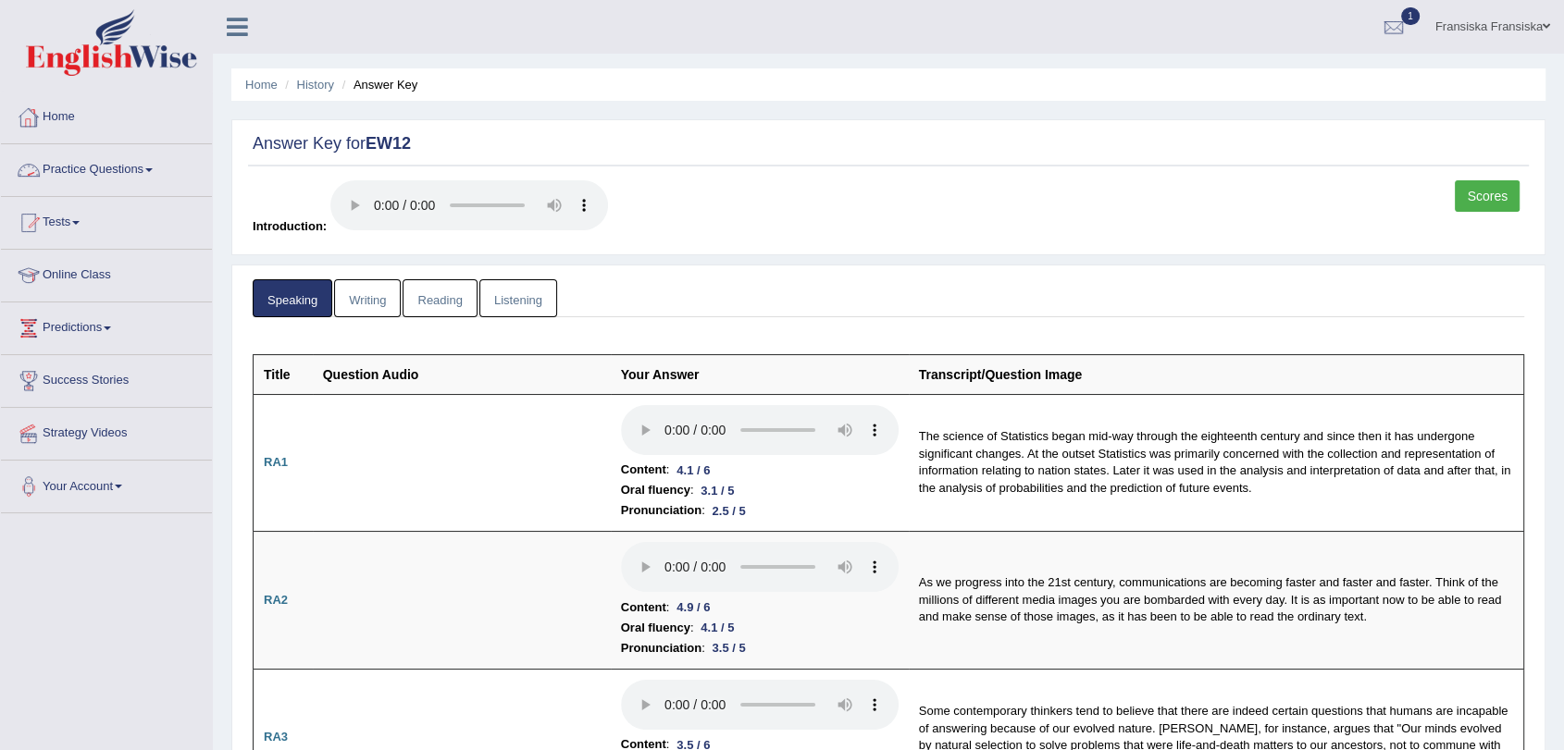
click at [111, 164] on link "Practice Questions" at bounding box center [106, 167] width 211 height 46
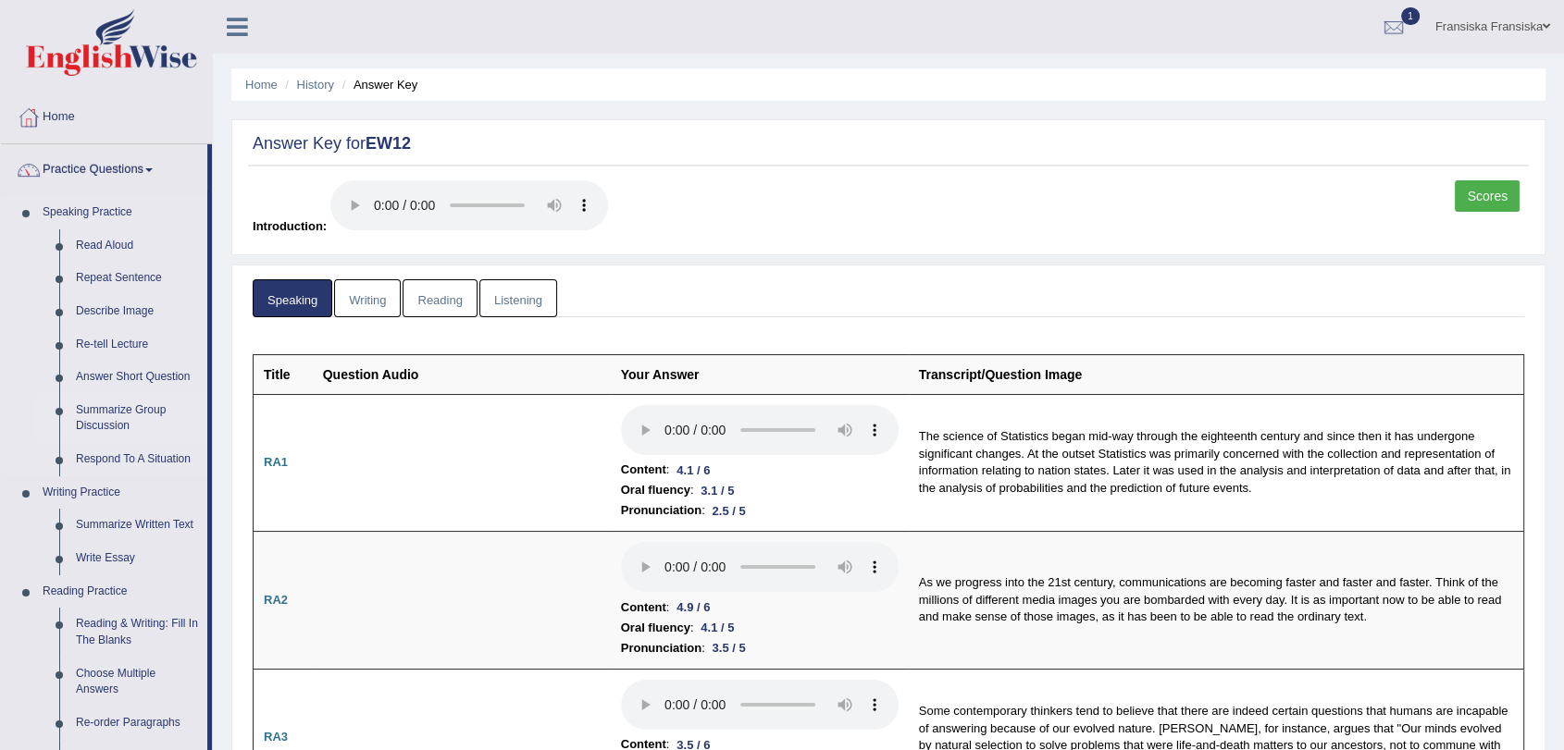
click at [134, 405] on link "Summarize Group Discussion" at bounding box center [138, 418] width 140 height 49
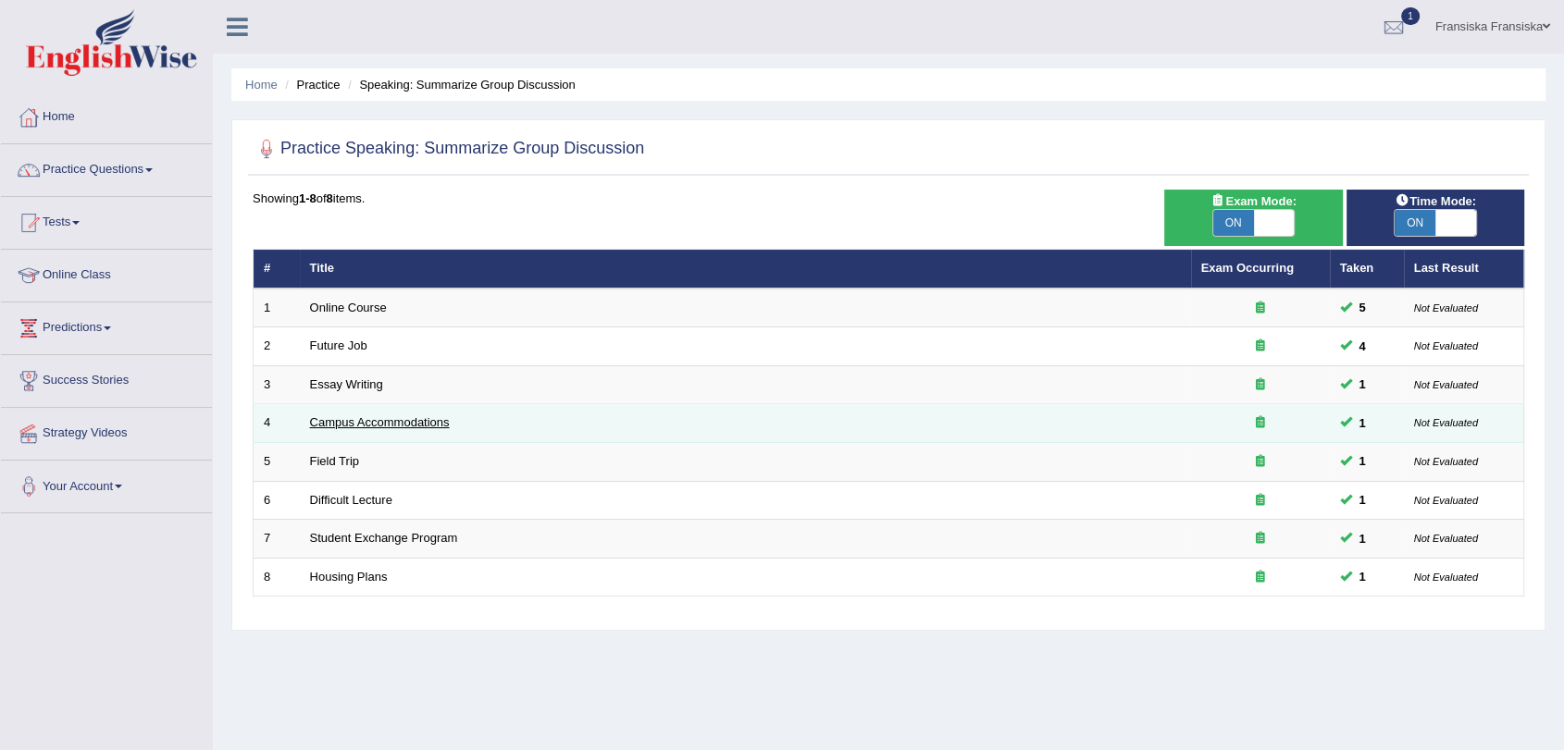
click at [398, 417] on link "Campus Accommodations" at bounding box center [380, 422] width 140 height 14
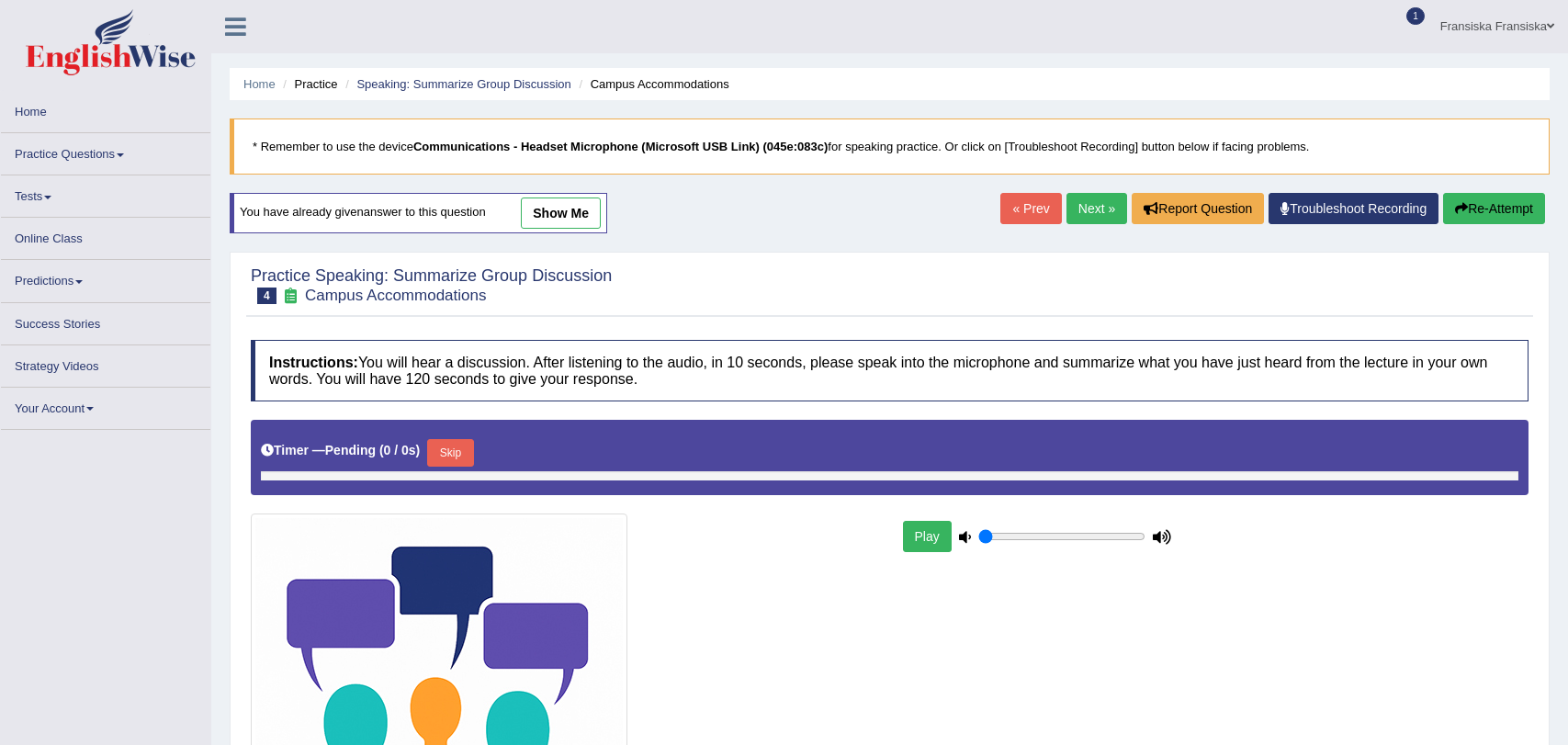
type input "0.65"
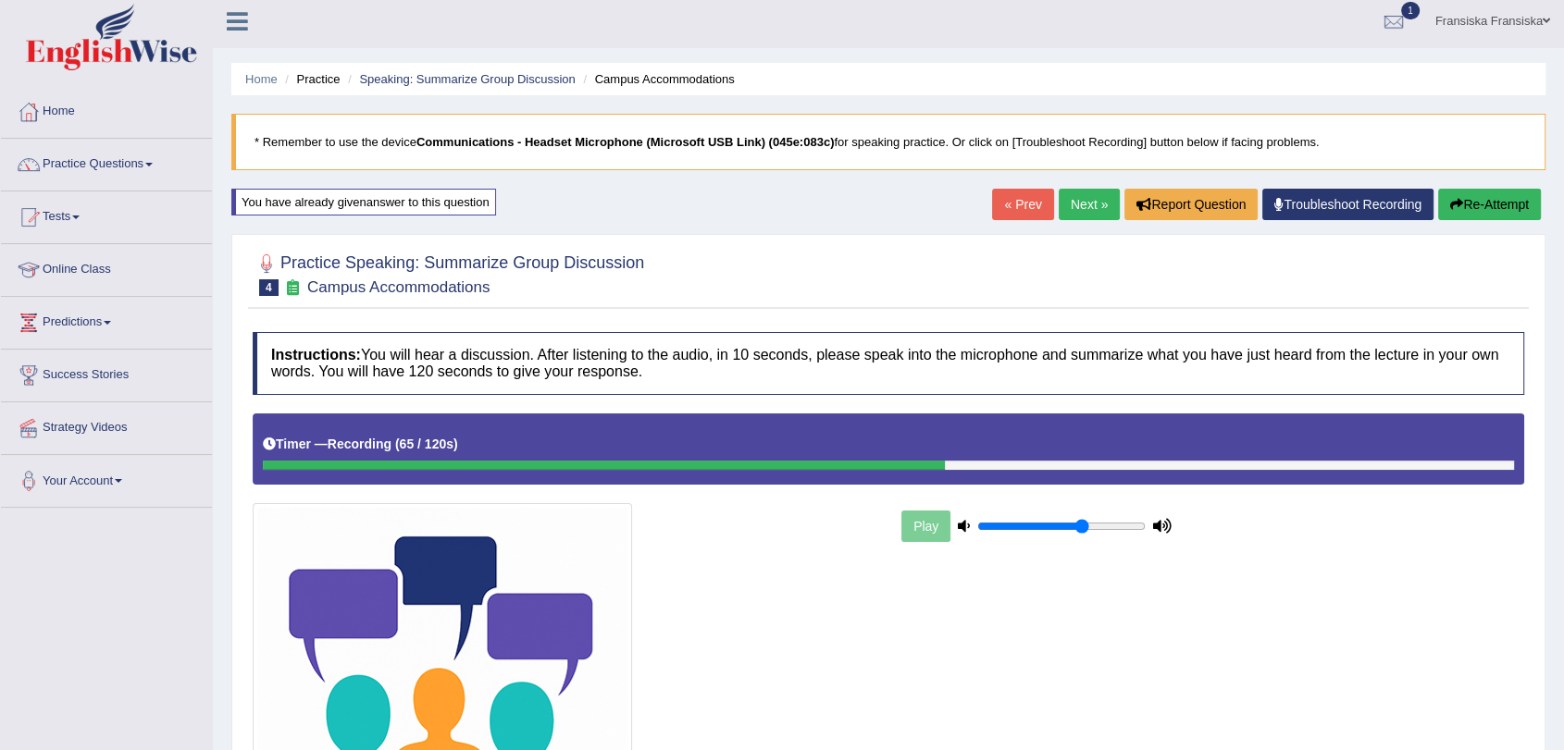
scroll to position [281, 0]
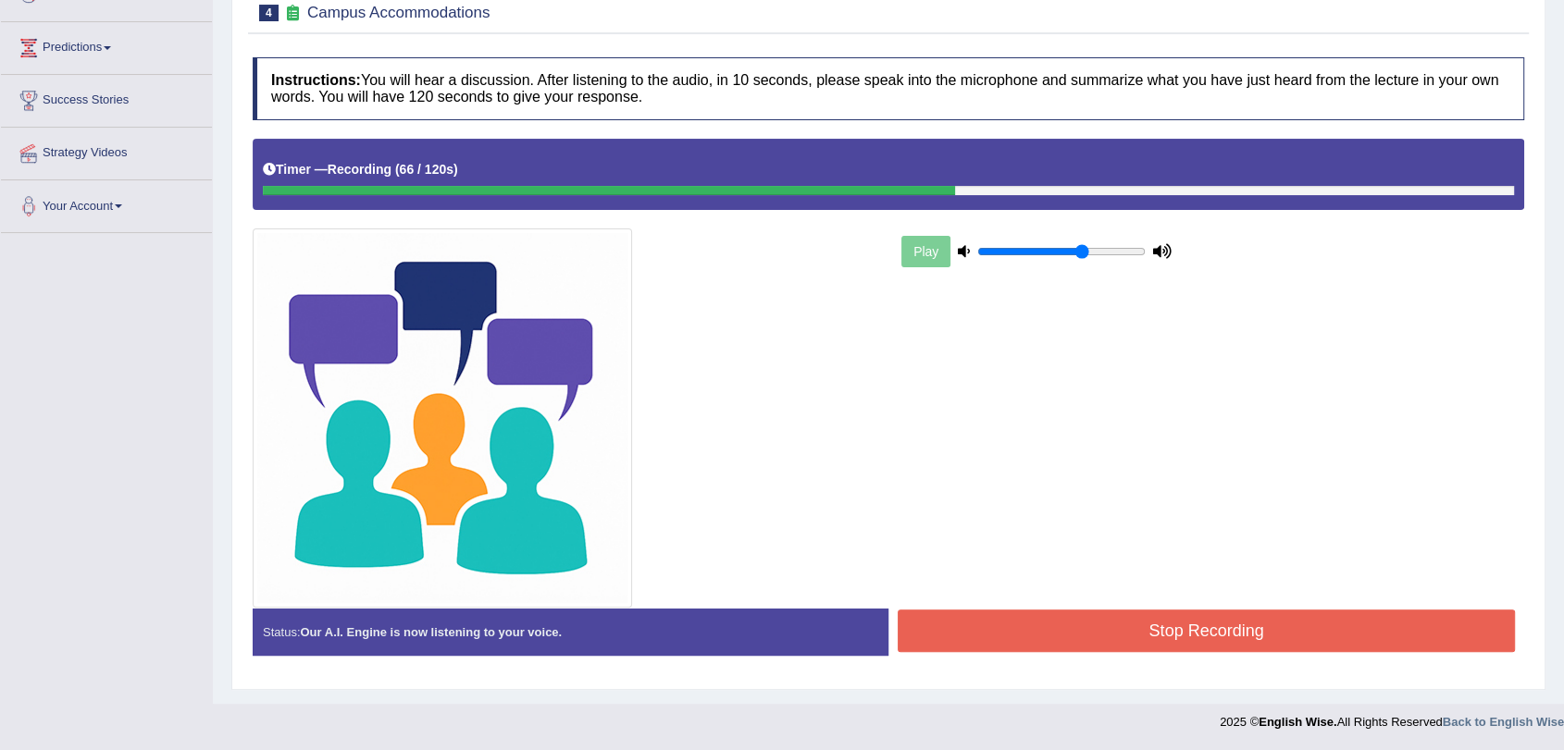
click at [1295, 622] on button "Stop Recording" at bounding box center [1205, 631] width 617 height 43
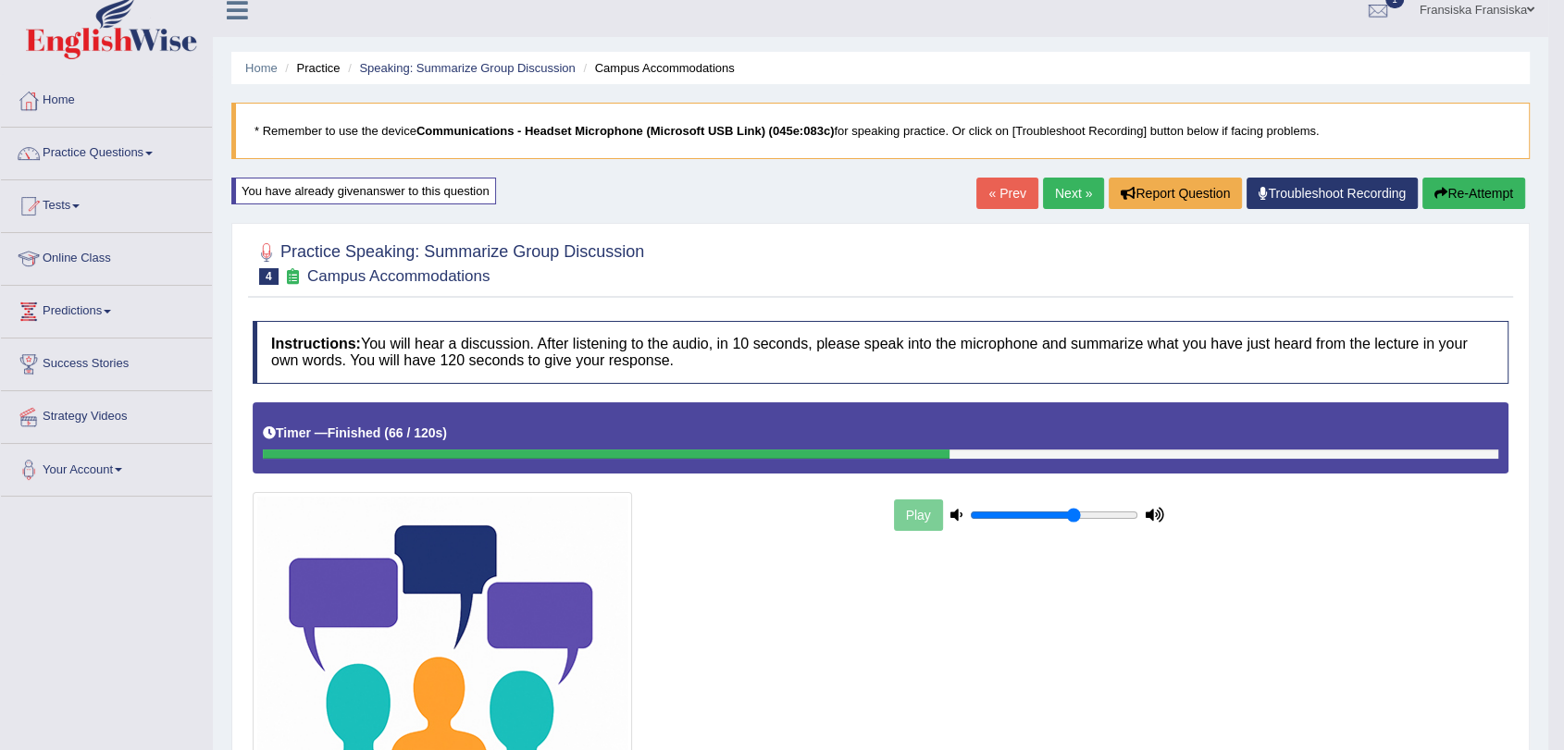
scroll to position [0, 0]
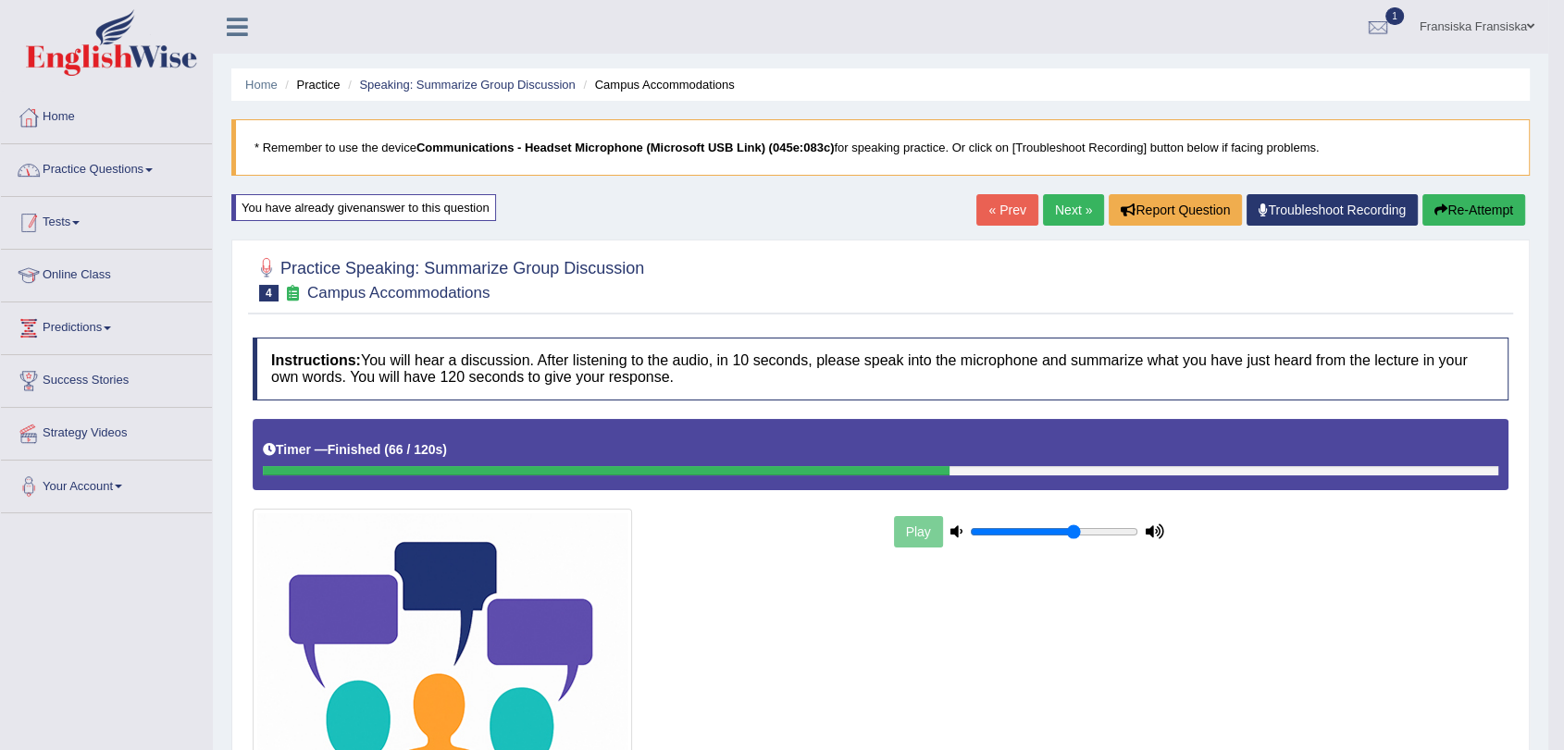
click at [155, 177] on link "Practice Questions" at bounding box center [106, 167] width 211 height 46
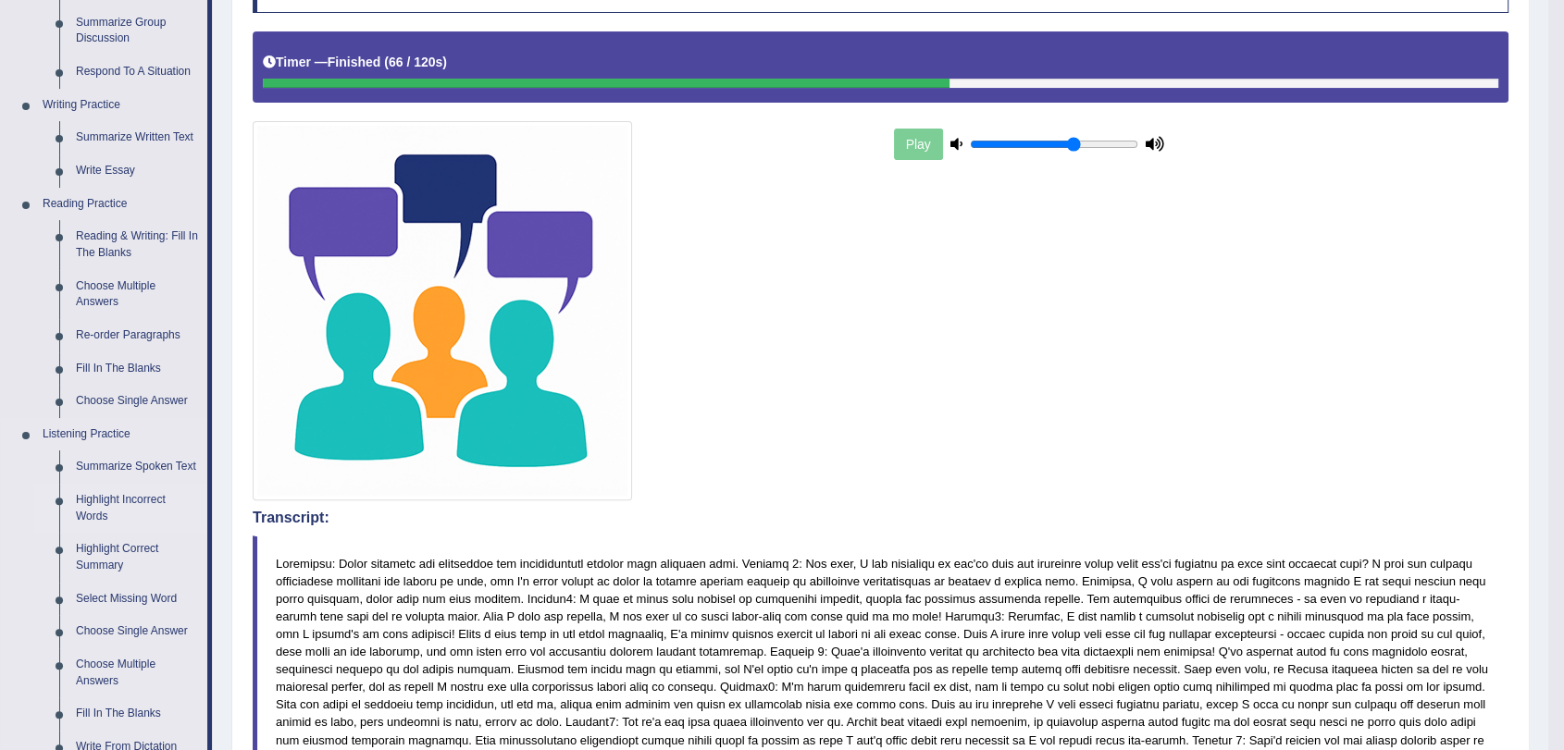
scroll to position [514, 0]
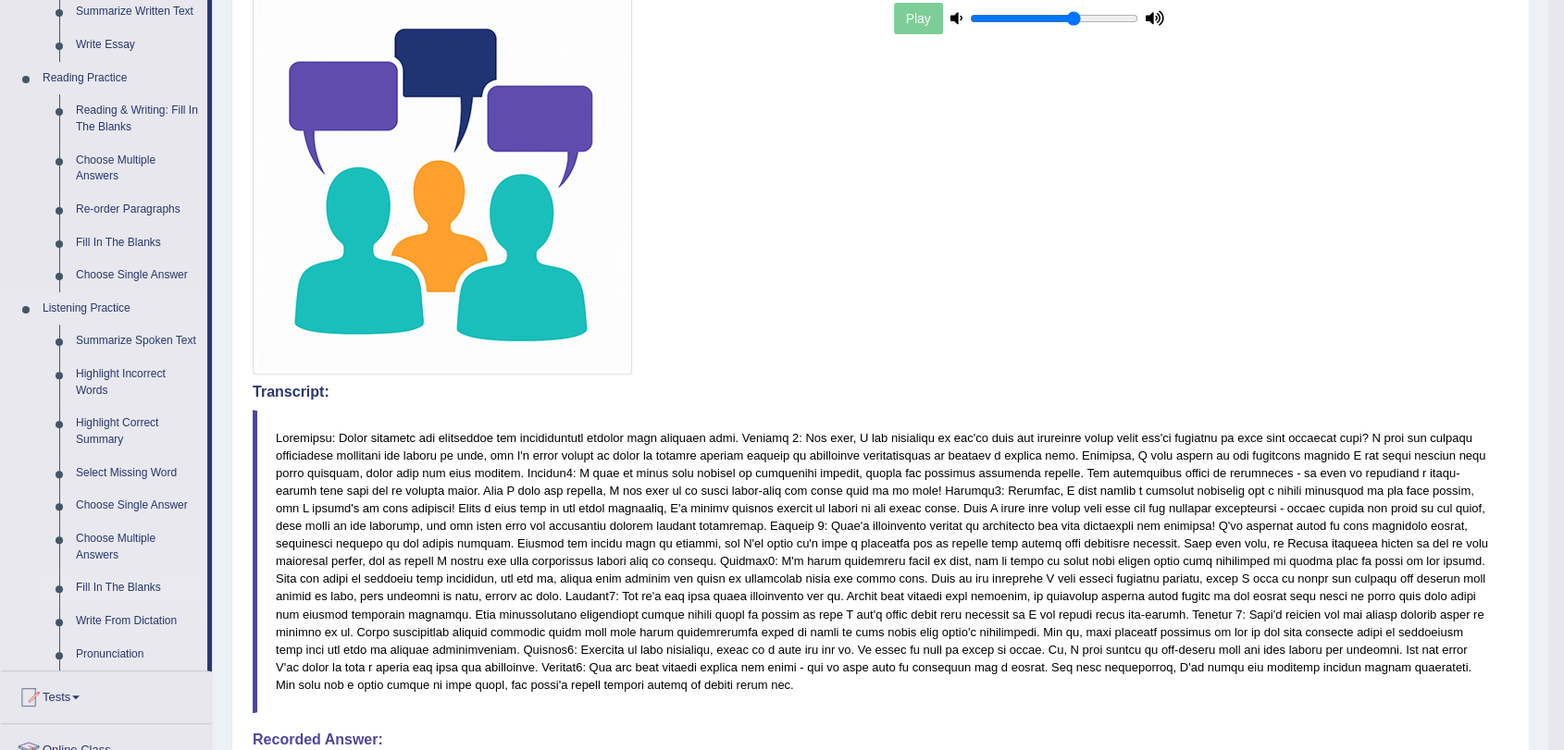
click at [150, 579] on link "Fill In The Blanks" at bounding box center [138, 588] width 140 height 33
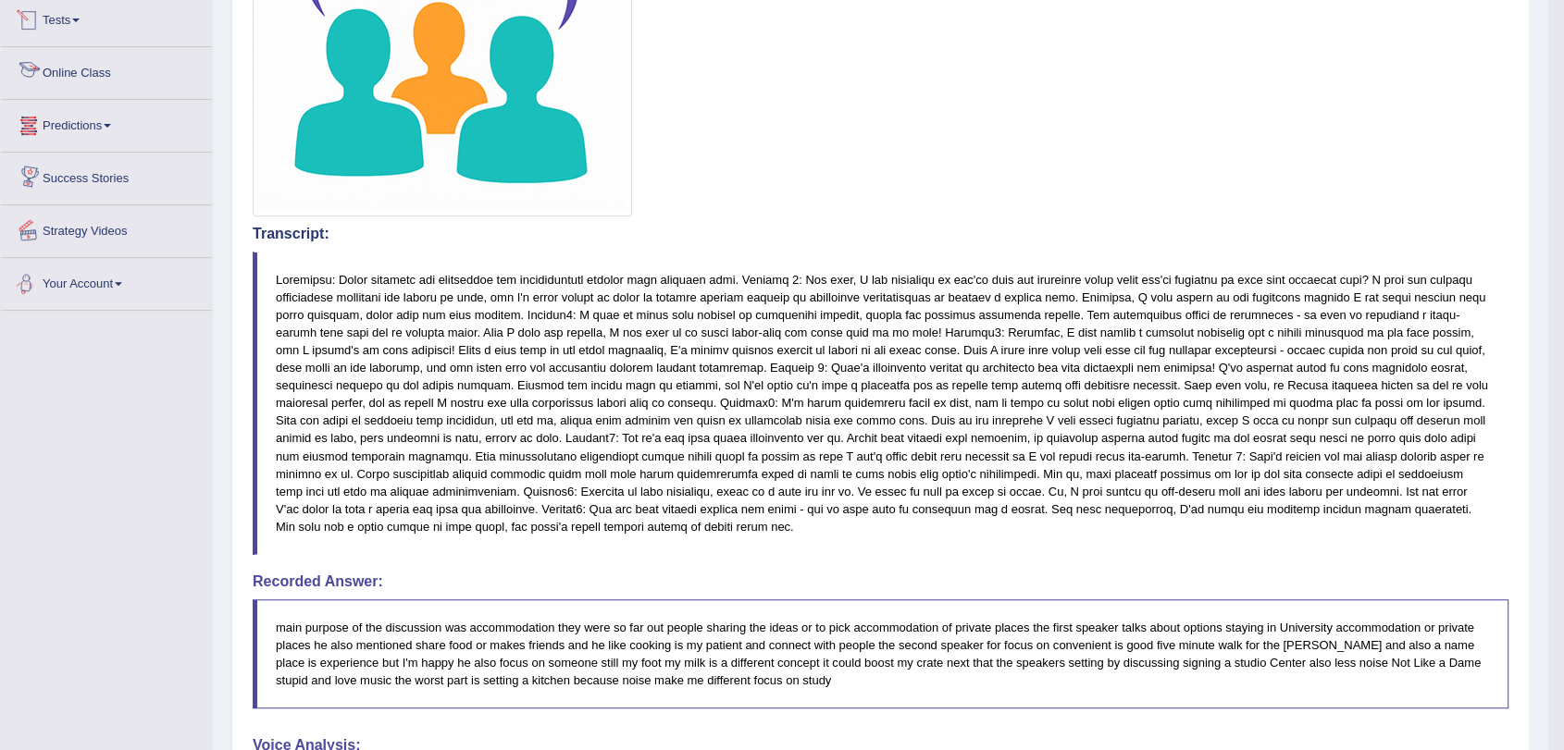
scroll to position [1167, 0]
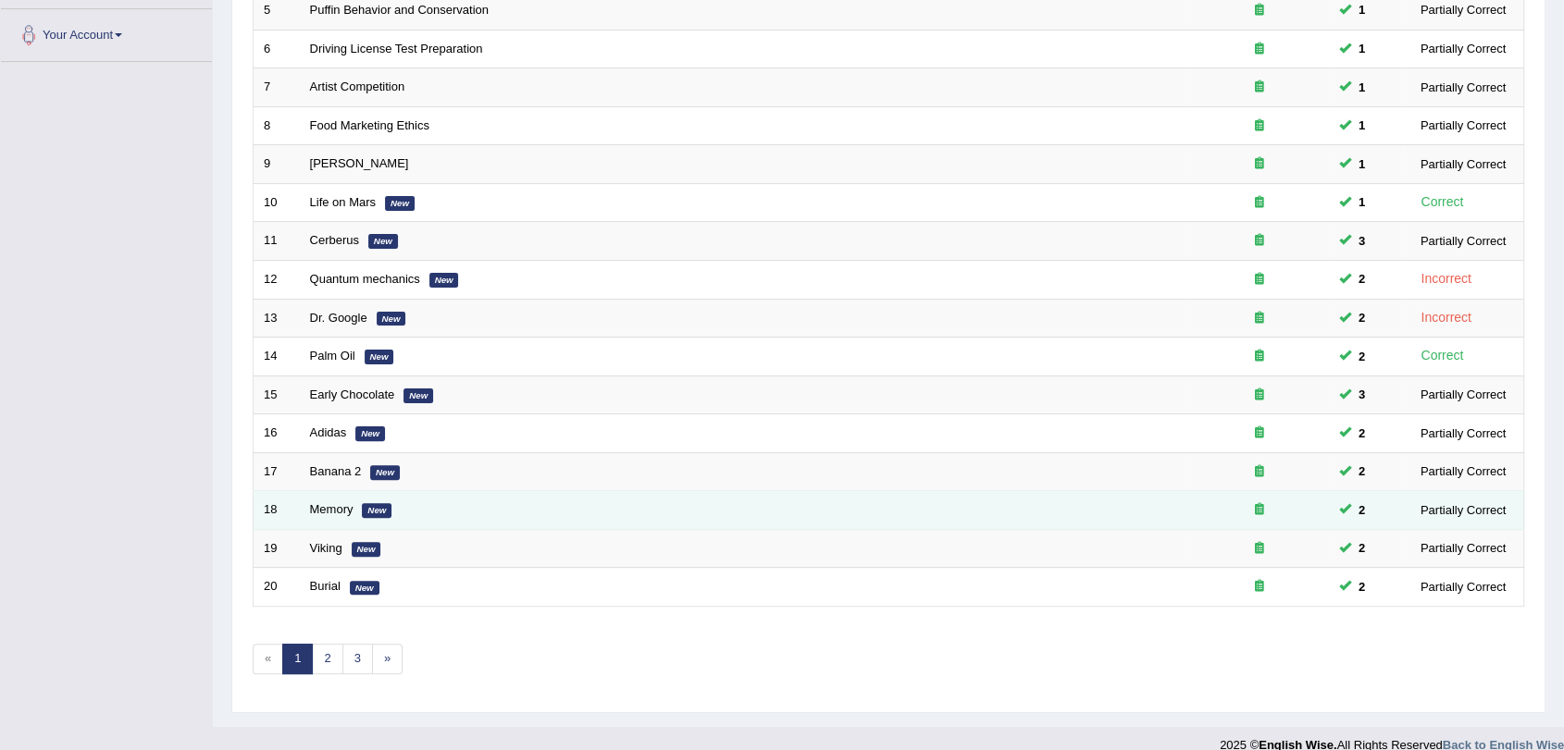
scroll to position [473, 0]
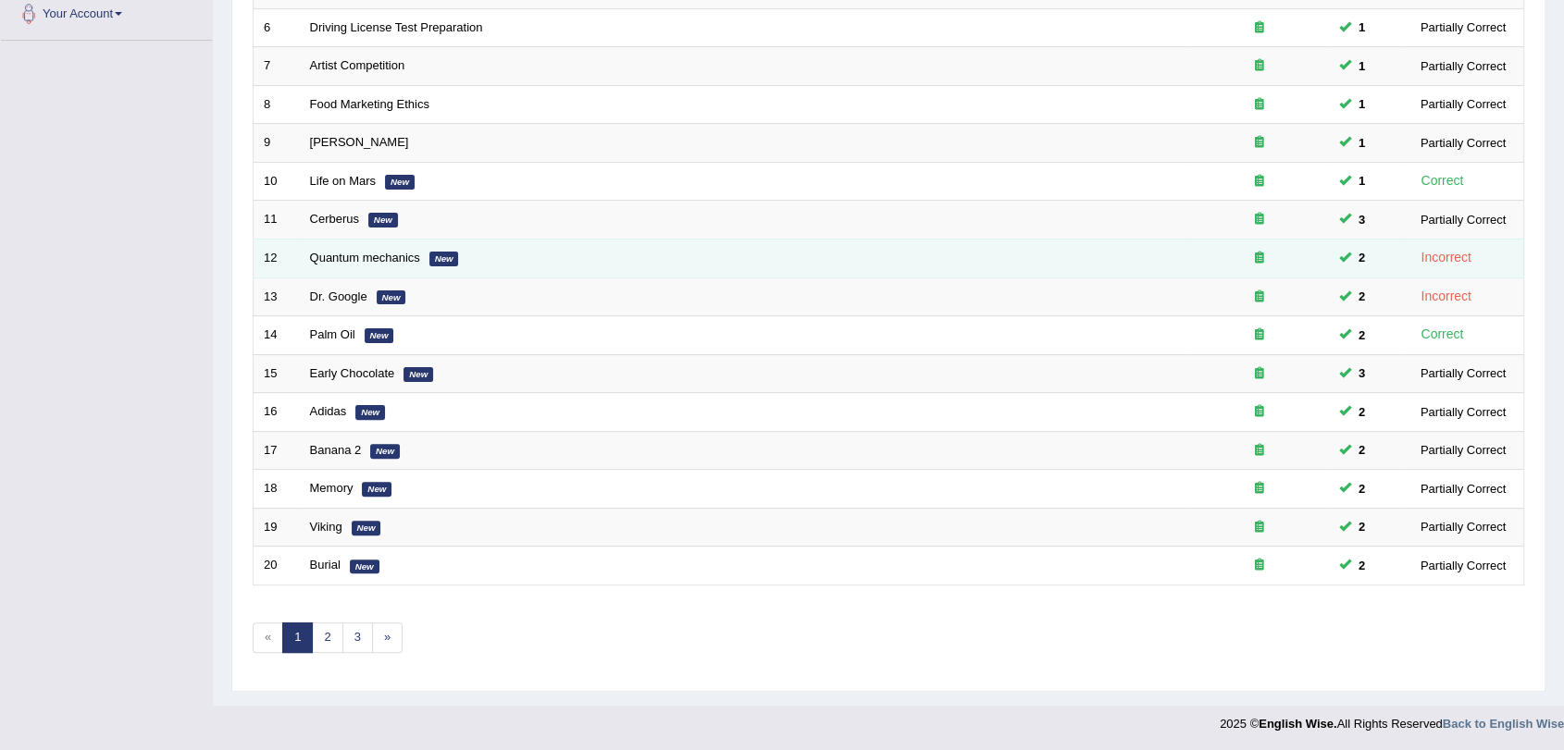
click at [348, 266] on td "Quantum mechanics New" at bounding box center [745, 258] width 890 height 39
click at [355, 253] on link "Quantum mechanics" at bounding box center [365, 258] width 110 height 14
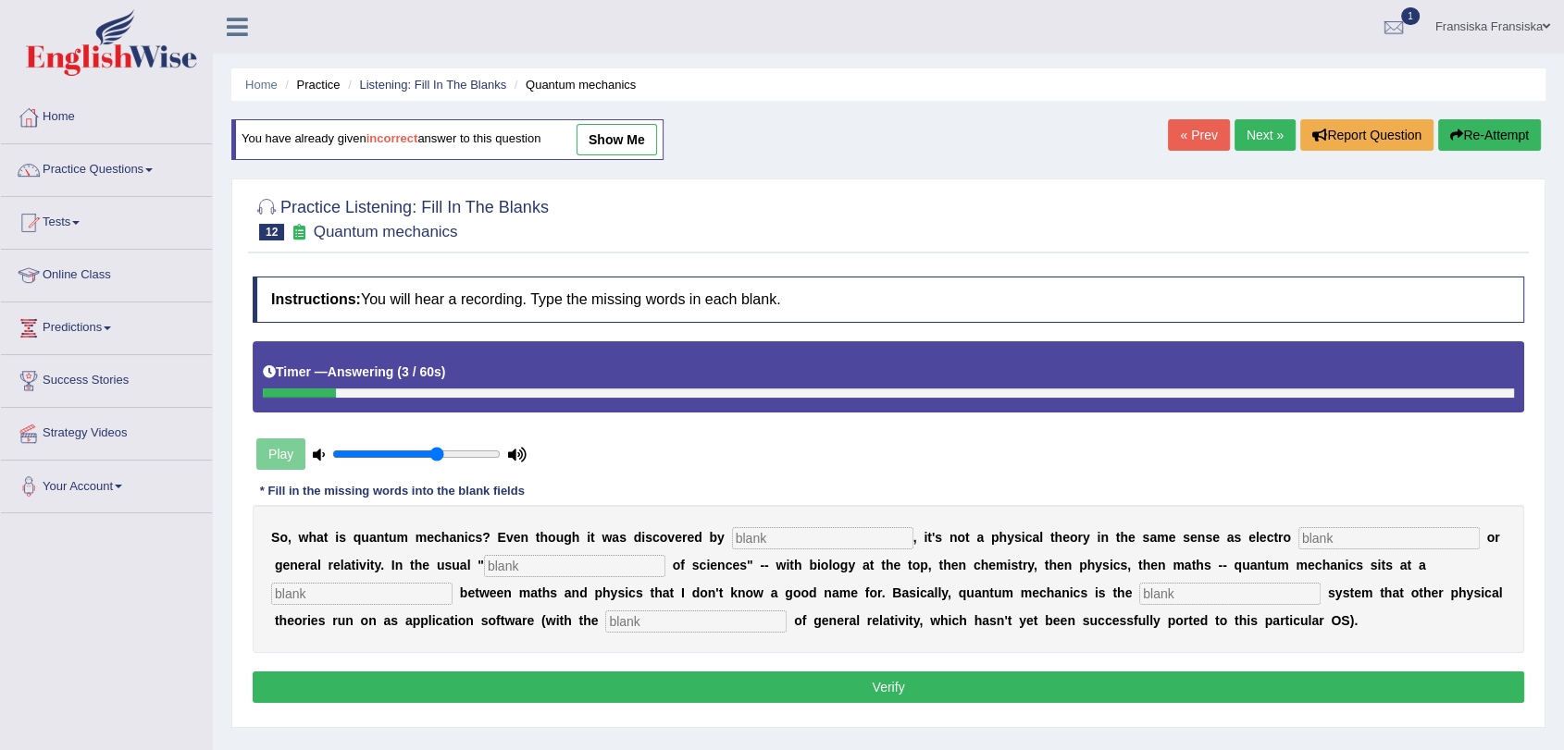
drag, startPoint x: 0, startPoint y: 0, endPoint x: 622, endPoint y: 291, distance: 686.7
click at [521, 308] on div "Practice Listening: Fill In The Blanks 12 Quantum mechanics Instructions: You w…" at bounding box center [888, 453] width 1314 height 549
click at [824, 535] on input "text" at bounding box center [822, 538] width 181 height 22
type input "physicist"
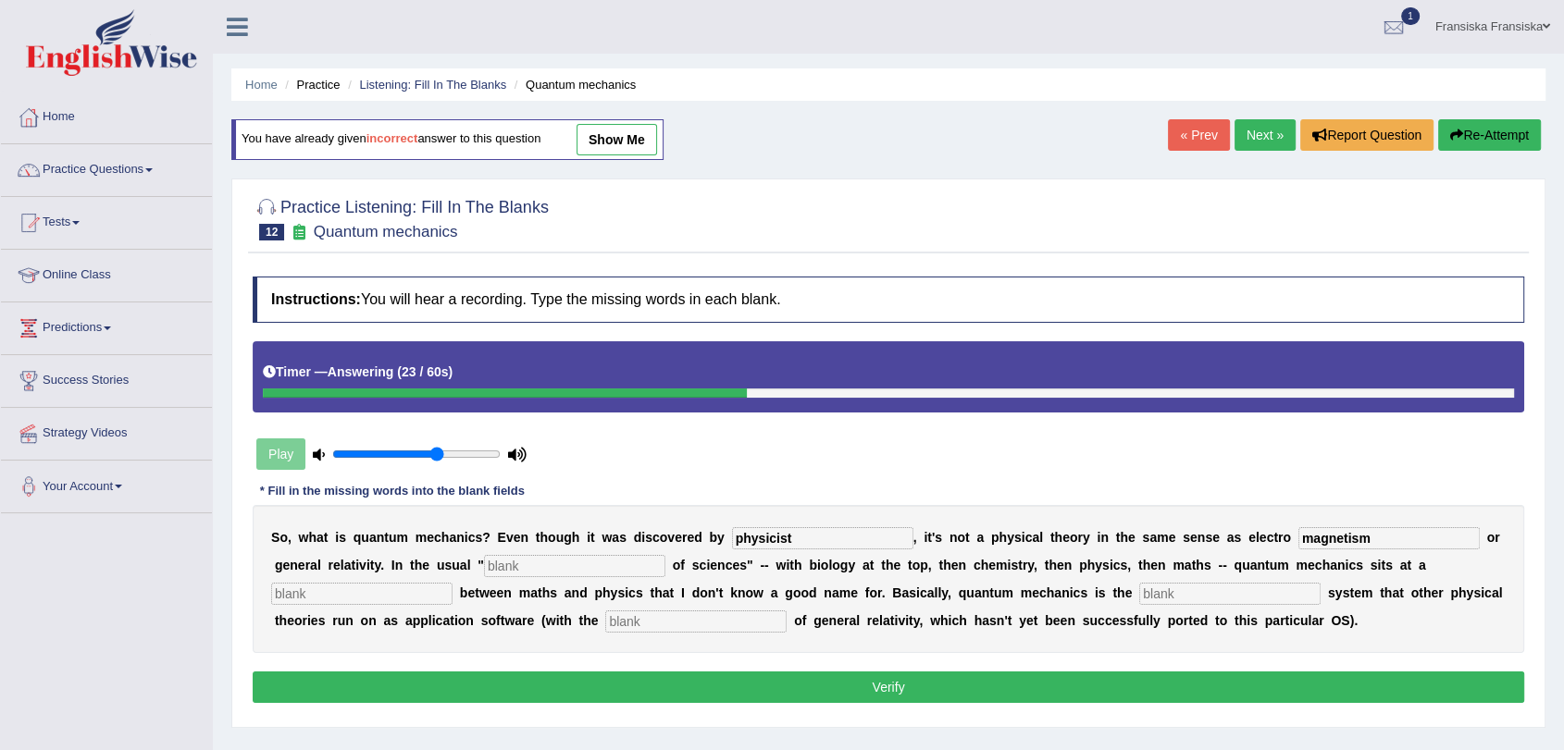
type input "magnetism"
type input "hierarcy"
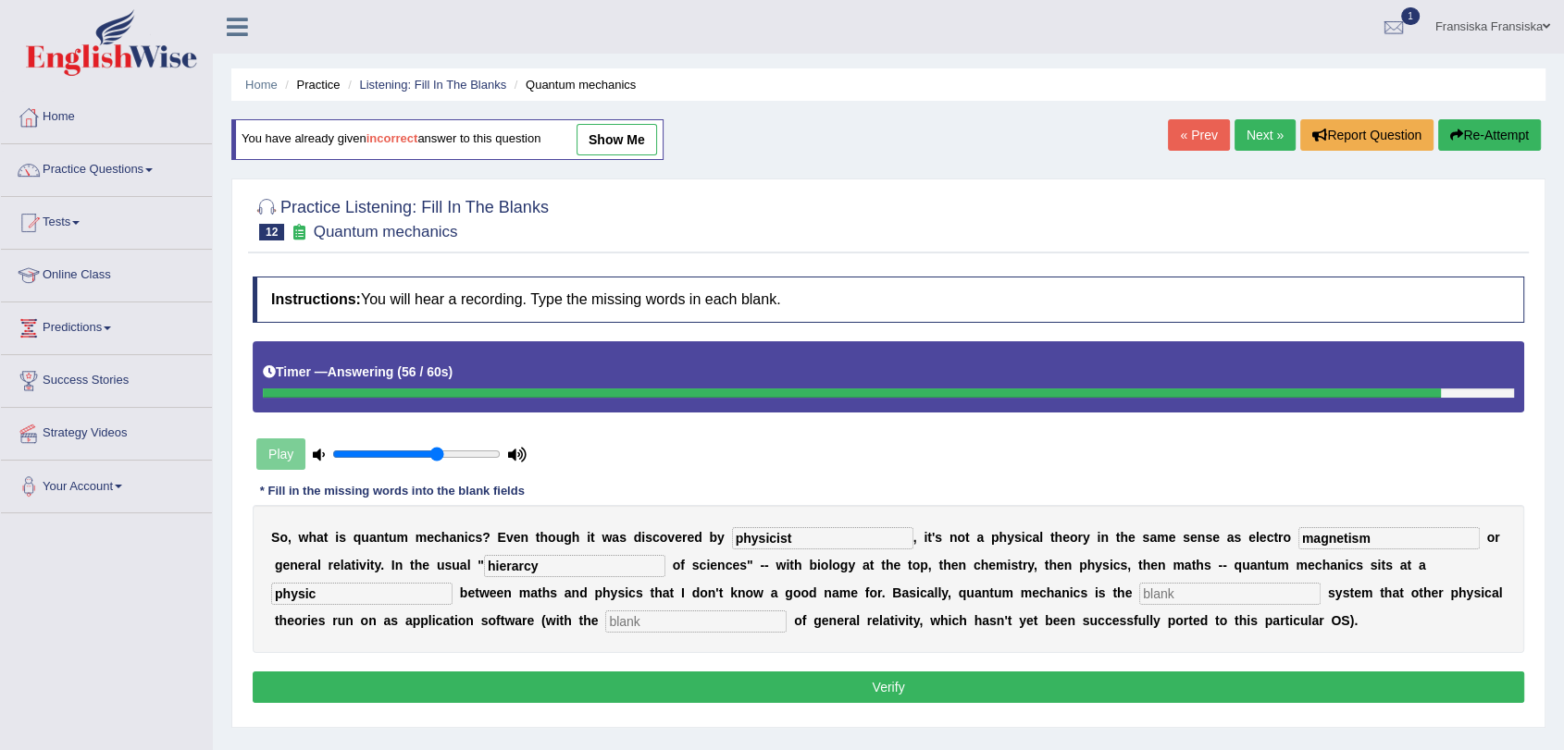
type input "physic"
click at [864, 681] on button "Verify" at bounding box center [888, 687] width 1271 height 31
